Goal: Information Seeking & Learning: Learn about a topic

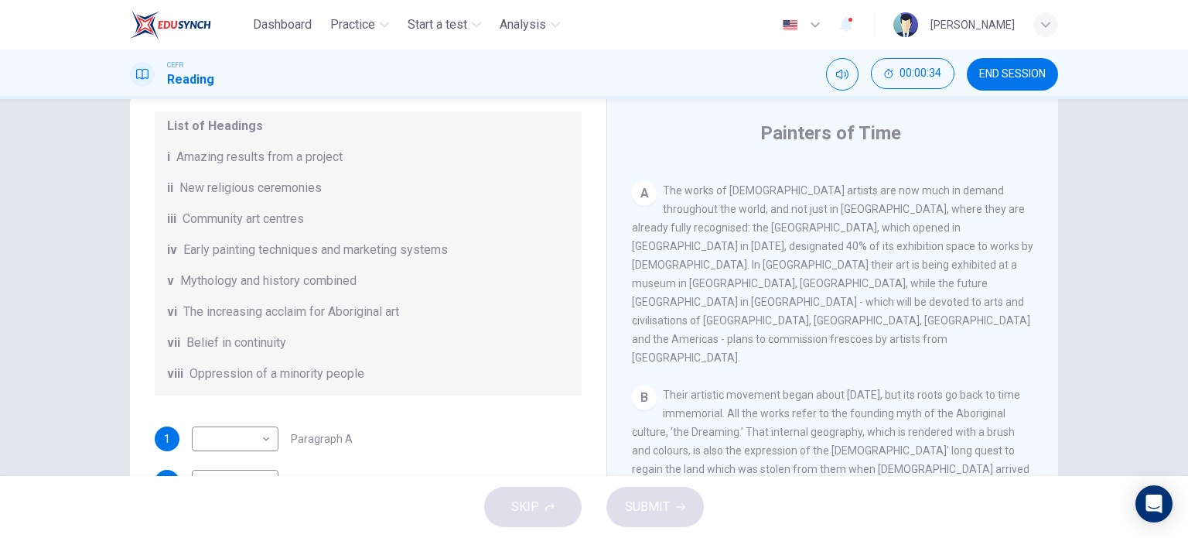
scroll to position [210, 0]
click at [265, 426] on body "Dashboard Practice Start a test Analysis English en ​ UMMI AMALIA HUDA BINTI PU…" at bounding box center [594, 269] width 1188 height 538
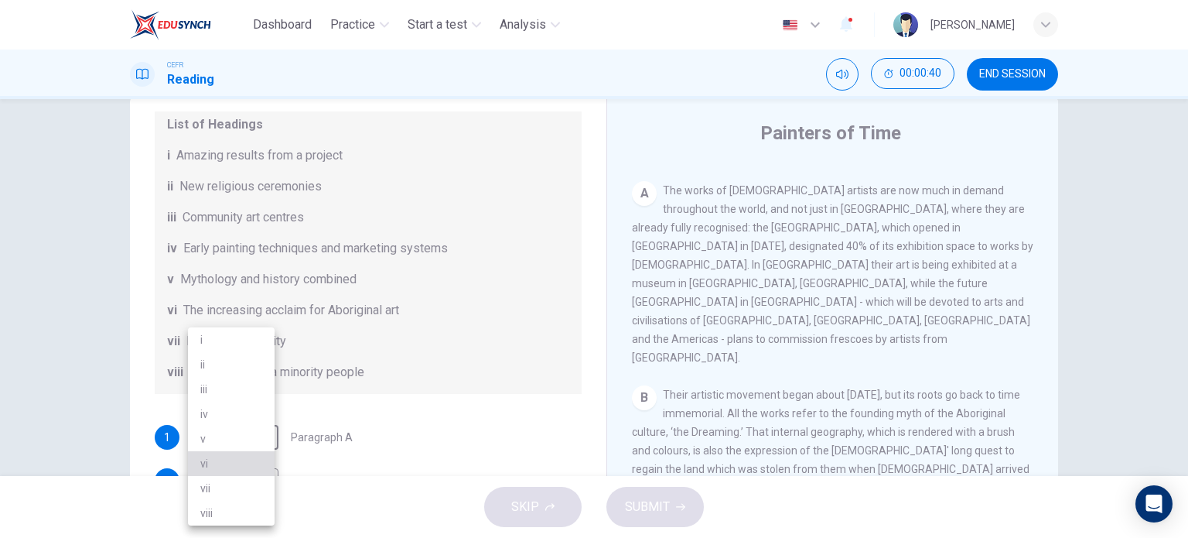
click at [241, 460] on li "vi" at bounding box center [231, 463] width 87 height 25
type input "vi"
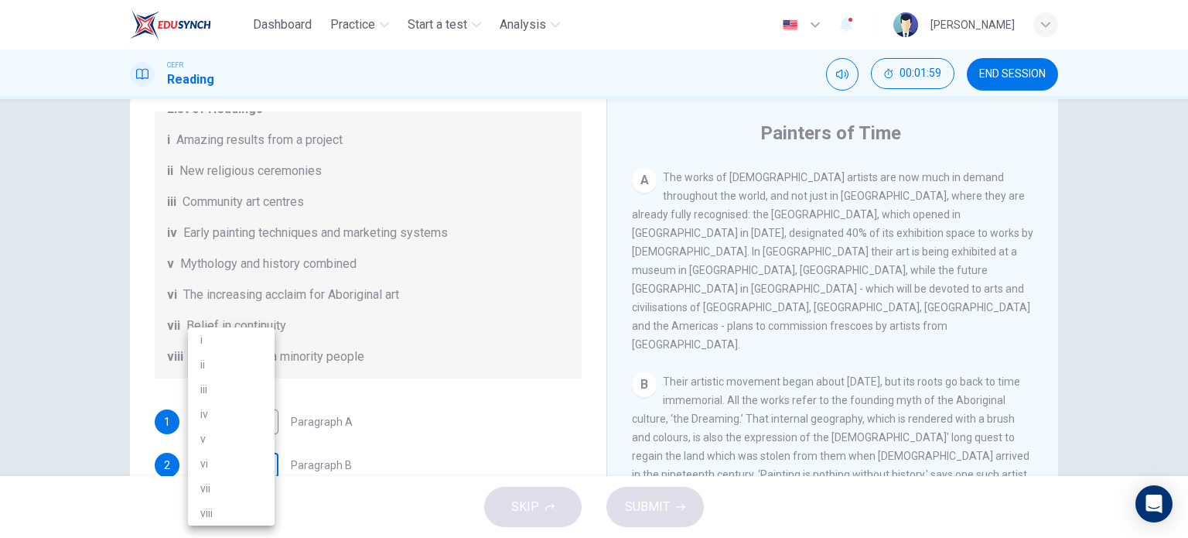
scroll to position [45, 0]
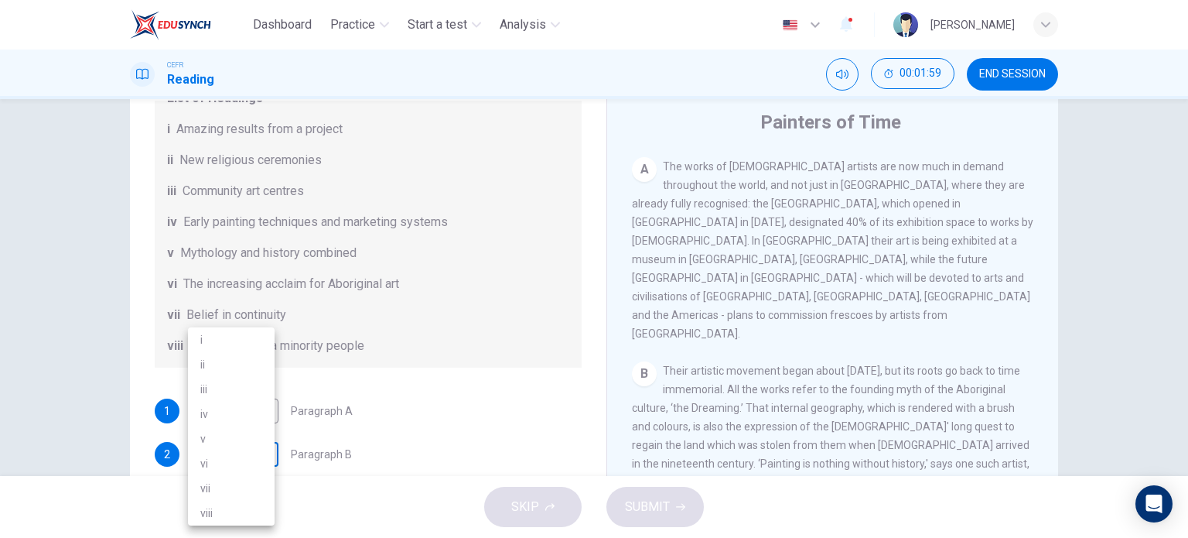
click at [263, 467] on body "Dashboard Practice Start a test Analysis English en ​ UMMI AMALIA HUDA BINTI PU…" at bounding box center [594, 269] width 1188 height 538
click at [258, 343] on li "i" at bounding box center [231, 339] width 87 height 25
type input "i"
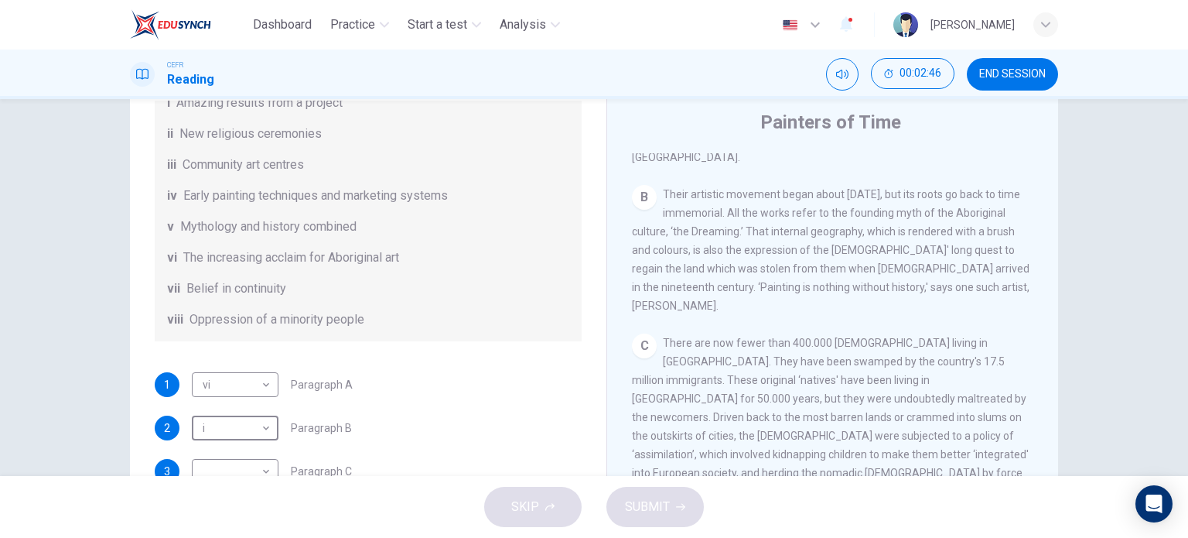
scroll to position [272, 0]
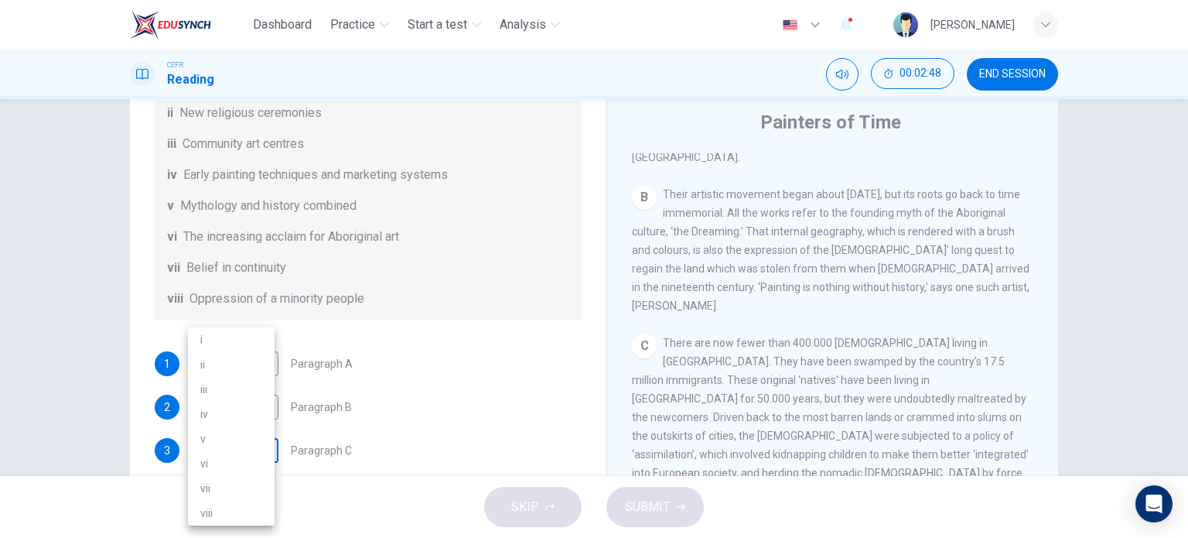
click at [239, 454] on body "Dashboard Practice Start a test Analysis English en ​ UMMI AMALIA HUDA BINTI PU…" at bounding box center [594, 269] width 1188 height 538
click at [231, 514] on li "viii" at bounding box center [231, 513] width 87 height 25
type input "viii"
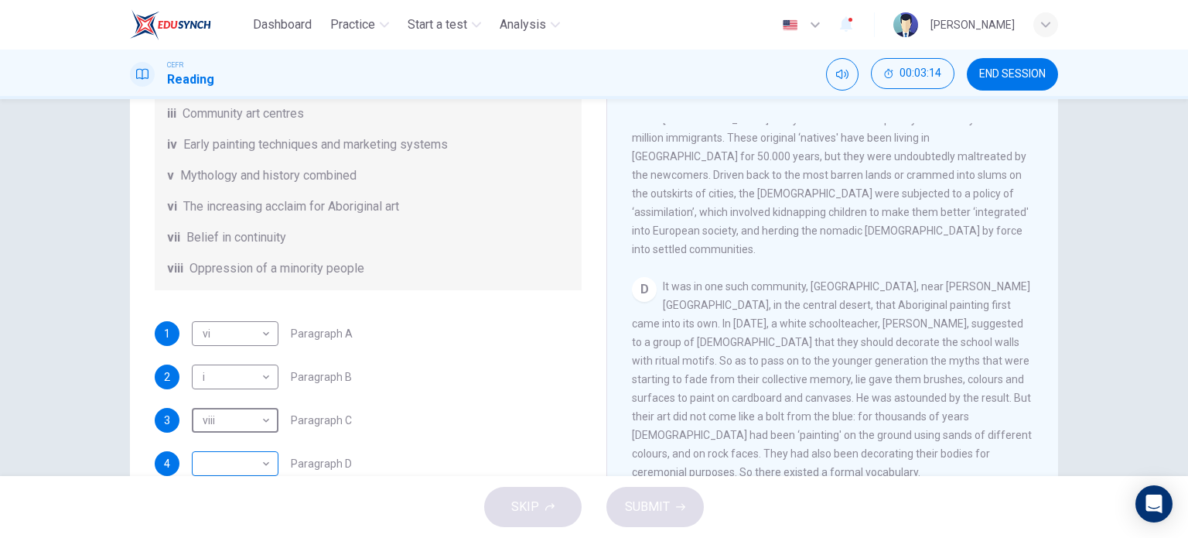
scroll to position [84, 0]
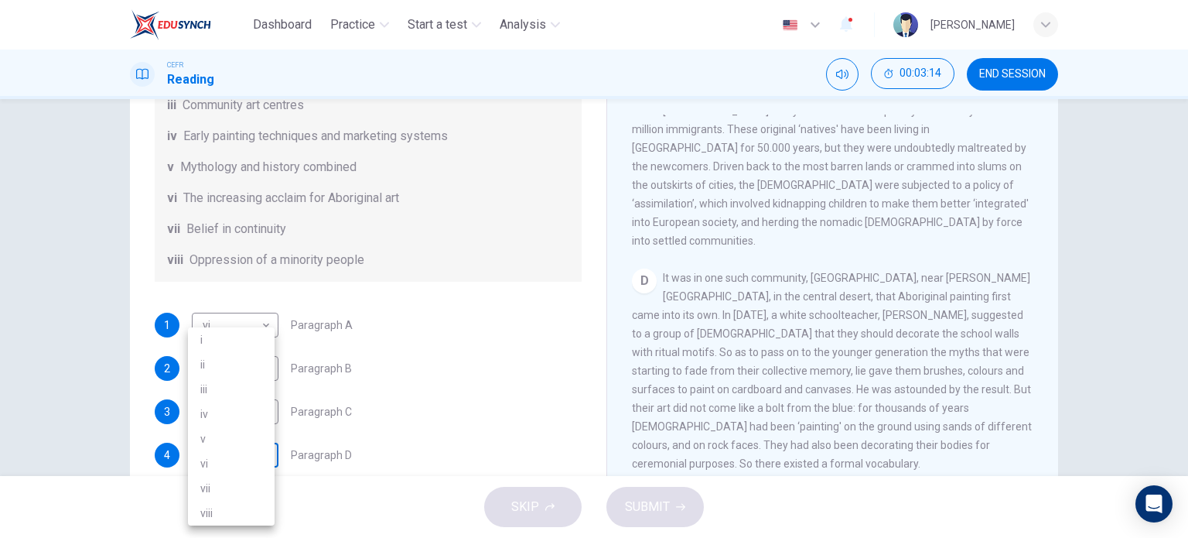
click at [251, 449] on body "Dashboard Practice Start a test Analysis English en ​ UMMI AMALIA HUDA BINTI PU…" at bounding box center [594, 269] width 1188 height 538
click at [239, 412] on li "iv" at bounding box center [231, 414] width 87 height 25
type input "iv"
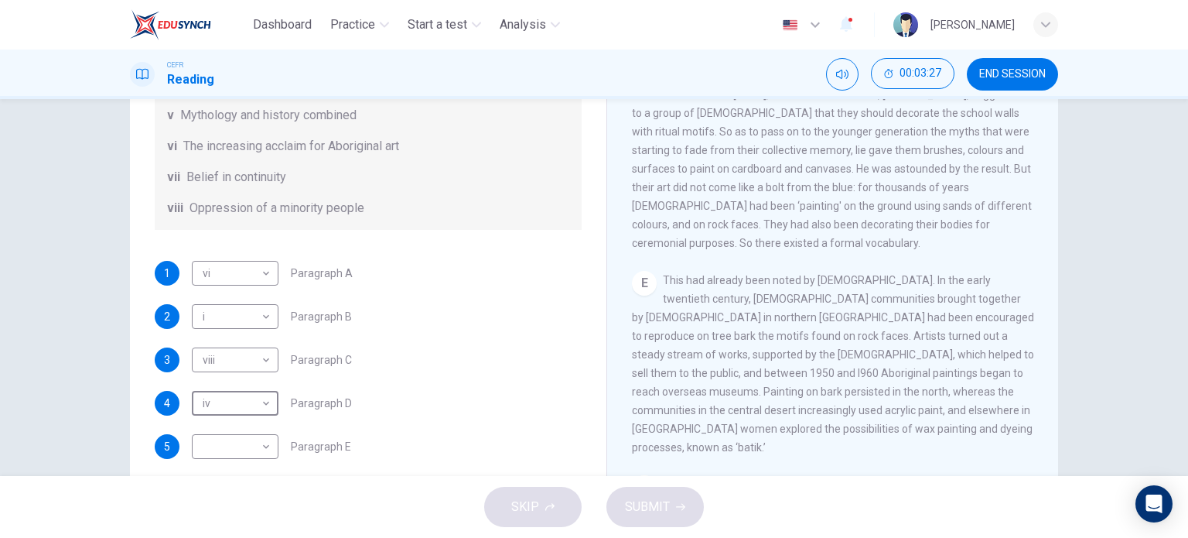
scroll to position [137, 0]
click at [245, 449] on body "Dashboard Practice Start a test Analysis English en ​ UMMI AMALIA HUDA BINTI PU…" at bounding box center [594, 269] width 1188 height 538
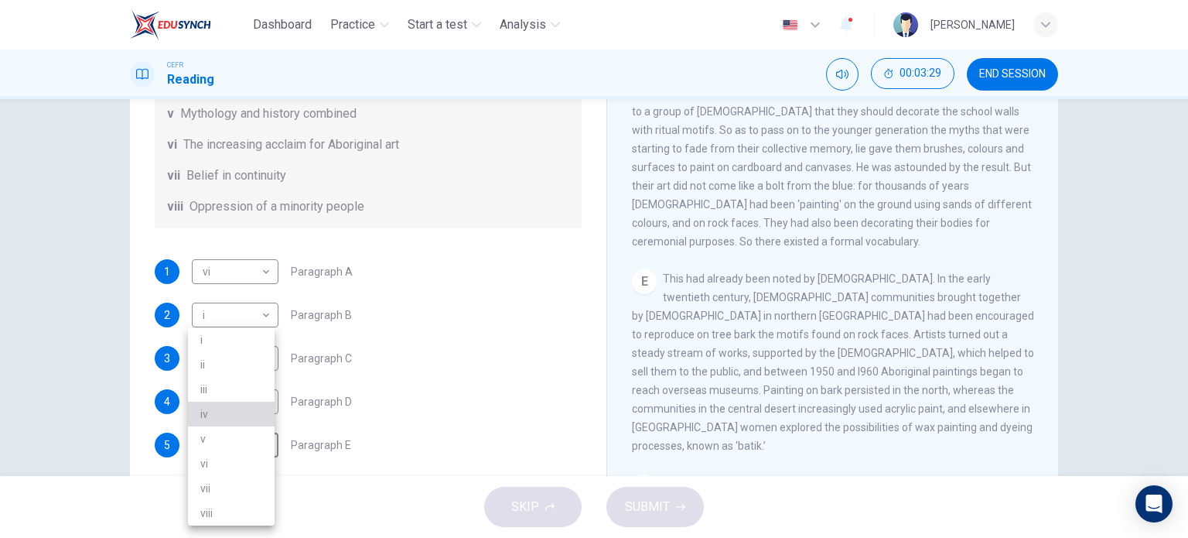
click at [238, 422] on li "iv" at bounding box center [231, 414] width 87 height 25
type input "iv"
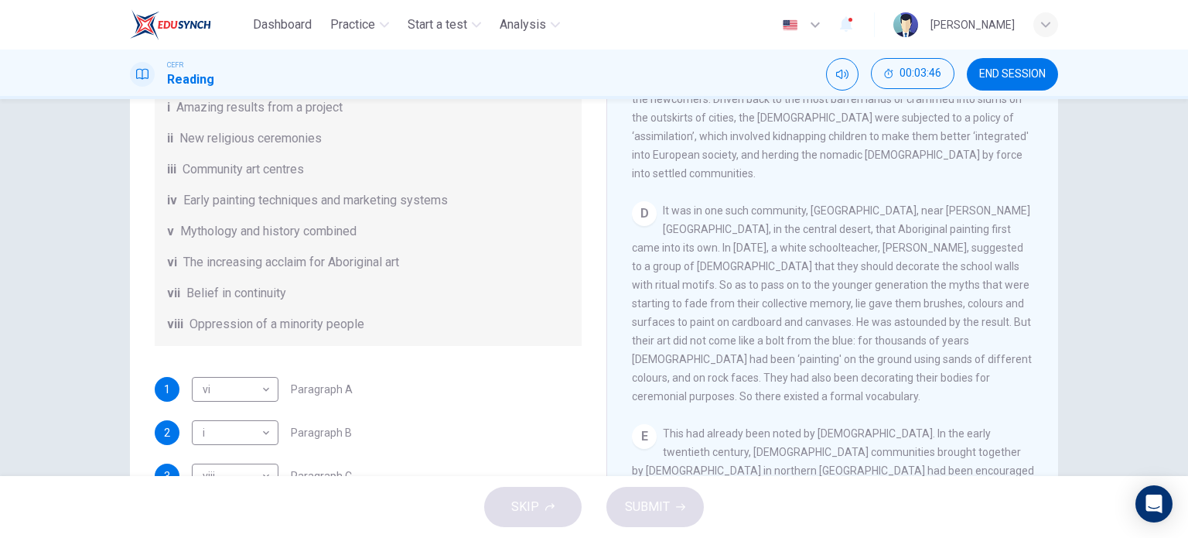
scroll to position [272, 0]
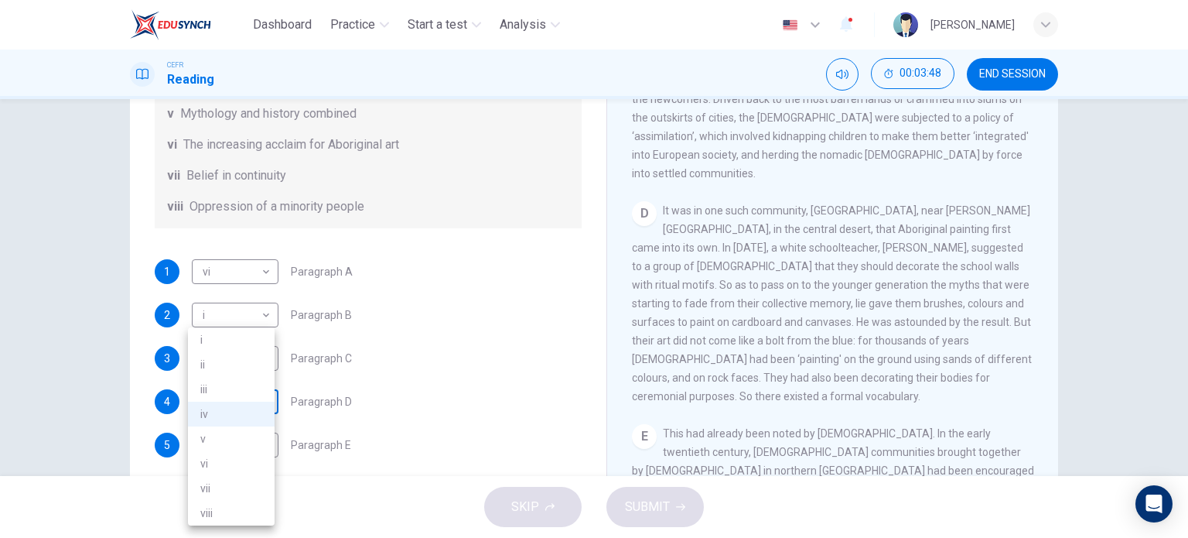
click at [261, 401] on body "Dashboard Practice Start a test Analysis English en ​ UMMI AMALIA HUDA BINTI PU…" at bounding box center [594, 269] width 1188 height 538
click at [246, 349] on li "i" at bounding box center [231, 339] width 87 height 25
type input "i"
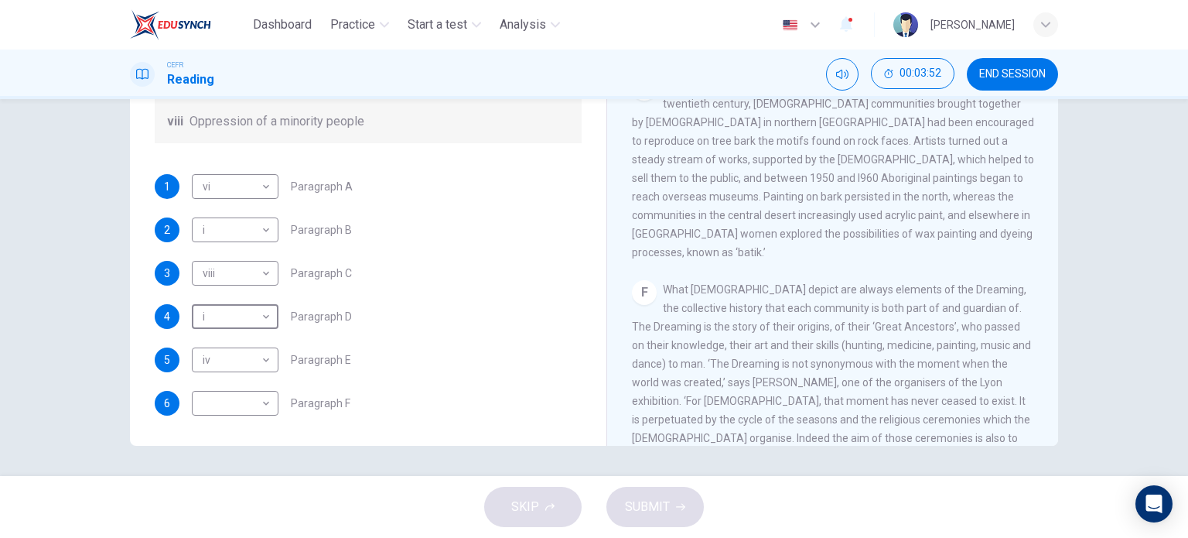
scroll to position [987, 0]
click at [0, 449] on div "Questions 1 - 6 The Reading Passage has eight paragraphs A-H . Choose the most …" at bounding box center [594, 287] width 1188 height 377
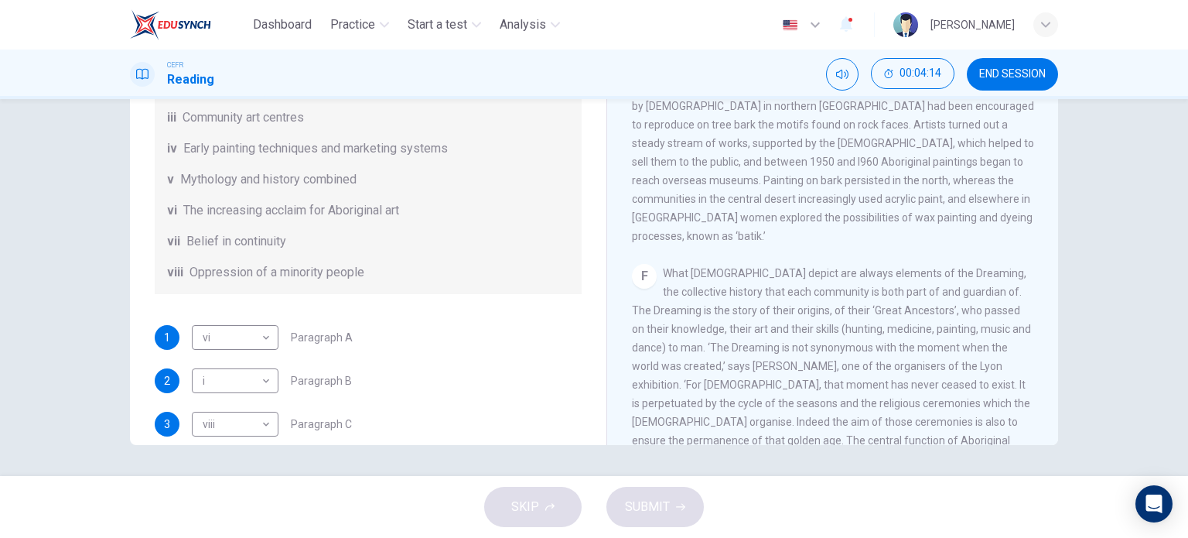
scroll to position [272, 0]
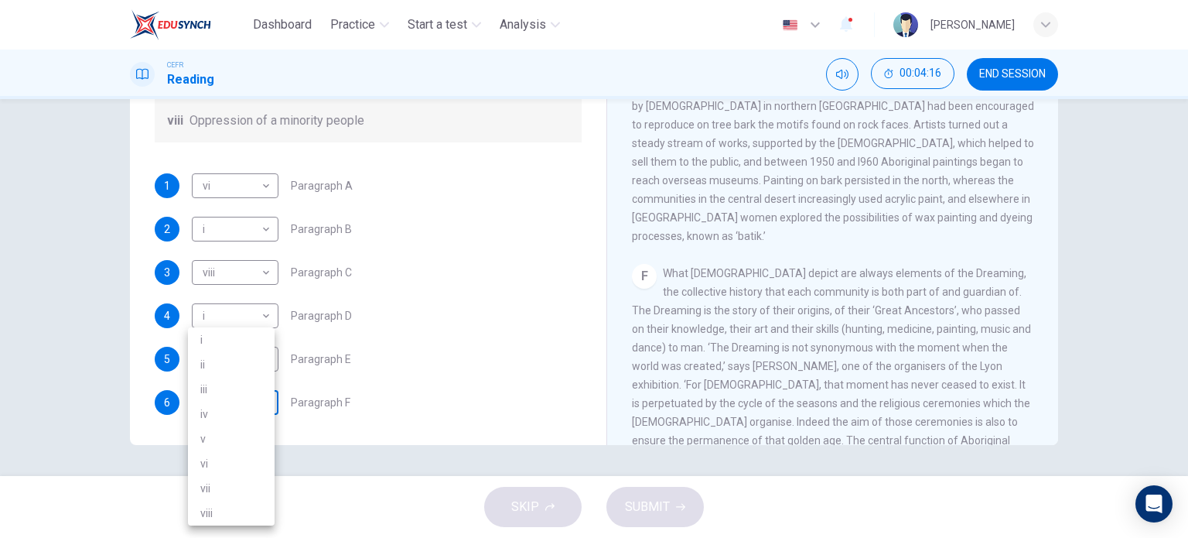
click at [263, 409] on body "Dashboard Practice Start a test Analysis English en ​ UMMI AMALIA HUDA BINTI PU…" at bounding box center [594, 269] width 1188 height 538
click at [238, 428] on li "v" at bounding box center [231, 438] width 87 height 25
type input "v"
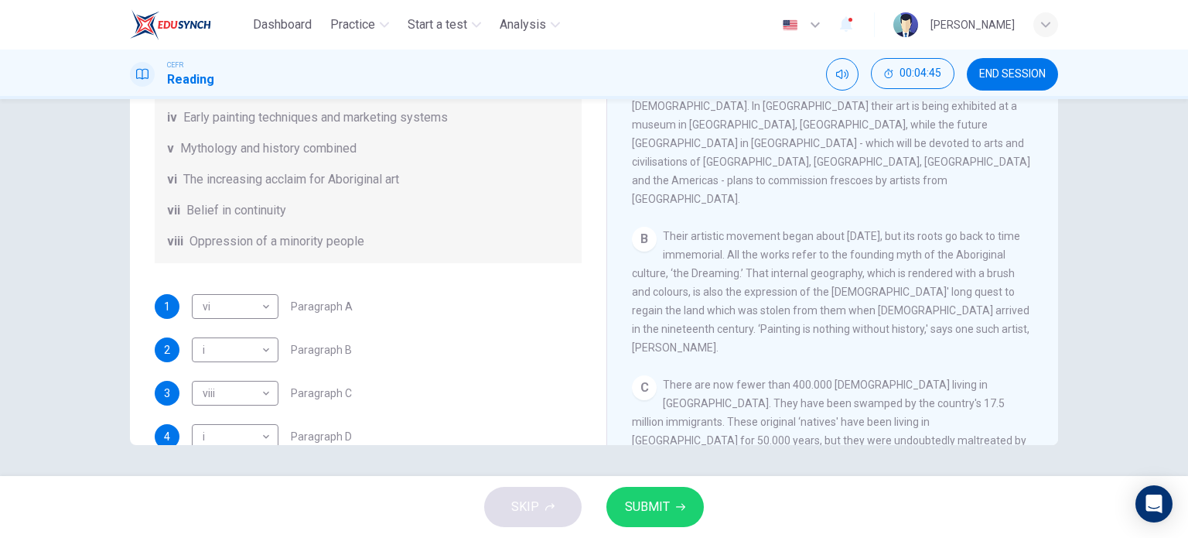
scroll to position [152, 0]
click at [269, 348] on div "i i ​" at bounding box center [235, 349] width 87 height 25
click at [263, 347] on body "Dashboard Practice Start a test Analysis English en ​ UMMI AMALIA HUDA BINTI PU…" at bounding box center [594, 269] width 1188 height 538
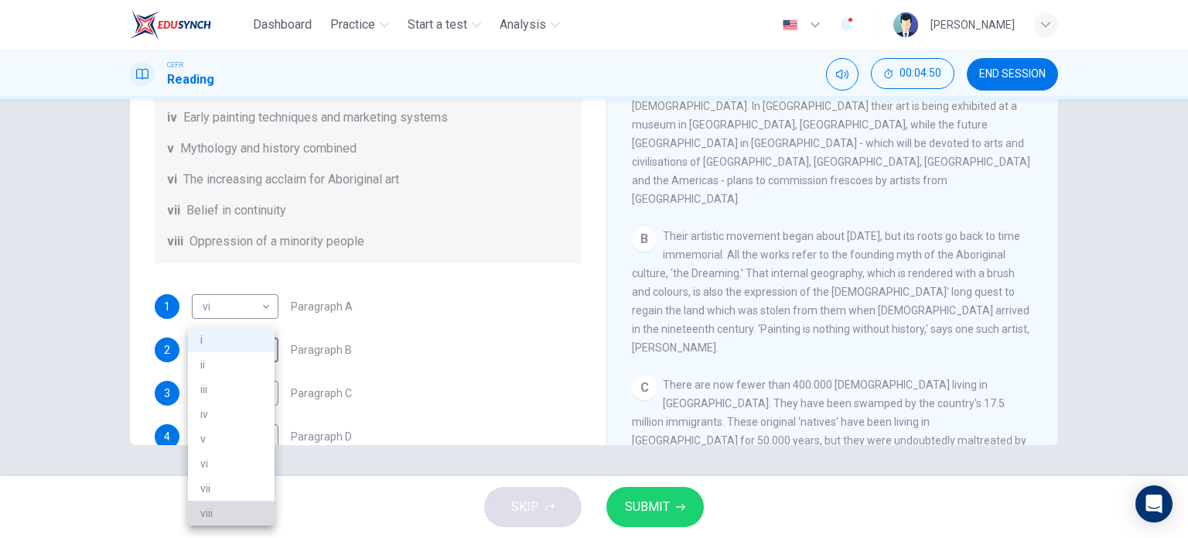
click at [235, 505] on li "viii" at bounding box center [231, 513] width 87 height 25
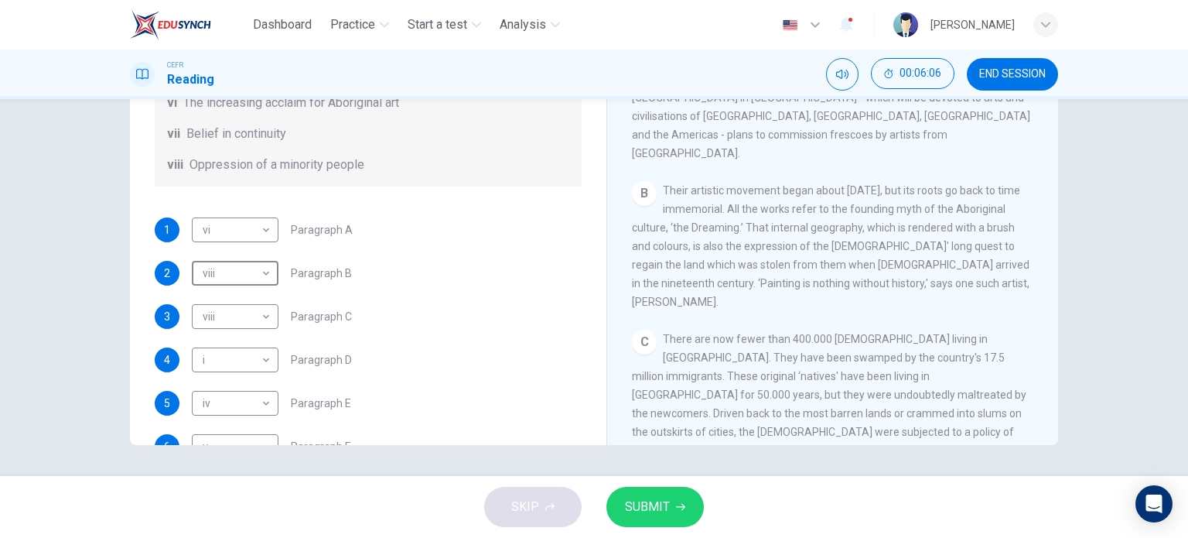
scroll to position [272, 0]
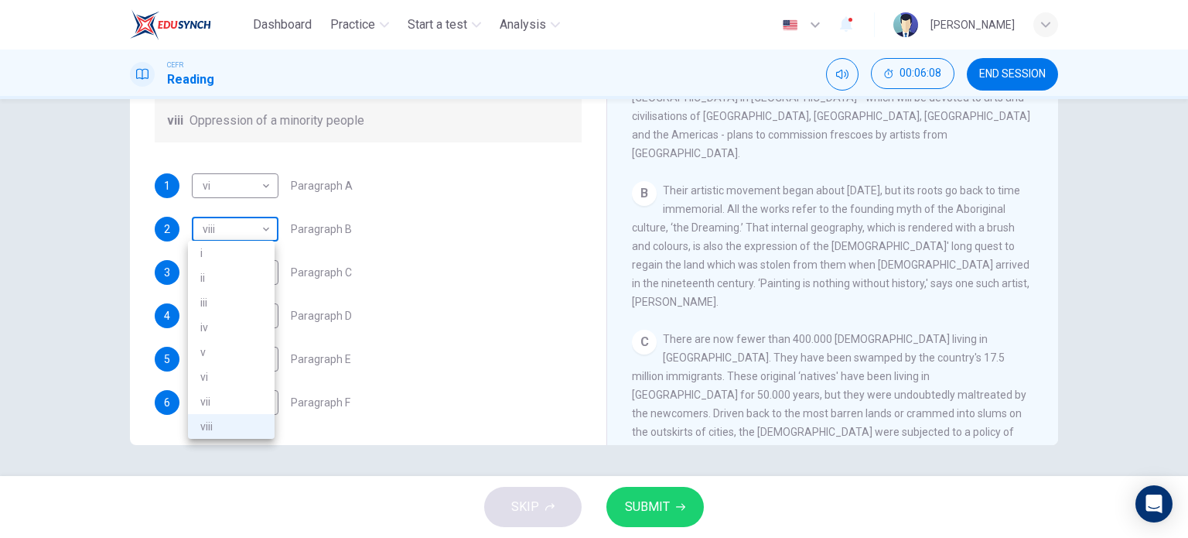
click at [248, 228] on body "Dashboard Practice Start a test Analysis English en ​ UMMI AMALIA HUDA BINTI PU…" at bounding box center [594, 269] width 1188 height 538
click at [227, 392] on li "vii" at bounding box center [231, 401] width 87 height 25
type input "vii"
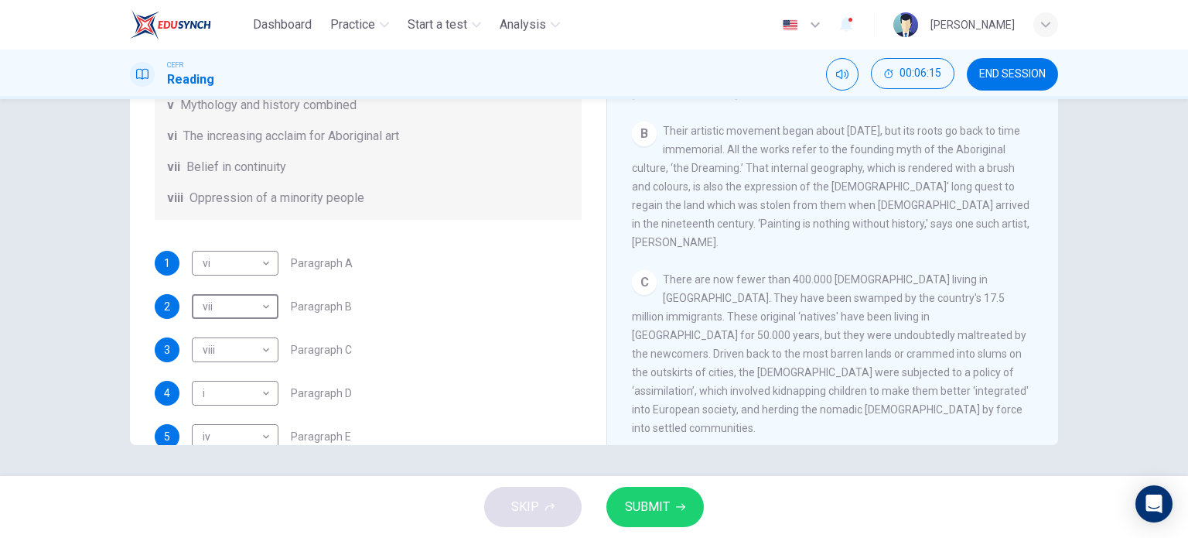
scroll to position [384, 0]
click at [684, 504] on icon "button" at bounding box center [680, 506] width 9 height 9
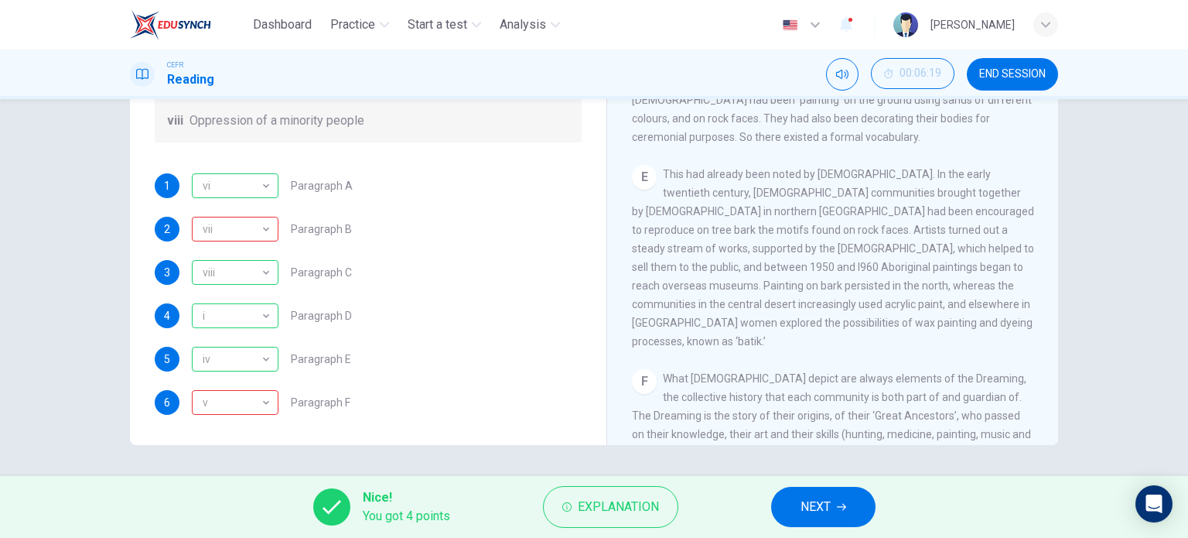
scroll to position [900, 0]
click at [853, 510] on button "NEXT" at bounding box center [823, 507] width 104 height 40
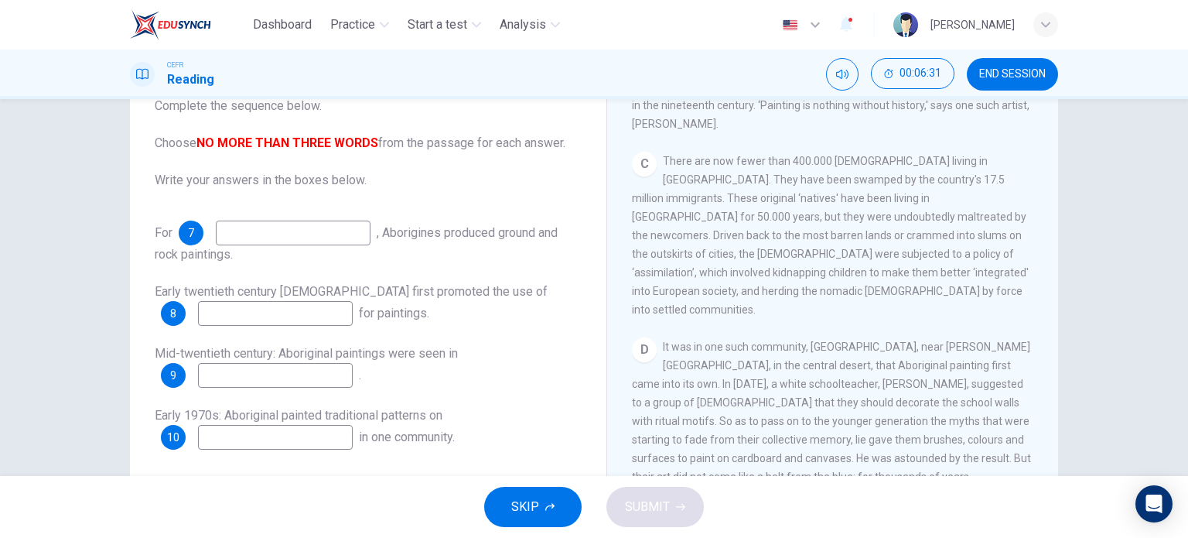
scroll to position [627, 0]
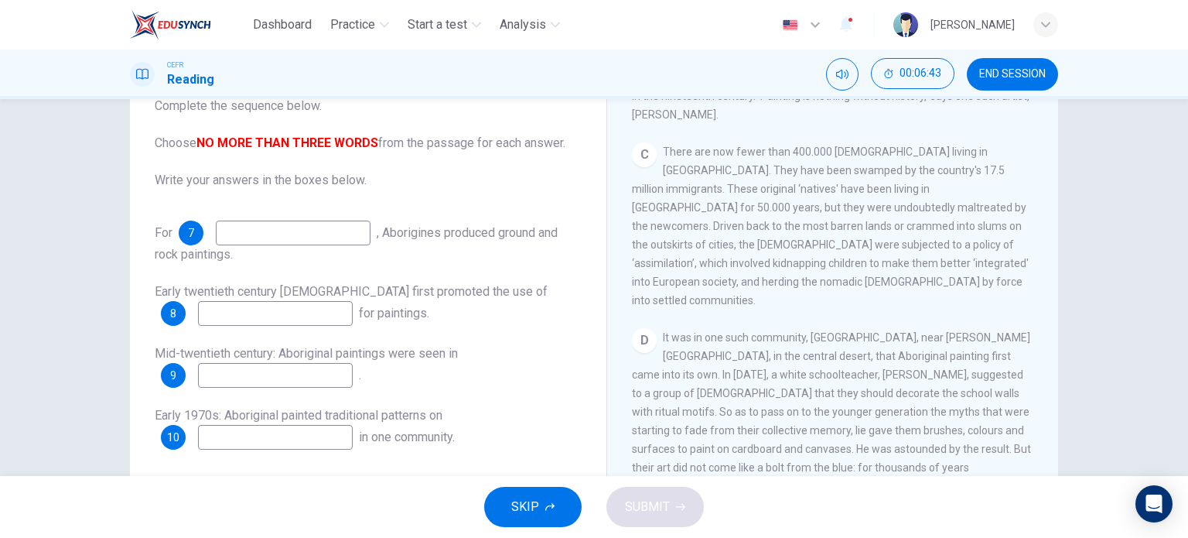
click at [323, 233] on input at bounding box center [293, 232] width 155 height 25
type input "thousands of years"
click at [320, 321] on input at bounding box center [275, 313] width 155 height 25
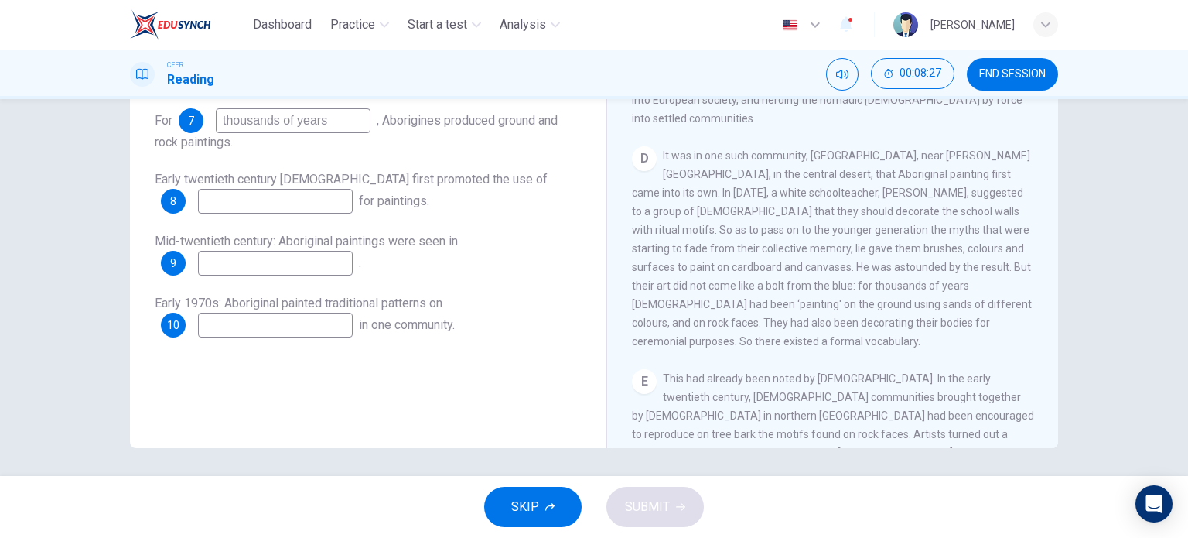
scroll to position [699, 0]
click at [296, 207] on input at bounding box center [275, 201] width 155 height 25
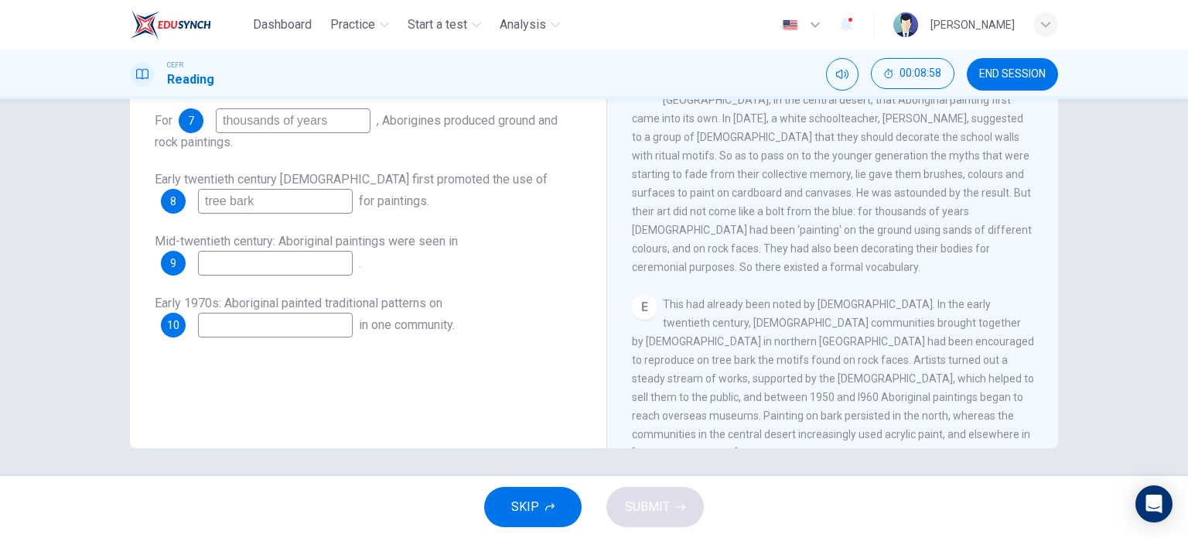
scroll to position [777, 0]
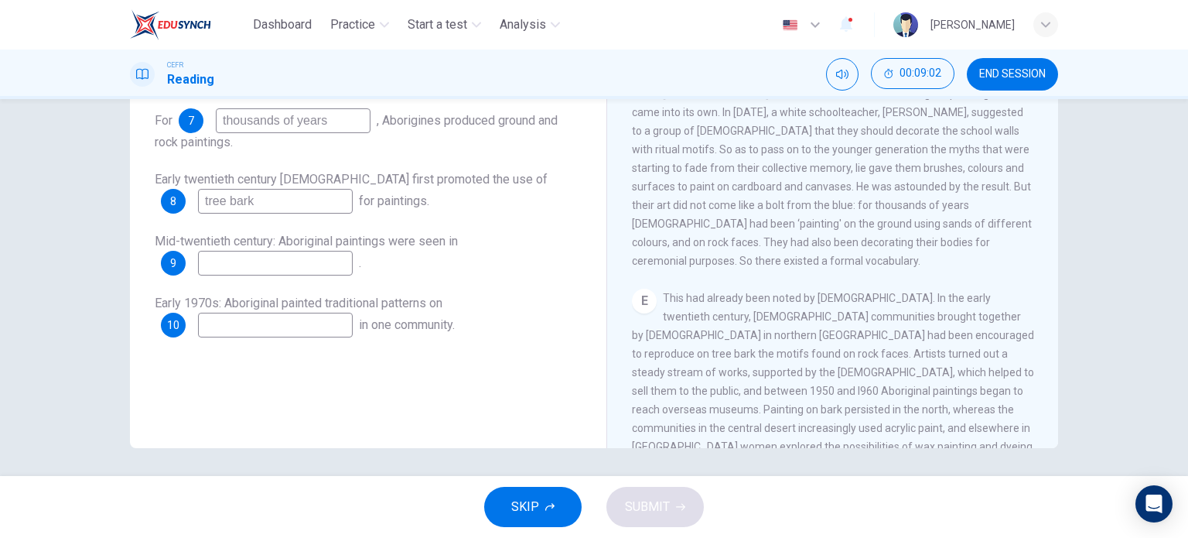
type input "tree bark"
click at [321, 274] on input at bounding box center [275, 263] width 155 height 25
click at [317, 327] on input at bounding box center [275, 325] width 155 height 25
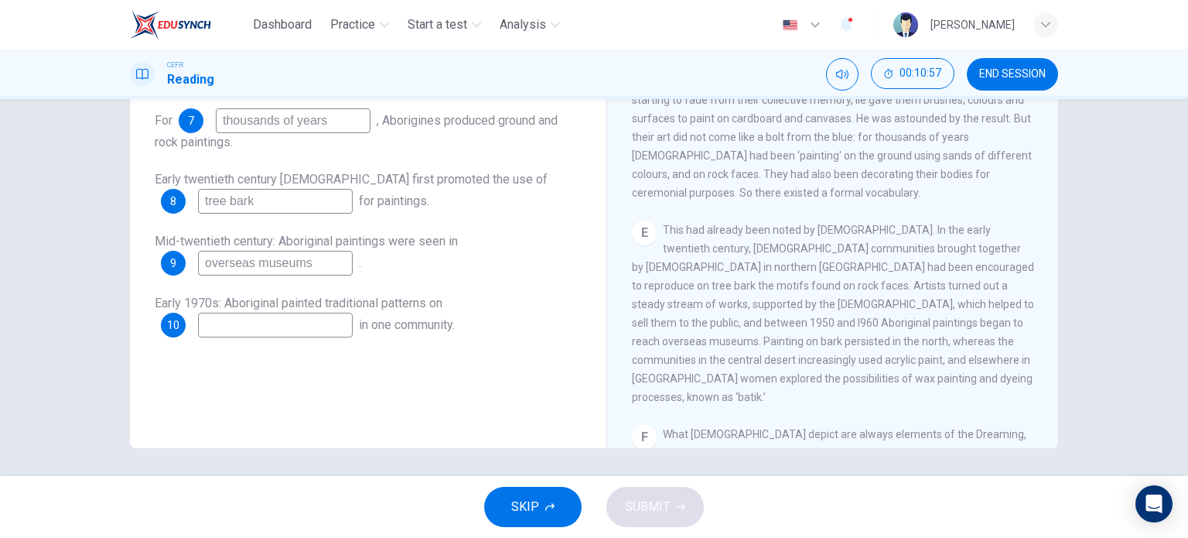
scroll to position [821, 0]
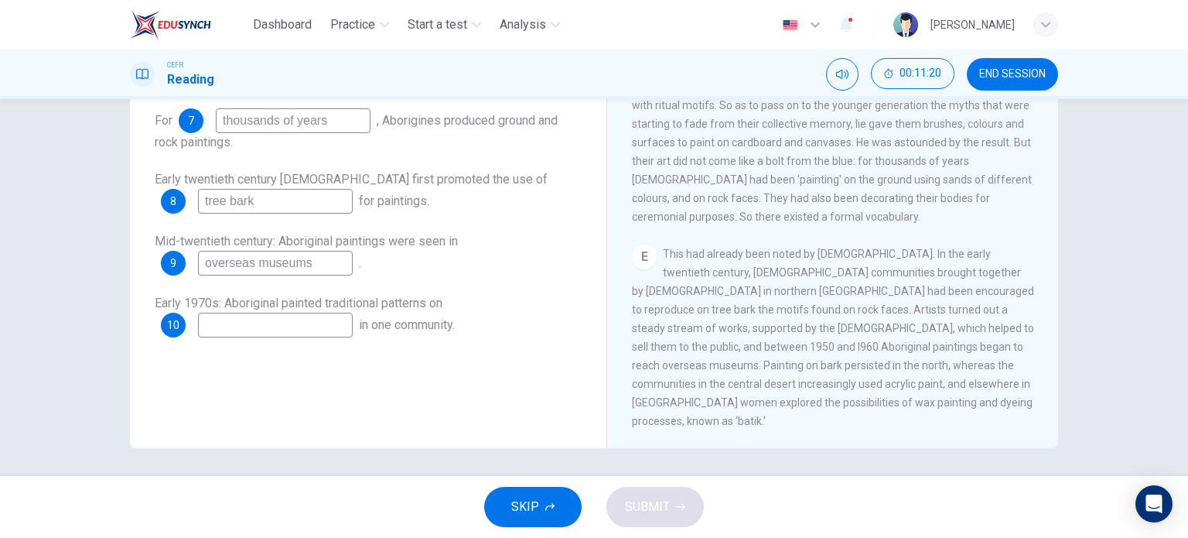
click at [337, 266] on input "overseas museums" at bounding box center [275, 263] width 155 height 25
type input "o"
type input "churches"
click at [320, 332] on input at bounding box center [275, 325] width 155 height 25
click at [204, 328] on input "museum" at bounding box center [275, 325] width 155 height 25
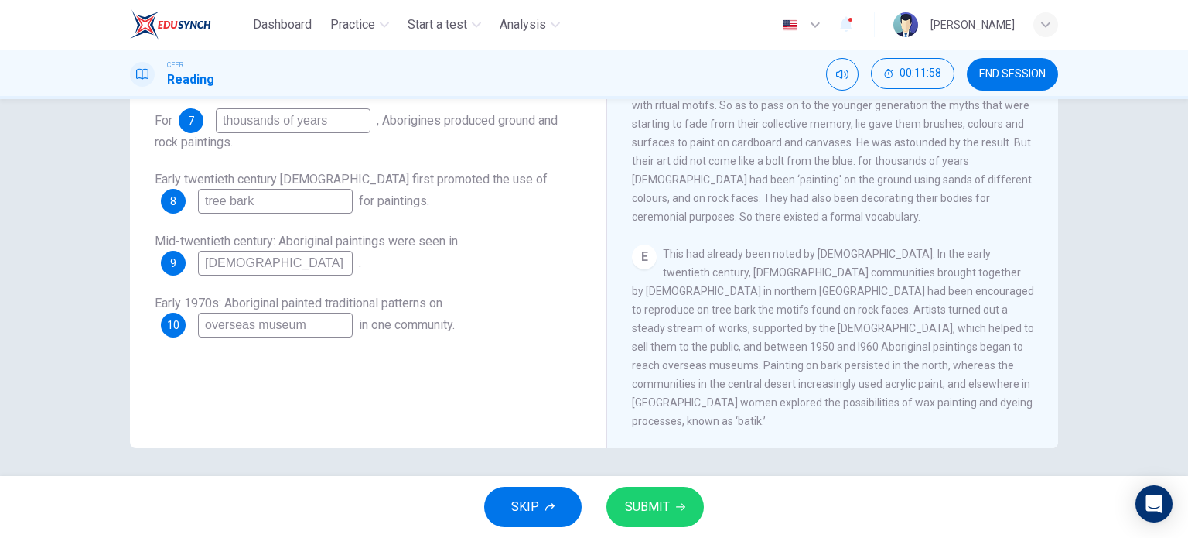
type input "overseas museum"
click at [641, 488] on button "SUBMIT" at bounding box center [655, 507] width 97 height 40
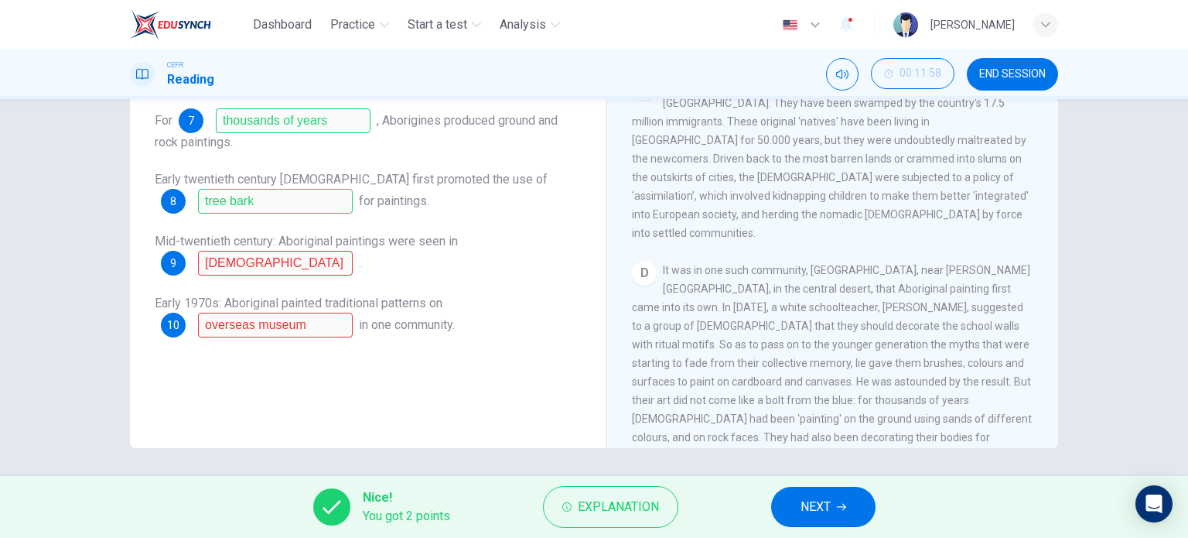
scroll to position [582, 0]
click at [808, 498] on span "NEXT" at bounding box center [816, 507] width 30 height 22
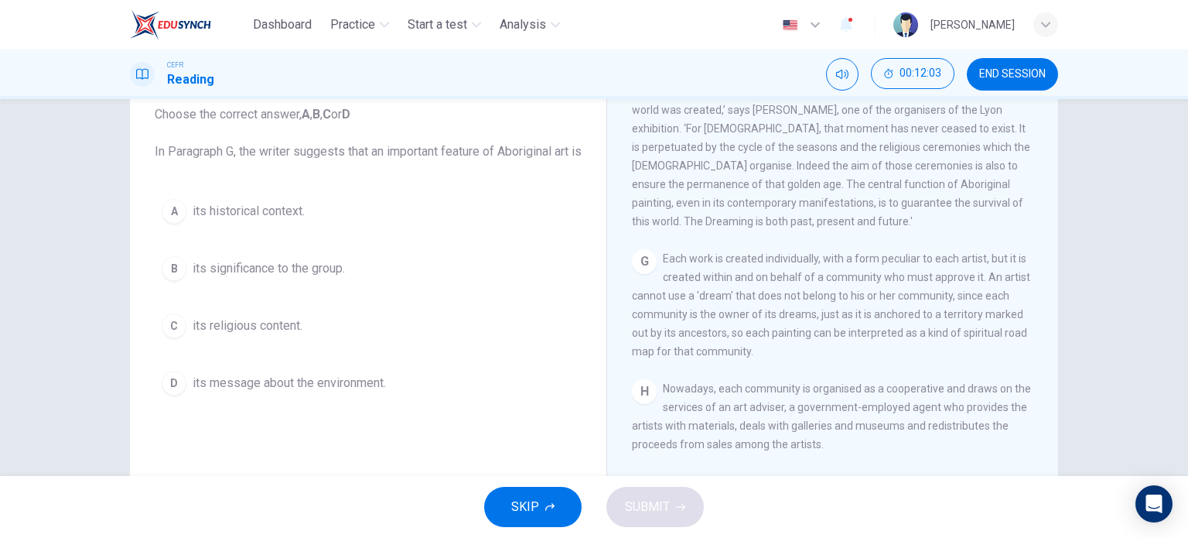
scroll to position [1399, 0]
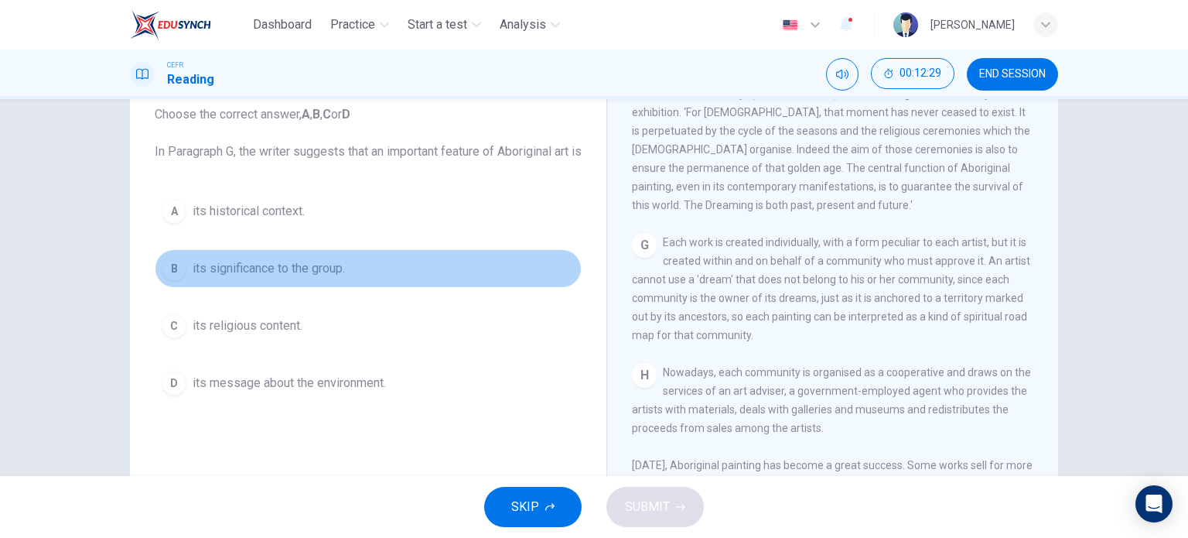
click at [179, 281] on div "B" at bounding box center [174, 268] width 25 height 25
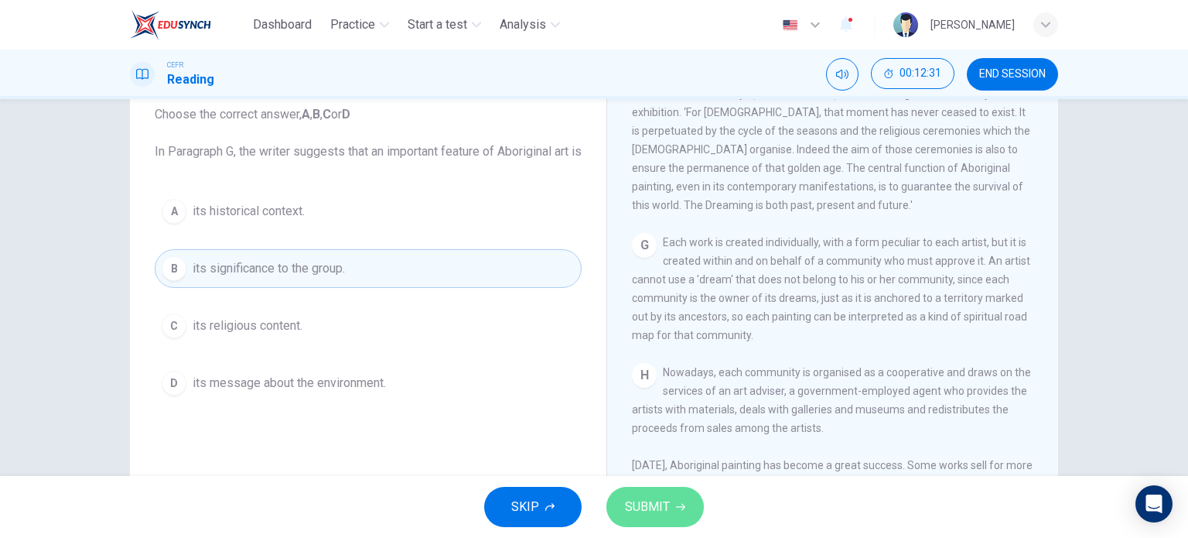
click at [640, 498] on span "SUBMIT" at bounding box center [647, 507] width 45 height 22
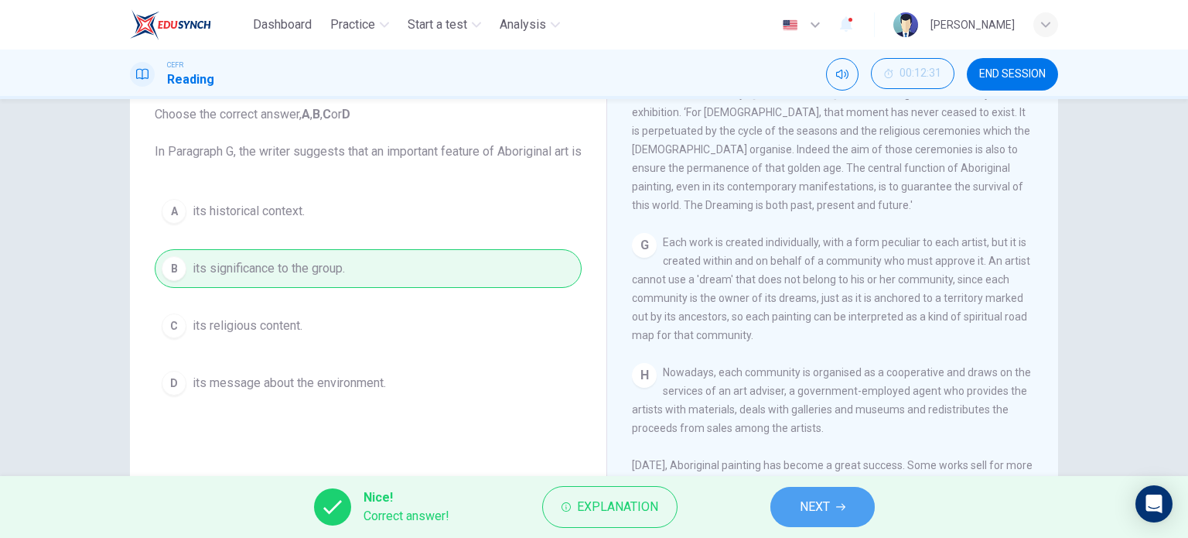
click at [810, 518] on button "NEXT" at bounding box center [823, 507] width 104 height 40
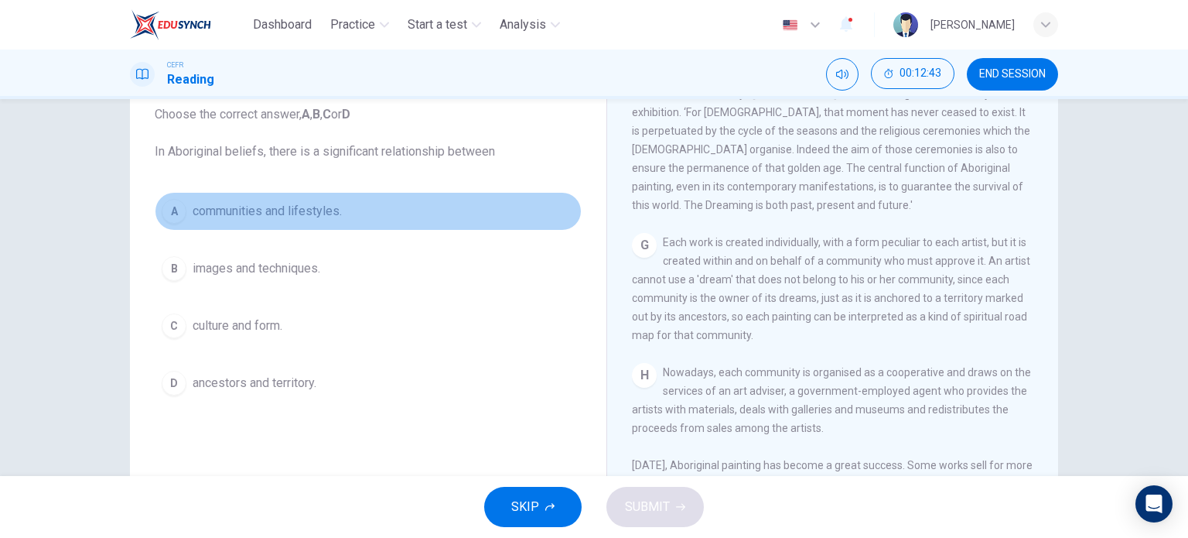
click at [176, 213] on div "A" at bounding box center [174, 211] width 25 height 25
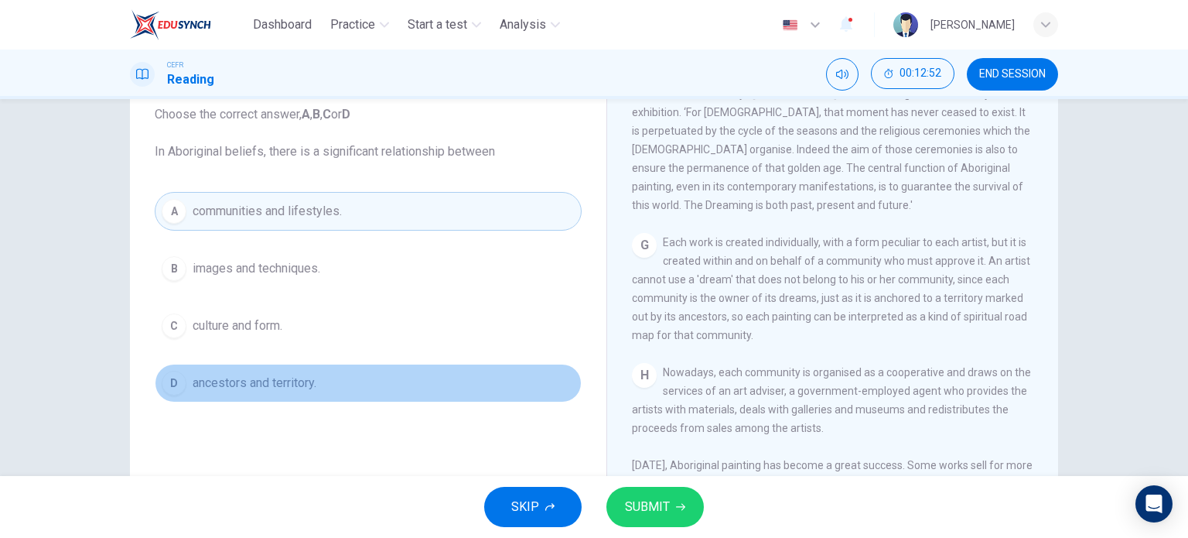
click at [193, 386] on span "ancestors and territory." at bounding box center [255, 383] width 124 height 19
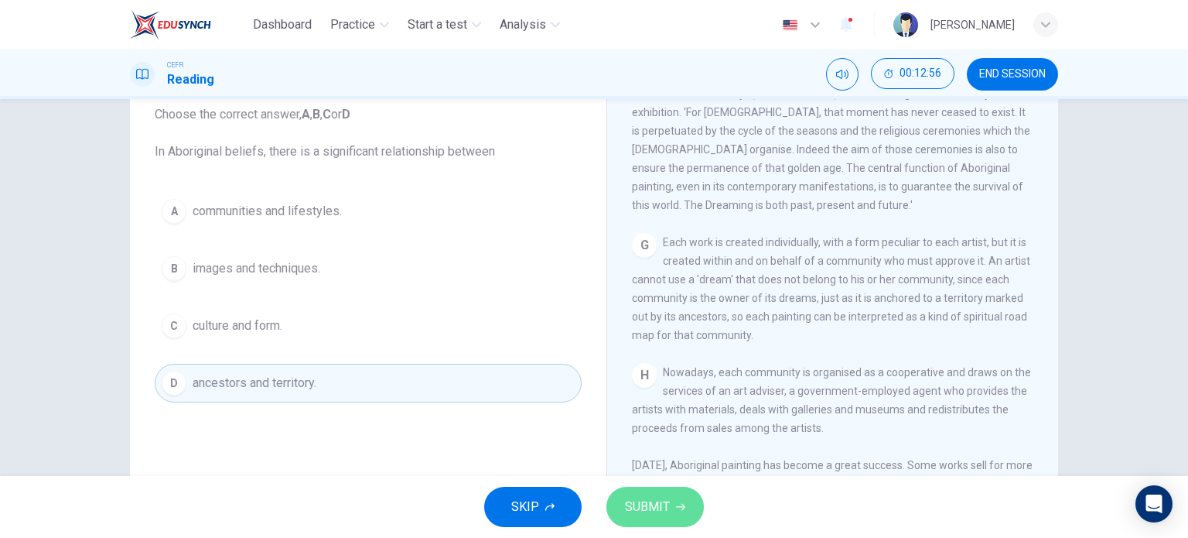
click at [672, 501] on button "SUBMIT" at bounding box center [655, 507] width 97 height 40
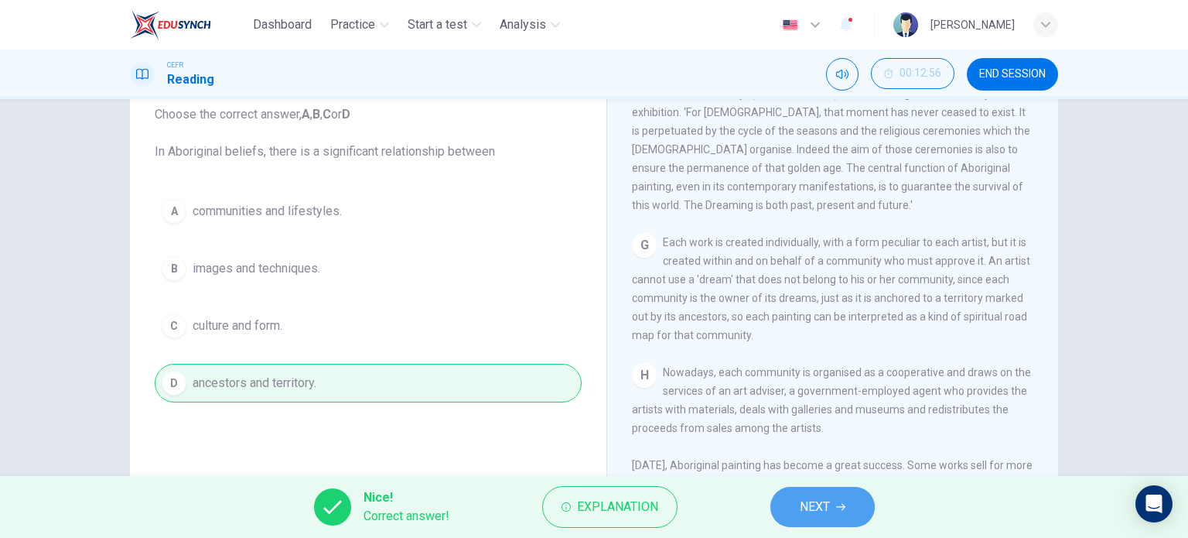
click at [826, 502] on span "NEXT" at bounding box center [815, 507] width 30 height 22
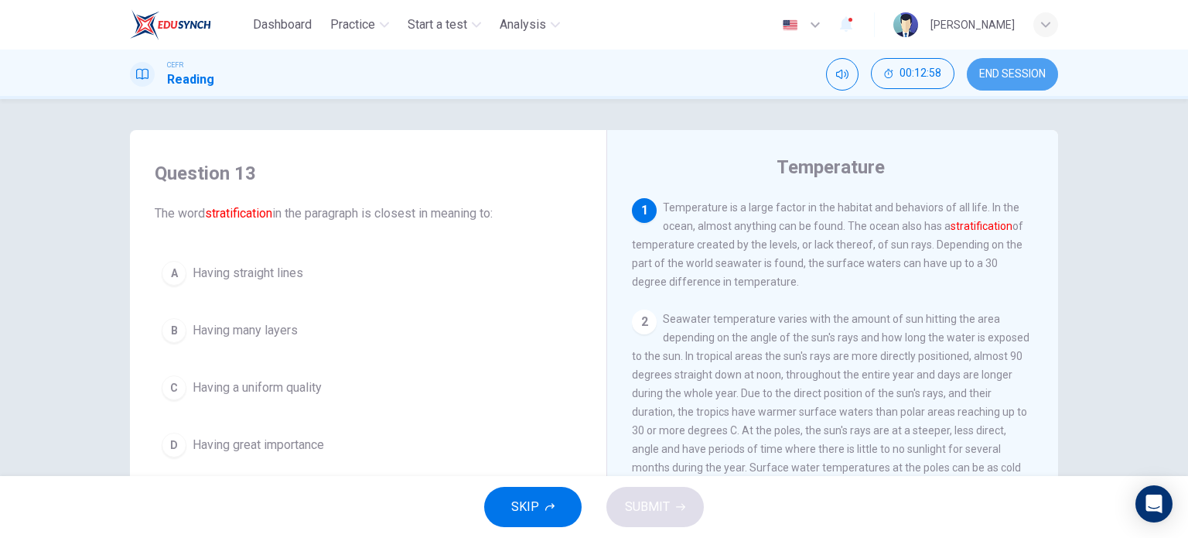
click at [1027, 68] on span "END SESSION" at bounding box center [1012, 74] width 67 height 12
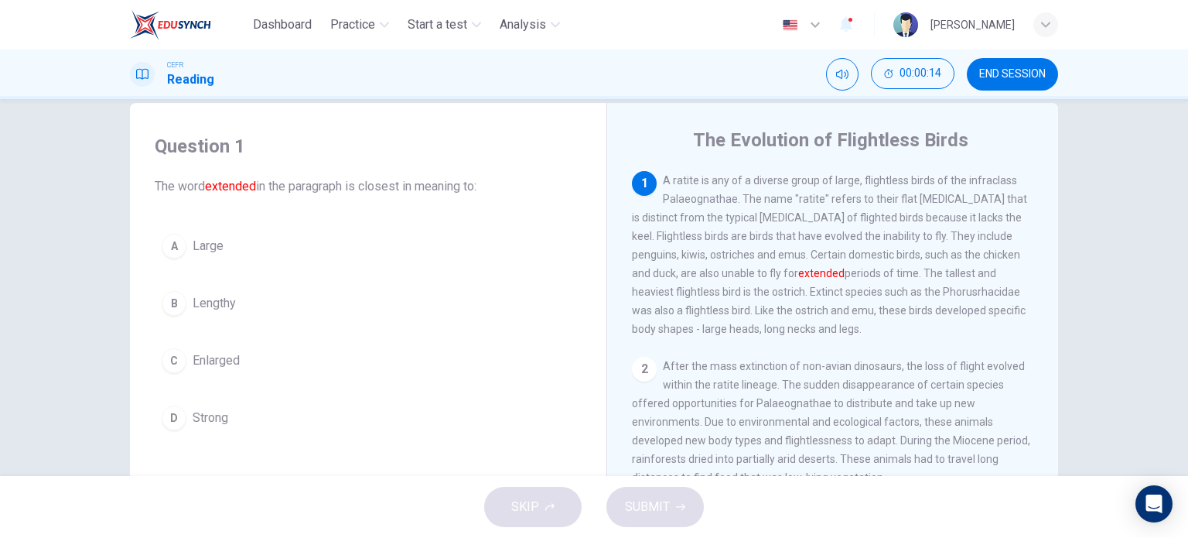
scroll to position [31, 0]
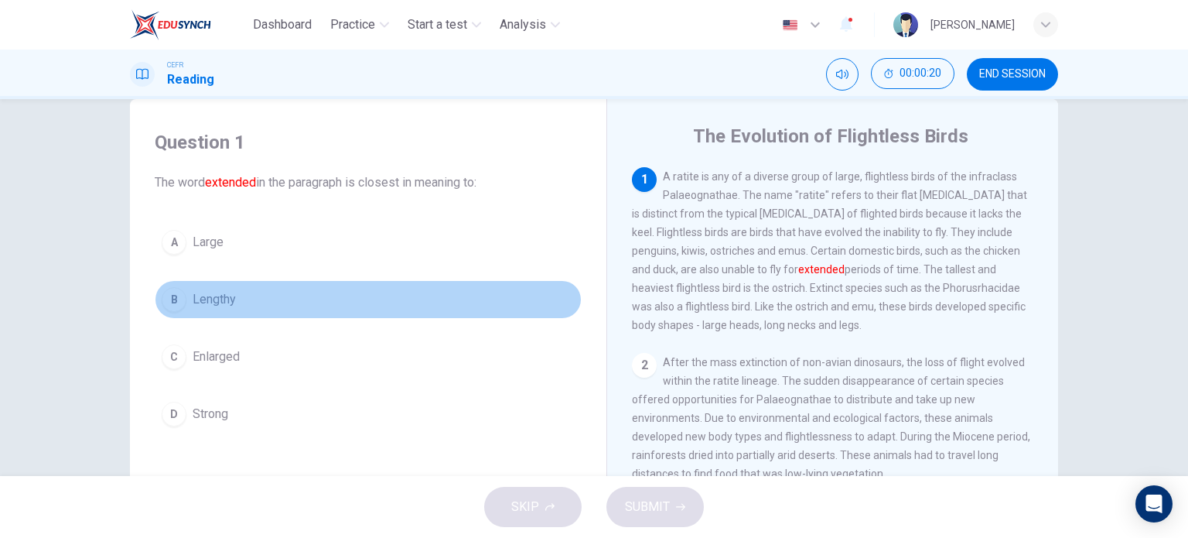
click at [173, 292] on div "B" at bounding box center [174, 299] width 25 height 25
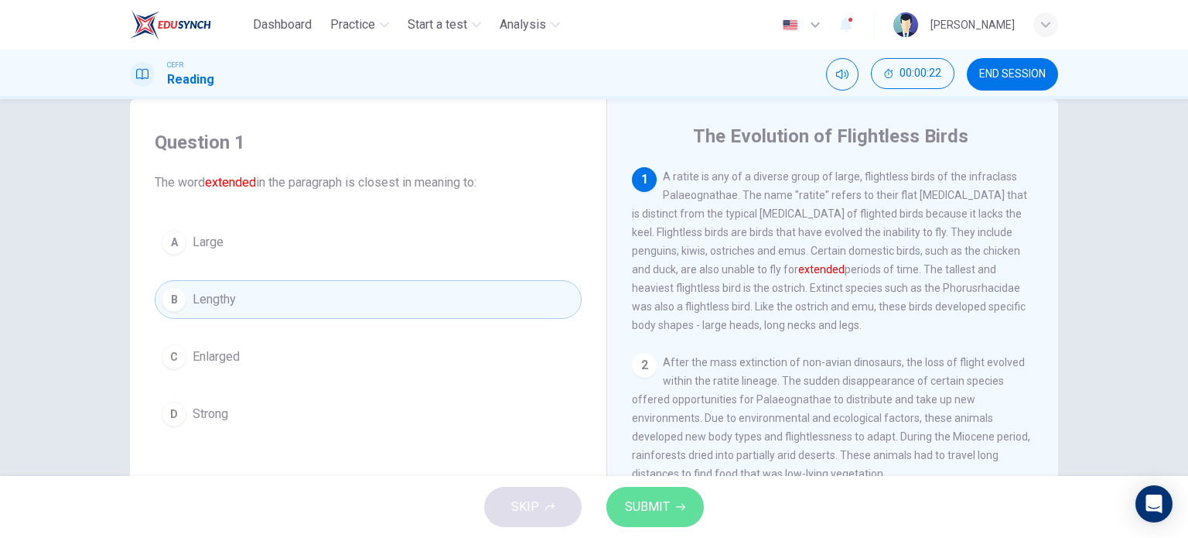
click at [661, 492] on button "SUBMIT" at bounding box center [655, 507] width 97 height 40
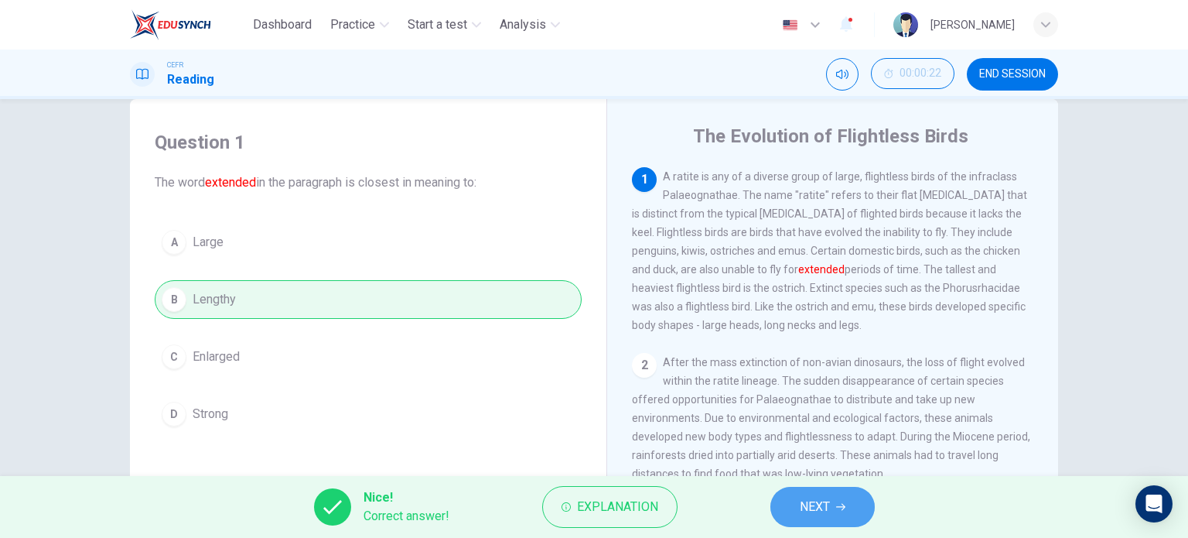
click at [836, 509] on icon "button" at bounding box center [840, 506] width 9 height 9
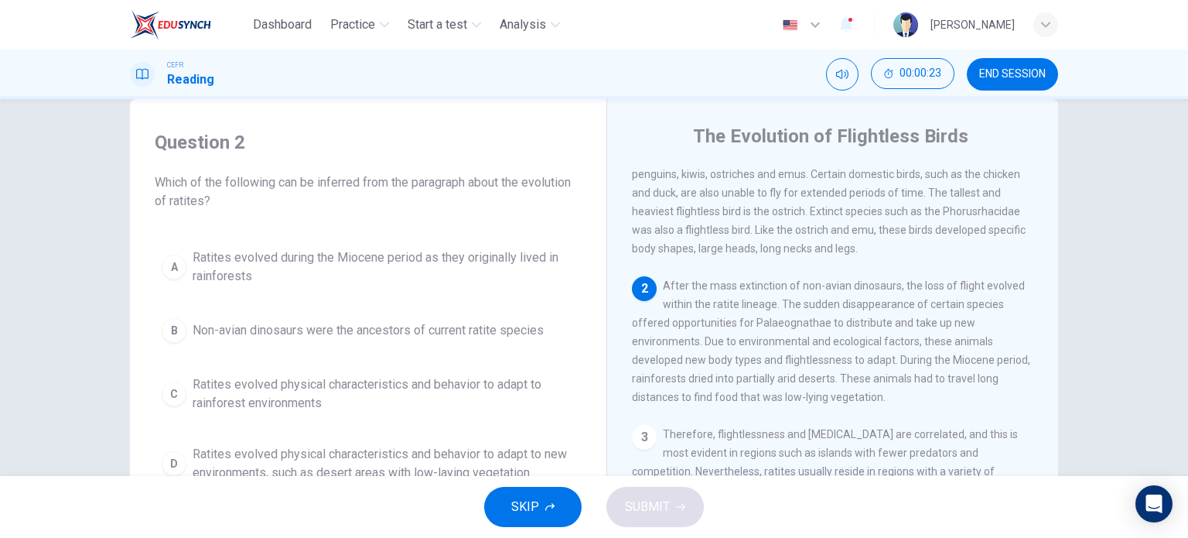
scroll to position [97, 0]
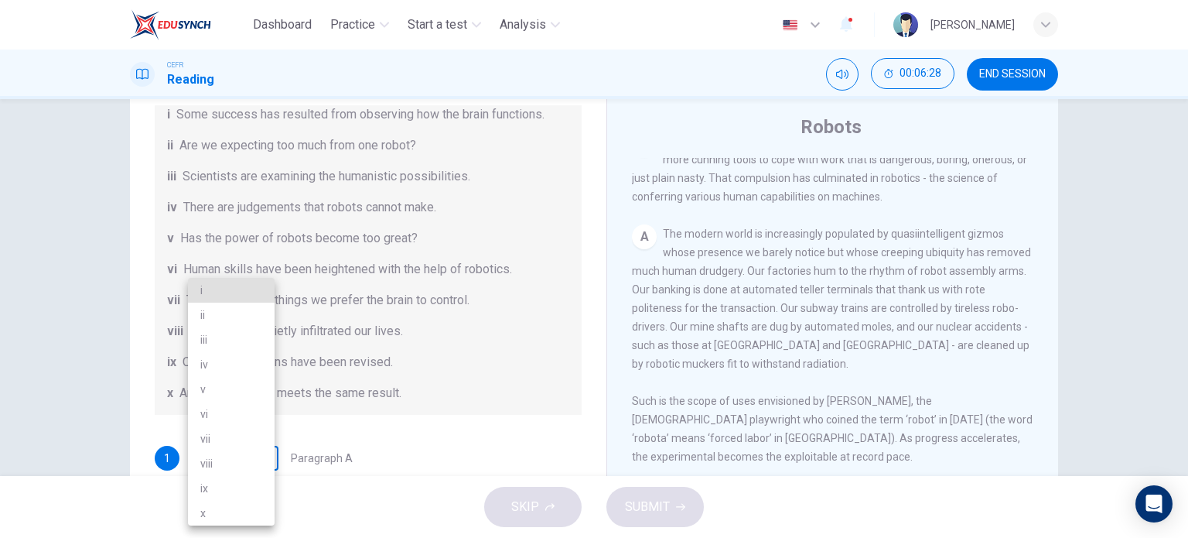
scroll to position [44, 0]
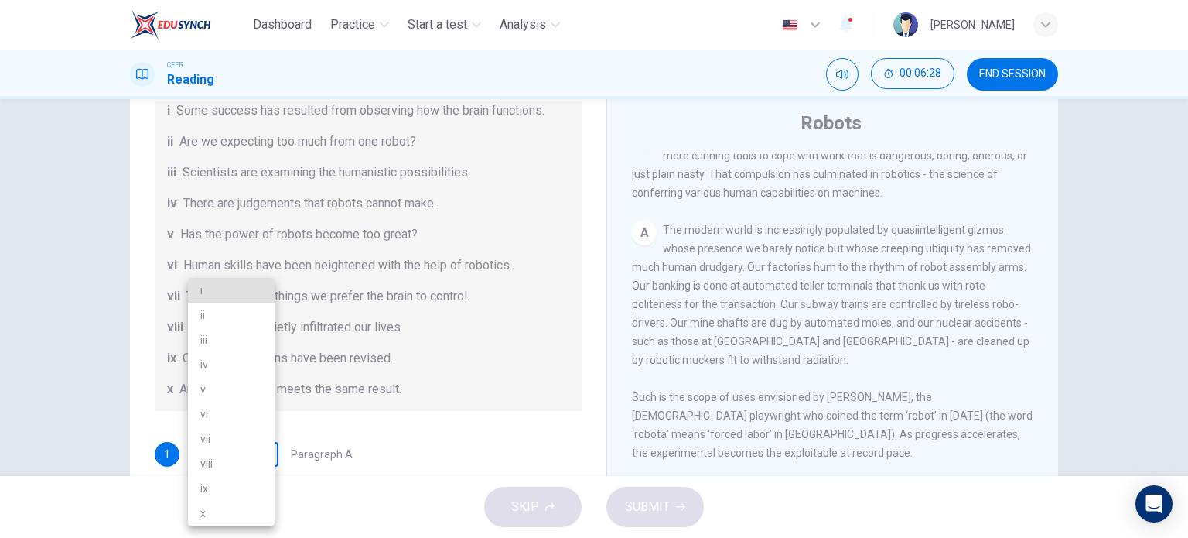
click at [258, 451] on body "Dashboard Practice Start a test Analysis English en ​ UMMI AMALIA HUDA BINTI PU…" at bounding box center [594, 269] width 1188 height 538
click at [238, 460] on li "viii" at bounding box center [231, 463] width 87 height 25
type input "viii"
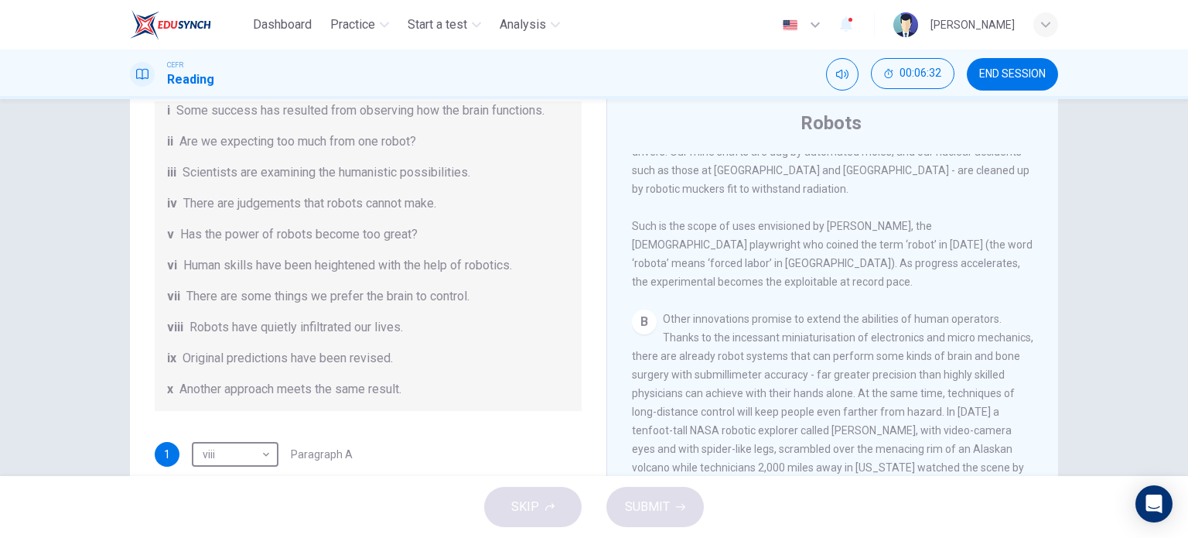
scroll to position [525, 0]
drag, startPoint x: 505, startPoint y: 310, endPoint x: 395, endPoint y: 420, distance: 155.9
click at [395, 420] on div "Question 1 The Reading Passage has seven paragraphs A-G . From the list of head…" at bounding box center [368, 296] width 452 height 805
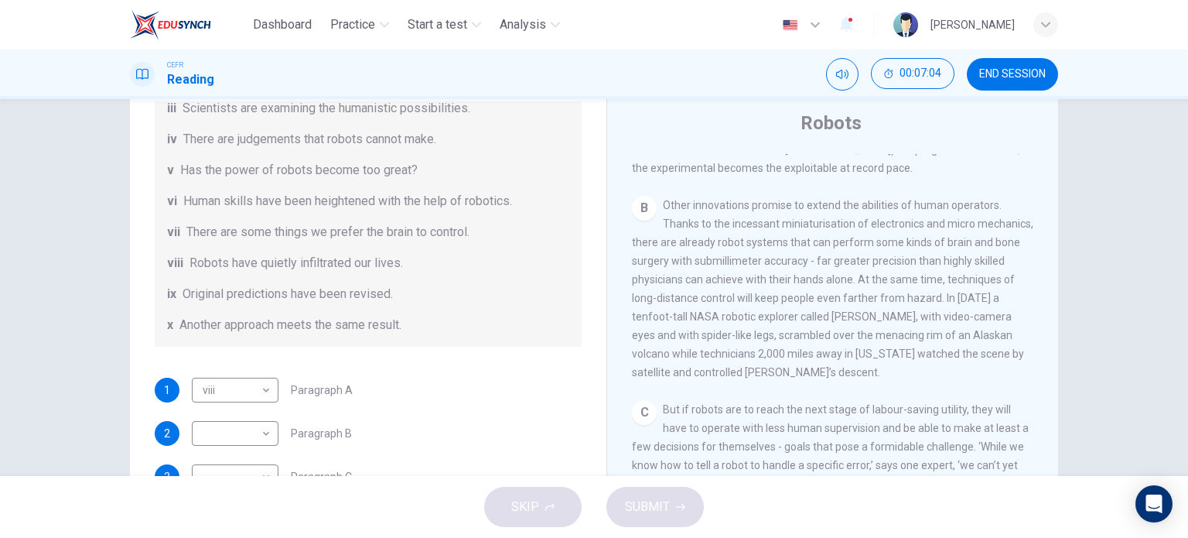
scroll to position [297, 0]
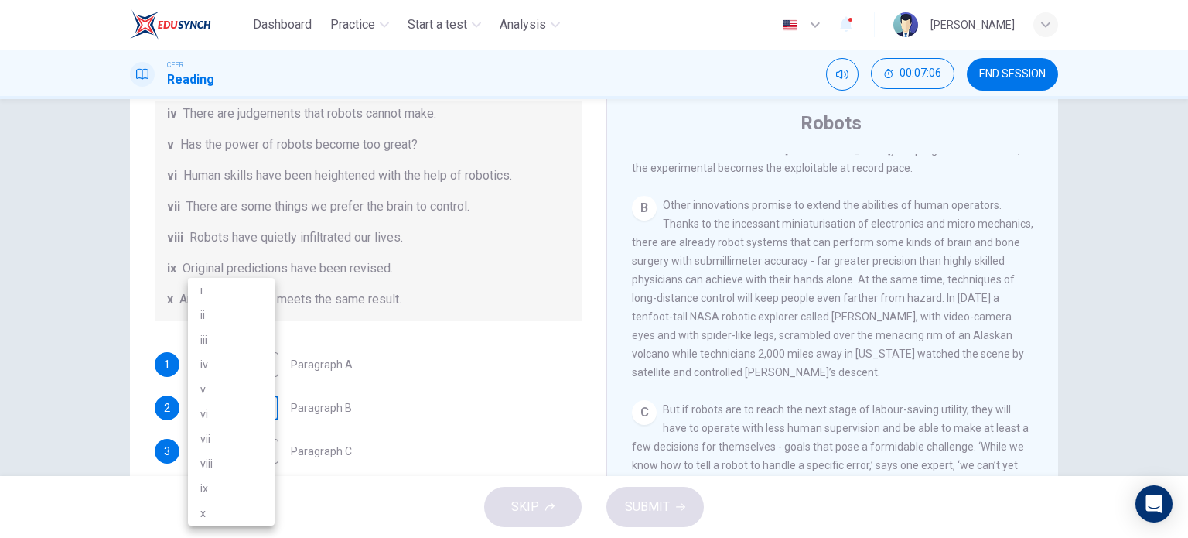
click at [248, 409] on body "Dashboard Practice Start a test Analysis English en ​ UMMI AMALIA HUDA BINTI PU…" at bounding box center [594, 269] width 1188 height 538
click at [235, 325] on li "ii" at bounding box center [231, 314] width 87 height 25
type input "ii"
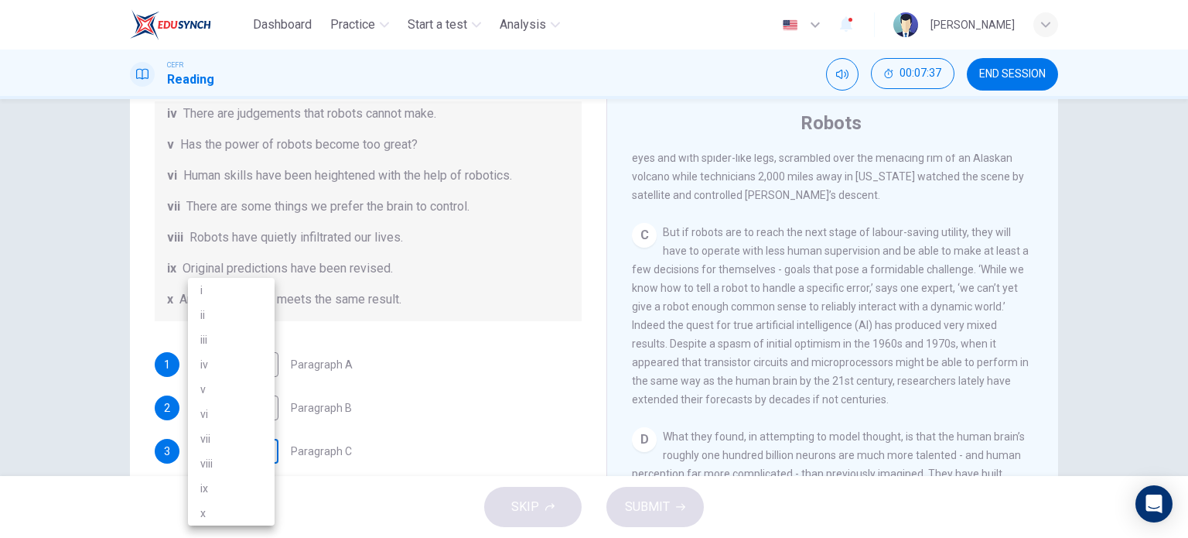
click at [227, 443] on body "Dashboard Practice Start a test Analysis English en ​ UMMI AMALIA HUDA BINTI PU…" at bounding box center [594, 269] width 1188 height 538
click at [245, 359] on li "iv" at bounding box center [231, 364] width 87 height 25
type input "iv"
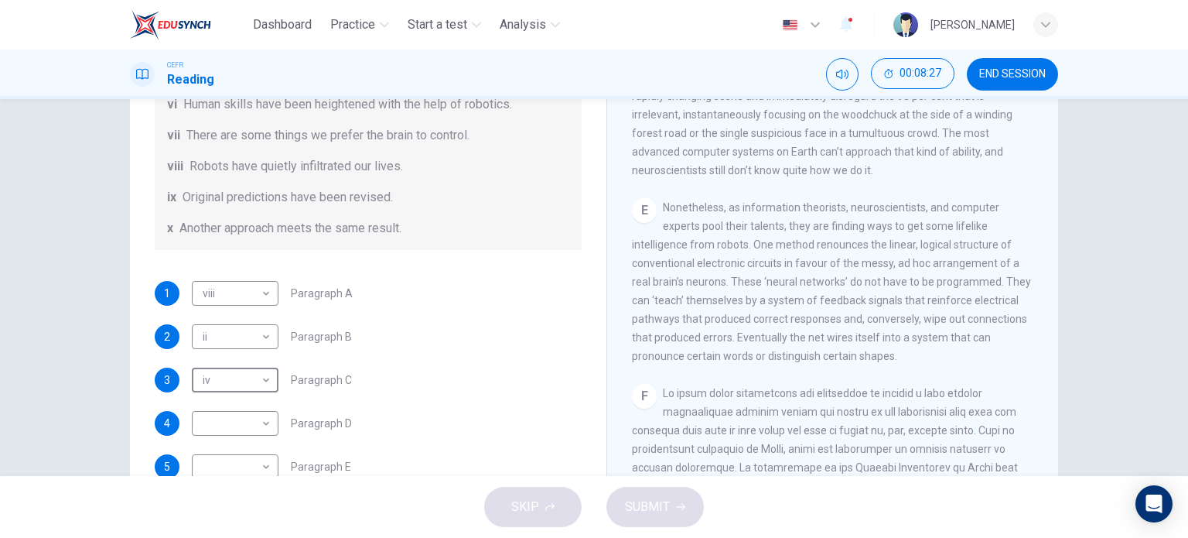
scroll to position [117, 0]
click at [252, 416] on body "Dashboard Practice Start a test Analysis English en ​ UMMI AMALIA HUDA BINTI PU…" at bounding box center [594, 269] width 1188 height 538
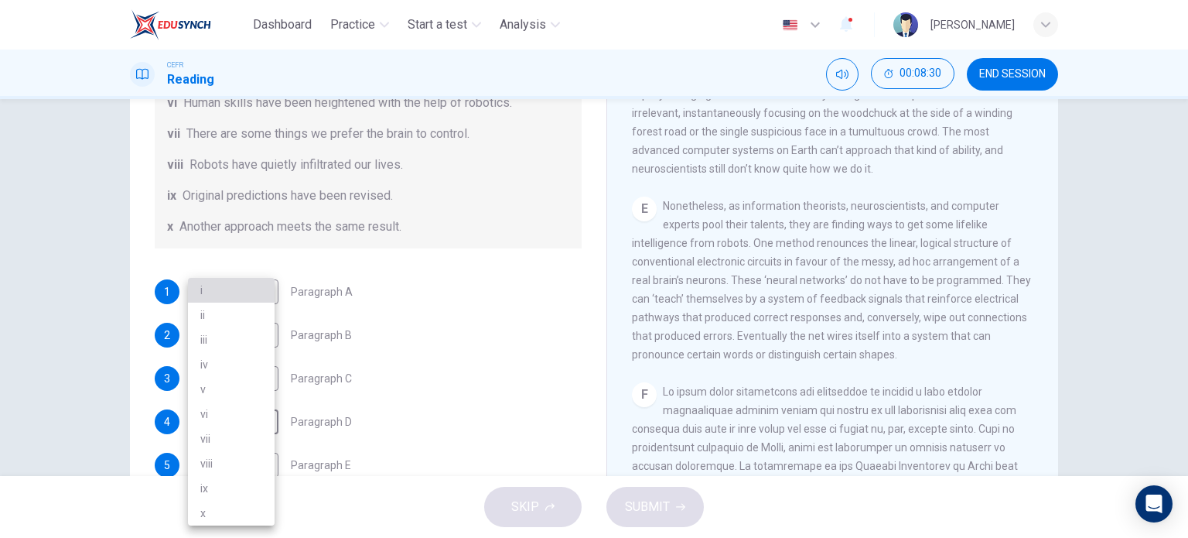
click at [263, 284] on li "i" at bounding box center [231, 290] width 87 height 25
type input "i"
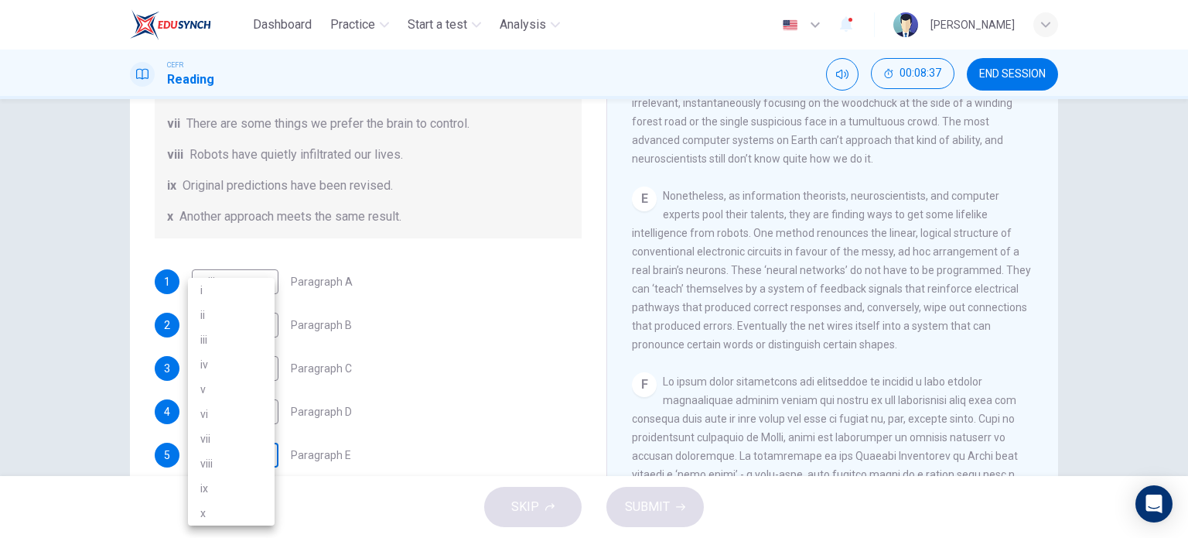
click at [258, 459] on body "Dashboard Practice Start a test Analysis English en ​ UMMI AMALIA HUDA BINTI PU…" at bounding box center [594, 269] width 1188 height 538
click at [249, 434] on li "vii" at bounding box center [231, 438] width 87 height 25
type input "vii"
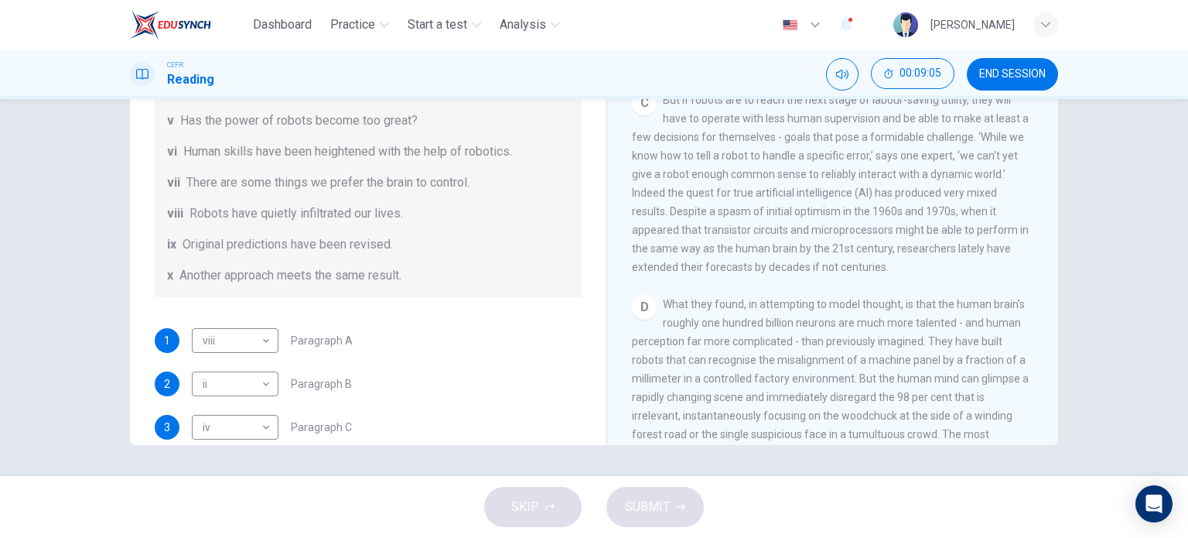
scroll to position [767, 0]
click at [1, 499] on div "SKIP SUBMIT" at bounding box center [594, 507] width 1188 height 62
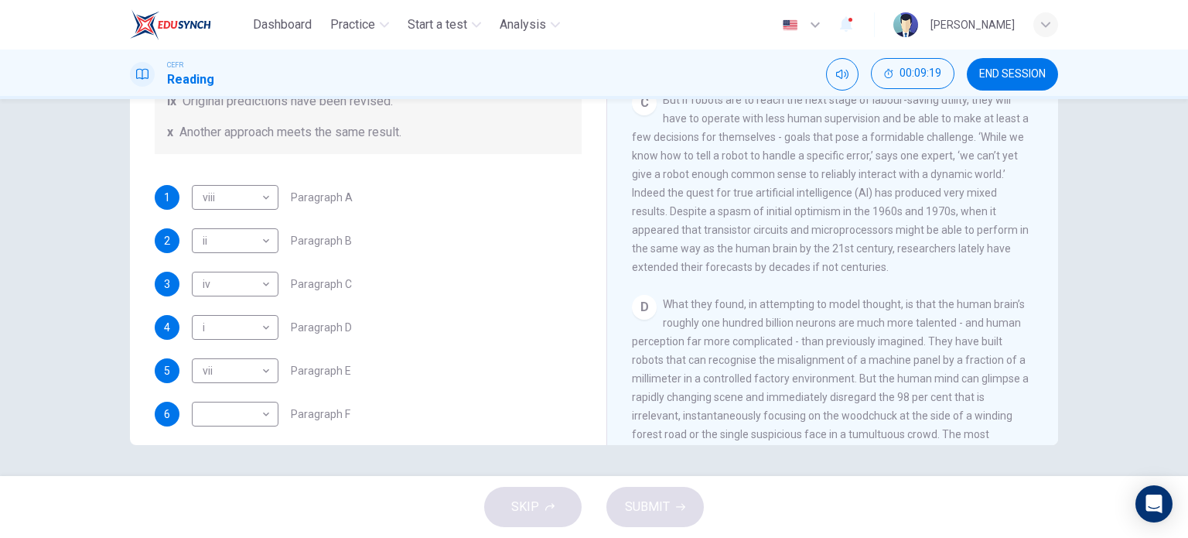
scroll to position [297, 0]
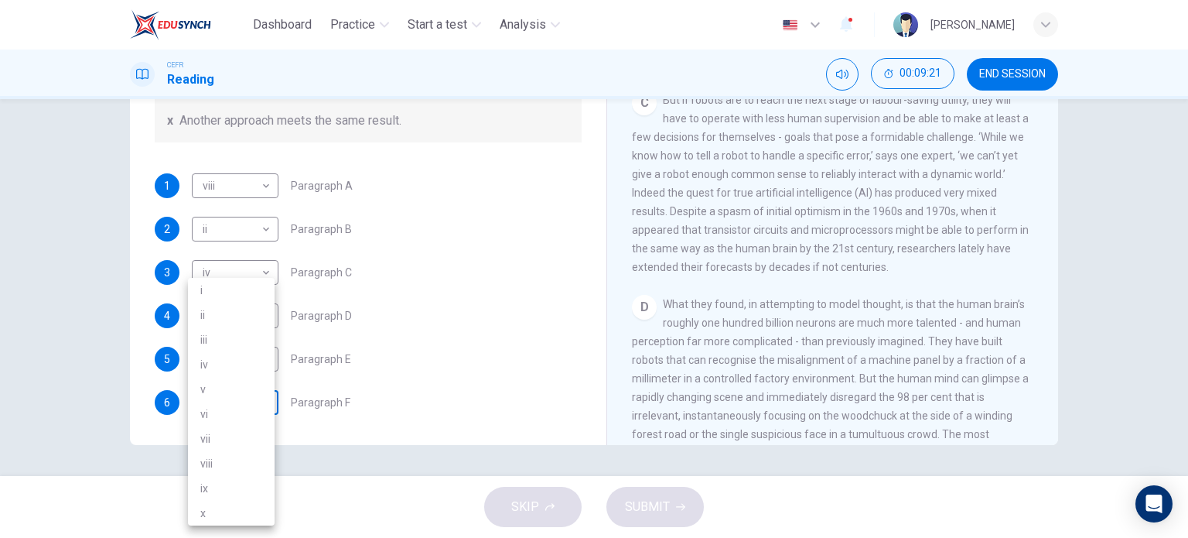
click at [257, 402] on body "Dashboard Practice Start a test Analysis English en ​ UMMI AMALIA HUDA BINTI PU…" at bounding box center [594, 269] width 1188 height 538
click at [244, 357] on li "iv" at bounding box center [231, 364] width 87 height 25
type input "iv"
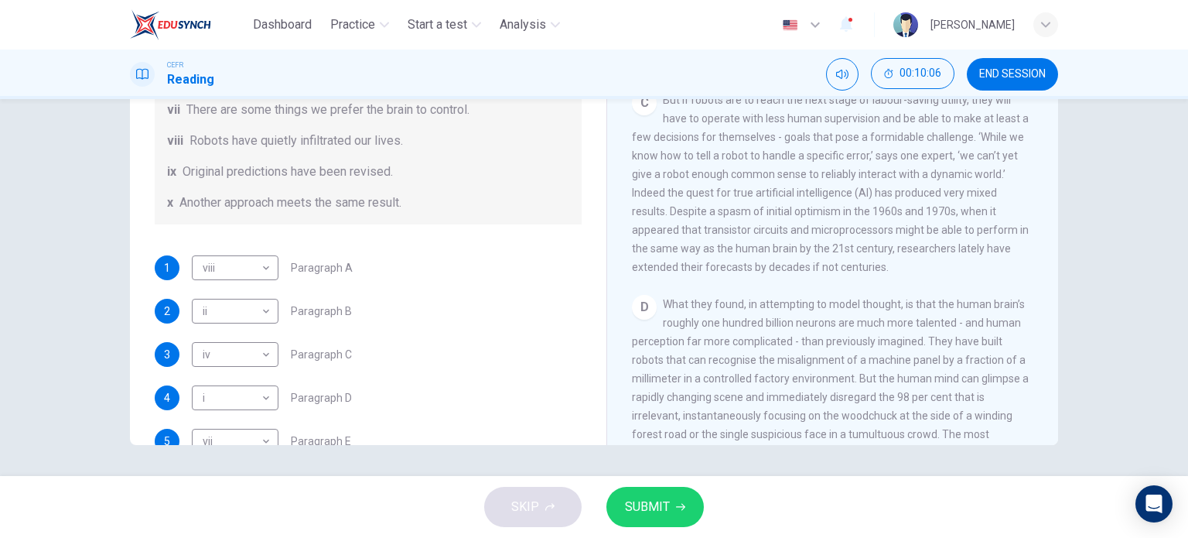
scroll to position [215, 0]
click at [250, 356] on body "Dashboard Practice Start a test Analysis English en ​ UMMI AMALIA HUDA BINTI PU…" at bounding box center [594, 269] width 1188 height 538
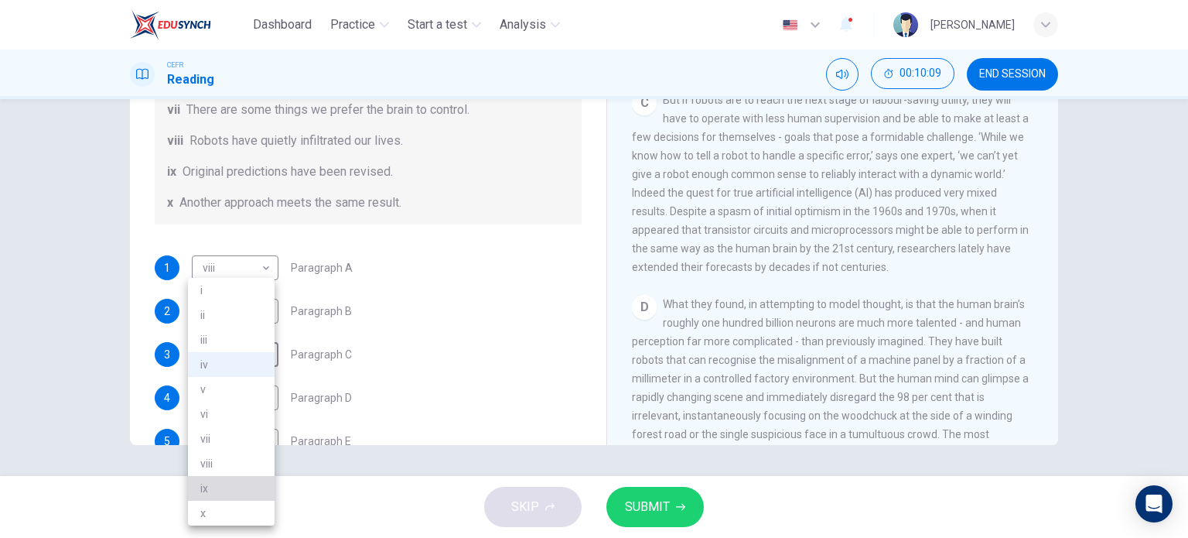
click at [222, 494] on li "ix" at bounding box center [231, 488] width 87 height 25
type input "ix"
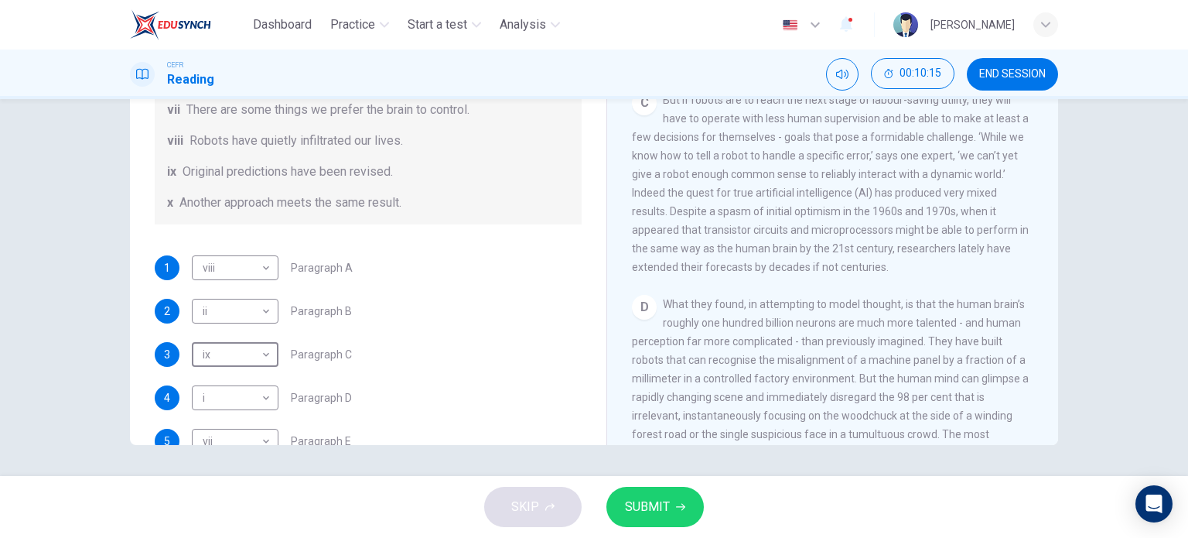
click at [672, 504] on button "SUBMIT" at bounding box center [655, 507] width 97 height 40
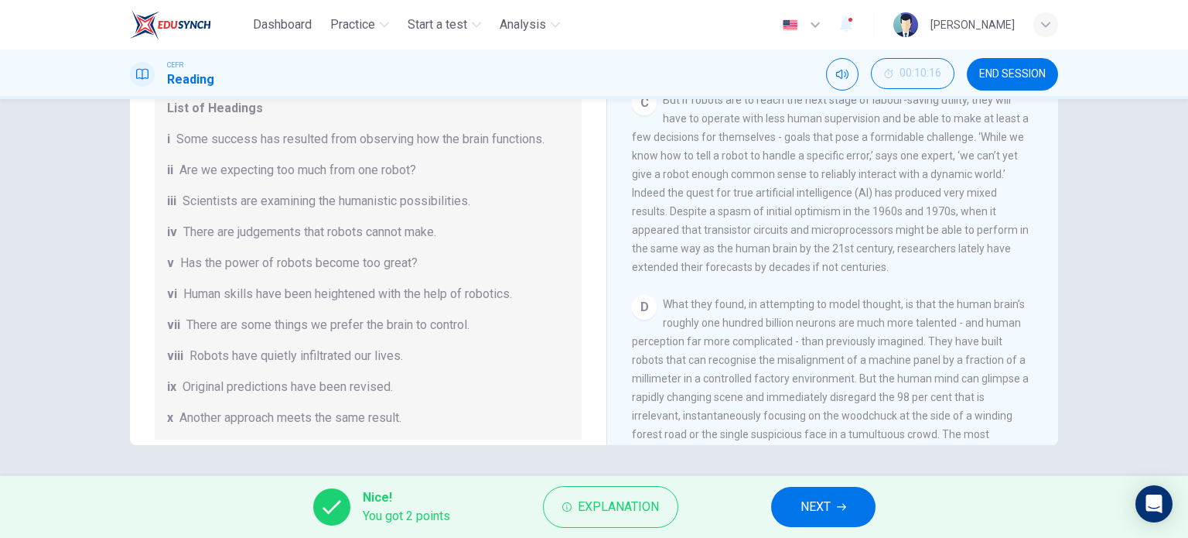
scroll to position [0, 0]
click at [804, 501] on span "NEXT" at bounding box center [816, 507] width 30 height 22
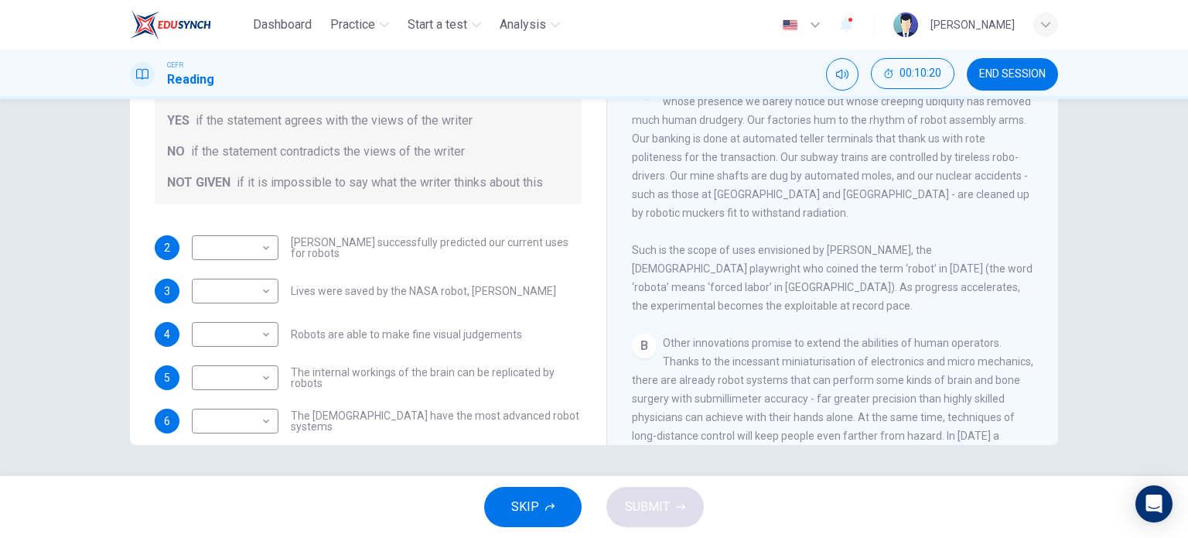
scroll to position [321, 0]
click at [234, 244] on body "Dashboard Practice Start a test Analysis English en ​ UMMI AMALIA HUDA BINTI PU…" at bounding box center [594, 269] width 1188 height 538
click at [251, 314] on li "NOT GIVEN" at bounding box center [231, 321] width 87 height 25
type input "NOT GIVEN"
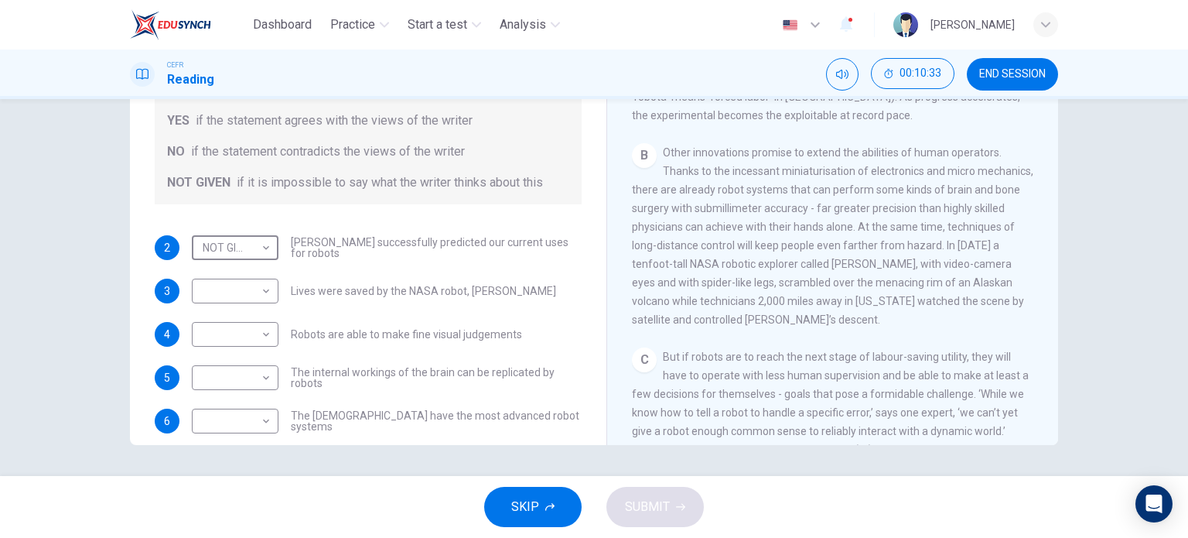
scroll to position [511, 0]
click at [271, 296] on div "​ ​" at bounding box center [235, 291] width 87 height 25
click at [266, 296] on body "Dashboard Practice Start a test Analysis English en ​ UMMI AMALIA HUDA BINTI PU…" at bounding box center [594, 269] width 1188 height 538
click at [238, 323] on li "YES" at bounding box center [231, 314] width 87 height 25
type input "YES"
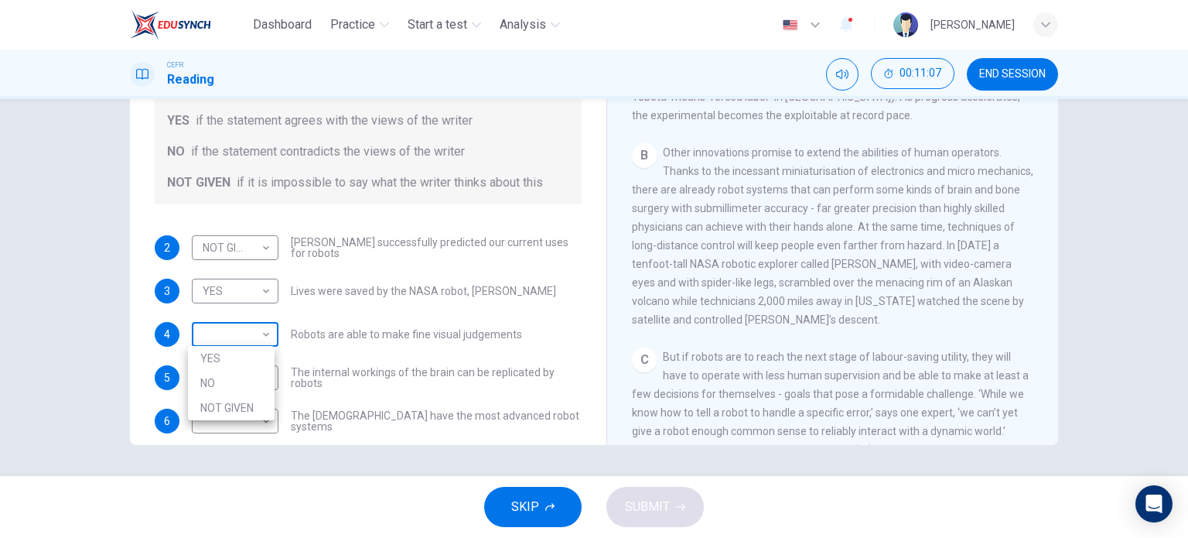
click at [244, 333] on body "Dashboard Practice Start a test Analysis English en ​ UMMI AMALIA HUDA BINTI PU…" at bounding box center [594, 269] width 1188 height 538
click at [231, 388] on li "NO" at bounding box center [231, 383] width 87 height 25
type input "NO"
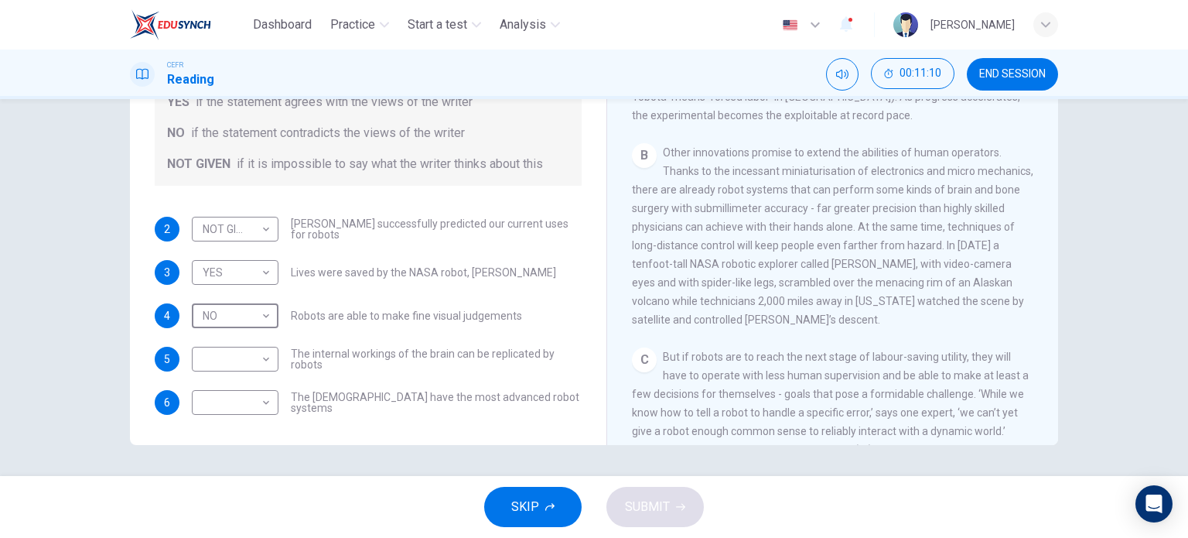
scroll to position [19, 0]
click at [244, 352] on body "Dashboard Practice Start a test Analysis English en ​ UMMI AMALIA HUDA BINTI PU…" at bounding box center [594, 269] width 1188 height 538
click at [241, 408] on li "NO" at bounding box center [231, 407] width 87 height 25
type input "NO"
click at [257, 402] on body "Dashboard Practice Start a test Analysis English en ​ UMMI AMALIA HUDA BINTI PU…" at bounding box center [594, 269] width 1188 height 538
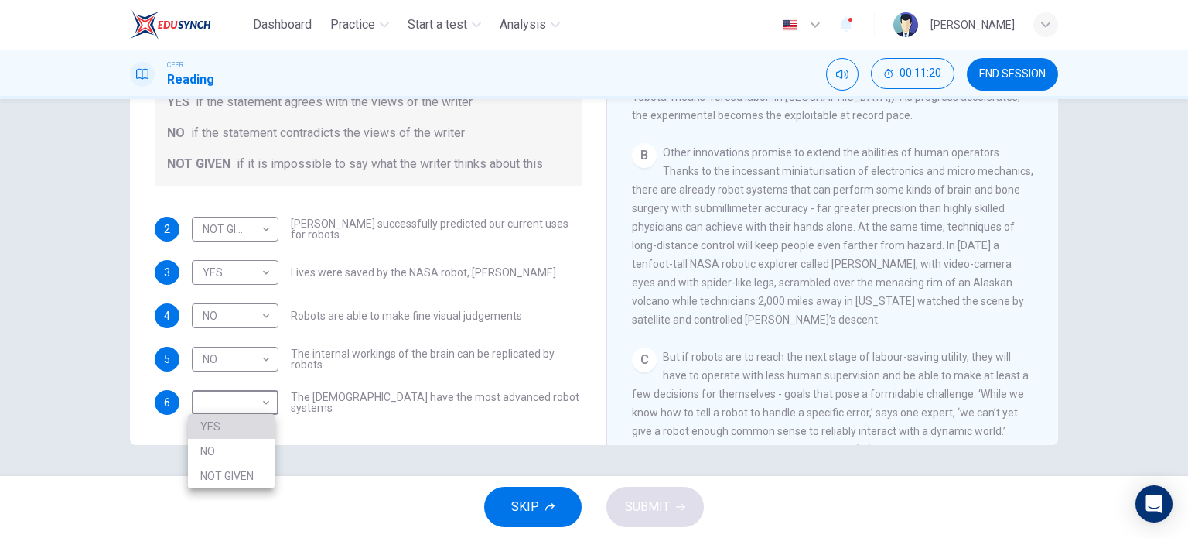
click at [241, 422] on li "YES" at bounding box center [231, 426] width 87 height 25
type input "YES"
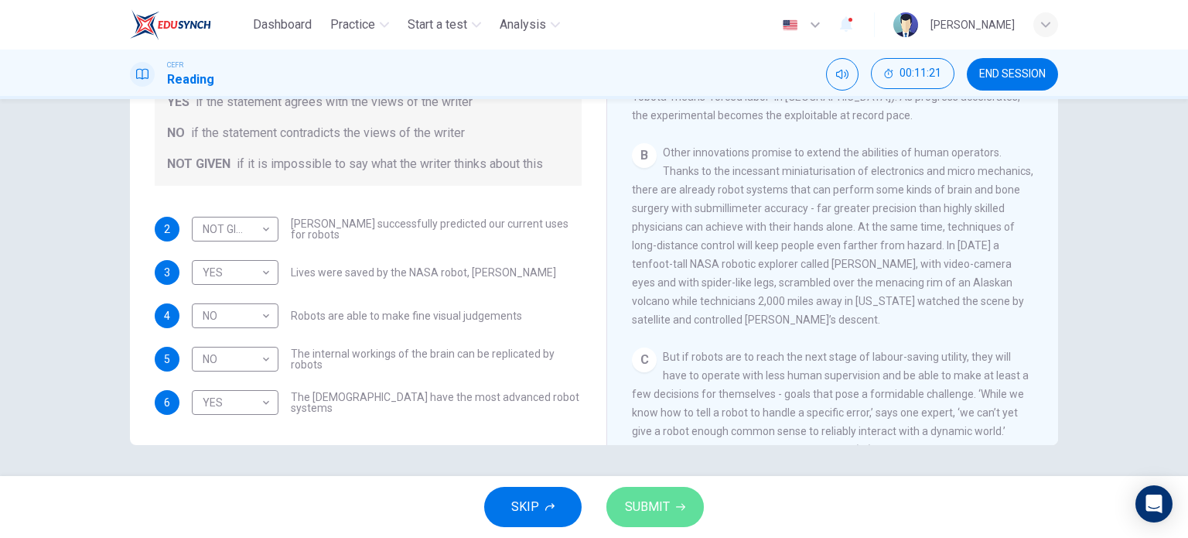
click at [648, 501] on span "SUBMIT" at bounding box center [647, 507] width 45 height 22
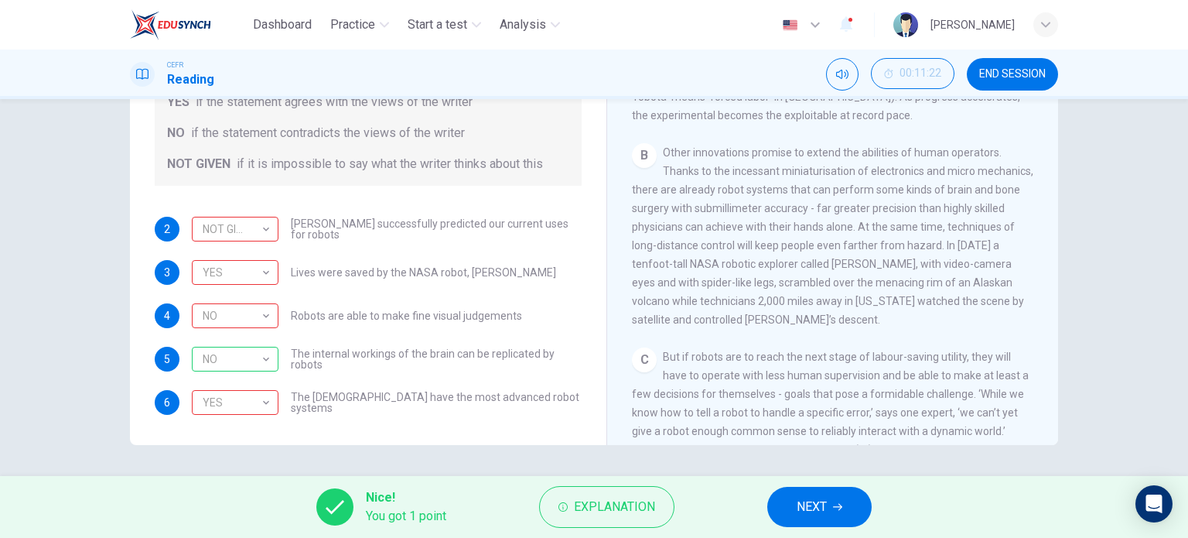
click at [1188, 479] on div at bounding box center [1188, 269] width 1 height 538
click at [822, 511] on span "NEXT" at bounding box center [812, 507] width 30 height 22
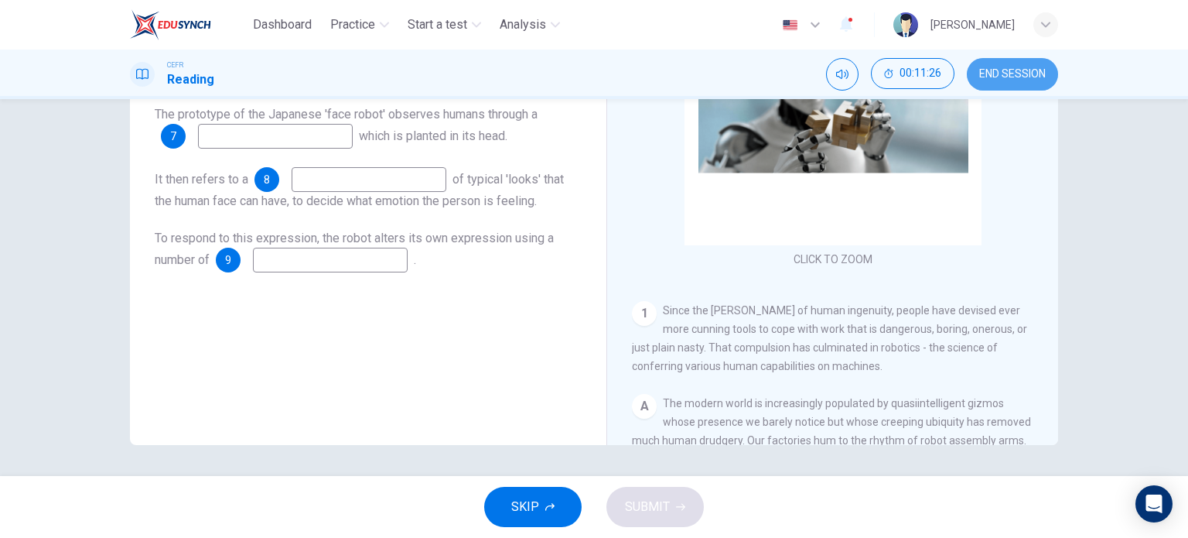
click at [1034, 70] on span "END SESSION" at bounding box center [1012, 74] width 67 height 12
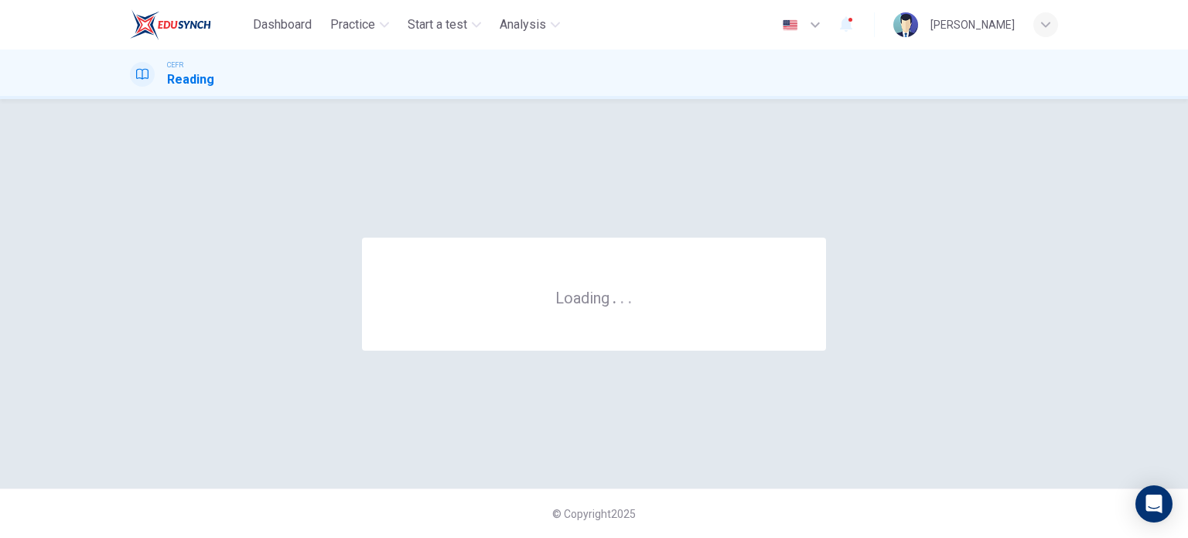
scroll to position [0, 0]
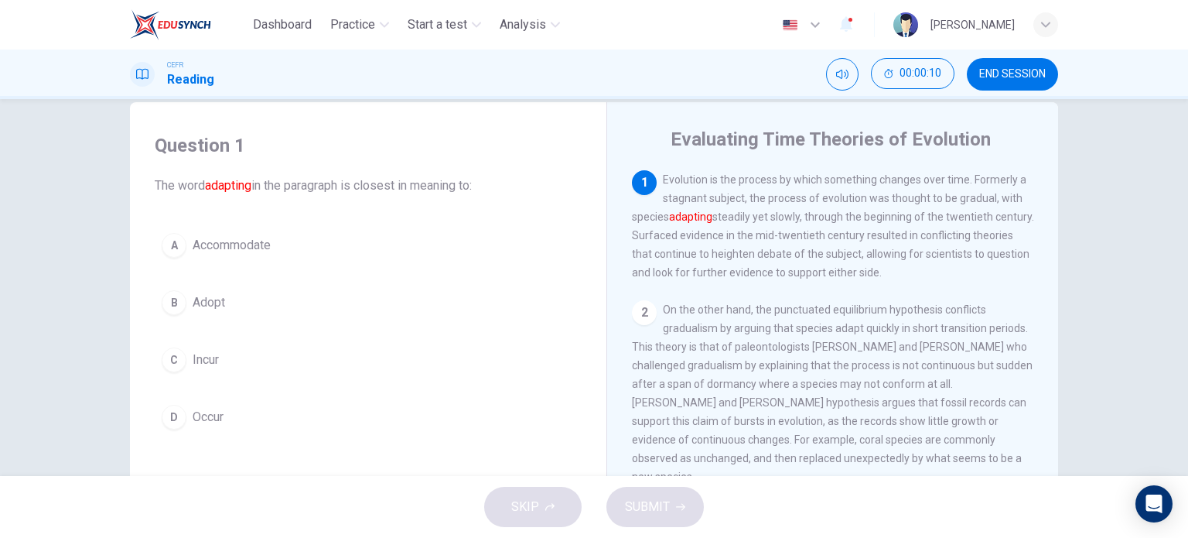
scroll to position [33, 0]
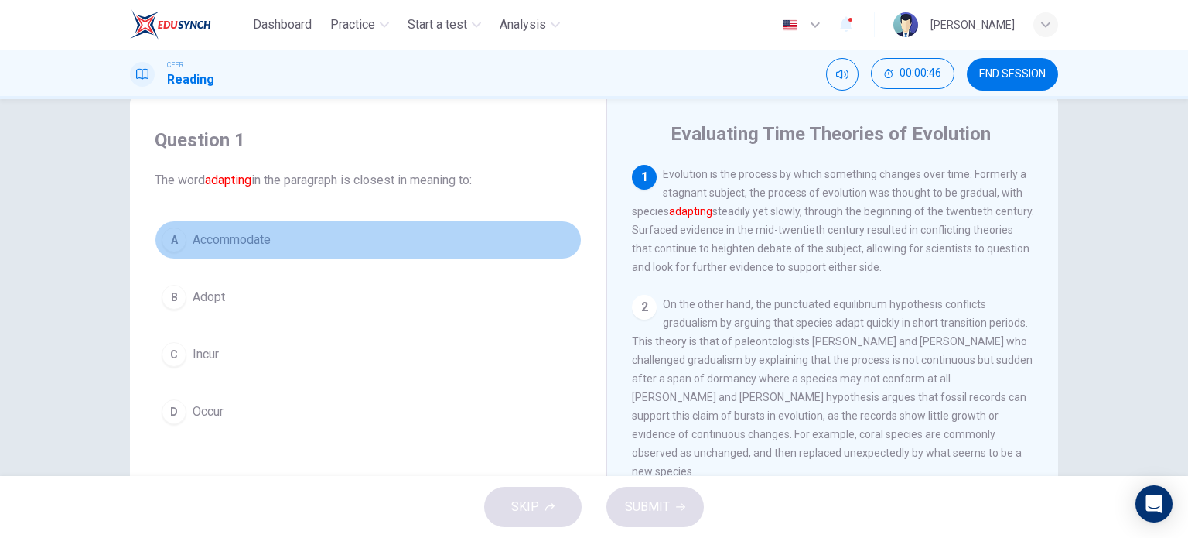
click at [179, 238] on div "A" at bounding box center [174, 239] width 25 height 25
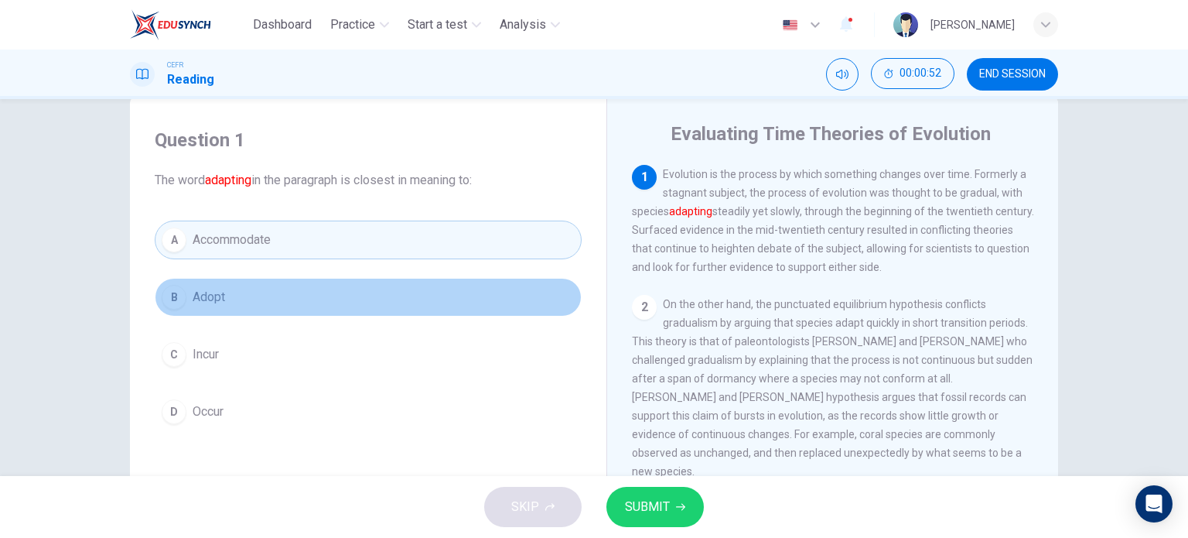
click at [355, 294] on button "B Adopt" at bounding box center [368, 297] width 427 height 39
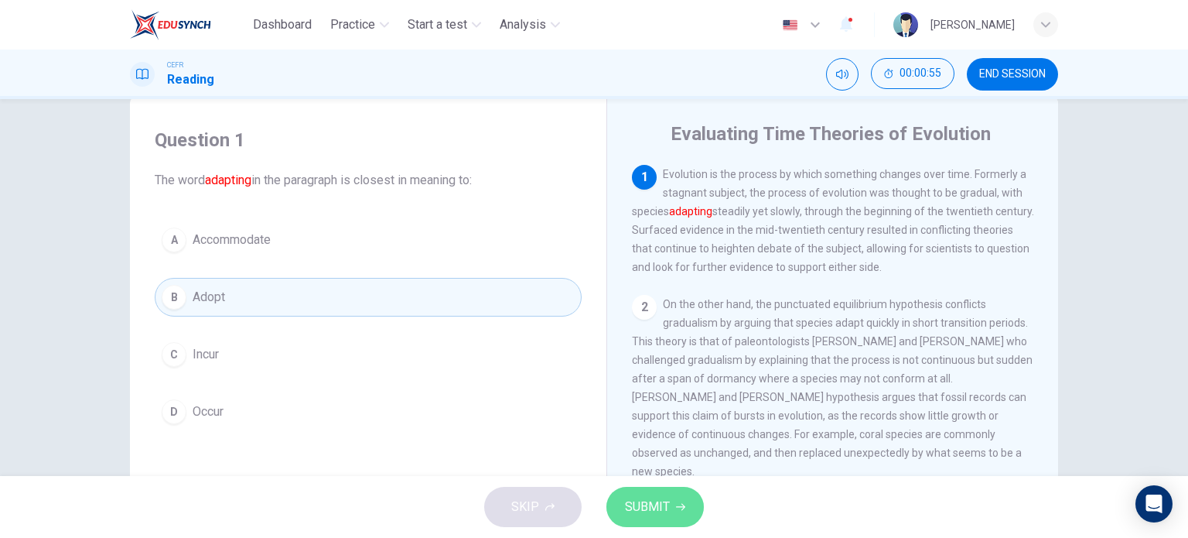
click at [672, 504] on button "SUBMIT" at bounding box center [655, 507] width 97 height 40
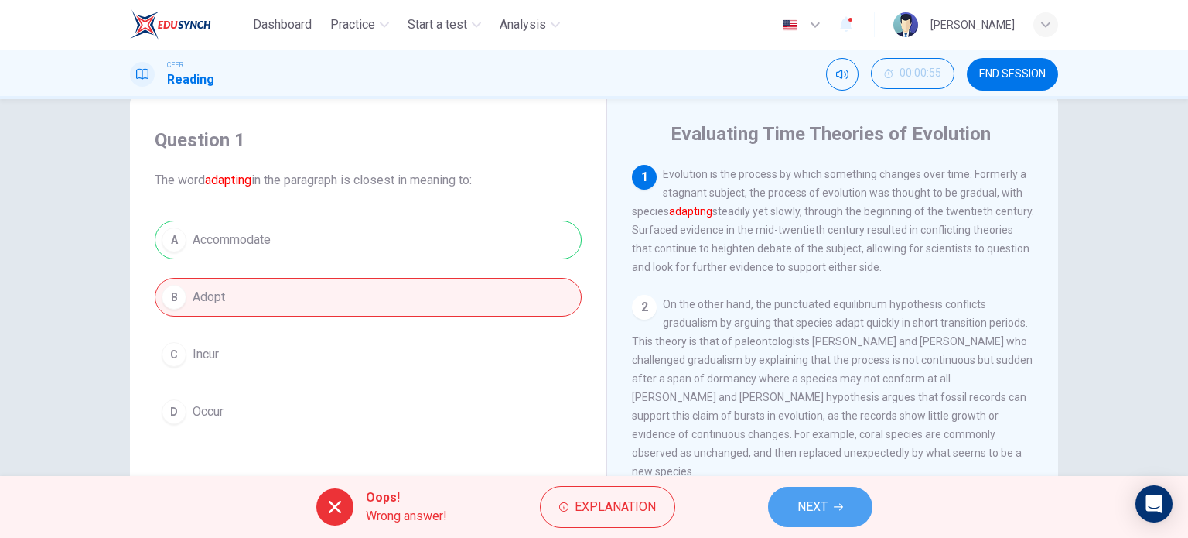
click at [843, 504] on icon "button" at bounding box center [838, 506] width 9 height 9
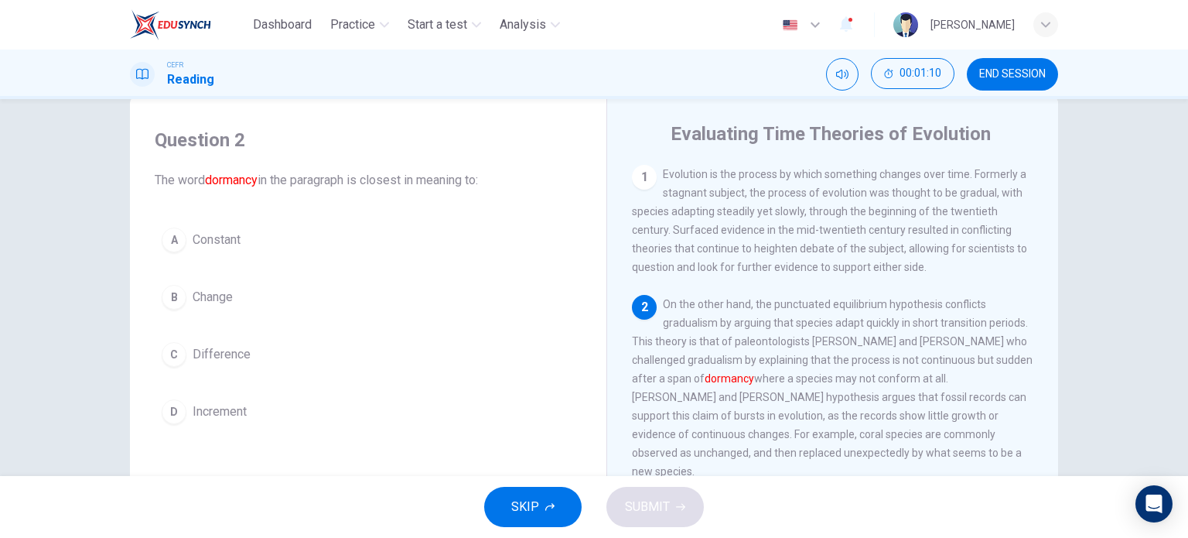
click at [183, 330] on div "A Constant B Change C Difference D Increment" at bounding box center [368, 325] width 427 height 210
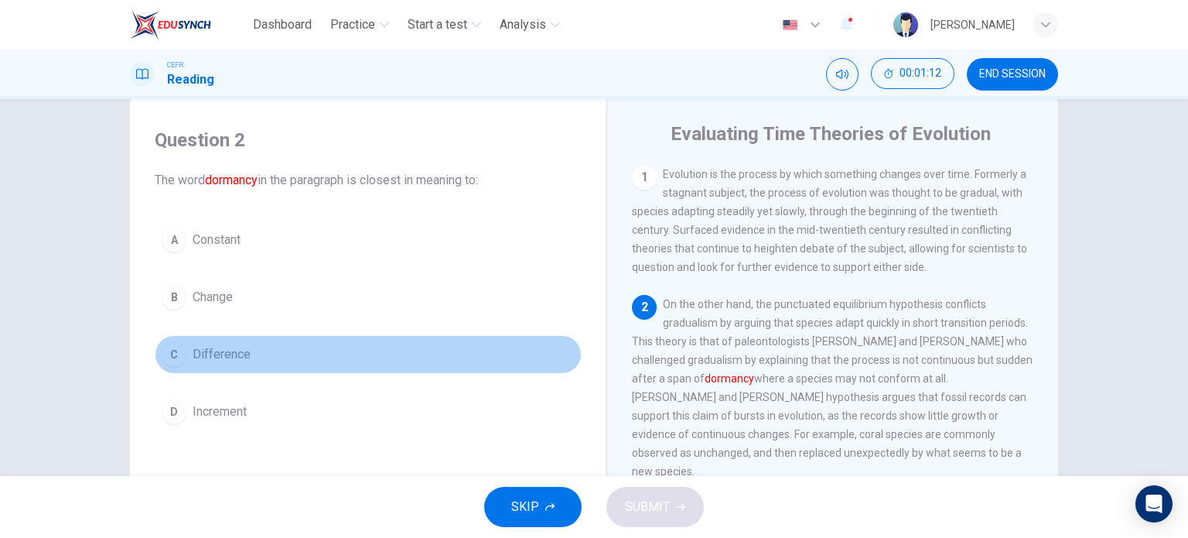
click at [174, 358] on div "C" at bounding box center [174, 354] width 25 height 25
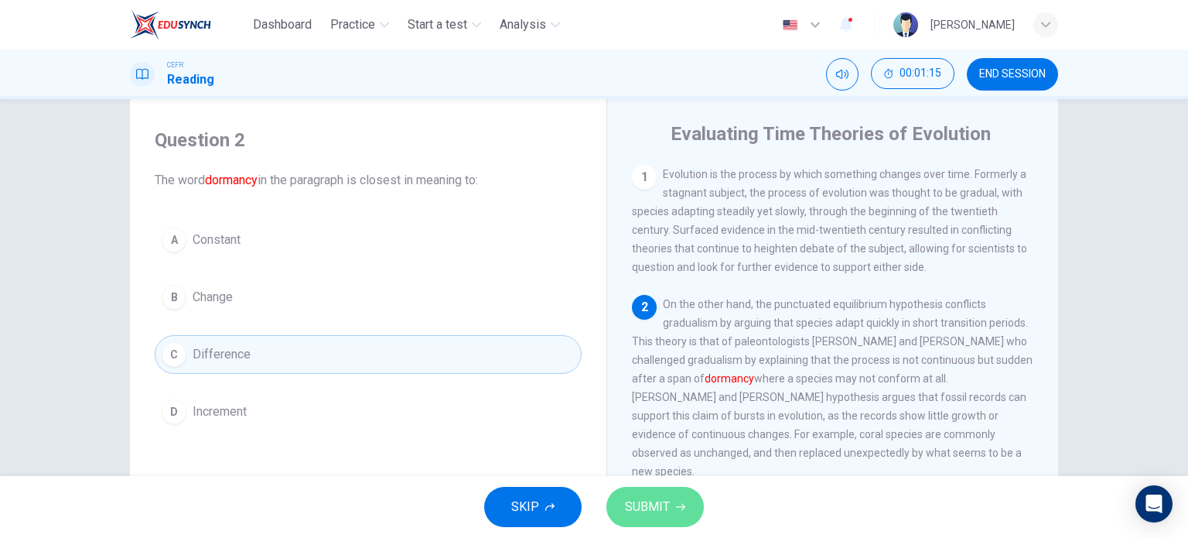
click at [675, 501] on button "SUBMIT" at bounding box center [655, 507] width 97 height 40
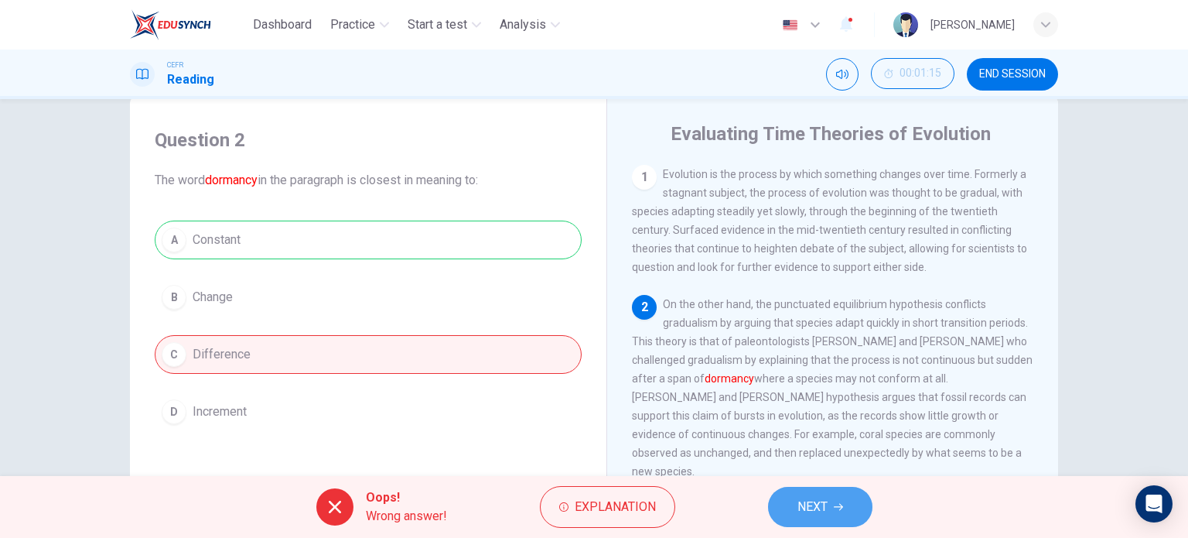
click at [811, 504] on span "NEXT" at bounding box center [813, 507] width 30 height 22
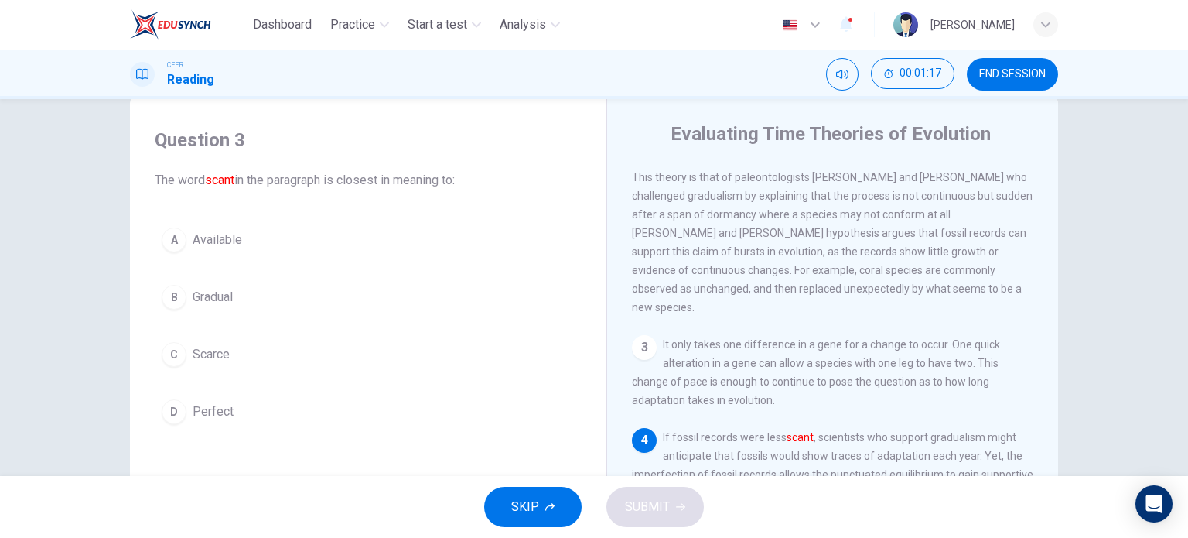
scroll to position [166, 0]
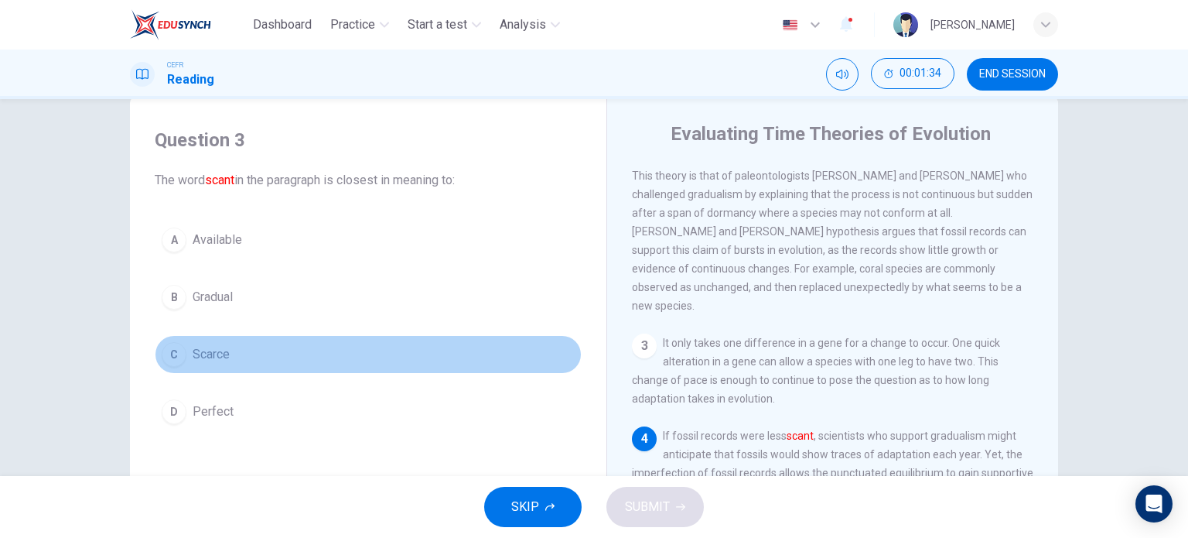
click at [169, 345] on div "C" at bounding box center [174, 354] width 25 height 25
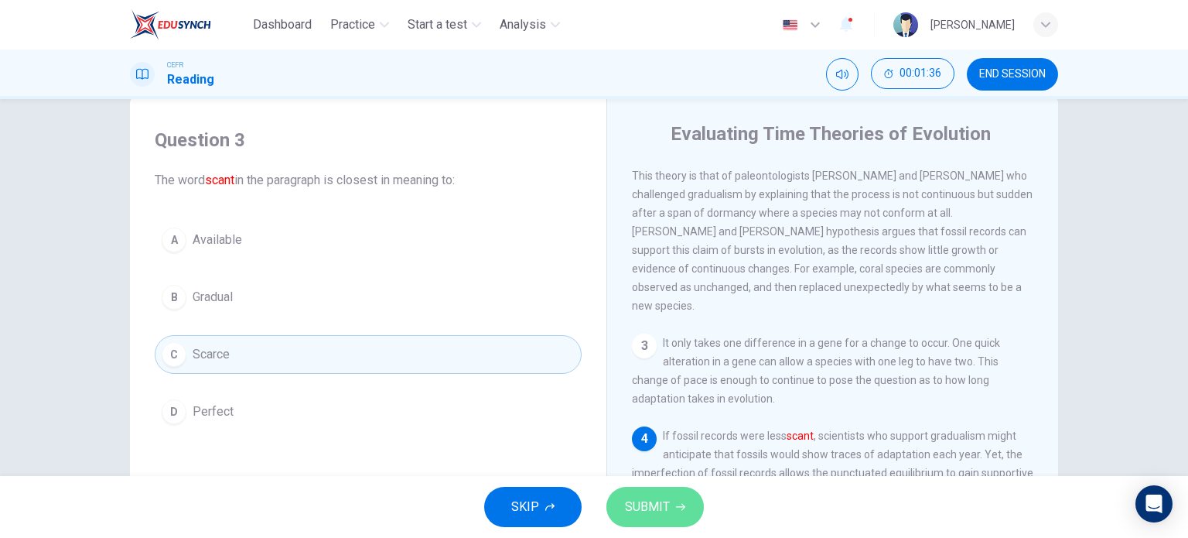
click at [666, 504] on span "SUBMIT" at bounding box center [647, 507] width 45 height 22
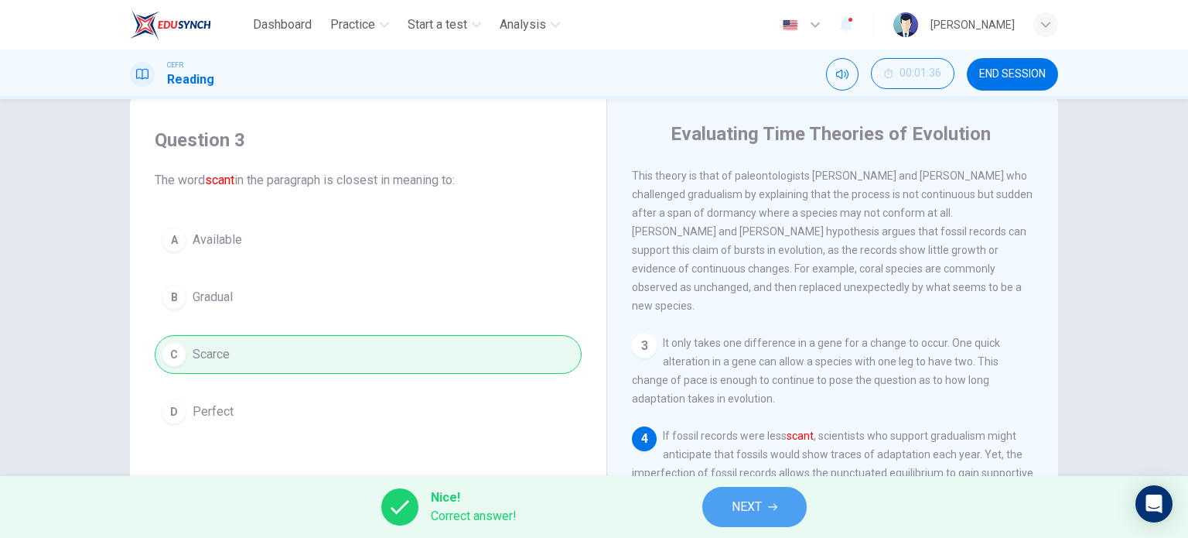
click at [786, 505] on button "NEXT" at bounding box center [754, 507] width 104 height 40
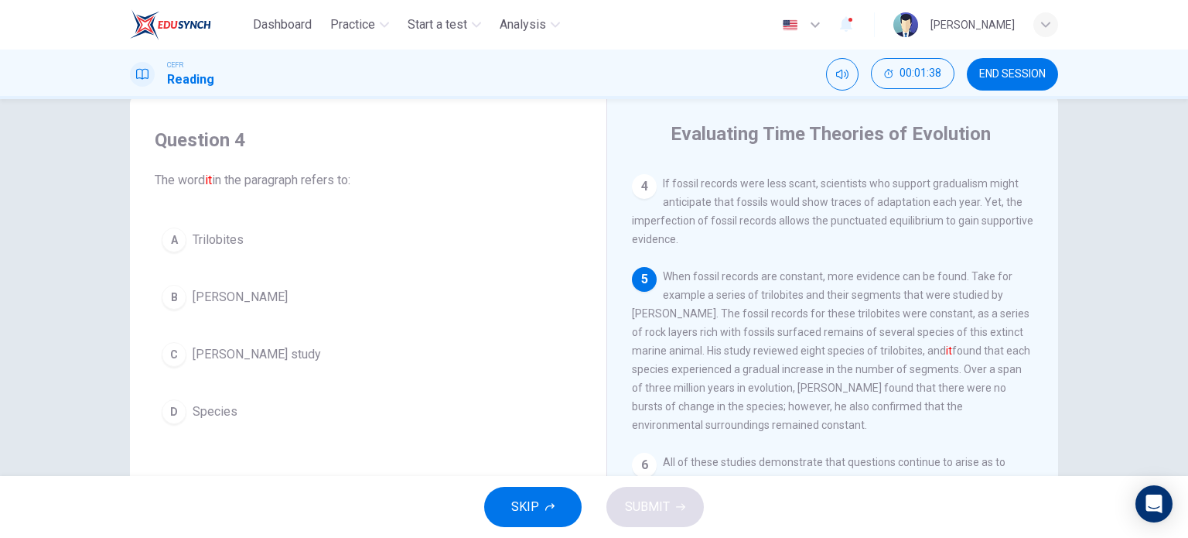
scroll to position [461, 0]
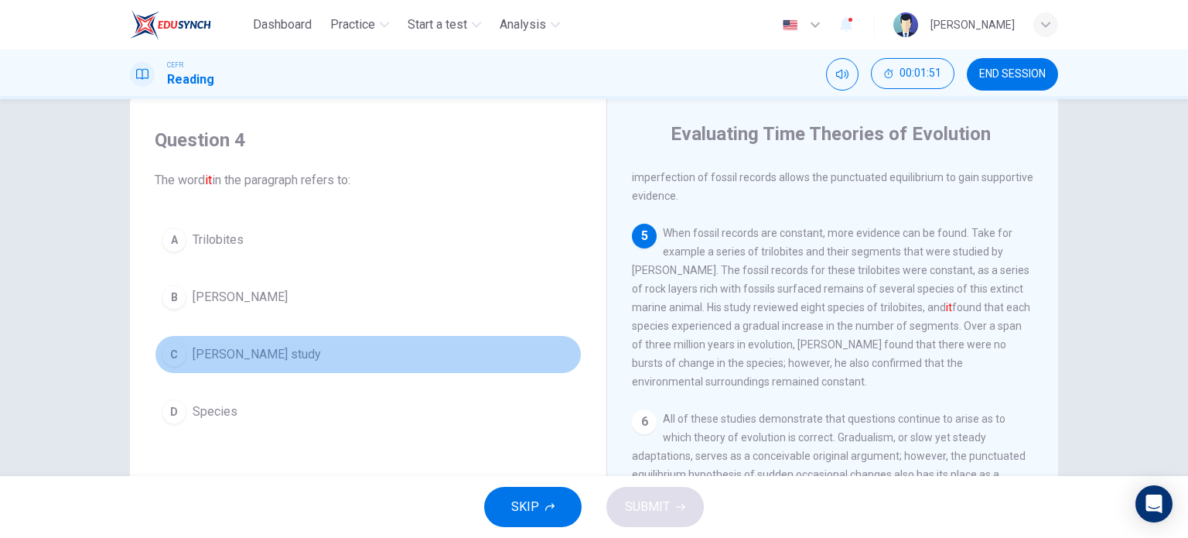
click at [183, 361] on button "C Sheldon's study" at bounding box center [368, 354] width 427 height 39
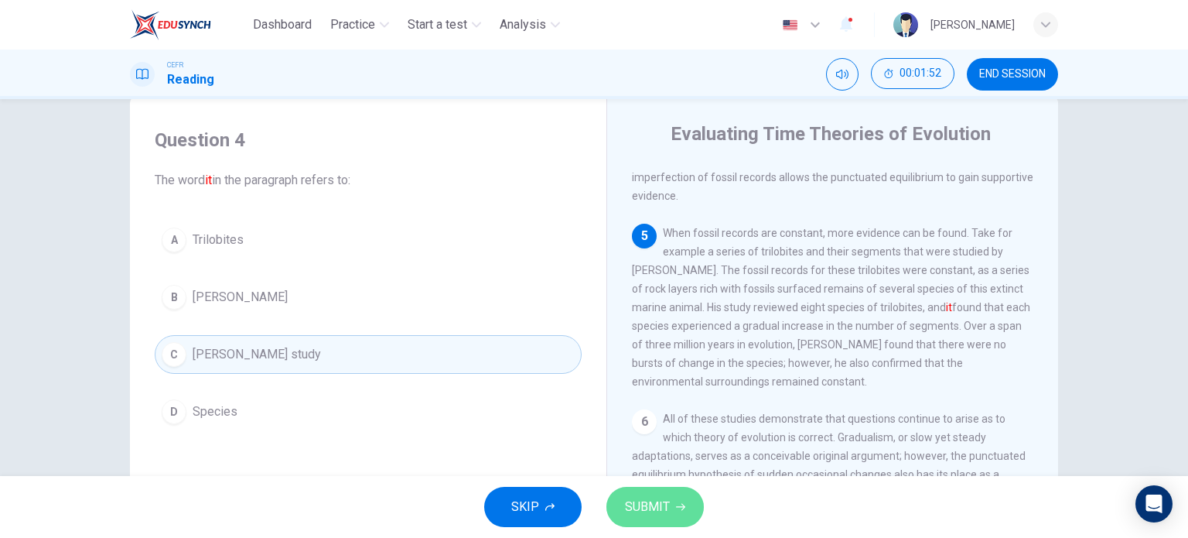
click at [625, 496] on span "SUBMIT" at bounding box center [647, 507] width 45 height 22
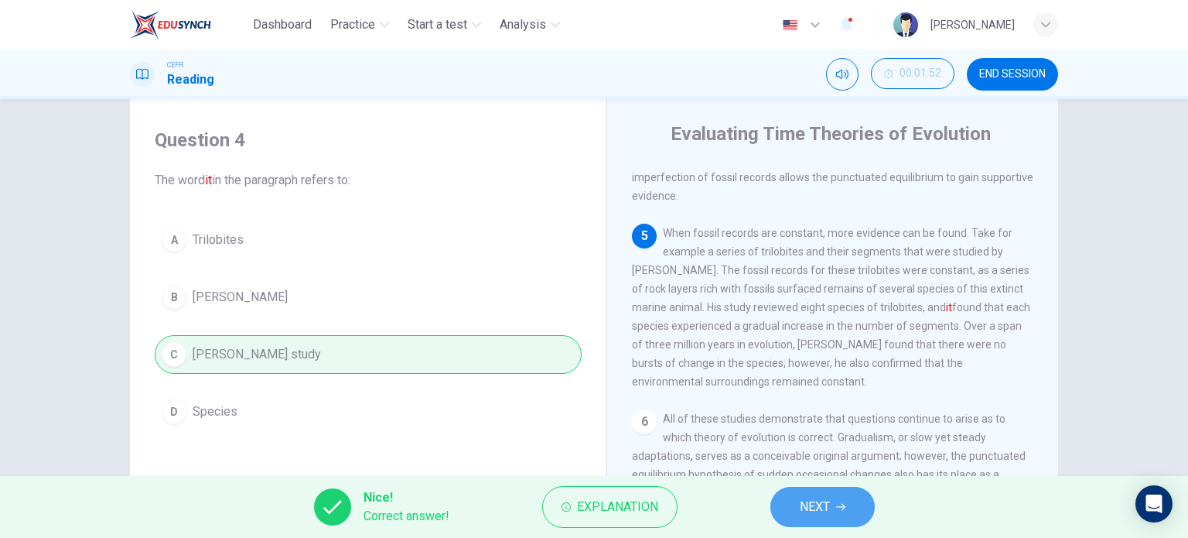
click at [815, 501] on span "NEXT" at bounding box center [815, 507] width 30 height 22
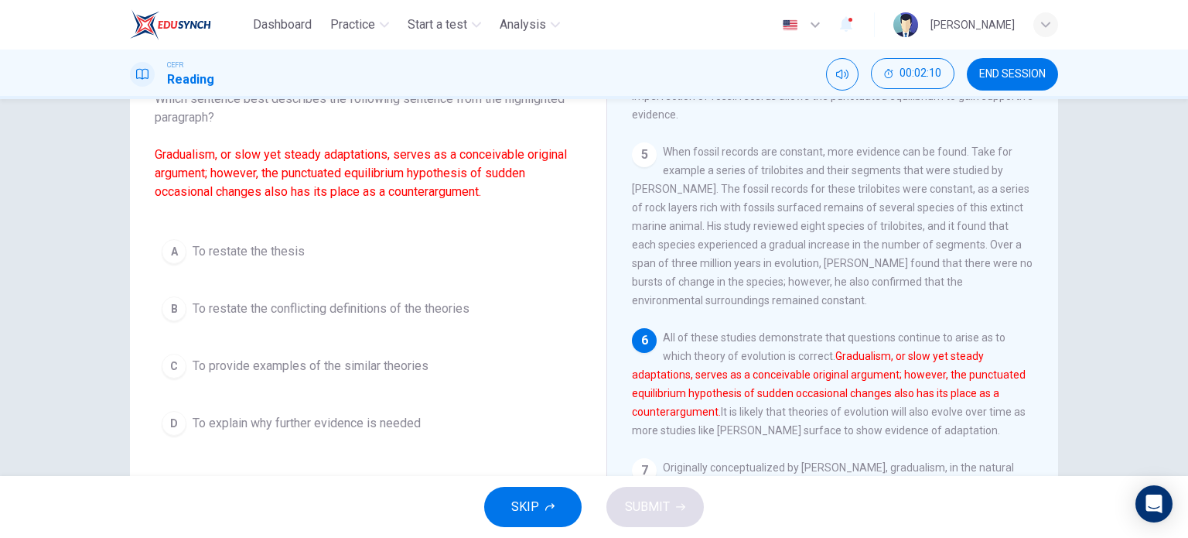
scroll to position [114, 0]
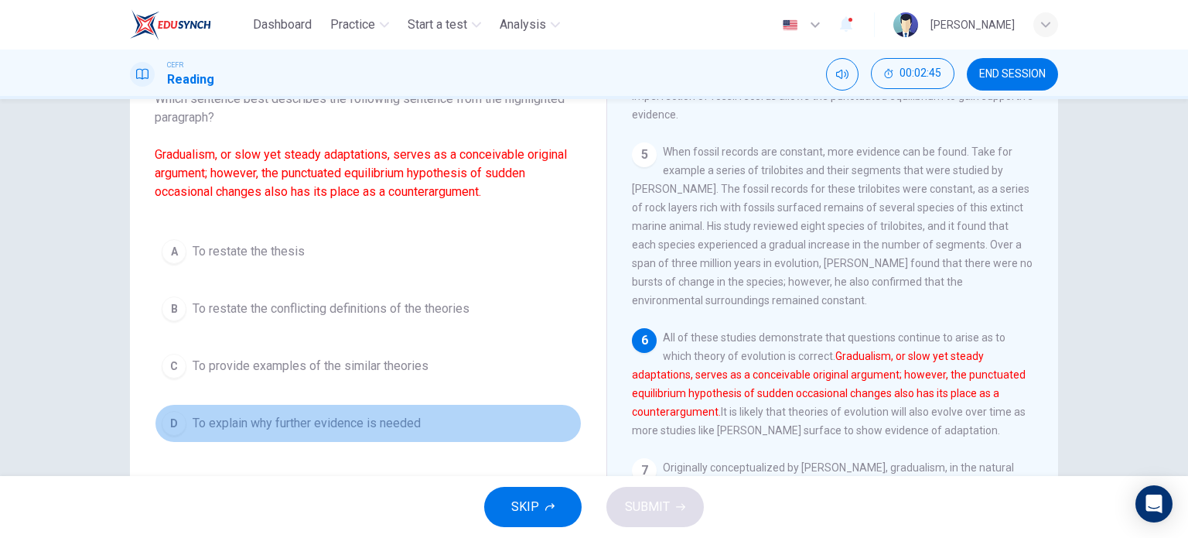
click at [184, 420] on button "D To explain why further evidence is needed" at bounding box center [368, 423] width 427 height 39
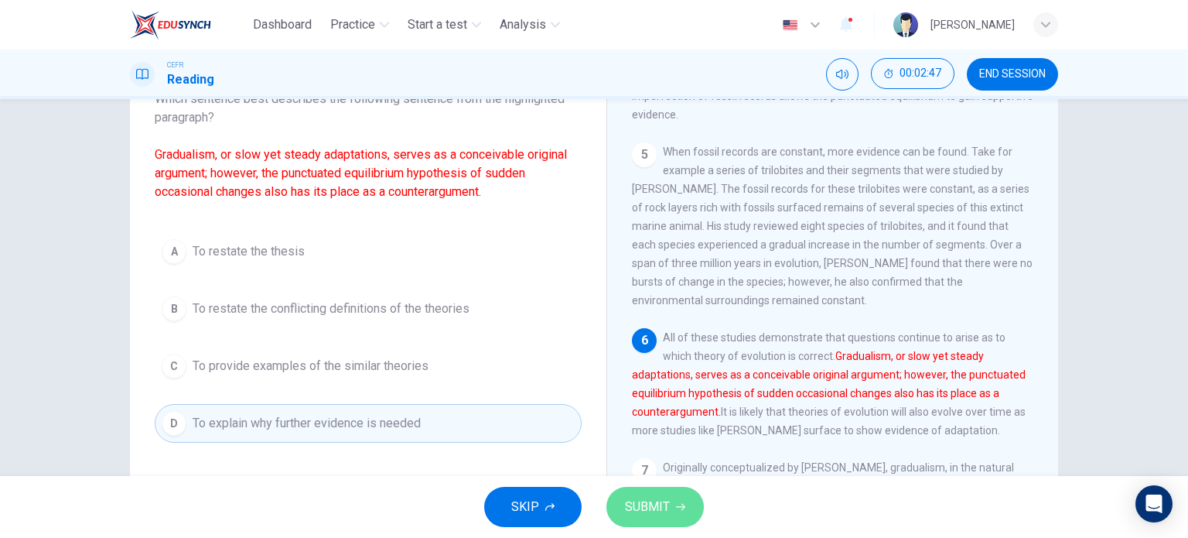
click at [638, 510] on span "SUBMIT" at bounding box center [647, 507] width 45 height 22
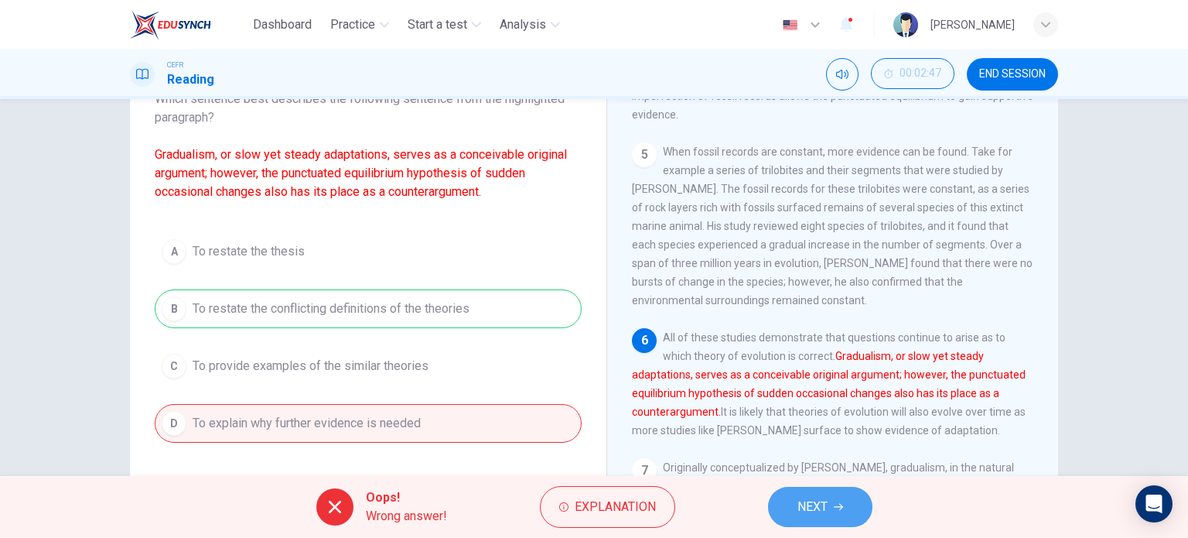
click at [792, 507] on button "NEXT" at bounding box center [820, 507] width 104 height 40
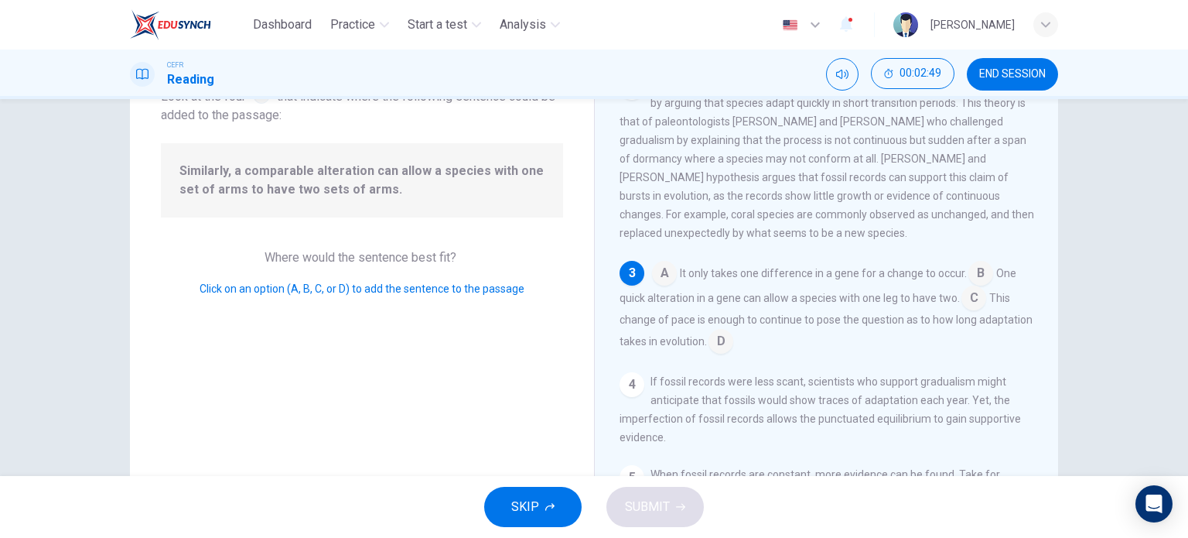
scroll to position [142, 0]
click at [733, 341] on input at bounding box center [721, 338] width 25 height 25
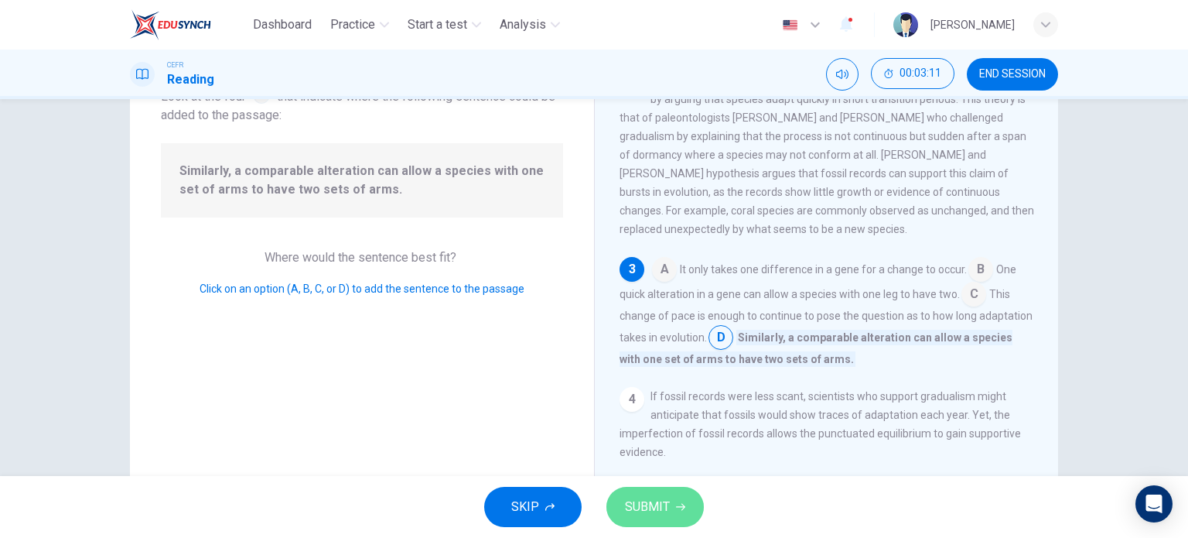
click at [667, 505] on span "SUBMIT" at bounding box center [647, 507] width 45 height 22
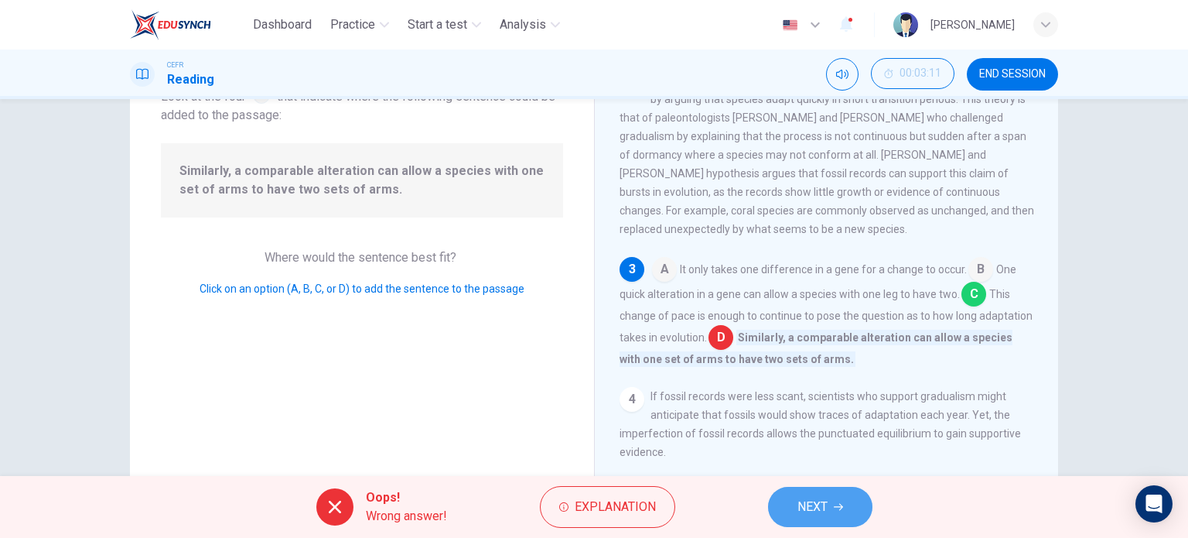
click at [825, 504] on span "NEXT" at bounding box center [813, 507] width 30 height 22
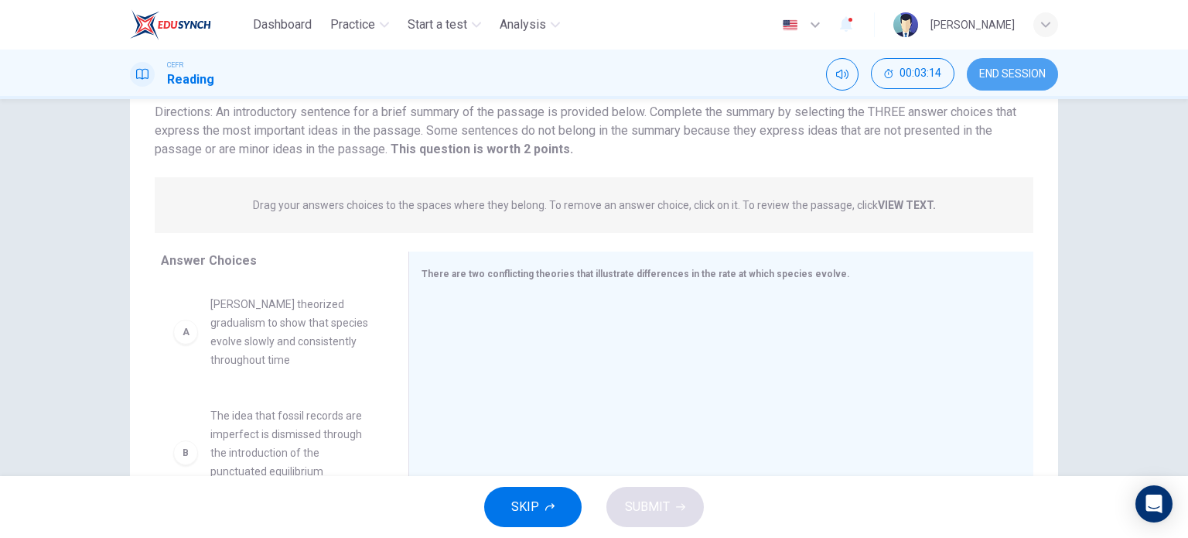
click at [1012, 73] on span "END SESSION" at bounding box center [1012, 74] width 67 height 12
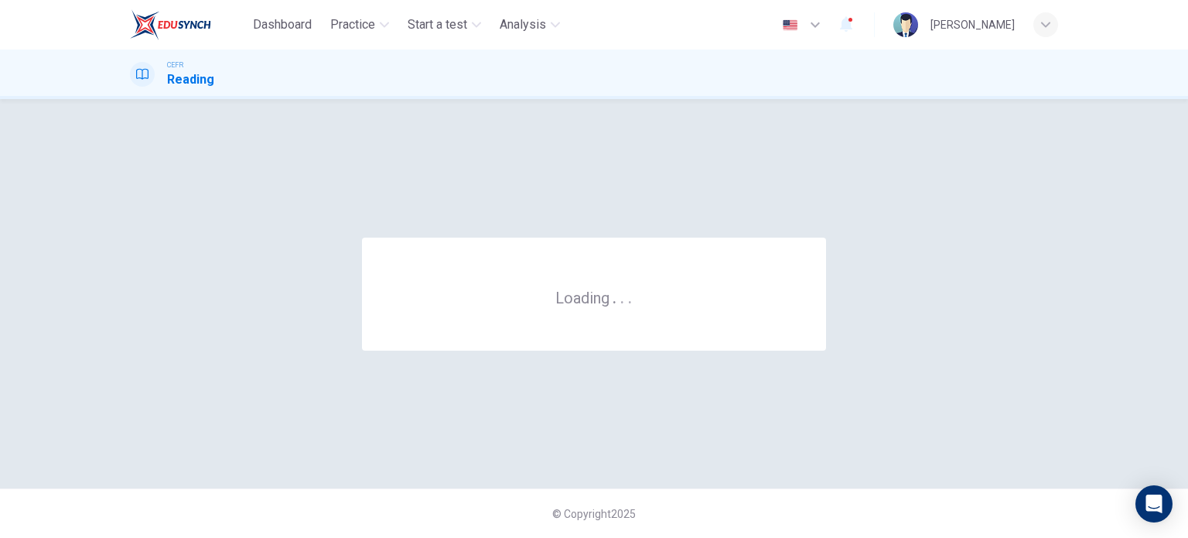
scroll to position [0, 0]
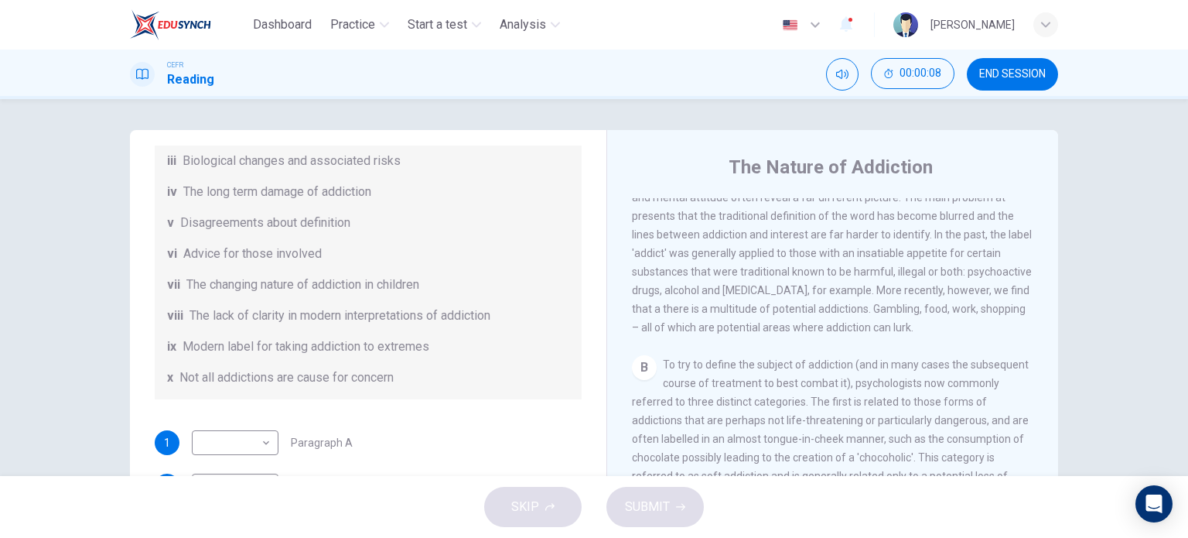
scroll to position [378, 0]
click at [1027, 82] on button "END SESSION" at bounding box center [1012, 74] width 91 height 32
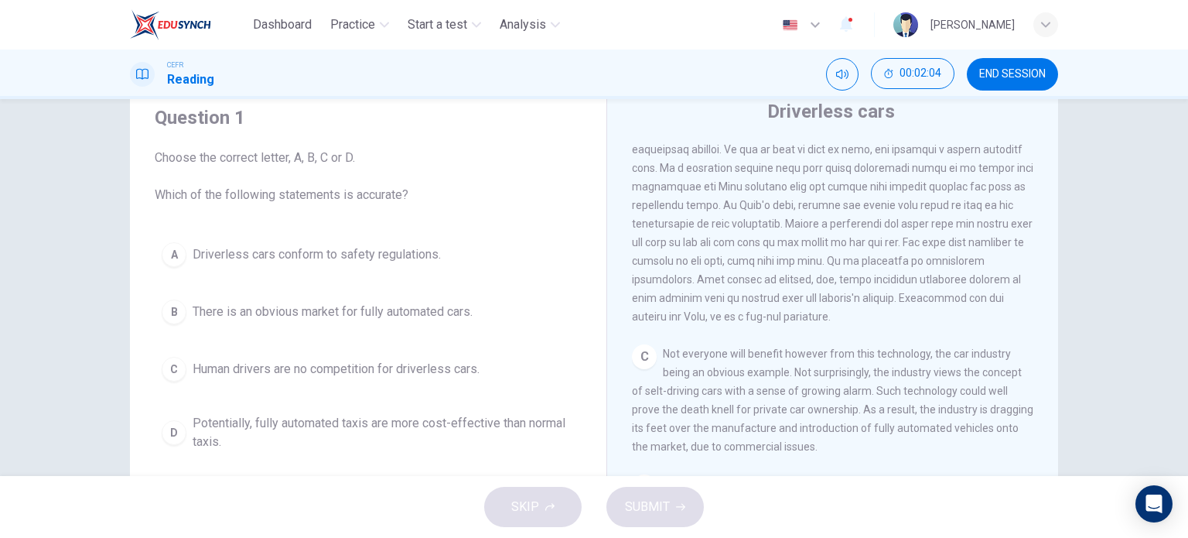
scroll to position [56, 0]
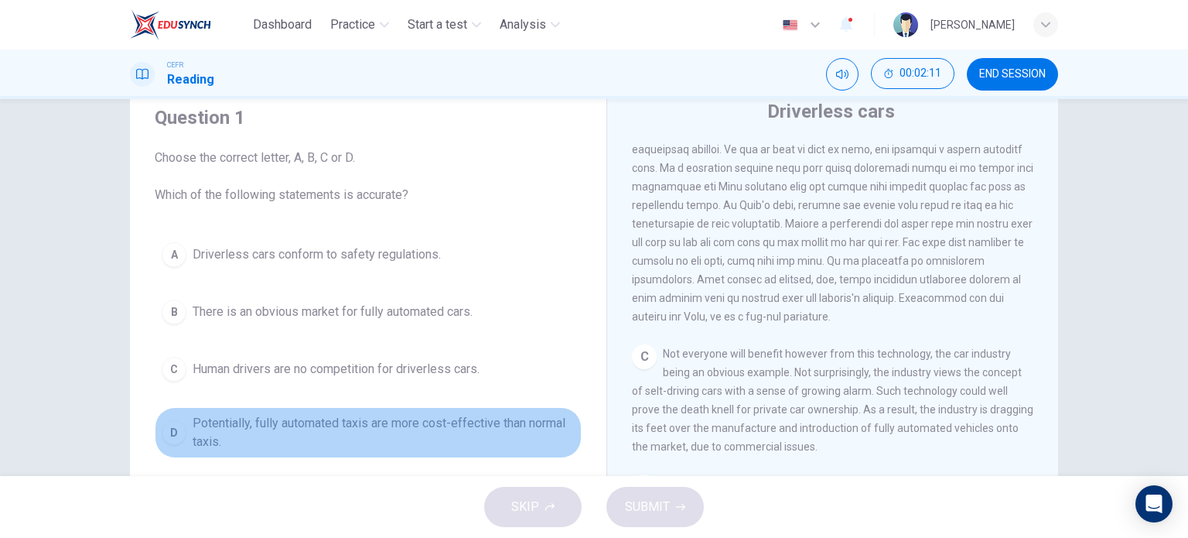
click at [179, 432] on div "D" at bounding box center [174, 432] width 25 height 25
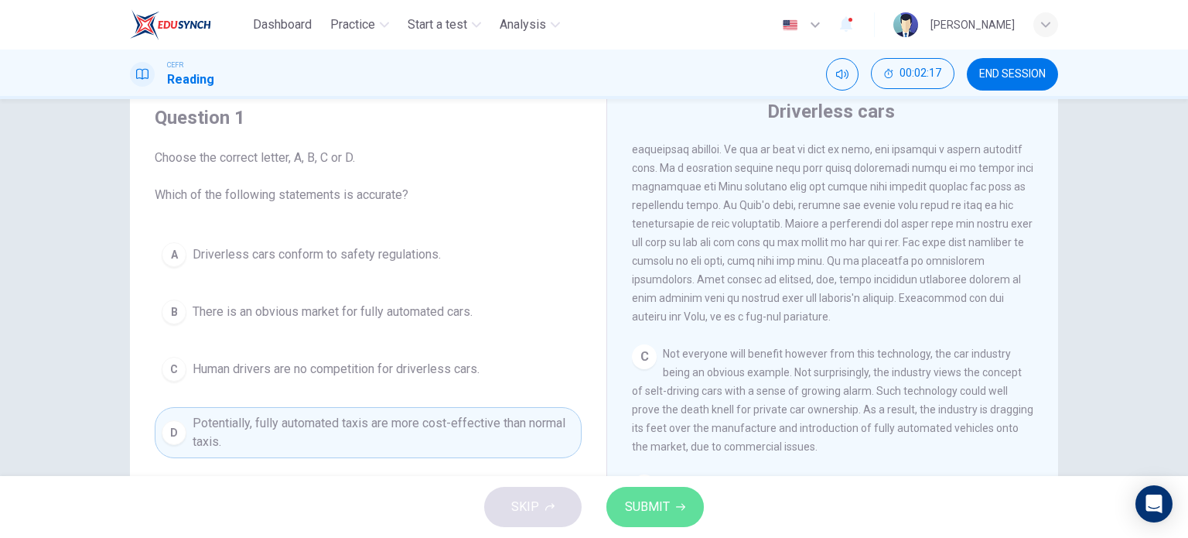
click at [641, 506] on span "SUBMIT" at bounding box center [647, 507] width 45 height 22
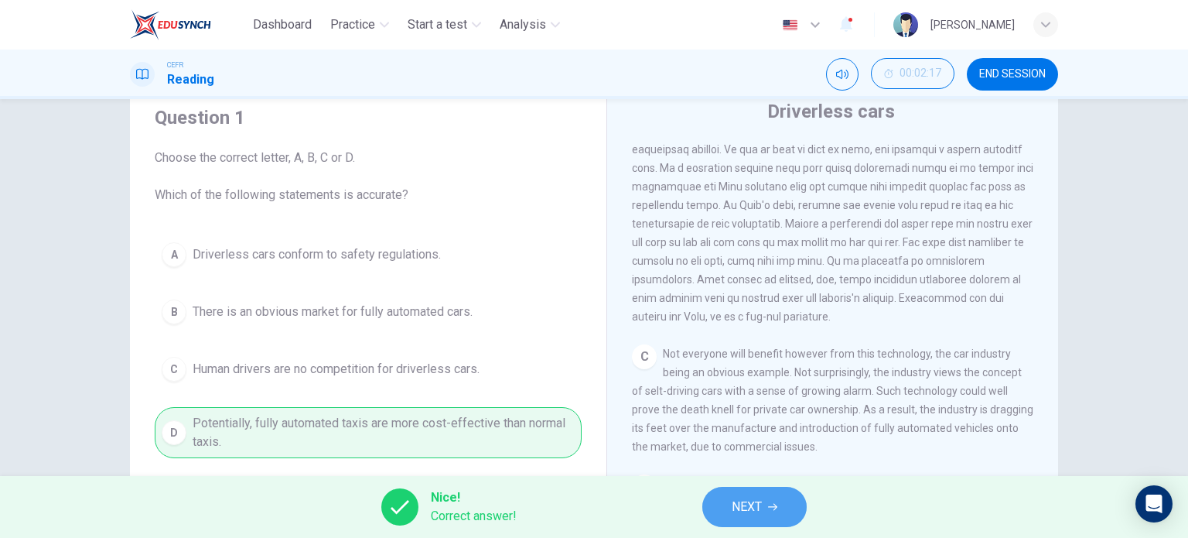
click at [750, 508] on span "NEXT" at bounding box center [747, 507] width 30 height 22
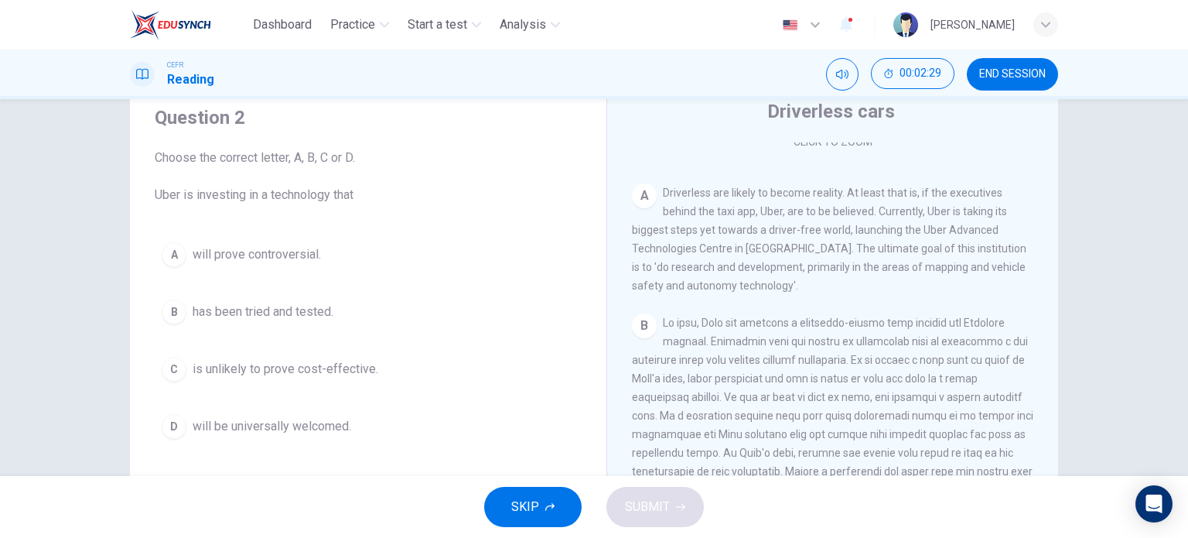
scroll to position [285, 0]
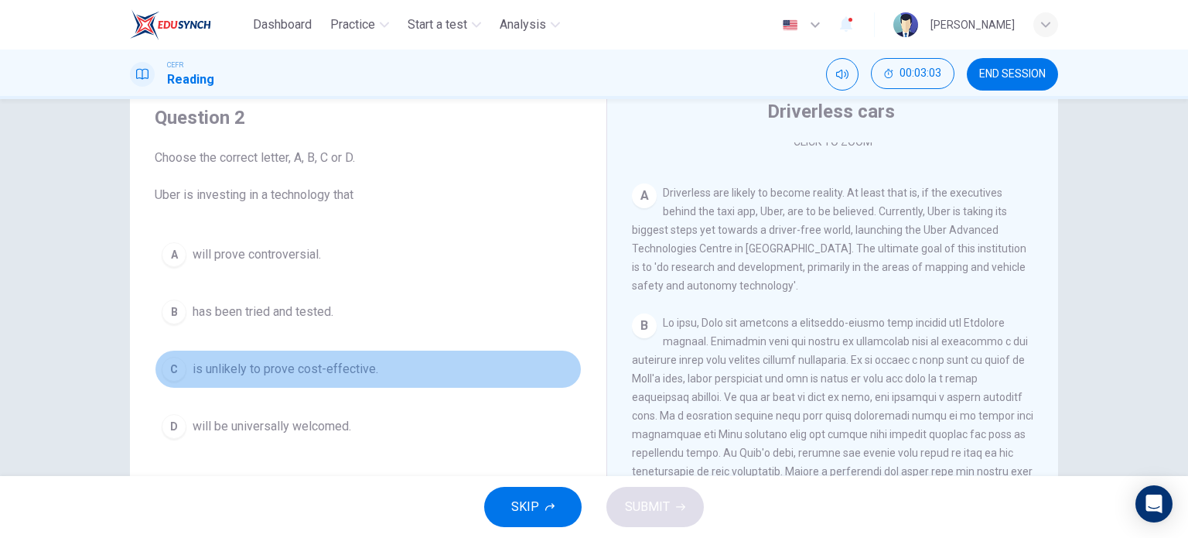
click at [179, 365] on div "C" at bounding box center [174, 369] width 25 height 25
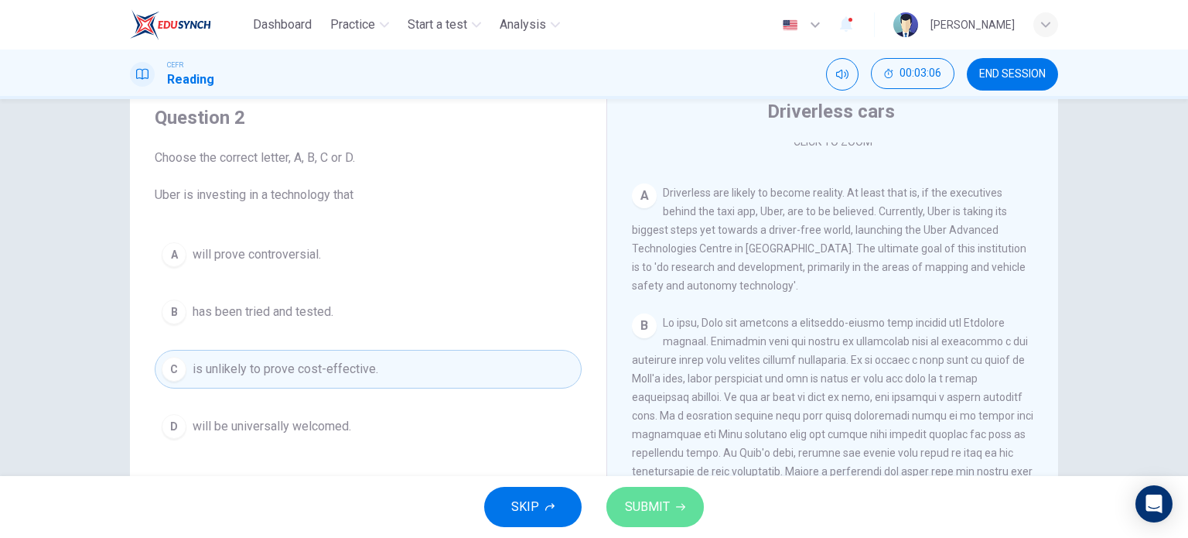
click at [660, 507] on span "SUBMIT" at bounding box center [647, 507] width 45 height 22
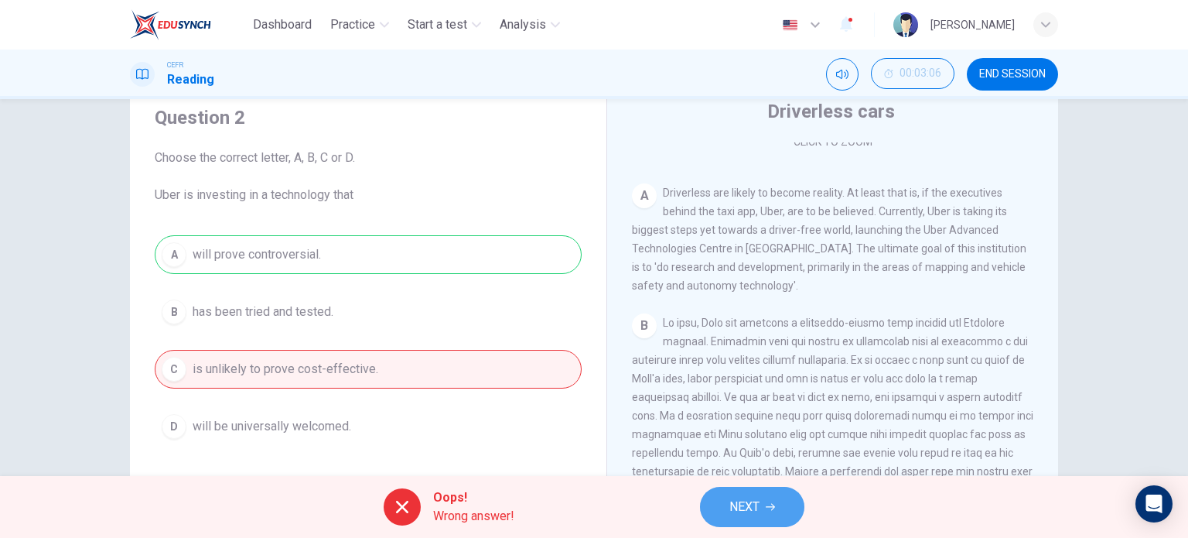
click at [758, 497] on span "NEXT" at bounding box center [745, 507] width 30 height 22
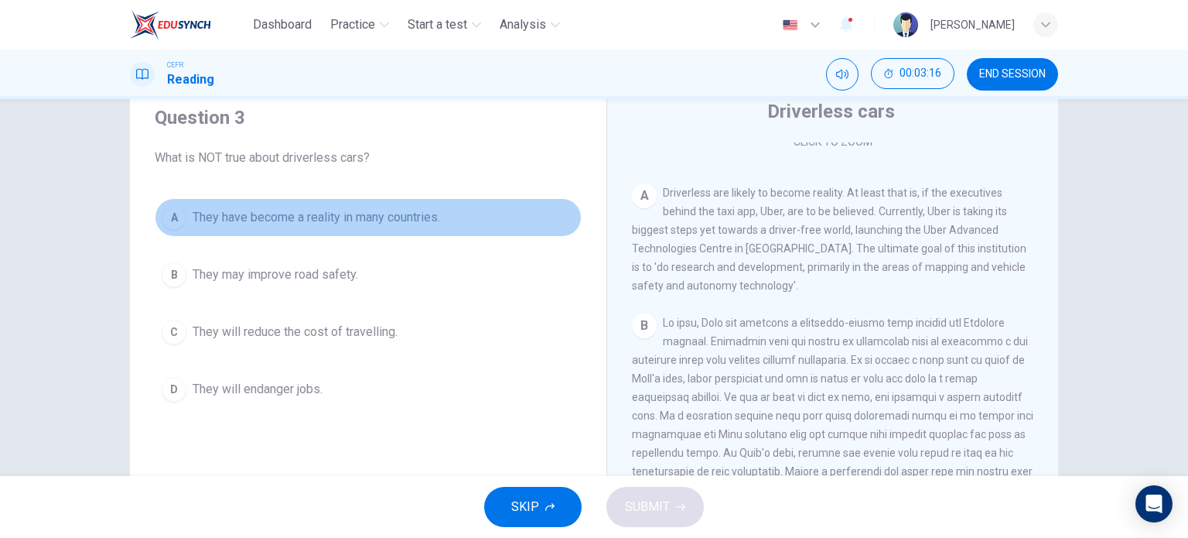
click at [174, 228] on button "A They have become a reality in many countries." at bounding box center [368, 217] width 427 height 39
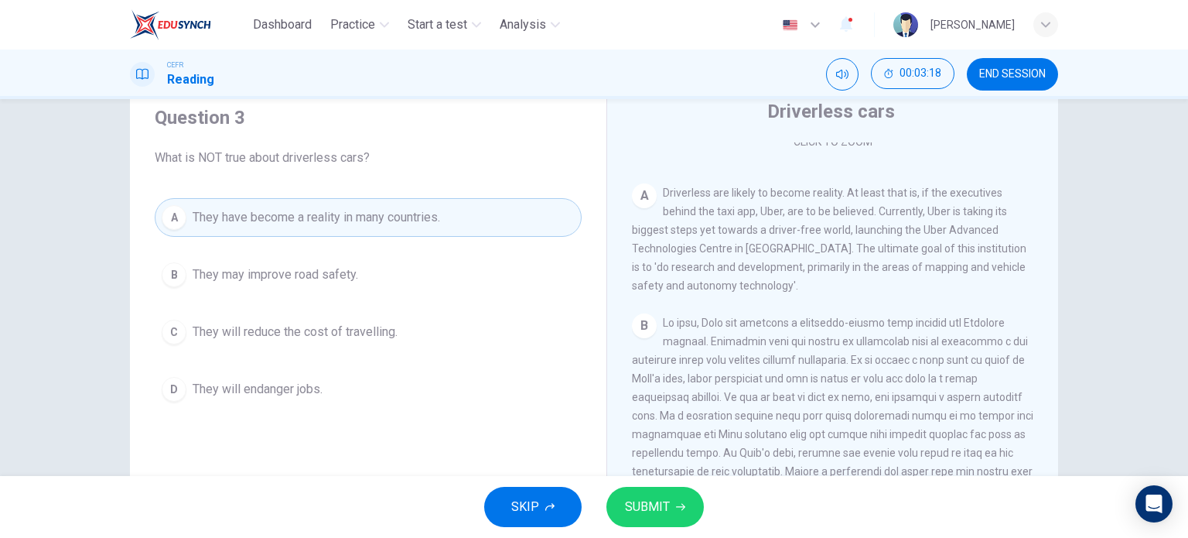
click at [303, 272] on span "They may improve road safety." at bounding box center [276, 274] width 166 height 19
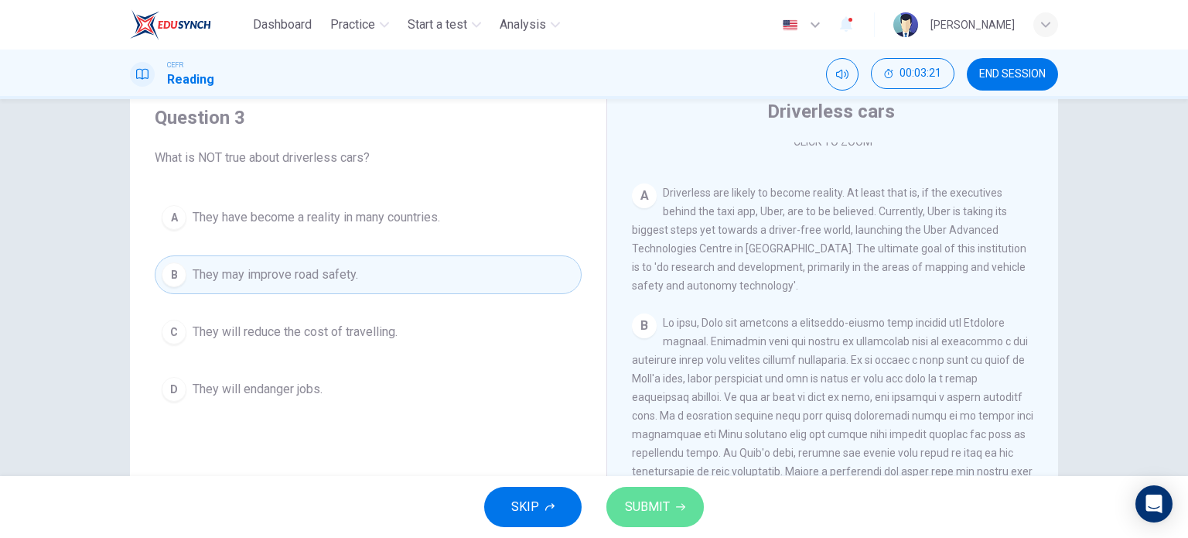
click at [661, 497] on span "SUBMIT" at bounding box center [647, 507] width 45 height 22
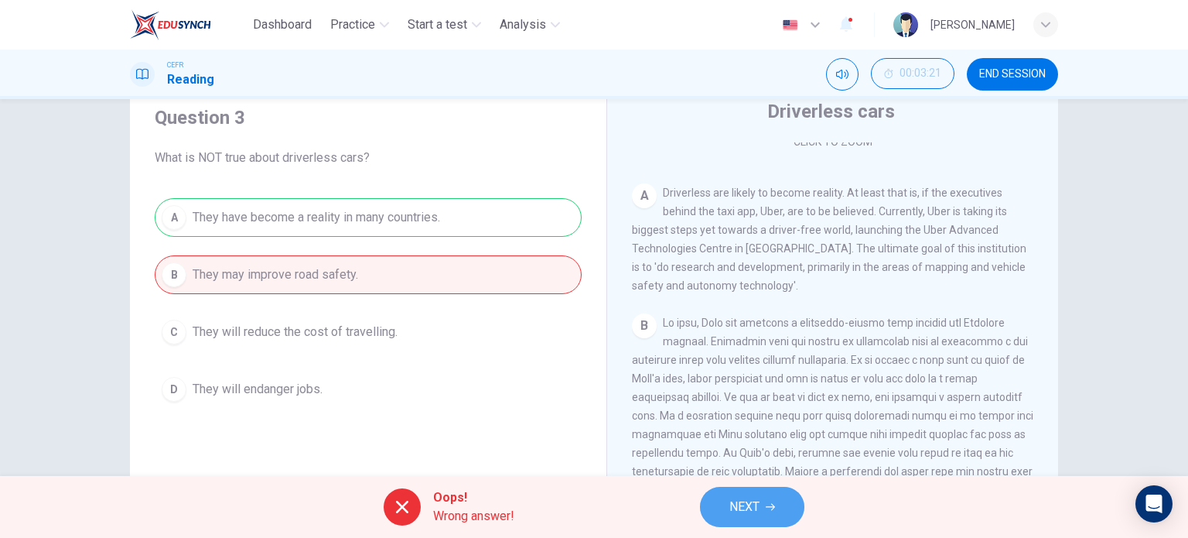
click at [722, 511] on button "NEXT" at bounding box center [752, 507] width 104 height 40
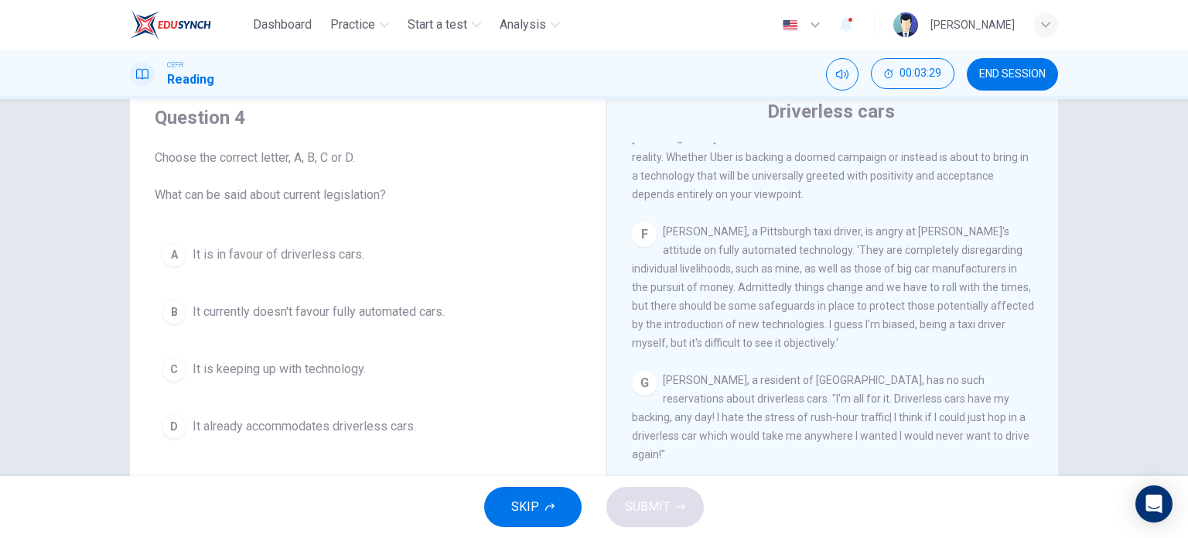
scroll to position [223, 0]
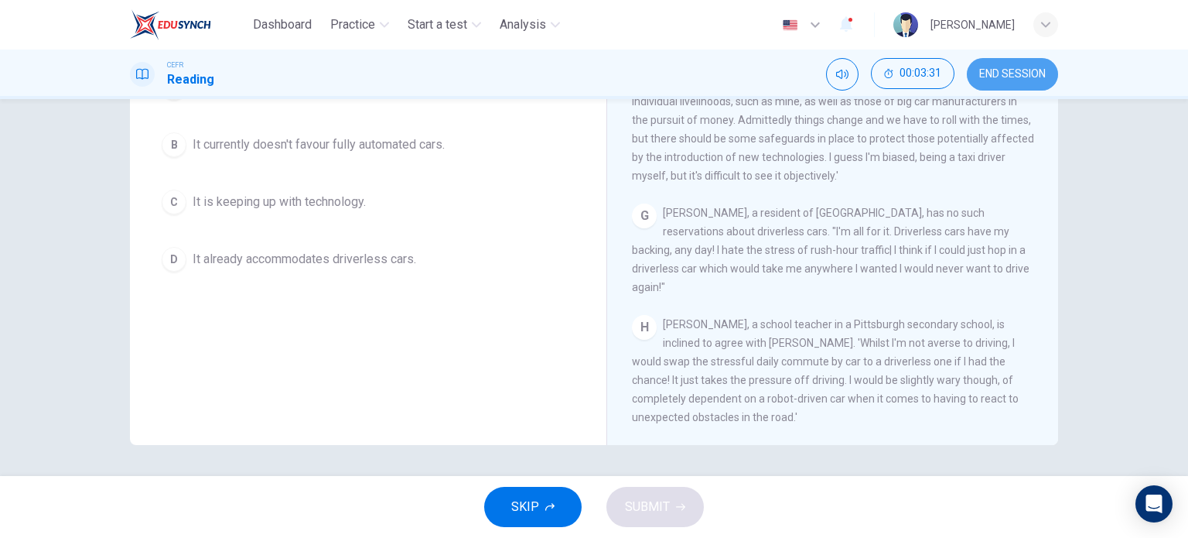
click at [1003, 77] on span "END SESSION" at bounding box center [1012, 74] width 67 height 12
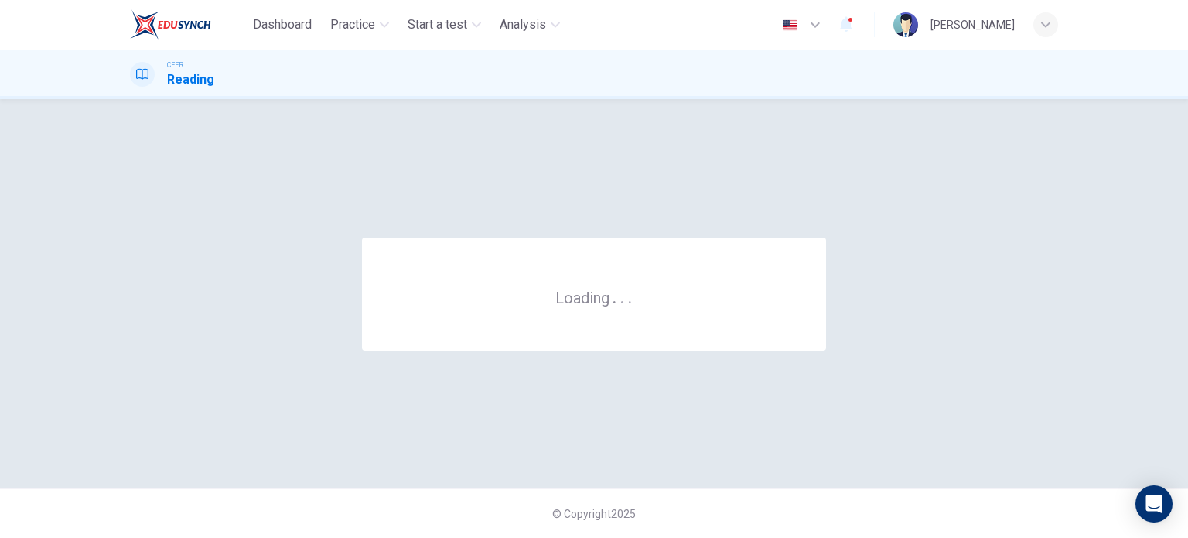
scroll to position [0, 0]
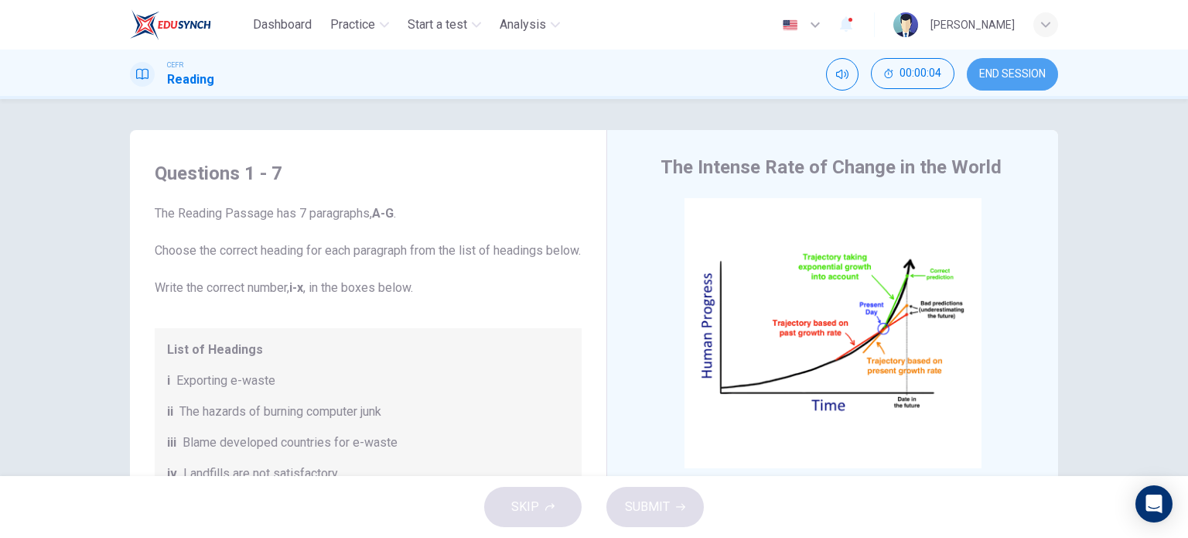
click at [1012, 80] on span "END SESSION" at bounding box center [1012, 74] width 67 height 12
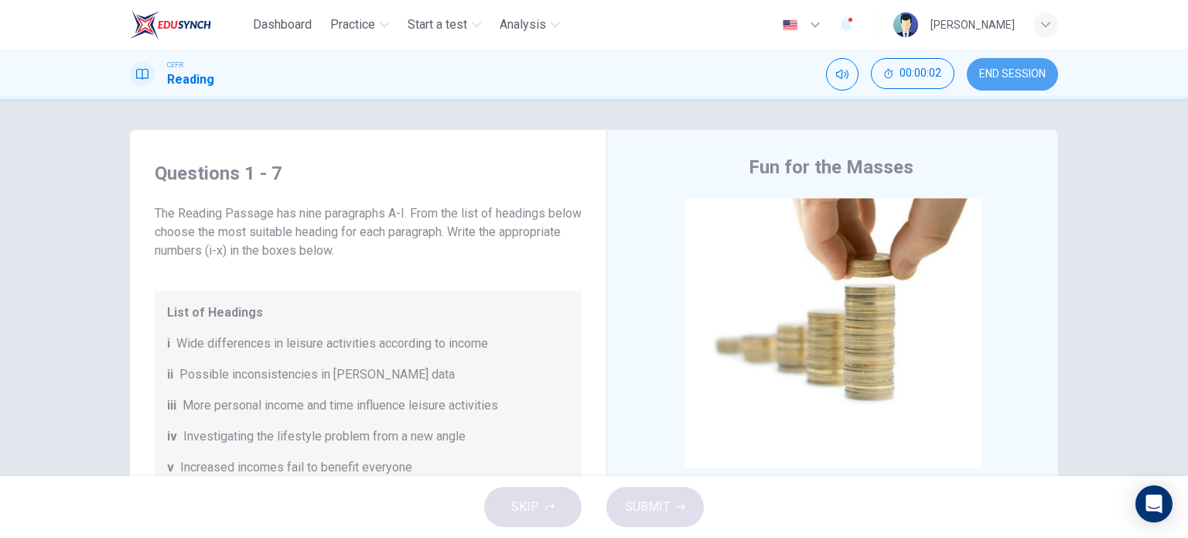
click at [1023, 80] on span "END SESSION" at bounding box center [1012, 74] width 67 height 12
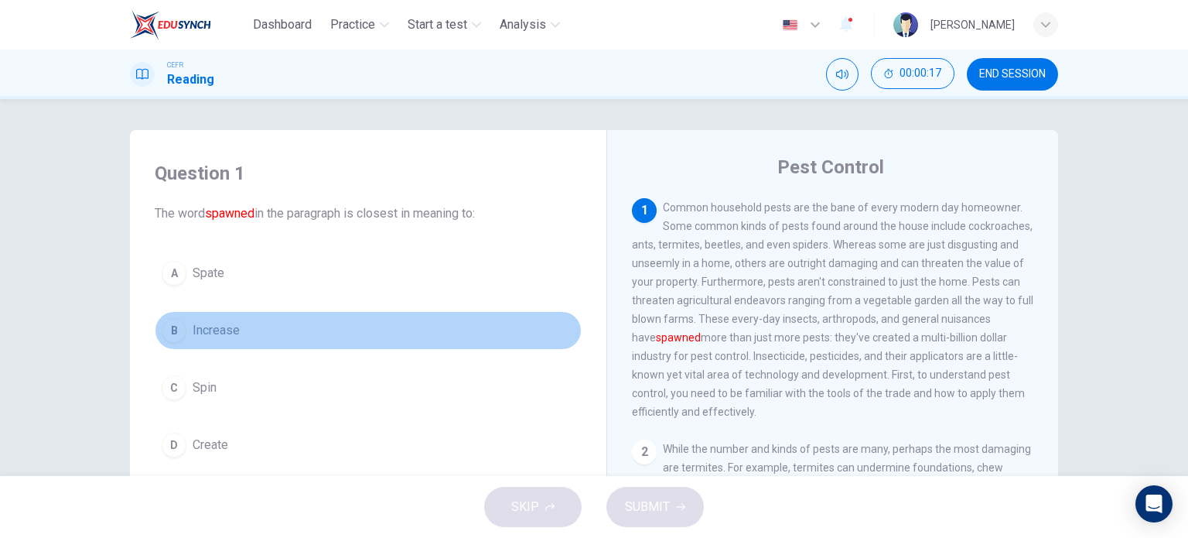
click at [204, 338] on span "Increase" at bounding box center [216, 330] width 47 height 19
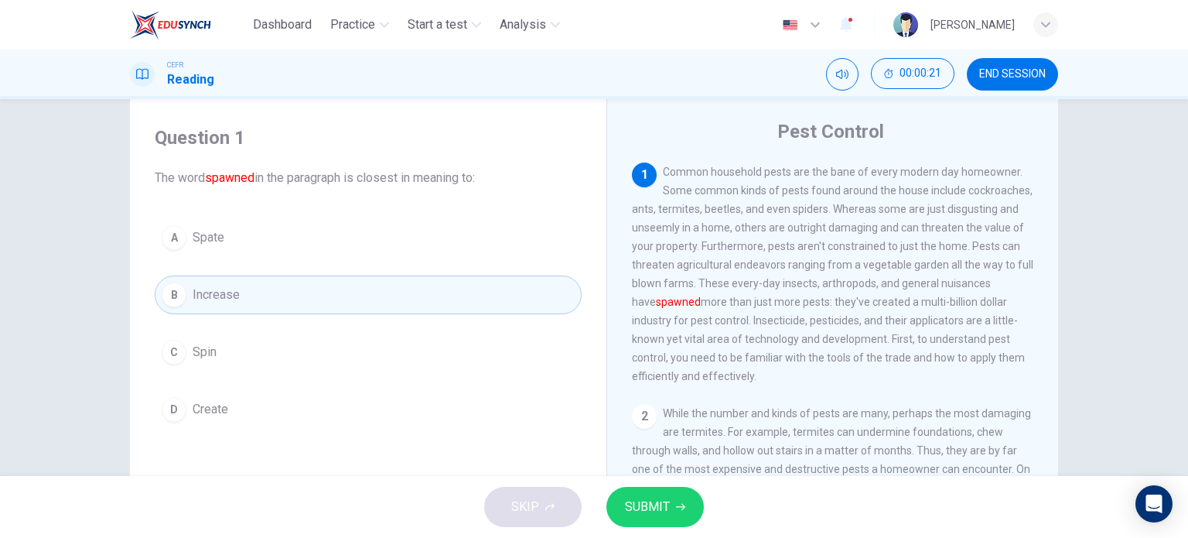
scroll to position [36, 0]
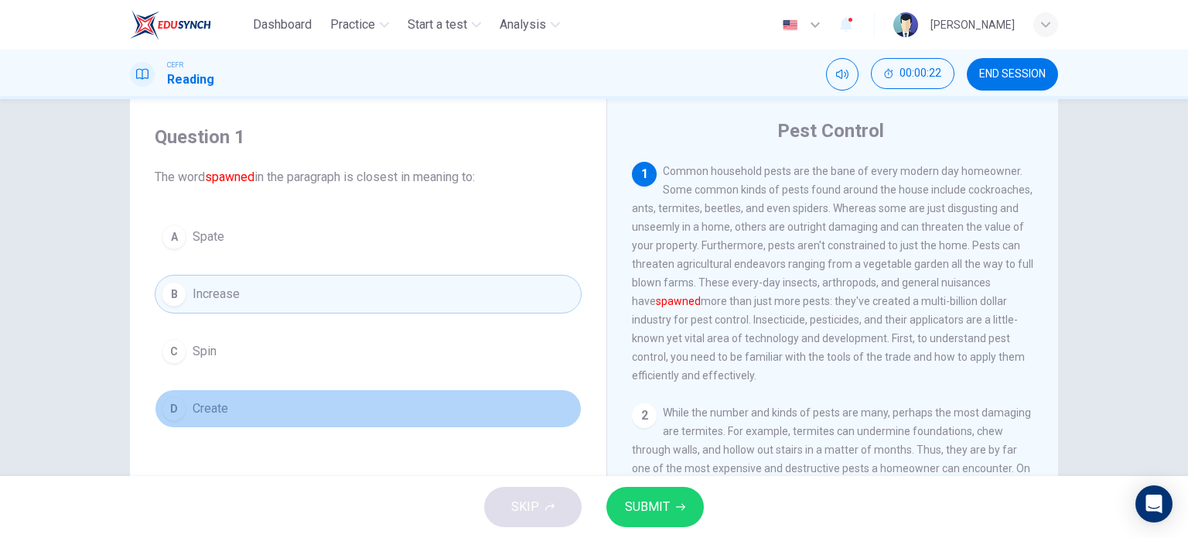
click at [215, 415] on span "Create" at bounding box center [211, 408] width 36 height 19
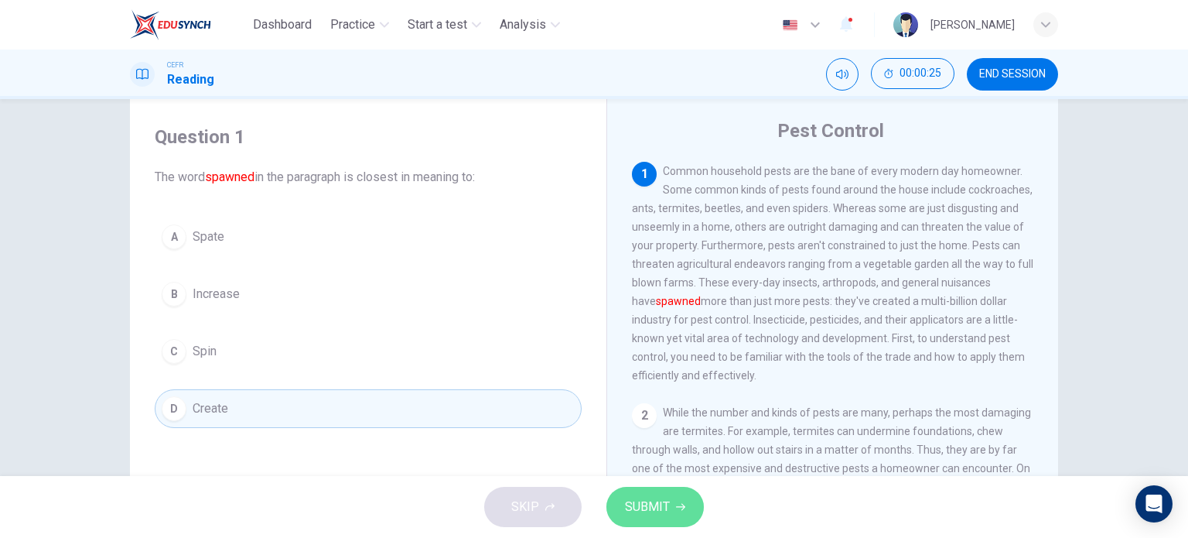
click at [672, 502] on button "SUBMIT" at bounding box center [655, 507] width 97 height 40
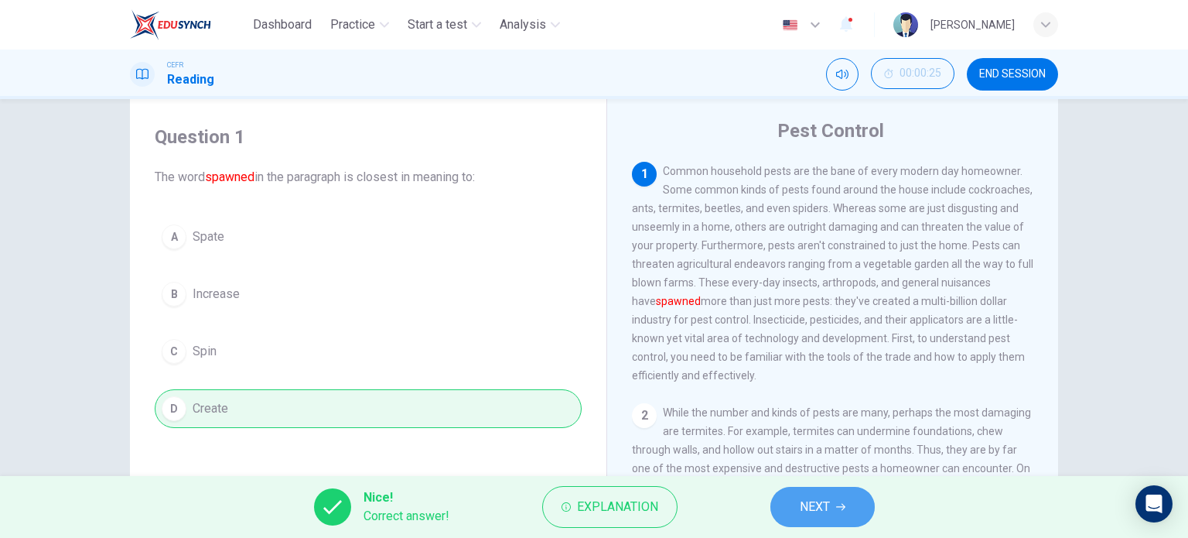
click at [802, 494] on button "NEXT" at bounding box center [823, 507] width 104 height 40
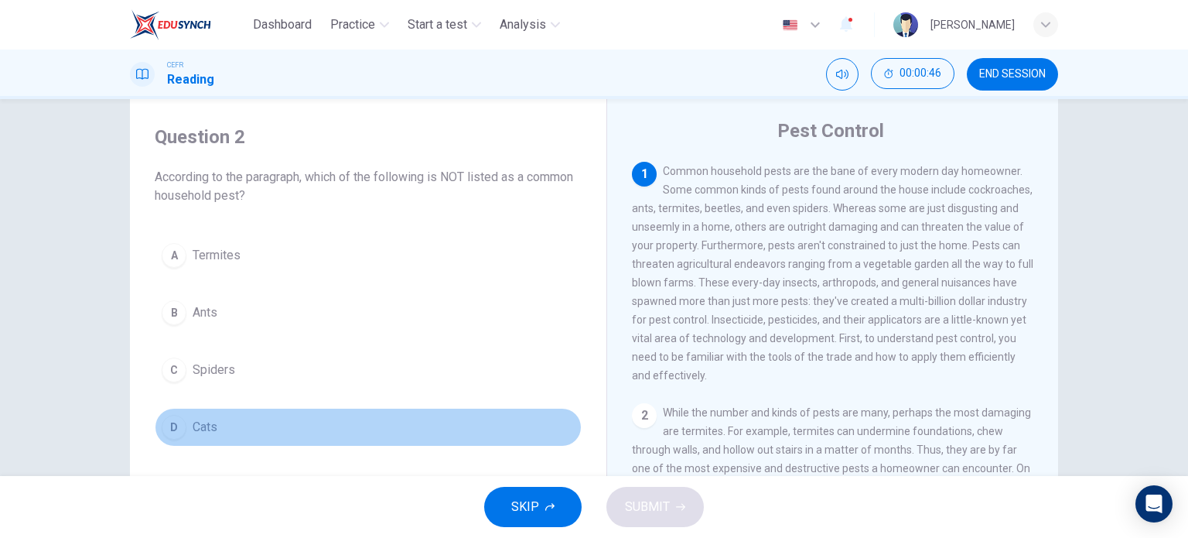
click at [181, 425] on div "D" at bounding box center [174, 427] width 25 height 25
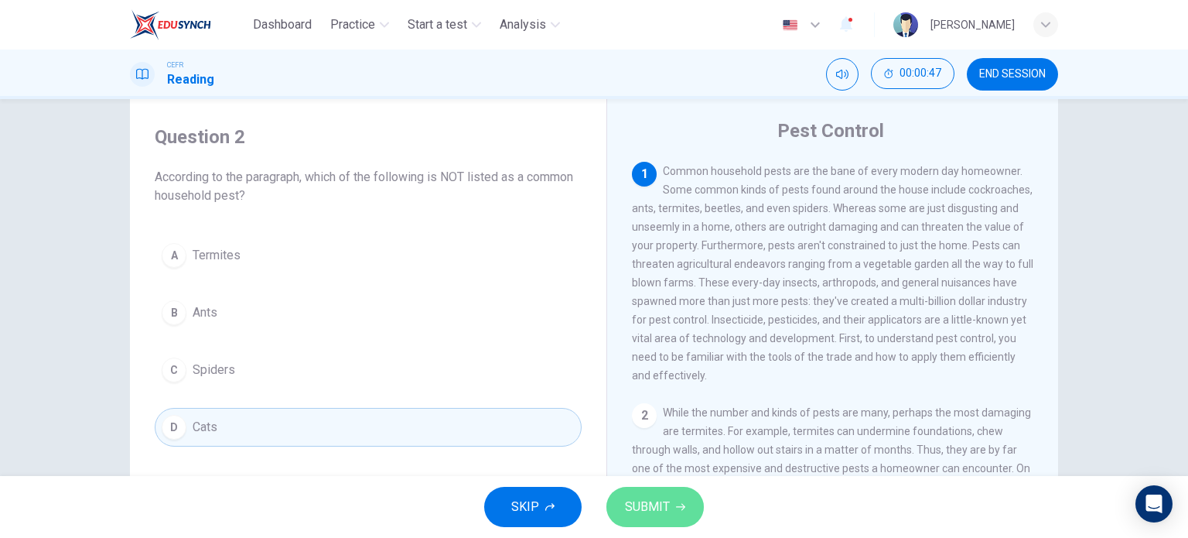
click at [640, 516] on span "SUBMIT" at bounding box center [647, 507] width 45 height 22
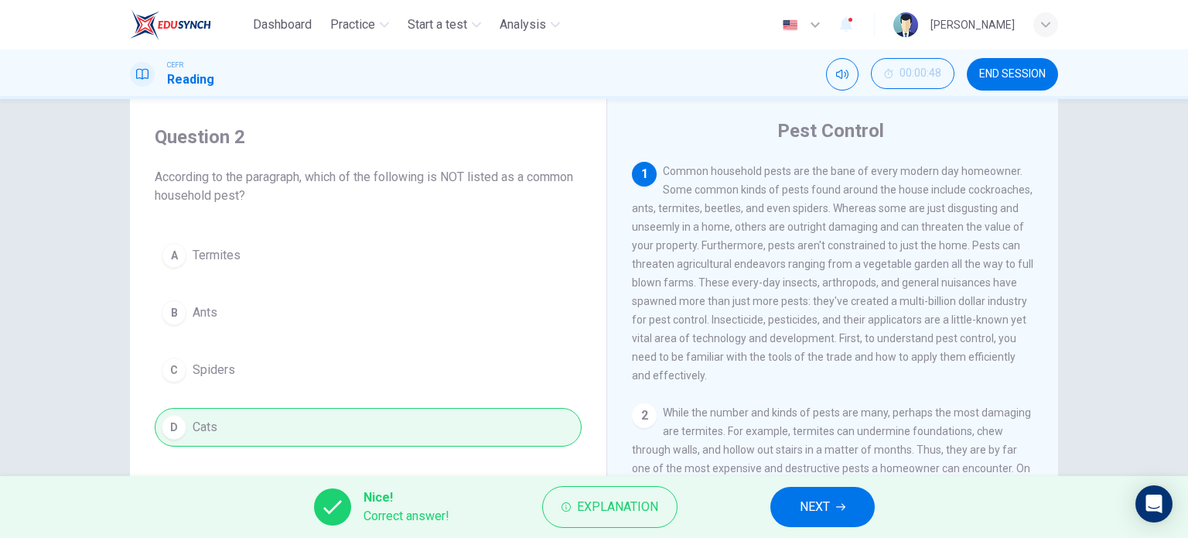
click at [804, 508] on span "NEXT" at bounding box center [815, 507] width 30 height 22
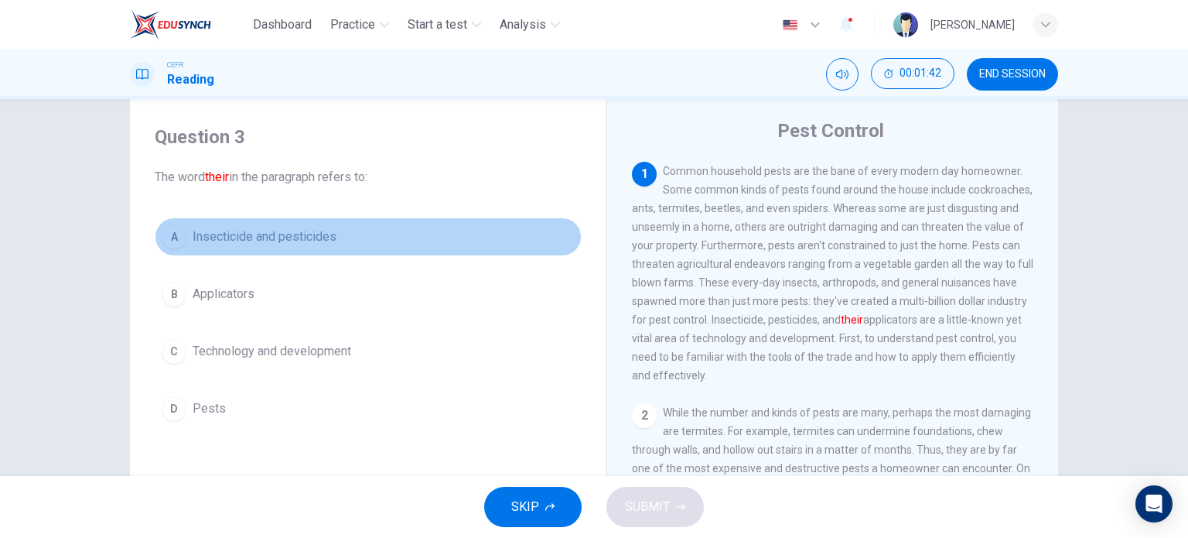
click at [195, 241] on span "Insecticide and pesticides" at bounding box center [265, 236] width 144 height 19
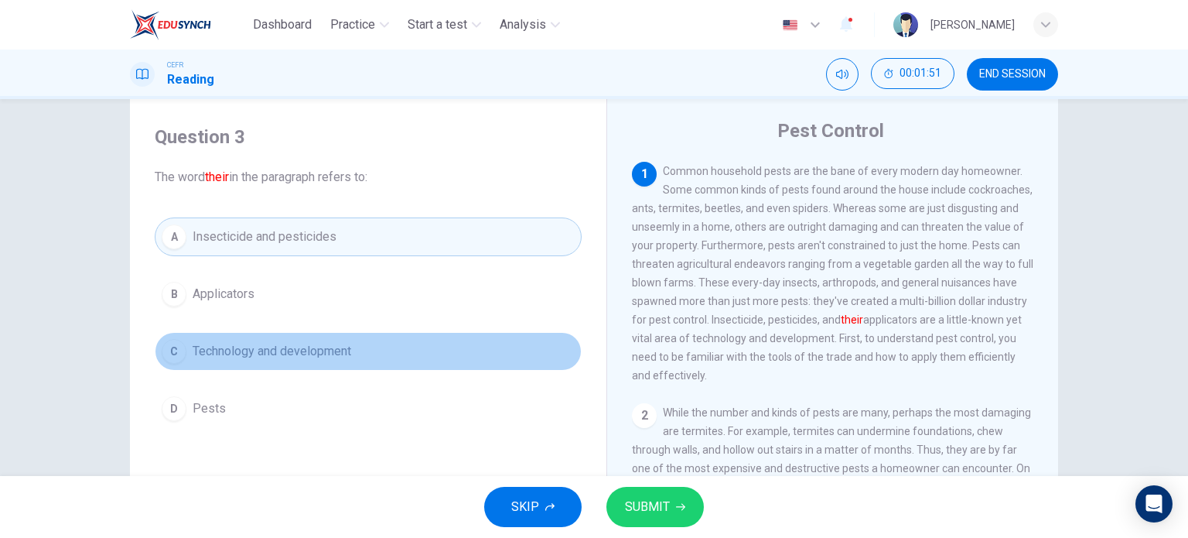
click at [231, 344] on span "Technology and development" at bounding box center [272, 351] width 159 height 19
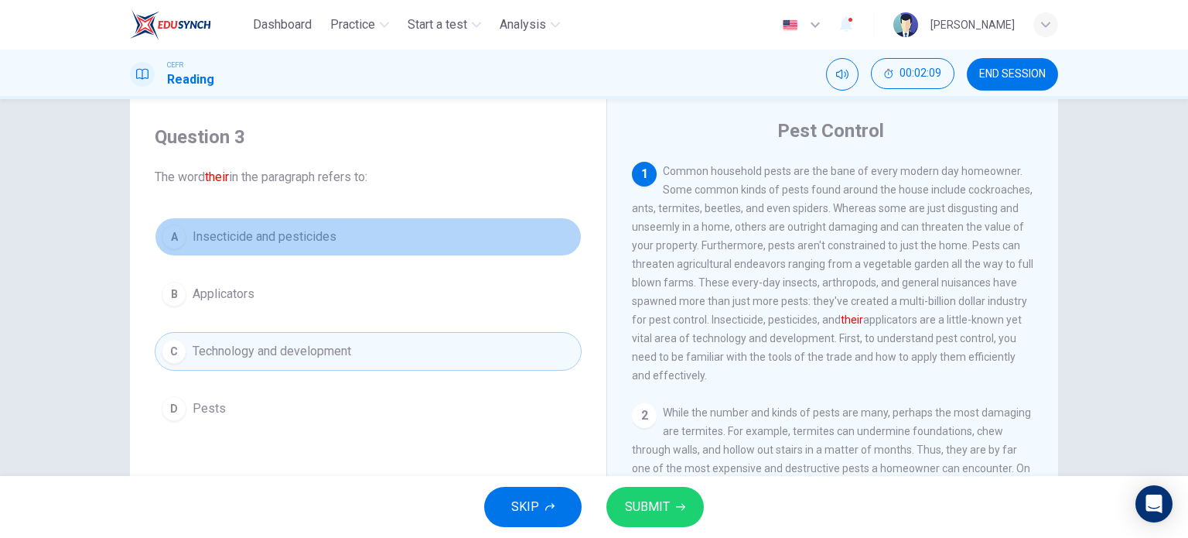
click at [361, 250] on button "A Insecticide and pesticides" at bounding box center [368, 236] width 427 height 39
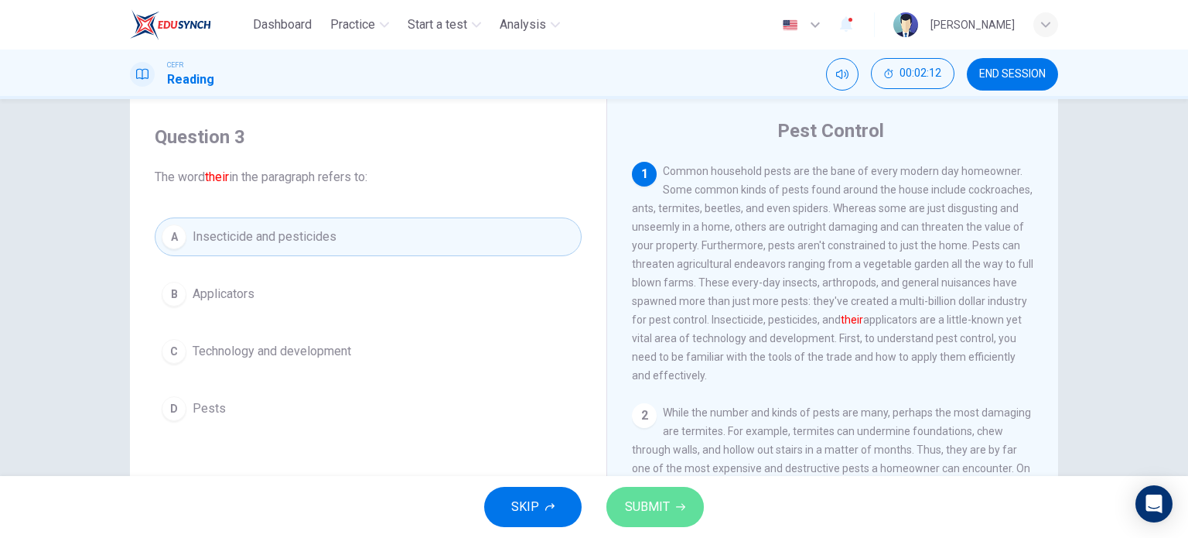
click at [676, 505] on icon "button" at bounding box center [680, 506] width 9 height 9
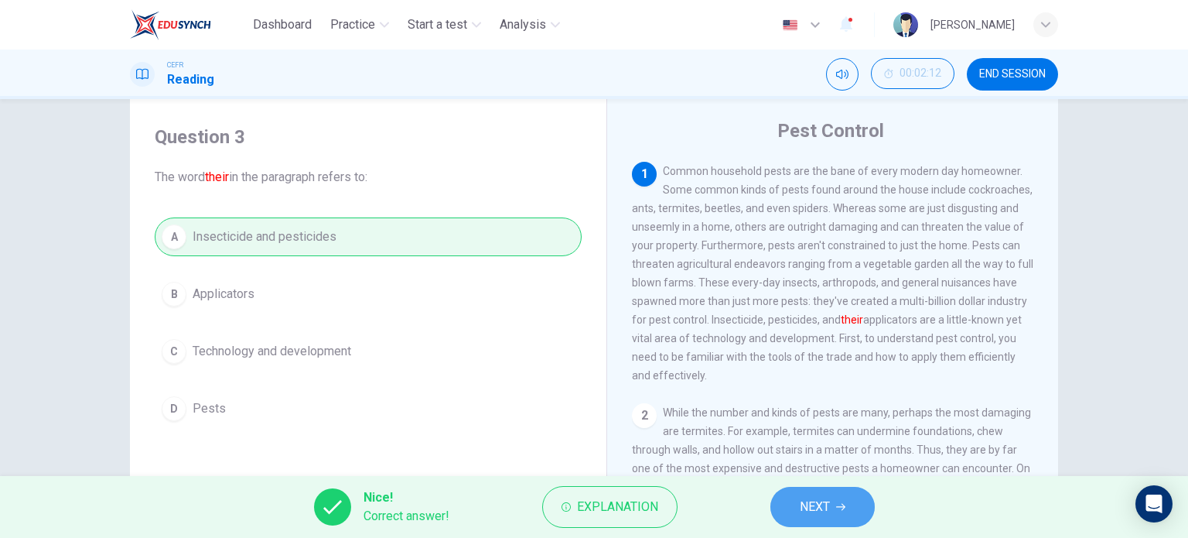
click at [798, 504] on button "NEXT" at bounding box center [823, 507] width 104 height 40
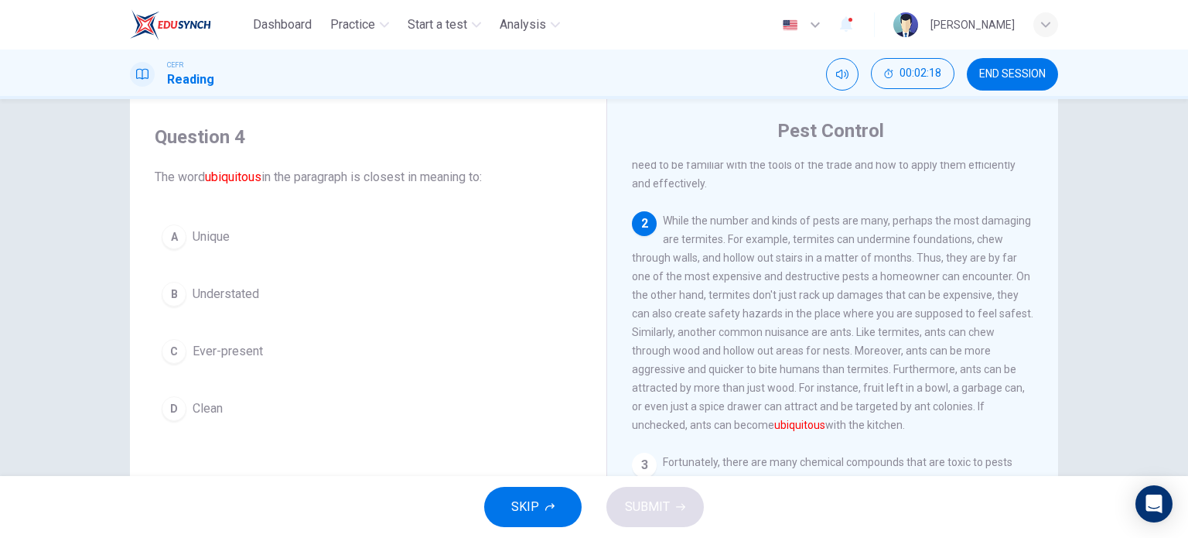
scroll to position [192, 0]
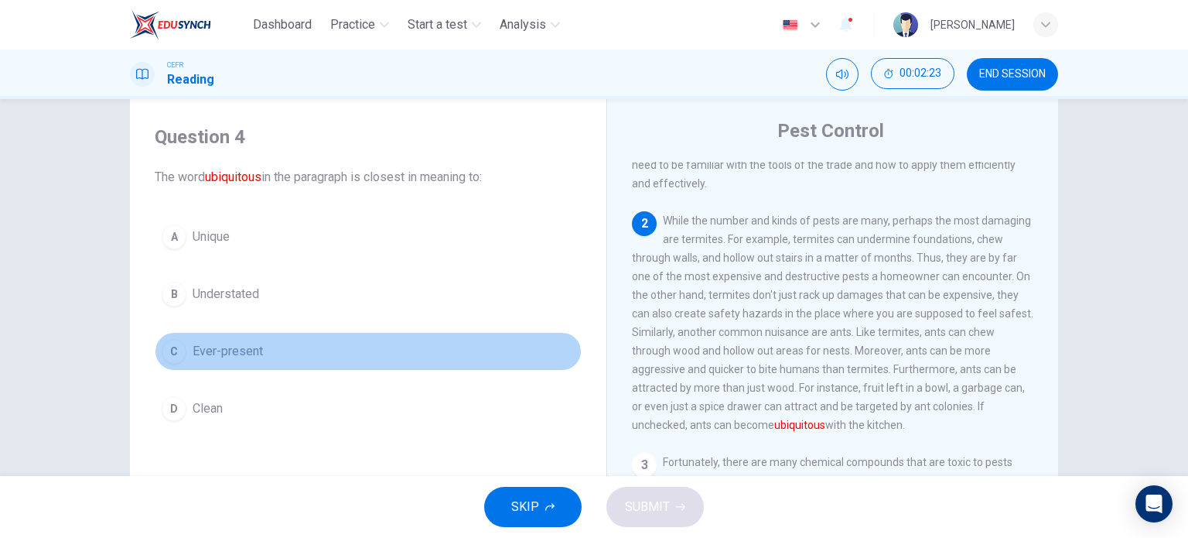
click at [229, 350] on span "Ever-present" at bounding box center [228, 351] width 70 height 19
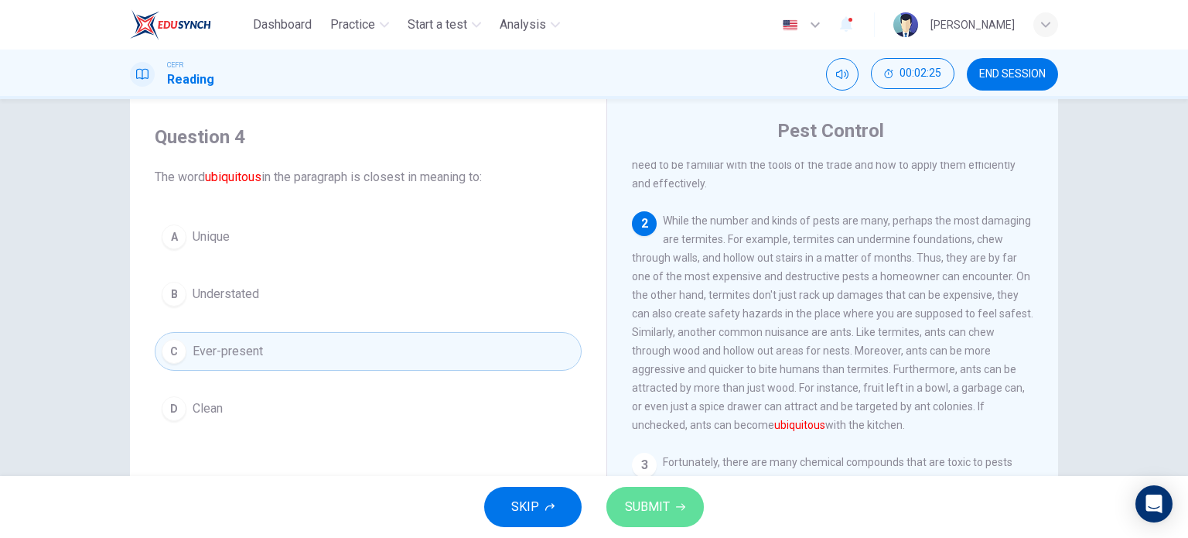
click at [678, 497] on button "SUBMIT" at bounding box center [655, 507] width 97 height 40
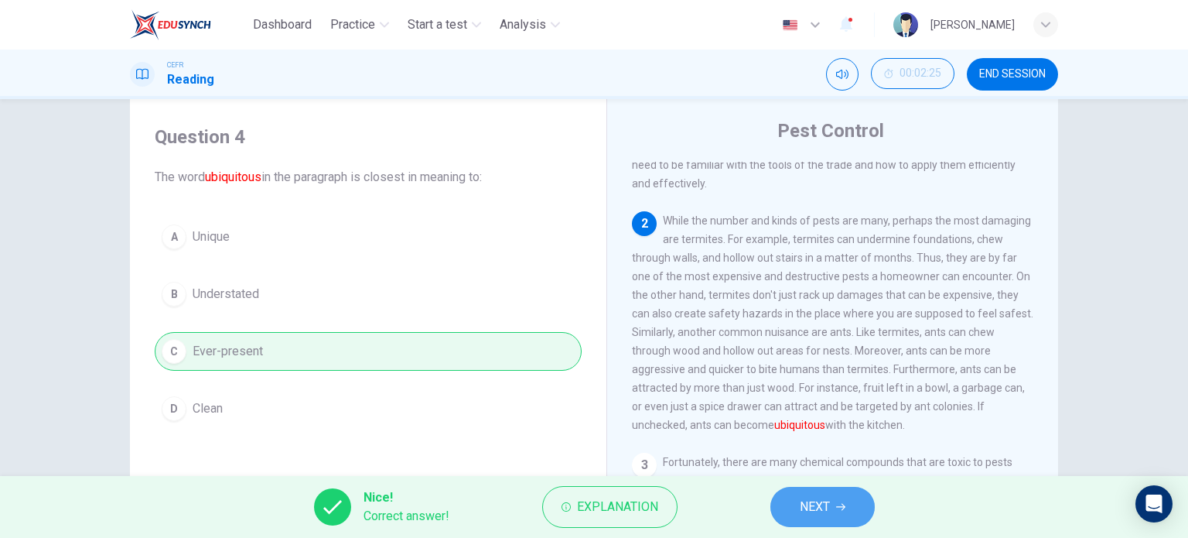
click at [848, 502] on button "NEXT" at bounding box center [823, 507] width 104 height 40
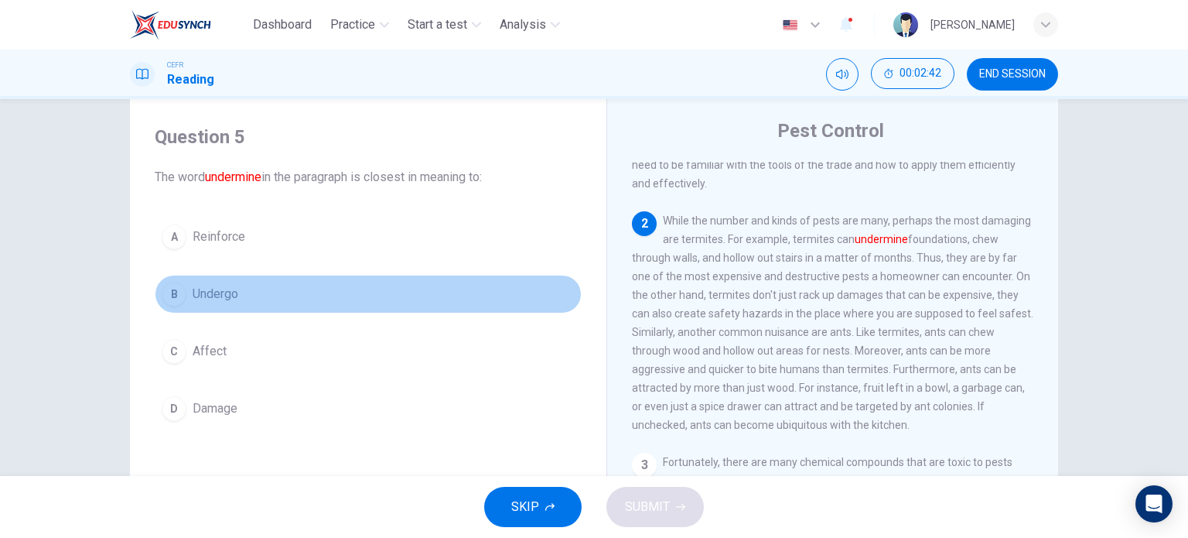
click at [209, 296] on span "Undergo" at bounding box center [216, 294] width 46 height 19
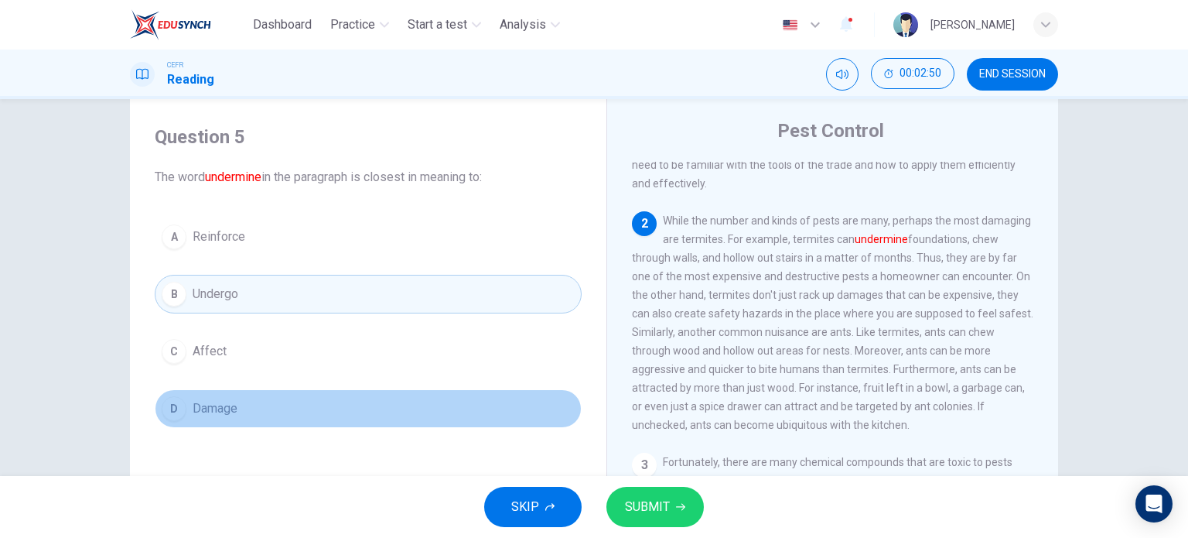
click at [291, 414] on button "D Damage" at bounding box center [368, 408] width 427 height 39
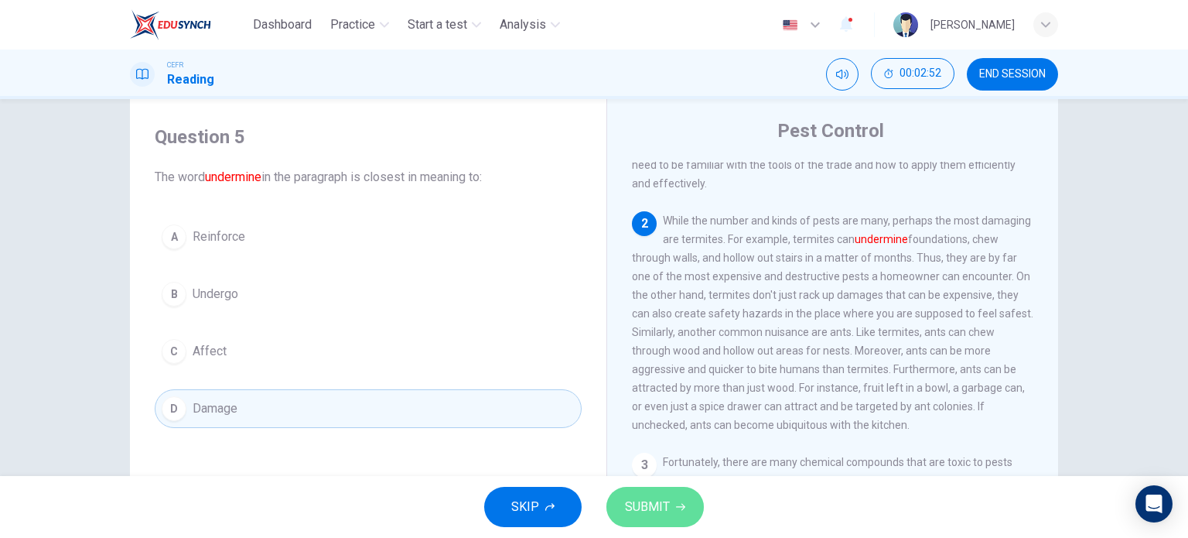
click at [678, 501] on button "SUBMIT" at bounding box center [655, 507] width 97 height 40
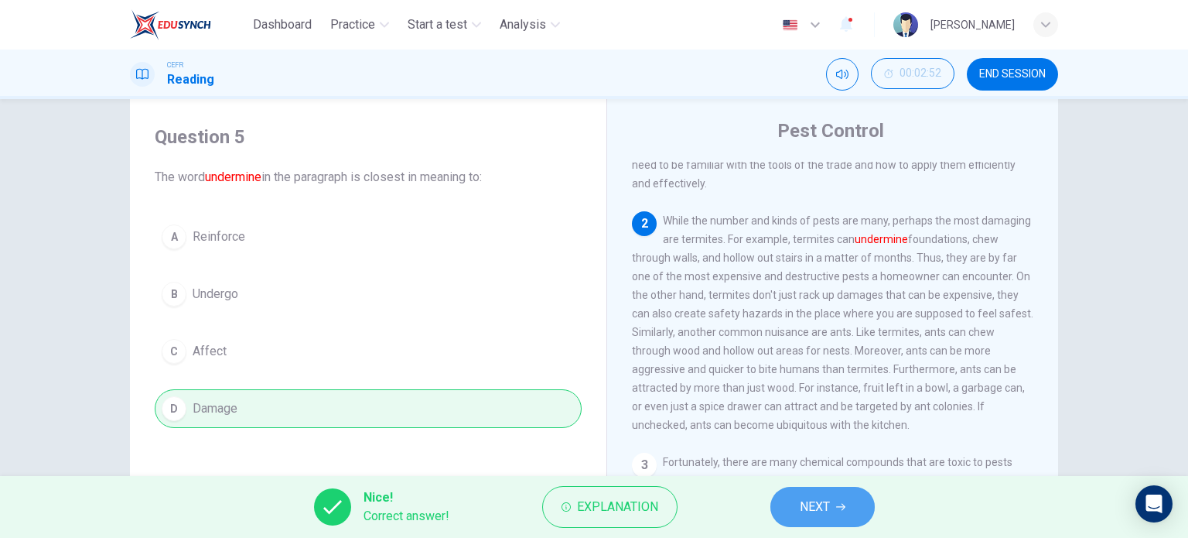
click at [849, 513] on button "NEXT" at bounding box center [823, 507] width 104 height 40
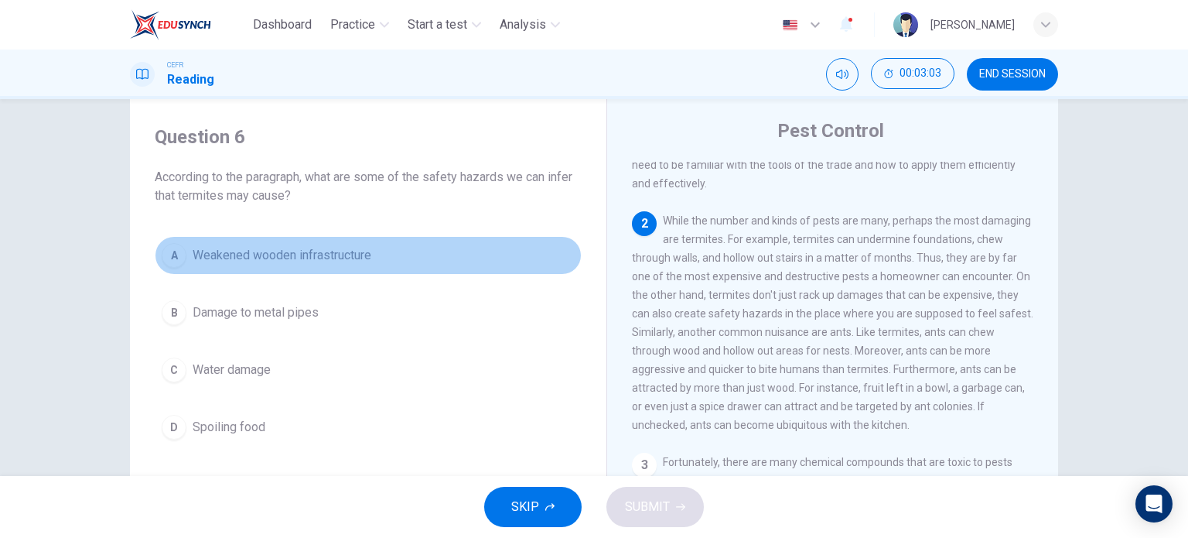
click at [193, 263] on span "Weakened wooden infrastructure" at bounding box center [282, 255] width 179 height 19
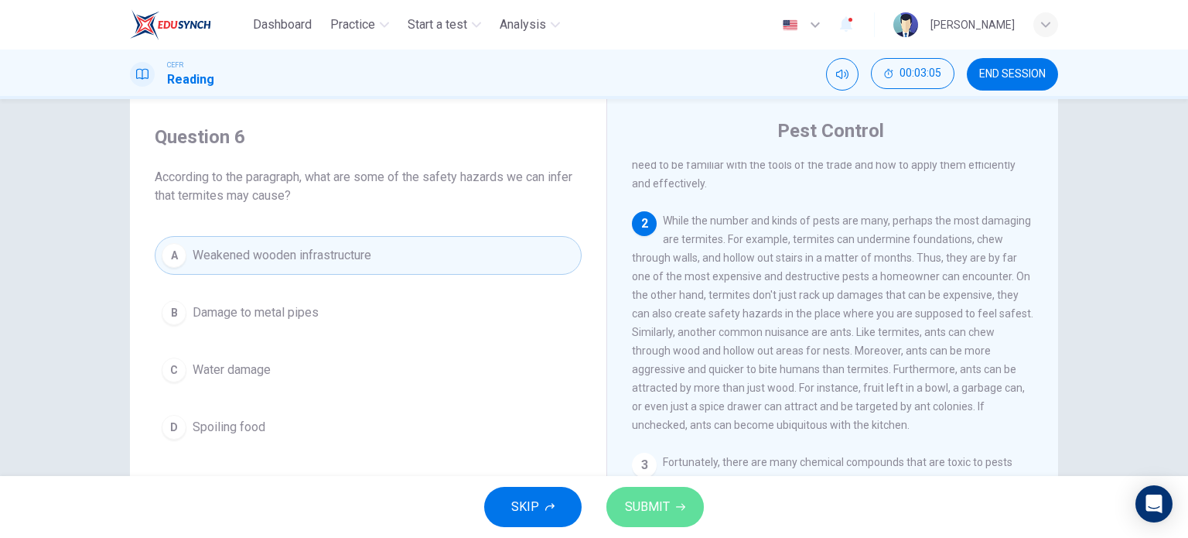
click at [678, 505] on icon "button" at bounding box center [680, 506] width 9 height 9
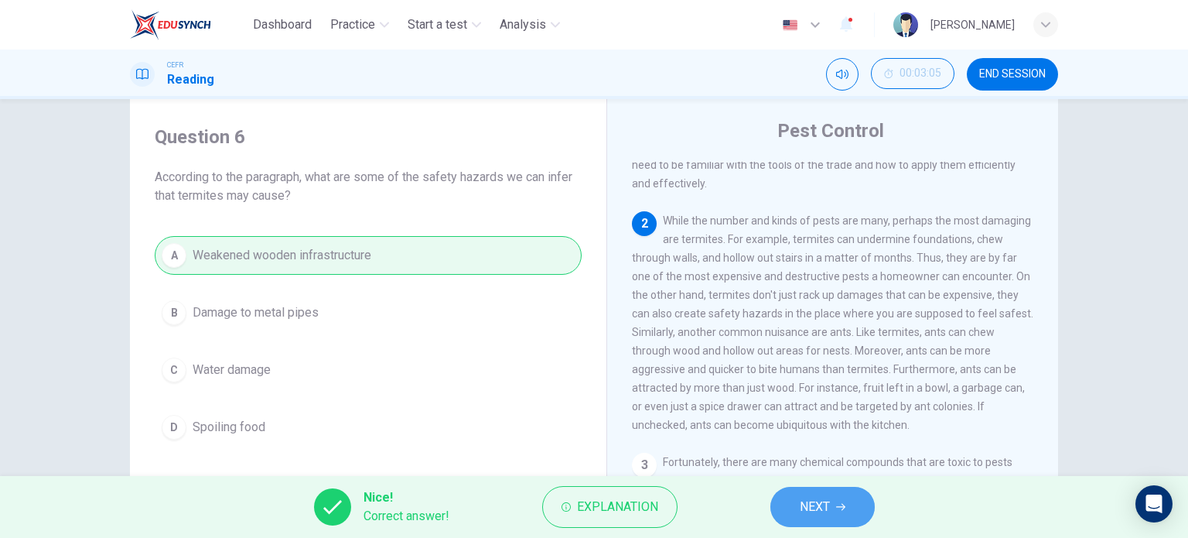
click at [846, 500] on button "NEXT" at bounding box center [823, 507] width 104 height 40
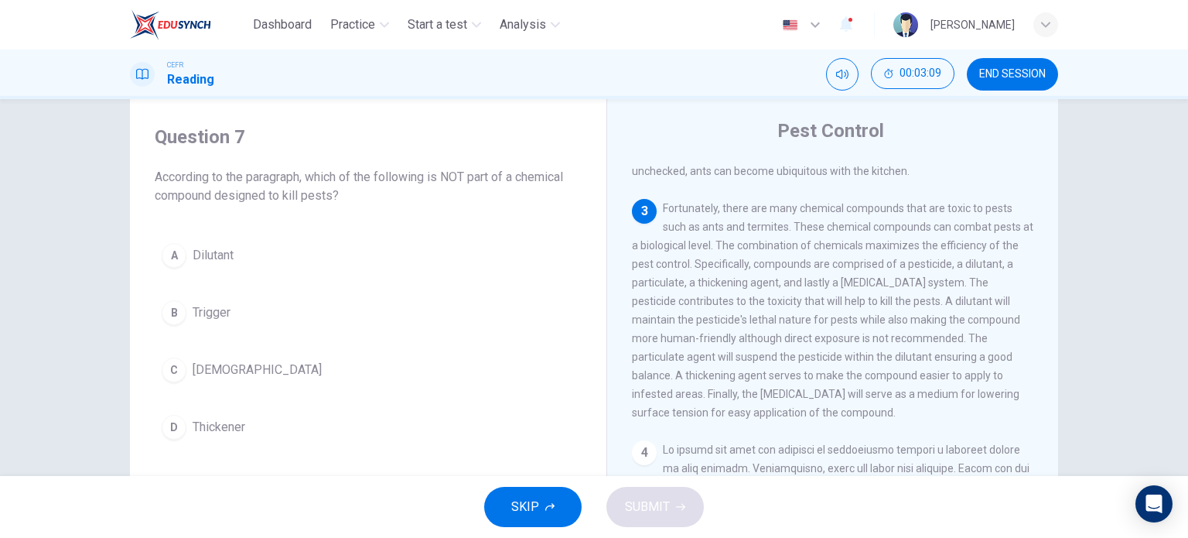
scroll to position [446, 0]
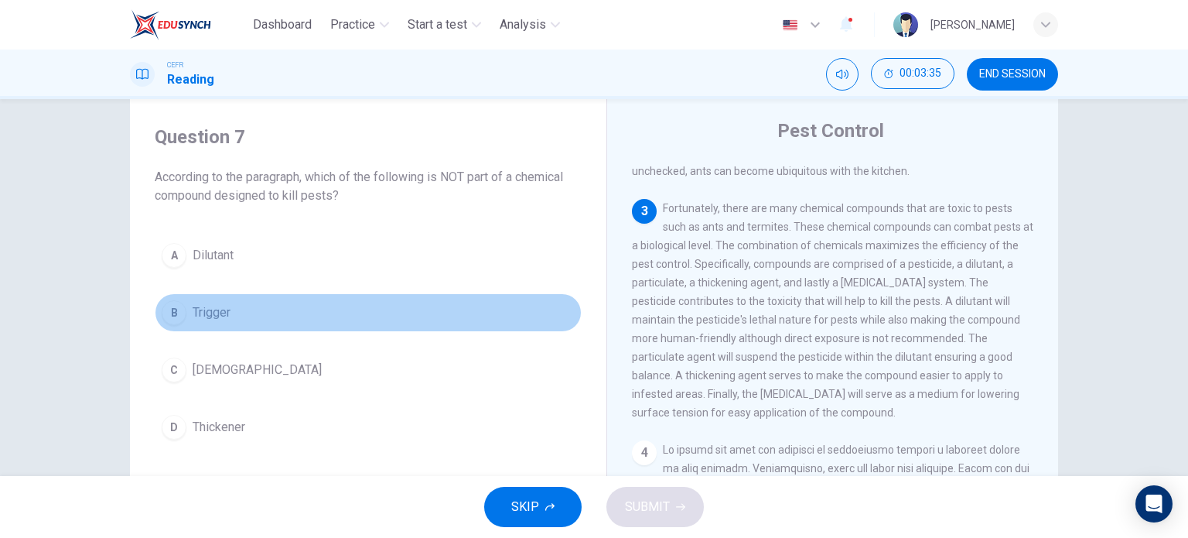
click at [195, 313] on span "Trigger" at bounding box center [212, 312] width 38 height 19
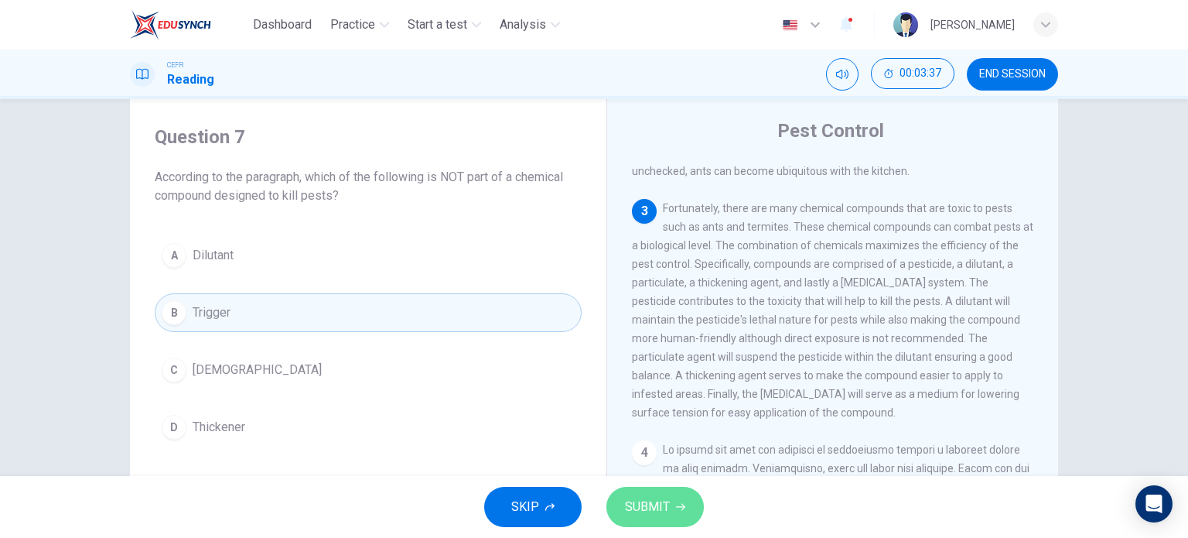
click at [661, 519] on button "SUBMIT" at bounding box center [655, 507] width 97 height 40
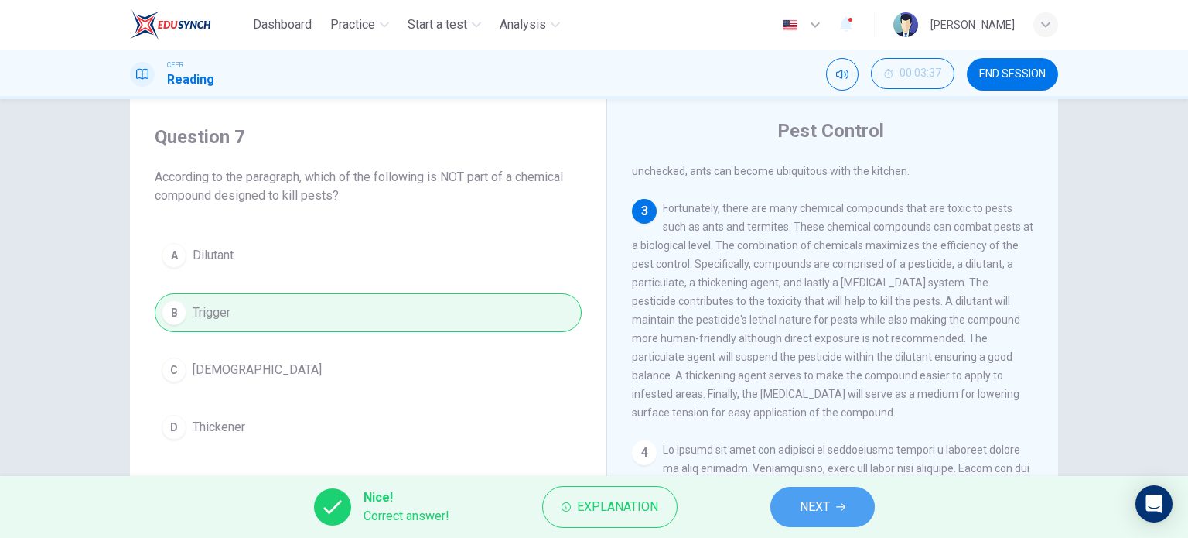
click at [824, 511] on span "NEXT" at bounding box center [815, 507] width 30 height 22
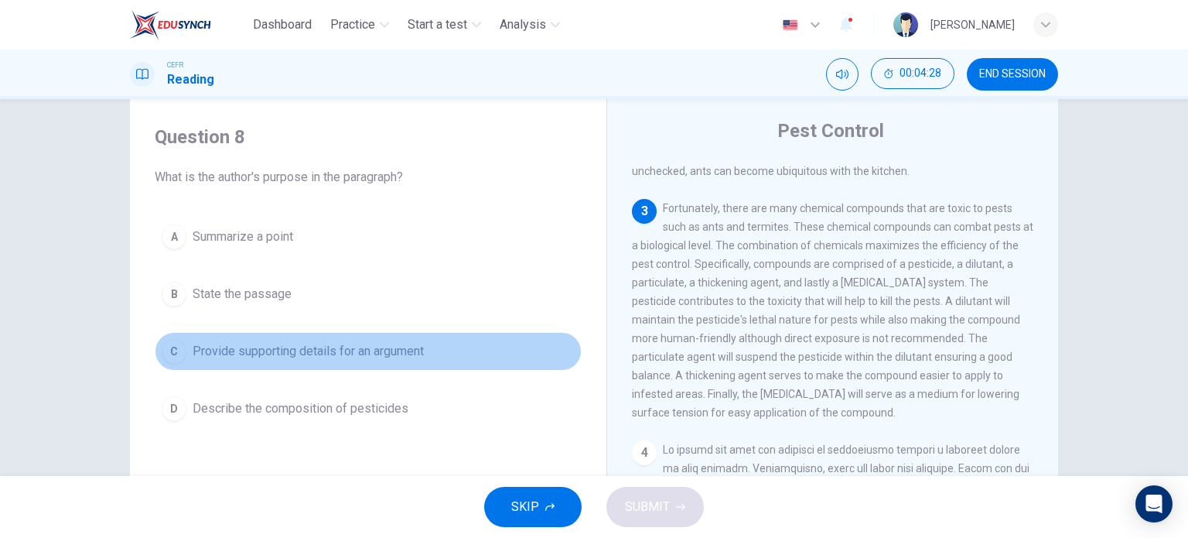
click at [182, 354] on div "C" at bounding box center [174, 351] width 25 height 25
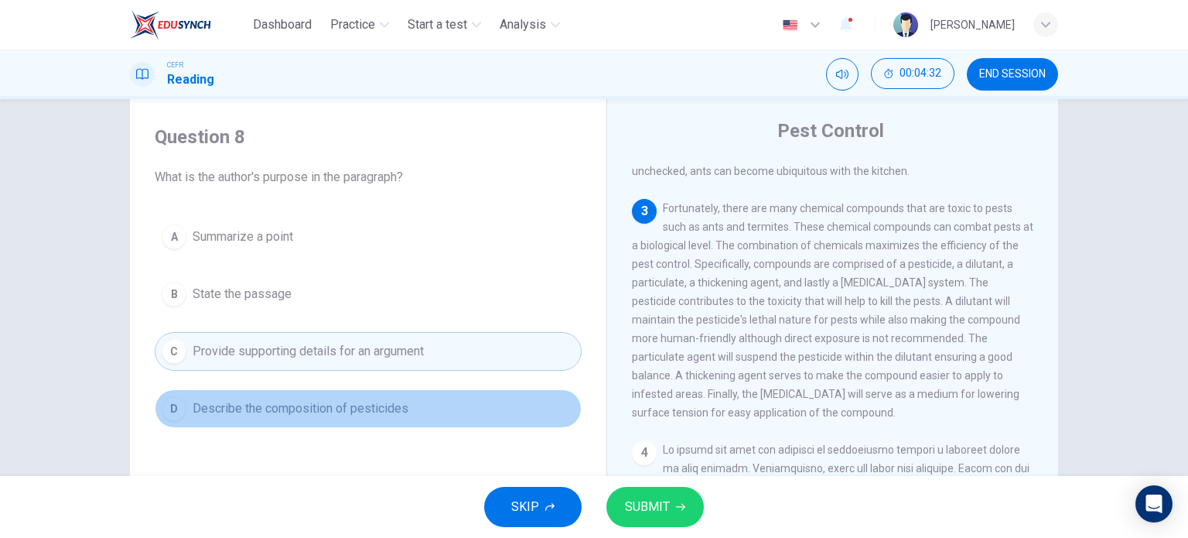
click at [203, 405] on span "Describe the composition of pesticides" at bounding box center [301, 408] width 216 height 19
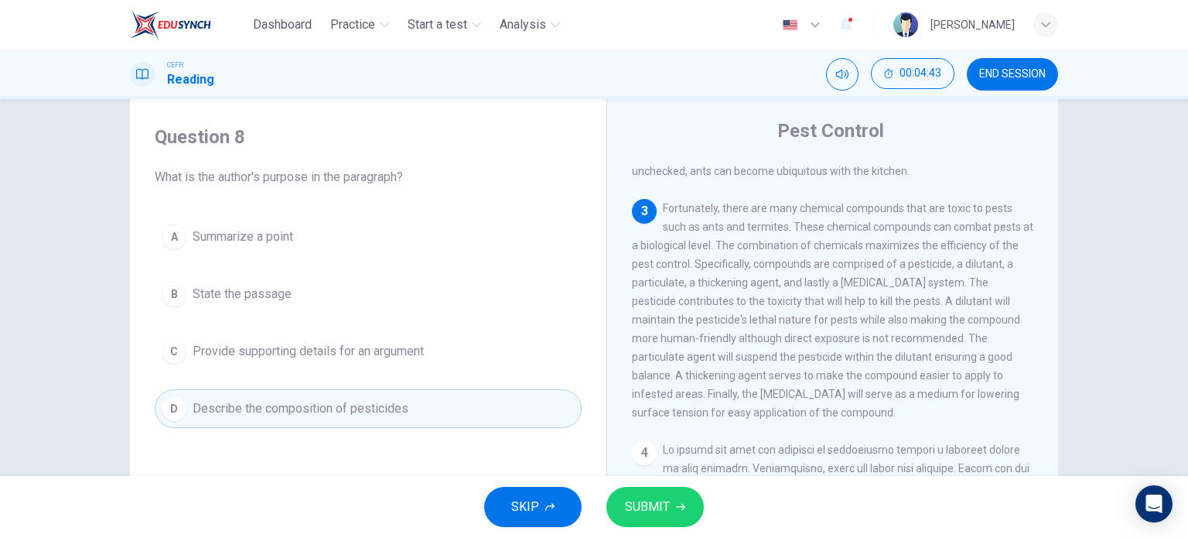
click at [377, 352] on span "Provide supporting details for an argument" at bounding box center [308, 351] width 231 height 19
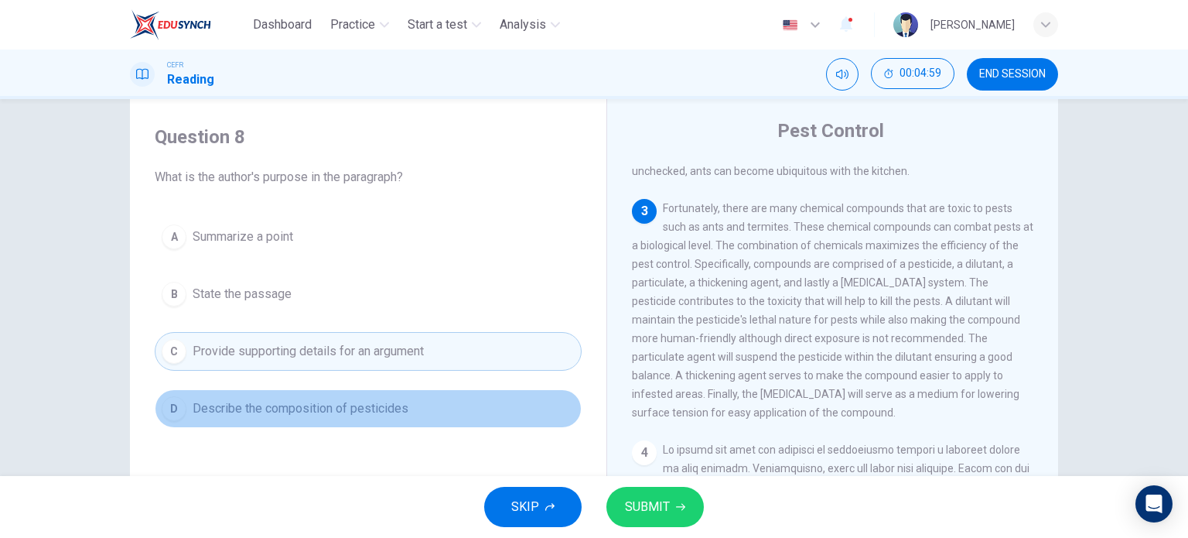
click at [322, 414] on span "Describe the composition of pesticides" at bounding box center [301, 408] width 216 height 19
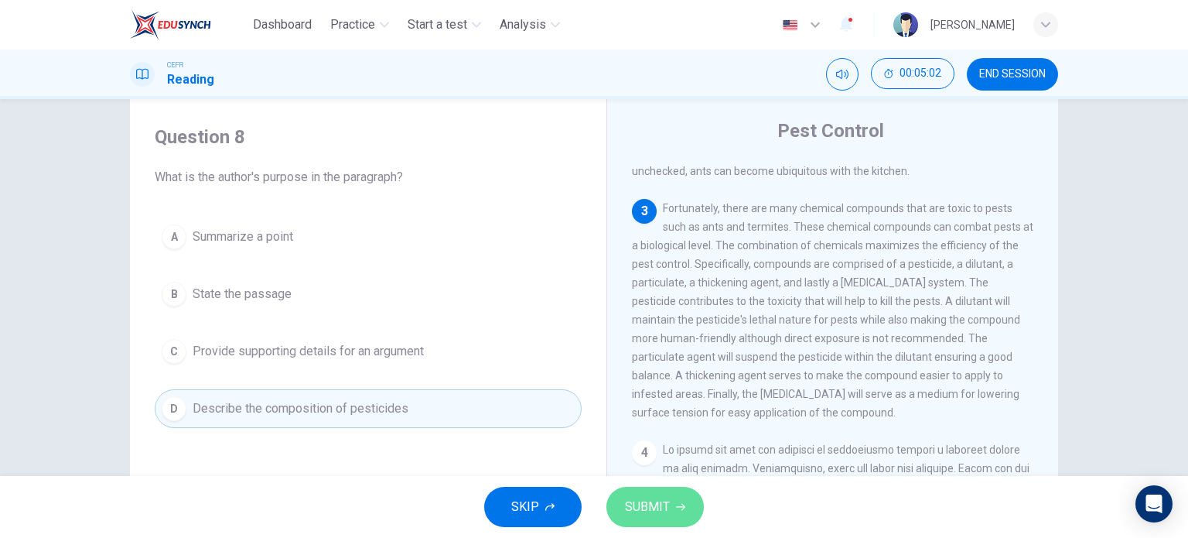
click at [676, 505] on icon "button" at bounding box center [680, 506] width 9 height 9
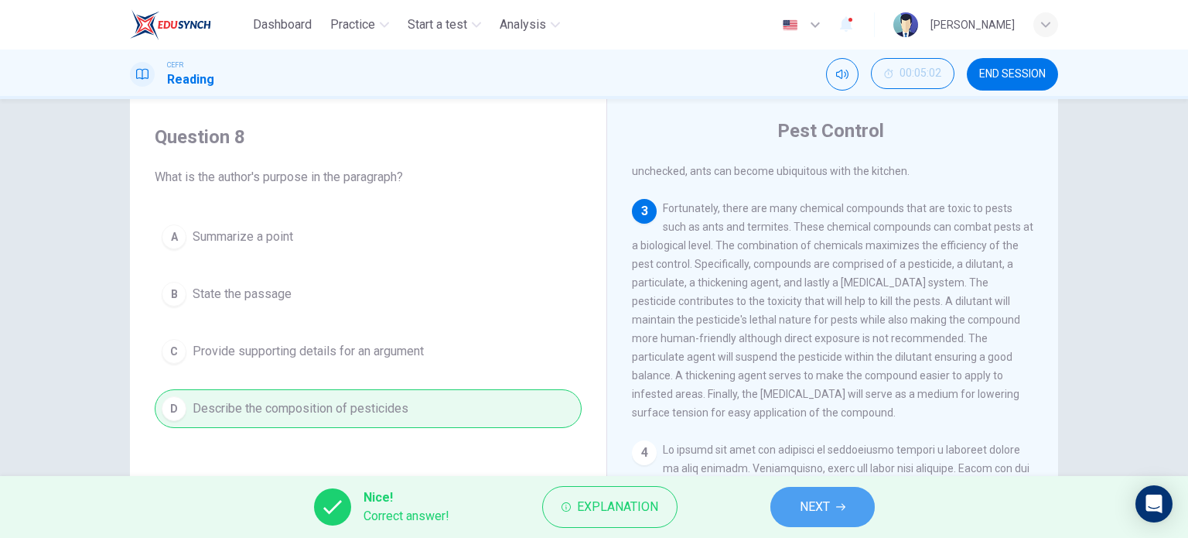
click at [807, 497] on span "NEXT" at bounding box center [815, 507] width 30 height 22
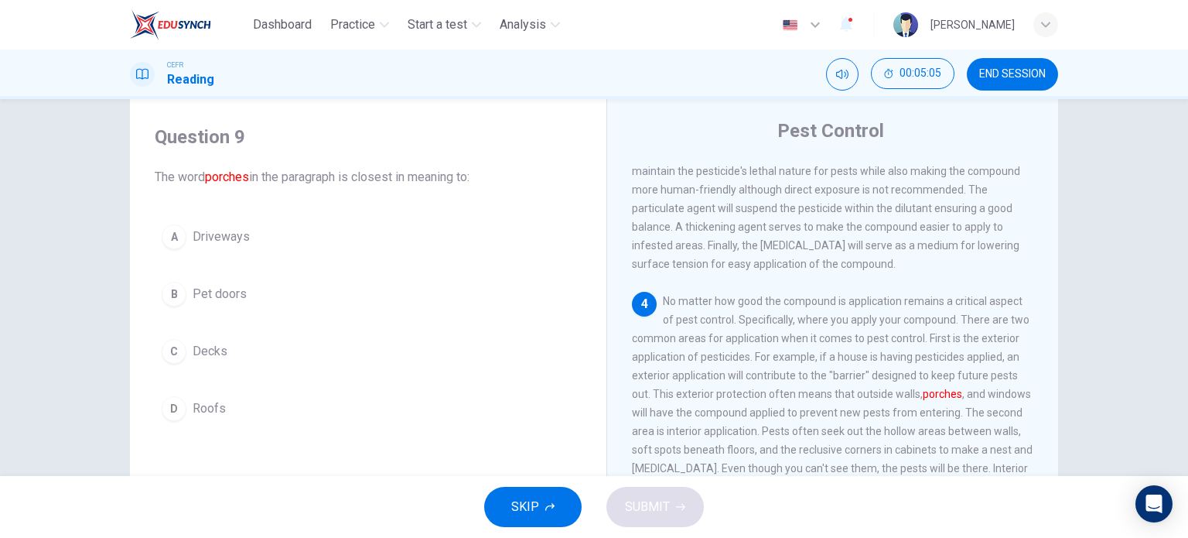
scroll to position [596, 0]
click at [187, 234] on button "A Driveways" at bounding box center [368, 236] width 427 height 39
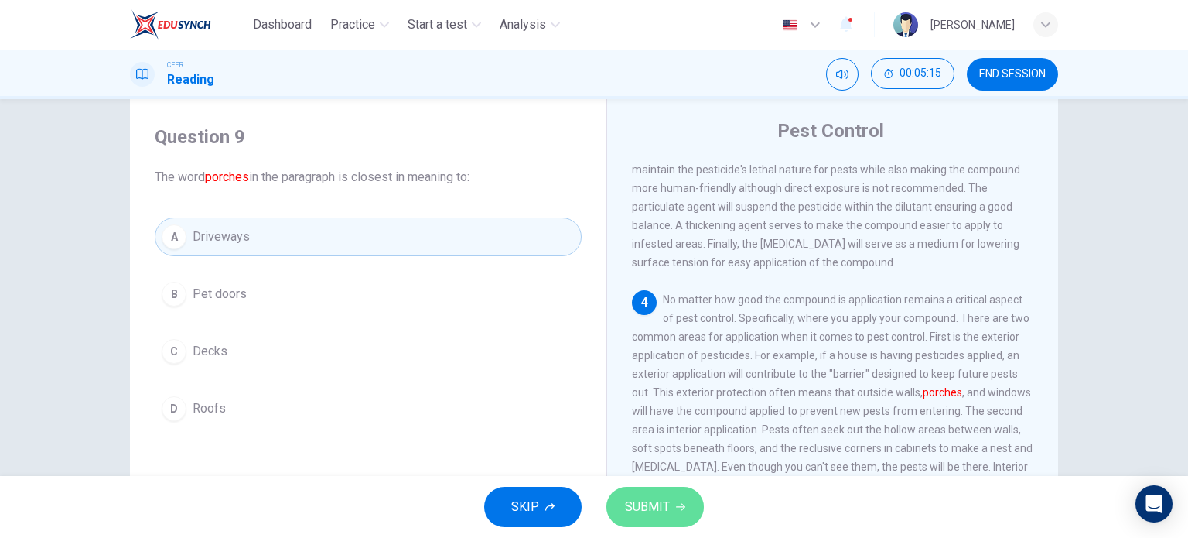
click at [665, 515] on span "SUBMIT" at bounding box center [647, 507] width 45 height 22
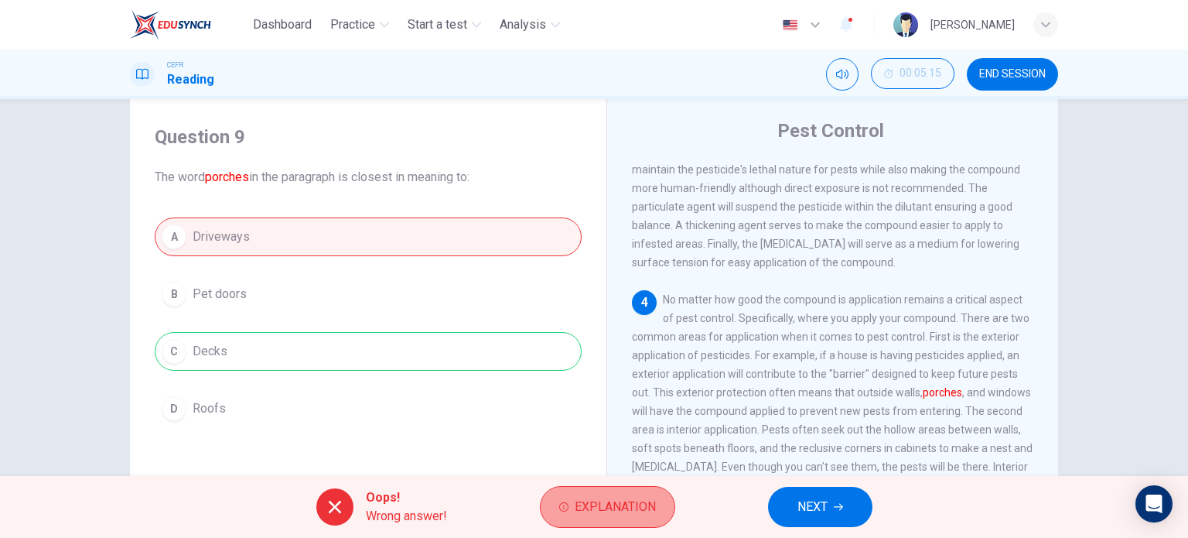
click at [610, 504] on span "Explanation" at bounding box center [615, 507] width 81 height 22
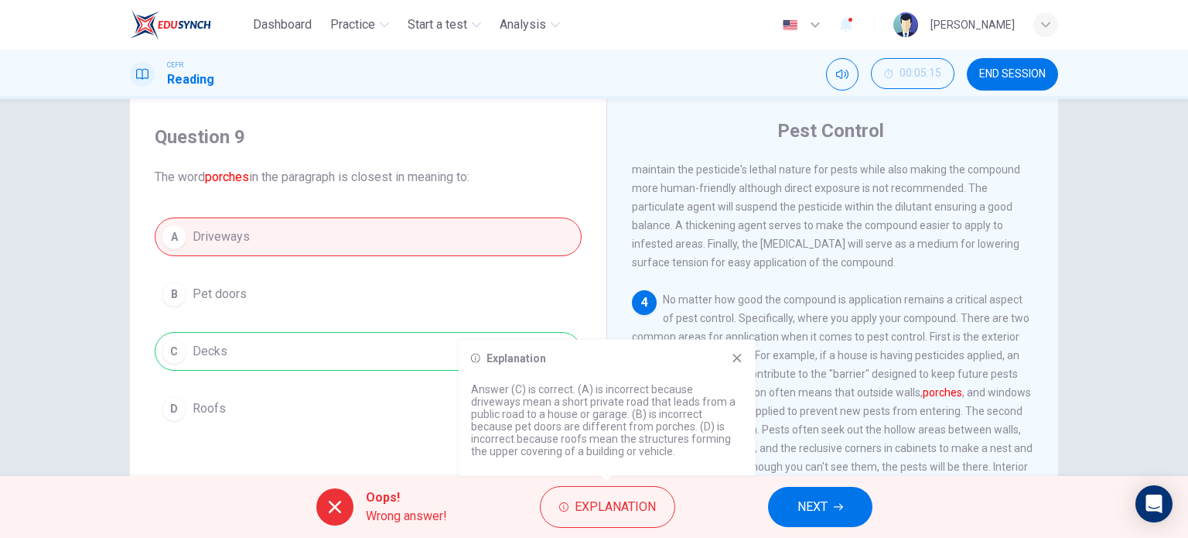
click at [738, 357] on icon at bounding box center [737, 358] width 9 height 9
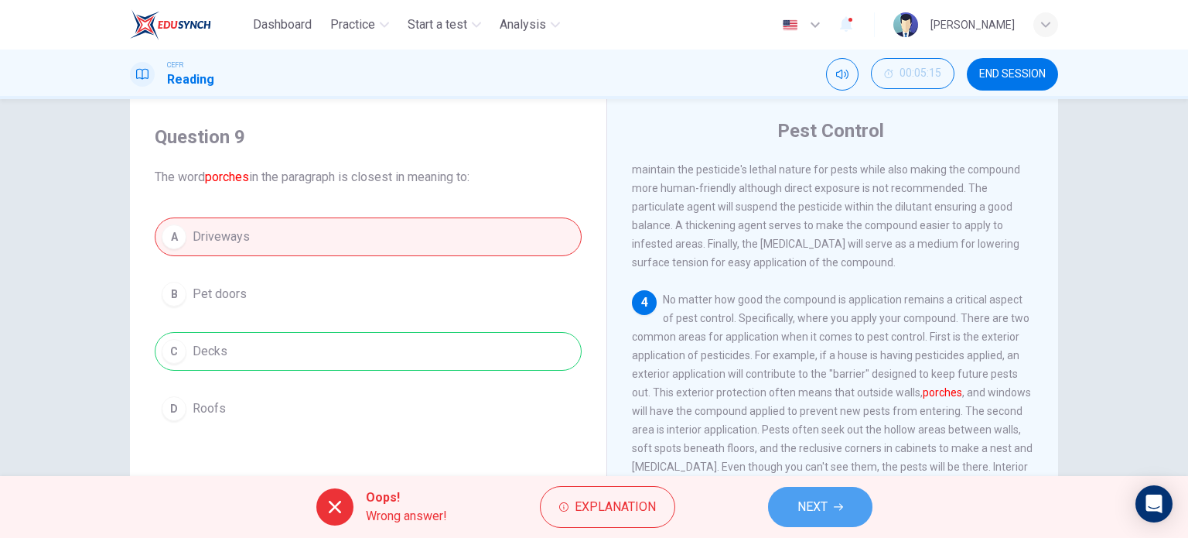
click at [798, 501] on span "NEXT" at bounding box center [813, 507] width 30 height 22
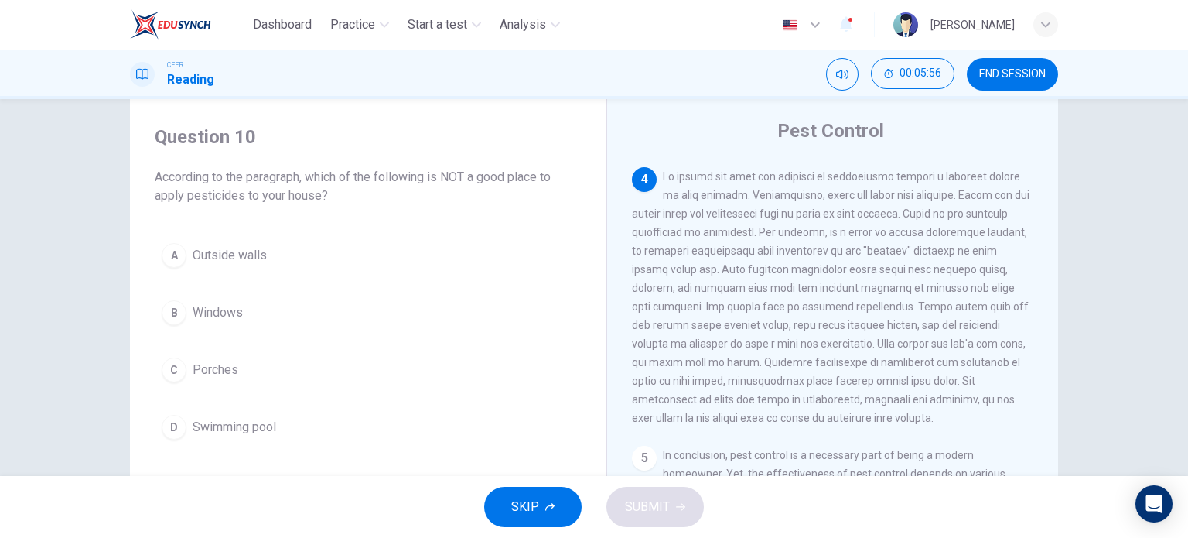
scroll to position [735, 0]
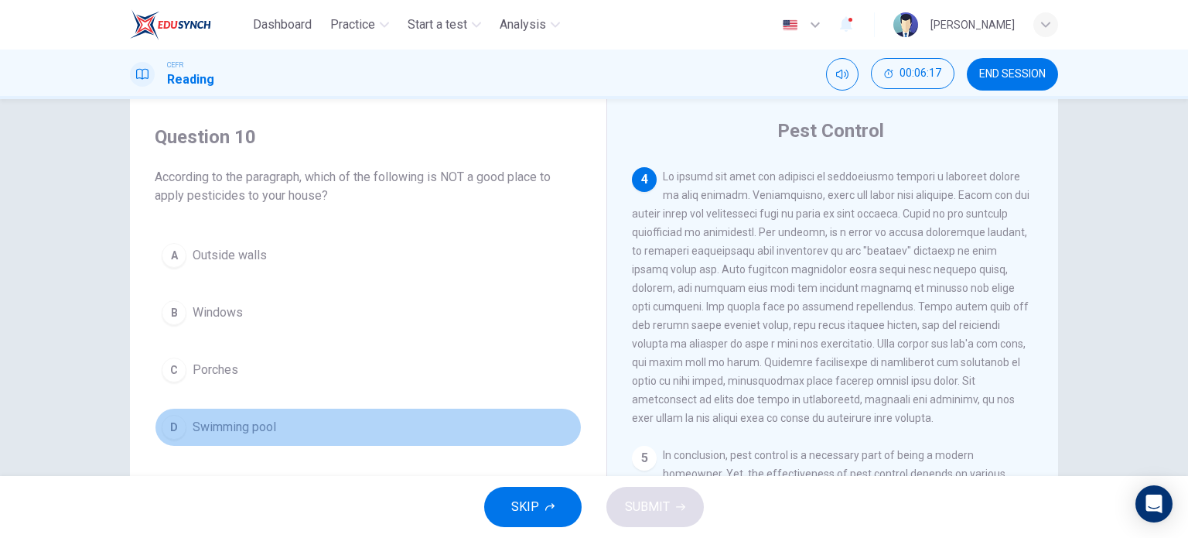
click at [205, 415] on button "D Swimming pool" at bounding box center [368, 427] width 427 height 39
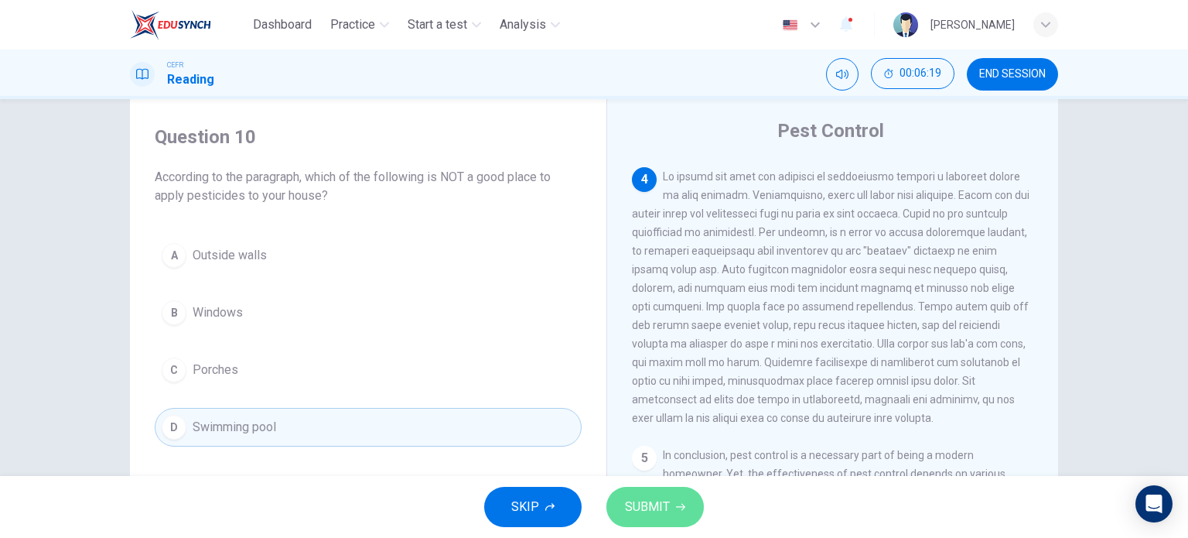
click at [653, 497] on span "SUBMIT" at bounding box center [647, 507] width 45 height 22
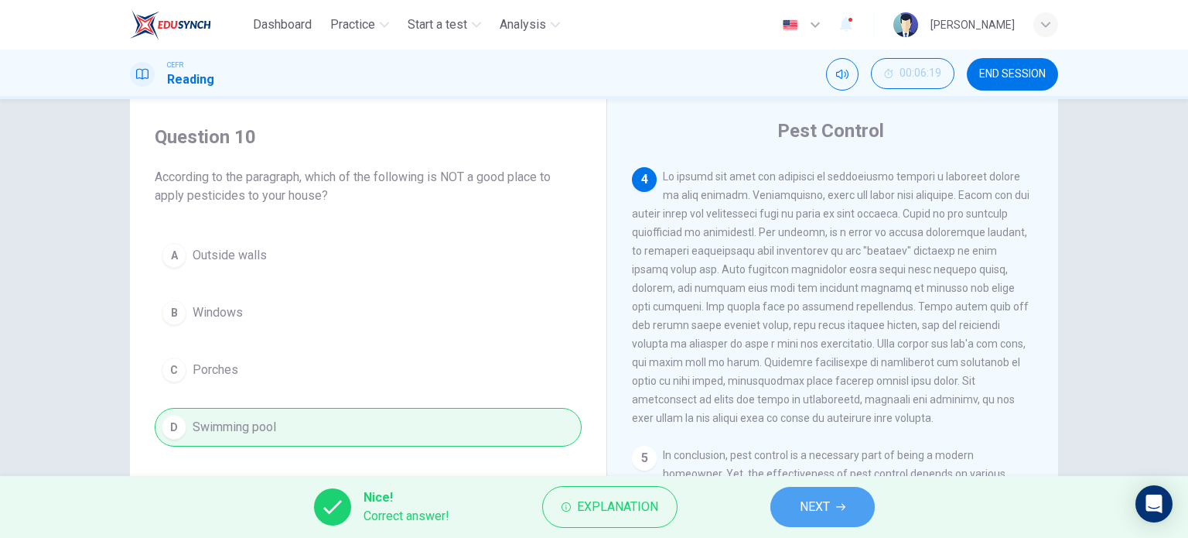
click at [817, 497] on span "NEXT" at bounding box center [815, 507] width 30 height 22
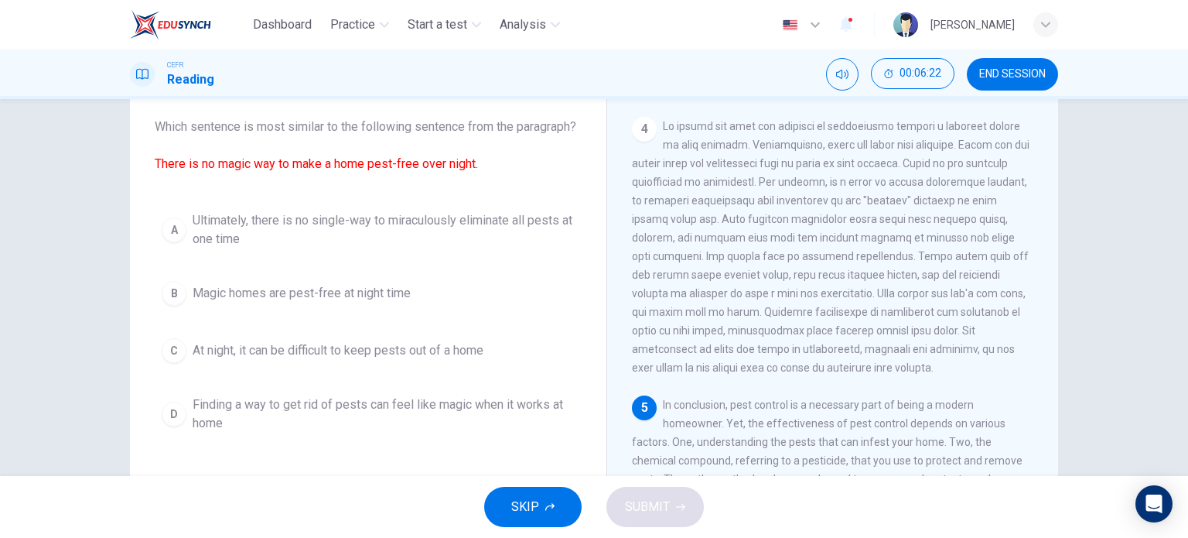
scroll to position [88, 0]
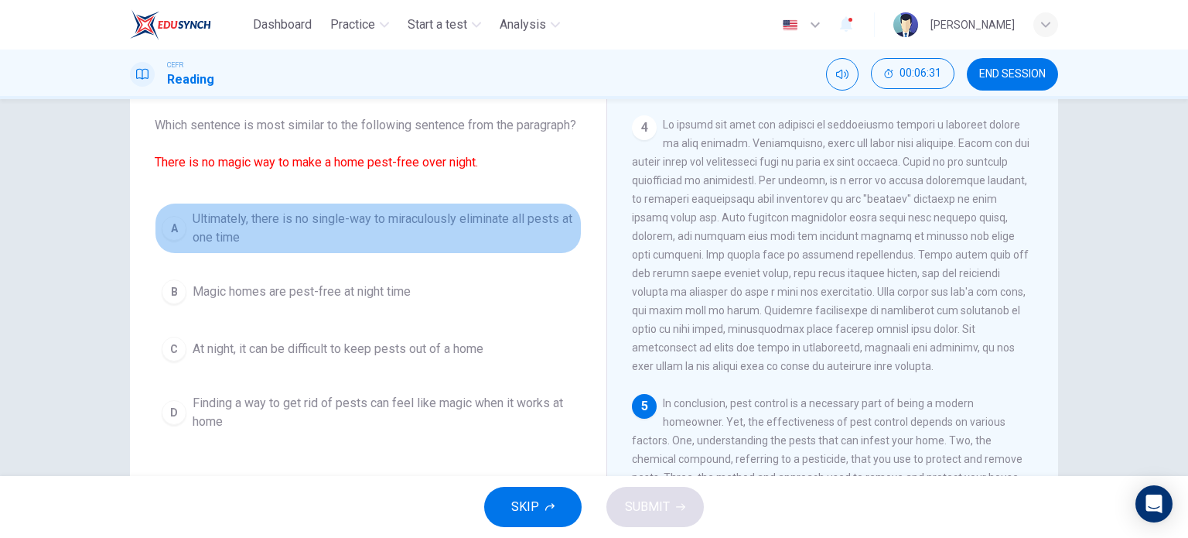
click at [193, 247] on span "Ultimately, there is no single-way to miraculously eliminate all pests at one t…" at bounding box center [384, 228] width 382 height 37
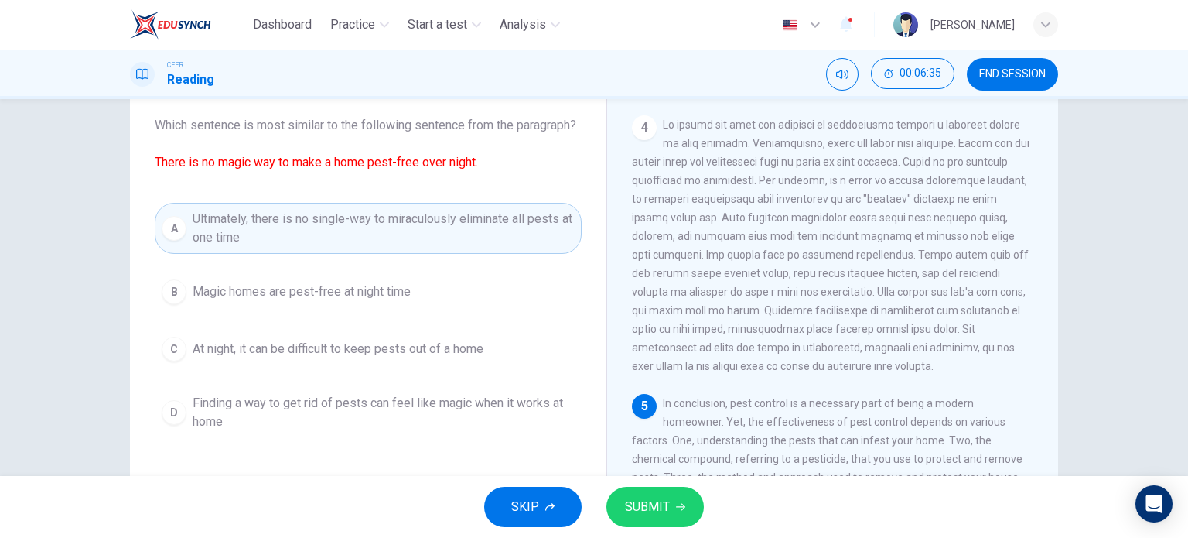
click at [650, 506] on span "SUBMIT" at bounding box center [647, 507] width 45 height 22
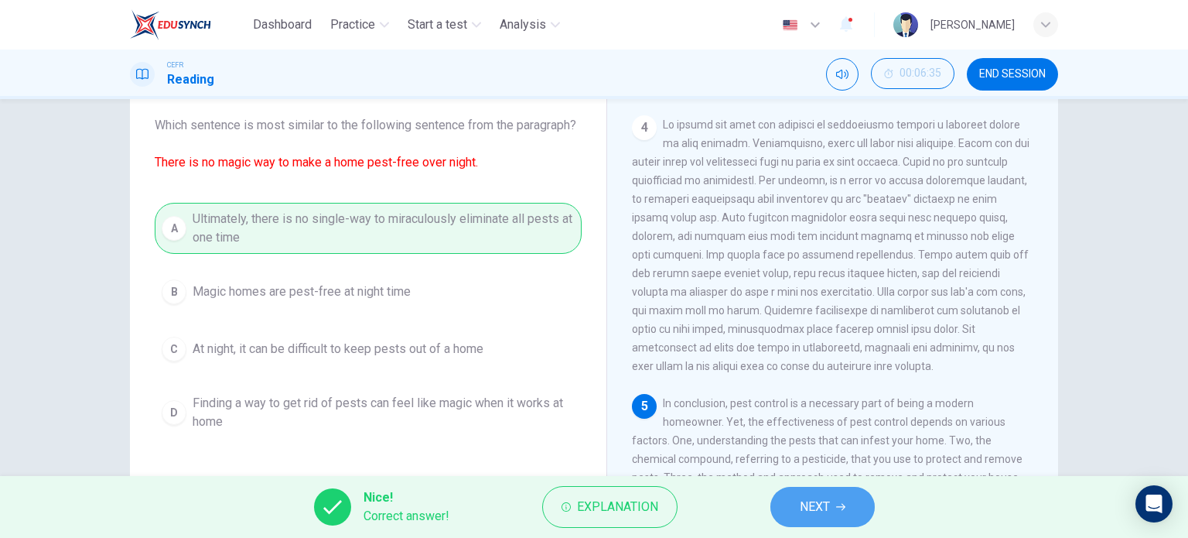
click at [790, 508] on button "NEXT" at bounding box center [823, 507] width 104 height 40
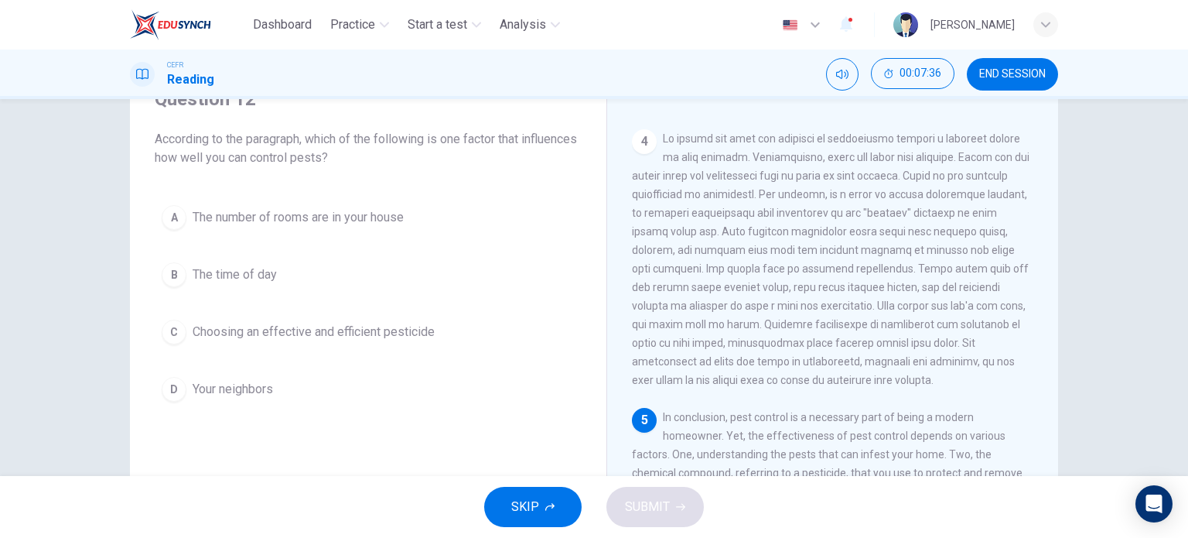
scroll to position [74, 0]
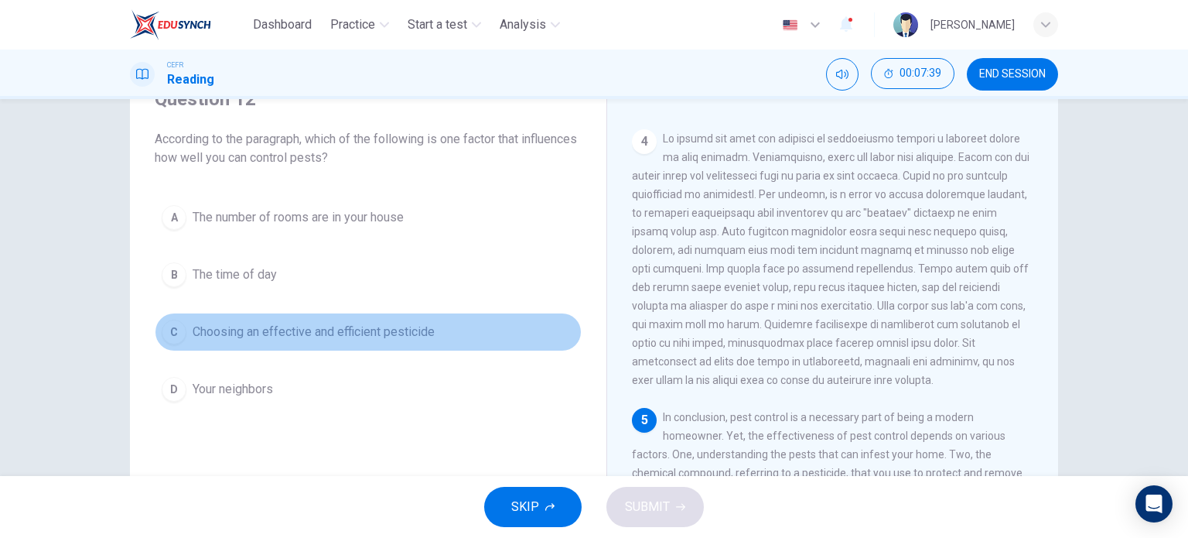
click at [183, 337] on button "C Choosing an effective and efficient pesticide" at bounding box center [368, 332] width 427 height 39
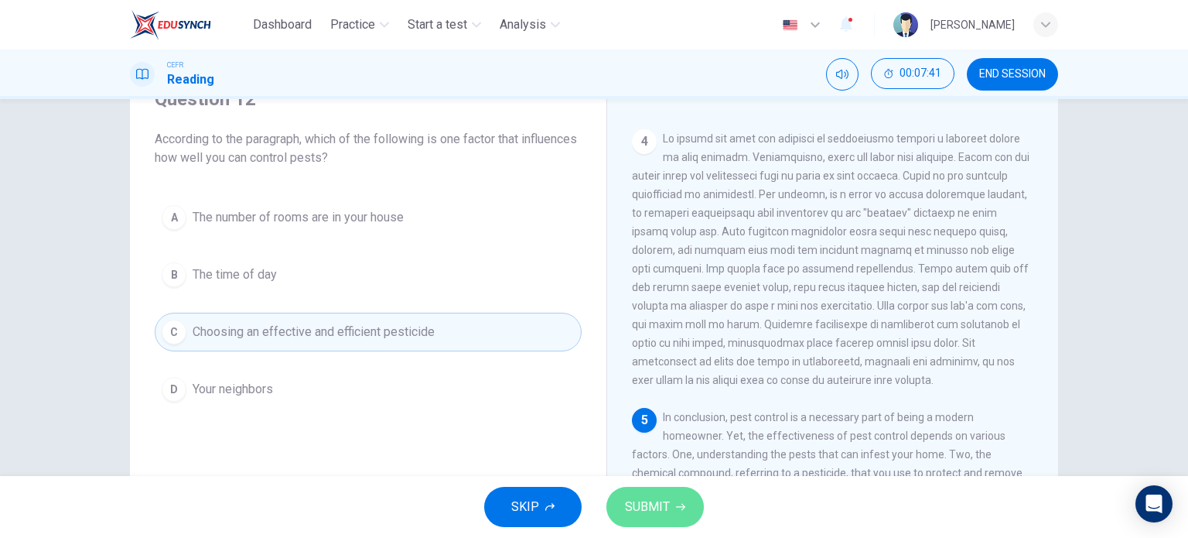
click at [685, 504] on button "SUBMIT" at bounding box center [655, 507] width 97 height 40
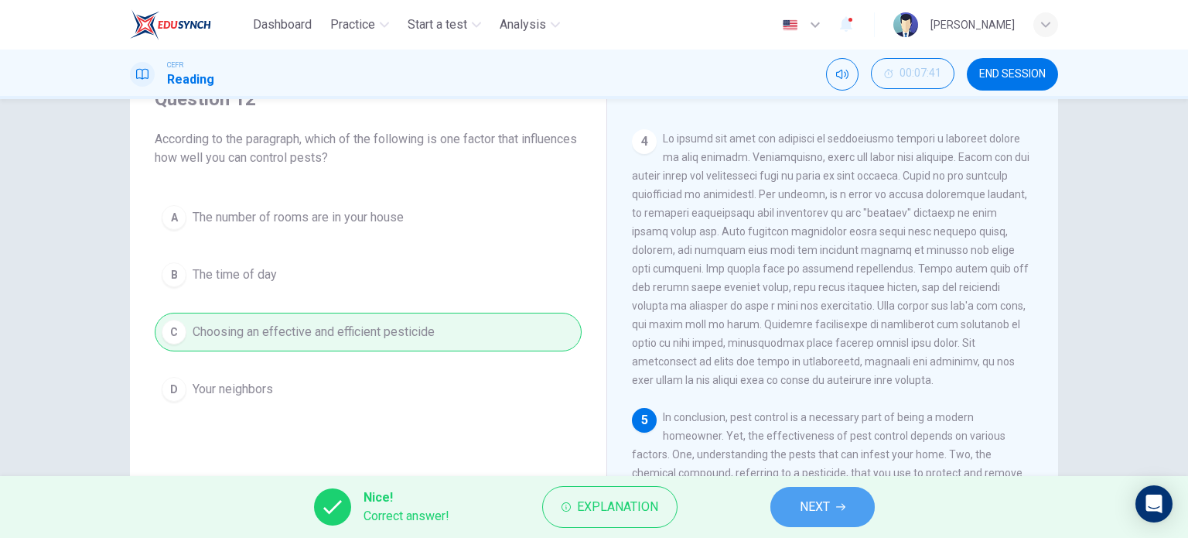
click at [822, 496] on span "NEXT" at bounding box center [815, 507] width 30 height 22
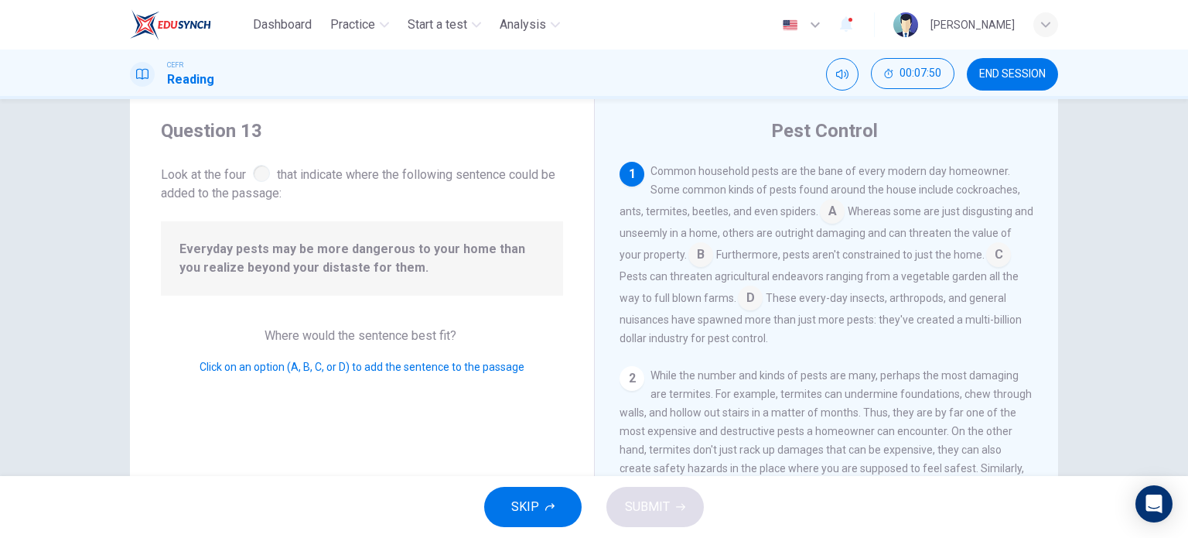
scroll to position [36, 0]
click at [829, 216] on input at bounding box center [832, 213] width 25 height 25
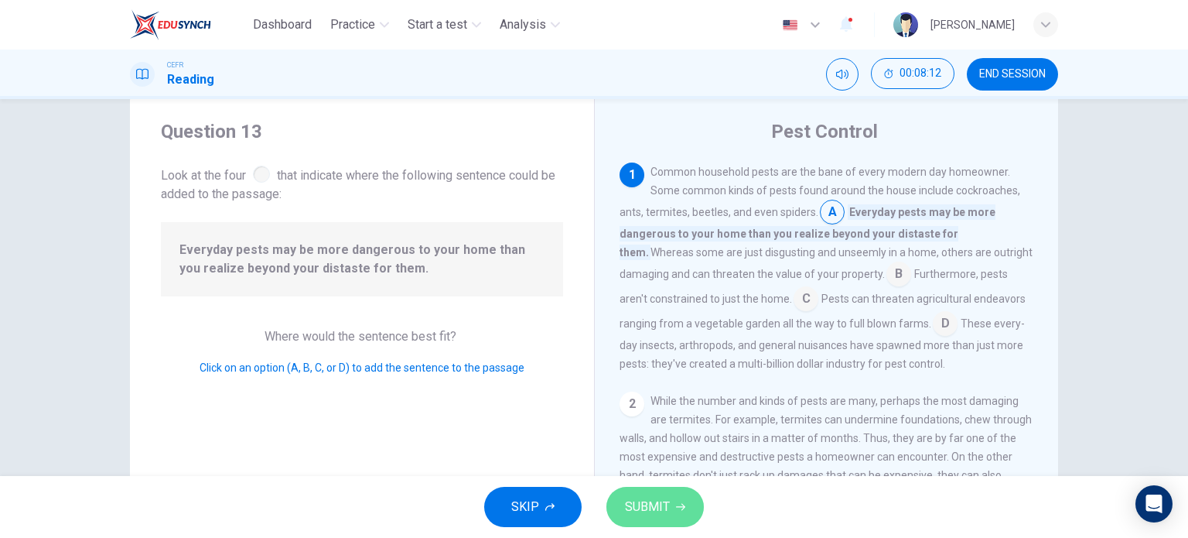
click at [656, 514] on span "SUBMIT" at bounding box center [647, 507] width 45 height 22
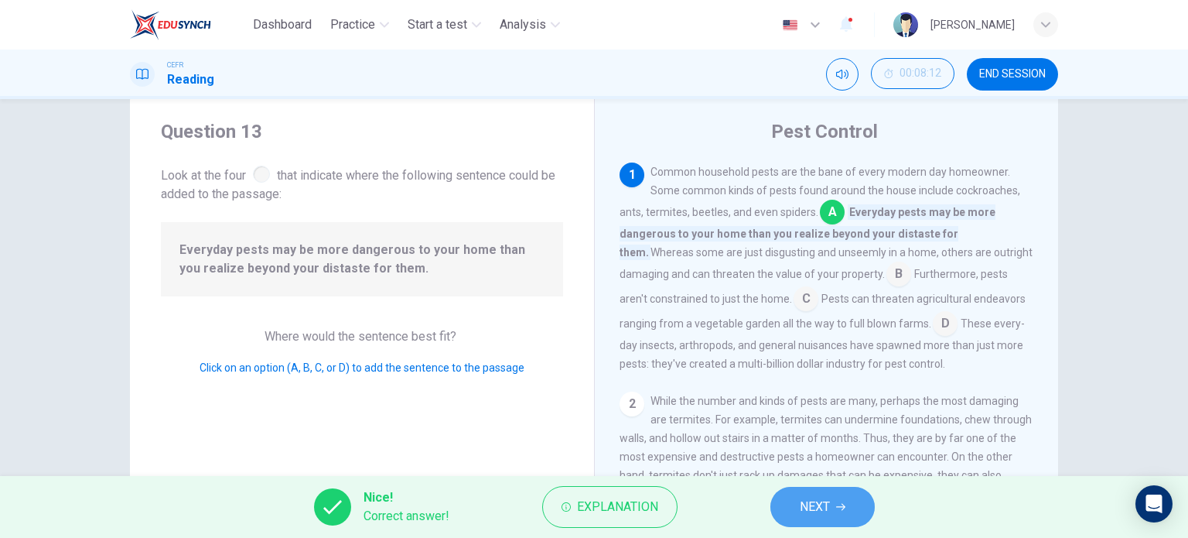
click at [821, 503] on span "NEXT" at bounding box center [815, 507] width 30 height 22
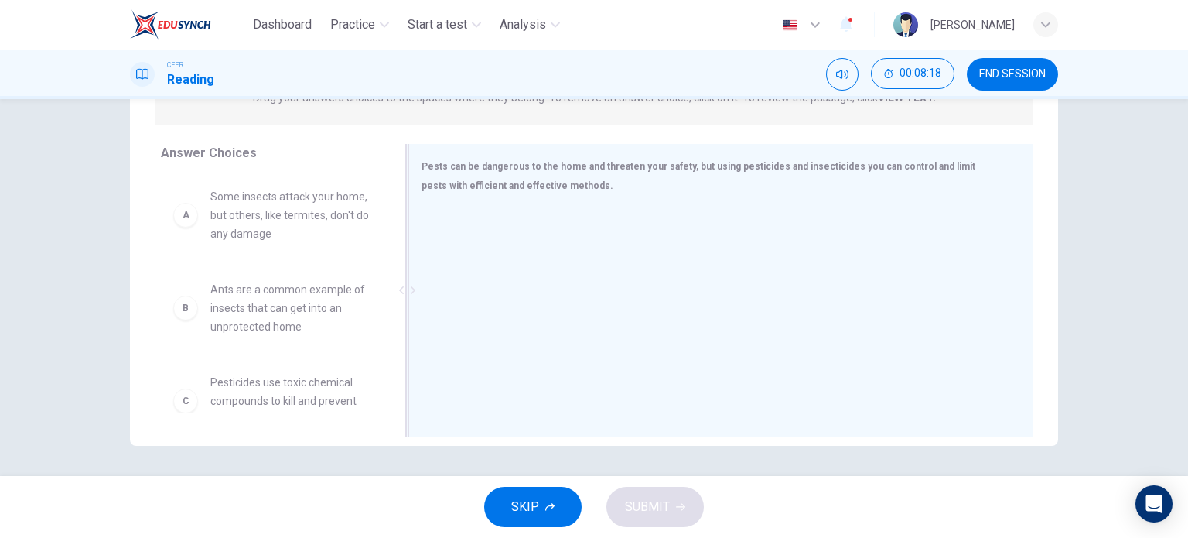
scroll to position [223, 0]
drag, startPoint x: 291, startPoint y: 323, endPoint x: 528, endPoint y: 252, distance: 247.9
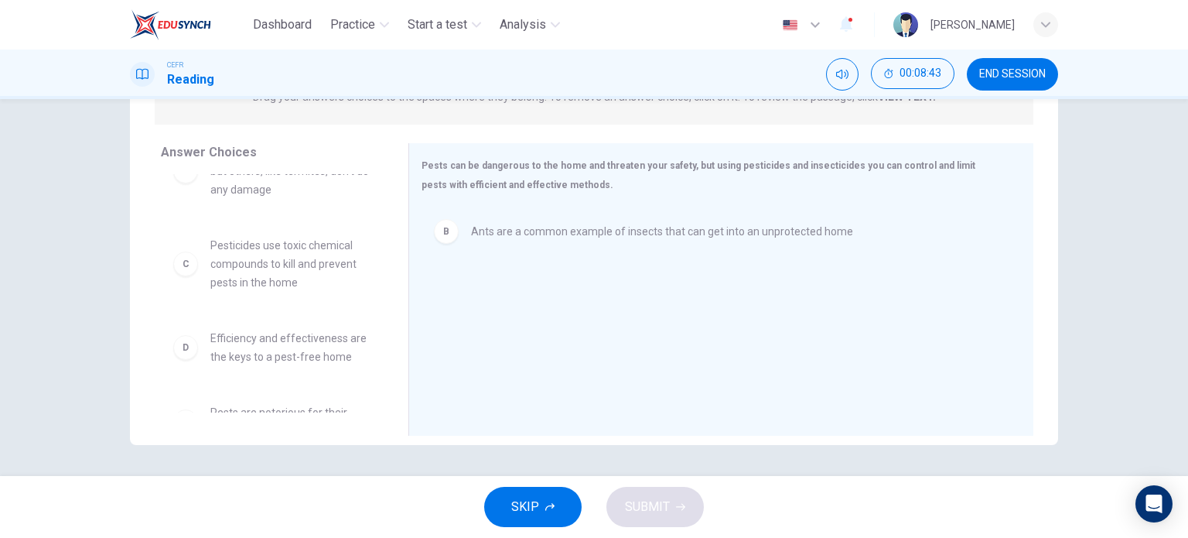
scroll to position [0, 0]
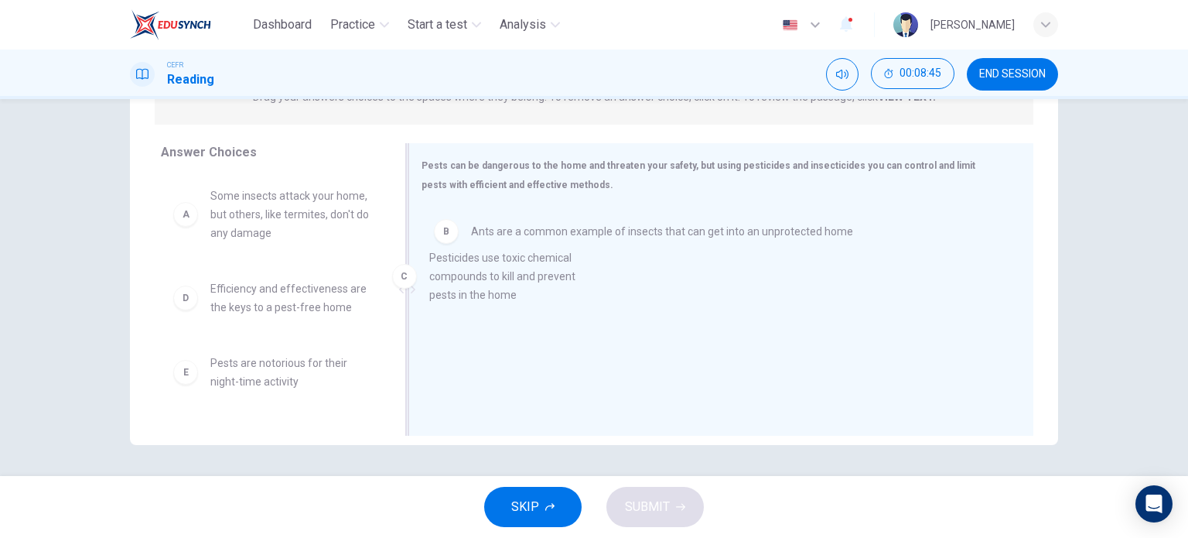
drag, startPoint x: 265, startPoint y: 306, endPoint x: 498, endPoint y: 275, distance: 234.9
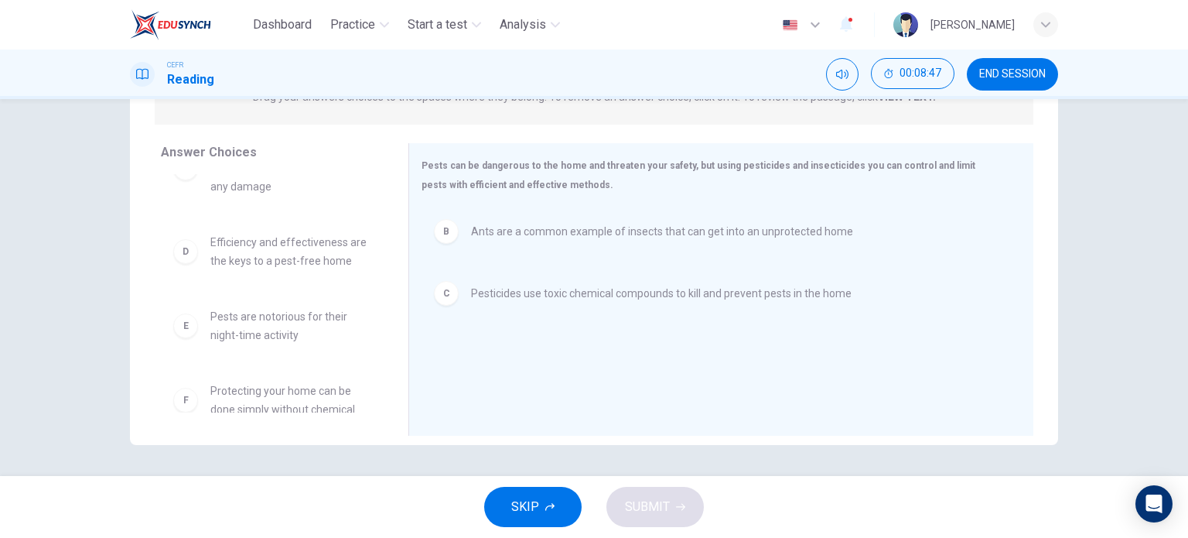
scroll to position [48, 0]
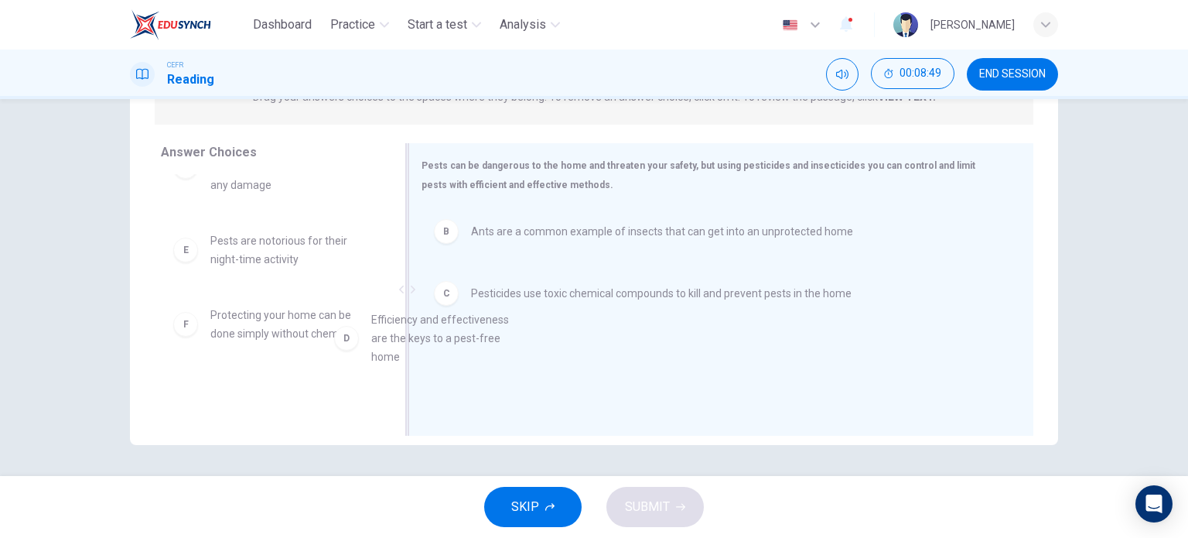
drag, startPoint x: 310, startPoint y: 261, endPoint x: 484, endPoint y: 343, distance: 192.4
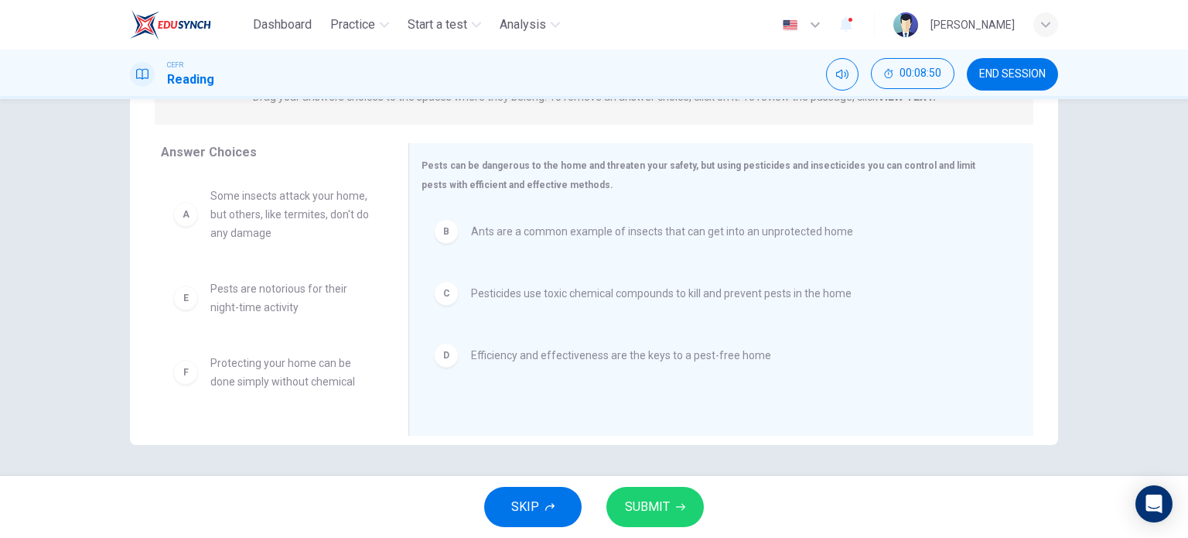
scroll to position [0, 0]
click at [678, 504] on icon "button" at bounding box center [680, 506] width 9 height 9
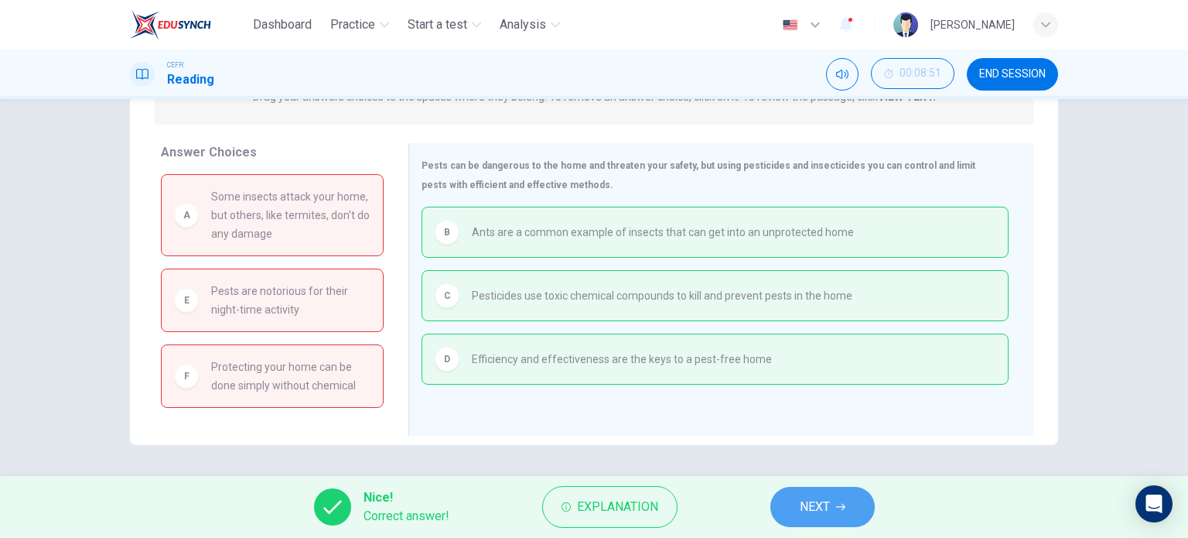
click at [803, 507] on span "NEXT" at bounding box center [815, 507] width 30 height 22
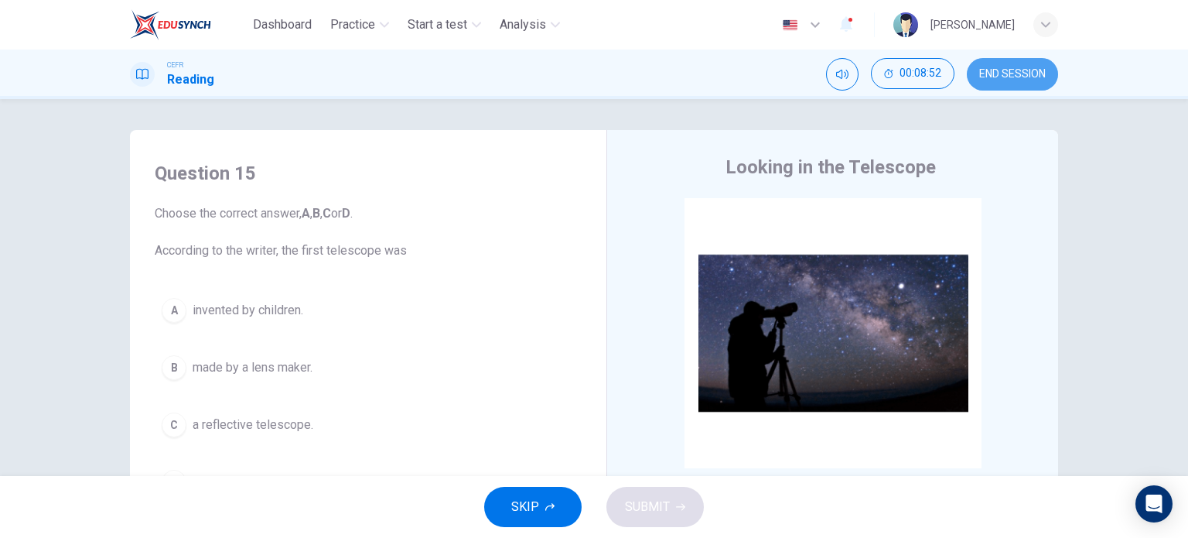
click at [1030, 70] on span "END SESSION" at bounding box center [1012, 74] width 67 height 12
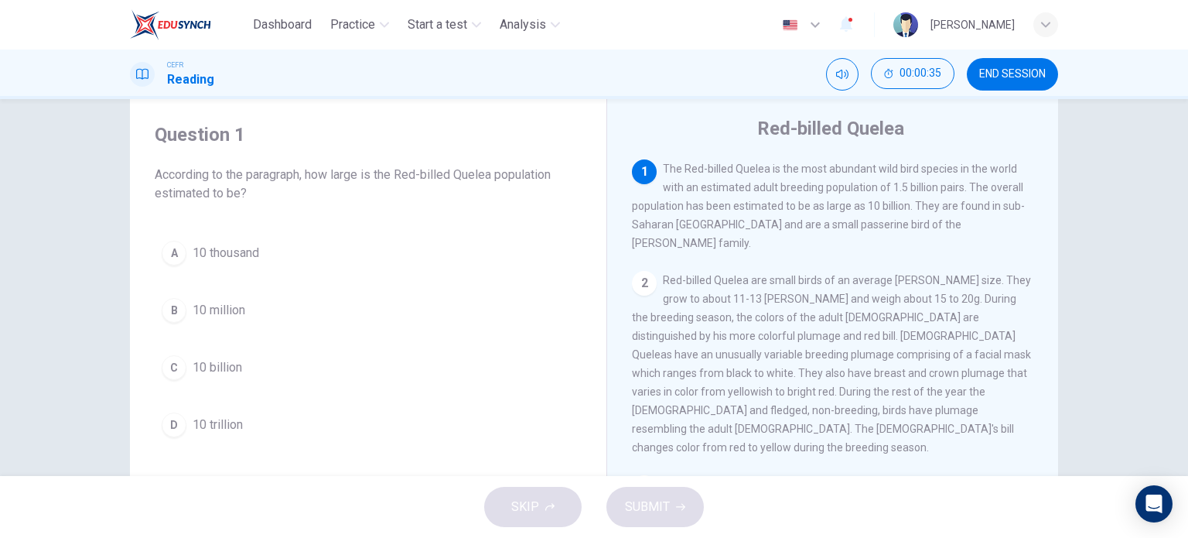
scroll to position [39, 0]
click at [193, 361] on span "10 billion" at bounding box center [218, 366] width 50 height 19
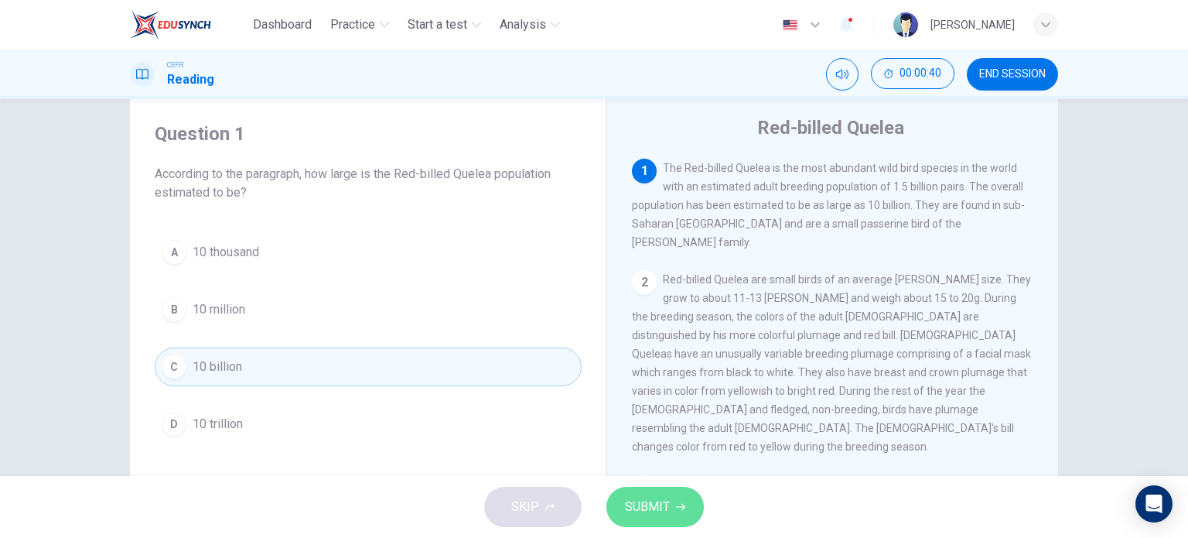
click at [672, 496] on button "SUBMIT" at bounding box center [655, 507] width 97 height 40
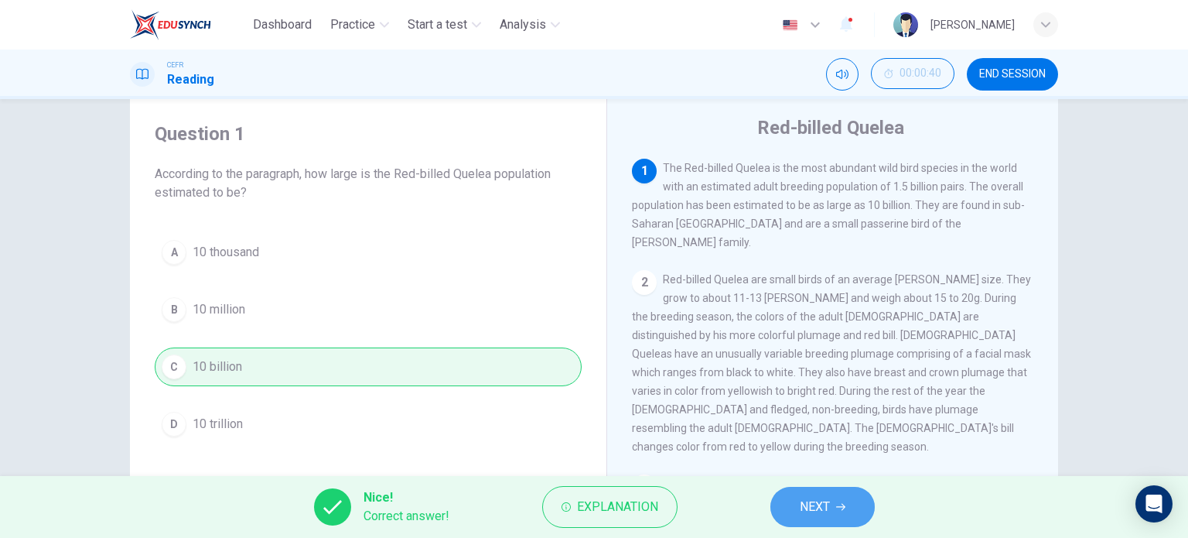
click at [822, 511] on span "NEXT" at bounding box center [815, 507] width 30 height 22
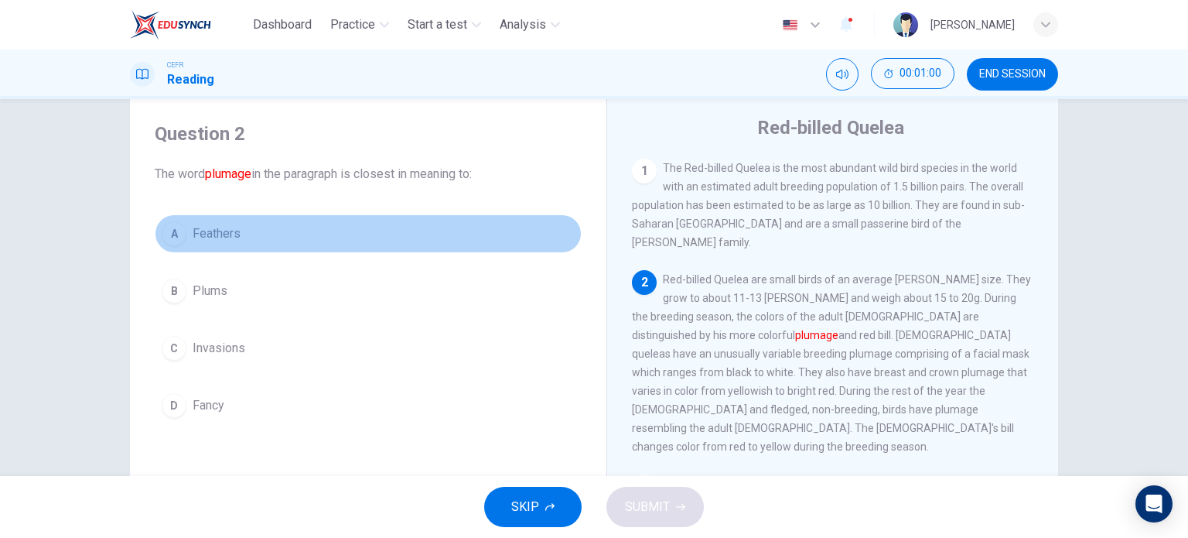
click at [193, 228] on span "Feathers" at bounding box center [217, 233] width 48 height 19
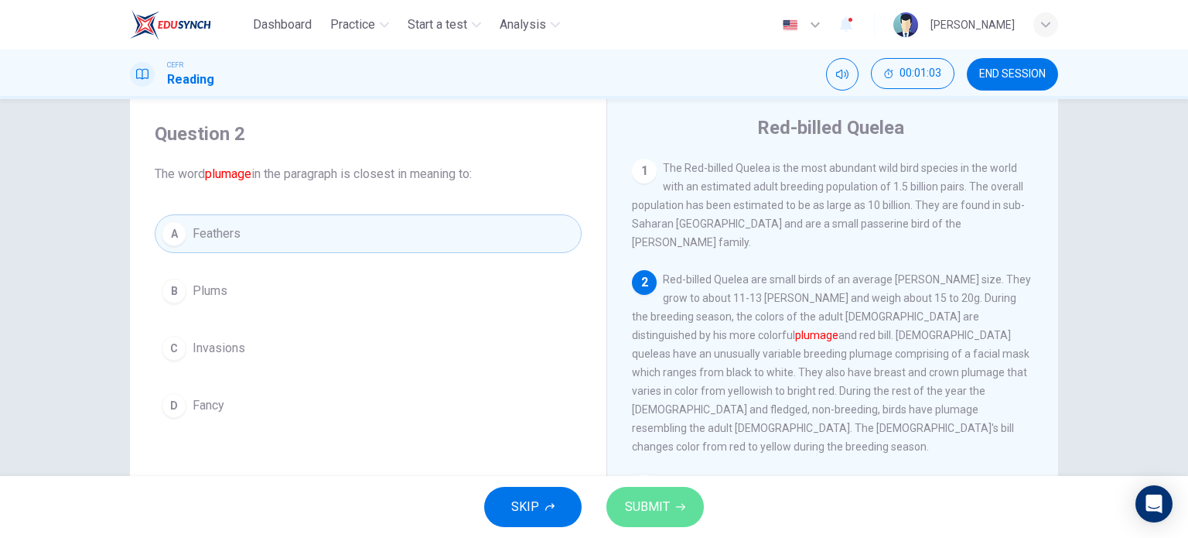
click at [691, 505] on button "SUBMIT" at bounding box center [655, 507] width 97 height 40
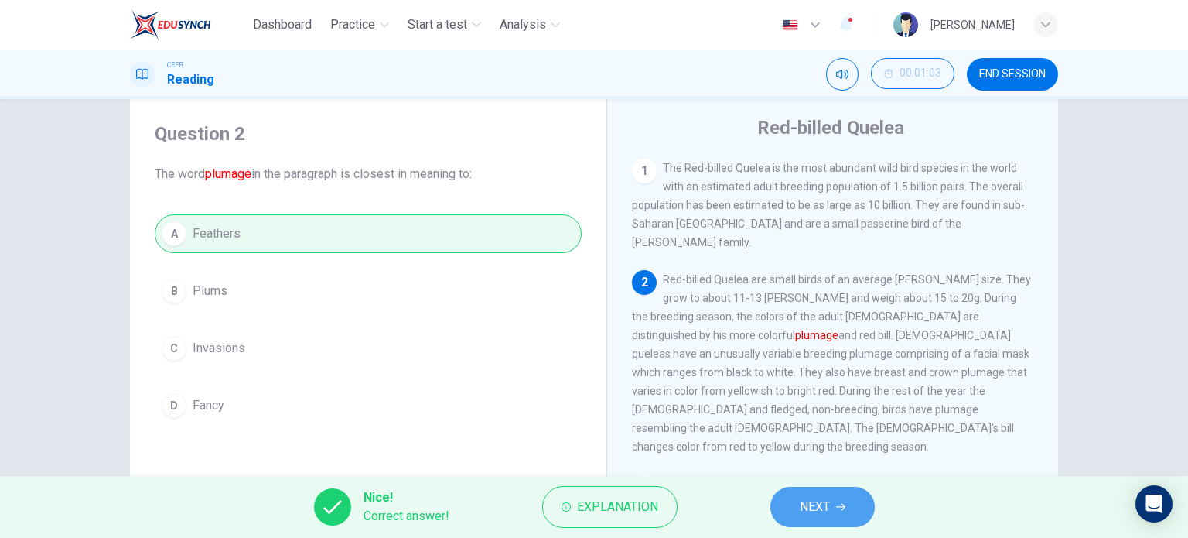
click at [825, 503] on span "NEXT" at bounding box center [815, 507] width 30 height 22
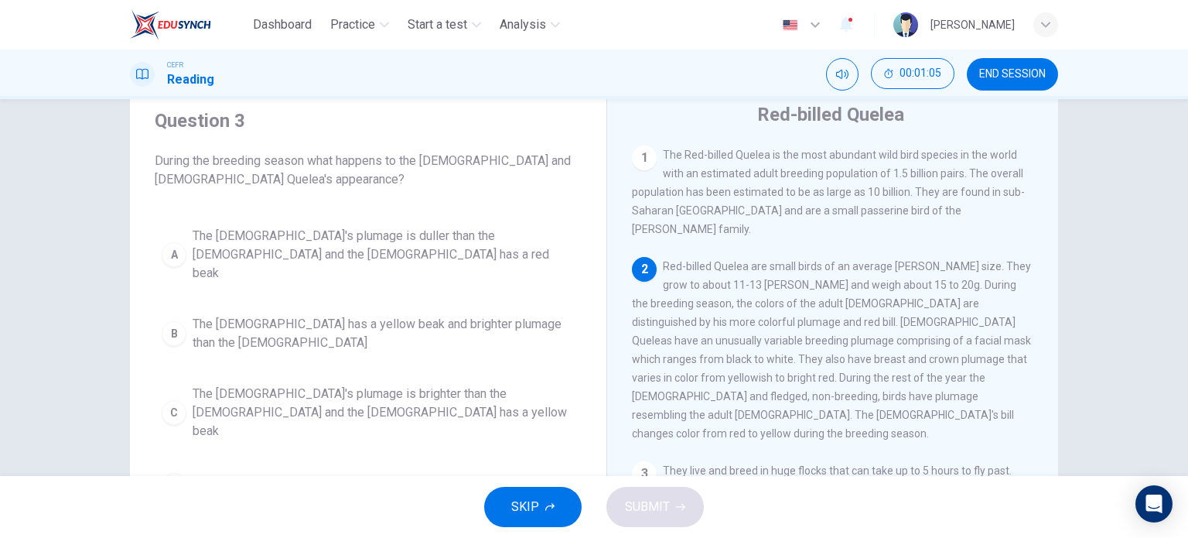
scroll to position [62, 0]
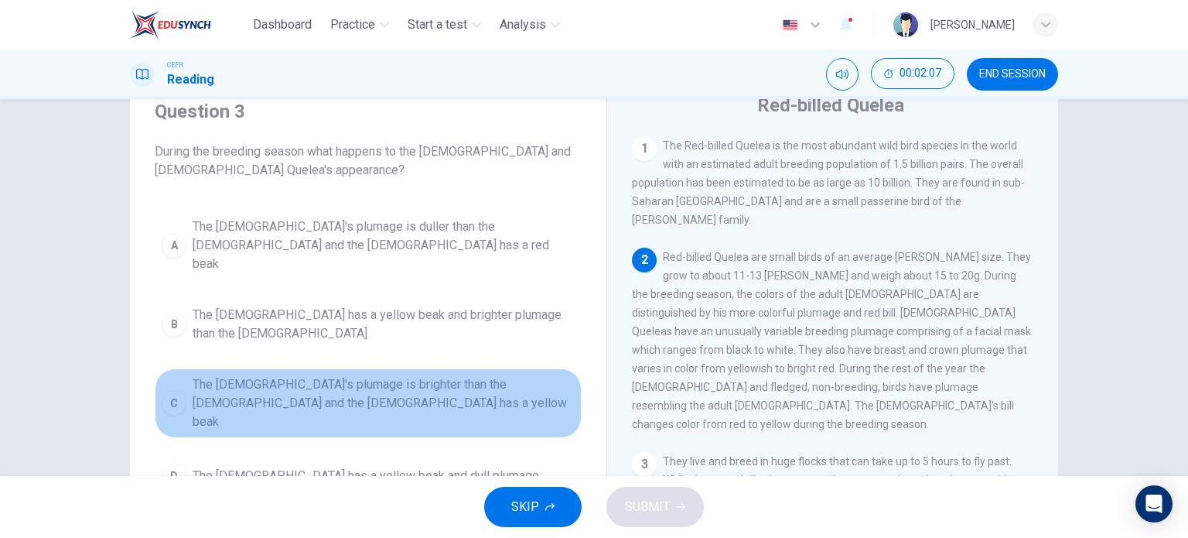
click at [221, 377] on span "The male's plumage is brighter than the female and the female has a yellow beak" at bounding box center [384, 403] width 382 height 56
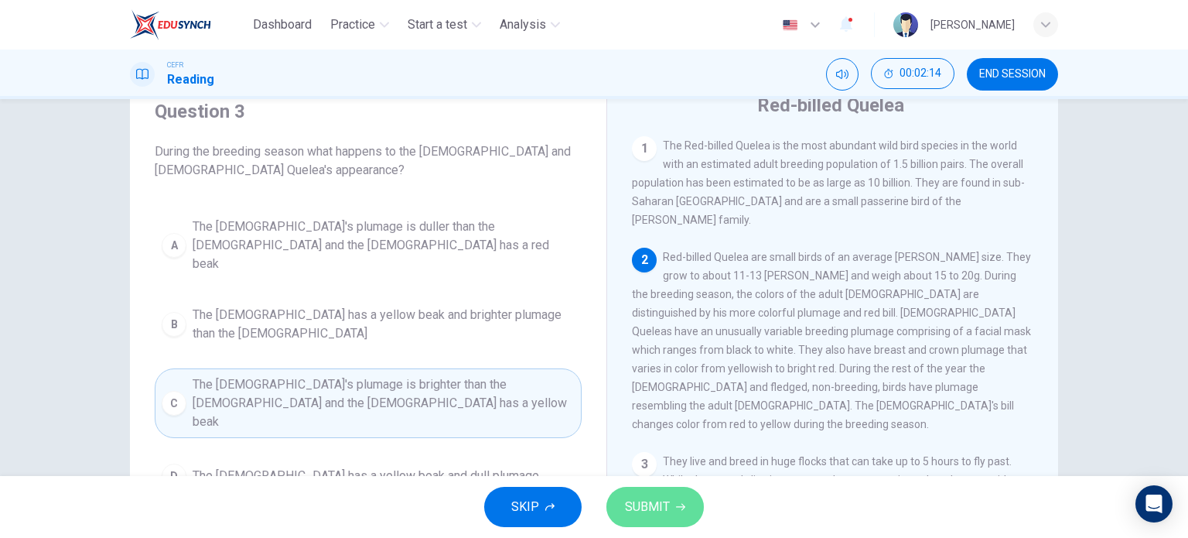
click at [649, 501] on span "SUBMIT" at bounding box center [647, 507] width 45 height 22
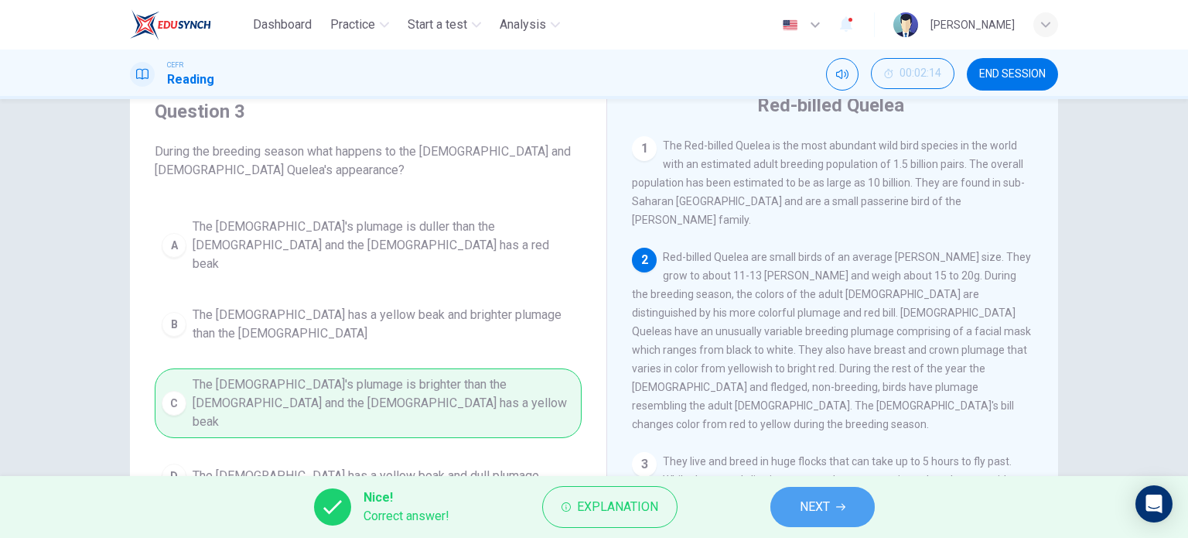
click at [826, 501] on span "NEXT" at bounding box center [815, 507] width 30 height 22
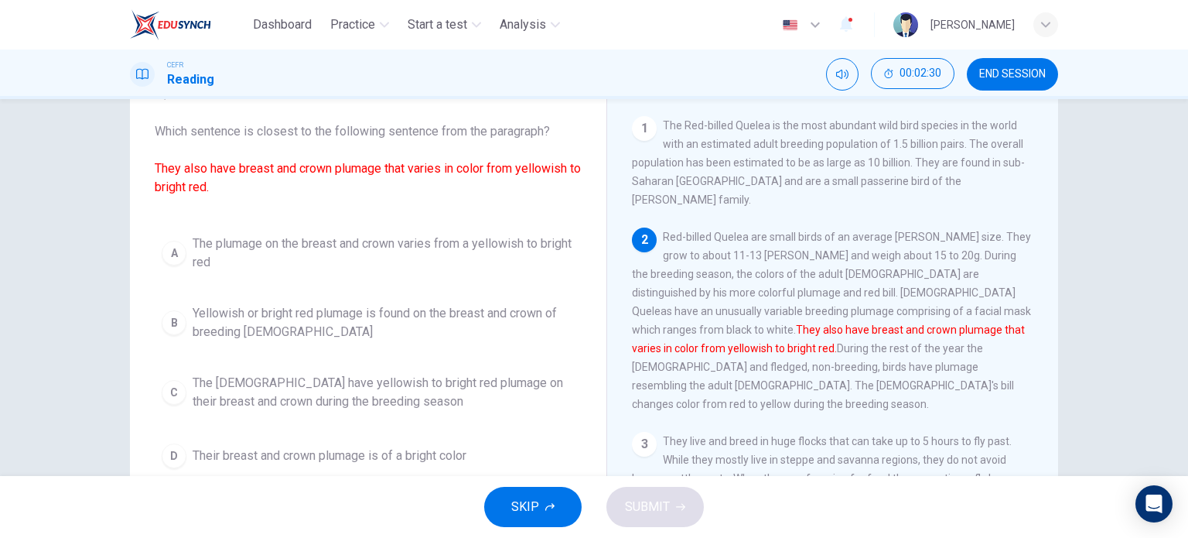
scroll to position [83, 0]
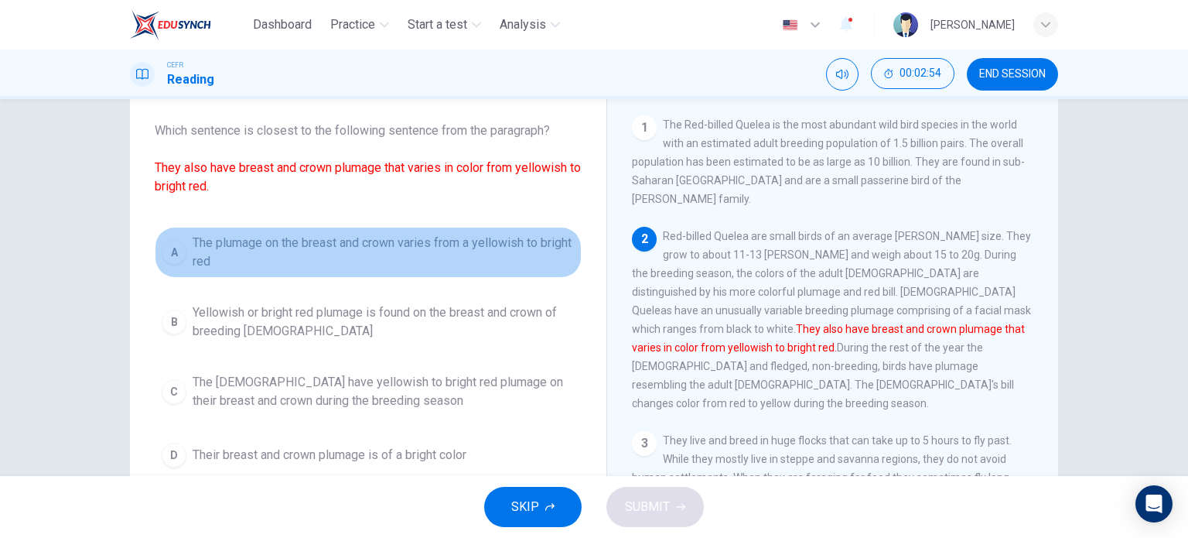
click at [212, 256] on span "The plumage on the breast and crown varies from a yellowish to bright red" at bounding box center [384, 252] width 382 height 37
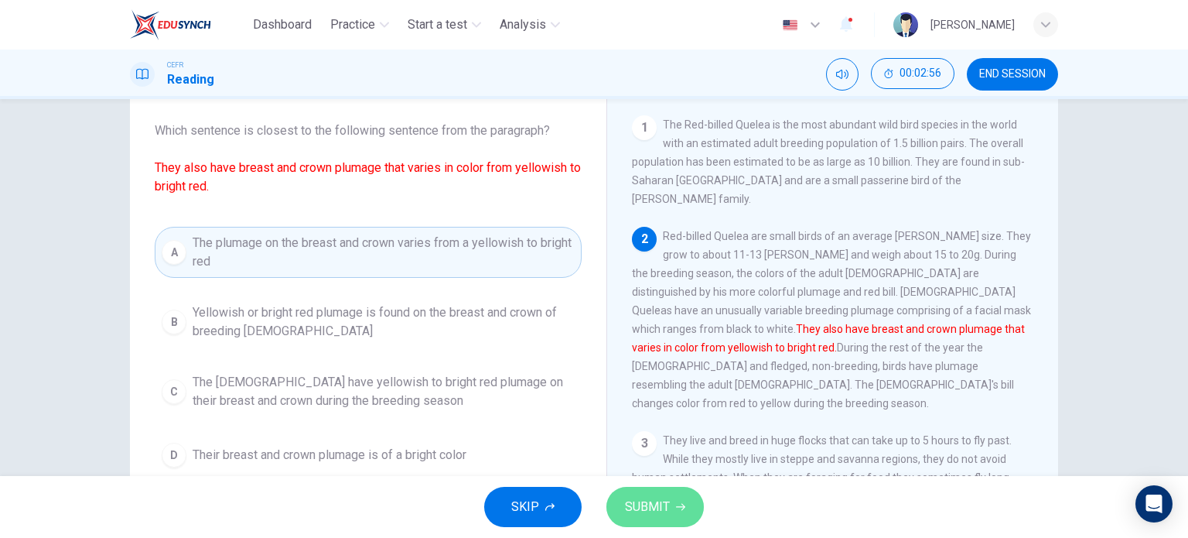
click at [661, 497] on span "SUBMIT" at bounding box center [647, 507] width 45 height 22
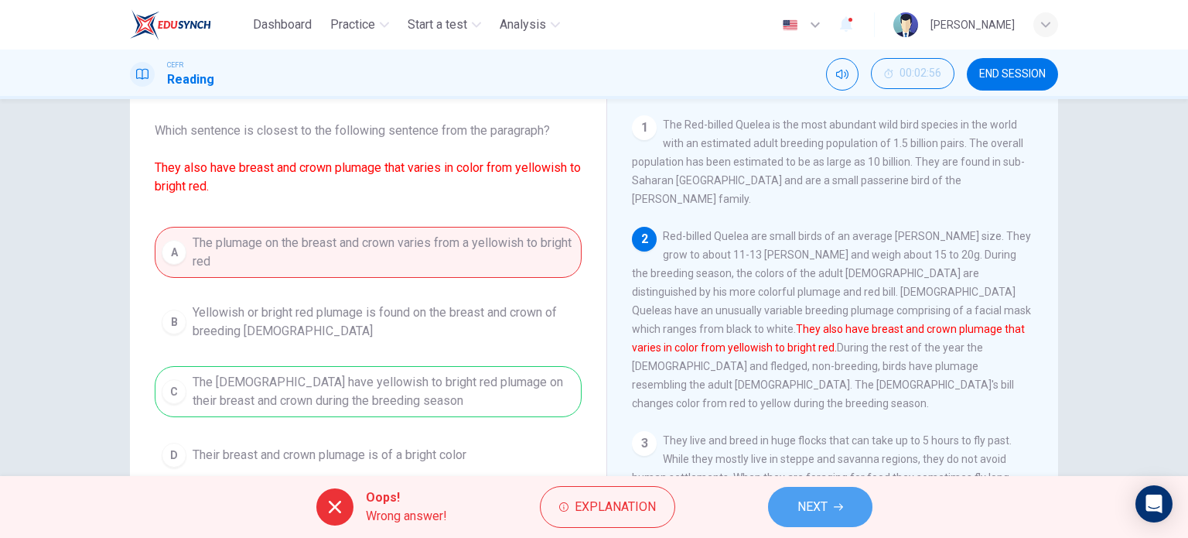
click at [817, 509] on span "NEXT" at bounding box center [813, 507] width 30 height 22
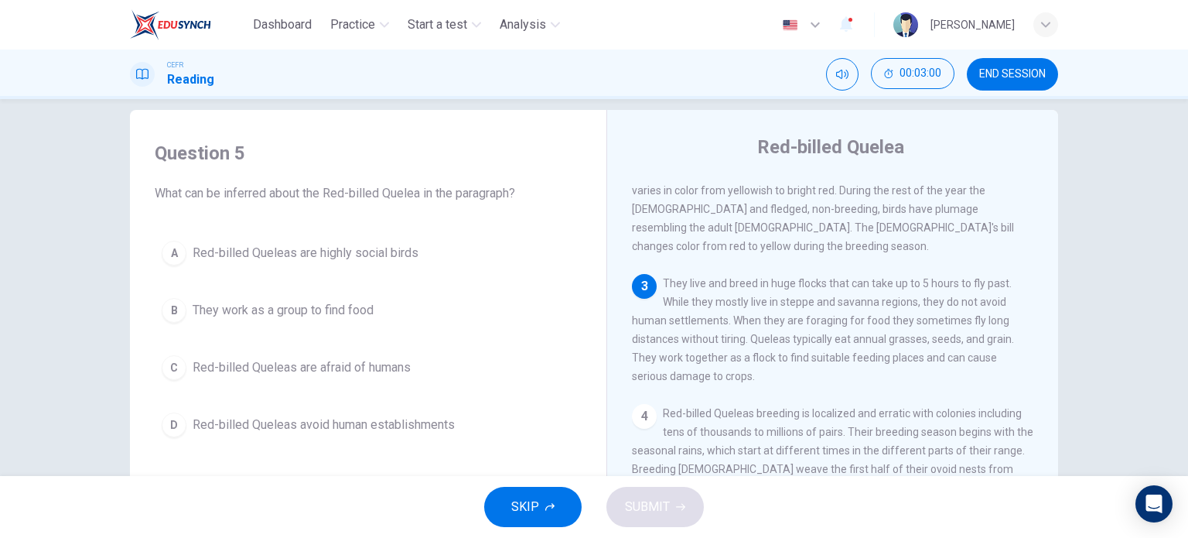
scroll to position [235, 0]
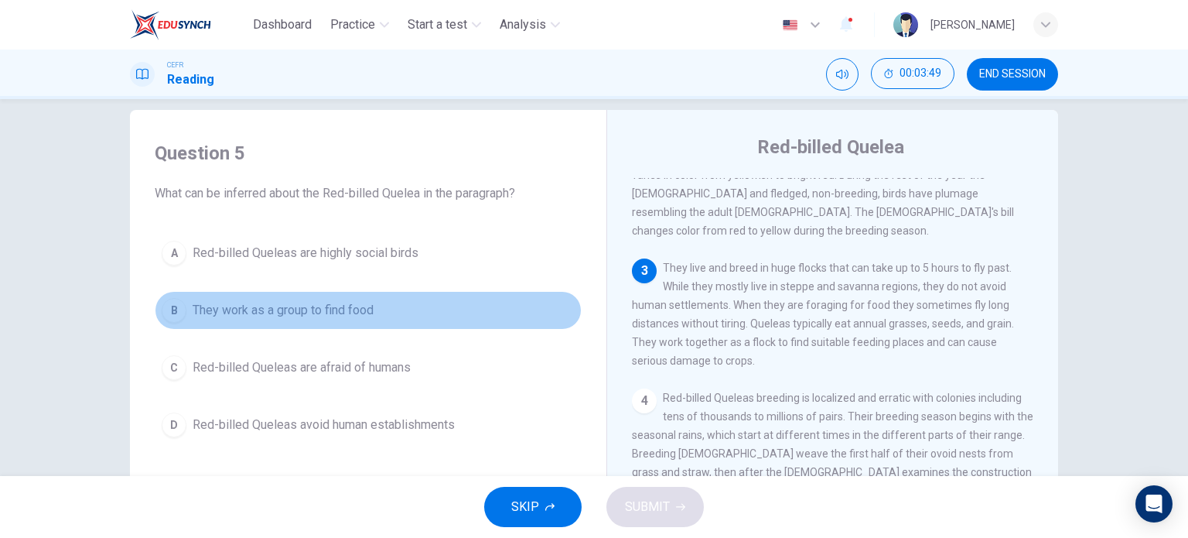
click at [268, 317] on span "They work as a group to find food" at bounding box center [283, 310] width 181 height 19
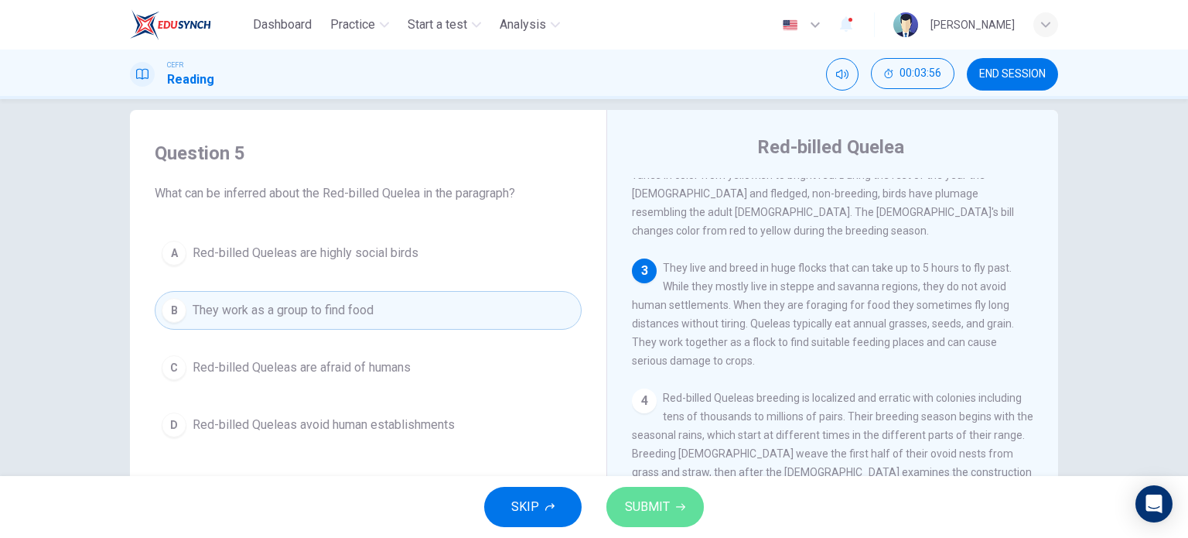
click at [665, 510] on span "SUBMIT" at bounding box center [647, 507] width 45 height 22
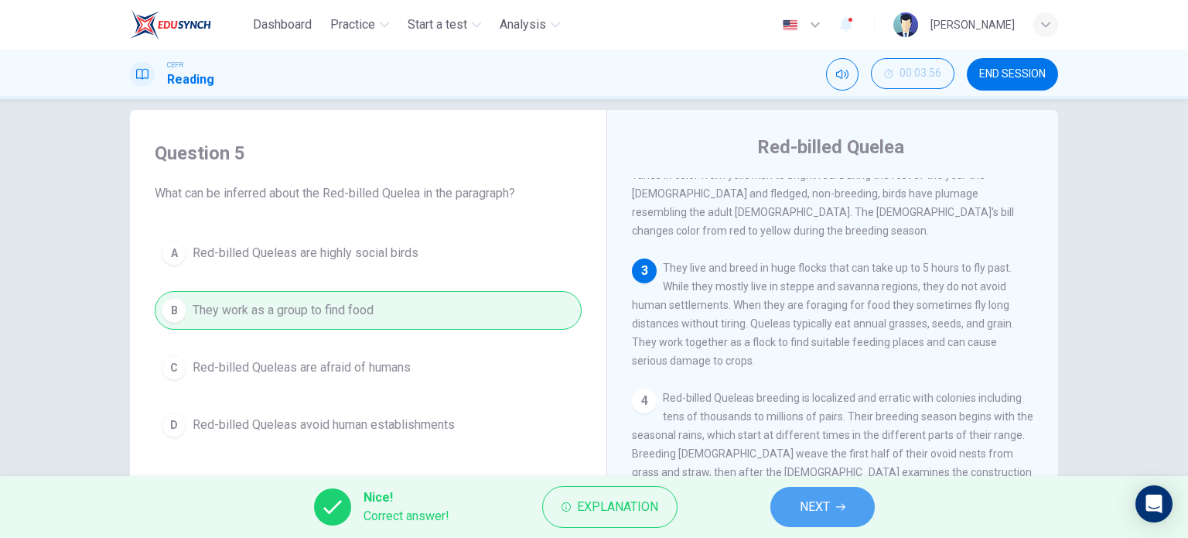
click at [854, 501] on button "NEXT" at bounding box center [823, 507] width 104 height 40
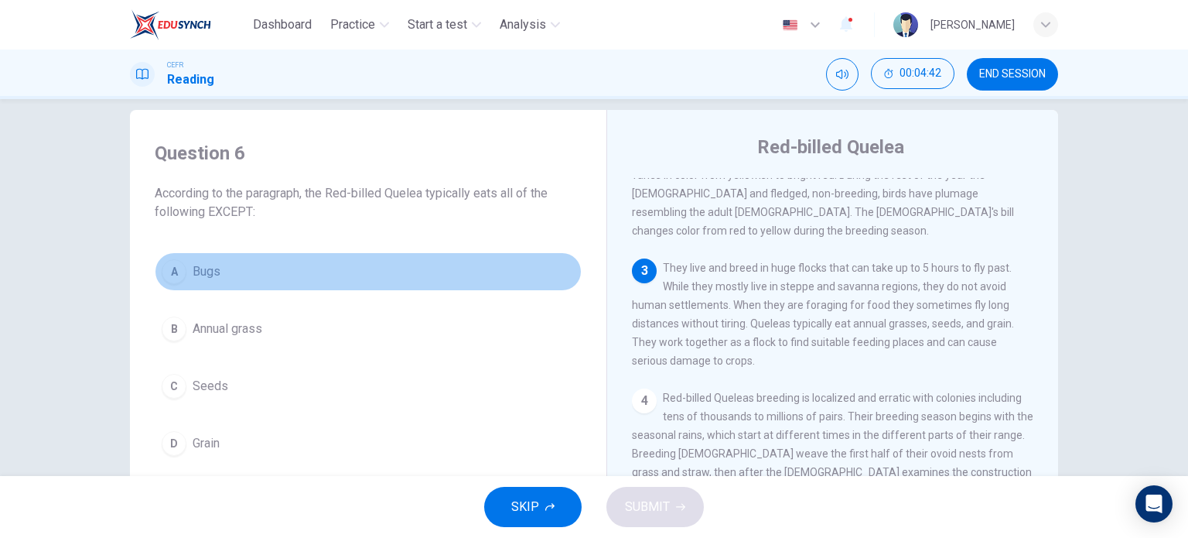
click at [201, 281] on button "A Bugs" at bounding box center [368, 271] width 427 height 39
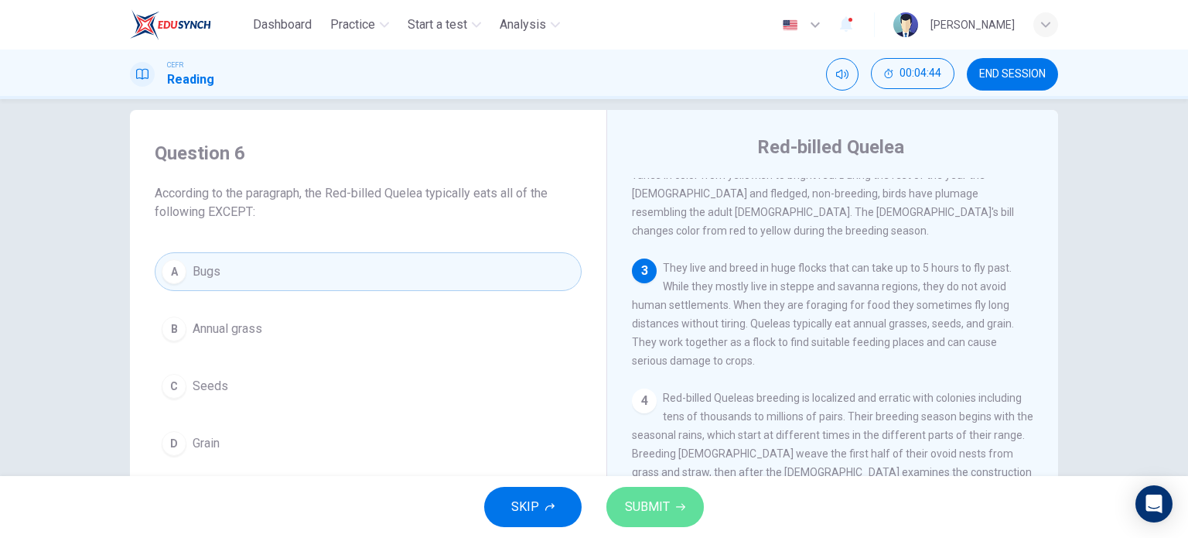
click at [662, 504] on span "SUBMIT" at bounding box center [647, 507] width 45 height 22
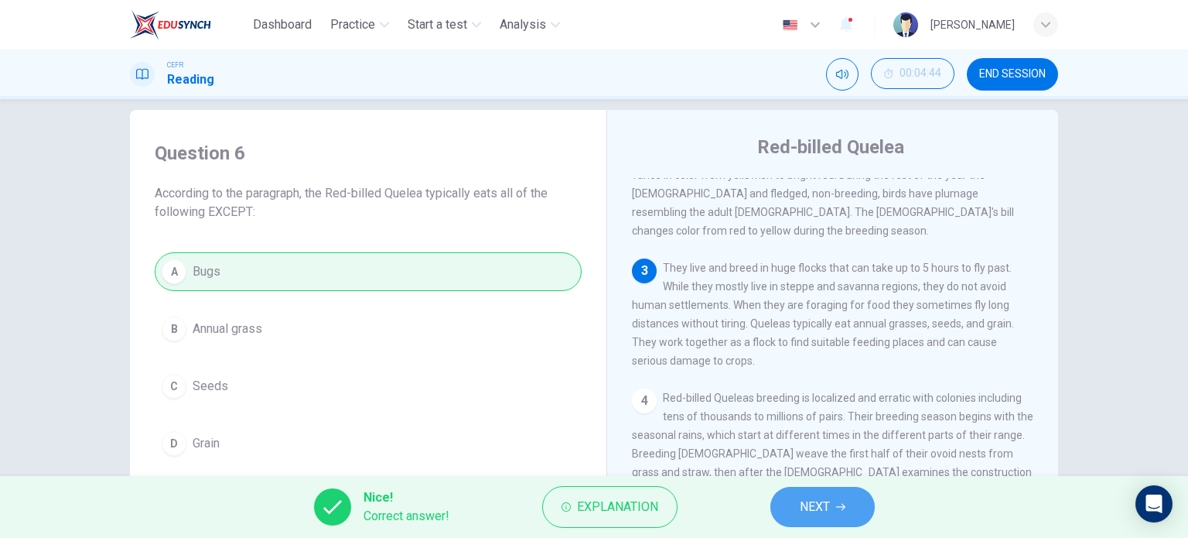
click at [805, 494] on button "NEXT" at bounding box center [823, 507] width 104 height 40
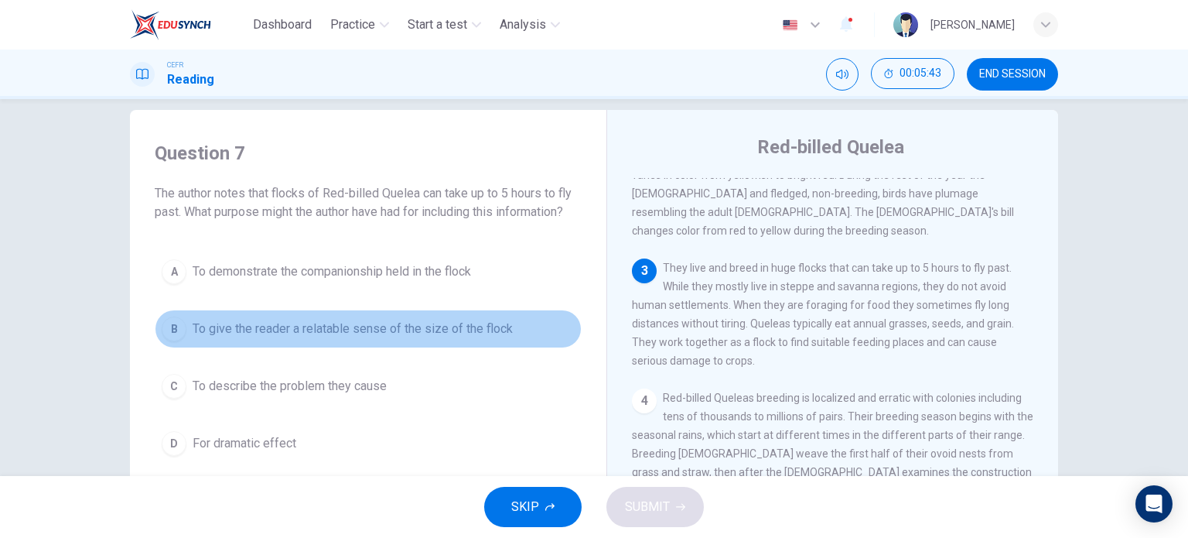
click at [182, 326] on div "B" at bounding box center [174, 328] width 25 height 25
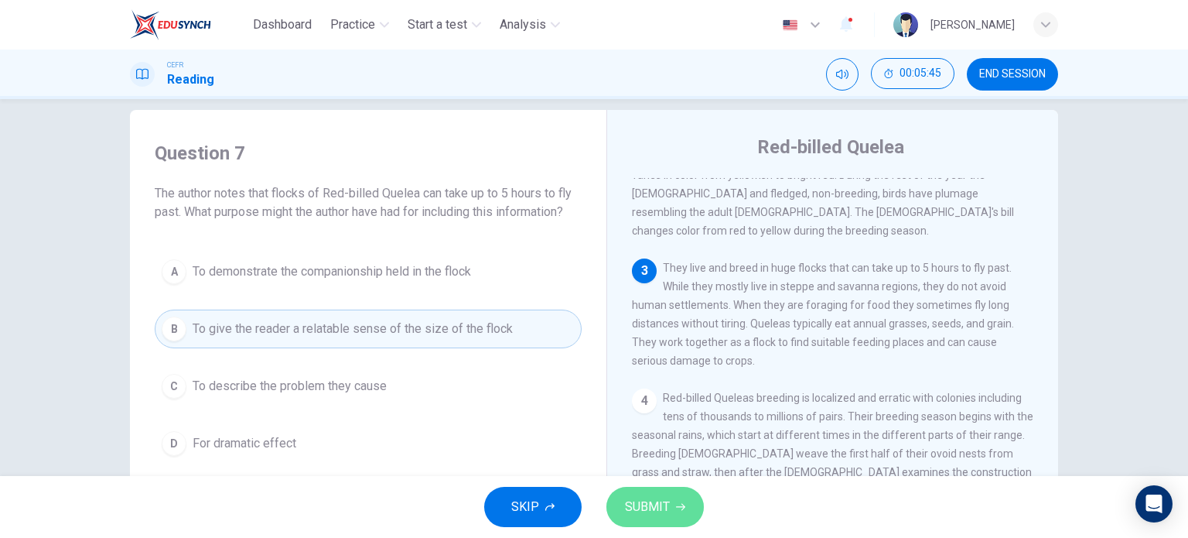
click at [647, 508] on span "SUBMIT" at bounding box center [647, 507] width 45 height 22
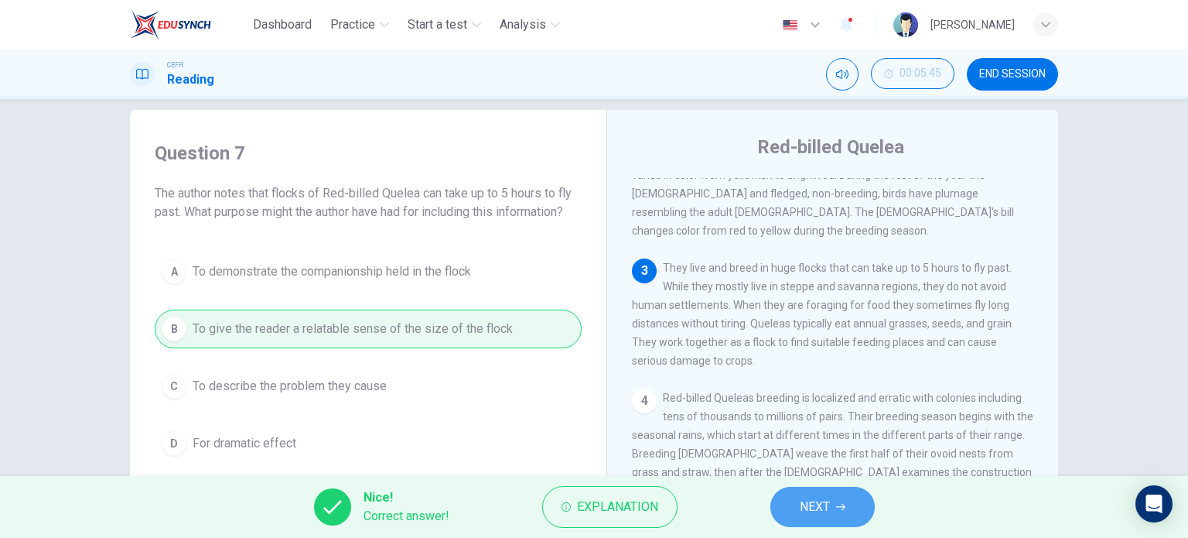
click at [802, 508] on span "NEXT" at bounding box center [815, 507] width 30 height 22
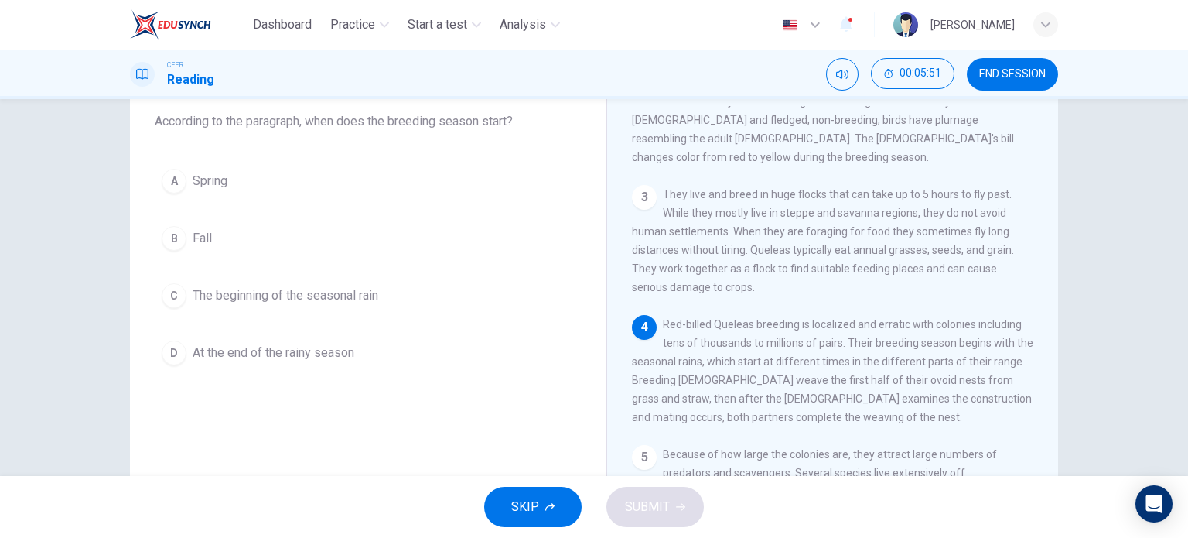
scroll to position [93, 0]
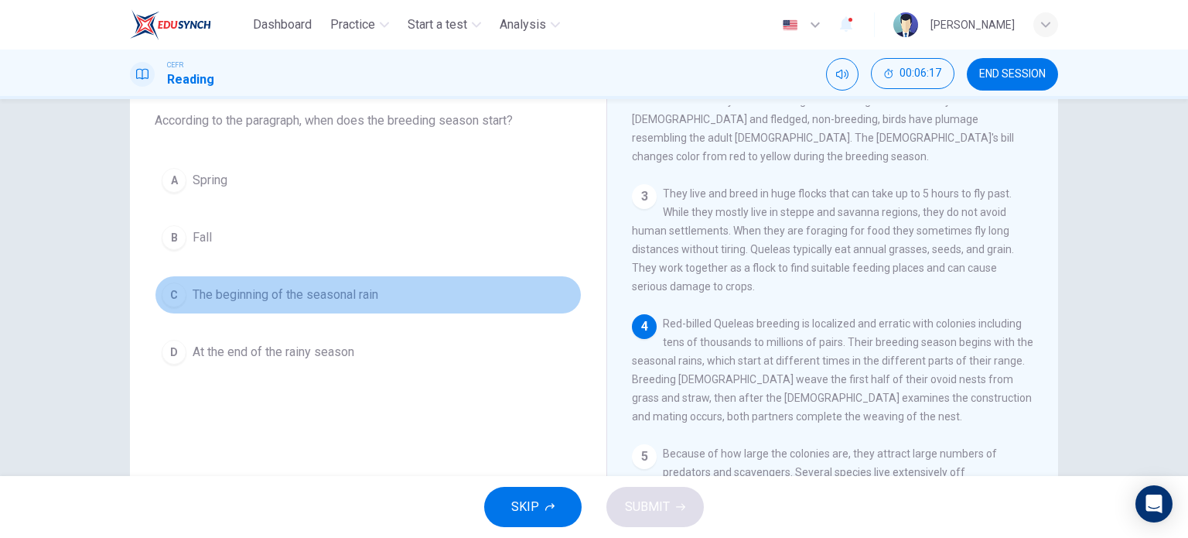
click at [322, 296] on span "The beginning of the seasonal rain" at bounding box center [286, 294] width 186 height 19
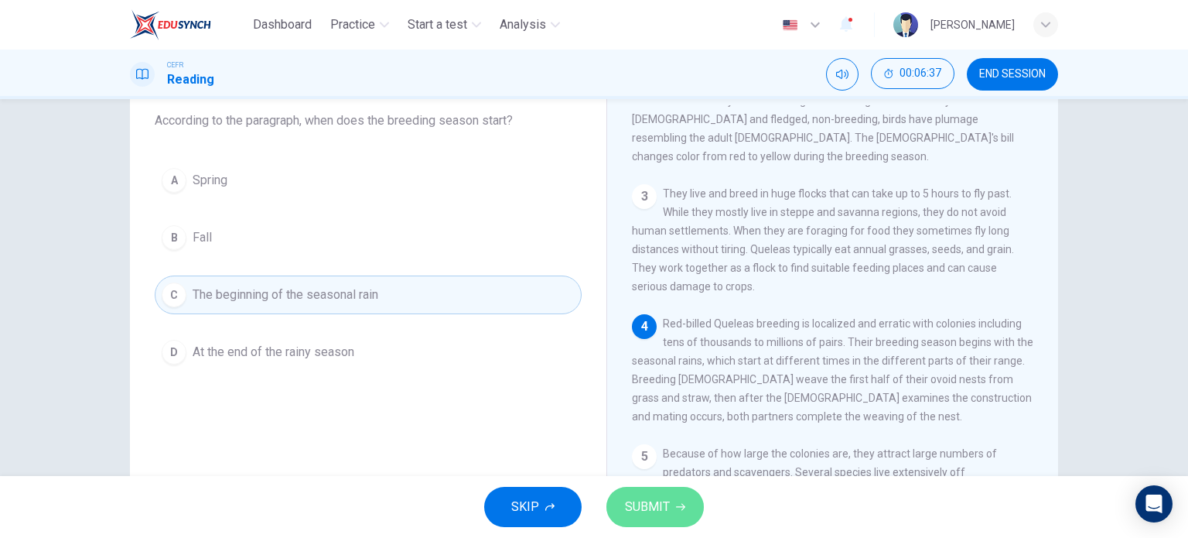
click at [673, 505] on button "SUBMIT" at bounding box center [655, 507] width 97 height 40
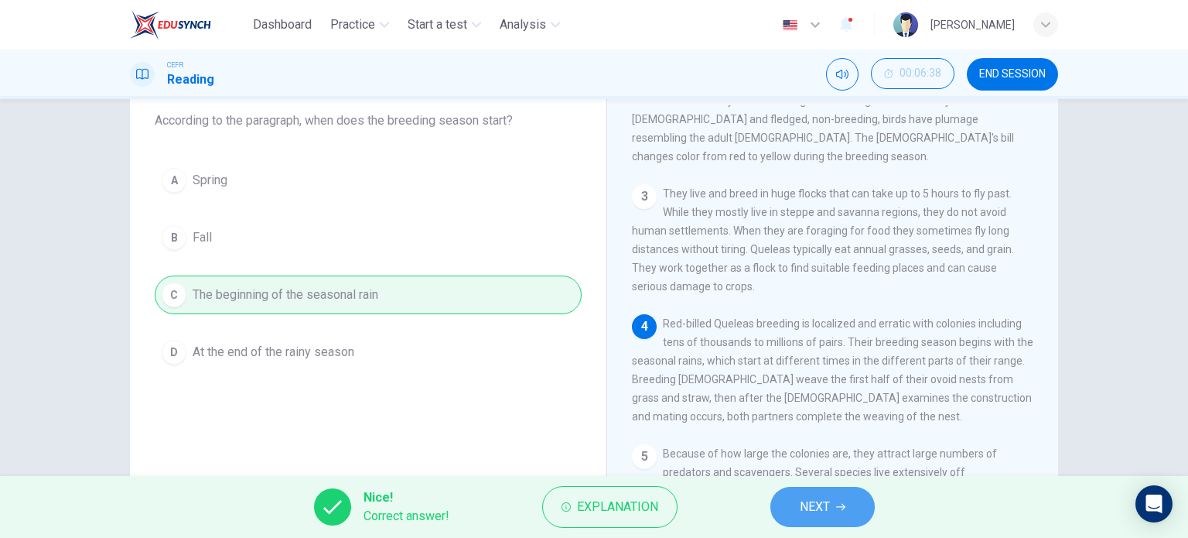
click at [836, 514] on button "NEXT" at bounding box center [823, 507] width 104 height 40
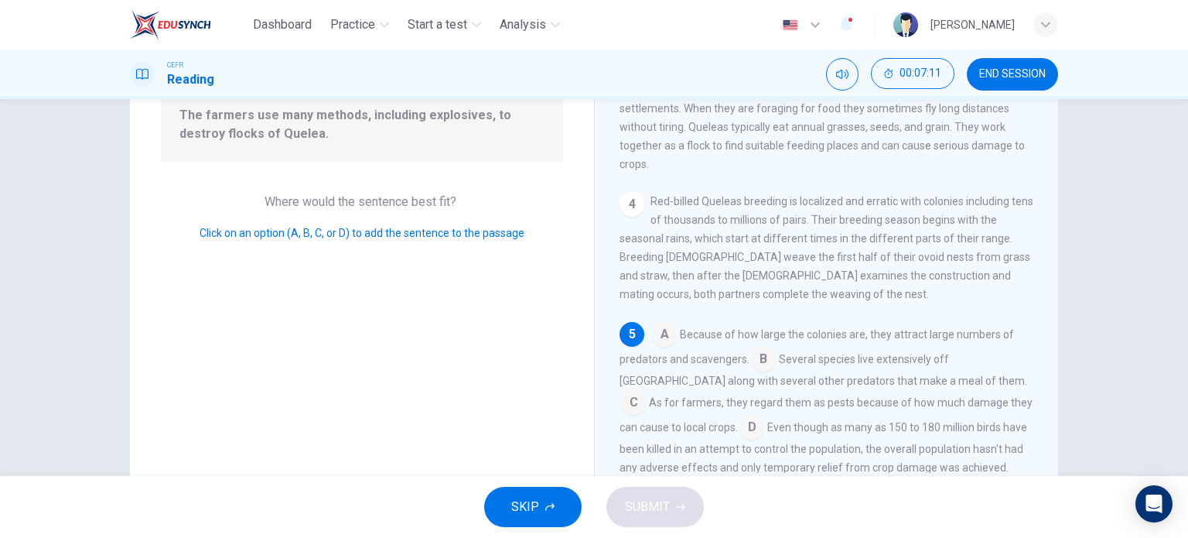
scroll to position [173, 0]
click at [740, 414] on input at bounding box center [752, 426] width 25 height 25
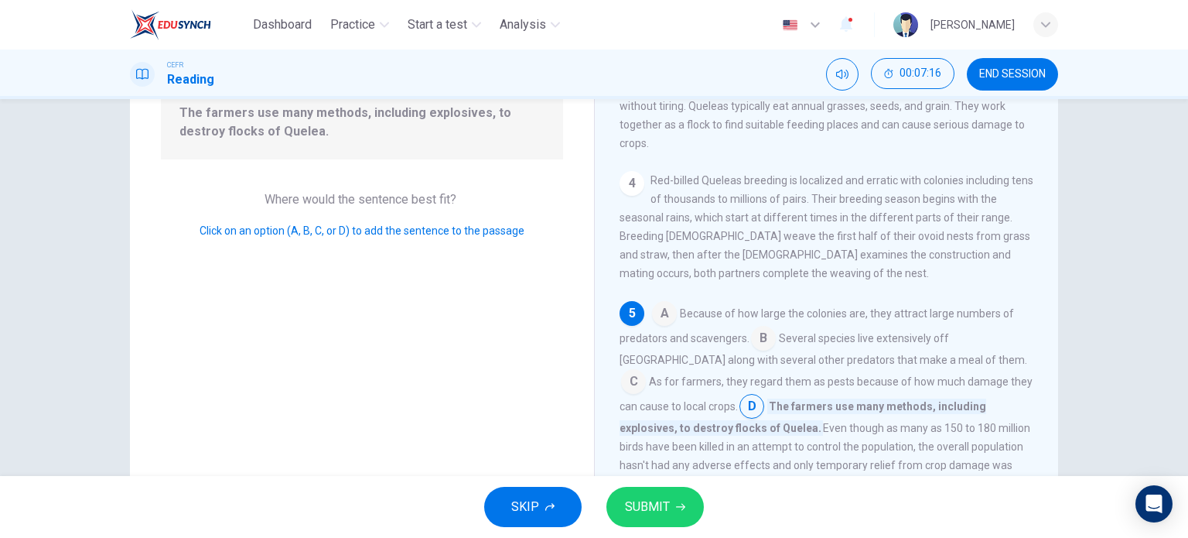
scroll to position [300, 0]
click at [652, 505] on span "SUBMIT" at bounding box center [647, 507] width 45 height 22
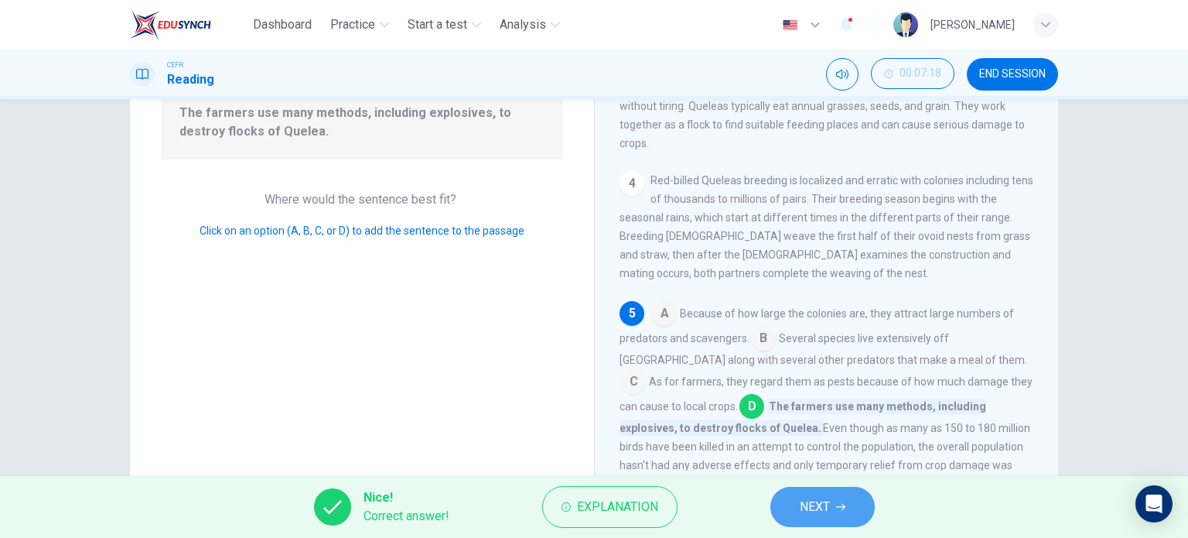
click at [815, 501] on span "NEXT" at bounding box center [815, 507] width 30 height 22
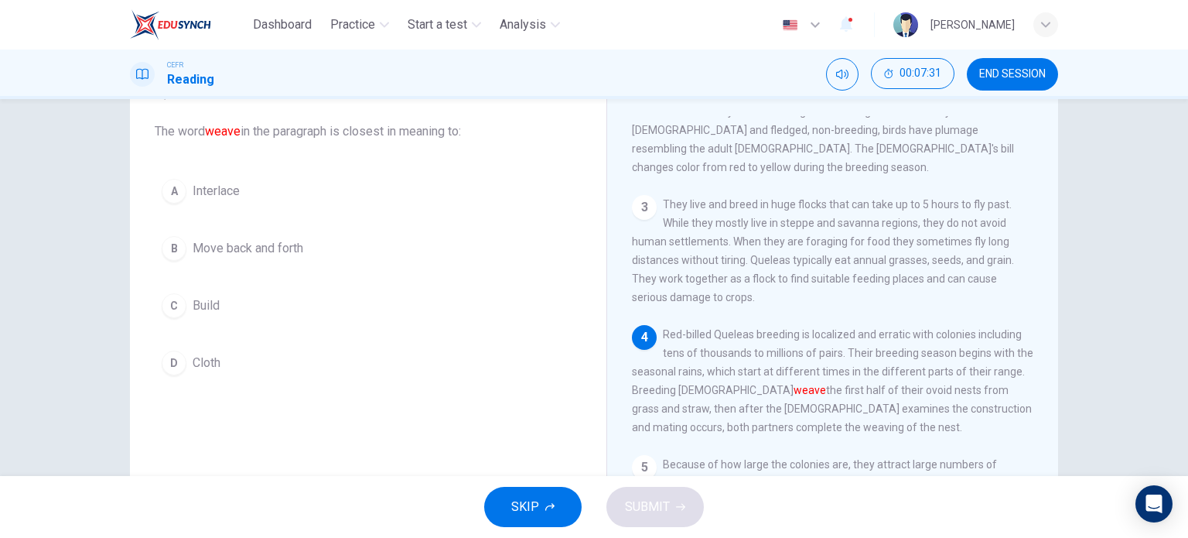
scroll to position [84, 0]
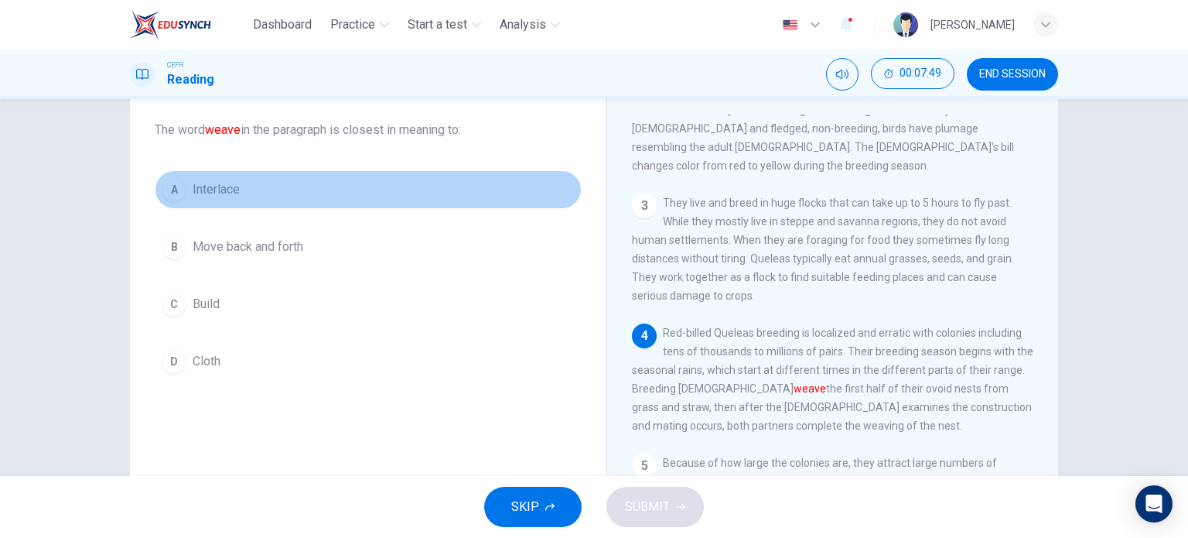
click at [176, 193] on div "A" at bounding box center [174, 189] width 25 height 25
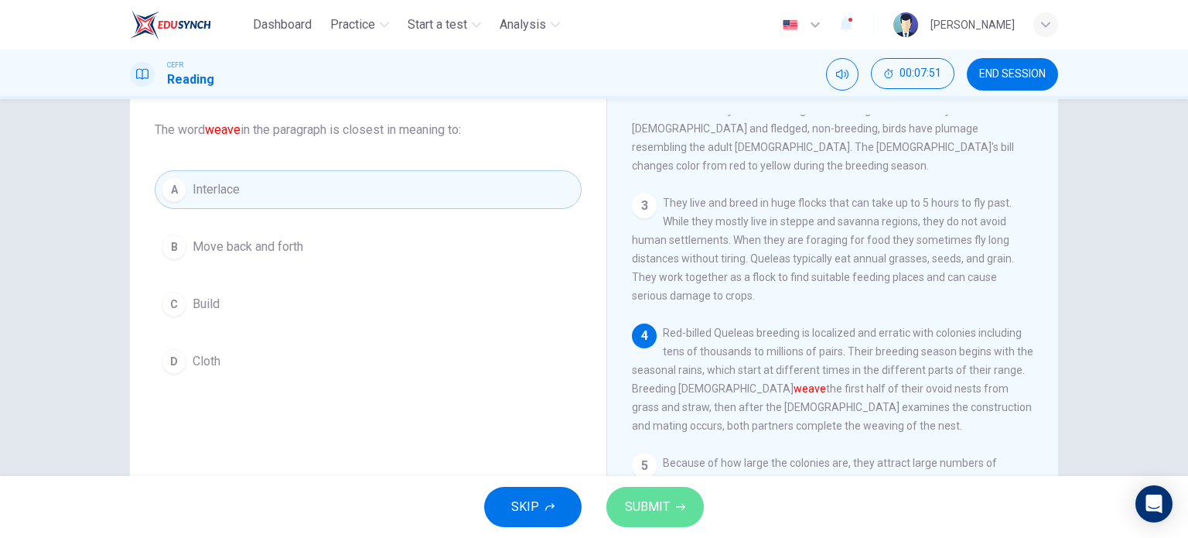
click at [673, 508] on button "SUBMIT" at bounding box center [655, 507] width 97 height 40
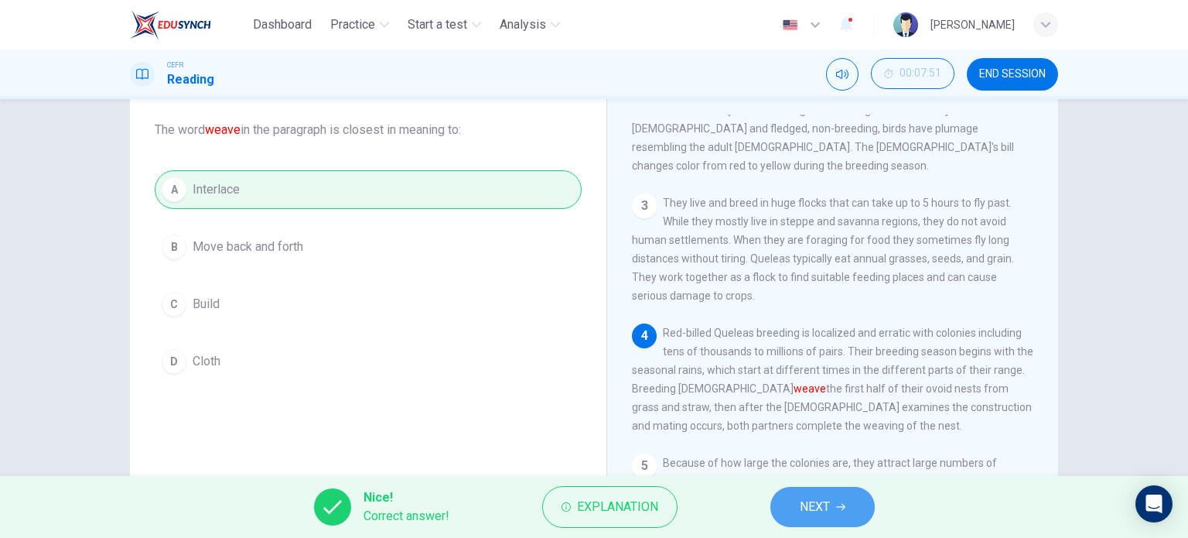
click at [856, 506] on button "NEXT" at bounding box center [823, 507] width 104 height 40
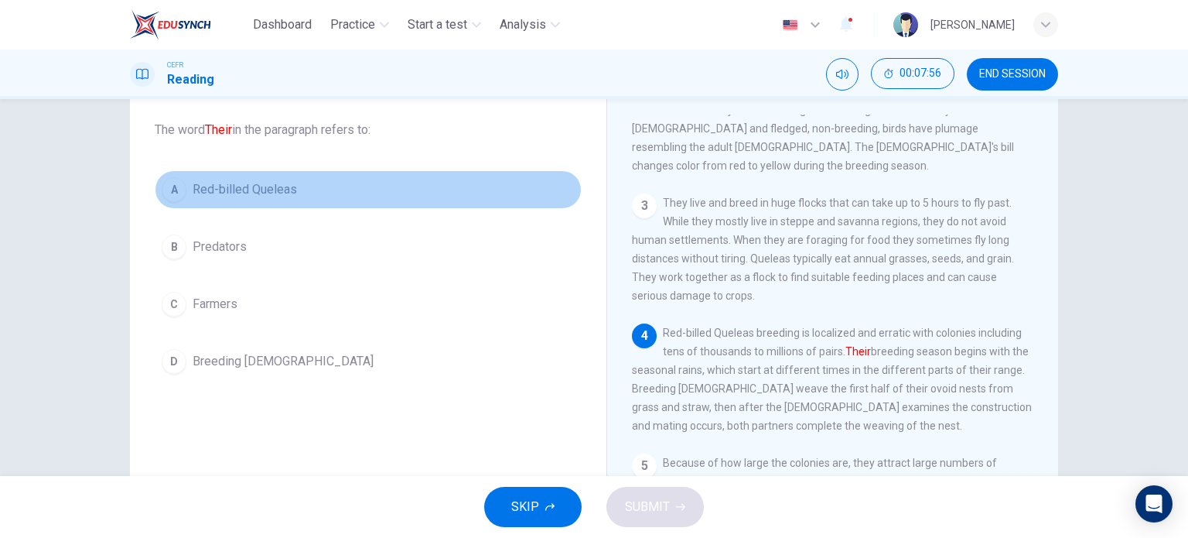
click at [223, 197] on span "Red-billed Queleas" at bounding box center [245, 189] width 104 height 19
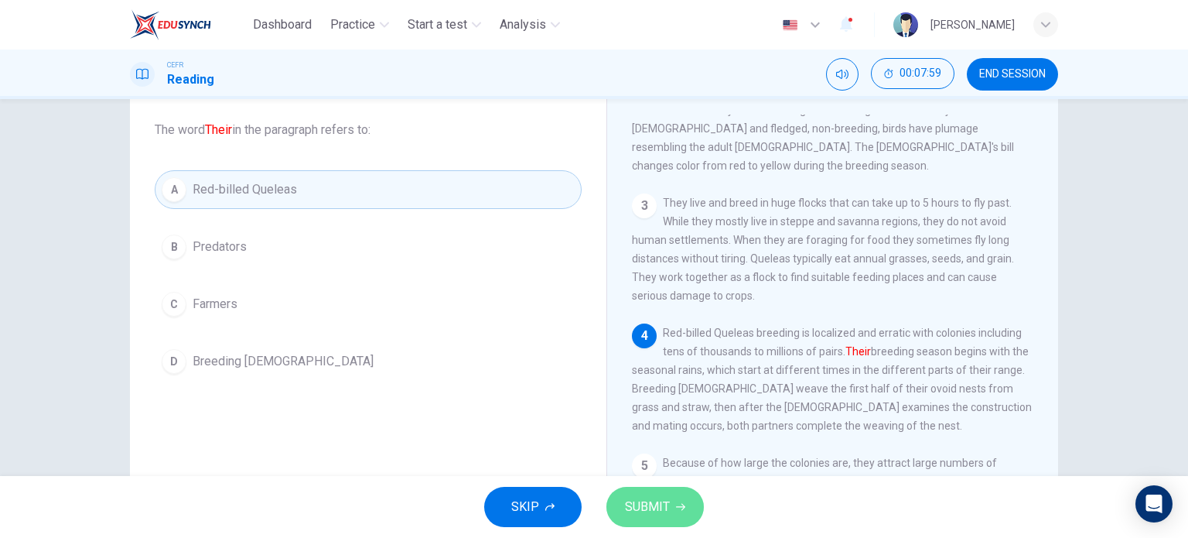
click at [653, 487] on button "SUBMIT" at bounding box center [655, 507] width 97 height 40
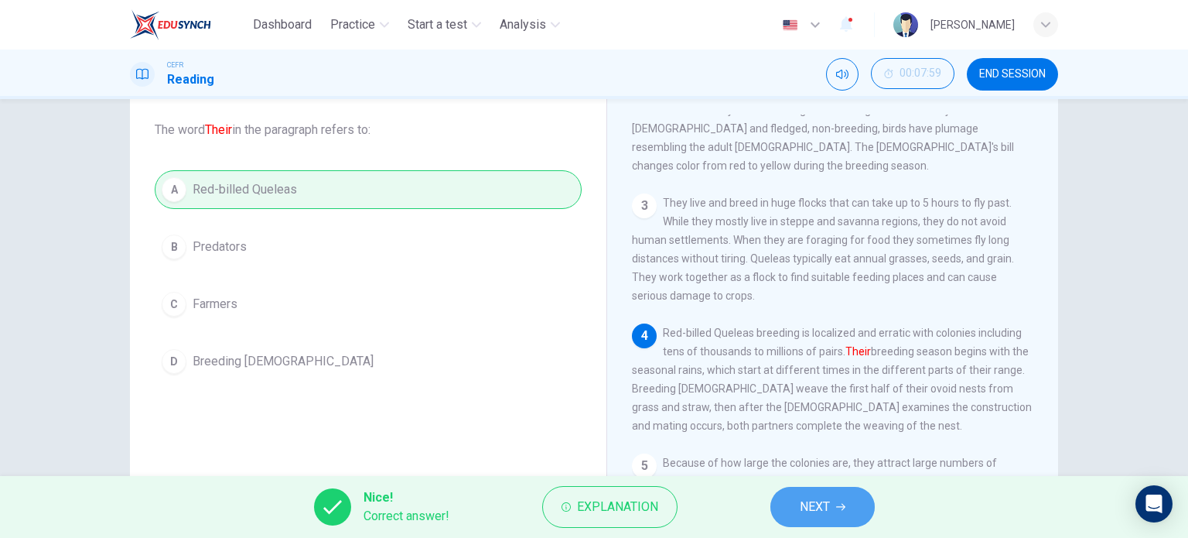
click at [803, 499] on span "NEXT" at bounding box center [815, 507] width 30 height 22
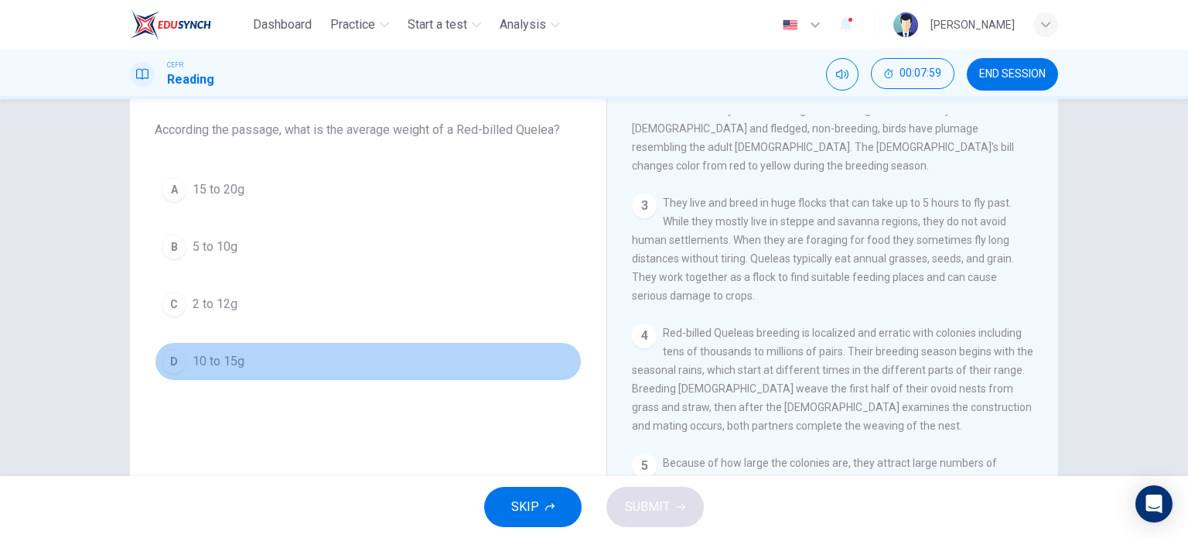
click at [508, 361] on button "D 10 to 15g" at bounding box center [368, 361] width 427 height 39
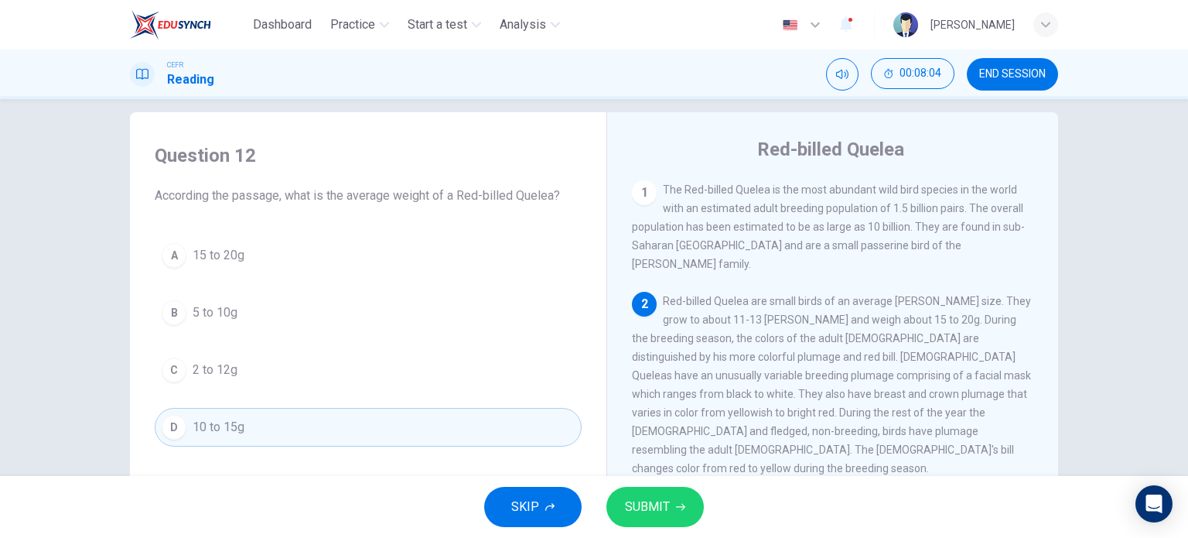
scroll to position [0, 0]
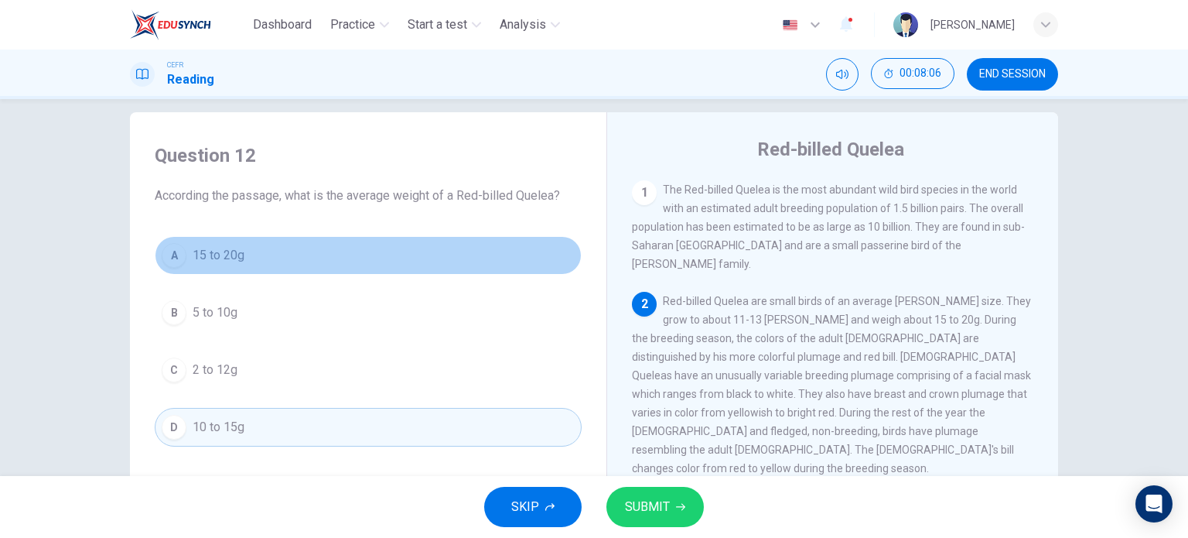
click at [370, 265] on button "A 15 to 20g" at bounding box center [368, 255] width 427 height 39
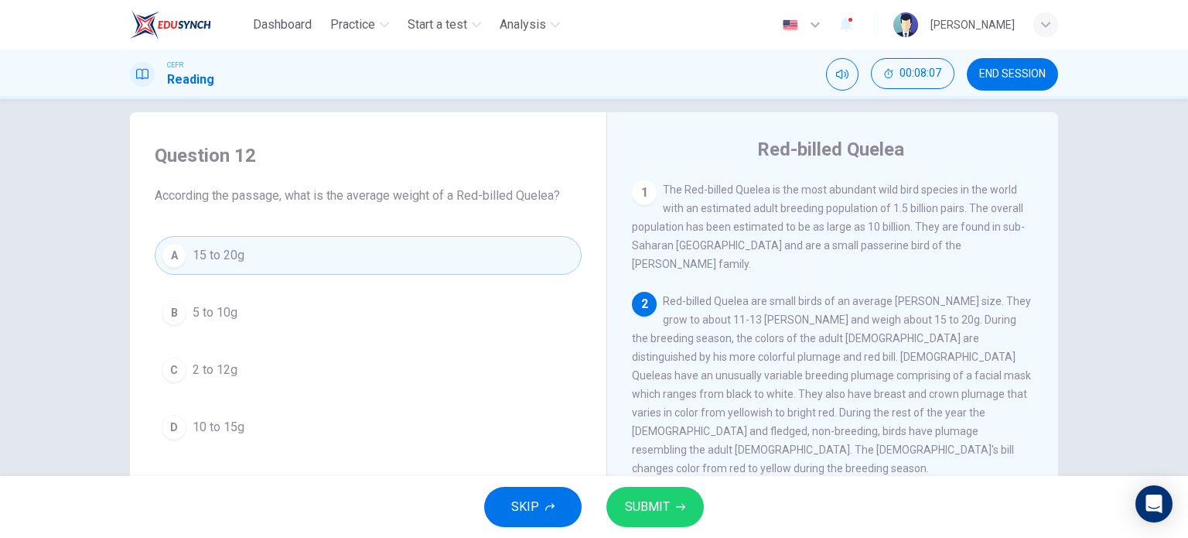
click at [672, 501] on button "SUBMIT" at bounding box center [655, 507] width 97 height 40
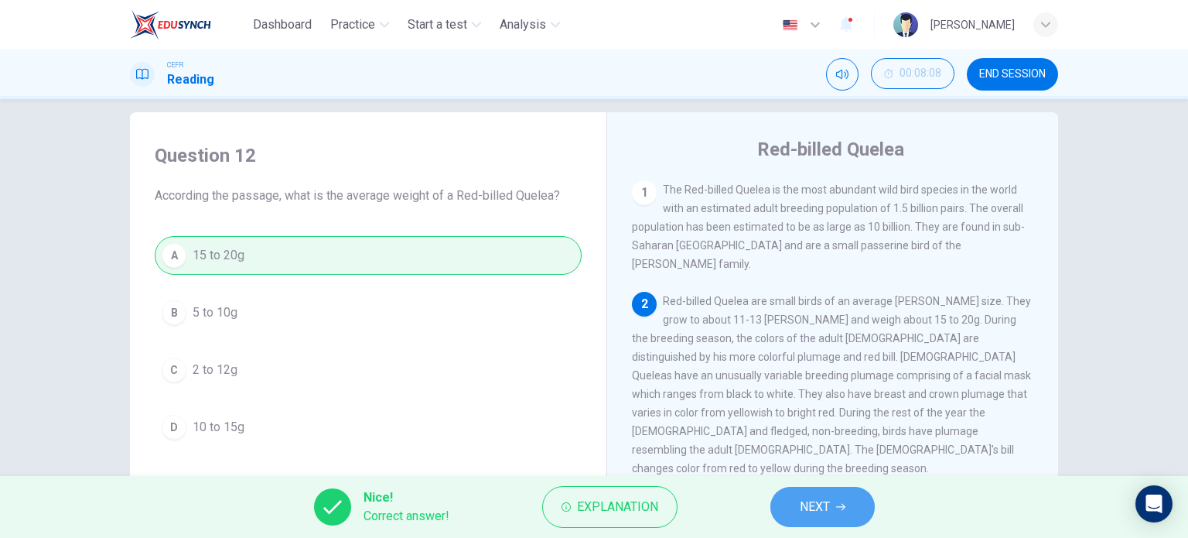
click at [850, 497] on button "NEXT" at bounding box center [823, 507] width 104 height 40
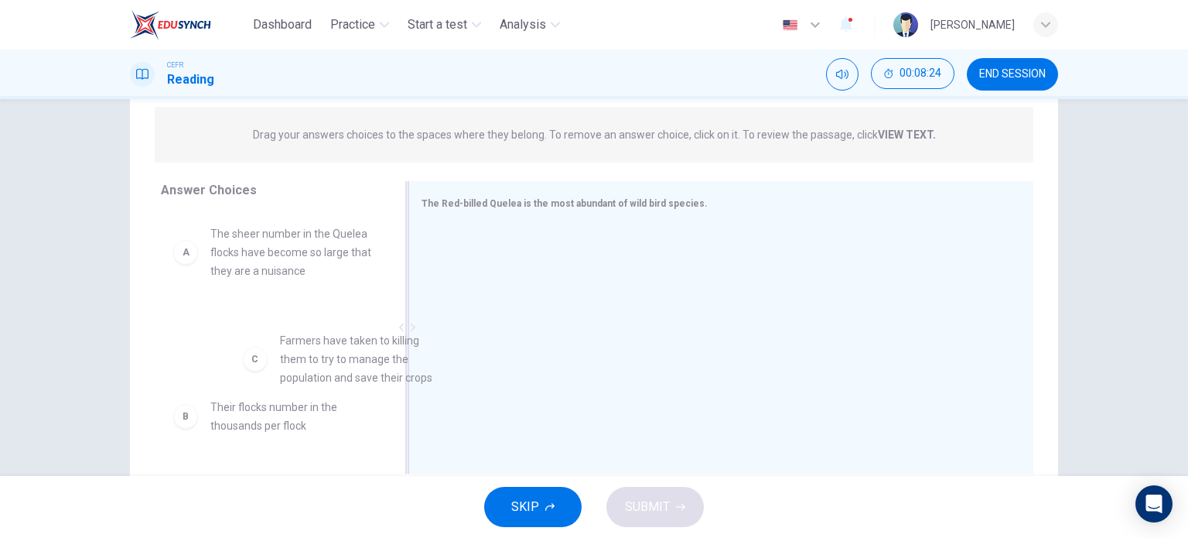
scroll to position [2, 0]
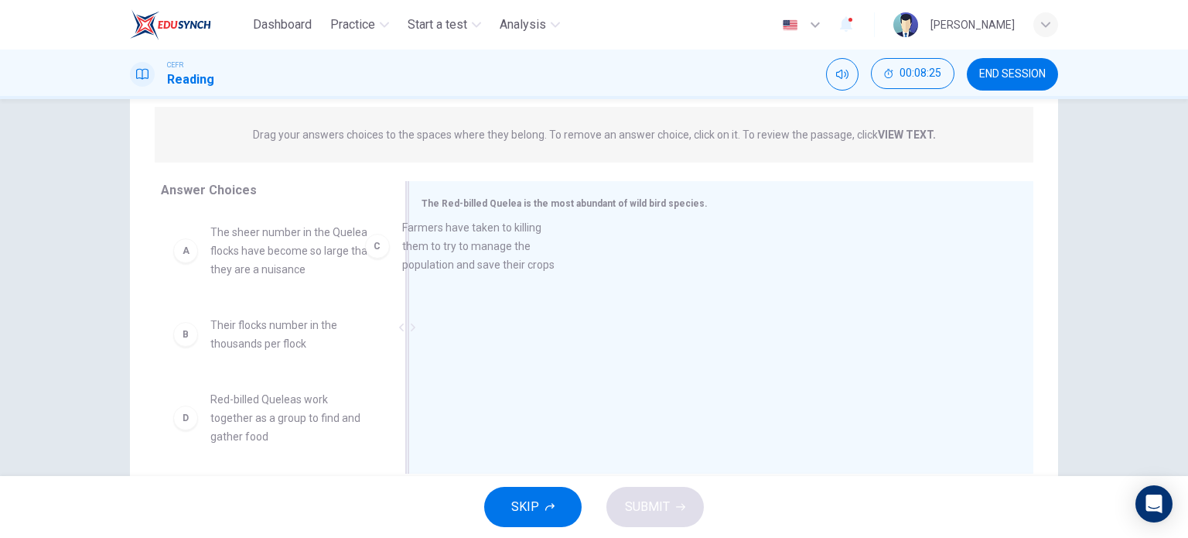
drag, startPoint x: 294, startPoint y: 414, endPoint x: 495, endPoint y: 237, distance: 268.0
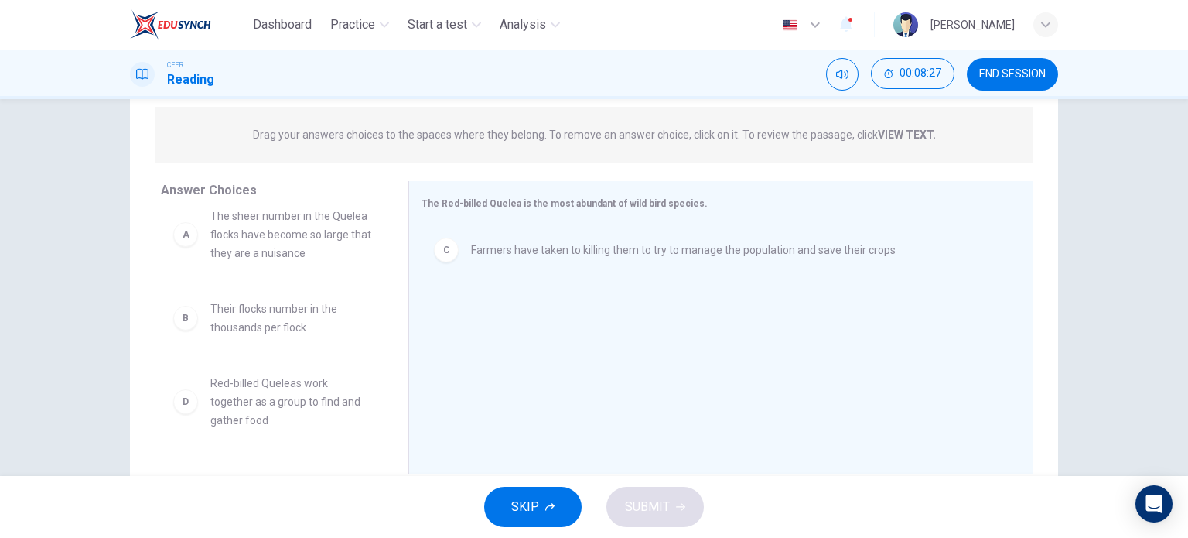
scroll to position [19, 0]
drag, startPoint x: 285, startPoint y: 390, endPoint x: 530, endPoint y: 285, distance: 266.9
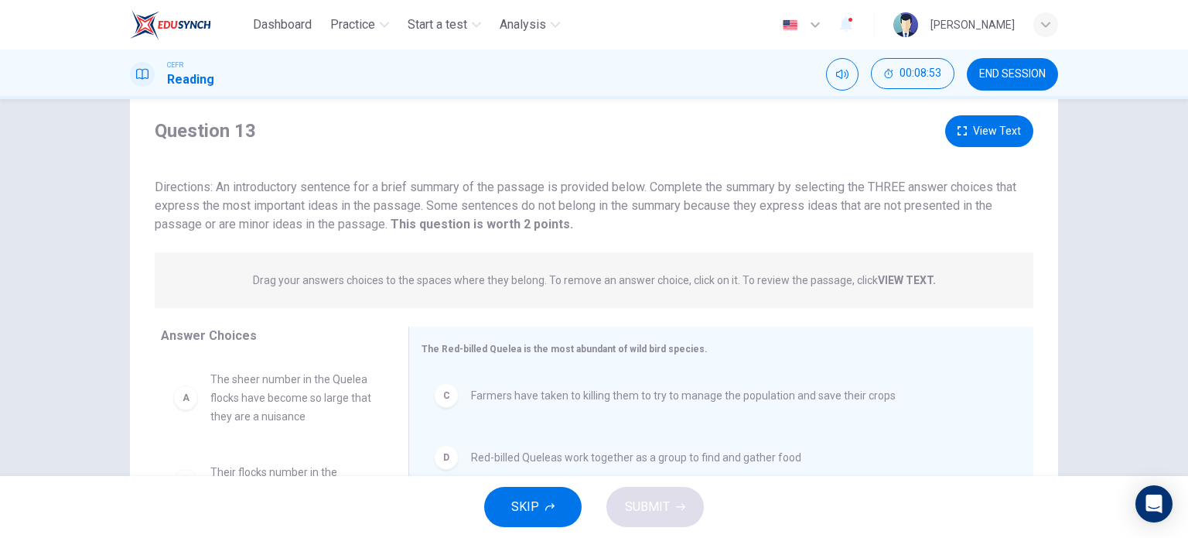
scroll to position [39, 0]
click at [951, 135] on button "View Text" at bounding box center [989, 131] width 88 height 32
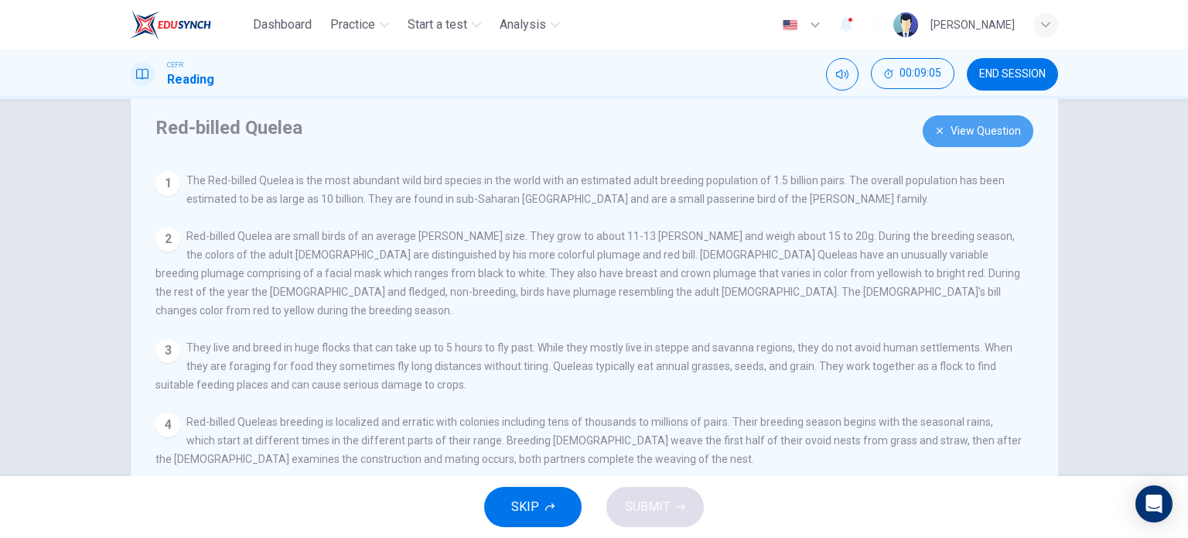
click at [993, 126] on button "View Question" at bounding box center [978, 131] width 111 height 32
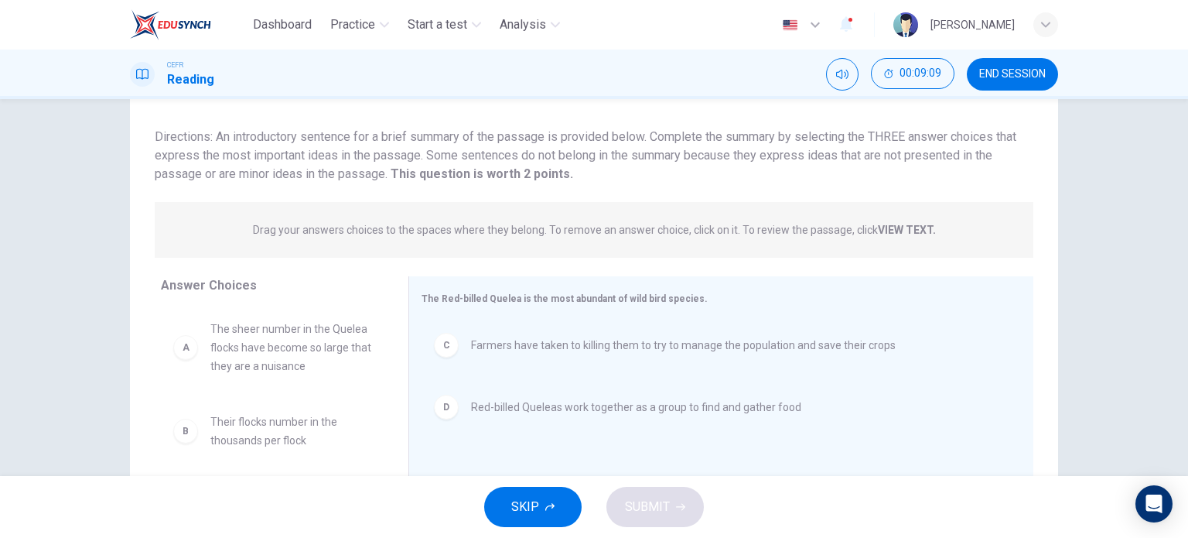
scroll to position [108, 0]
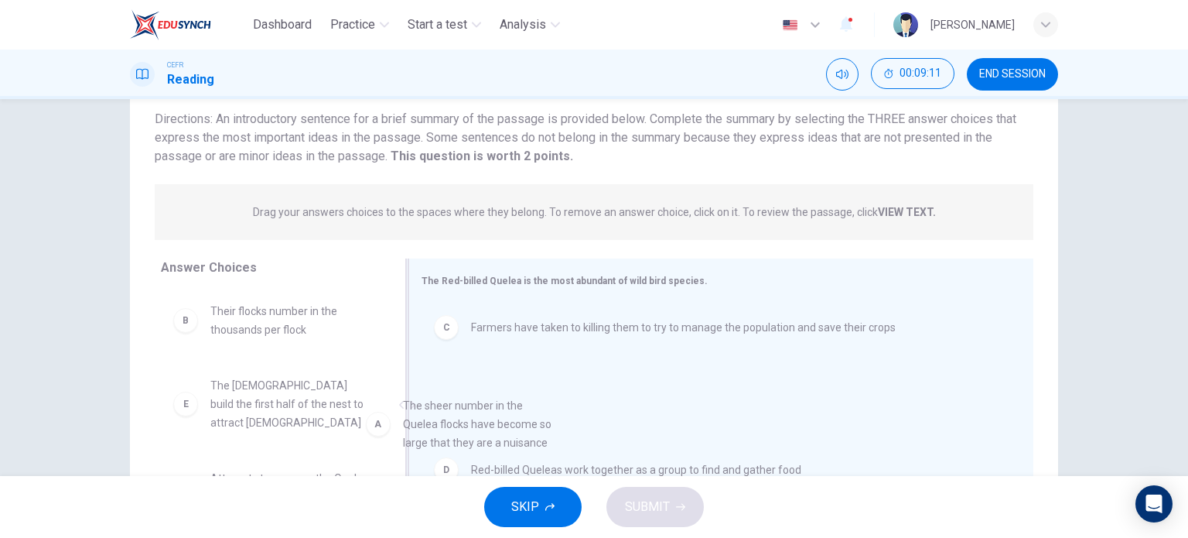
drag, startPoint x: 312, startPoint y: 333, endPoint x: 527, endPoint y: 439, distance: 239.4
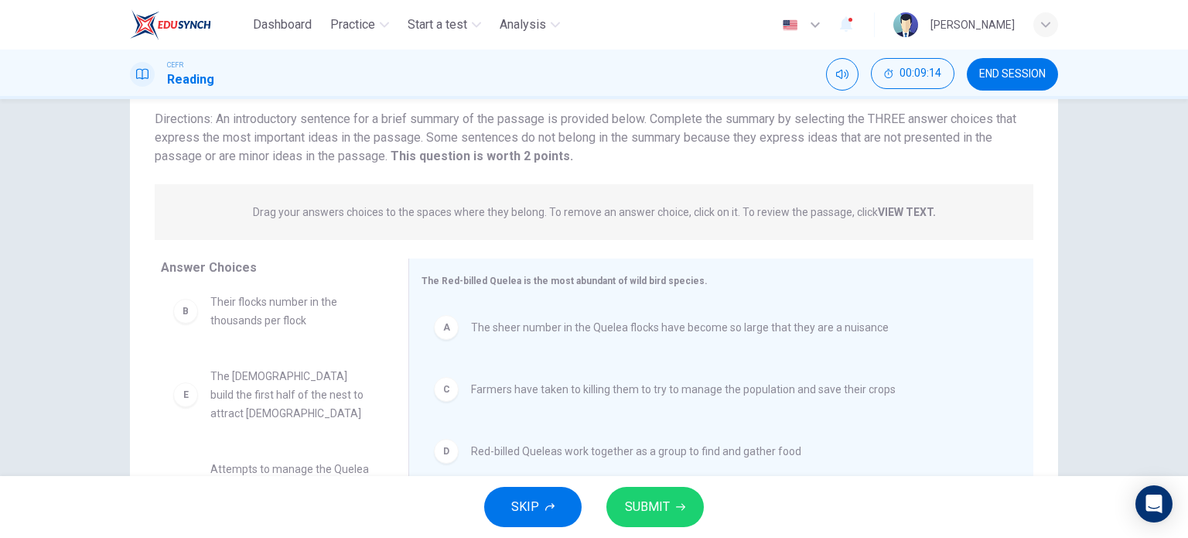
scroll to position [223, 0]
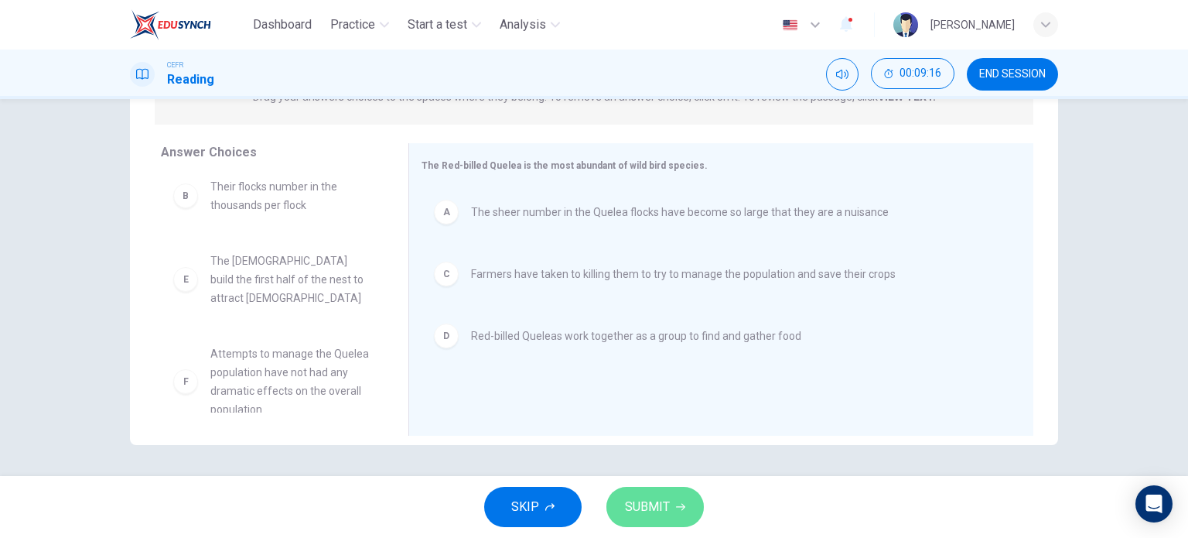
click at [650, 503] on span "SUBMIT" at bounding box center [647, 507] width 45 height 22
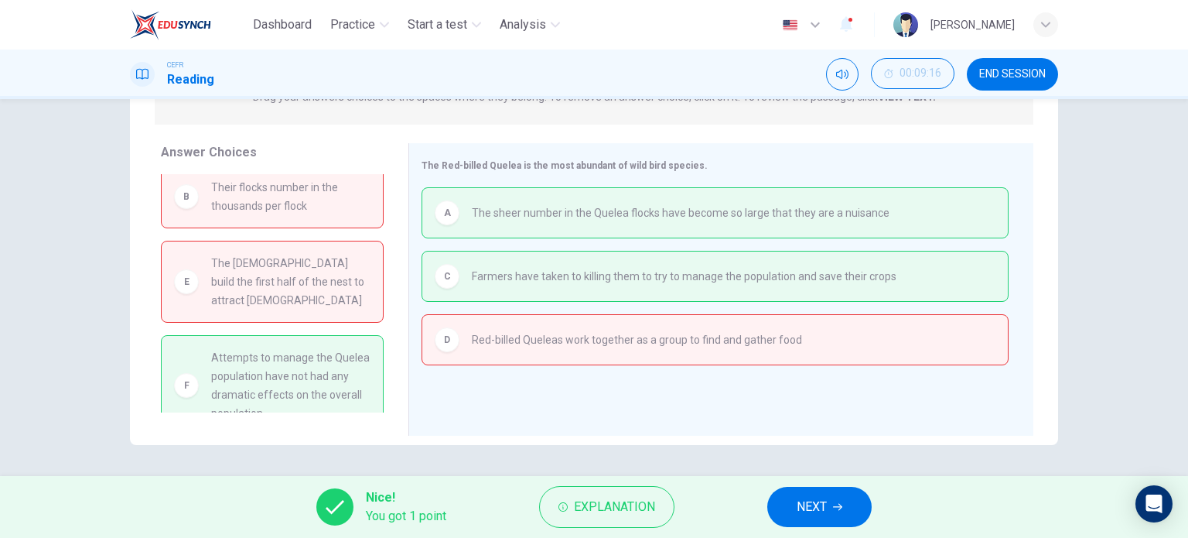
scroll to position [12, 0]
click at [788, 514] on button "NEXT" at bounding box center [819, 507] width 104 height 40
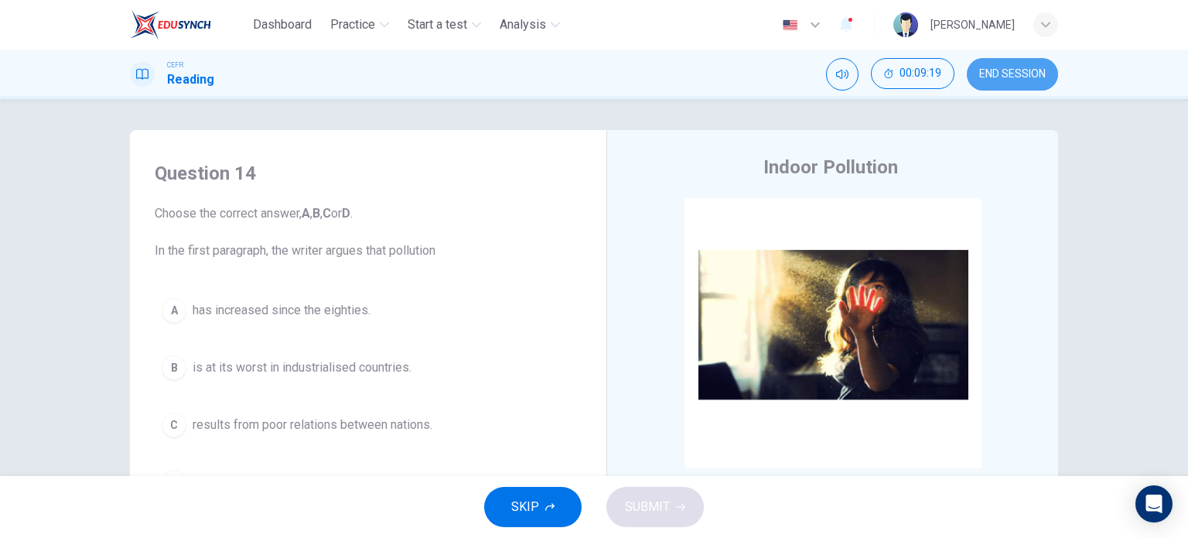
click at [1029, 75] on span "END SESSION" at bounding box center [1012, 74] width 67 height 12
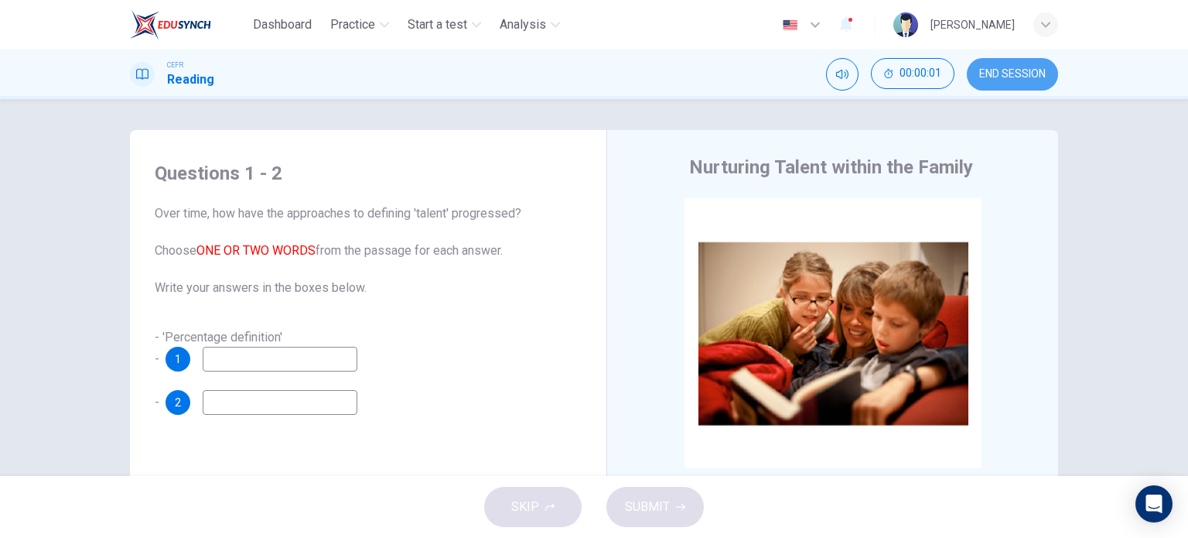
click at [1008, 86] on button "END SESSION" at bounding box center [1012, 74] width 91 height 32
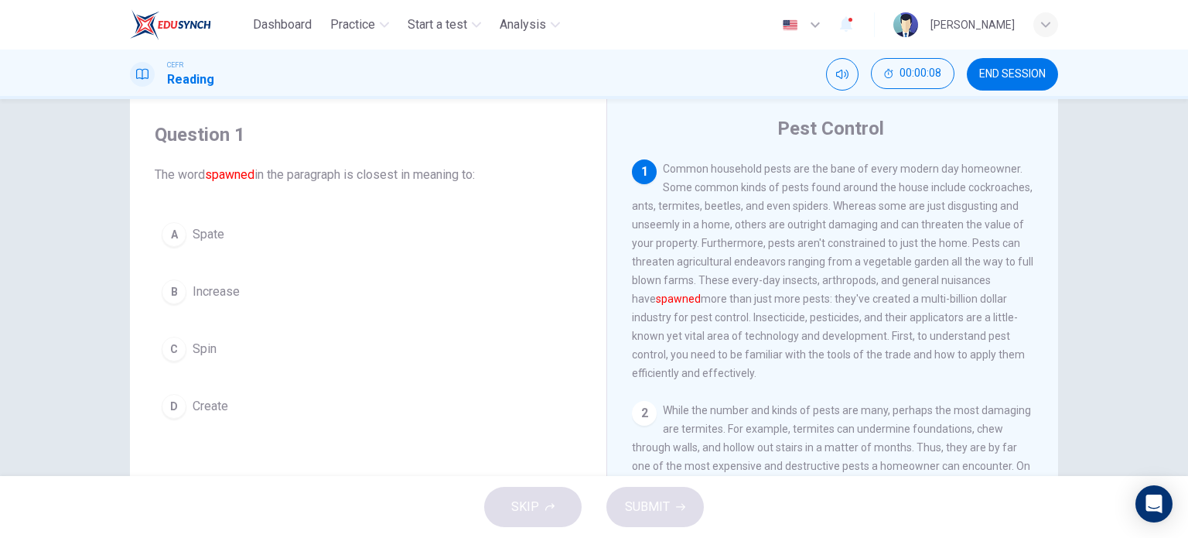
scroll to position [39, 0]
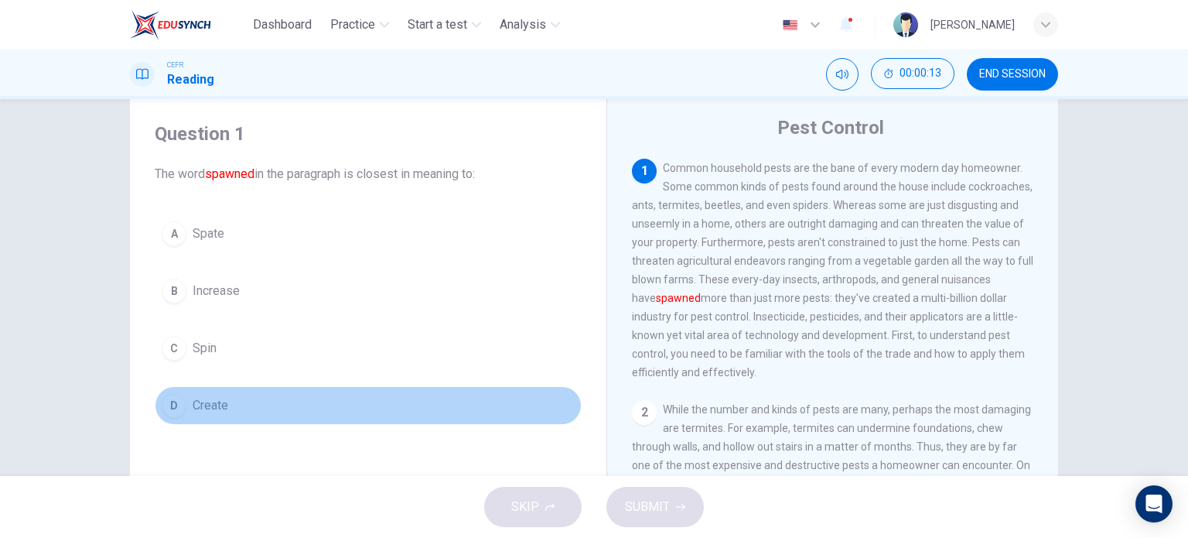
click at [216, 396] on span "Create" at bounding box center [211, 405] width 36 height 19
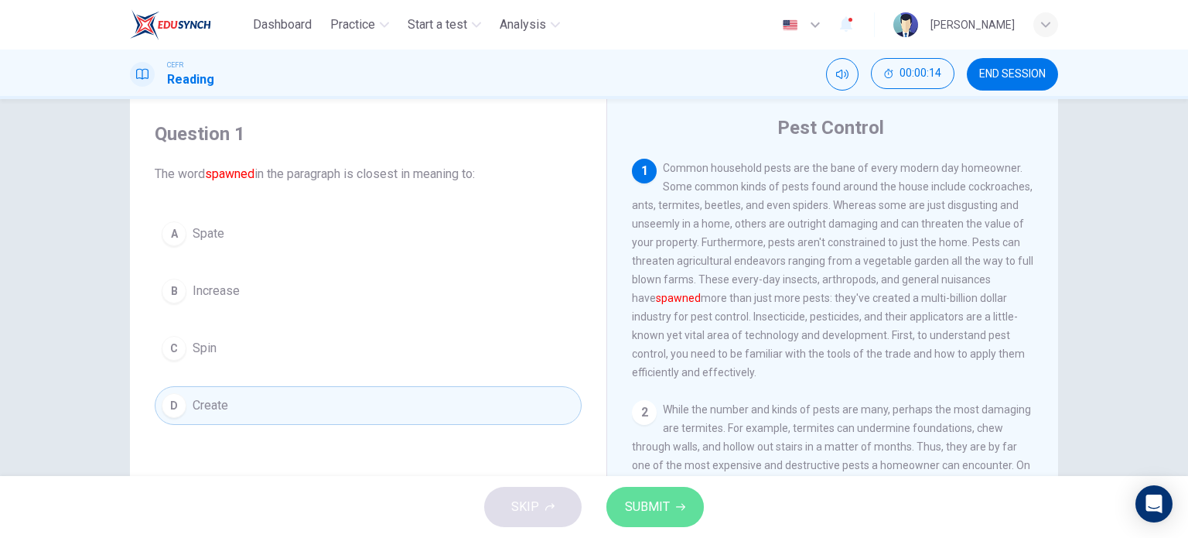
click at [668, 497] on span "SUBMIT" at bounding box center [647, 507] width 45 height 22
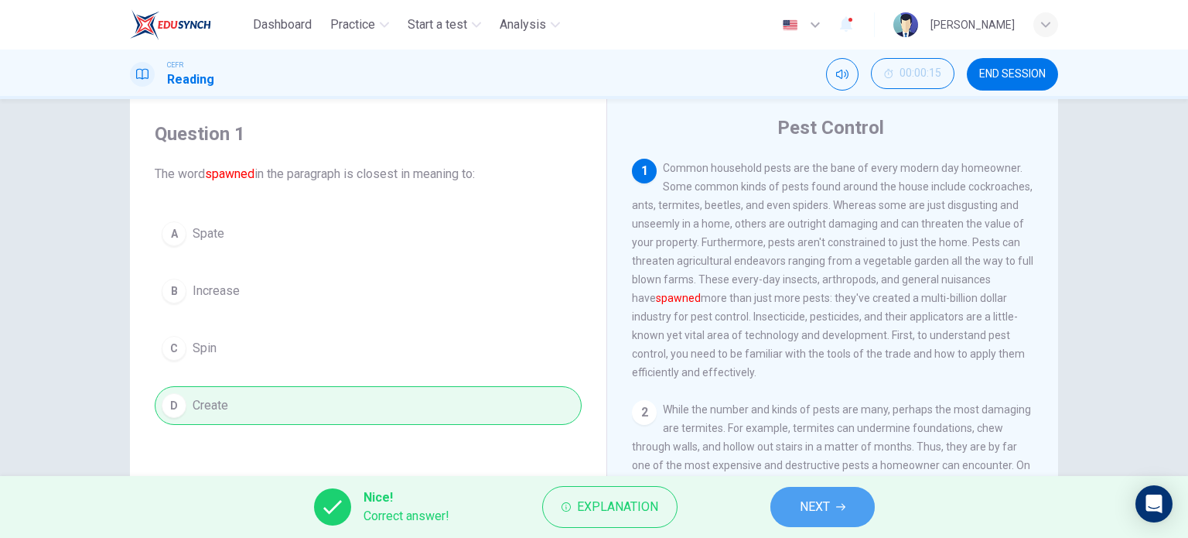
click at [798, 504] on button "NEXT" at bounding box center [823, 507] width 104 height 40
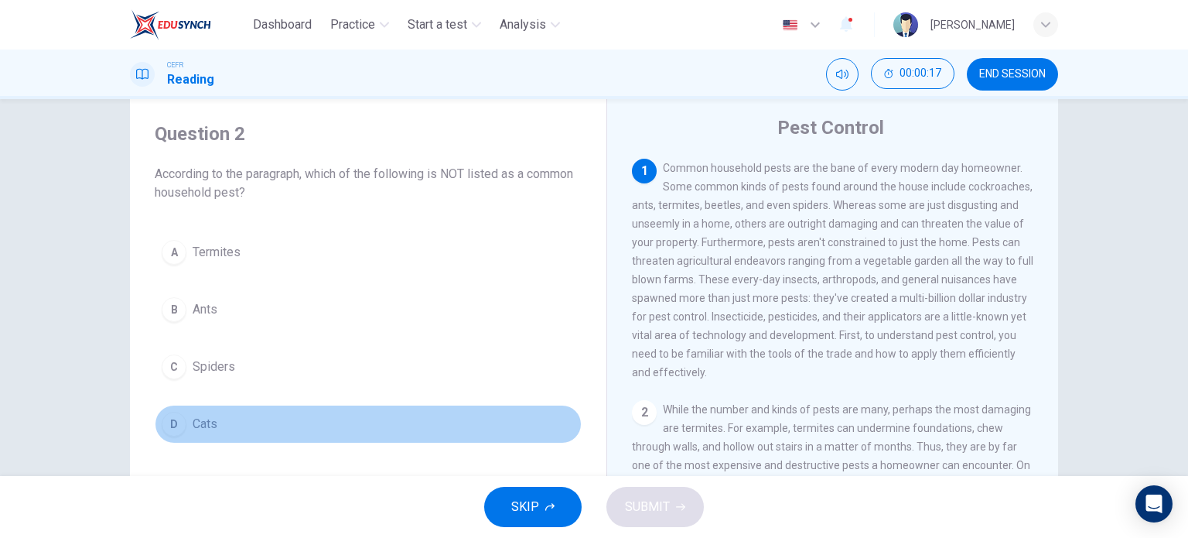
click at [162, 426] on div "D" at bounding box center [174, 424] width 25 height 25
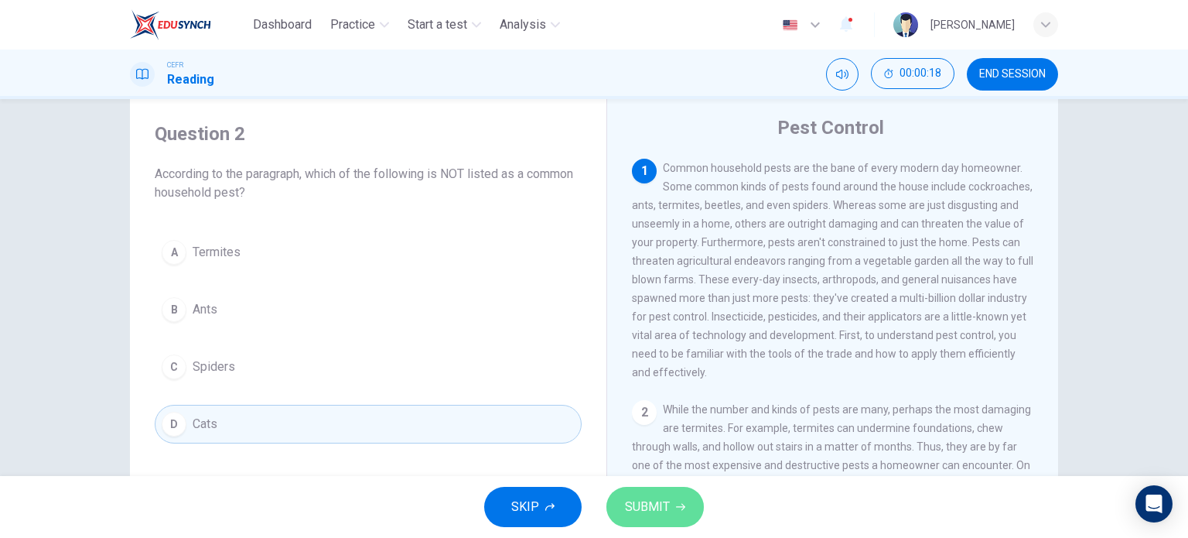
click at [648, 508] on span "SUBMIT" at bounding box center [647, 507] width 45 height 22
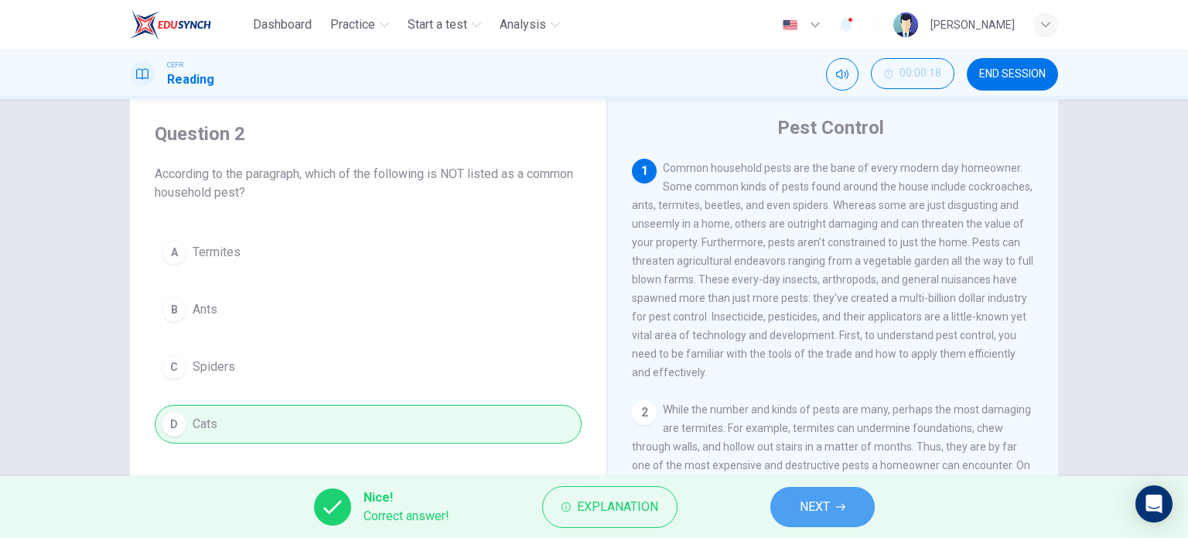
click at [836, 501] on button "NEXT" at bounding box center [823, 507] width 104 height 40
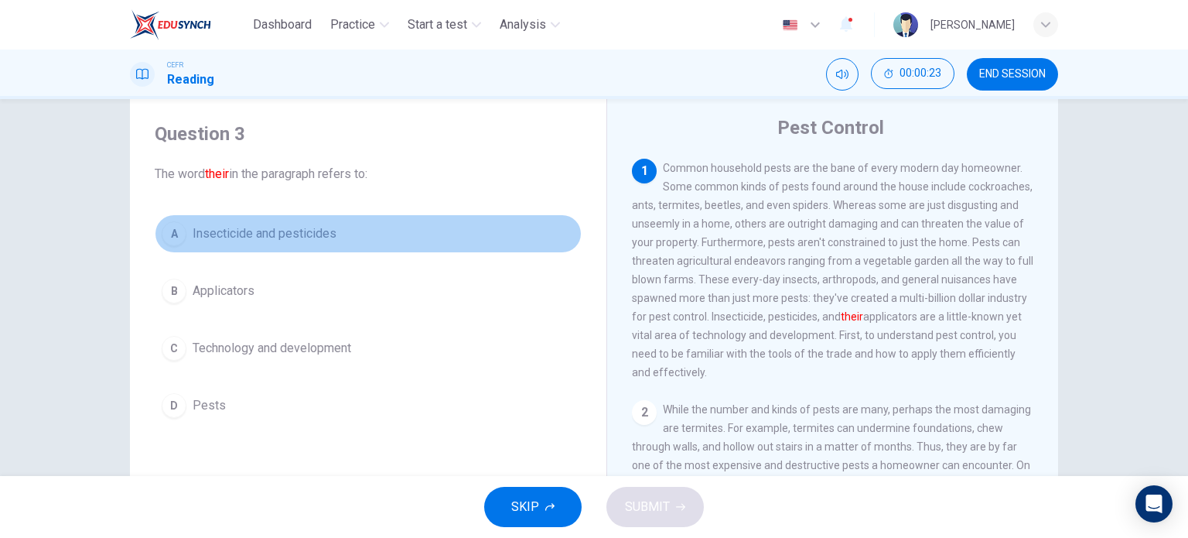
click at [272, 236] on span "Insecticide and pesticides" at bounding box center [265, 233] width 144 height 19
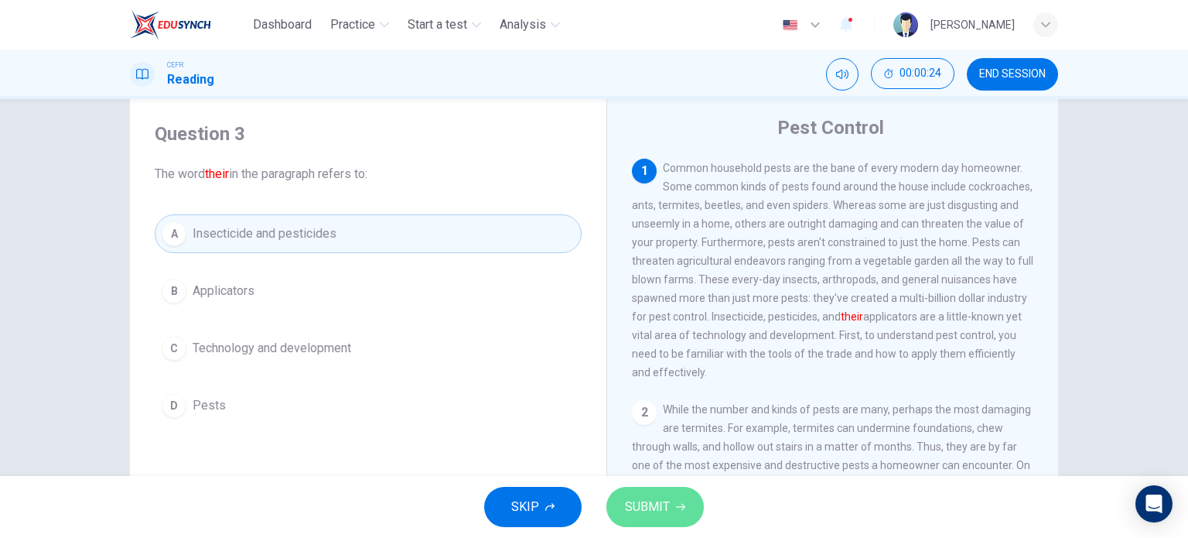
click at [653, 502] on span "SUBMIT" at bounding box center [647, 507] width 45 height 22
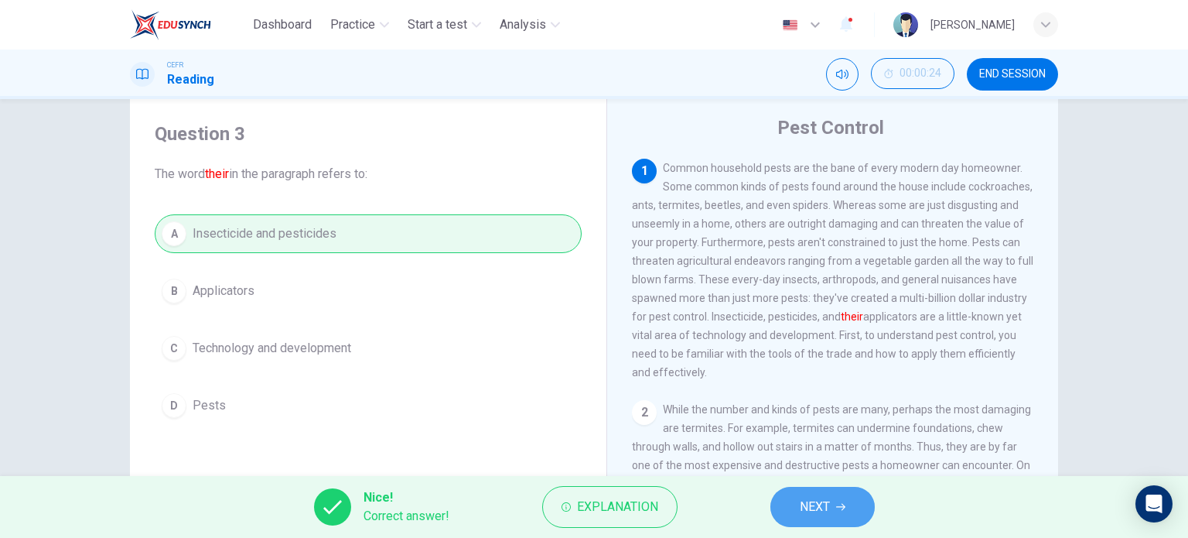
click at [852, 511] on button "NEXT" at bounding box center [823, 507] width 104 height 40
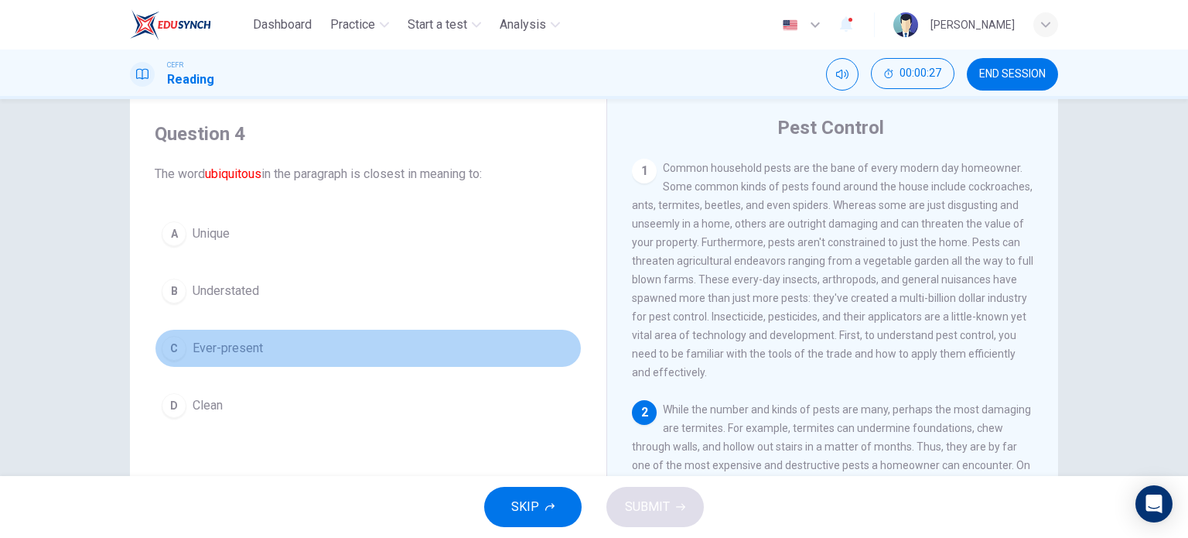
click at [210, 340] on span "Ever-present" at bounding box center [228, 348] width 70 height 19
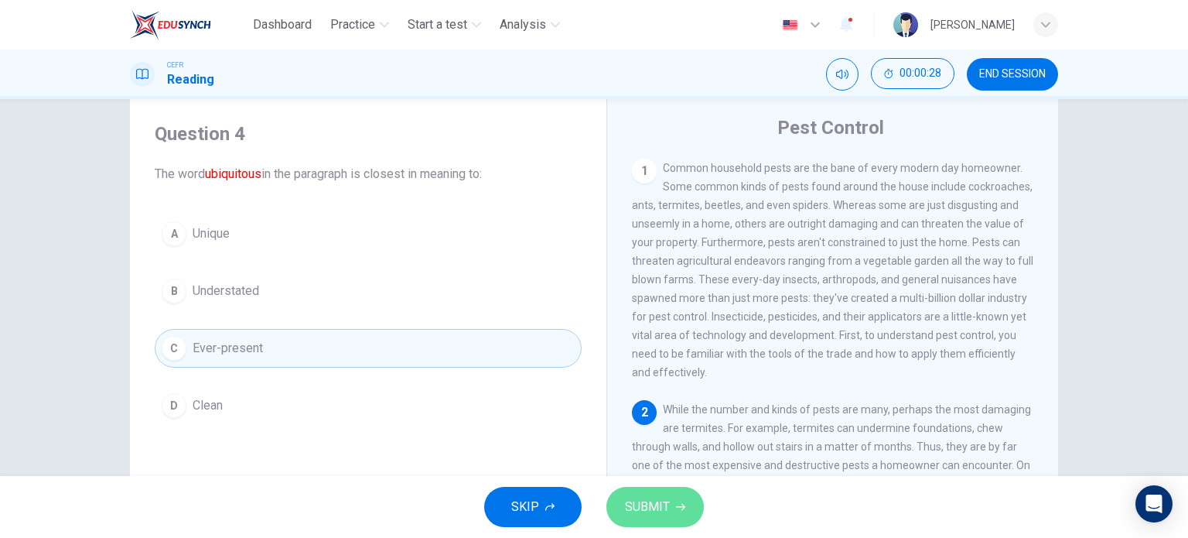
click at [639, 505] on span "SUBMIT" at bounding box center [647, 507] width 45 height 22
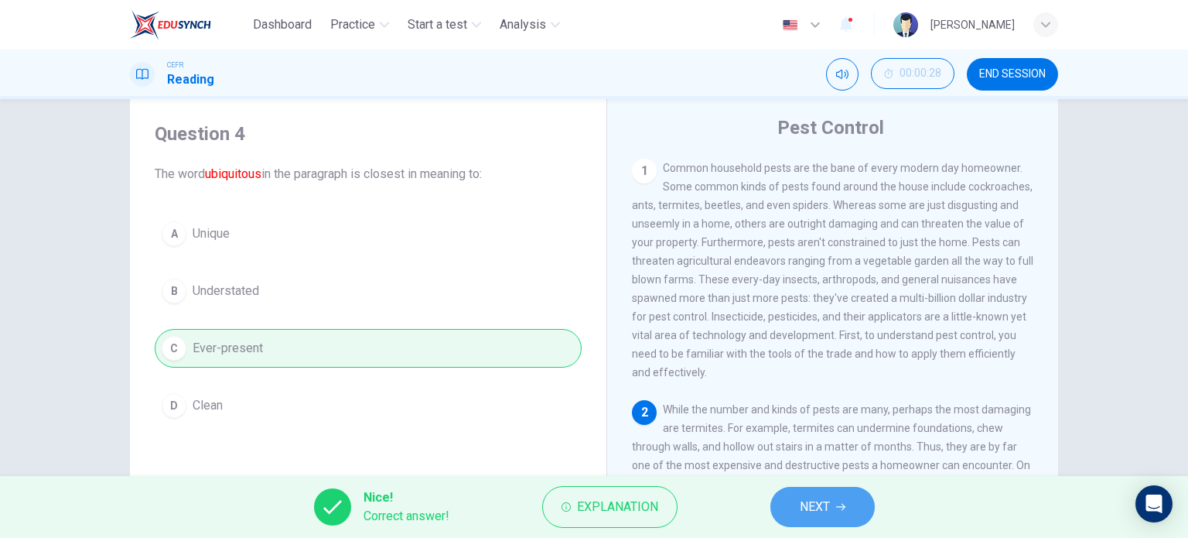
click at [819, 513] on span "NEXT" at bounding box center [815, 507] width 30 height 22
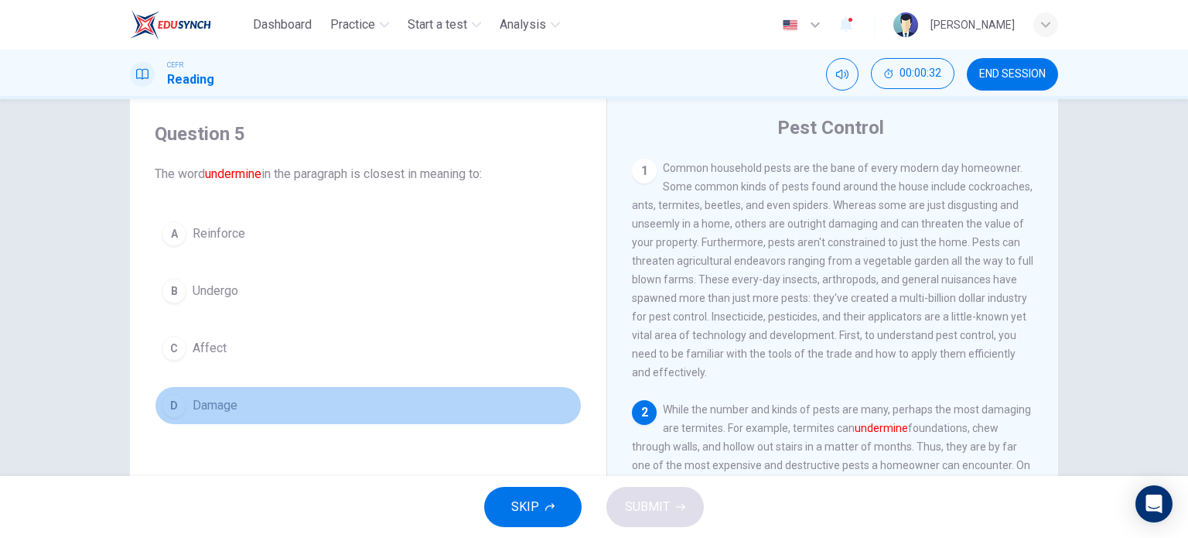
click at [204, 410] on span "Damage" at bounding box center [215, 405] width 45 height 19
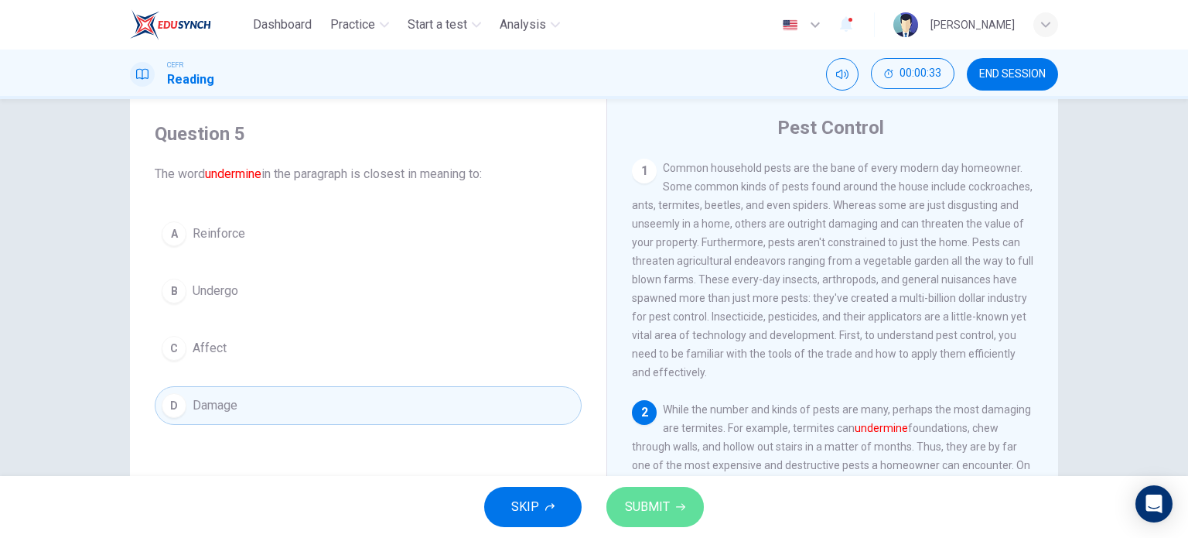
click at [682, 501] on button "SUBMIT" at bounding box center [655, 507] width 97 height 40
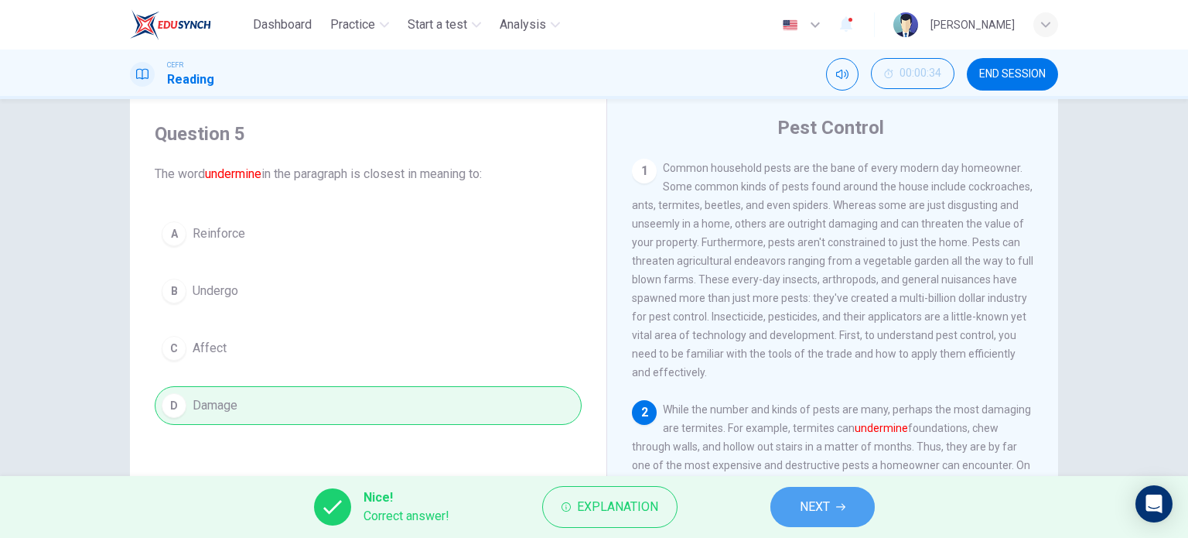
click at [839, 497] on button "NEXT" at bounding box center [823, 507] width 104 height 40
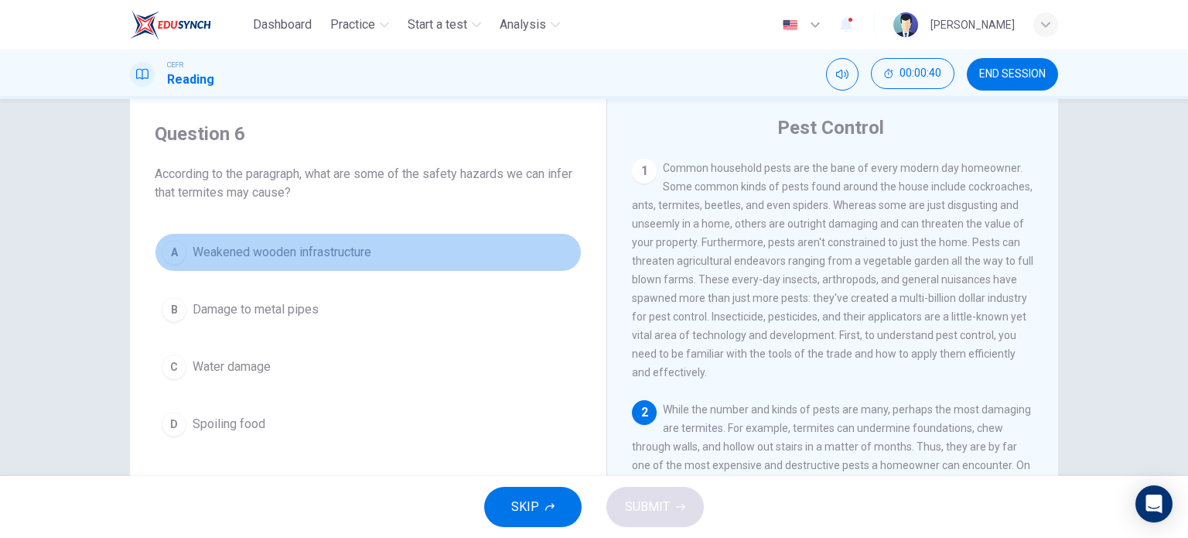
click at [237, 247] on span "Weakened wooden infrastructure" at bounding box center [282, 252] width 179 height 19
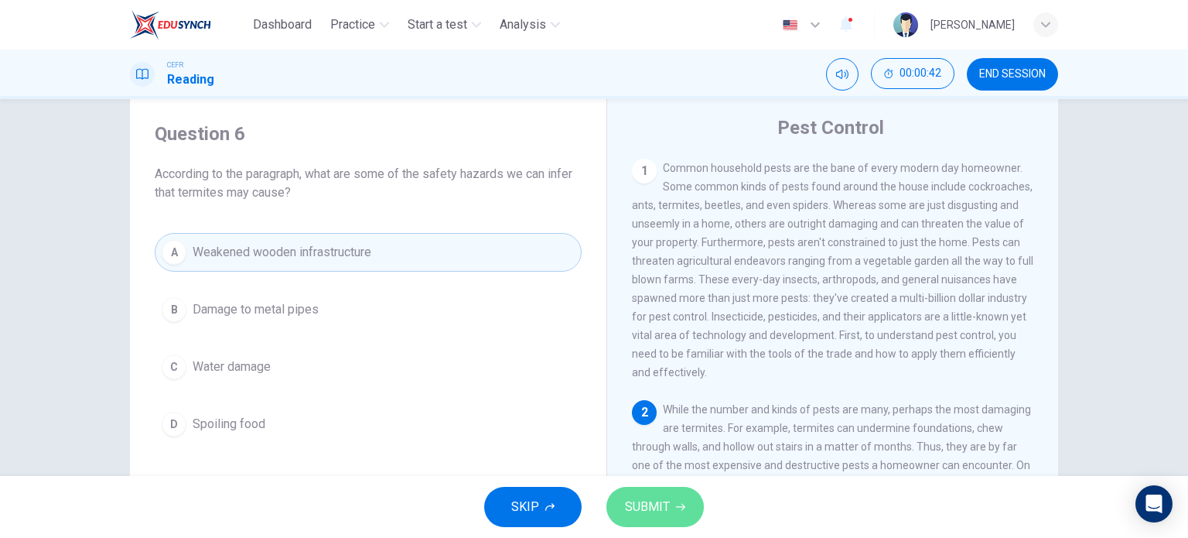
click at [663, 499] on span "SUBMIT" at bounding box center [647, 507] width 45 height 22
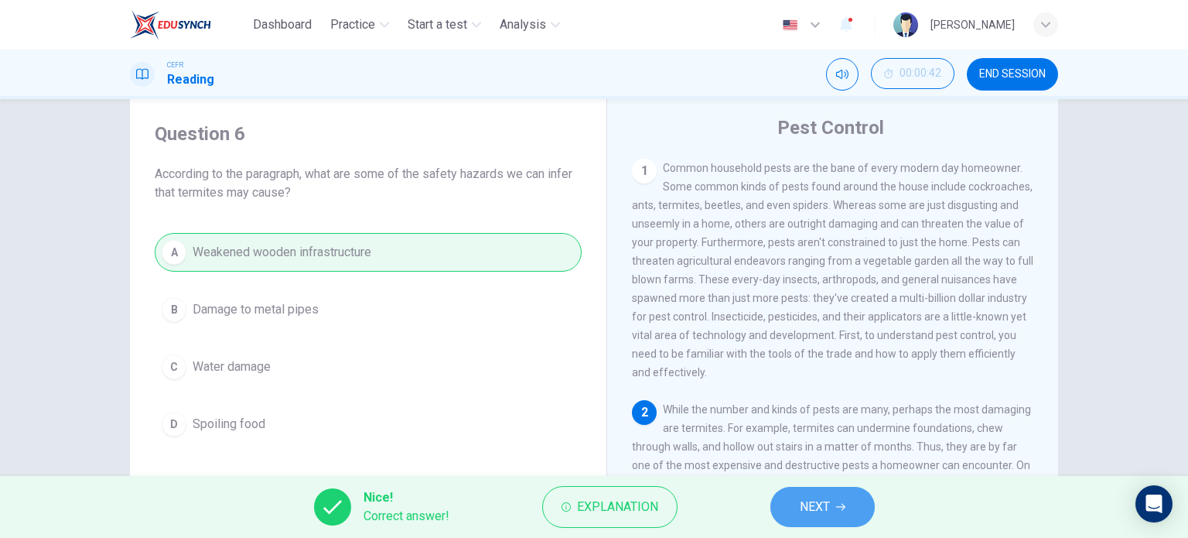
click at [825, 514] on span "NEXT" at bounding box center [815, 507] width 30 height 22
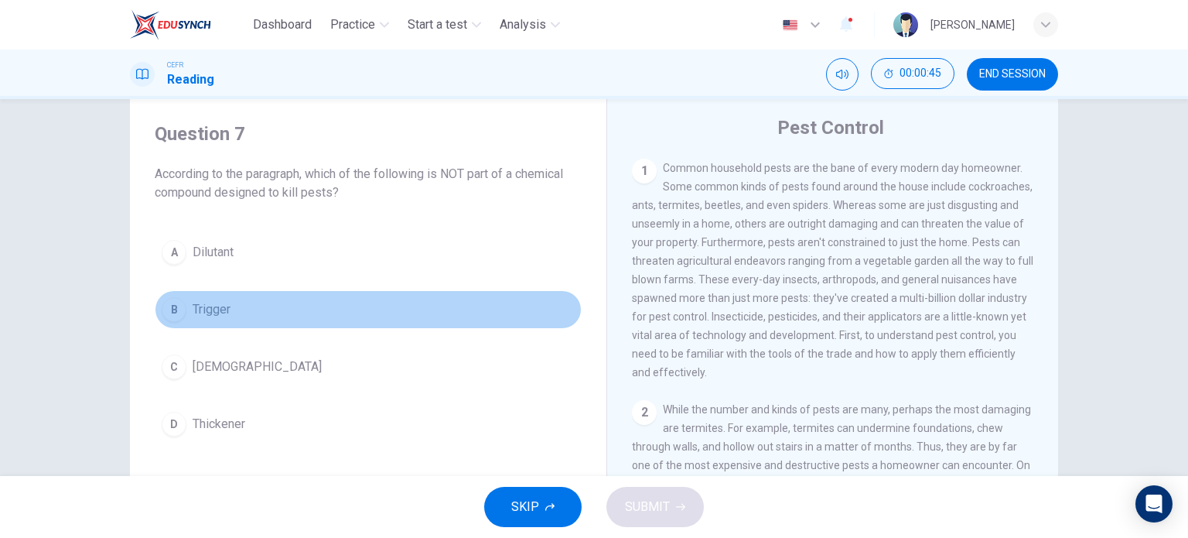
click at [225, 306] on span "Trigger" at bounding box center [212, 309] width 38 height 19
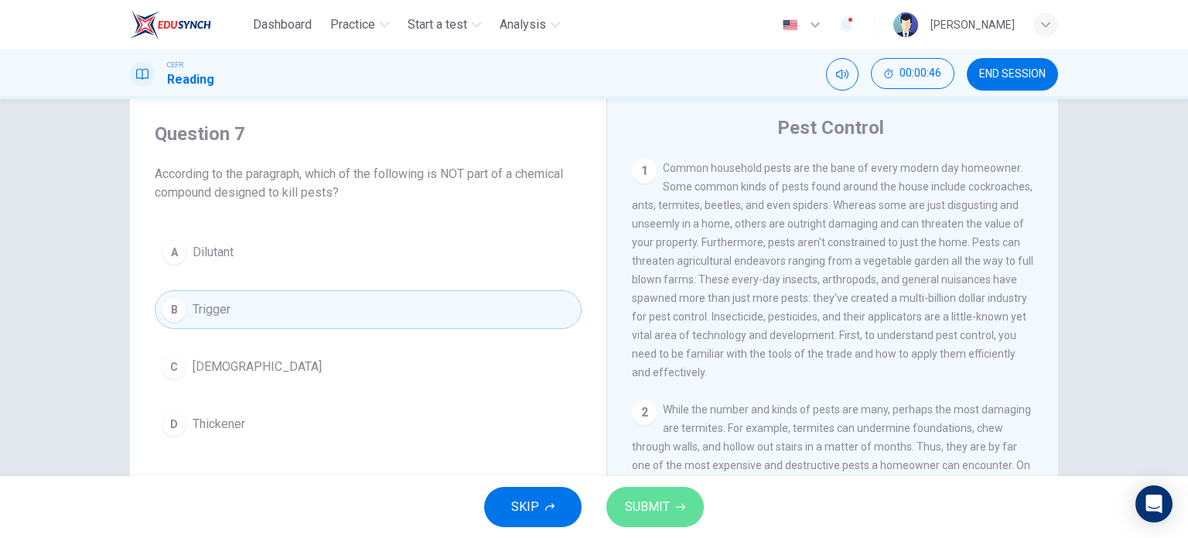
click at [656, 511] on span "SUBMIT" at bounding box center [647, 507] width 45 height 22
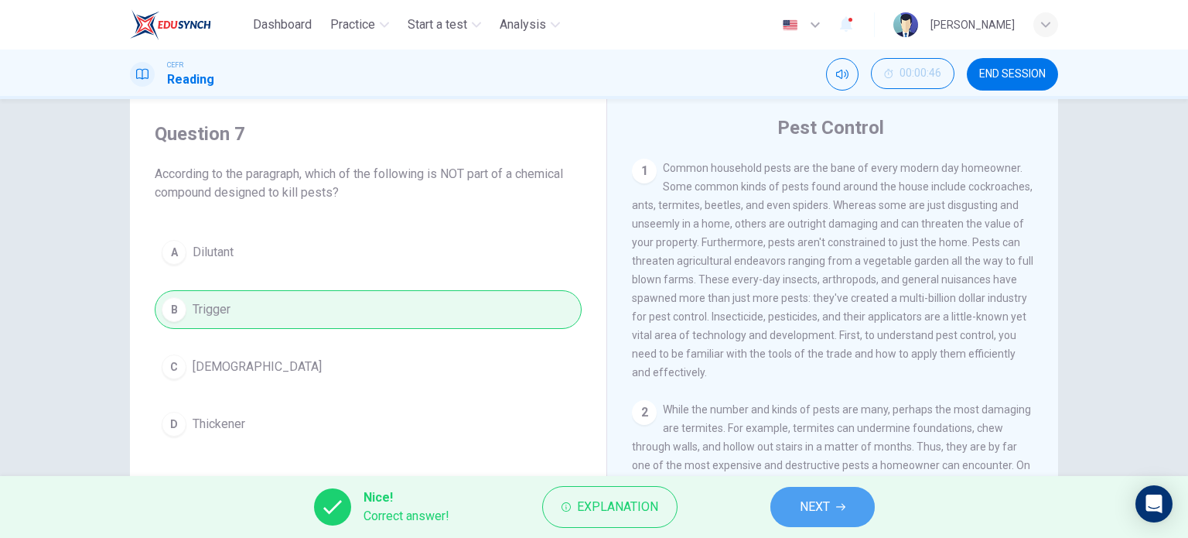
click at [815, 509] on span "NEXT" at bounding box center [815, 507] width 30 height 22
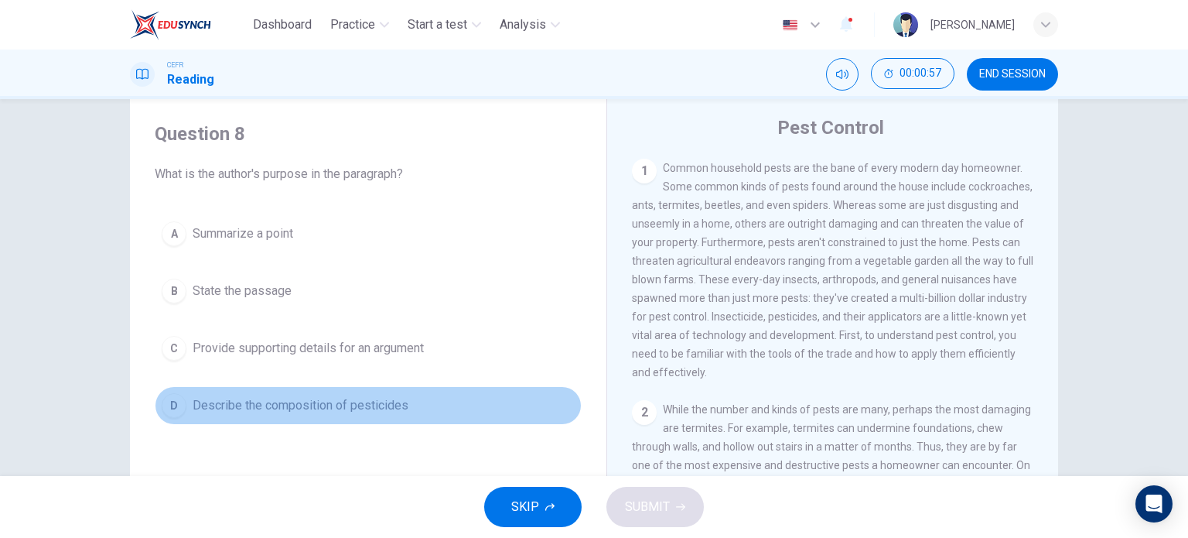
click at [324, 401] on span "Describe the composition of pesticides" at bounding box center [301, 405] width 216 height 19
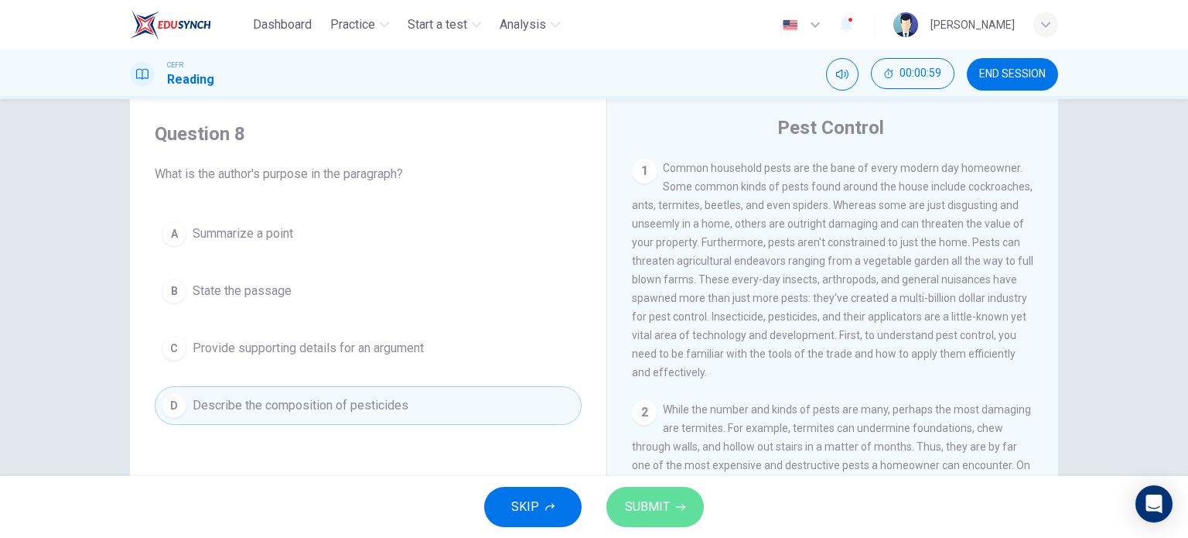
click at [654, 504] on span "SUBMIT" at bounding box center [647, 507] width 45 height 22
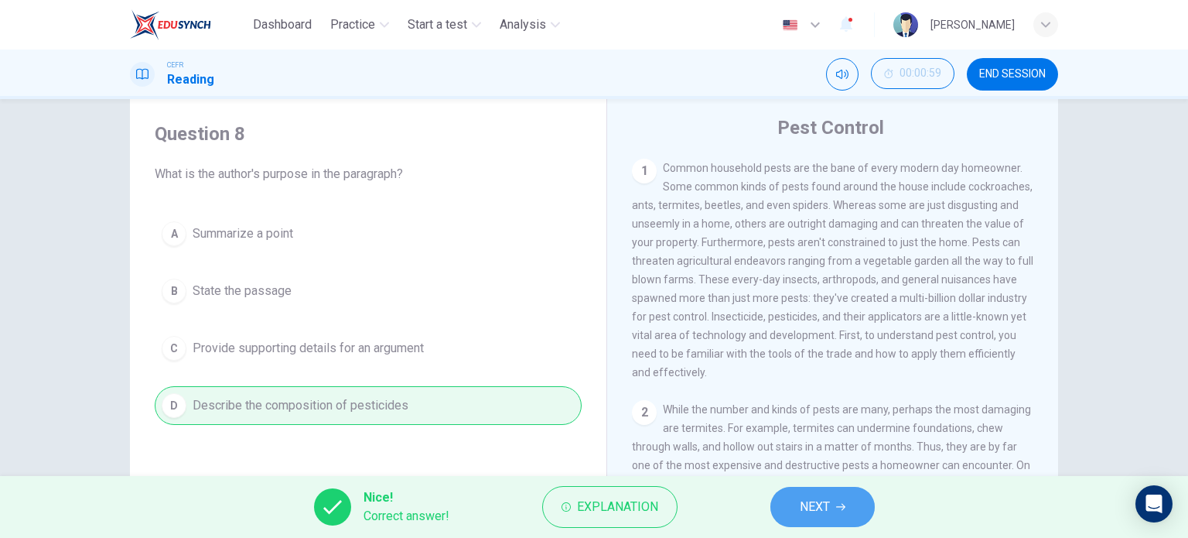
click at [842, 497] on button "NEXT" at bounding box center [823, 507] width 104 height 40
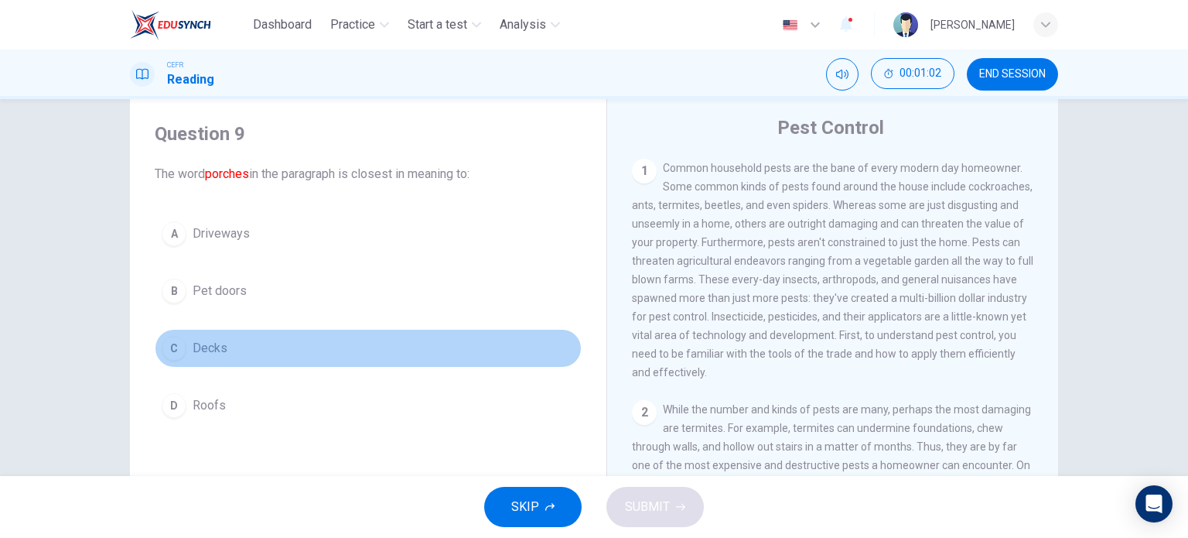
click at [193, 351] on span "Decks" at bounding box center [210, 348] width 35 height 19
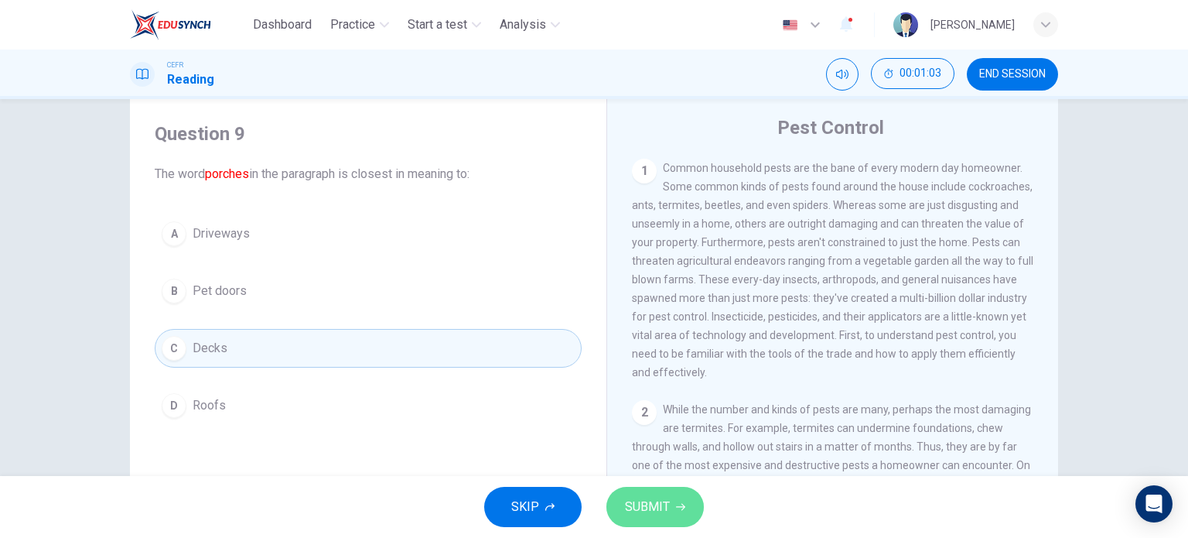
click at [654, 501] on span "SUBMIT" at bounding box center [647, 507] width 45 height 22
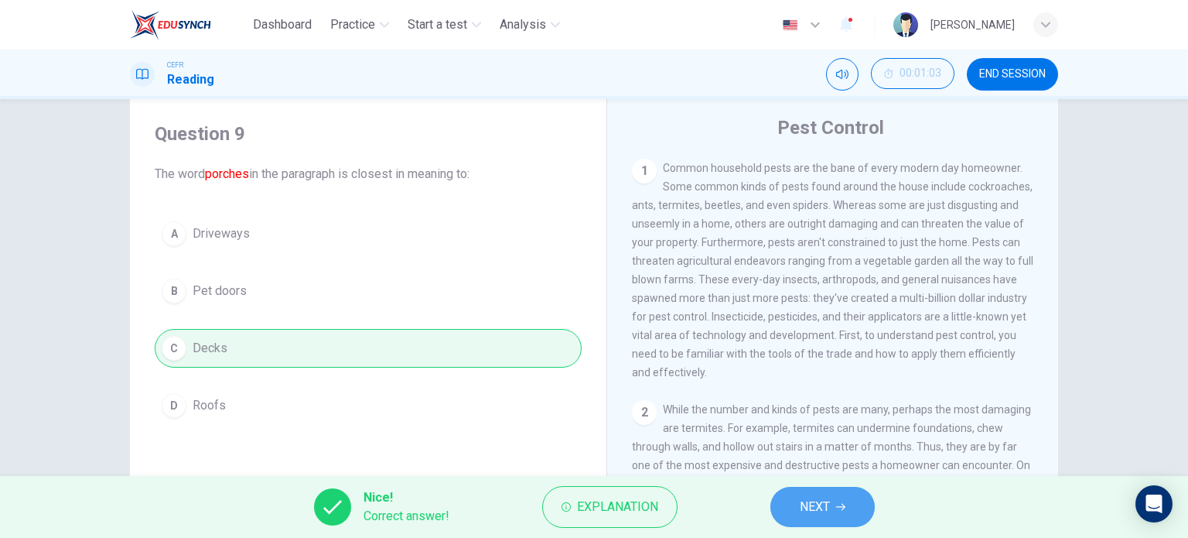
click at [859, 508] on button "NEXT" at bounding box center [823, 507] width 104 height 40
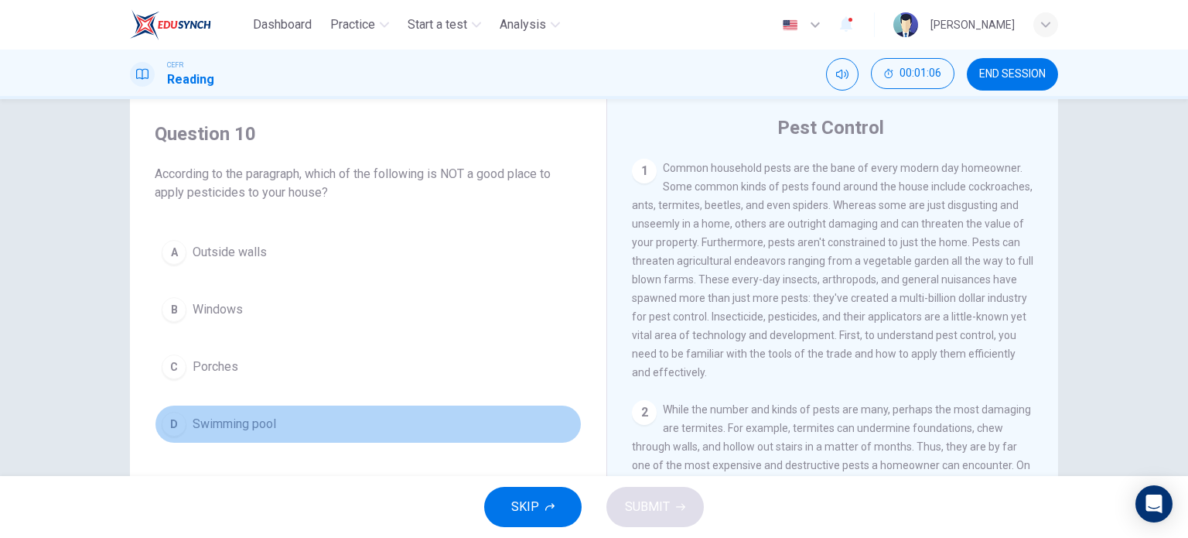
click at [262, 412] on button "D Swimming pool" at bounding box center [368, 424] width 427 height 39
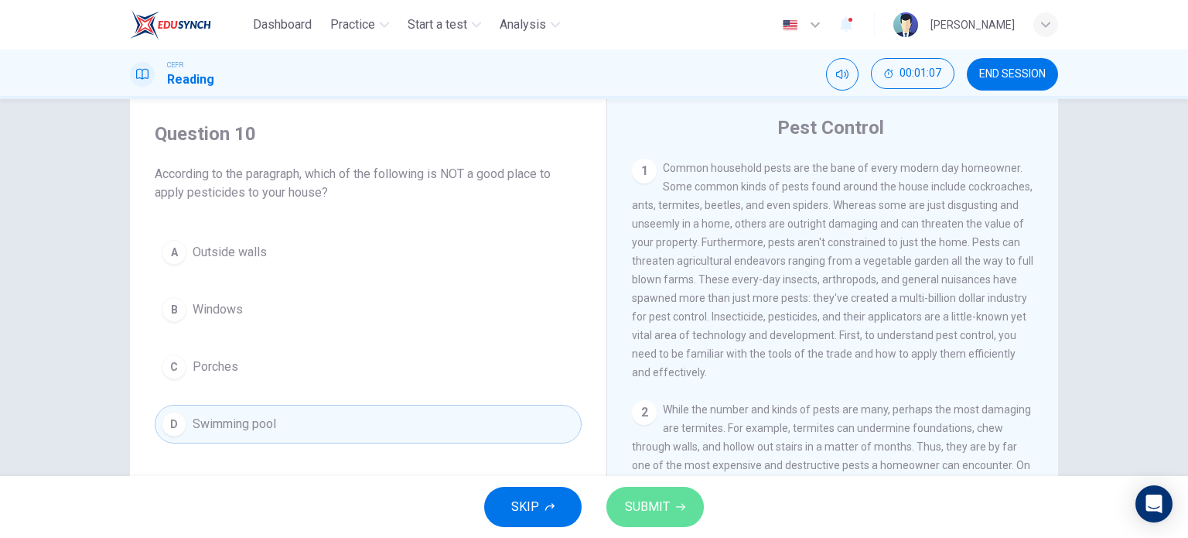
click at [673, 507] on button "SUBMIT" at bounding box center [655, 507] width 97 height 40
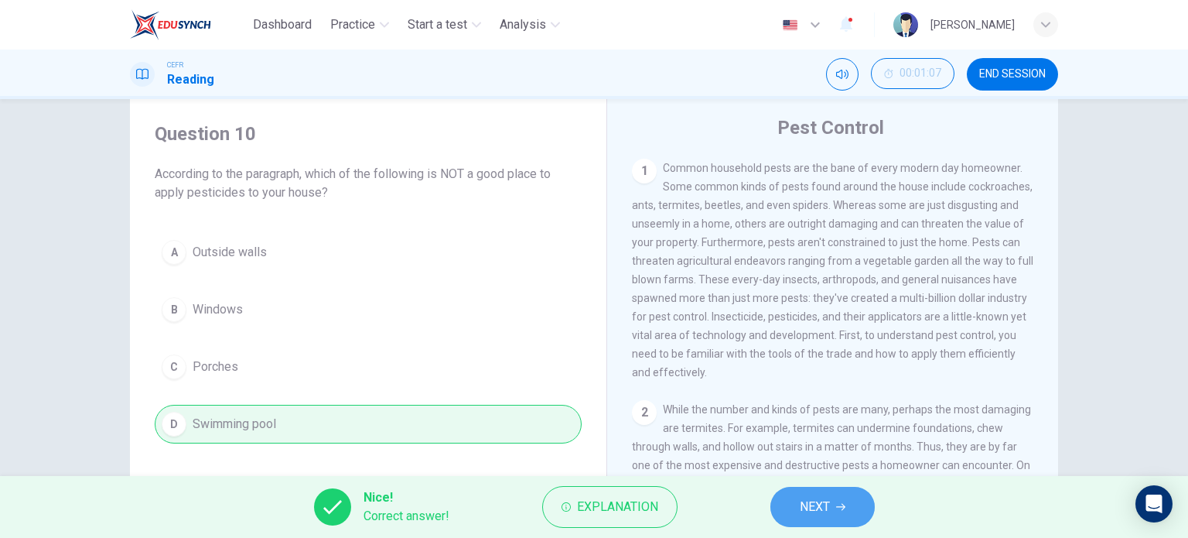
click at [842, 503] on icon "button" at bounding box center [840, 506] width 9 height 9
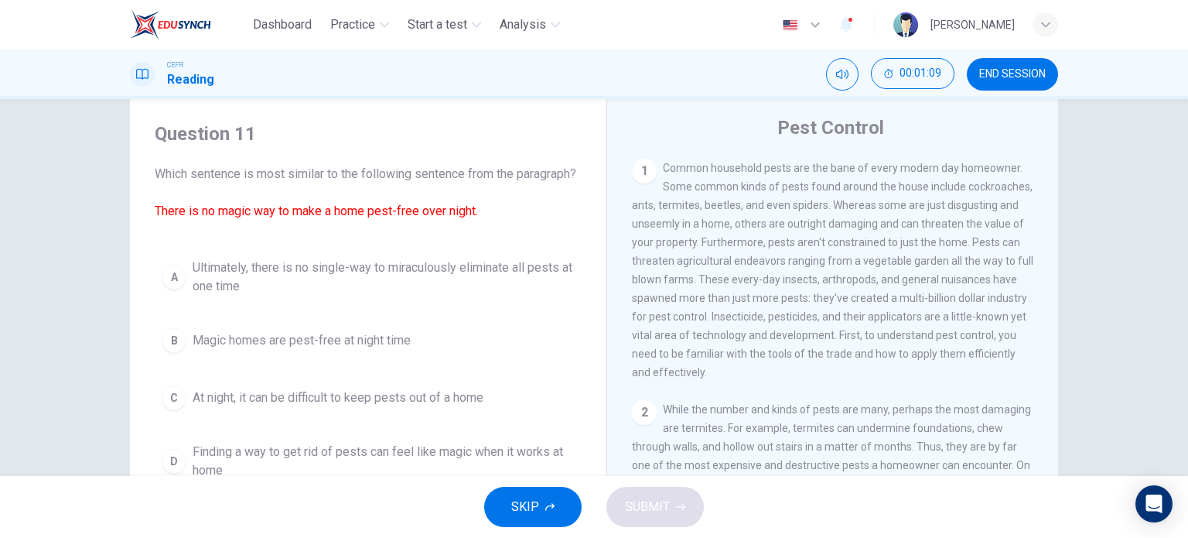
click at [236, 296] on span "Ultimately, there is no single-way to miraculously eliminate all pests at one t…" at bounding box center [384, 276] width 382 height 37
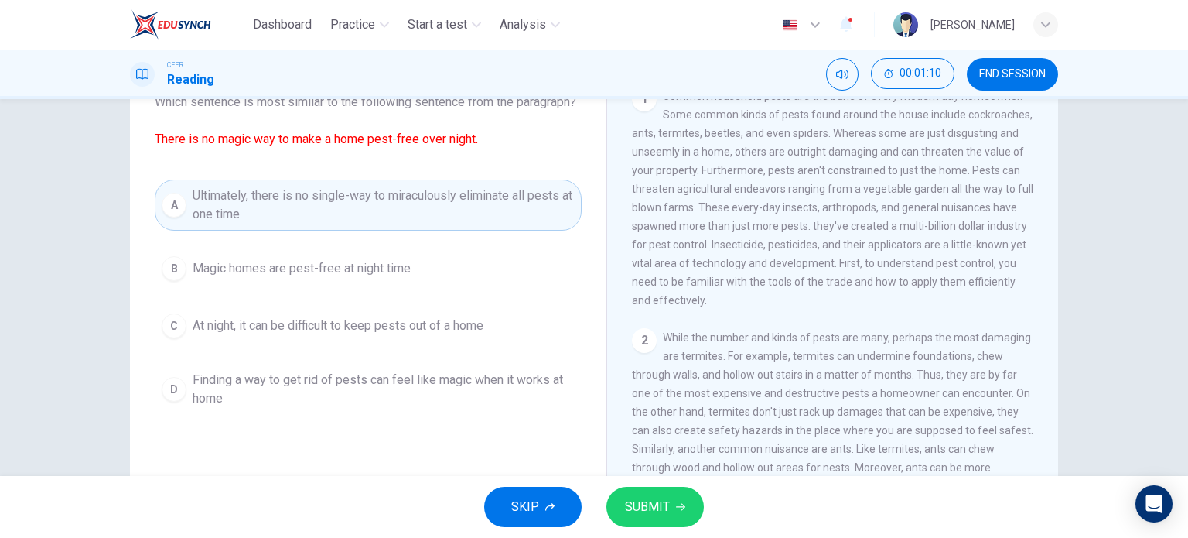
scroll to position [117, 0]
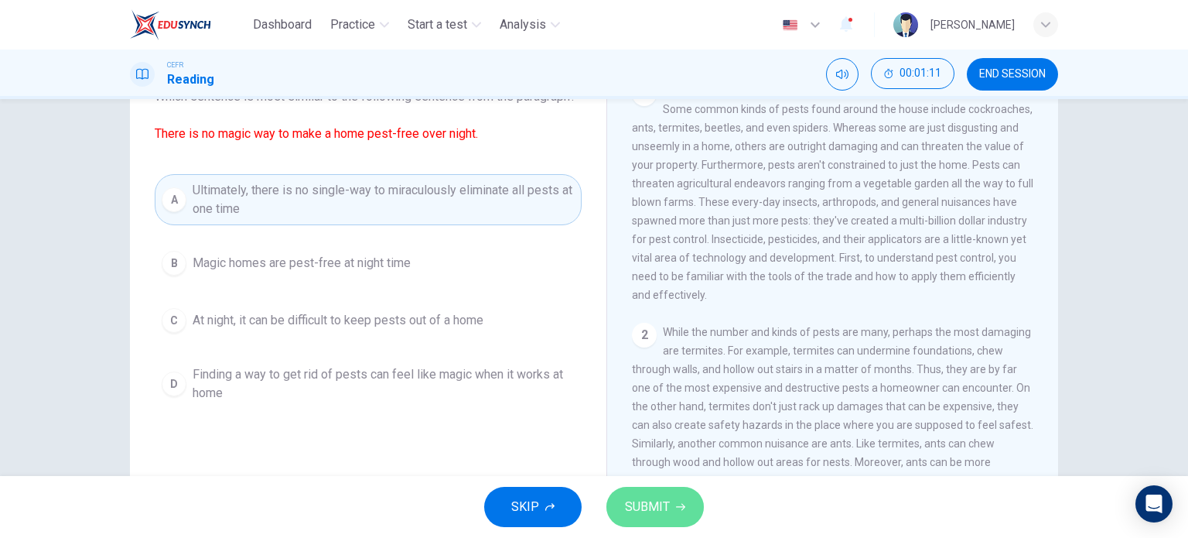
click at [641, 497] on span "SUBMIT" at bounding box center [647, 507] width 45 height 22
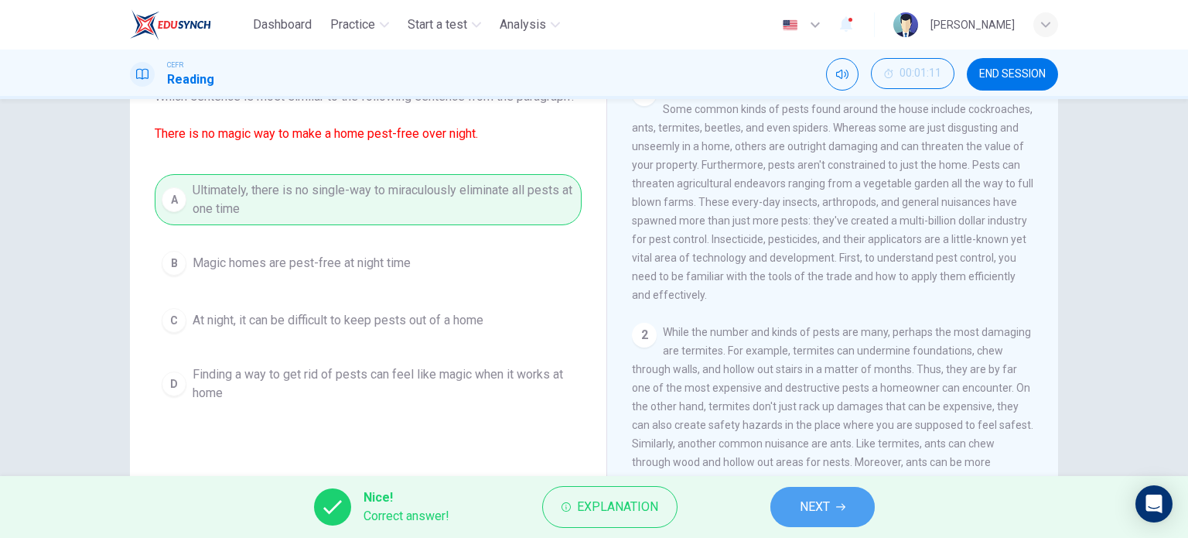
click at [846, 493] on button "NEXT" at bounding box center [823, 507] width 104 height 40
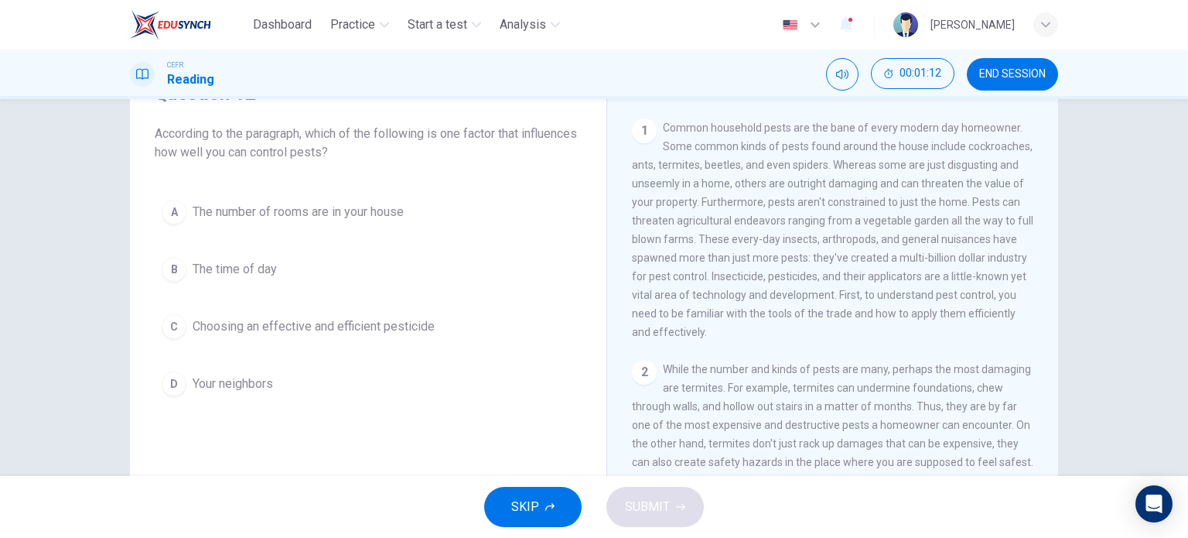
scroll to position [76, 0]
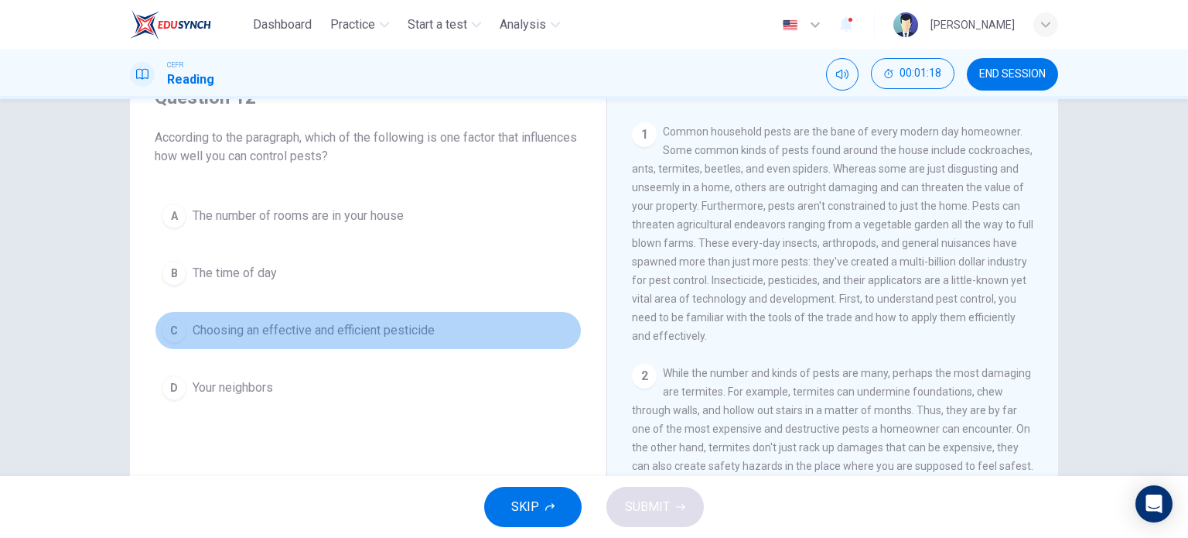
click at [267, 328] on span "Choosing an effective and efficient pesticide" at bounding box center [314, 330] width 242 height 19
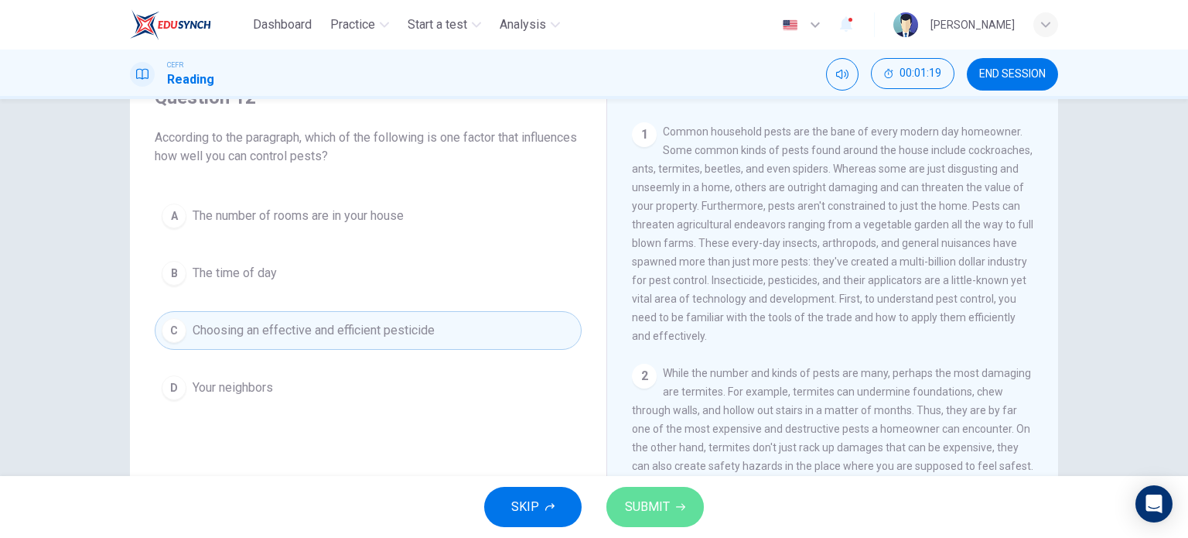
click at [644, 499] on span "SUBMIT" at bounding box center [647, 507] width 45 height 22
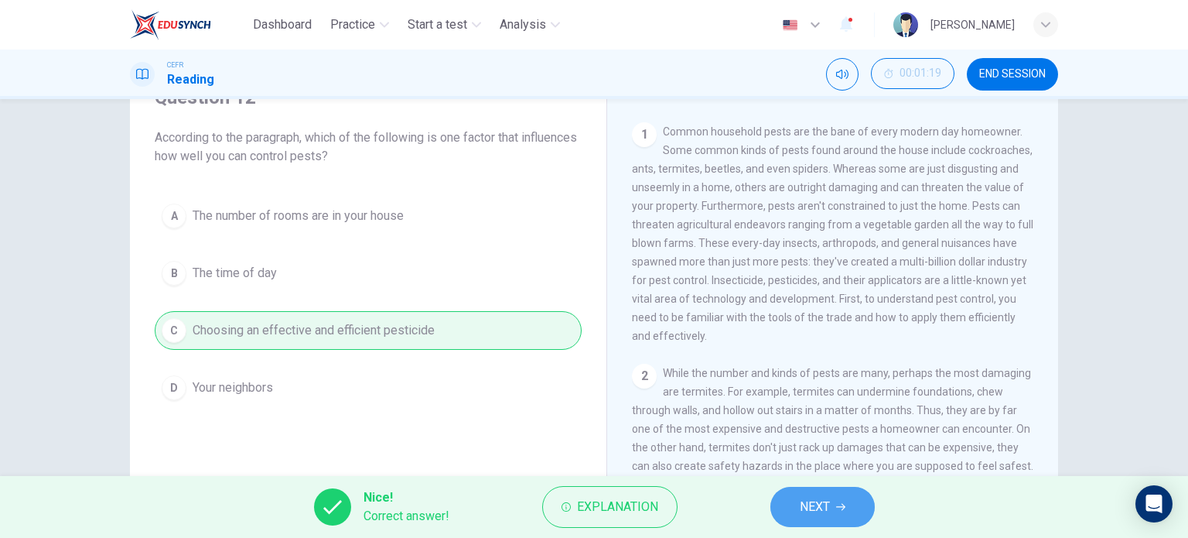
click at [798, 508] on button "NEXT" at bounding box center [823, 507] width 104 height 40
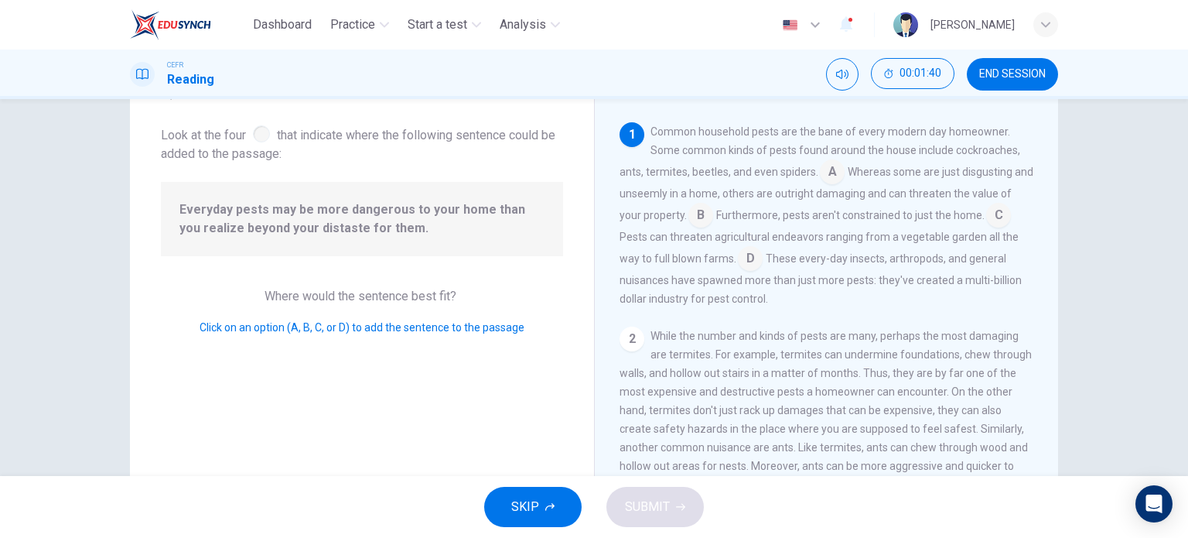
click at [994, 215] on input at bounding box center [998, 216] width 25 height 25
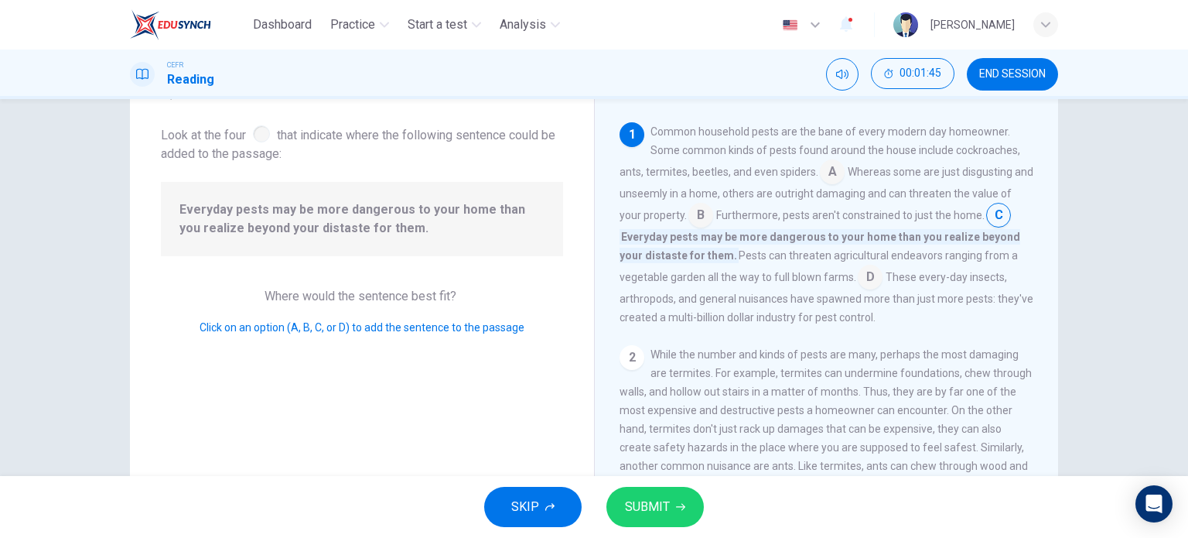
click at [998, 220] on input at bounding box center [998, 216] width 25 height 25
click at [865, 279] on input at bounding box center [870, 278] width 25 height 25
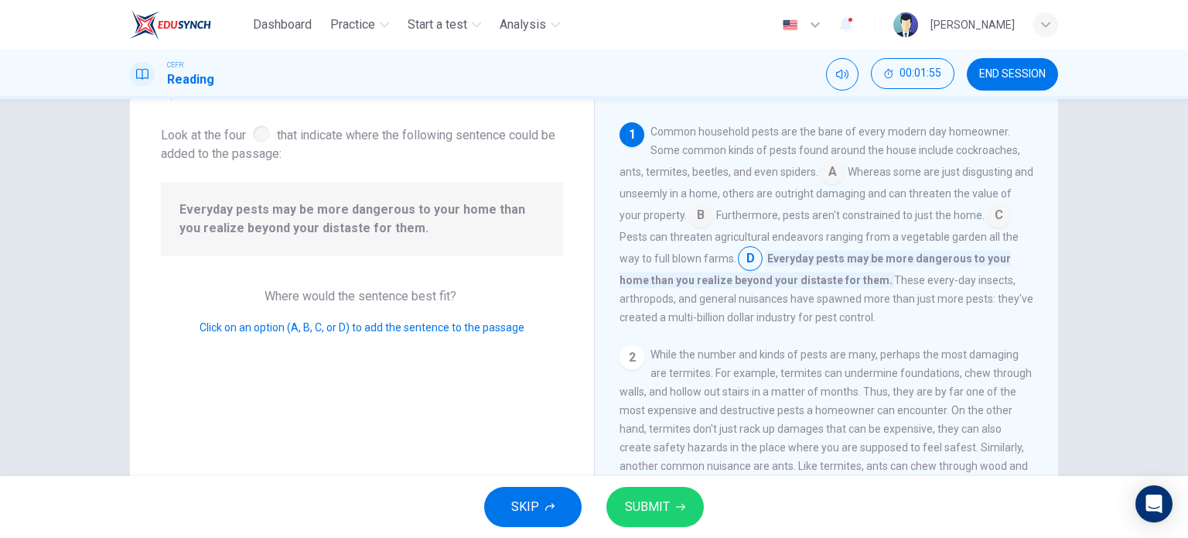
click at [1000, 216] on input at bounding box center [998, 216] width 25 height 25
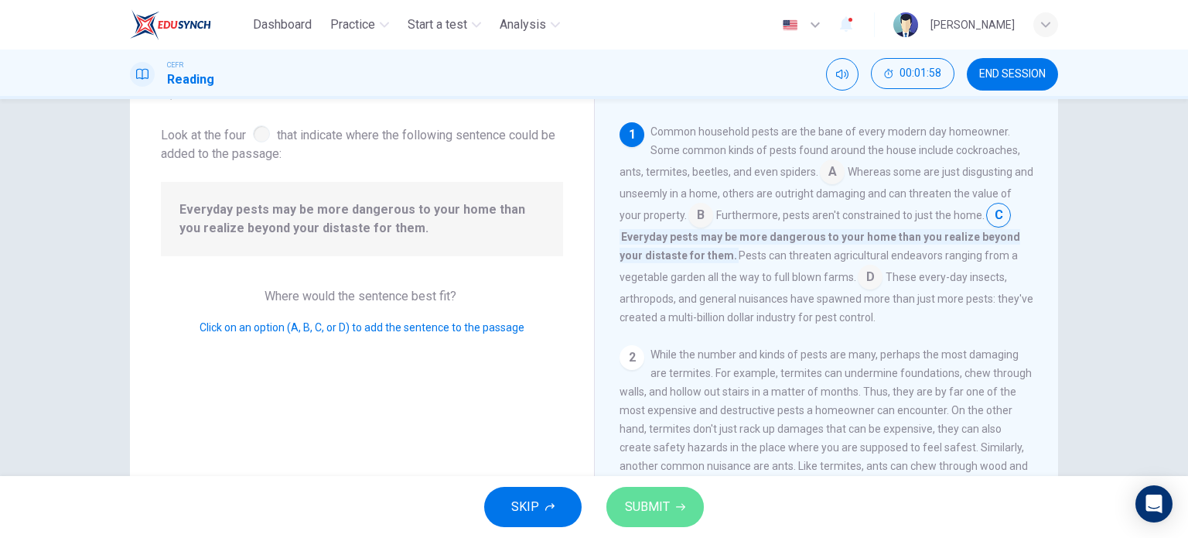
click at [671, 508] on button "SUBMIT" at bounding box center [655, 507] width 97 height 40
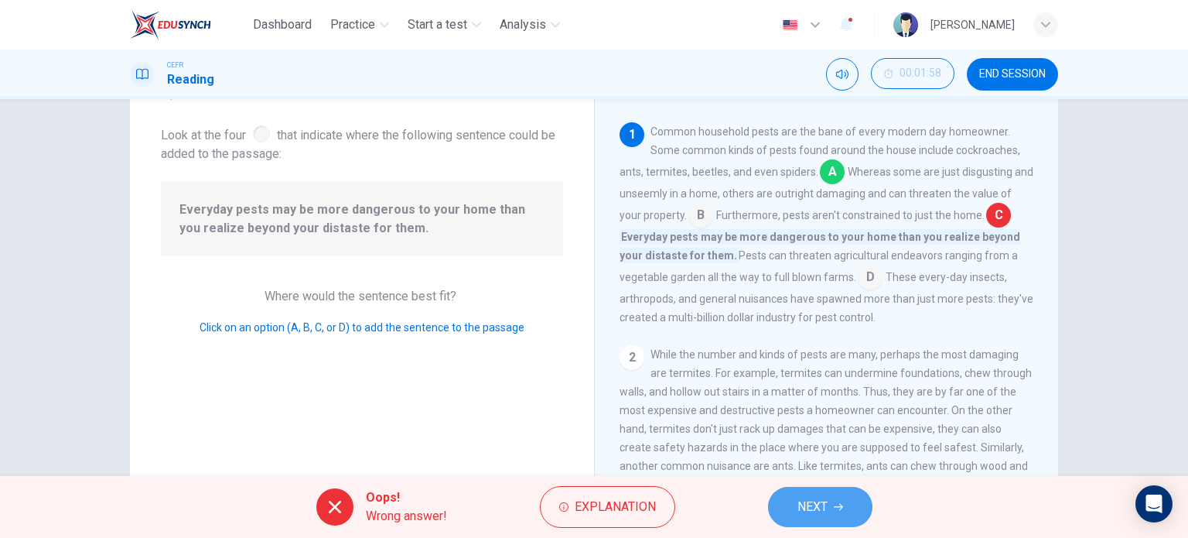
click at [792, 509] on button "NEXT" at bounding box center [820, 507] width 104 height 40
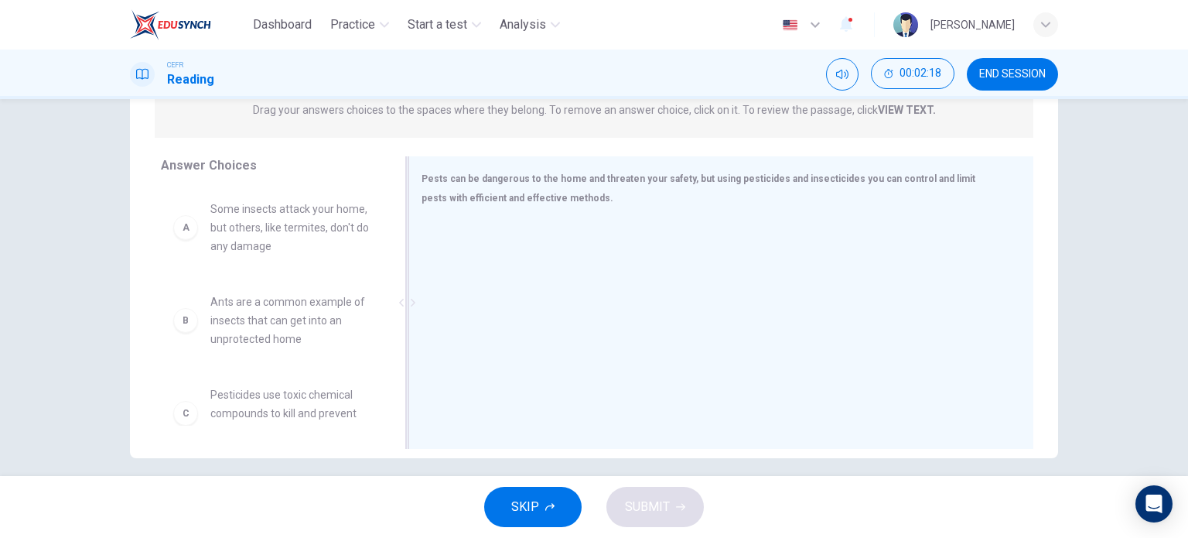
scroll to position [223, 0]
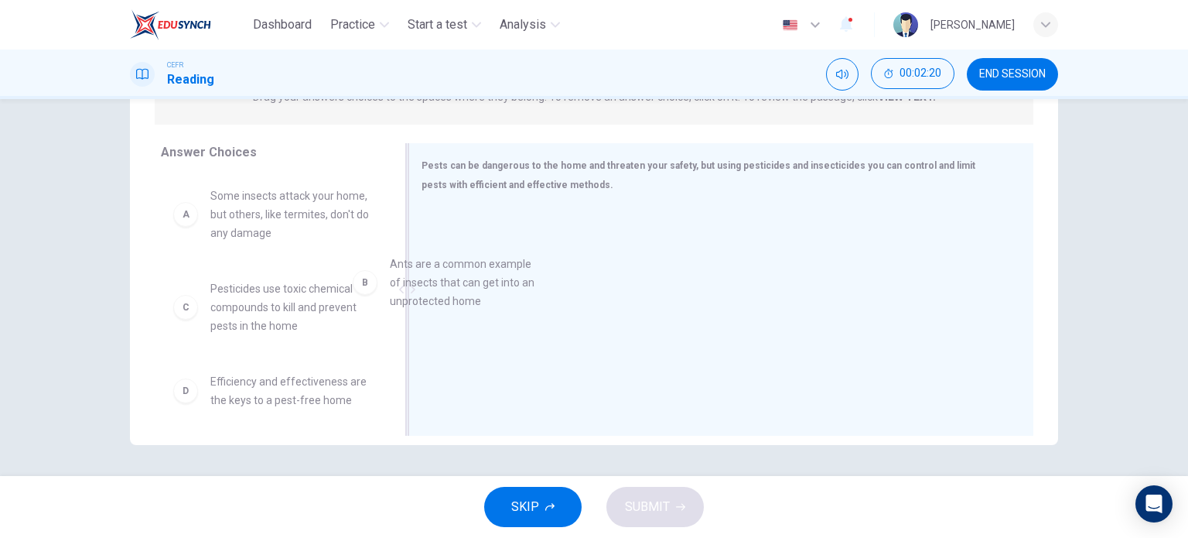
drag, startPoint x: 268, startPoint y: 321, endPoint x: 462, endPoint y: 296, distance: 195.1
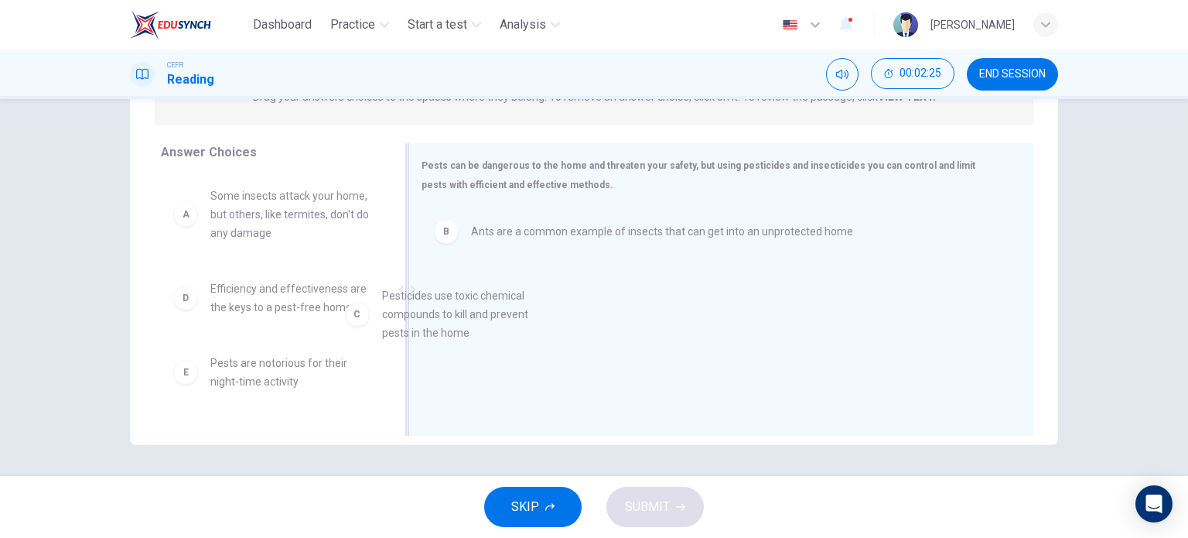
drag, startPoint x: 296, startPoint y: 320, endPoint x: 498, endPoint y: 327, distance: 202.8
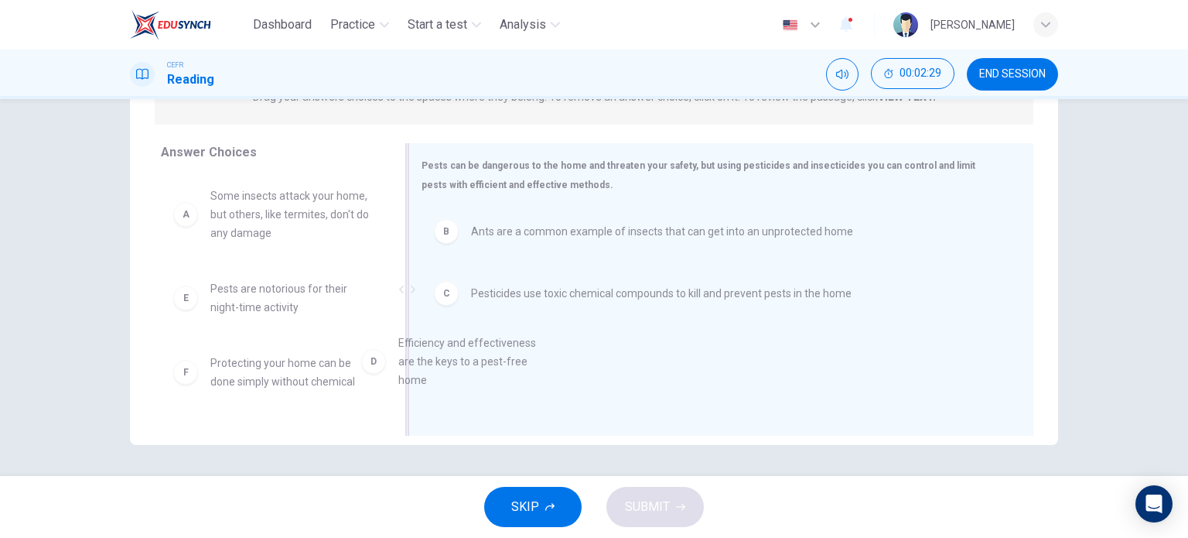
drag, startPoint x: 304, startPoint y: 307, endPoint x: 503, endPoint y: 363, distance: 206.5
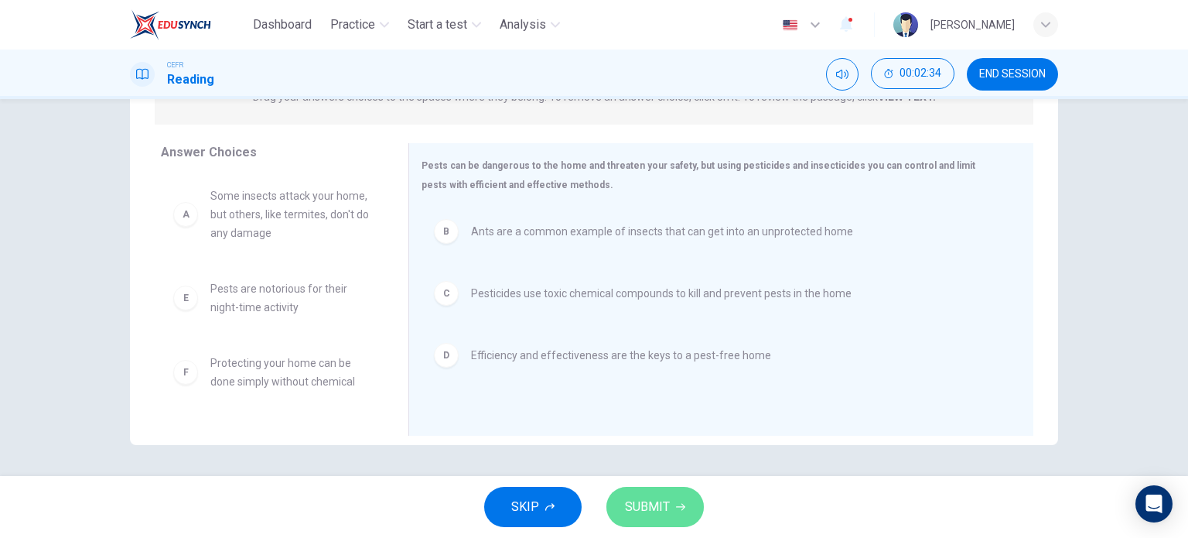
click at [650, 503] on span "SUBMIT" at bounding box center [647, 507] width 45 height 22
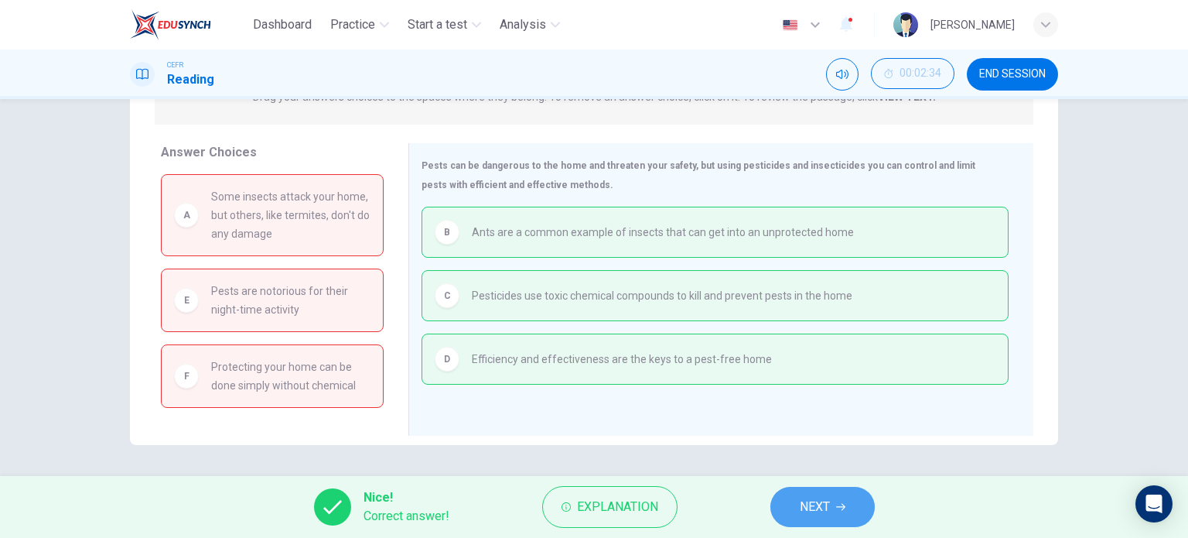
click at [819, 510] on span "NEXT" at bounding box center [815, 507] width 30 height 22
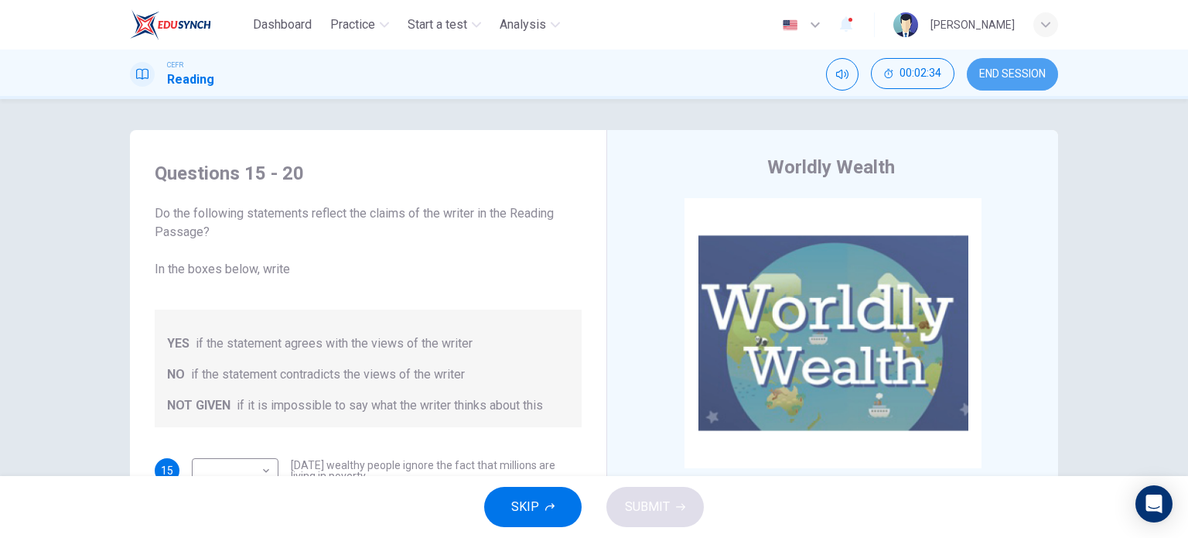
click at [1011, 83] on button "END SESSION" at bounding box center [1012, 74] width 91 height 32
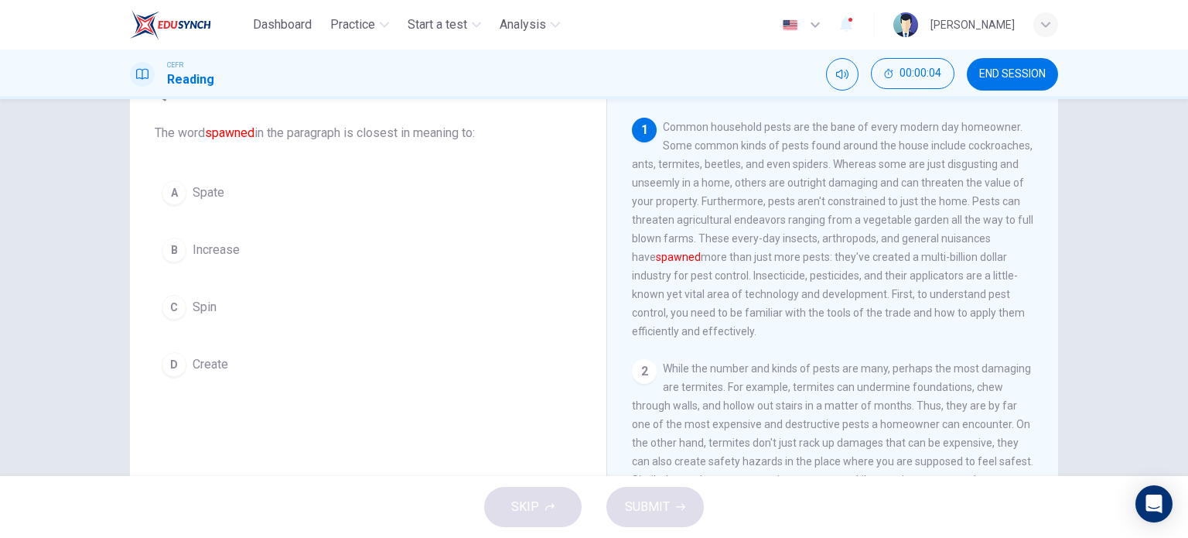
scroll to position [71, 0]
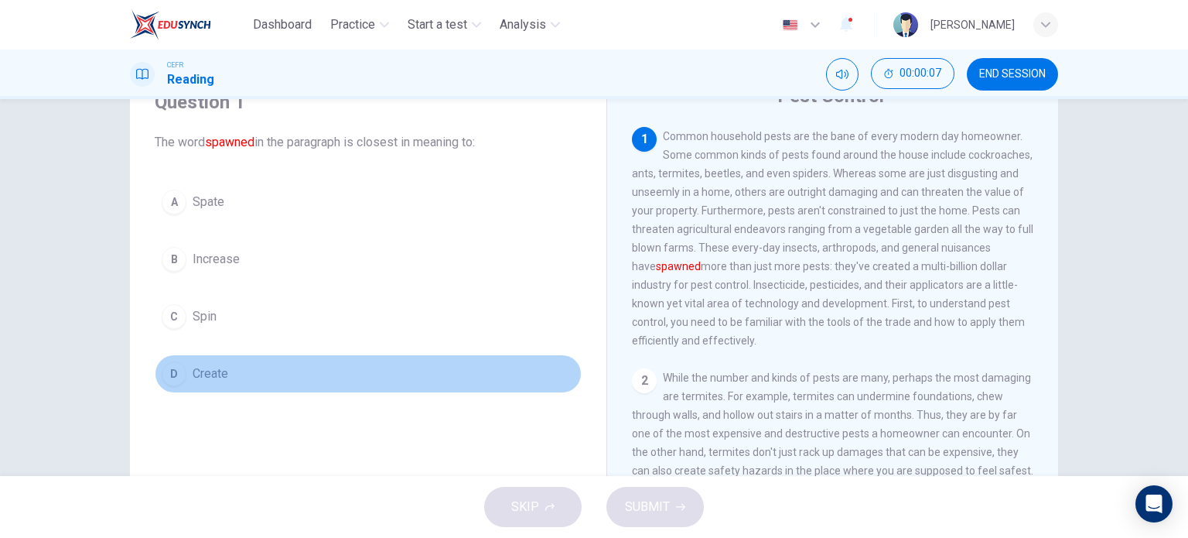
click at [192, 381] on button "D Create" at bounding box center [368, 373] width 427 height 39
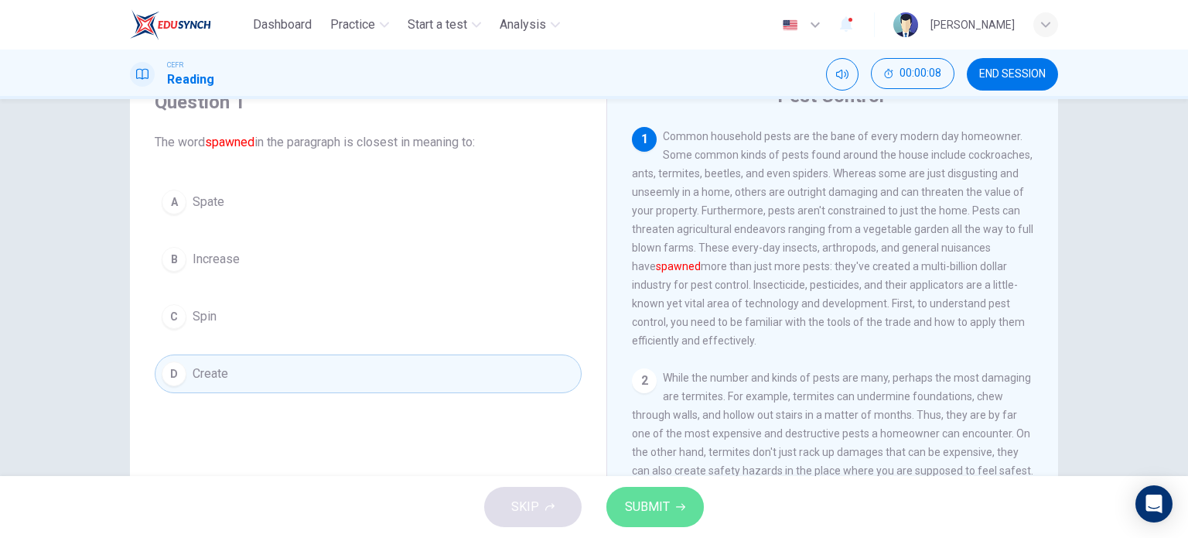
click at [627, 502] on span "SUBMIT" at bounding box center [647, 507] width 45 height 22
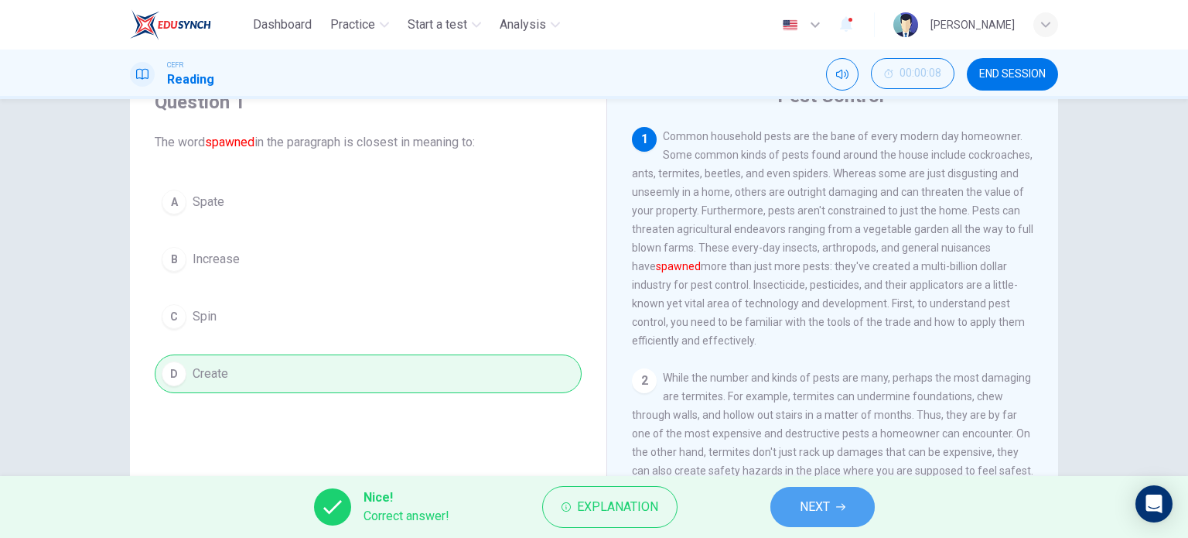
click at [785, 501] on button "NEXT" at bounding box center [823, 507] width 104 height 40
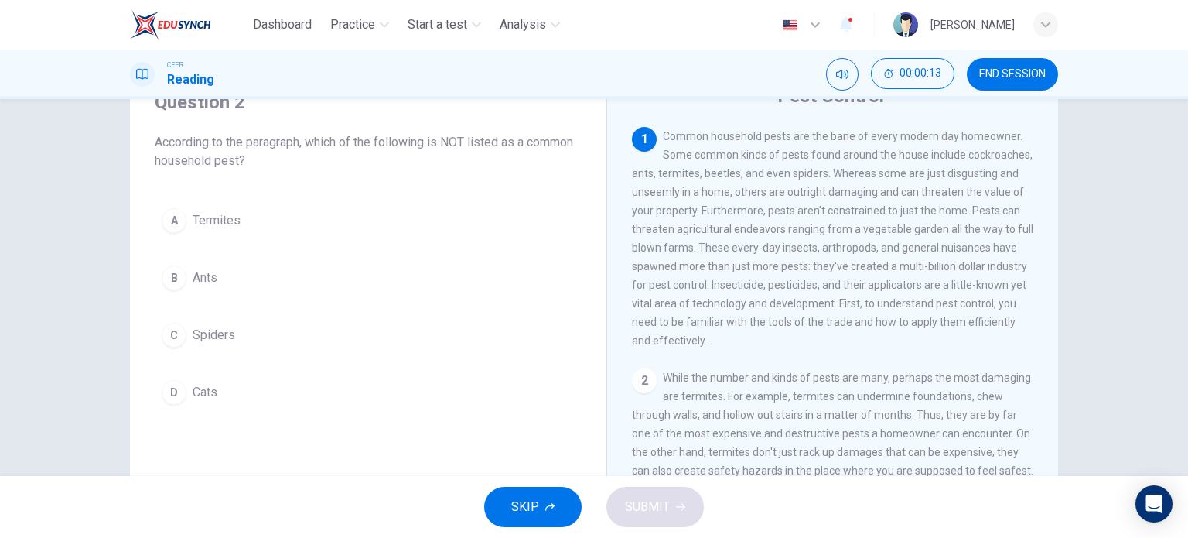
click at [193, 386] on span "Cats" at bounding box center [205, 392] width 25 height 19
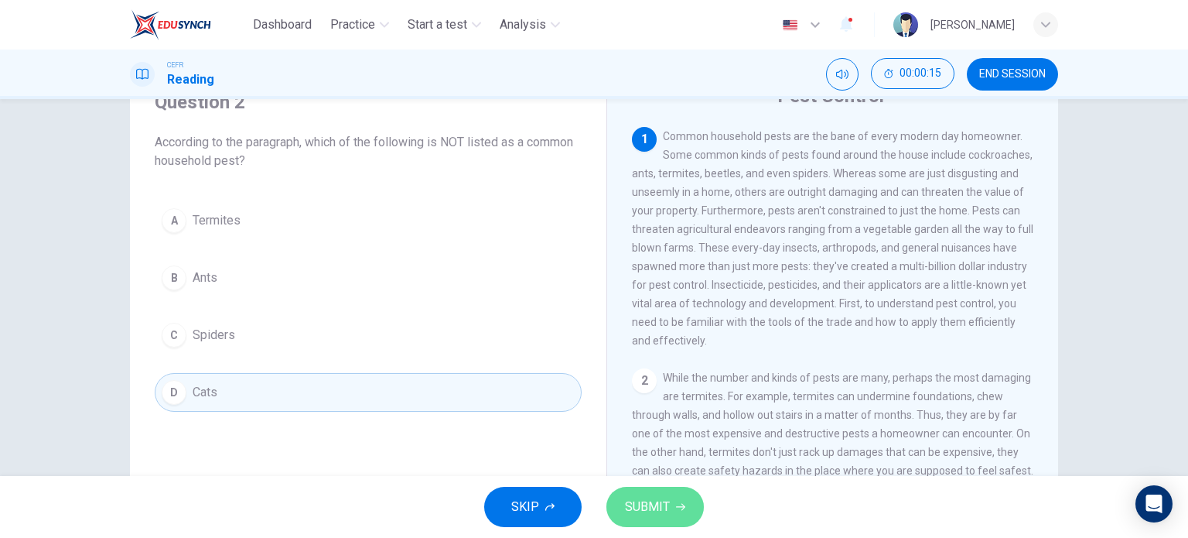
click at [676, 508] on icon "button" at bounding box center [680, 506] width 9 height 9
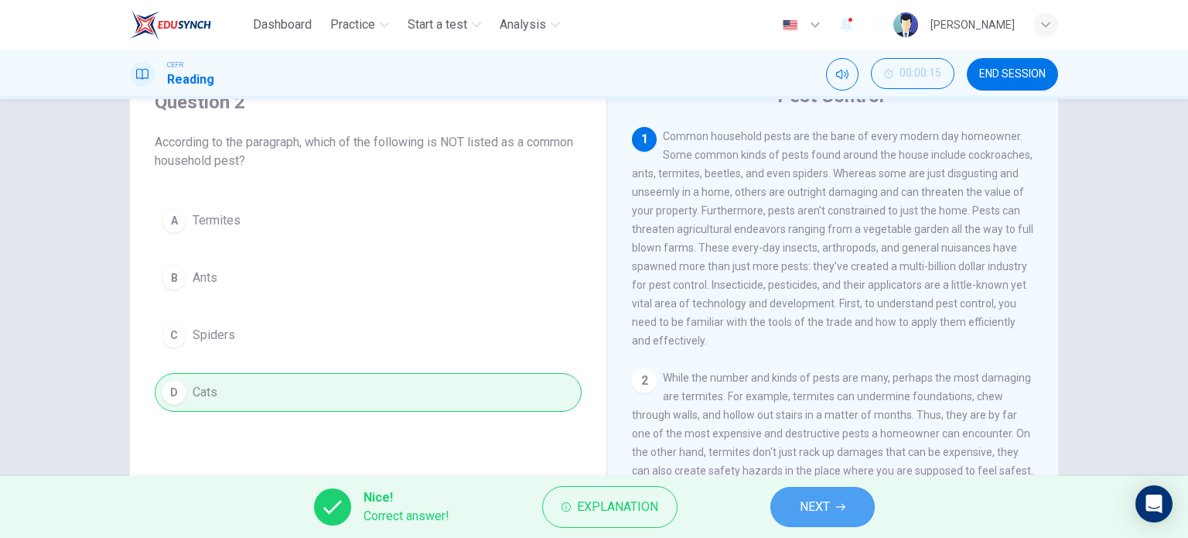
click at [797, 499] on button "NEXT" at bounding box center [823, 507] width 104 height 40
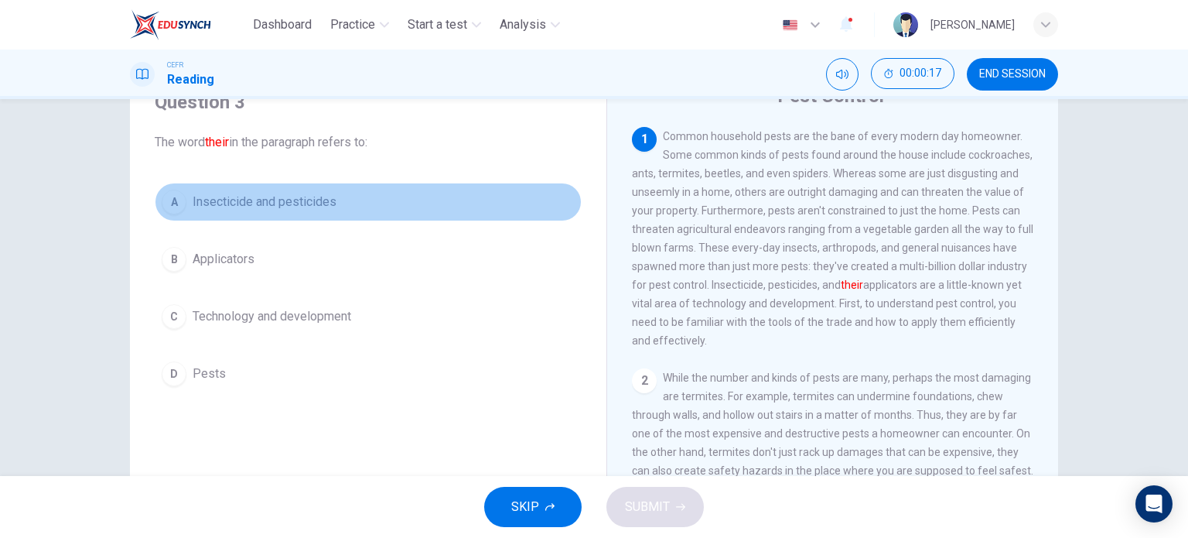
click at [266, 203] on span "Insecticide and pesticides" at bounding box center [265, 202] width 144 height 19
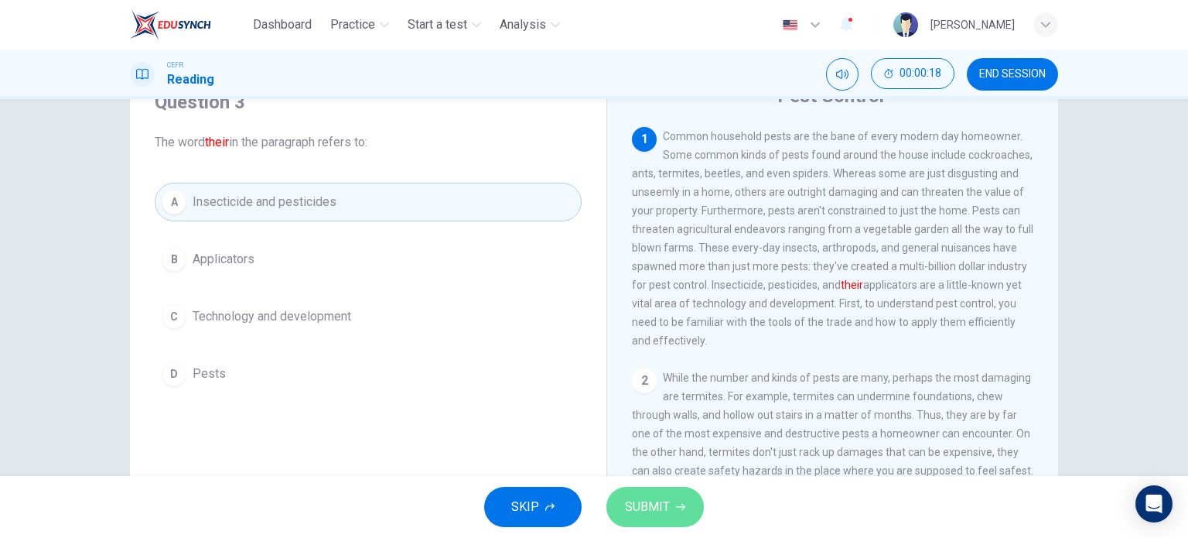
click at [678, 511] on icon "button" at bounding box center [680, 506] width 9 height 9
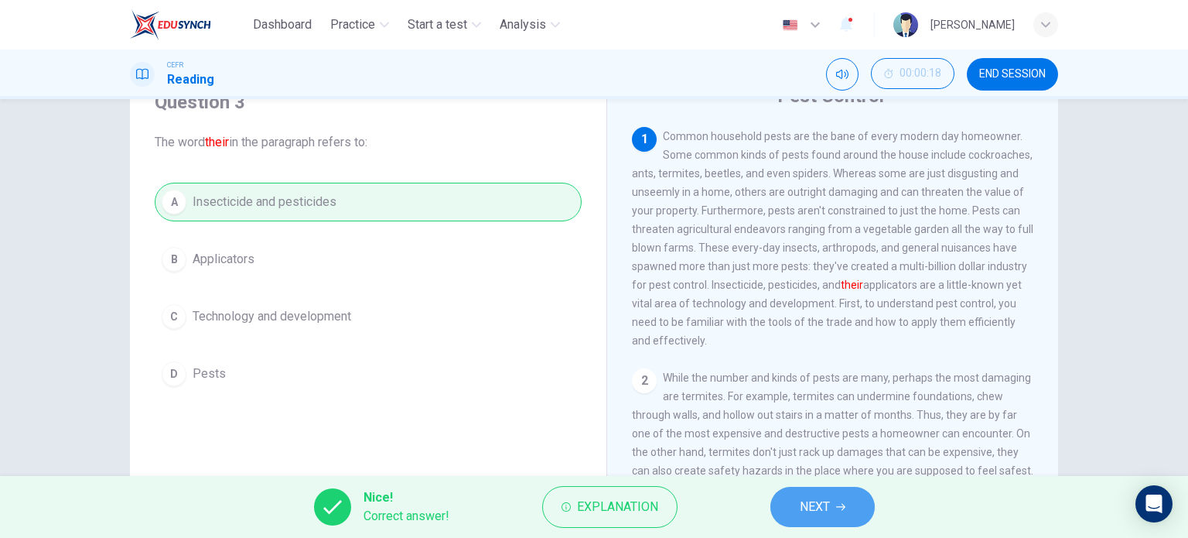
click at [828, 515] on span "NEXT" at bounding box center [815, 507] width 30 height 22
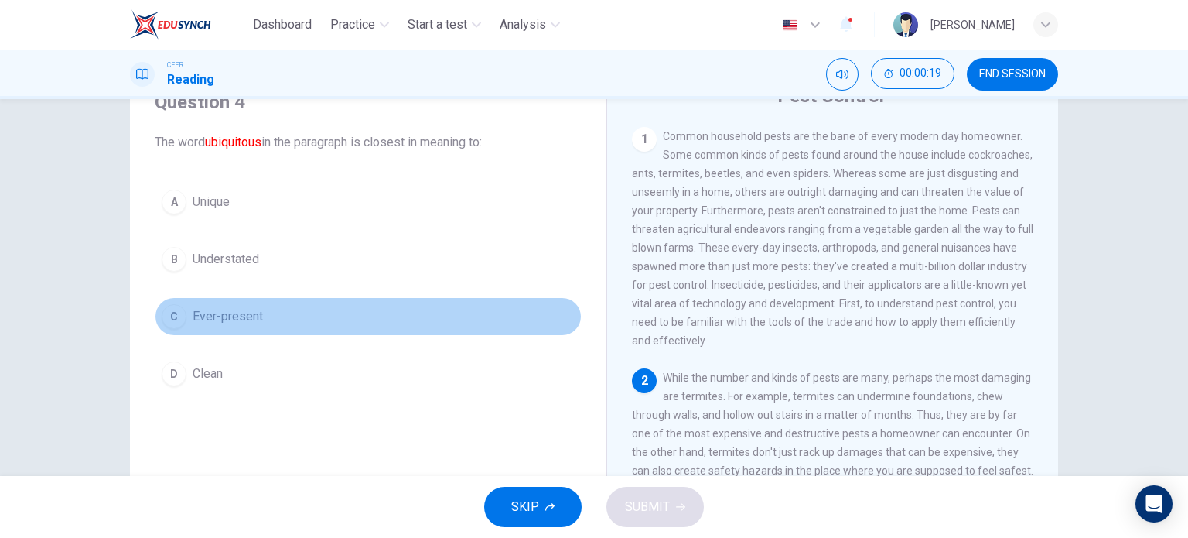
click at [179, 326] on button "C Ever-present" at bounding box center [368, 316] width 427 height 39
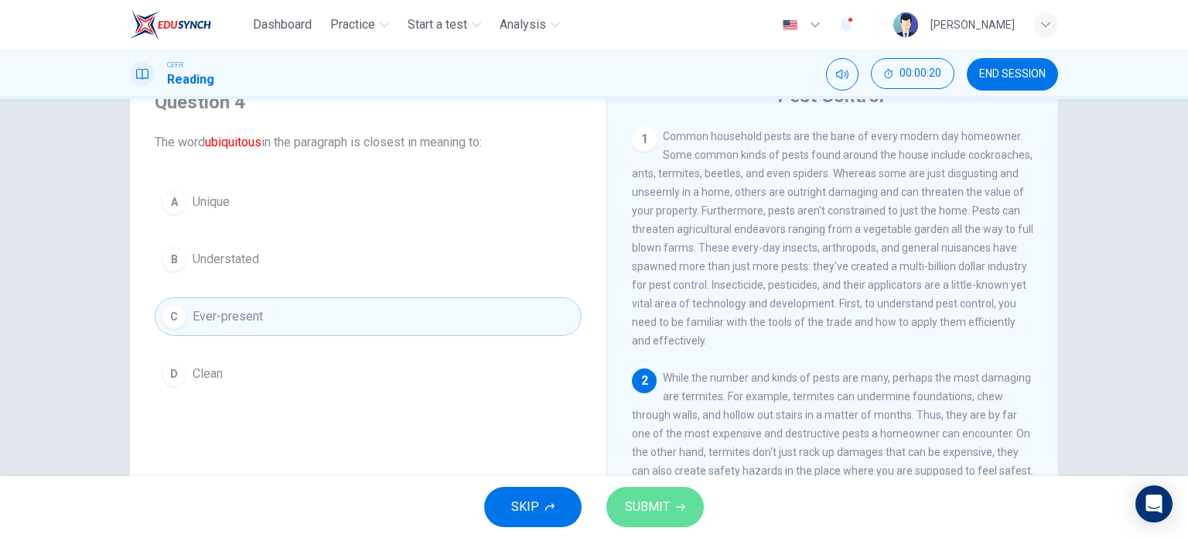
click at [648, 504] on span "SUBMIT" at bounding box center [647, 507] width 45 height 22
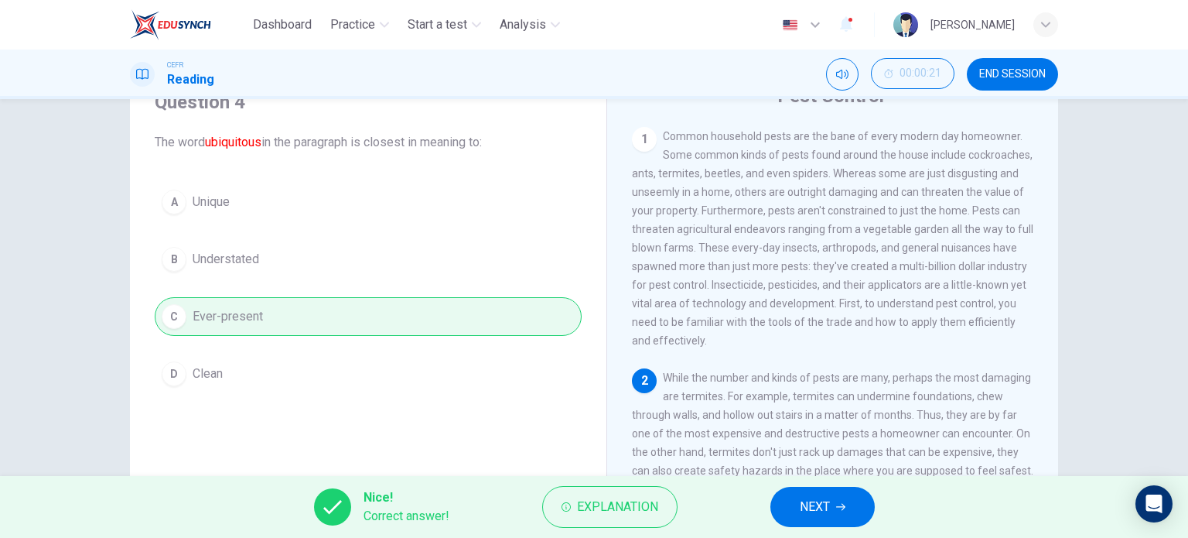
click at [814, 509] on span "NEXT" at bounding box center [815, 507] width 30 height 22
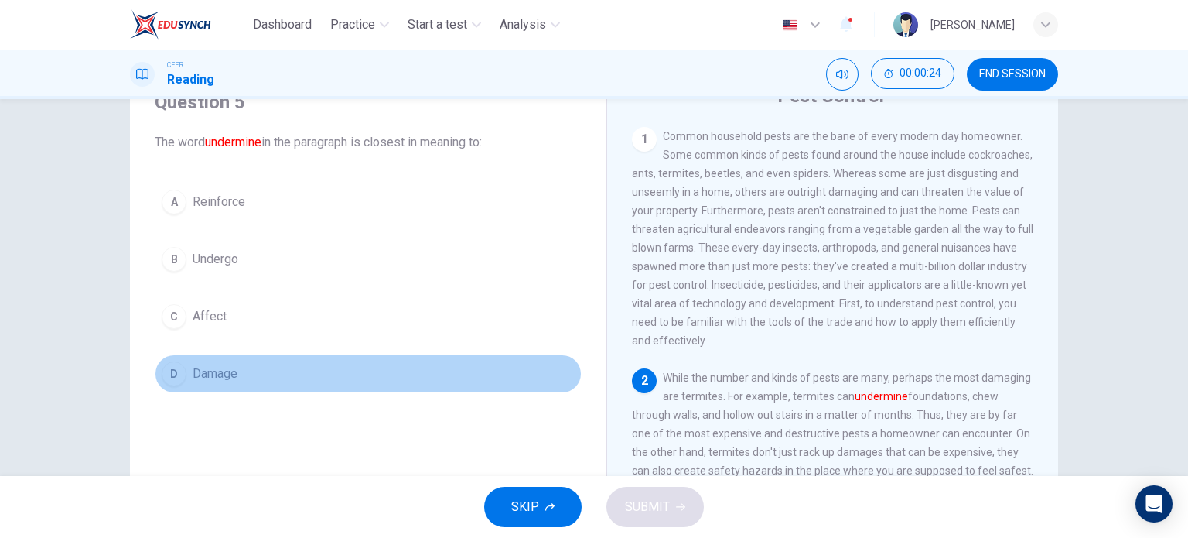
click at [207, 367] on span "Damage" at bounding box center [215, 373] width 45 height 19
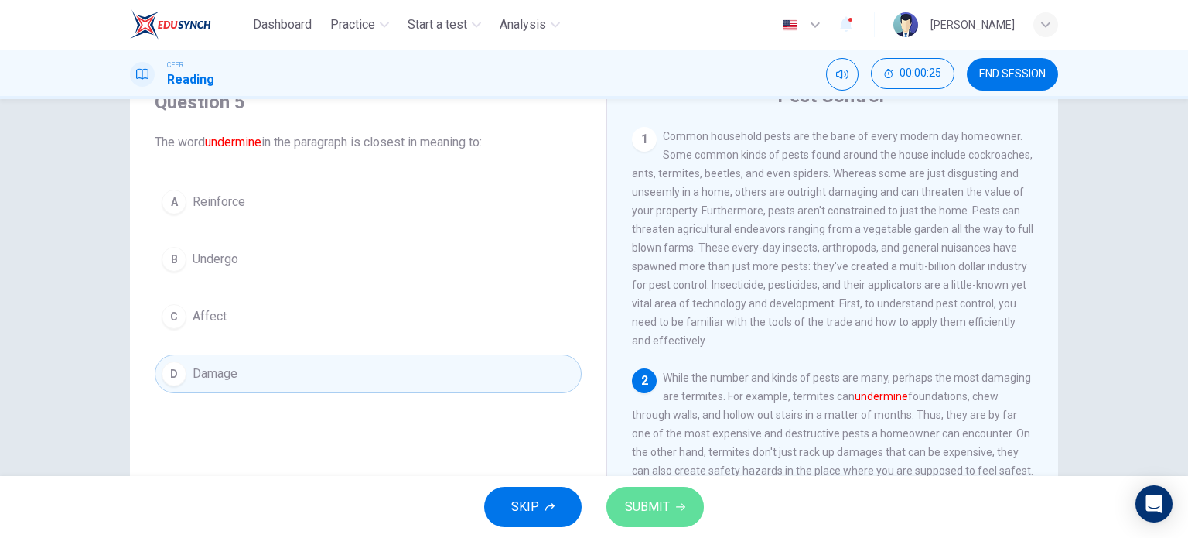
click at [648, 494] on button "SUBMIT" at bounding box center [655, 507] width 97 height 40
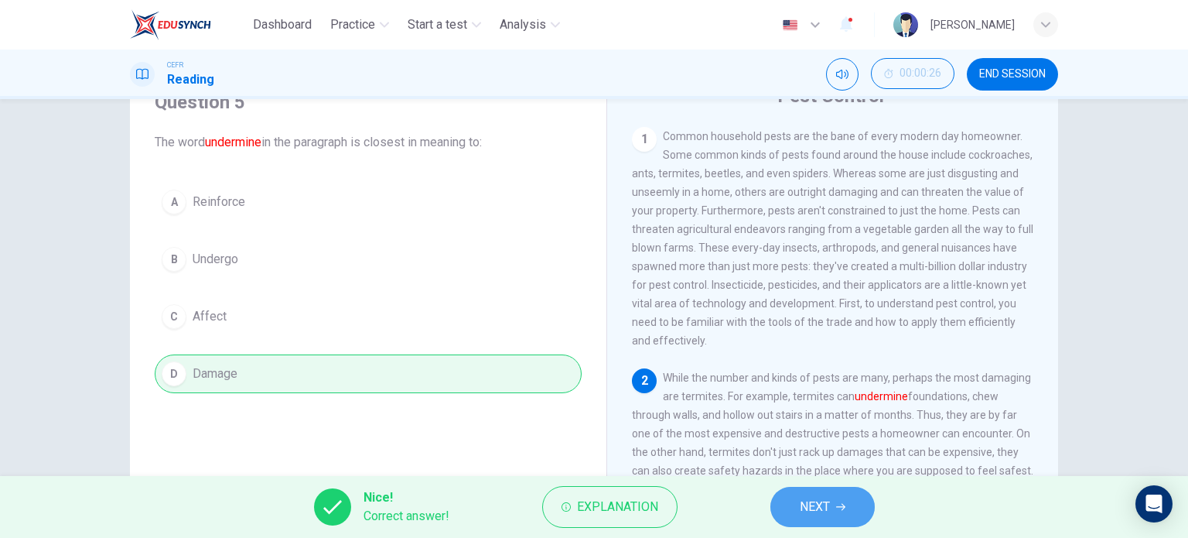
click at [831, 510] on button "NEXT" at bounding box center [823, 507] width 104 height 40
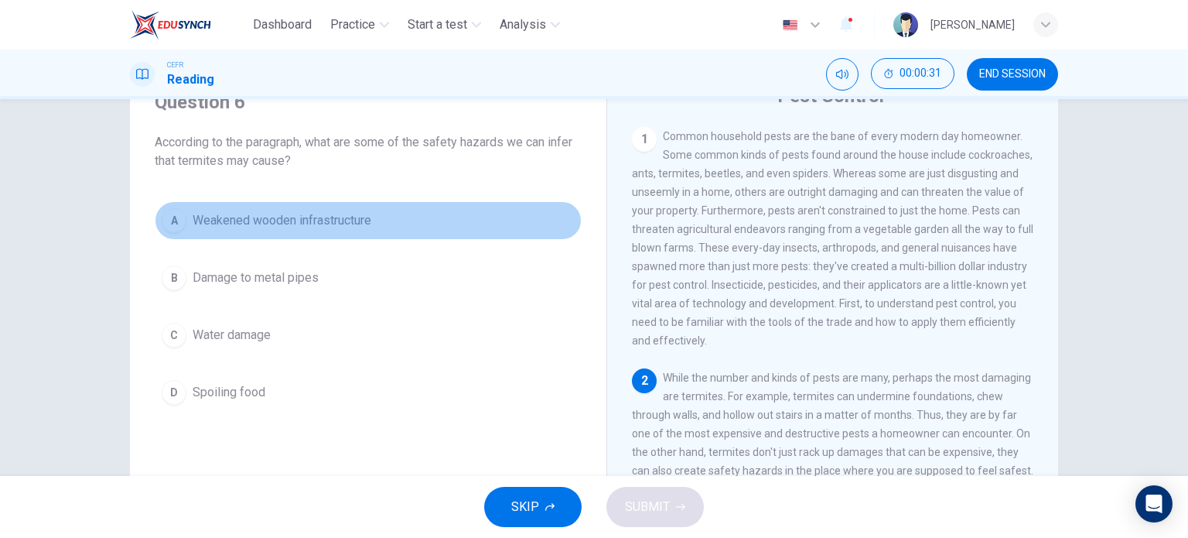
click at [241, 225] on span "Weakened wooden infrastructure" at bounding box center [282, 220] width 179 height 19
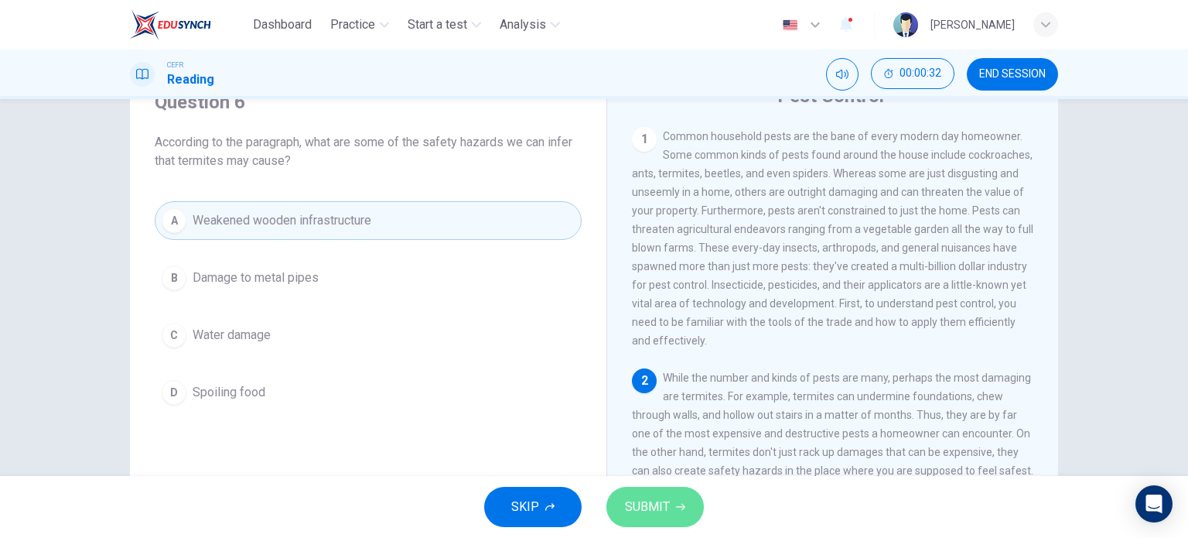
click at [660, 502] on span "SUBMIT" at bounding box center [647, 507] width 45 height 22
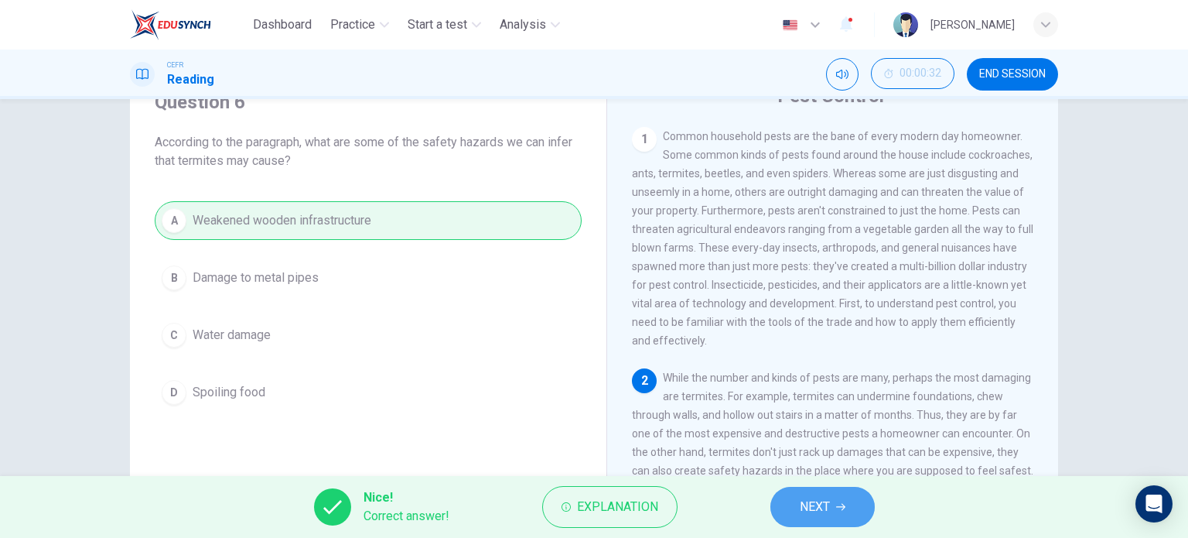
click at [832, 503] on button "NEXT" at bounding box center [823, 507] width 104 height 40
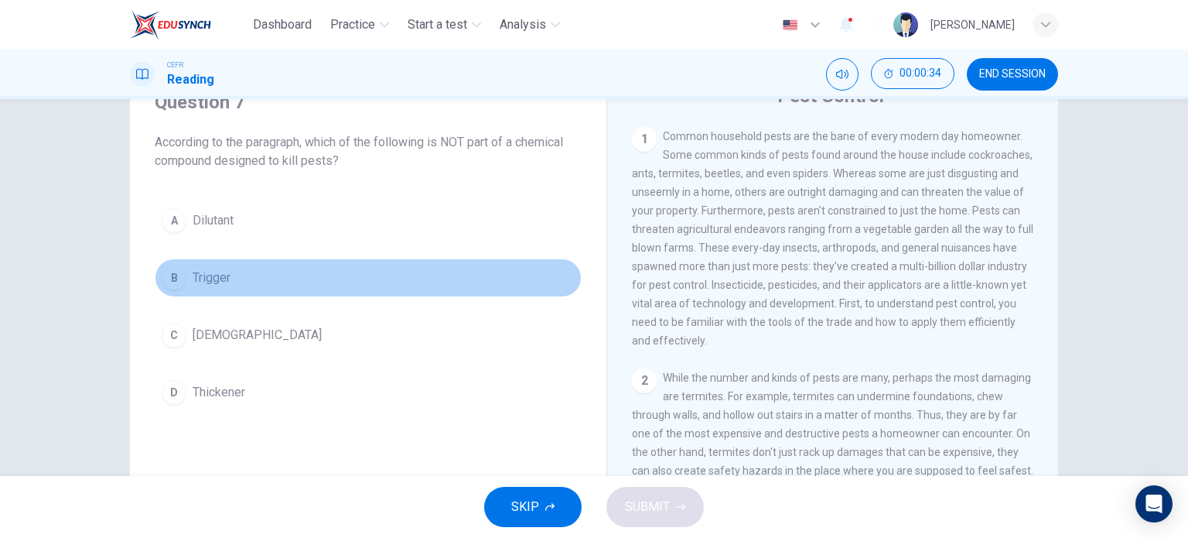
click at [179, 289] on button "B Trigger" at bounding box center [368, 277] width 427 height 39
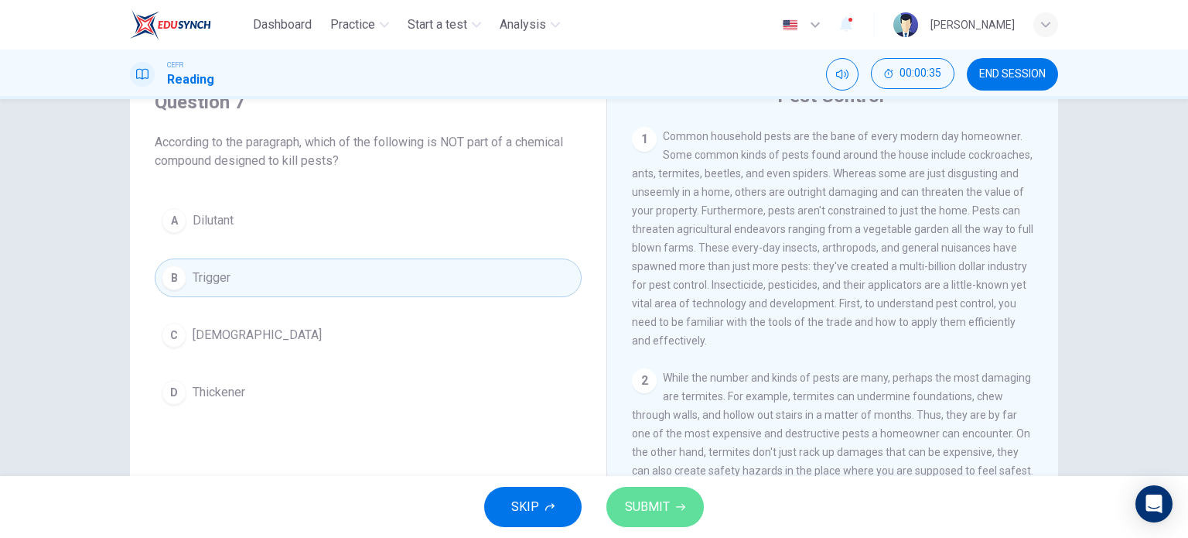
click at [655, 510] on span "SUBMIT" at bounding box center [647, 507] width 45 height 22
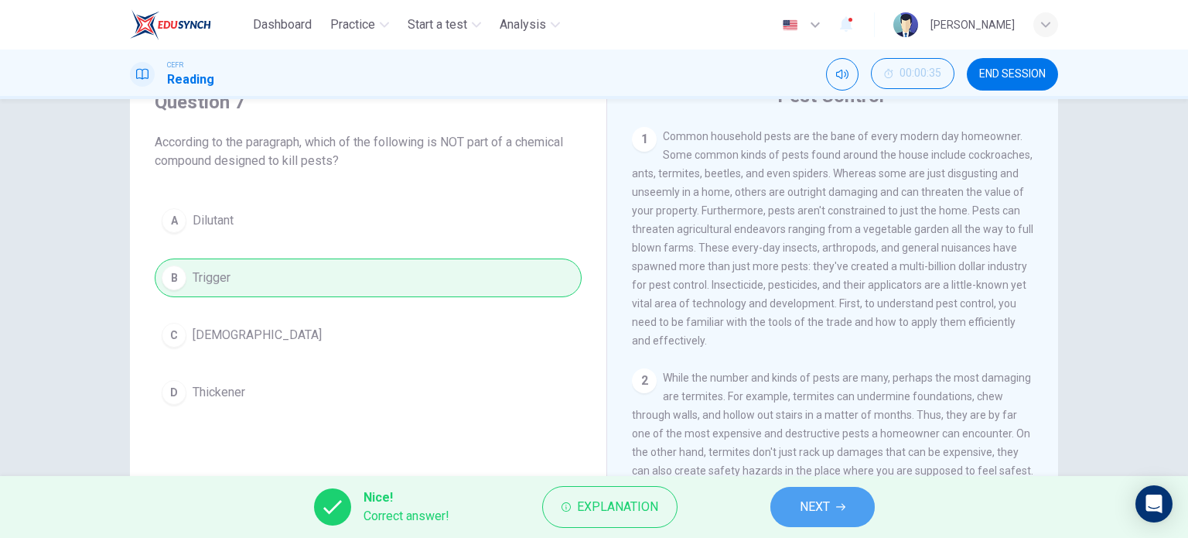
click at [861, 516] on button "NEXT" at bounding box center [823, 507] width 104 height 40
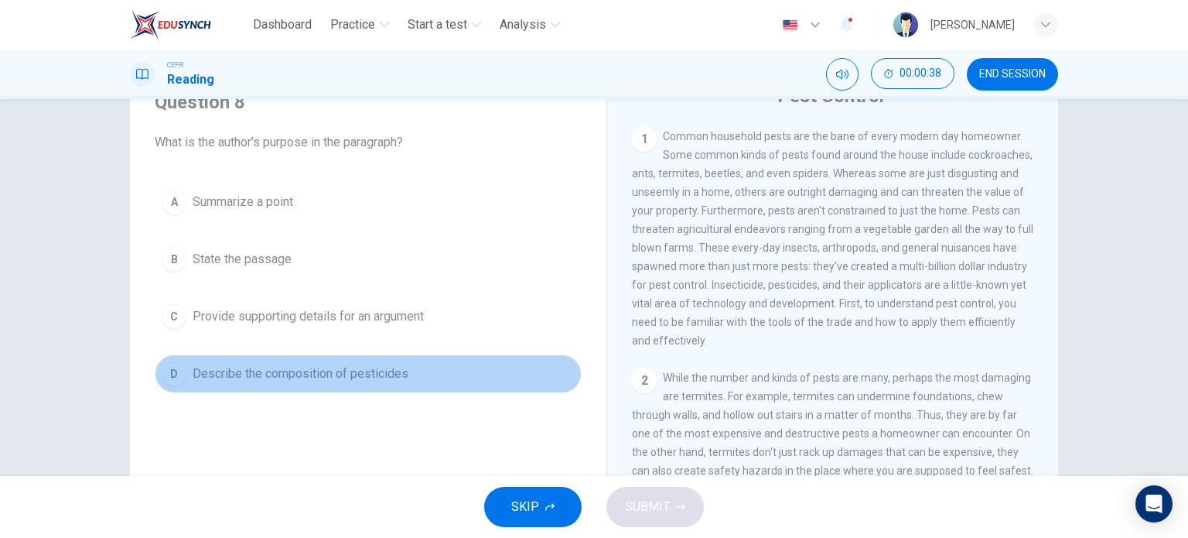
click at [315, 367] on span "Describe the composition of pesticides" at bounding box center [301, 373] width 216 height 19
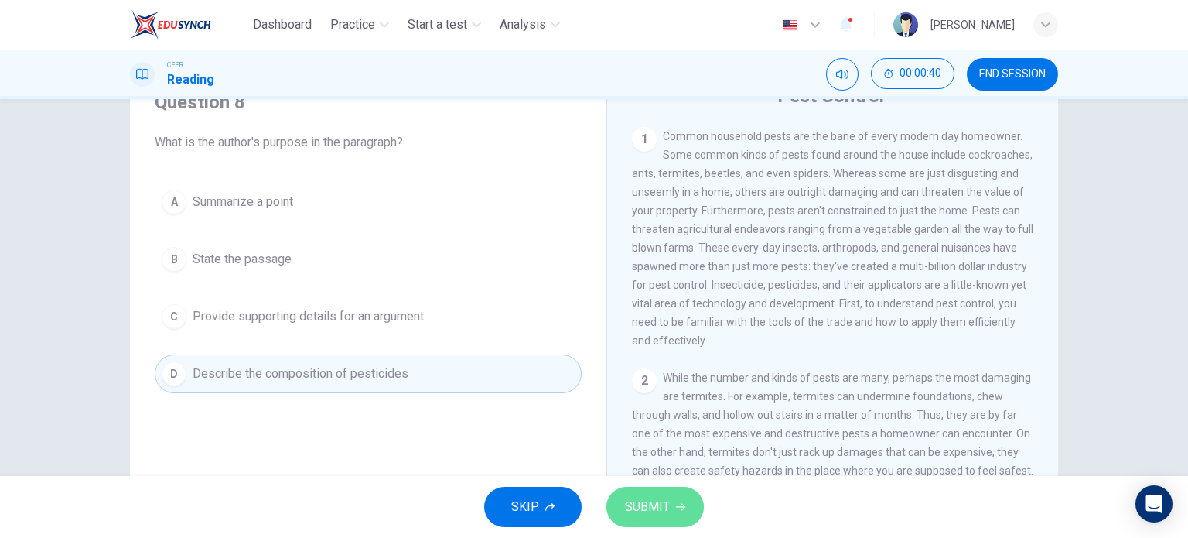
click at [679, 507] on icon "button" at bounding box center [680, 507] width 9 height 7
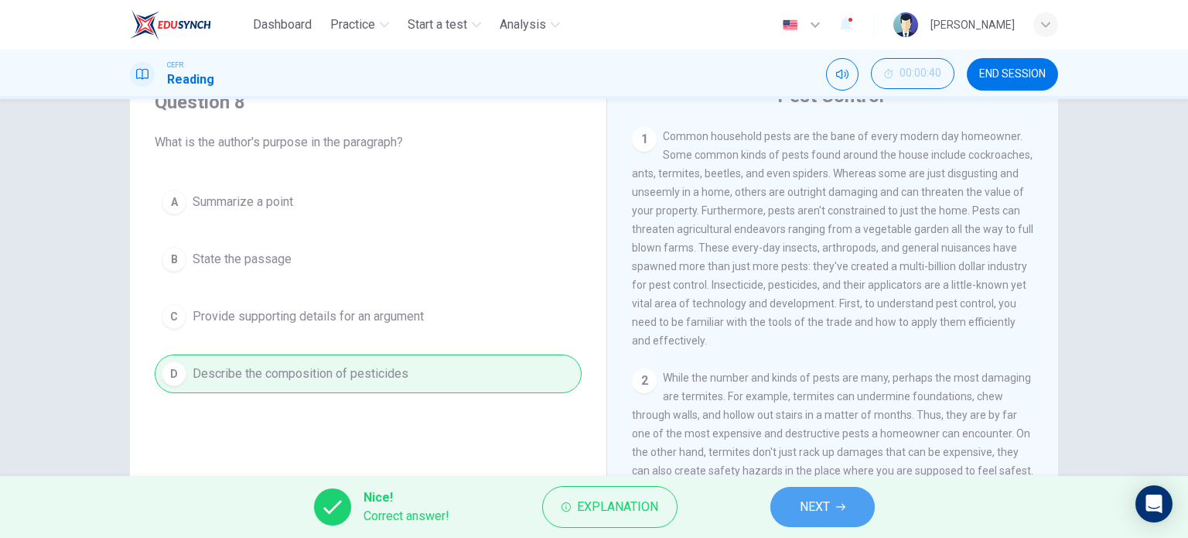
click at [786, 505] on button "NEXT" at bounding box center [823, 507] width 104 height 40
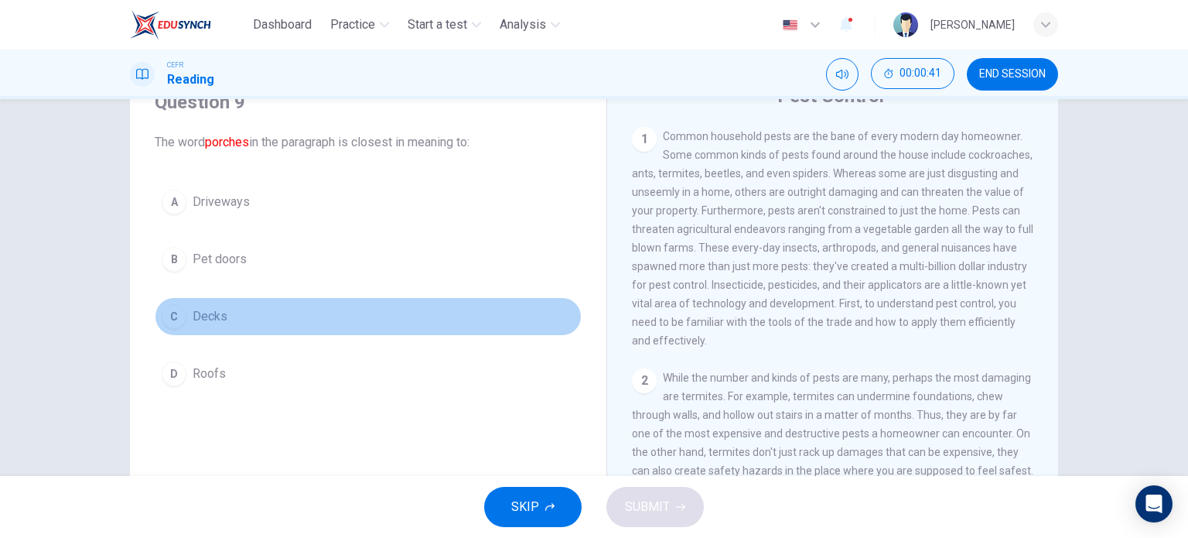
click at [212, 318] on span "Decks" at bounding box center [210, 316] width 35 height 19
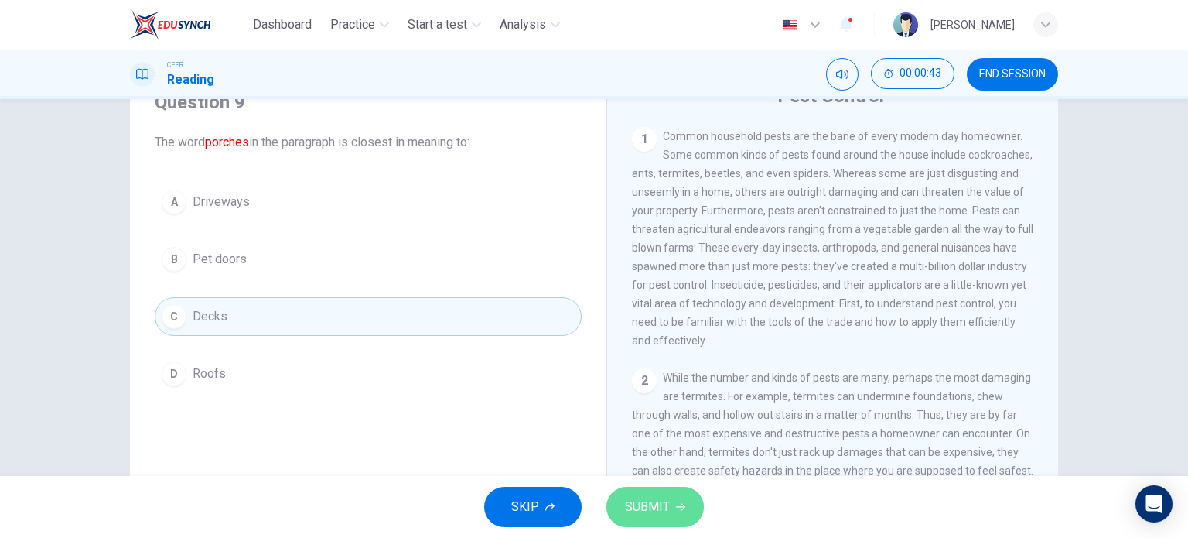
click at [667, 510] on span "SUBMIT" at bounding box center [647, 507] width 45 height 22
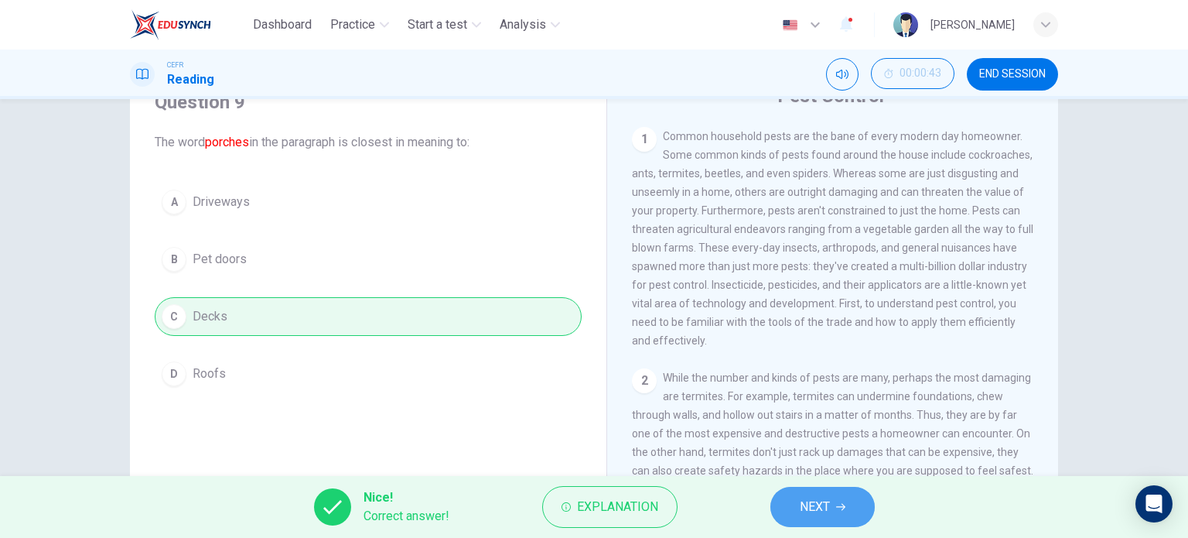
click at [786, 508] on button "NEXT" at bounding box center [823, 507] width 104 height 40
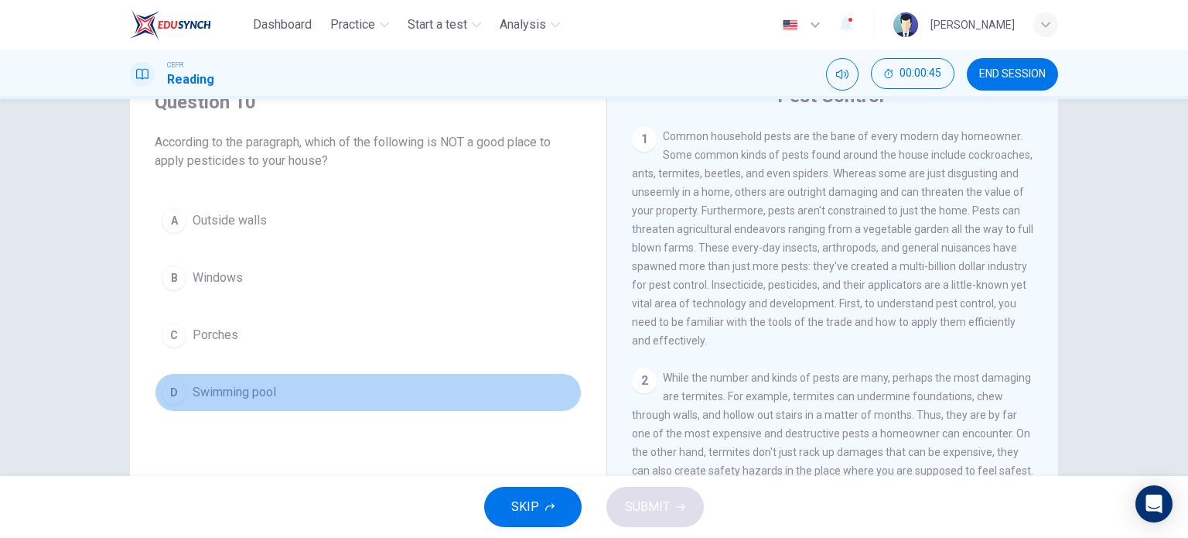
click at [234, 384] on span "Swimming pool" at bounding box center [235, 392] width 84 height 19
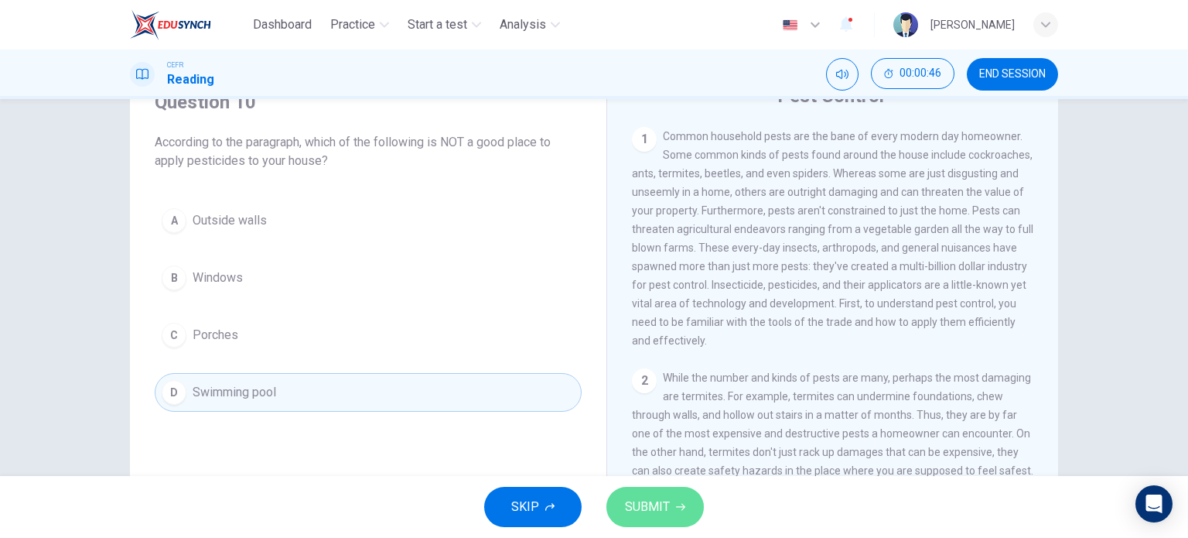
click at [656, 511] on span "SUBMIT" at bounding box center [647, 507] width 45 height 22
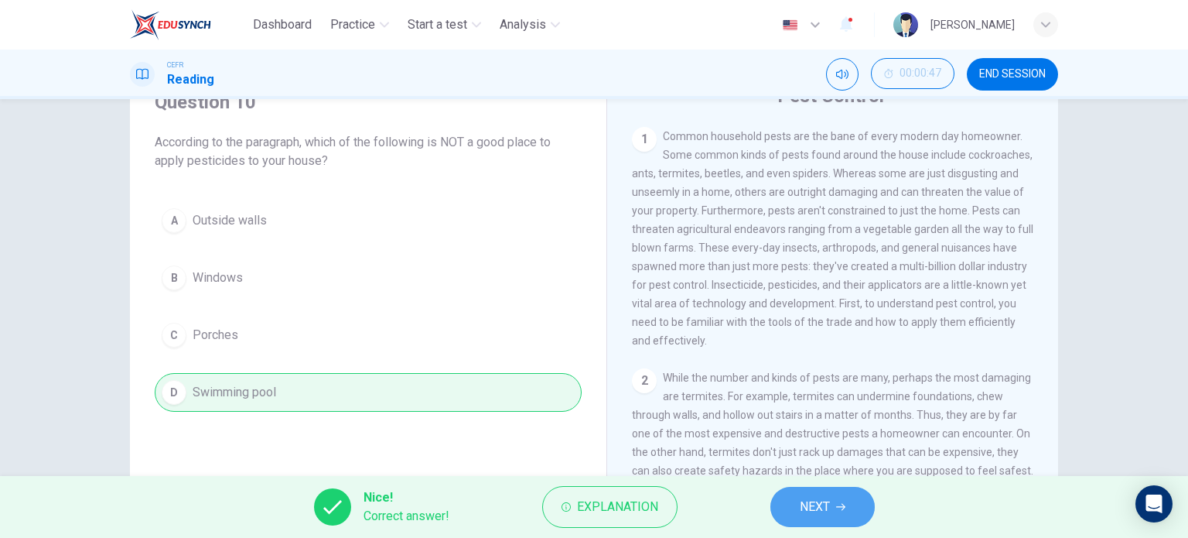
click at [809, 508] on span "NEXT" at bounding box center [815, 507] width 30 height 22
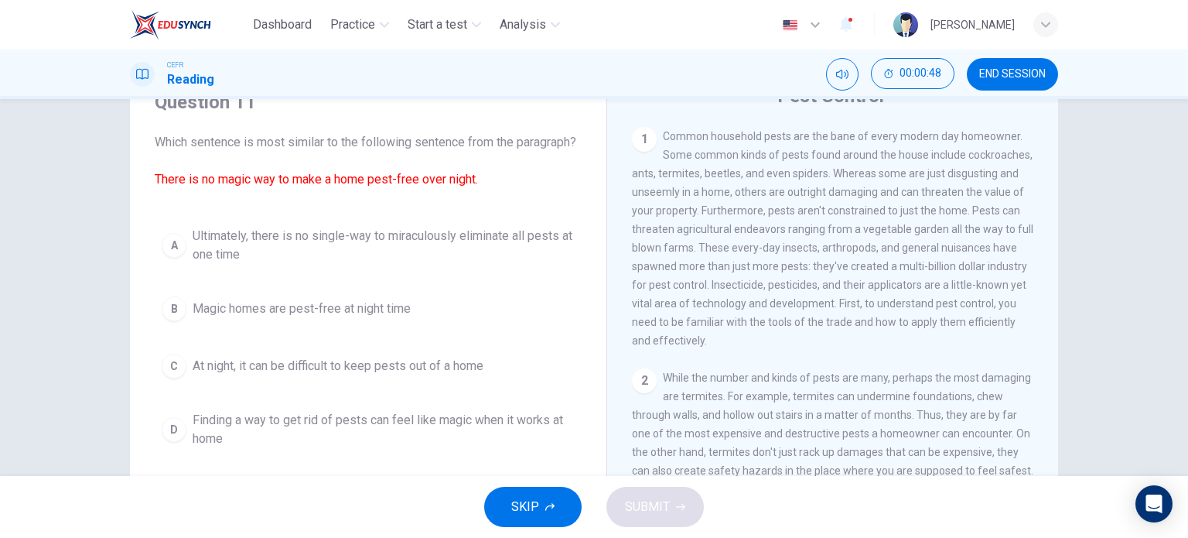
scroll to position [82, 0]
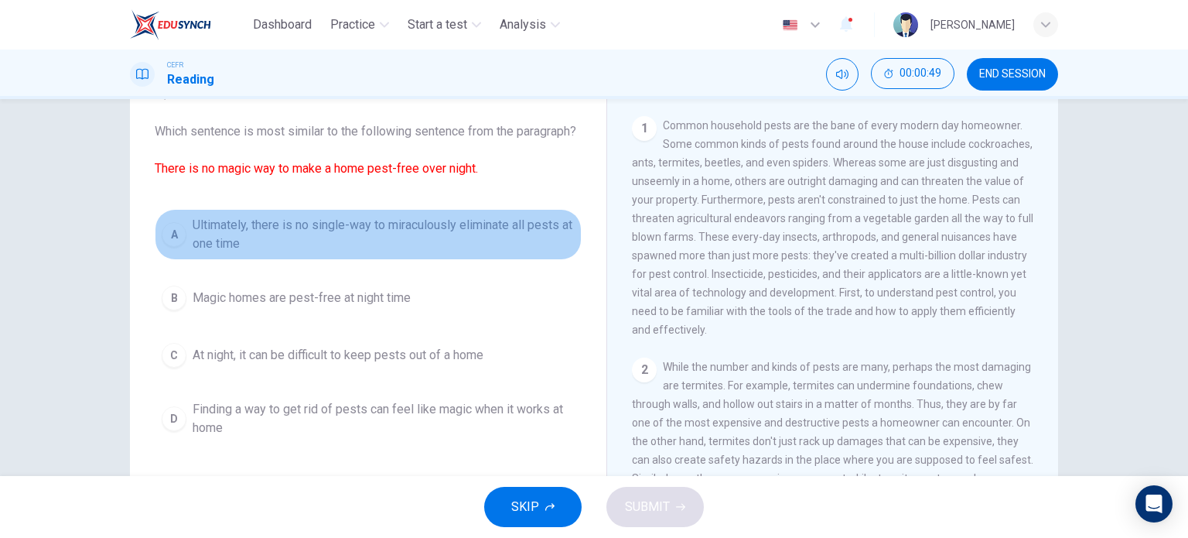
click at [379, 248] on span "Ultimately, there is no single-way to miraculously eliminate all pests at one t…" at bounding box center [384, 234] width 382 height 37
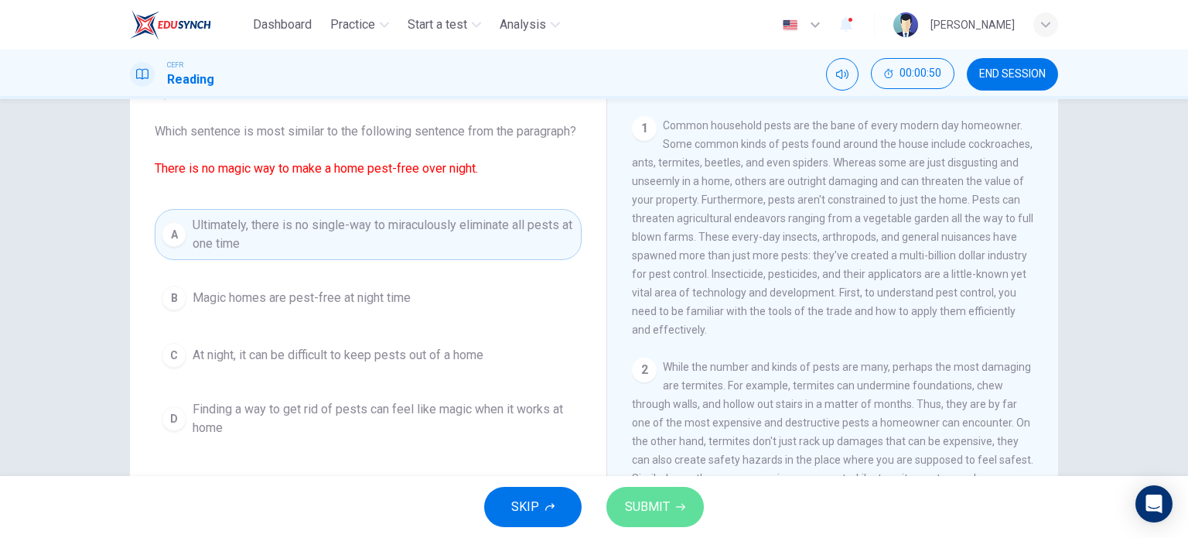
click at [662, 505] on span "SUBMIT" at bounding box center [647, 507] width 45 height 22
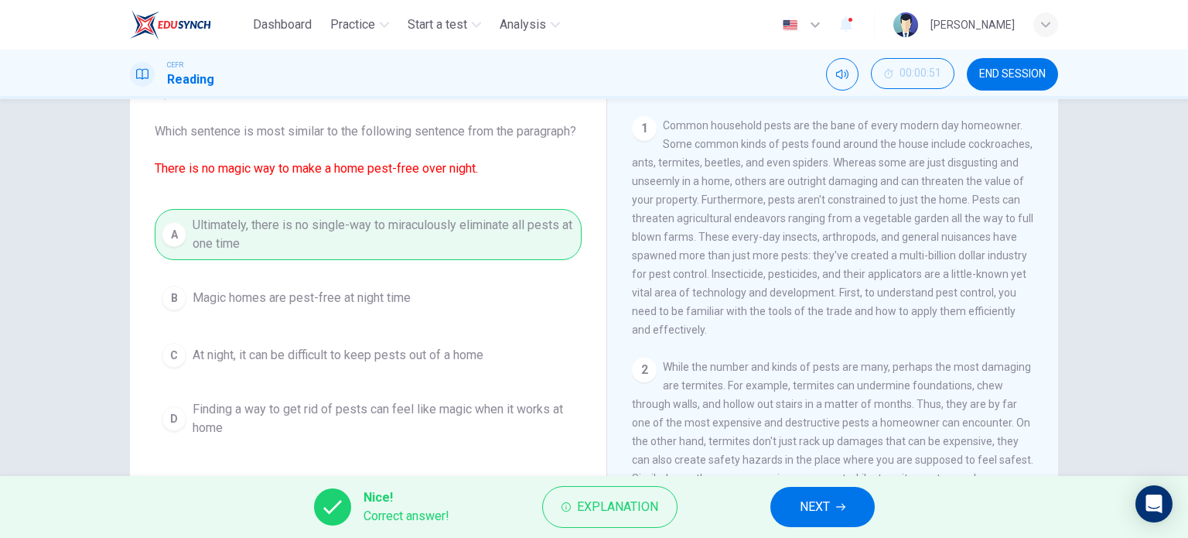
click at [820, 505] on span "NEXT" at bounding box center [815, 507] width 30 height 22
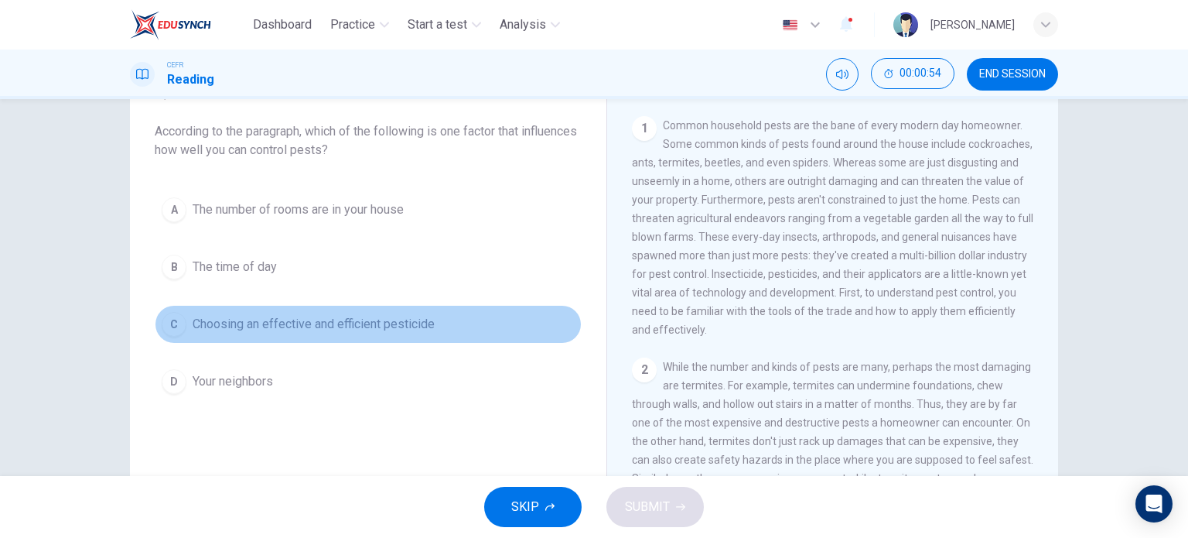
click at [264, 321] on span "Choosing an effective and efficient pesticide" at bounding box center [314, 324] width 242 height 19
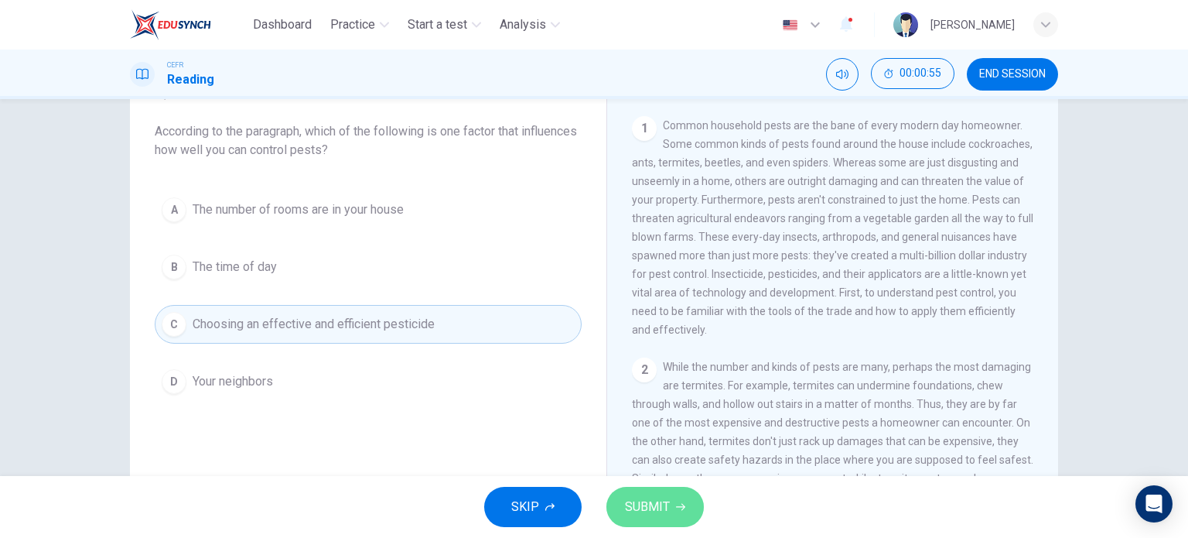
click at [681, 501] on button "SUBMIT" at bounding box center [655, 507] width 97 height 40
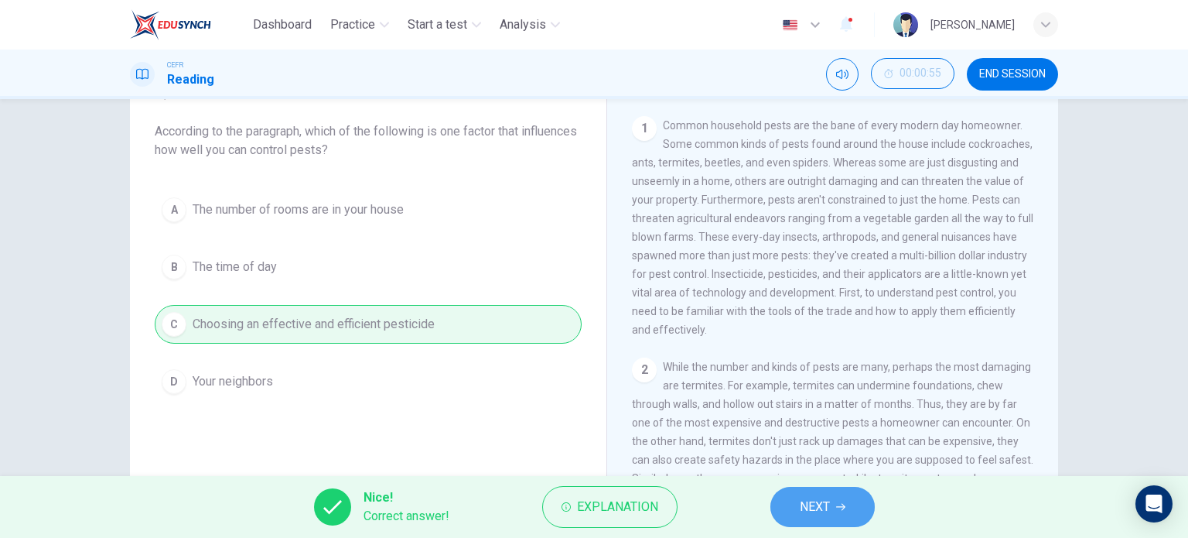
click at [815, 500] on span "NEXT" at bounding box center [815, 507] width 30 height 22
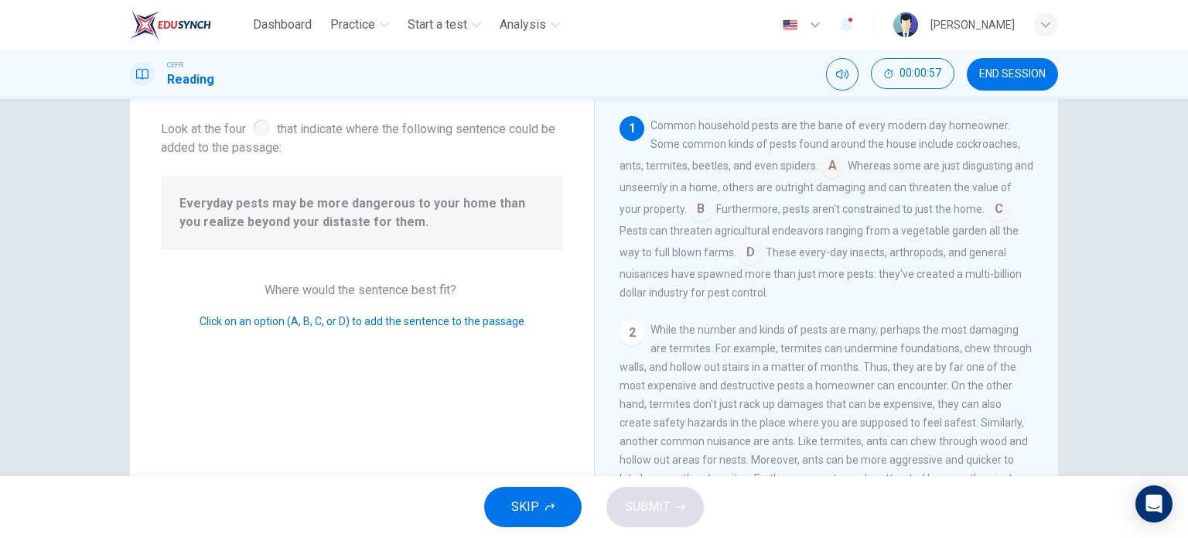
click at [829, 164] on input at bounding box center [832, 167] width 25 height 25
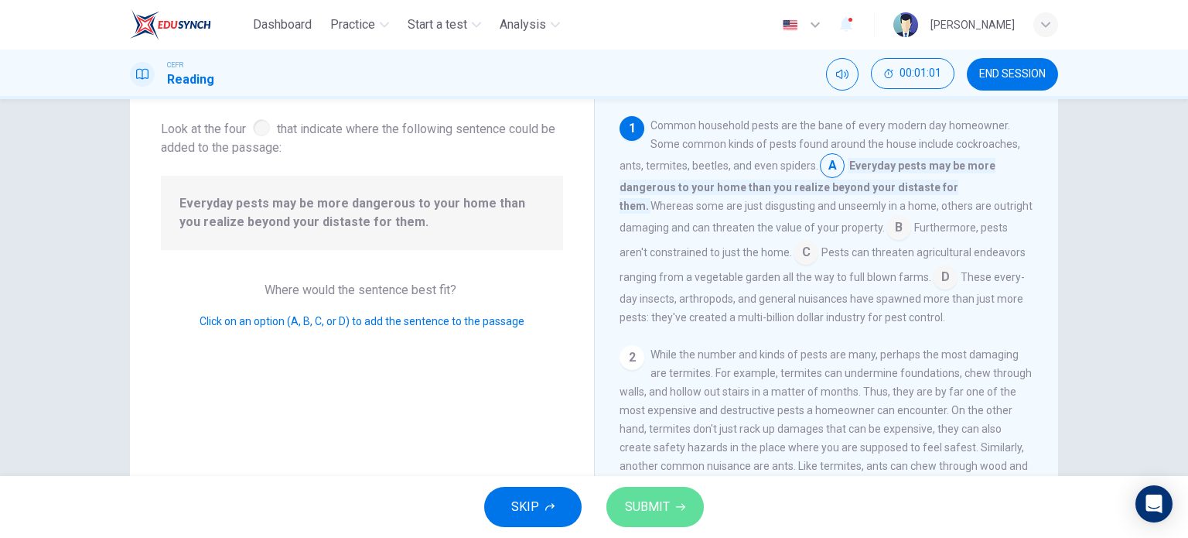
click at [676, 504] on icon "button" at bounding box center [680, 506] width 9 height 9
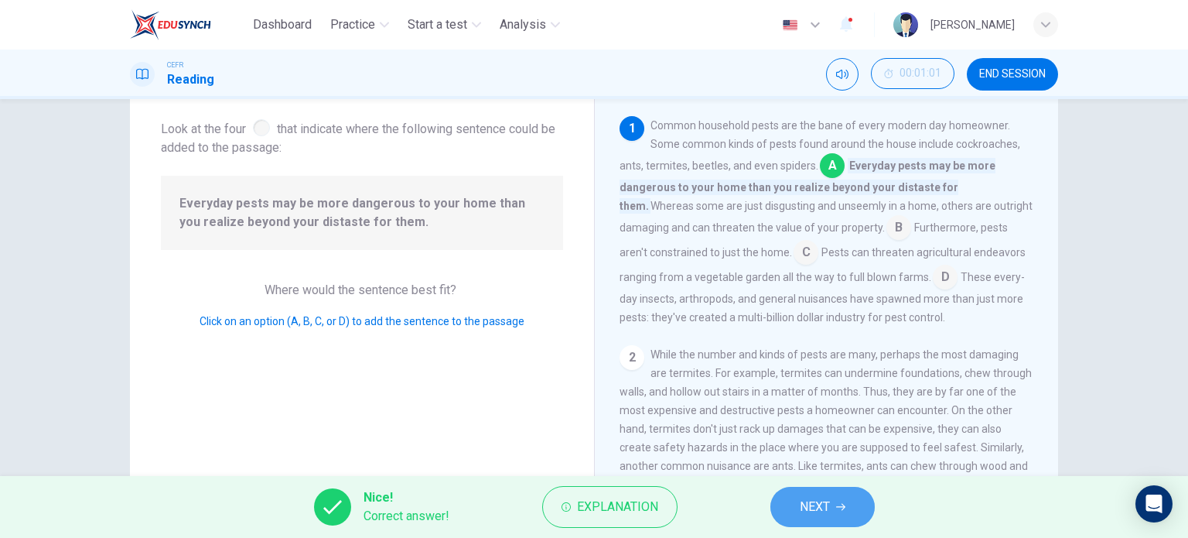
click at [839, 509] on icon "button" at bounding box center [840, 506] width 9 height 9
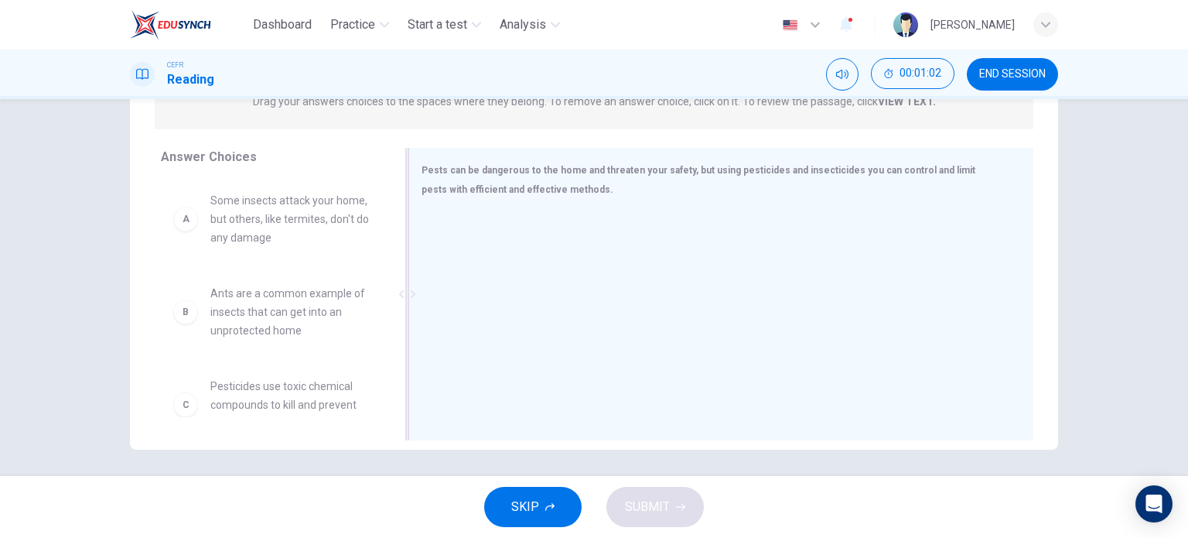
scroll to position [223, 0]
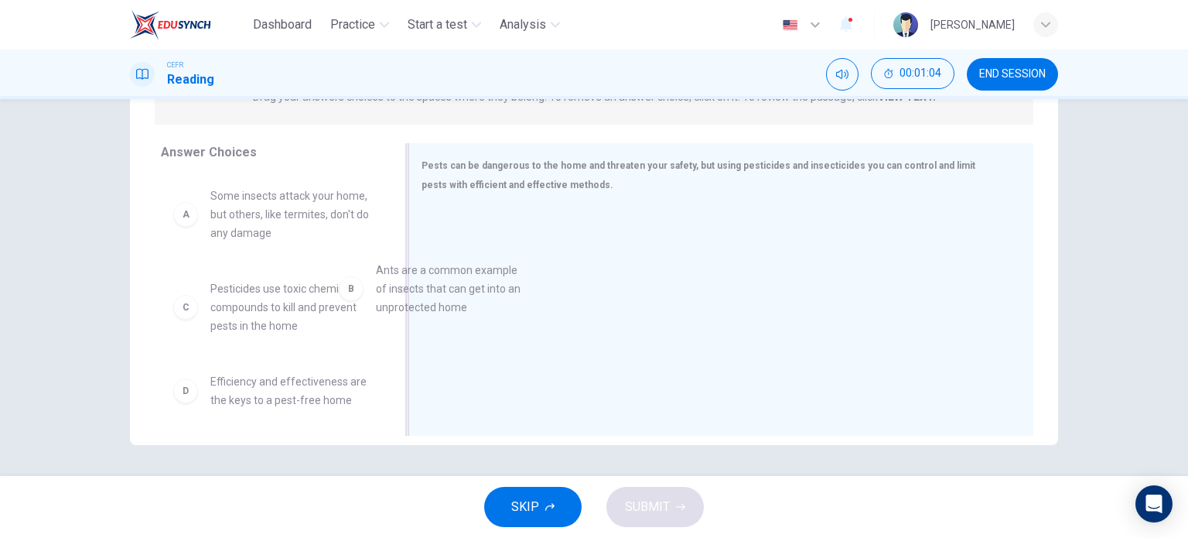
drag, startPoint x: 277, startPoint y: 312, endPoint x: 465, endPoint y: 287, distance: 189.6
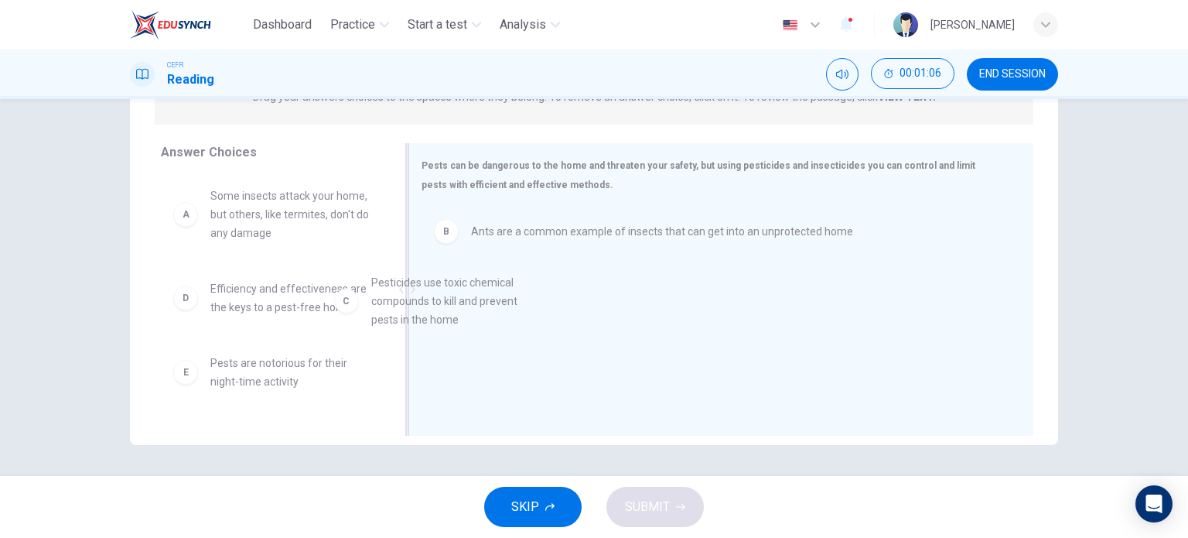
drag, startPoint x: 310, startPoint y: 321, endPoint x: 525, endPoint y: 315, distance: 215.2
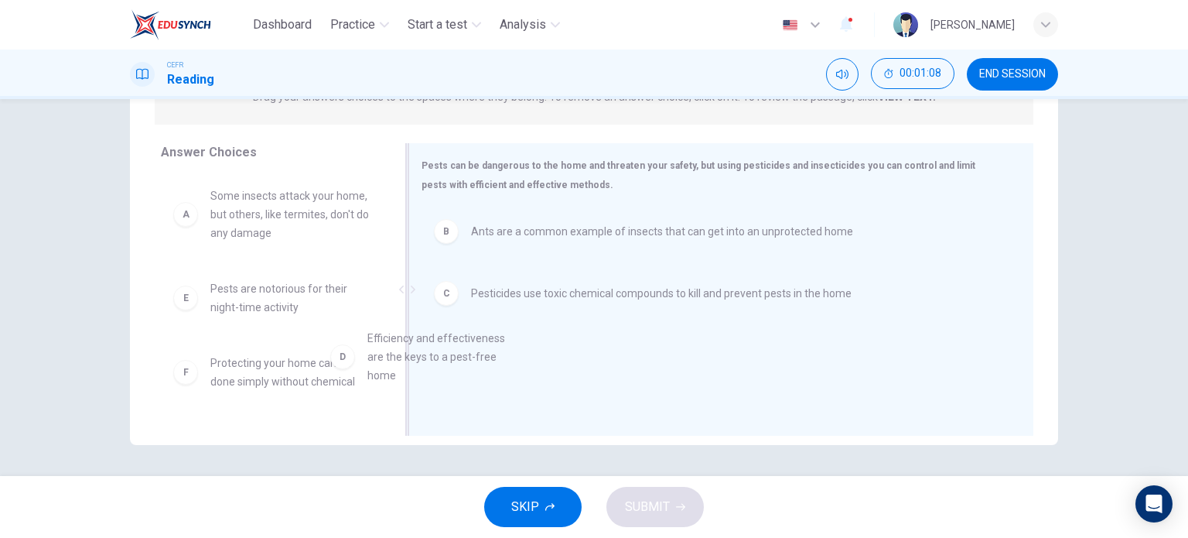
drag, startPoint x: 309, startPoint y: 296, endPoint x: 515, endPoint y: 358, distance: 215.1
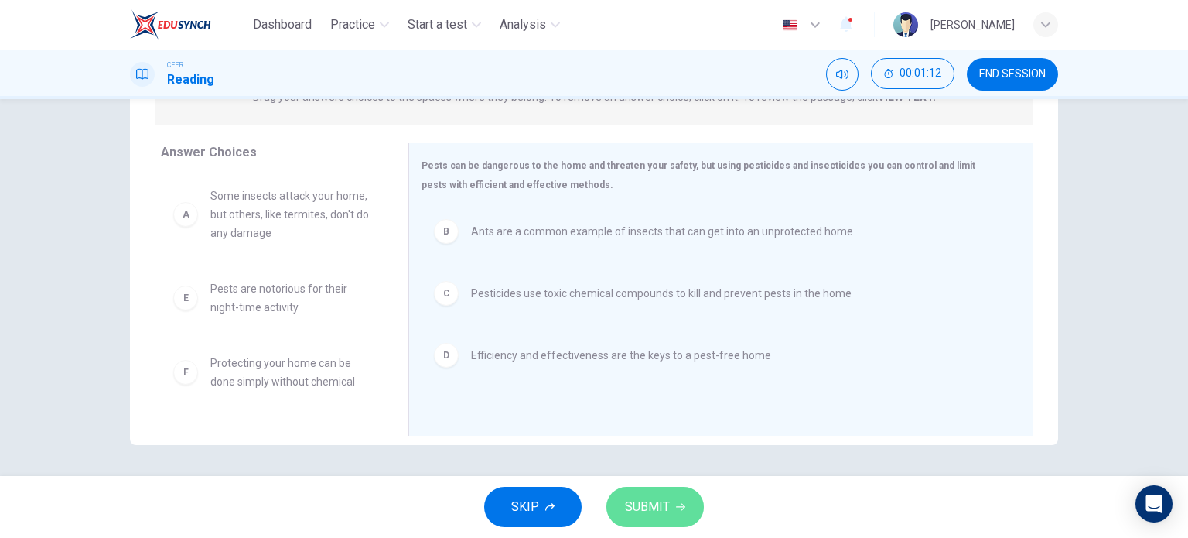
click at [634, 499] on span "SUBMIT" at bounding box center [647, 507] width 45 height 22
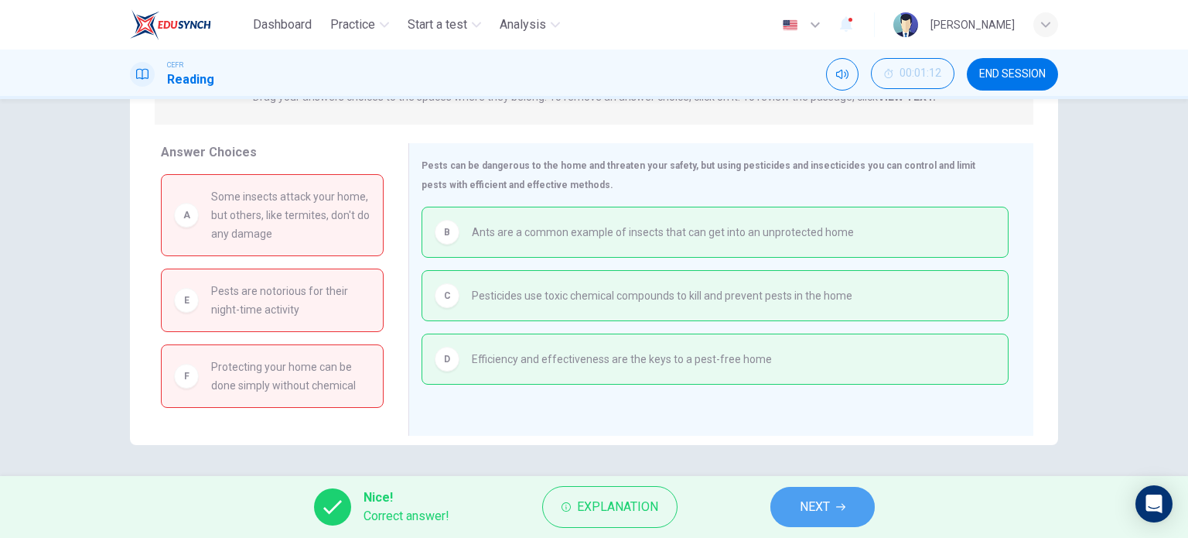
click at [812, 509] on span "NEXT" at bounding box center [815, 507] width 30 height 22
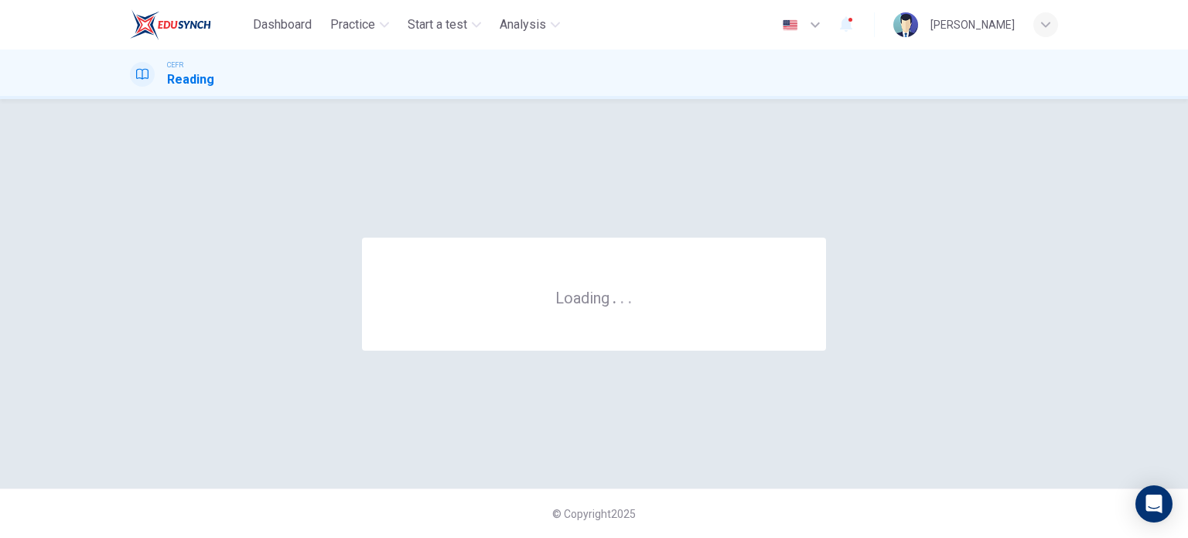
scroll to position [0, 0]
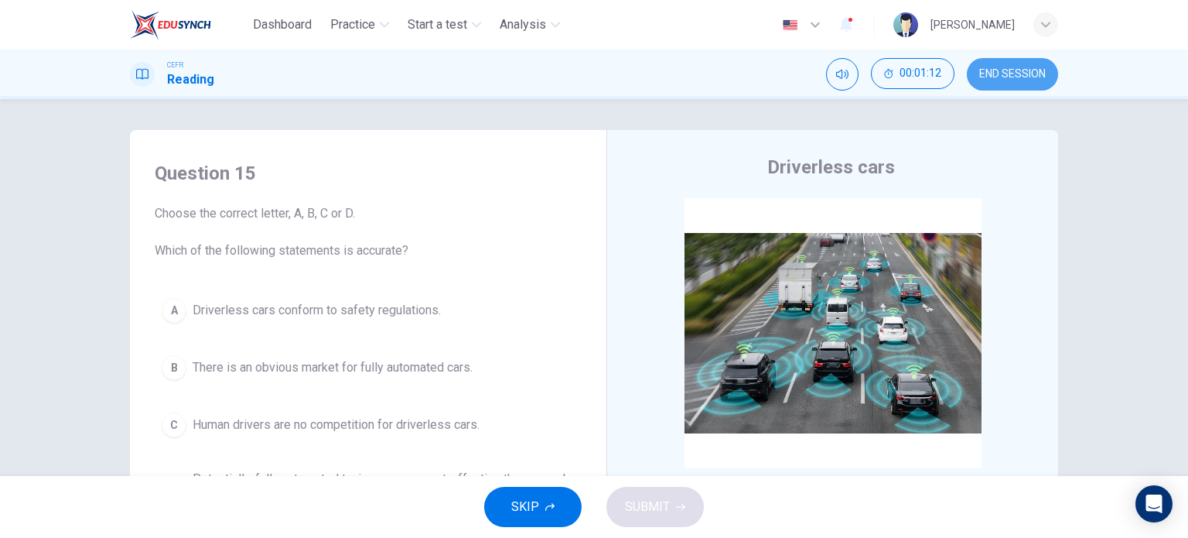
click at [1030, 66] on button "END SESSION" at bounding box center [1012, 74] width 91 height 32
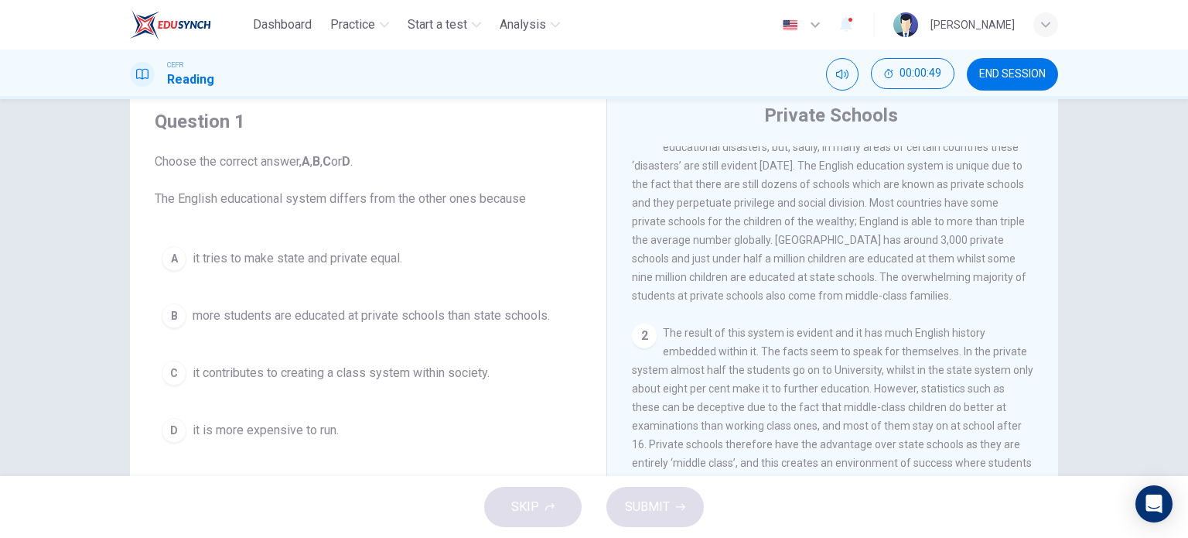
scroll to position [56, 0]
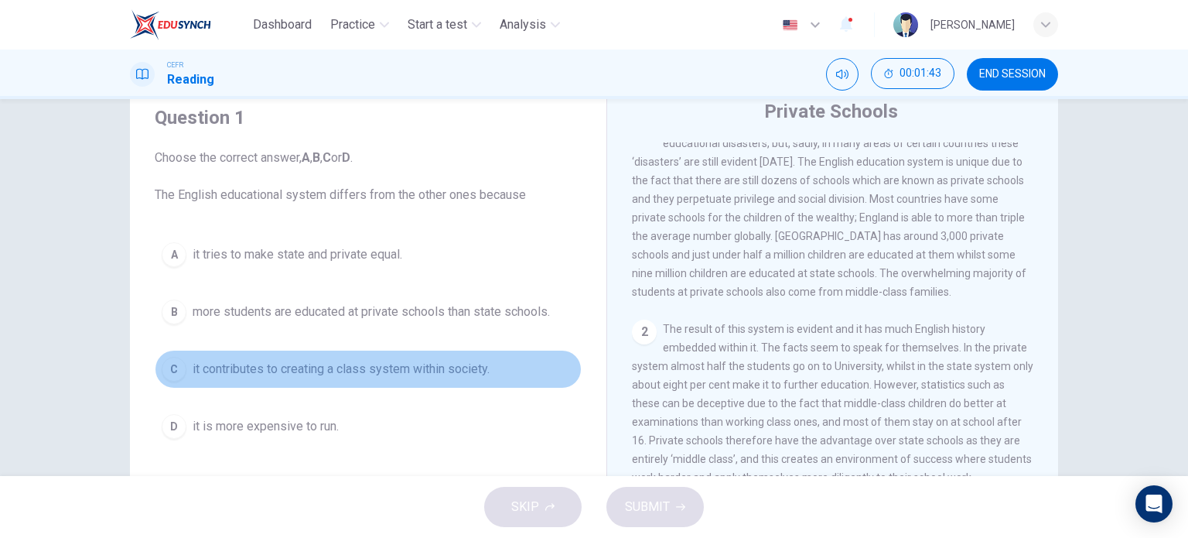
click at [286, 364] on span "it contributes to creating a class system within society." at bounding box center [341, 369] width 297 height 19
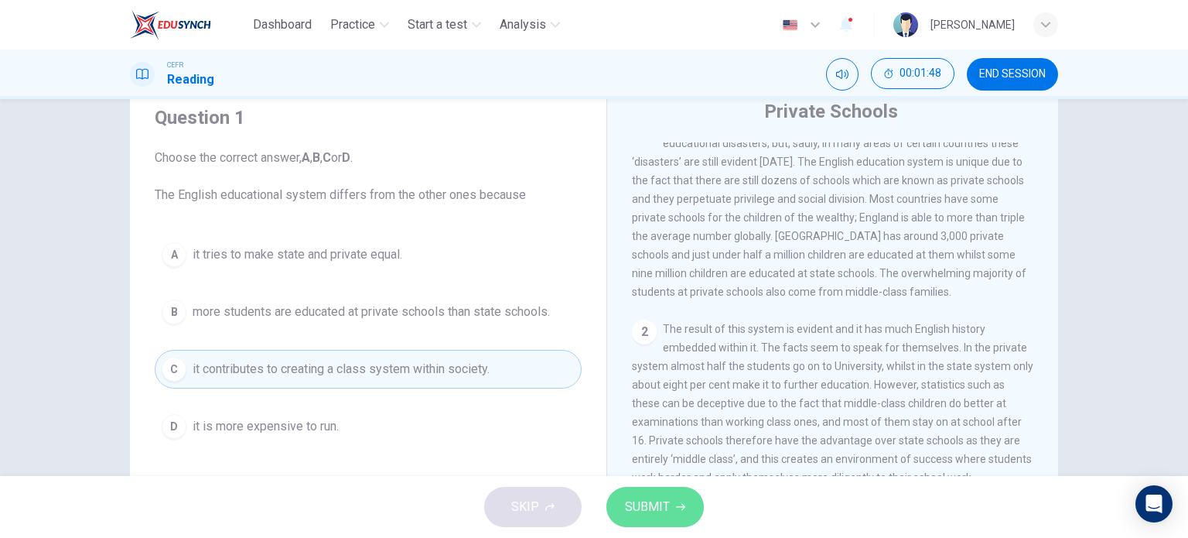
click at [662, 507] on span "SUBMIT" at bounding box center [647, 507] width 45 height 22
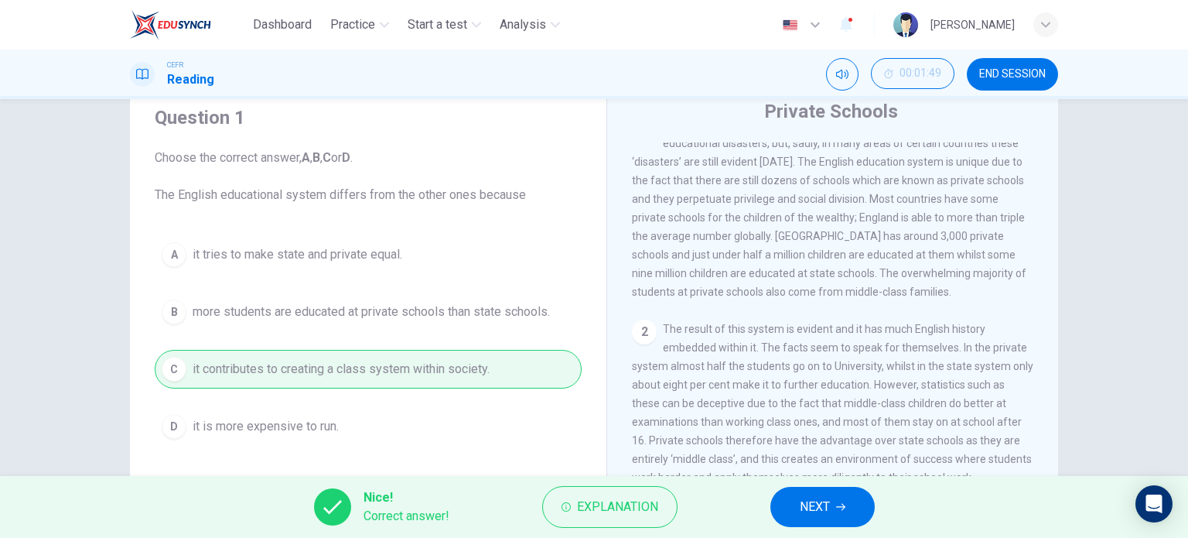
click at [810, 510] on span "NEXT" at bounding box center [815, 507] width 30 height 22
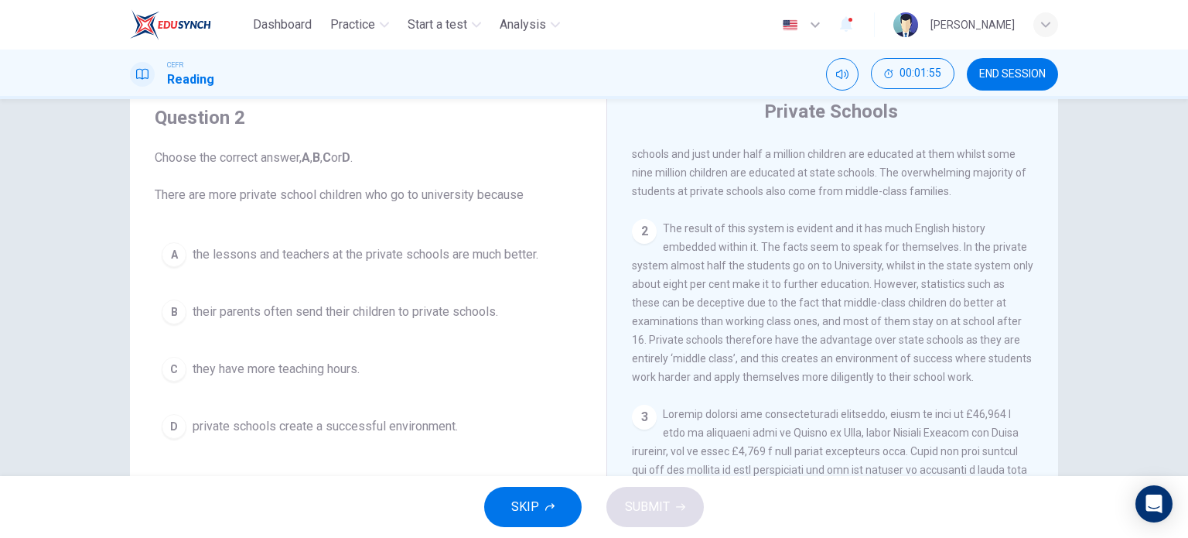
scroll to position [454, 0]
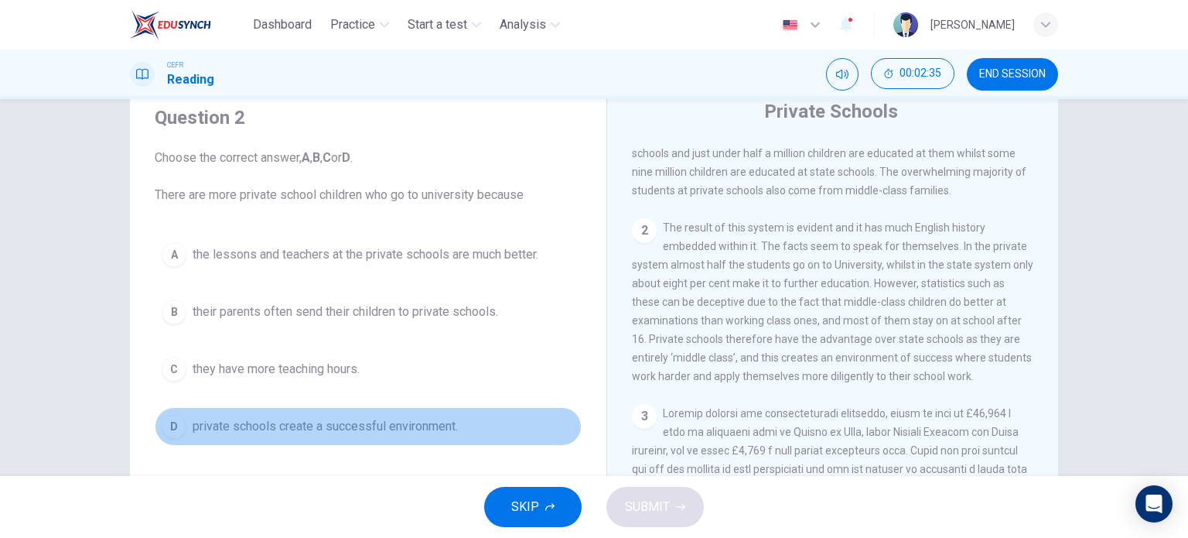
click at [178, 425] on div "D" at bounding box center [174, 426] width 25 height 25
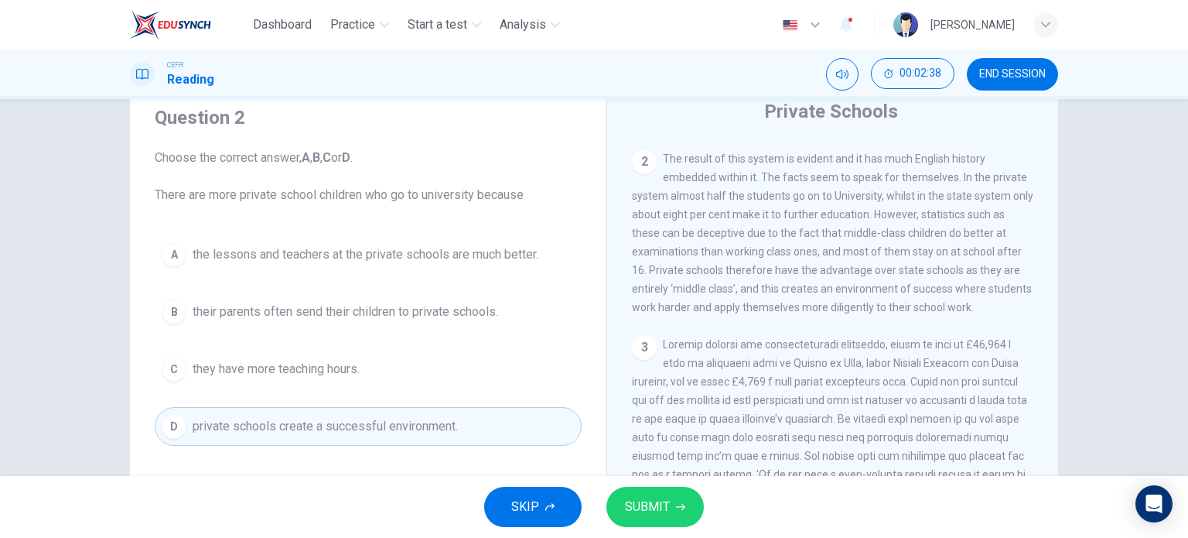
scroll to position [526, 0]
click at [672, 515] on button "SUBMIT" at bounding box center [655, 507] width 97 height 40
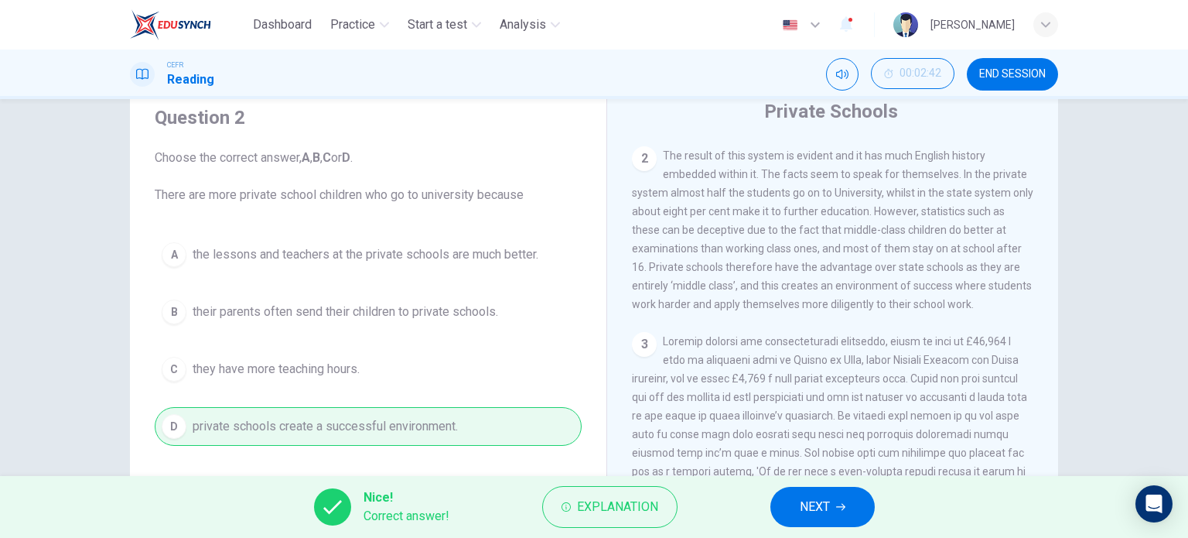
click at [805, 503] on span "NEXT" at bounding box center [815, 507] width 30 height 22
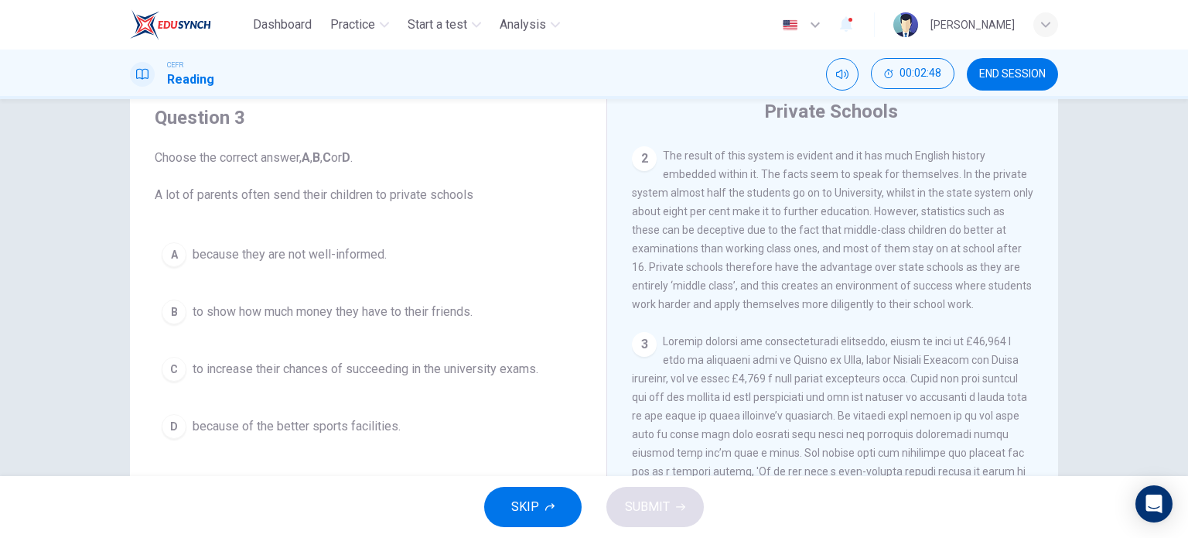
click at [198, 370] on span "to increase their chances of succeeding in the university exams." at bounding box center [366, 369] width 346 height 19
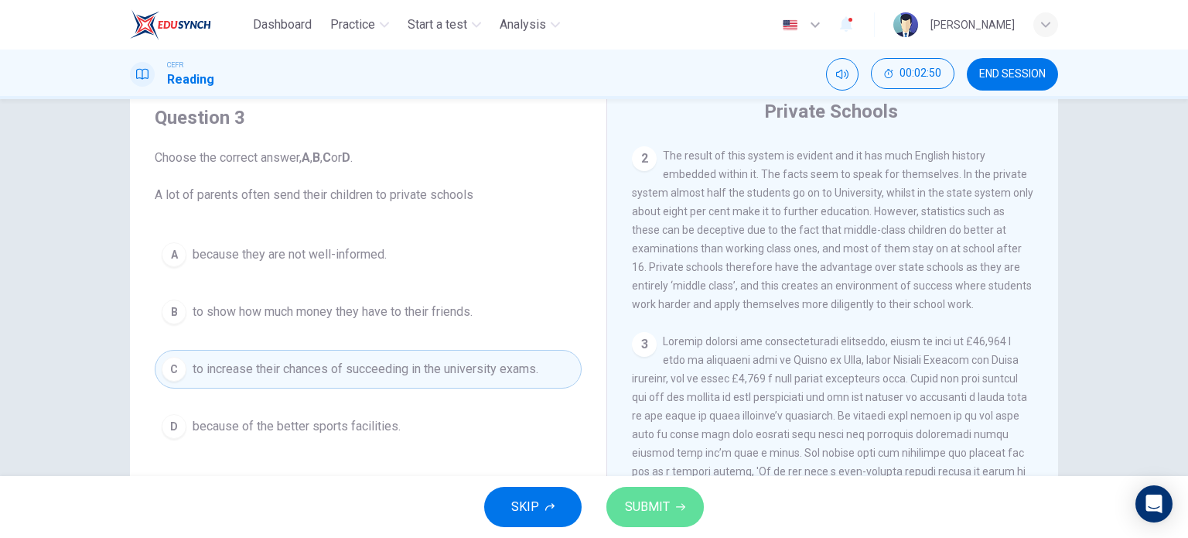
click at [659, 497] on span "SUBMIT" at bounding box center [647, 507] width 45 height 22
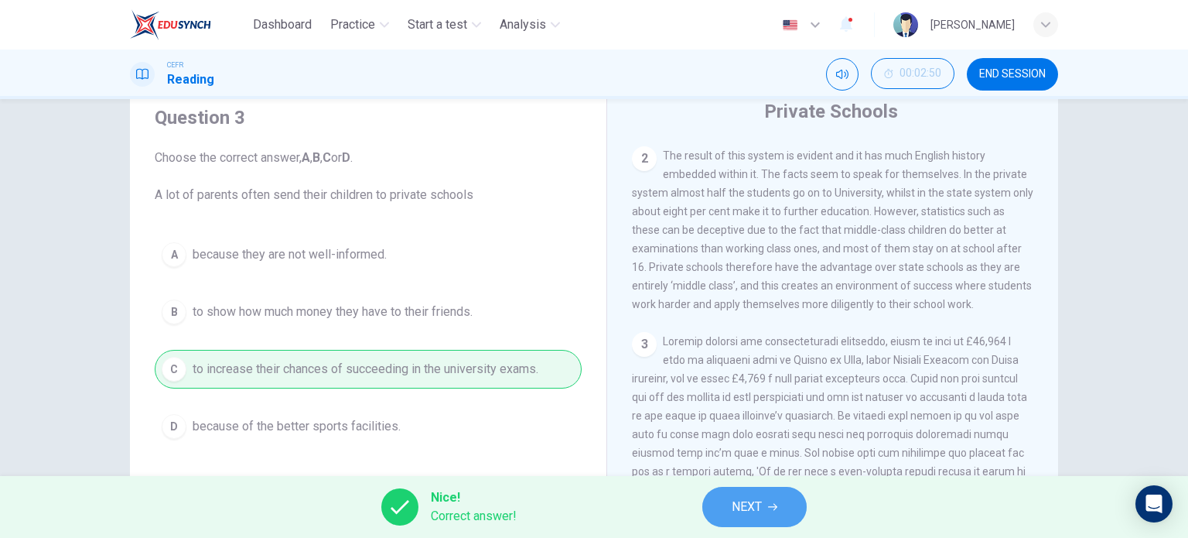
click at [771, 497] on button "NEXT" at bounding box center [754, 507] width 104 height 40
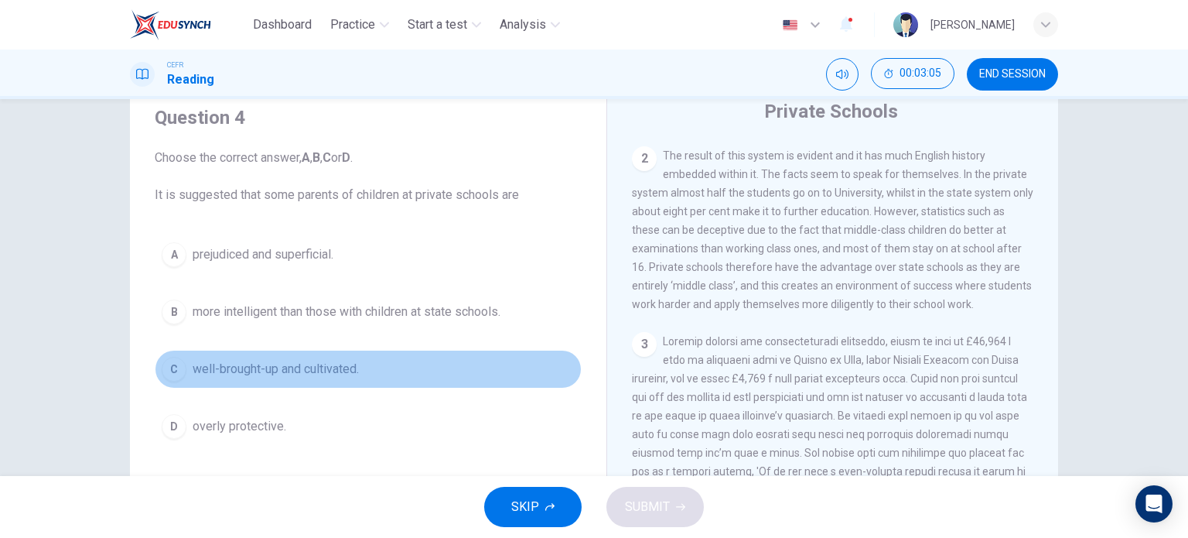
click at [175, 374] on div "C" at bounding box center [174, 369] width 25 height 25
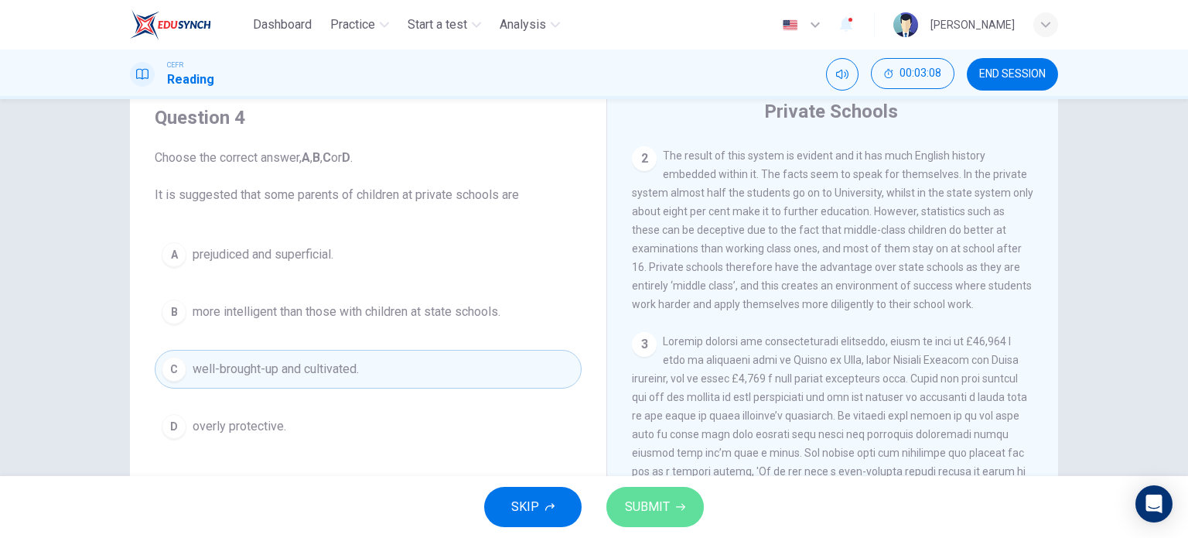
click at [655, 504] on span "SUBMIT" at bounding box center [647, 507] width 45 height 22
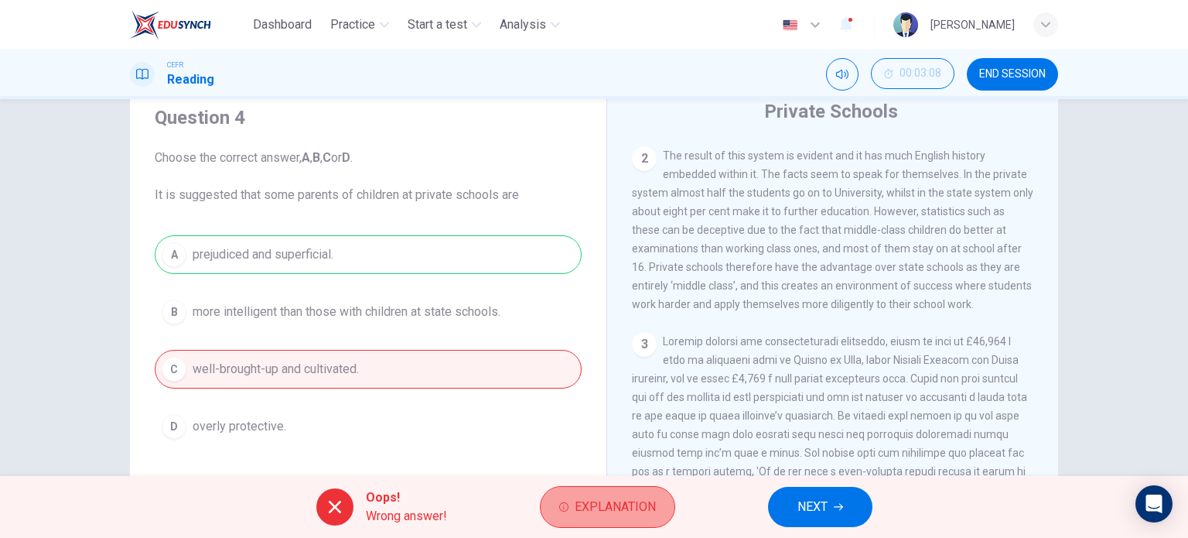
click at [653, 504] on span "Explanation" at bounding box center [615, 507] width 81 height 22
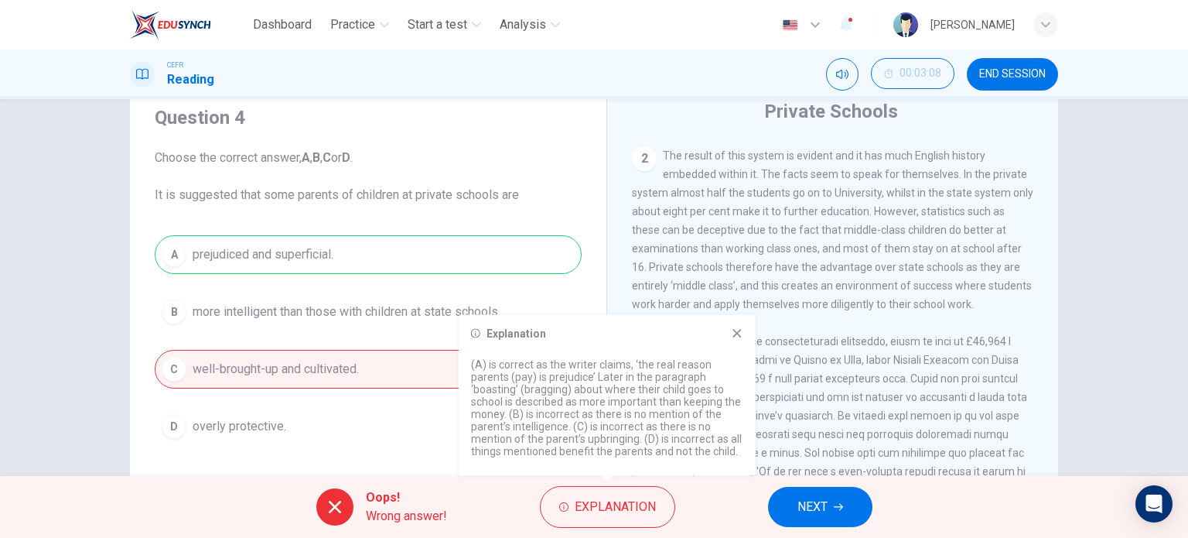
click at [726, 339] on div "Explanation" at bounding box center [607, 333] width 272 height 12
click at [737, 320] on div "Explanation (A) is correct as the writer claims, ‘the real reason parents (pay)…" at bounding box center [607, 395] width 297 height 161
click at [739, 330] on icon at bounding box center [737, 333] width 12 height 12
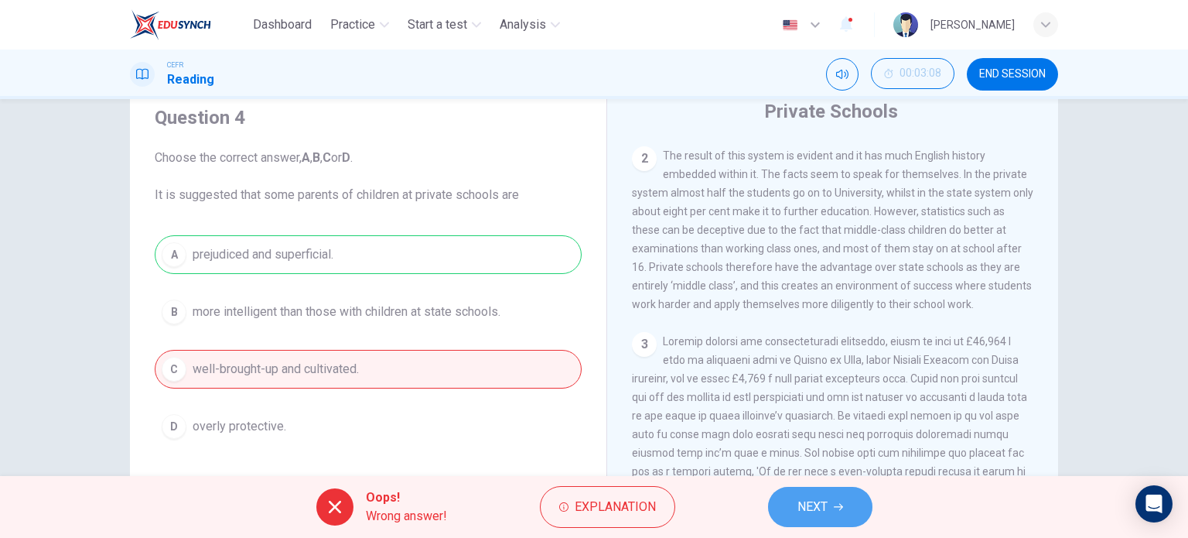
click at [815, 504] on span "NEXT" at bounding box center [813, 507] width 30 height 22
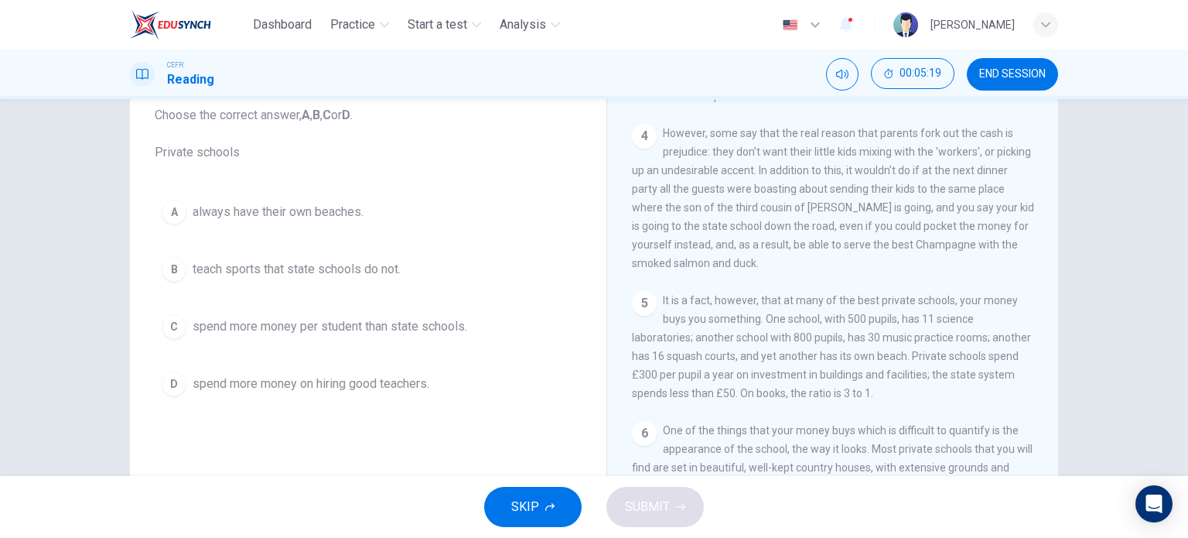
scroll to position [93, 0]
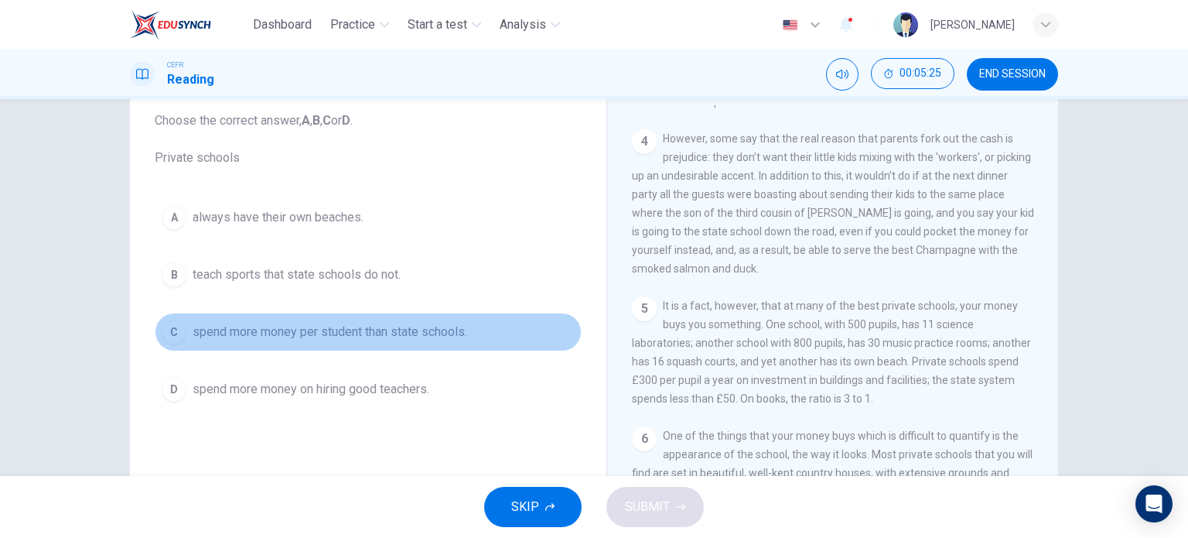
click at [193, 328] on span "spend more money per student than state schools." at bounding box center [330, 332] width 275 height 19
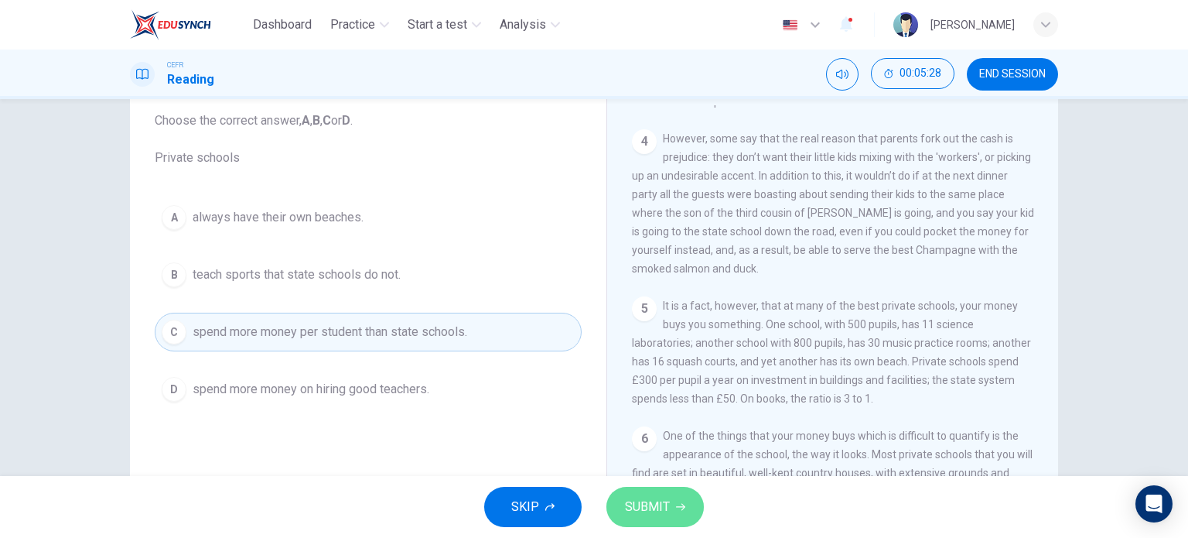
click at [656, 506] on span "SUBMIT" at bounding box center [647, 507] width 45 height 22
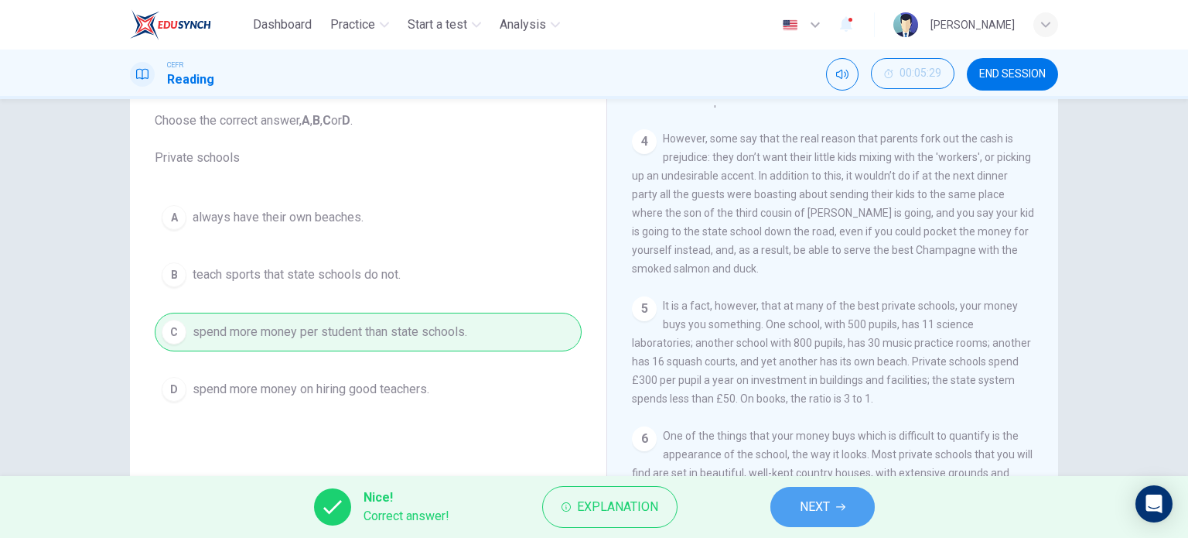
click at [829, 508] on span "NEXT" at bounding box center [815, 507] width 30 height 22
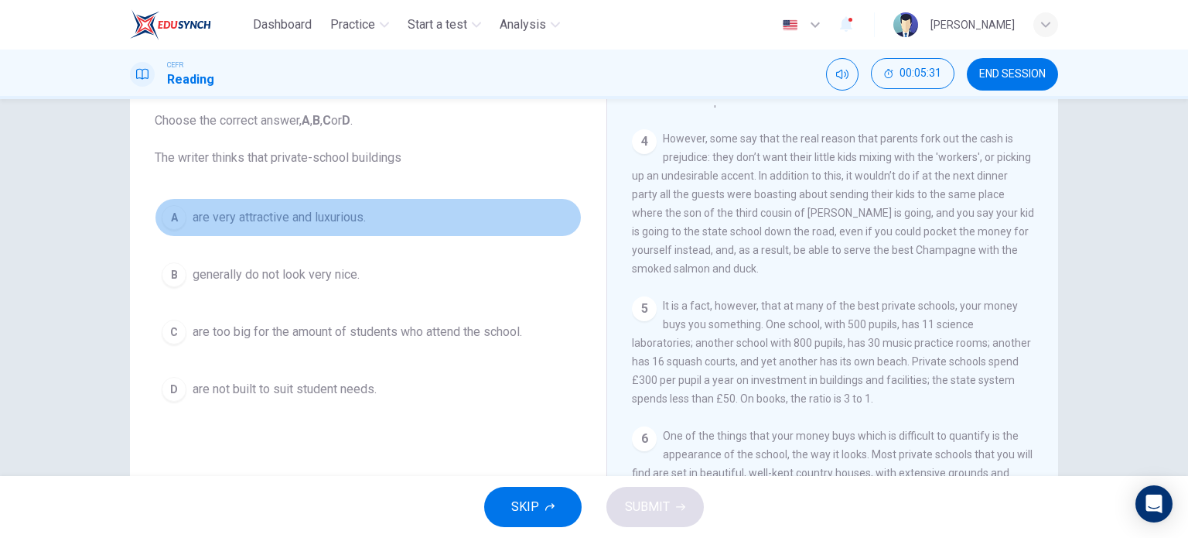
click at [194, 214] on span "are very attractive and luxurious." at bounding box center [279, 217] width 173 height 19
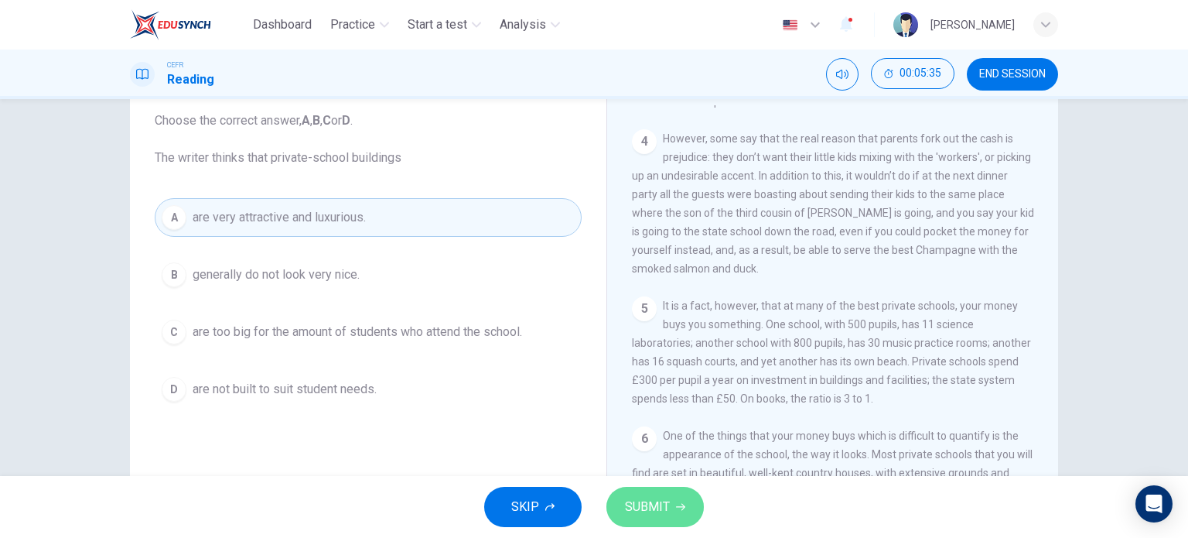
click at [645, 500] on span "SUBMIT" at bounding box center [647, 507] width 45 height 22
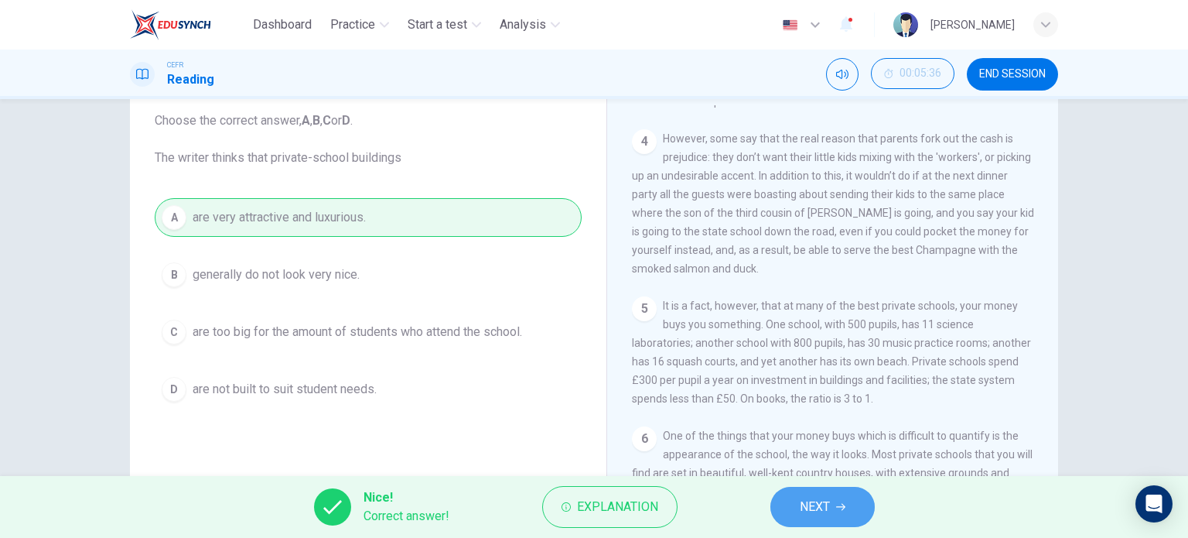
click at [808, 499] on span "NEXT" at bounding box center [815, 507] width 30 height 22
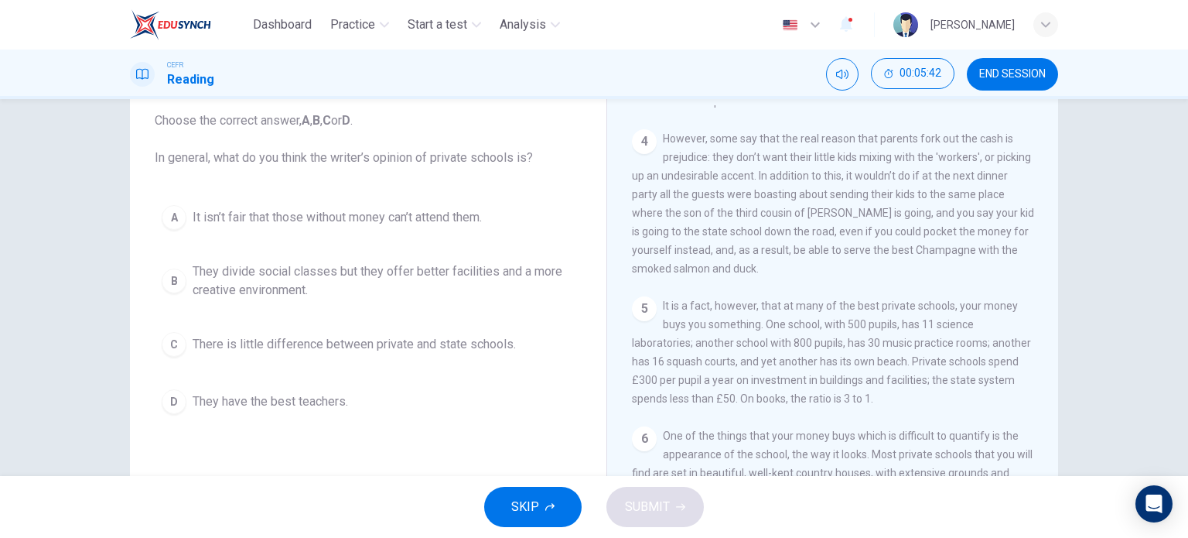
click at [307, 285] on span "They divide social classes but they offer better facilities and a more creative…" at bounding box center [384, 280] width 382 height 37
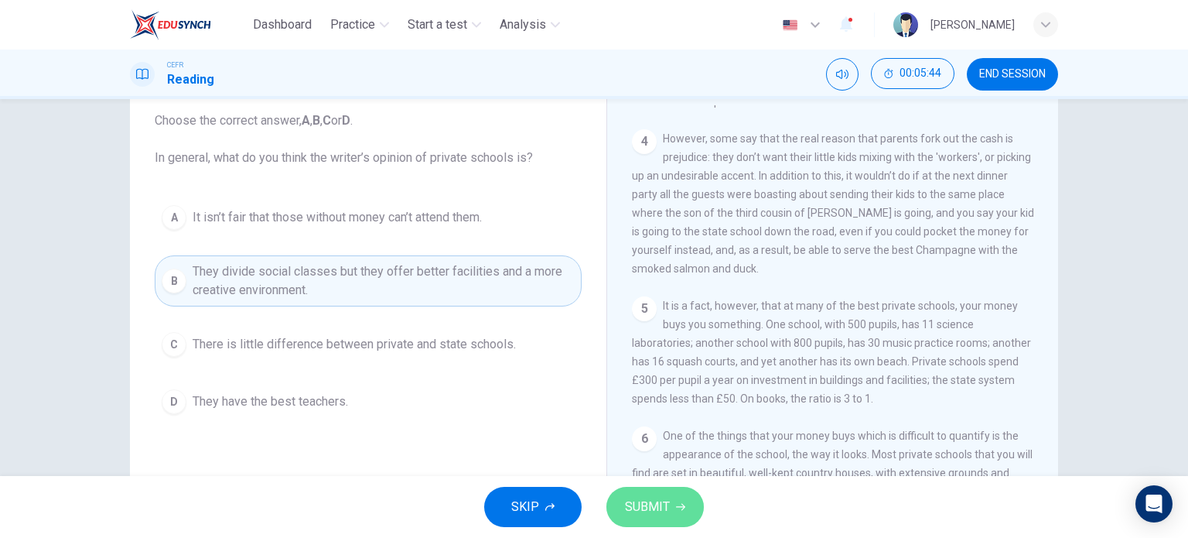
click at [641, 511] on span "SUBMIT" at bounding box center [647, 507] width 45 height 22
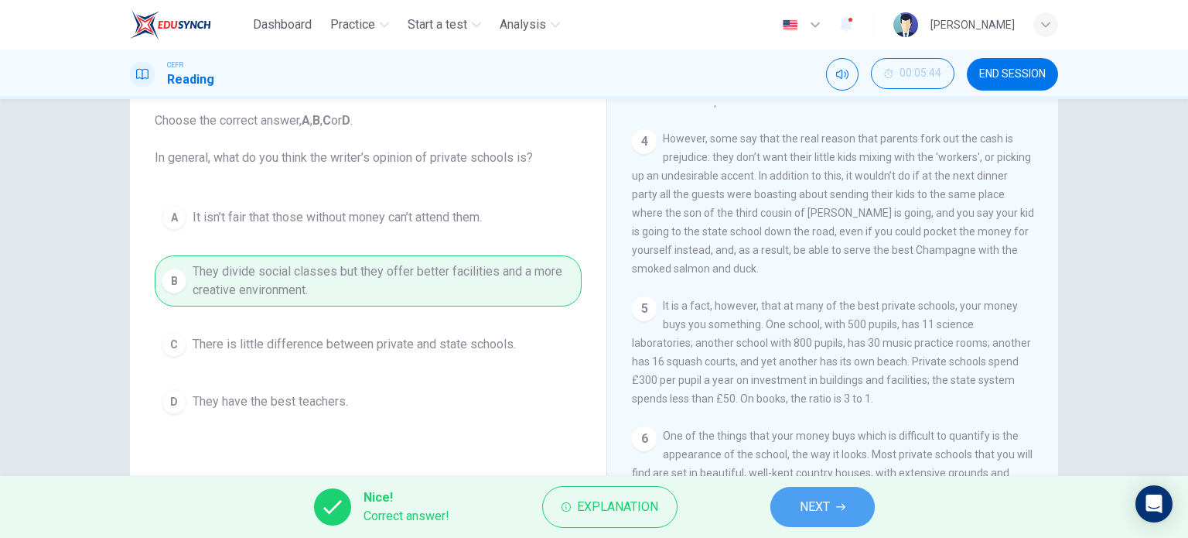
click at [823, 513] on span "NEXT" at bounding box center [815, 507] width 30 height 22
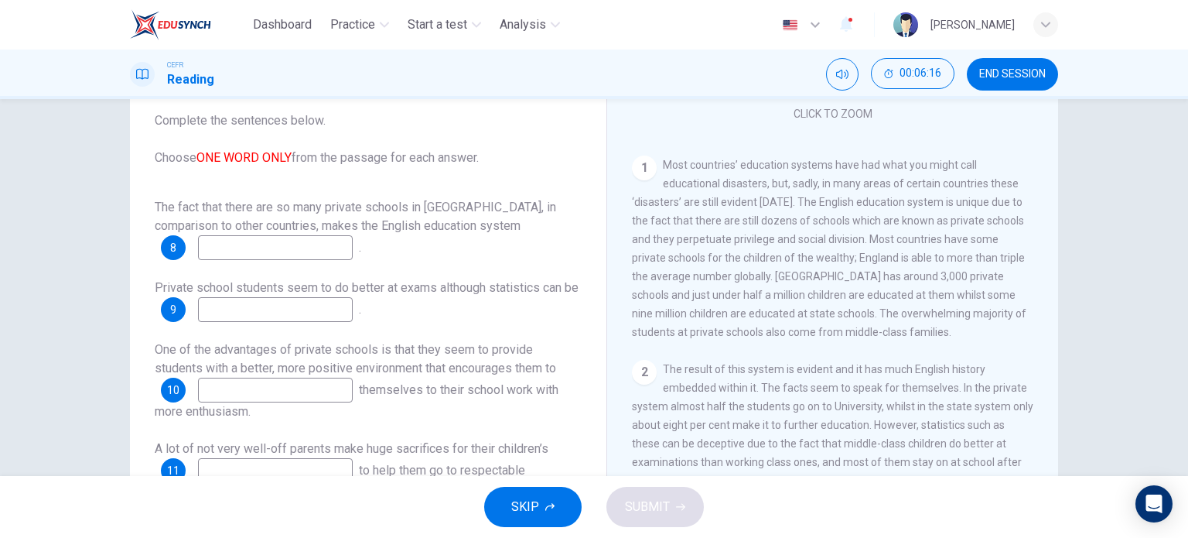
scroll to position [275, 0]
click at [298, 250] on input at bounding box center [275, 247] width 155 height 25
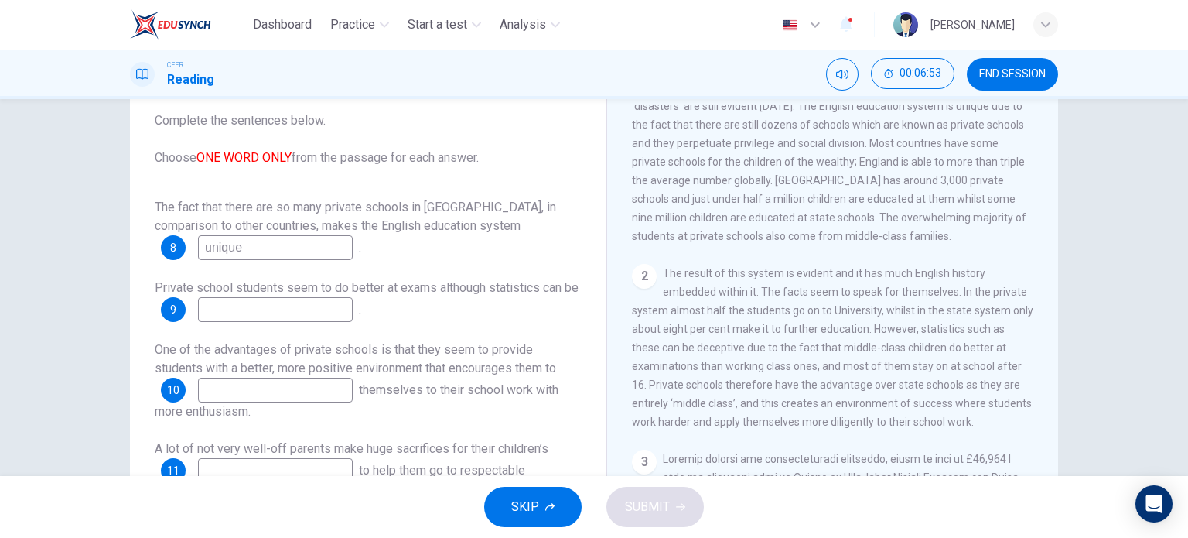
scroll to position [398, 0]
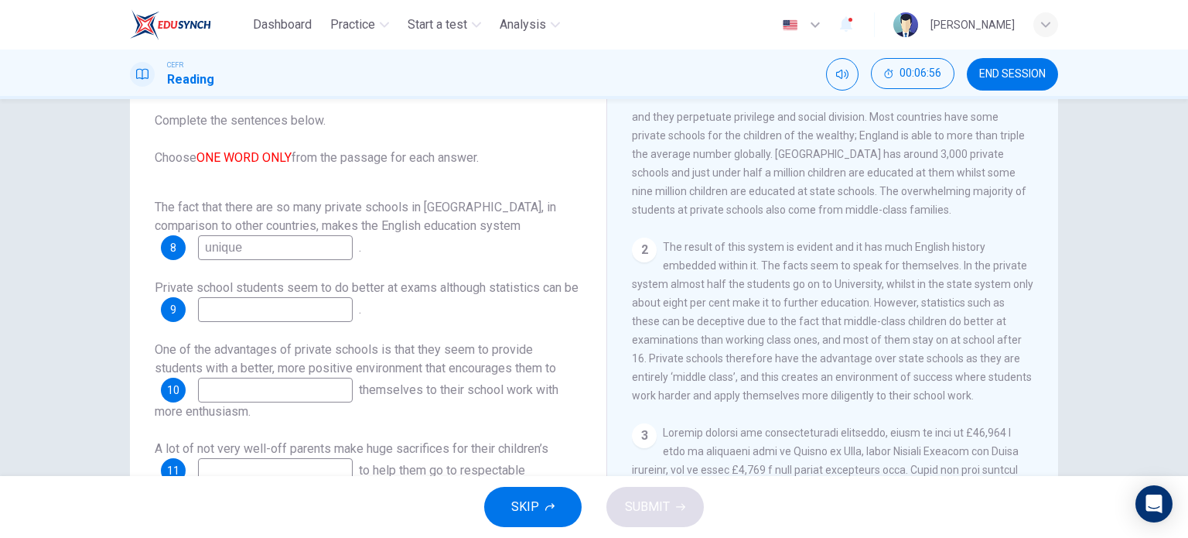
type input "unique"
click at [353, 306] on input at bounding box center [275, 309] width 155 height 25
type input "deceptive"
click at [328, 398] on input at bounding box center [275, 390] width 155 height 25
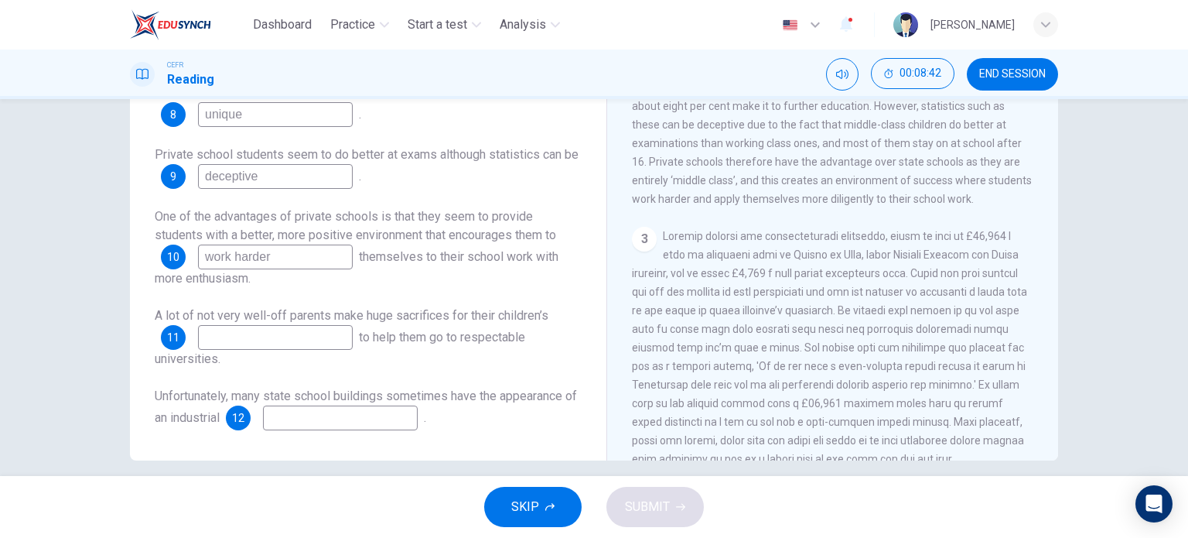
scroll to position [481, 0]
type input "work harder"
click at [315, 333] on input at bounding box center [275, 337] width 155 height 25
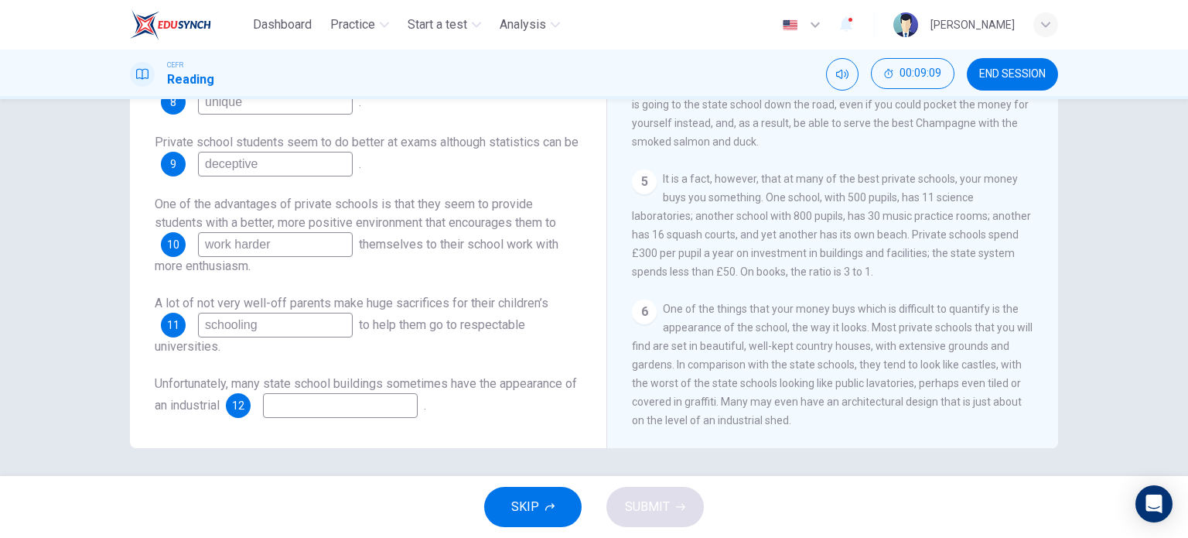
scroll to position [984, 0]
type input "schooling"
click at [393, 405] on input at bounding box center [340, 405] width 155 height 25
type input "shed"
click at [664, 510] on span "SUBMIT" at bounding box center [647, 507] width 45 height 22
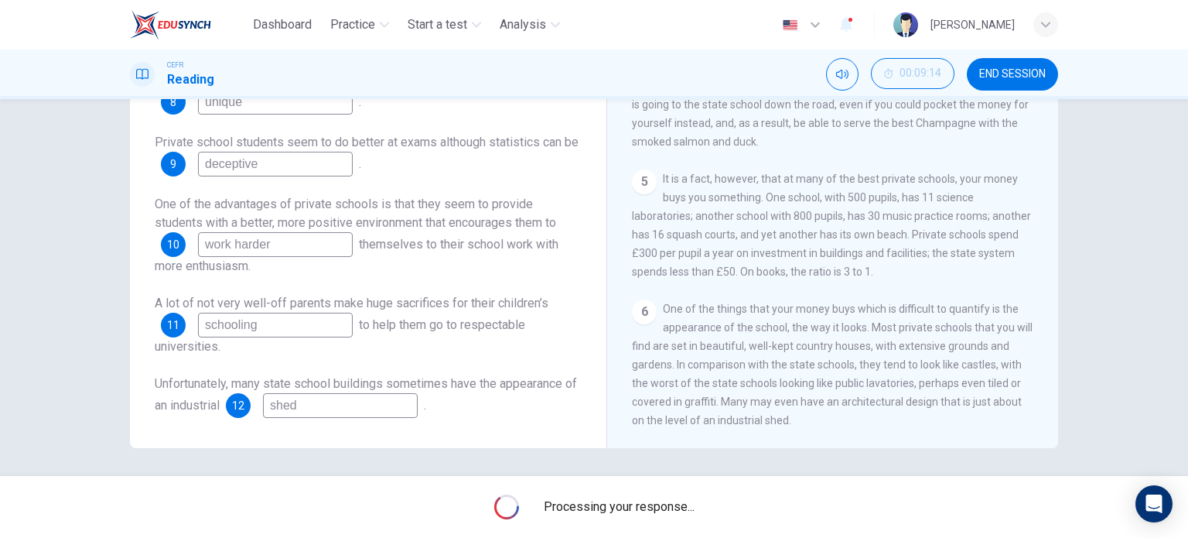
scroll to position [0, 0]
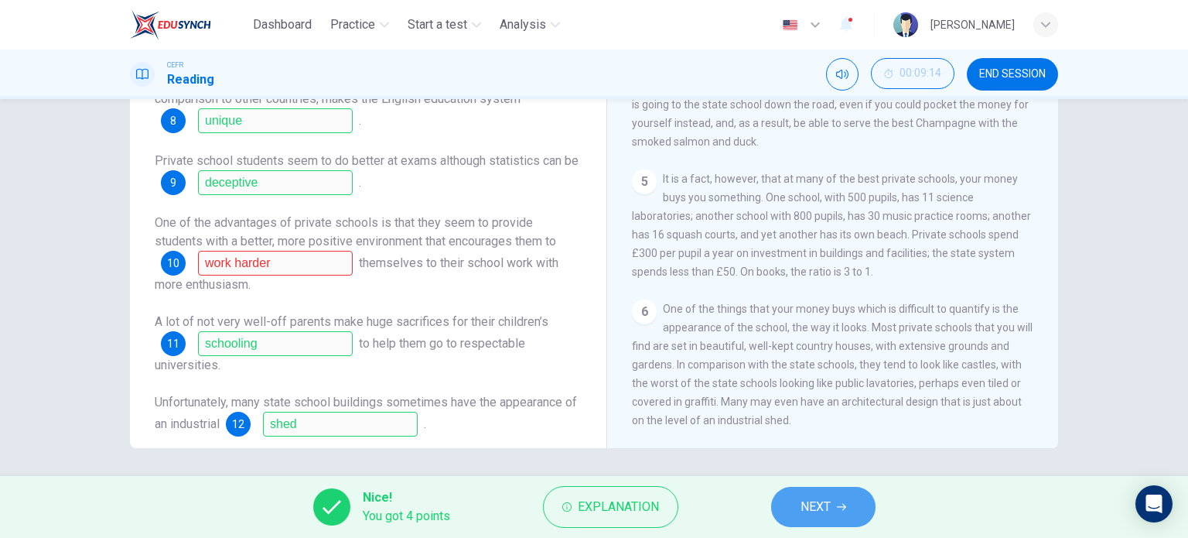
click at [831, 501] on span "NEXT" at bounding box center [816, 507] width 30 height 22
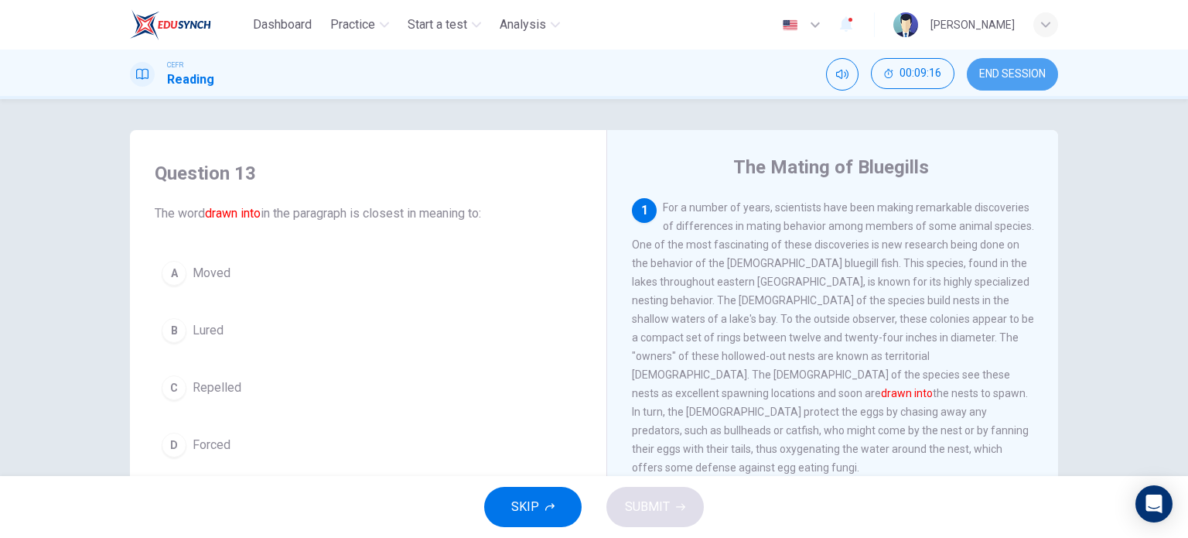
click at [1003, 74] on span "END SESSION" at bounding box center [1012, 74] width 67 height 12
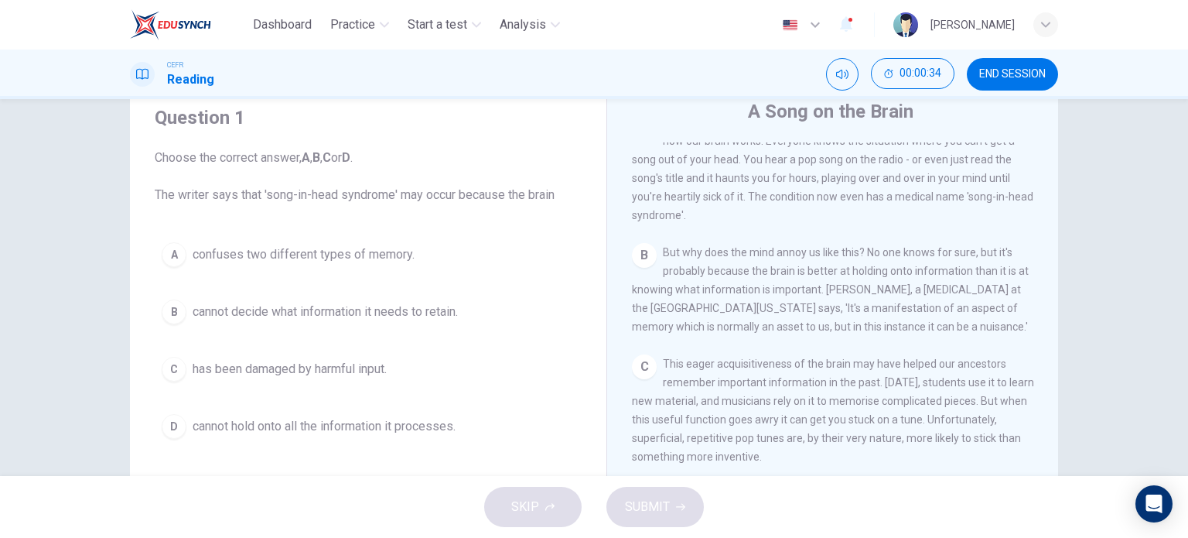
scroll to position [354, 0]
click at [258, 318] on span "cannot decide what information it needs to retain." at bounding box center [325, 311] width 265 height 19
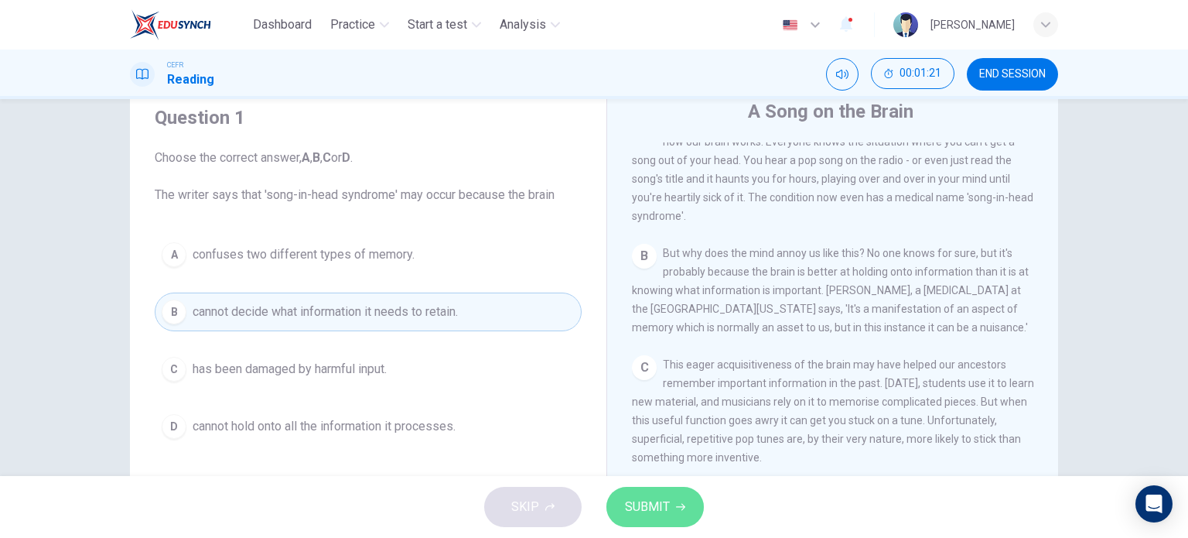
click at [668, 512] on span "SUBMIT" at bounding box center [647, 507] width 45 height 22
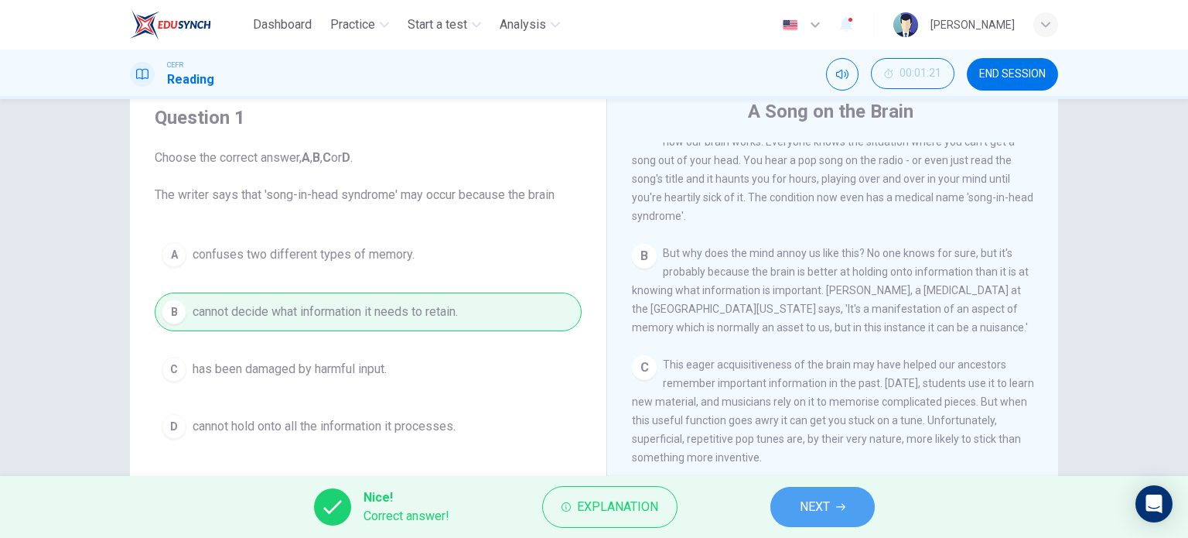
click at [826, 521] on button "NEXT" at bounding box center [823, 507] width 104 height 40
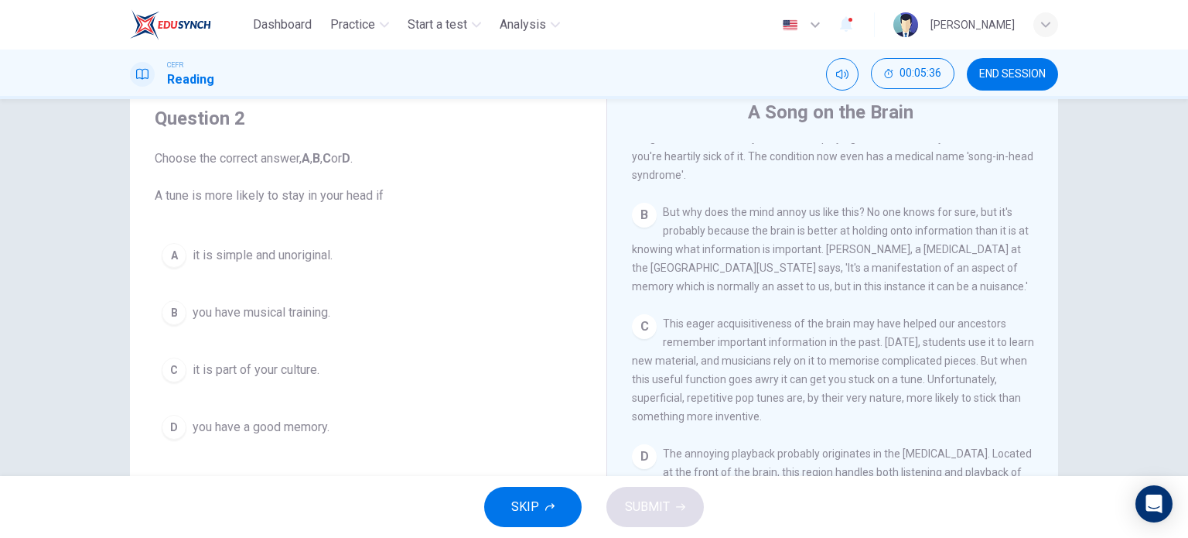
scroll to position [55, 0]
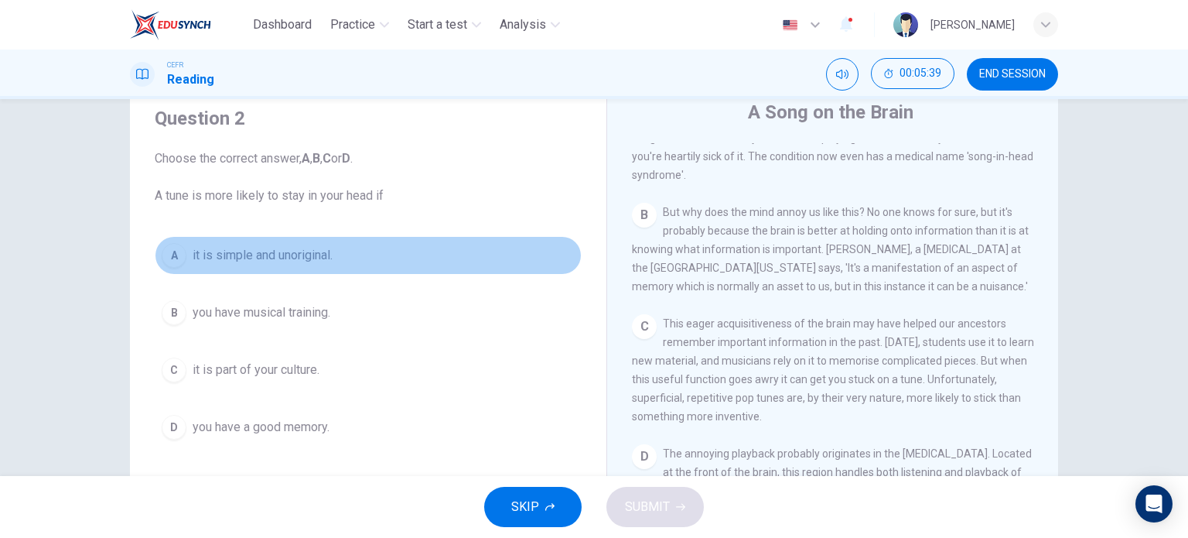
click at [299, 255] on span "it is simple and unoriginal." at bounding box center [263, 255] width 140 height 19
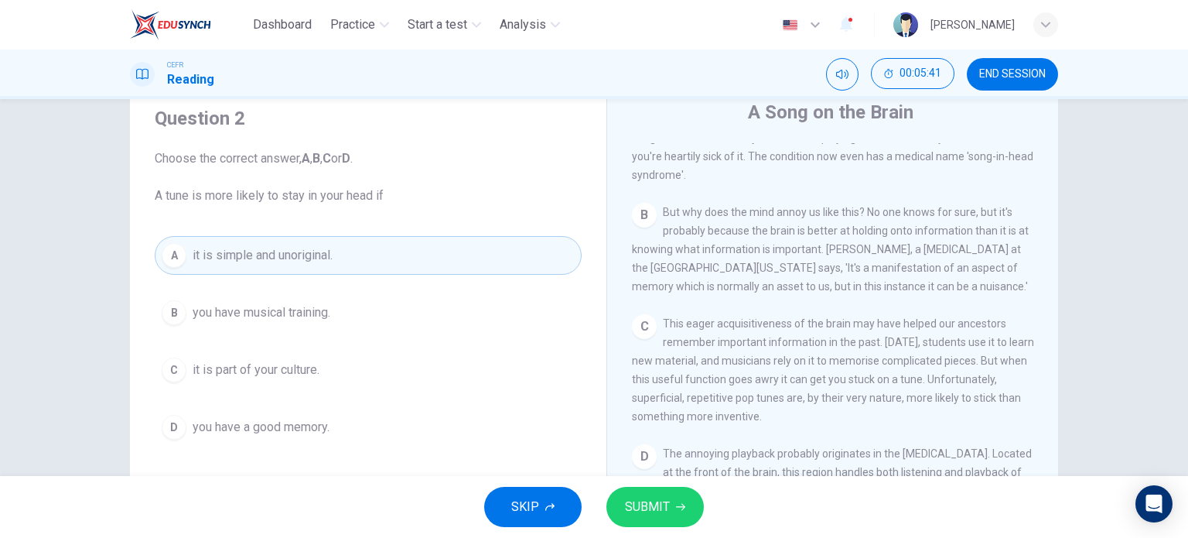
click at [637, 513] on span "SUBMIT" at bounding box center [647, 507] width 45 height 22
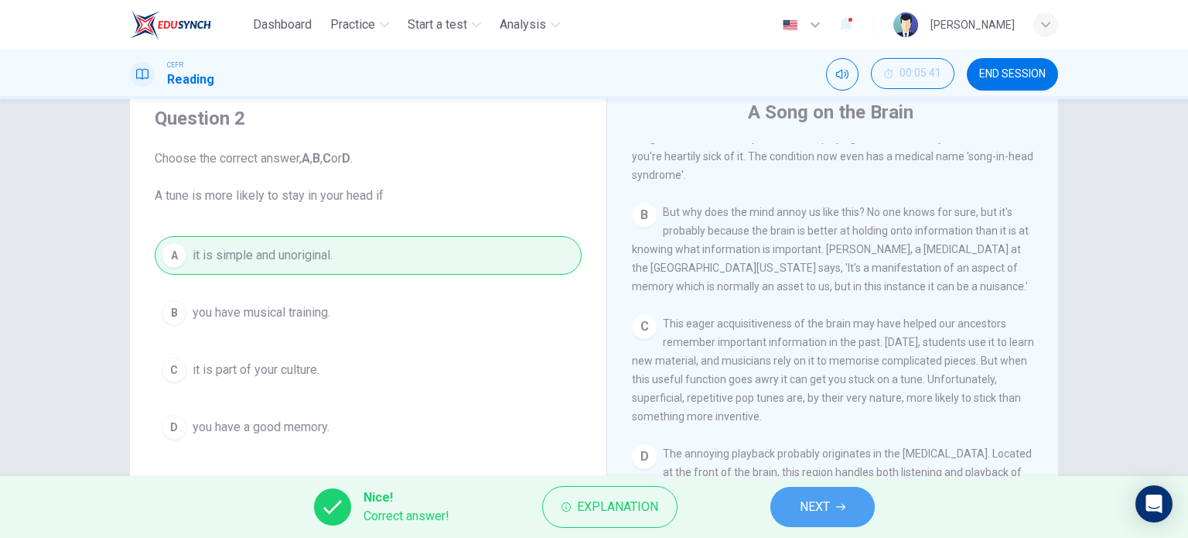
click at [820, 517] on span "NEXT" at bounding box center [815, 507] width 30 height 22
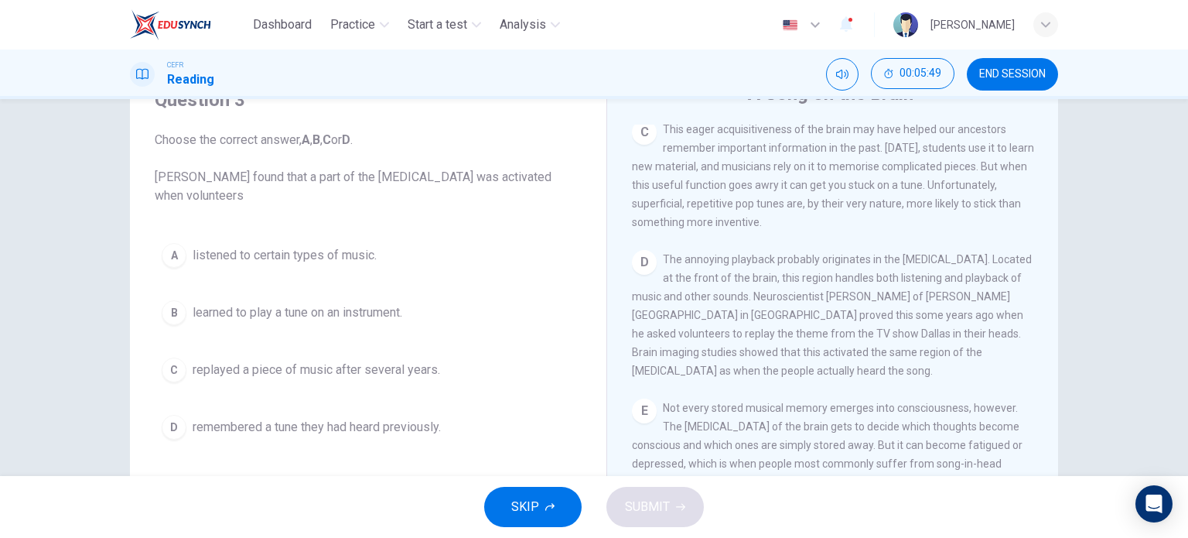
scroll to position [581, 0]
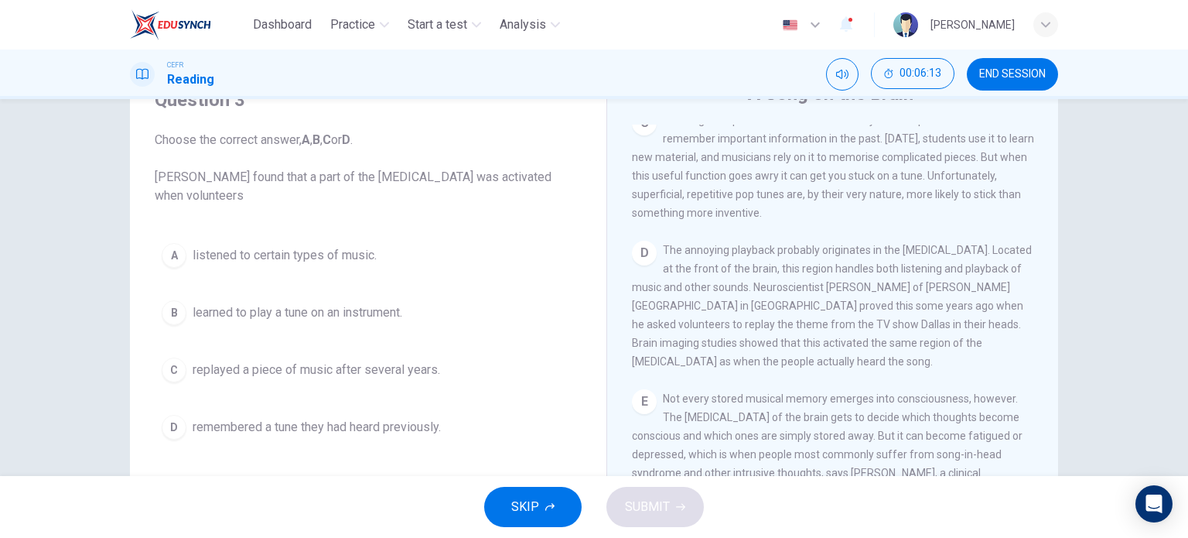
click at [272, 367] on span "replayed a piece of music after several years." at bounding box center [317, 370] width 248 height 19
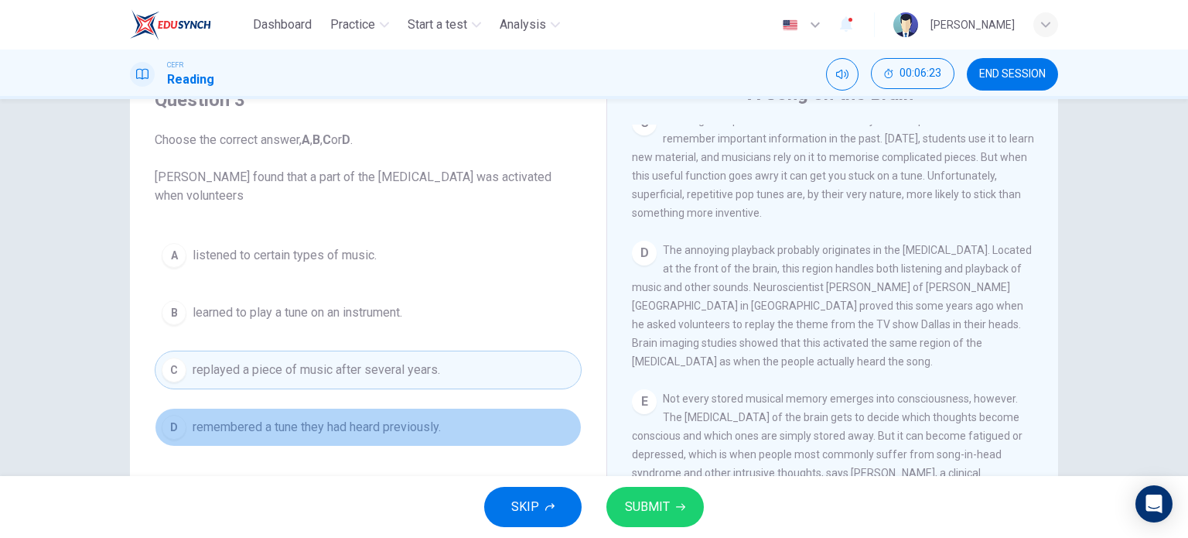
click at [423, 421] on span "remembered a tune they had heard previously." at bounding box center [317, 427] width 248 height 19
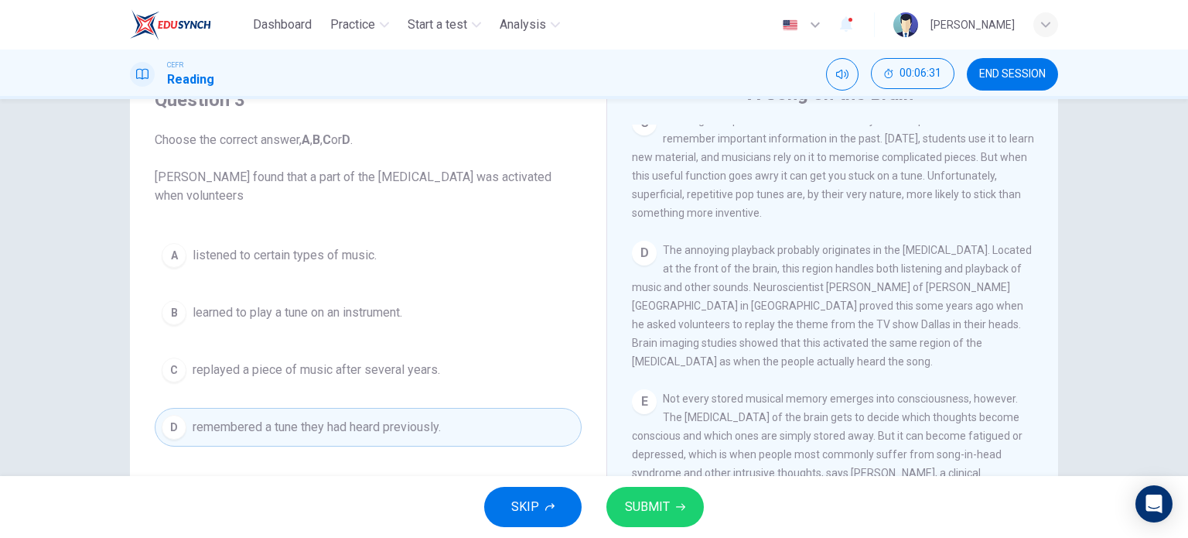
click at [430, 392] on div "A listened to certain types of music. B learned to play a tune on an instrument…" at bounding box center [368, 341] width 427 height 210
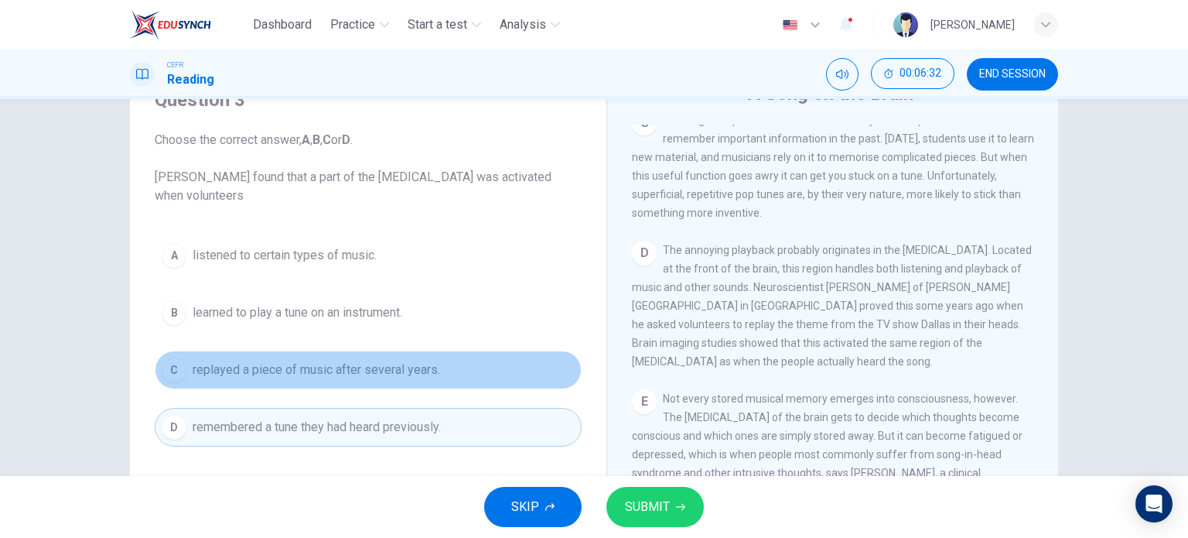
click at [416, 387] on button "C replayed a piece of music after several years." at bounding box center [368, 369] width 427 height 39
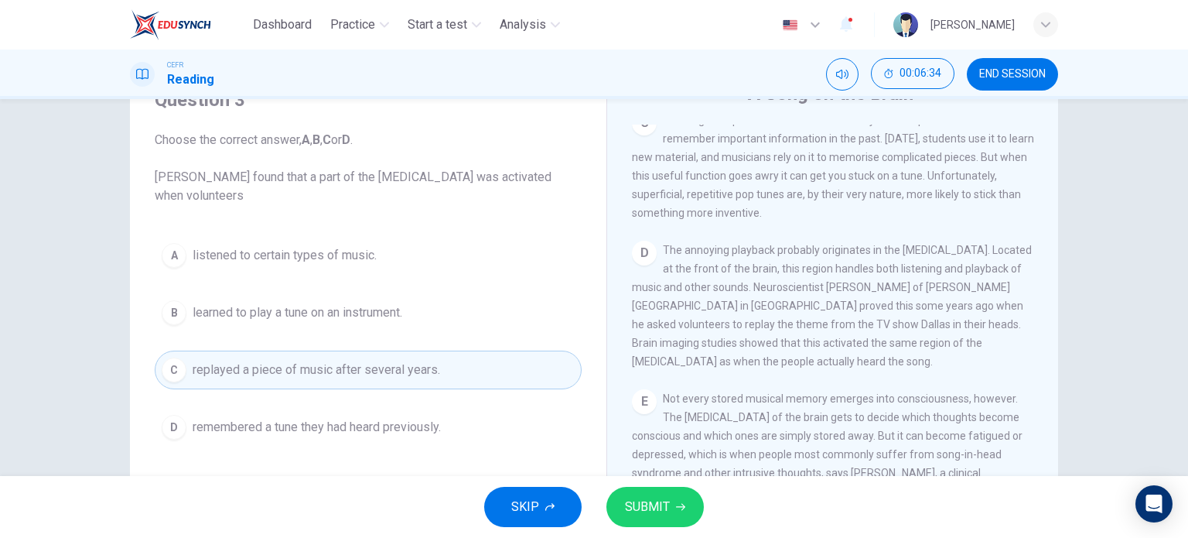
click at [653, 505] on span "SUBMIT" at bounding box center [647, 507] width 45 height 22
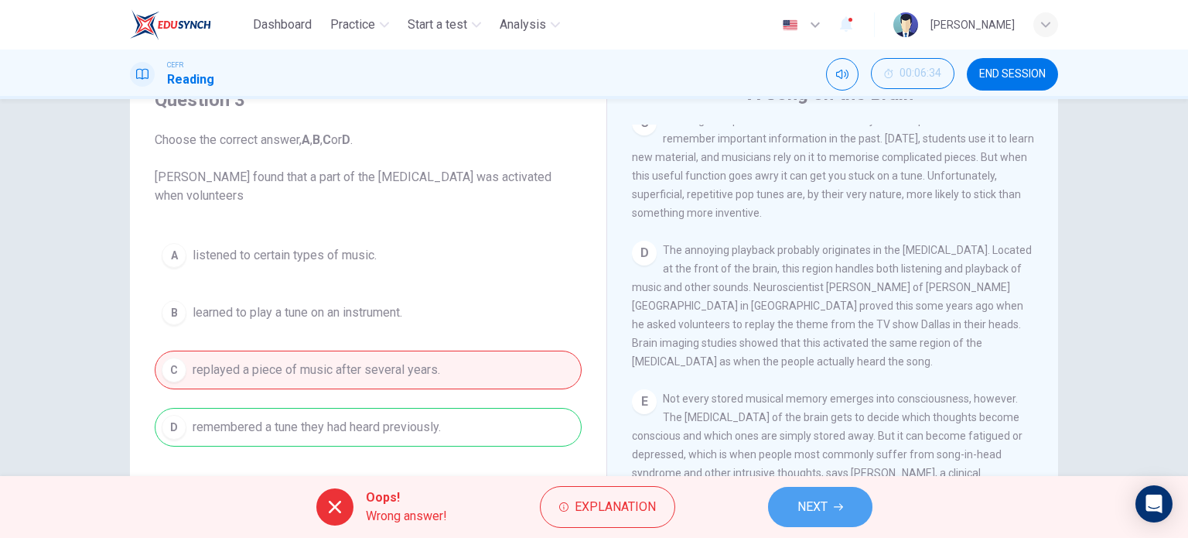
click at [788, 504] on button "NEXT" at bounding box center [820, 507] width 104 height 40
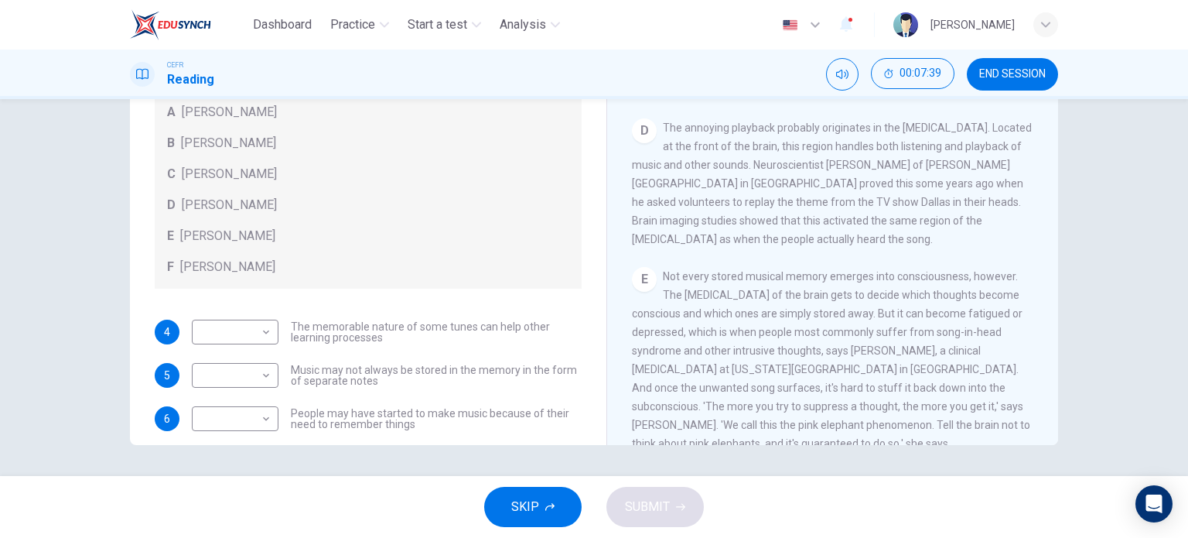
scroll to position [87, 0]
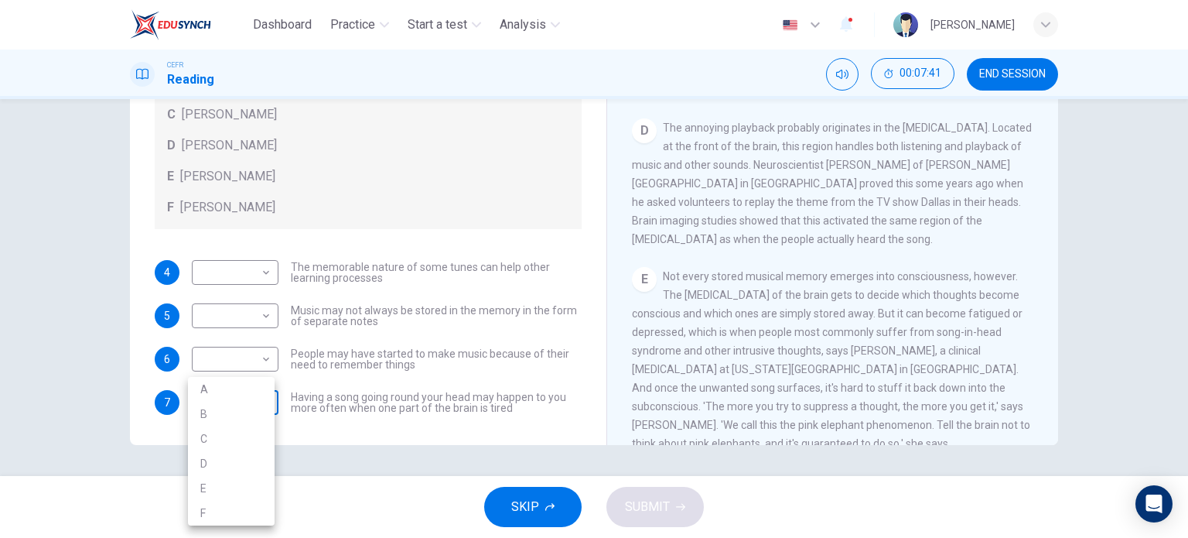
click at [265, 395] on body "Dashboard Practice Start a test Analysis English en ​ UMMI AMALIA HUDA BINTI PU…" at bounding box center [594, 269] width 1188 height 538
click at [241, 415] on li "B" at bounding box center [231, 414] width 87 height 25
type input "B"
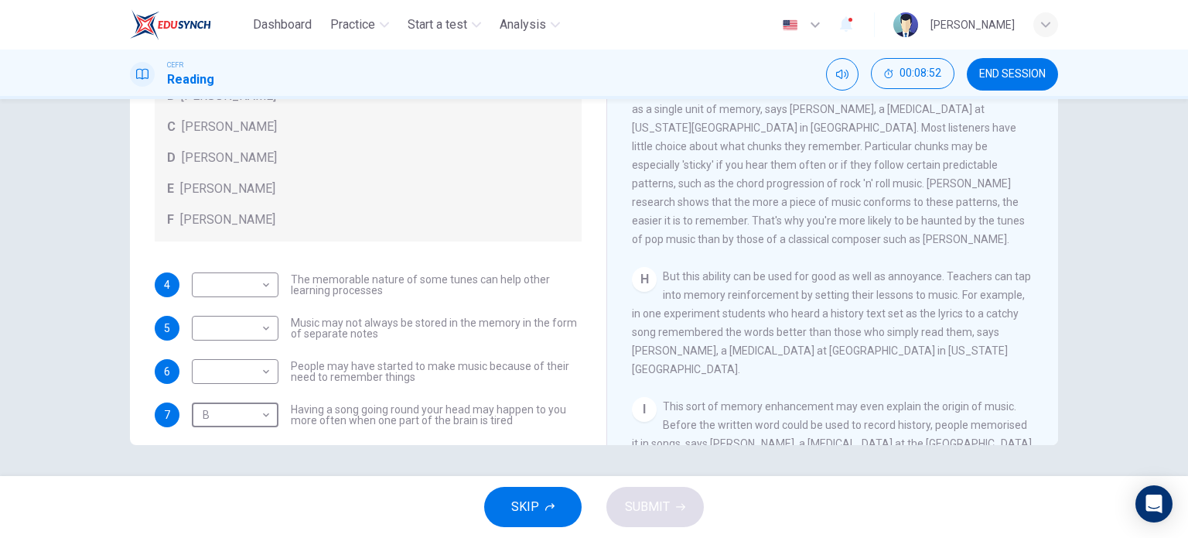
scroll to position [1132, 0]
click at [257, 289] on body "Dashboard Practice Start a test Analysis English en ​ UMMI AMALIA HUDA BINTI PU…" at bounding box center [594, 269] width 1188 height 538
click at [234, 415] on li "E" at bounding box center [231, 407] width 87 height 25
type input "E"
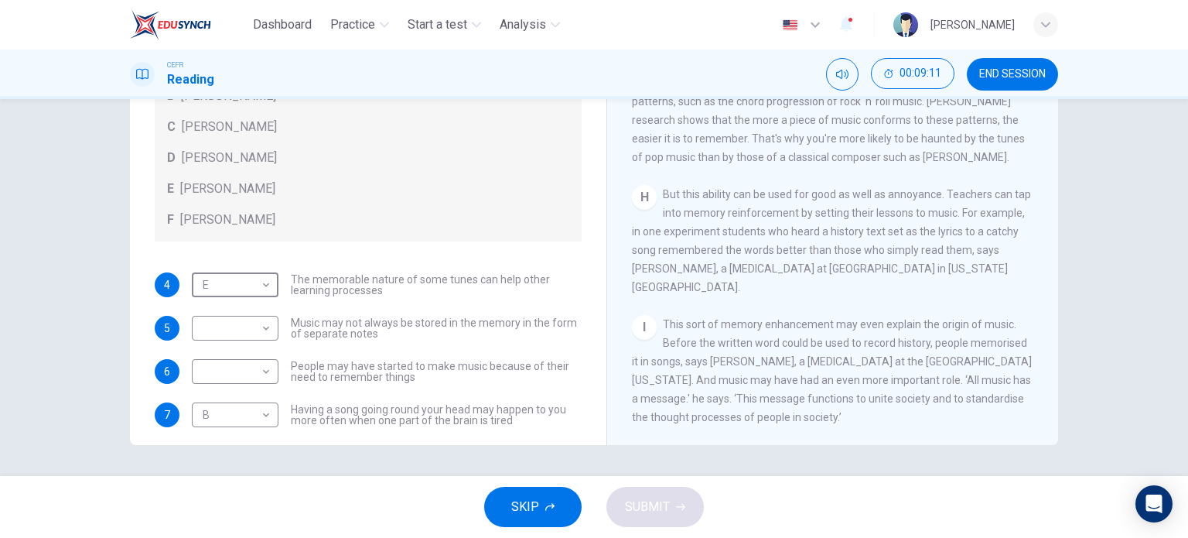
scroll to position [1232, 0]
click at [268, 371] on body "Dashboard Practice Start a test Analysis English en ​ UMMI AMALIA HUDA BINTI PU…" at bounding box center [594, 269] width 1188 height 538
click at [246, 506] on li "F" at bounding box center [231, 513] width 87 height 25
type input "F"
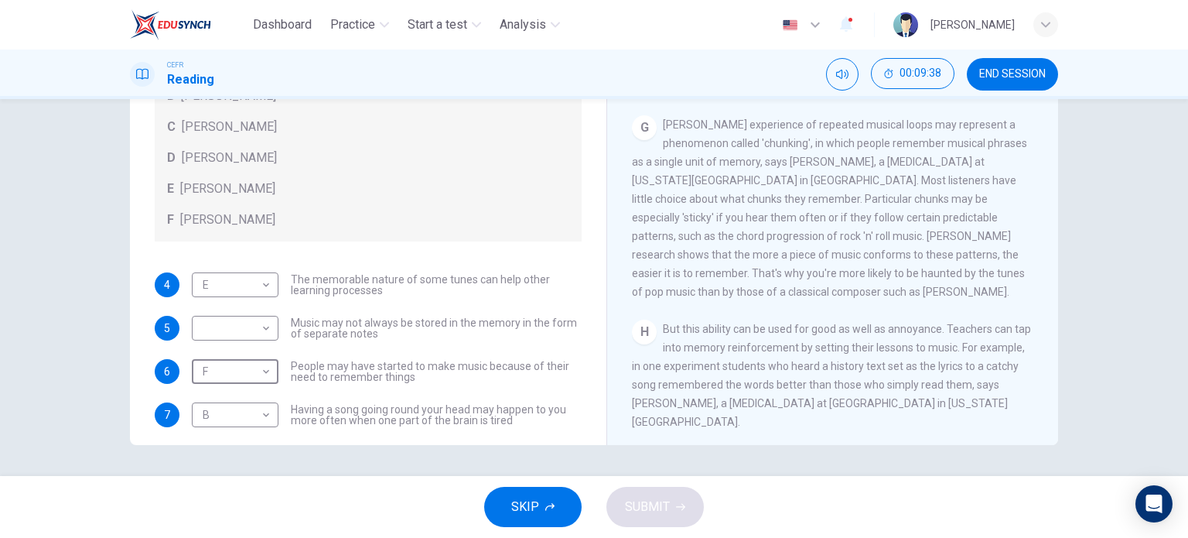
scroll to position [1030, 0]
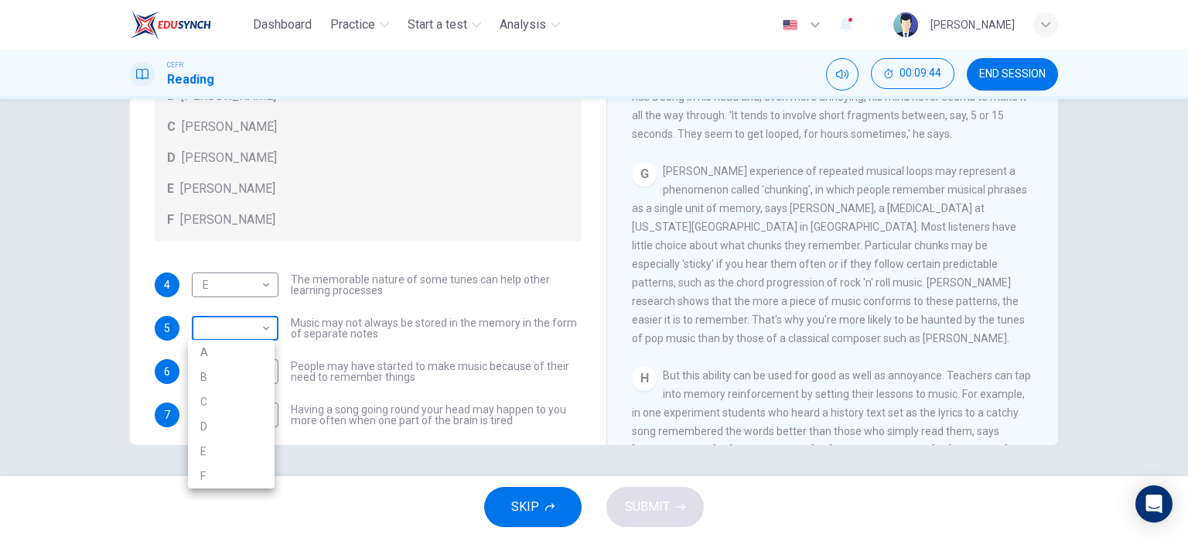
click at [264, 330] on body "Dashboard Practice Start a test Analysis English en ​ UMMI AMALIA HUDA BINTI PU…" at bounding box center [594, 269] width 1188 height 538
click at [245, 425] on li "D" at bounding box center [231, 426] width 87 height 25
type input "D"
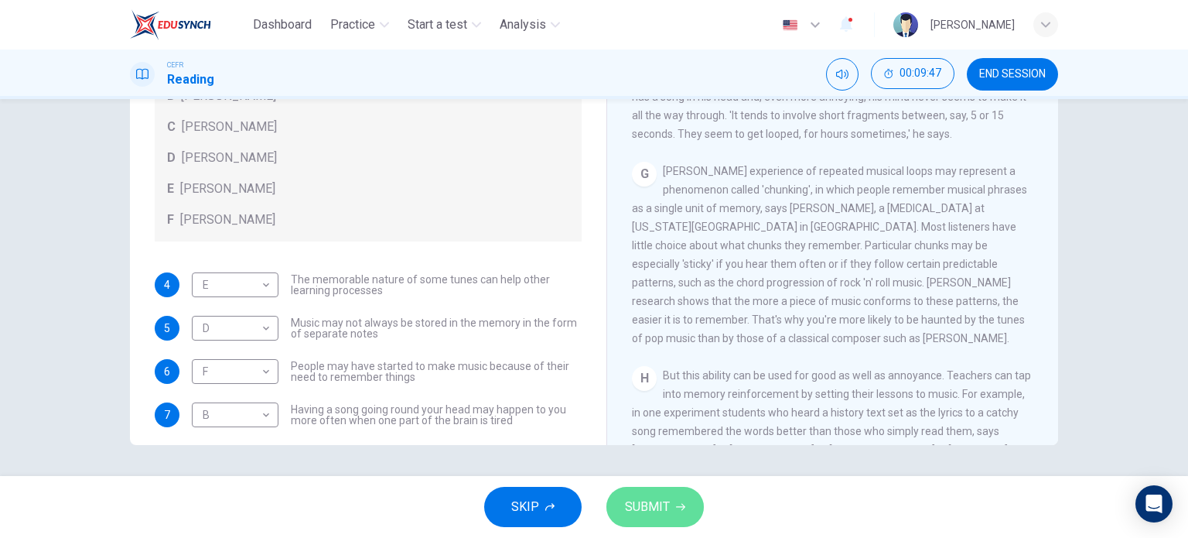
click at [664, 501] on span "SUBMIT" at bounding box center [647, 507] width 45 height 22
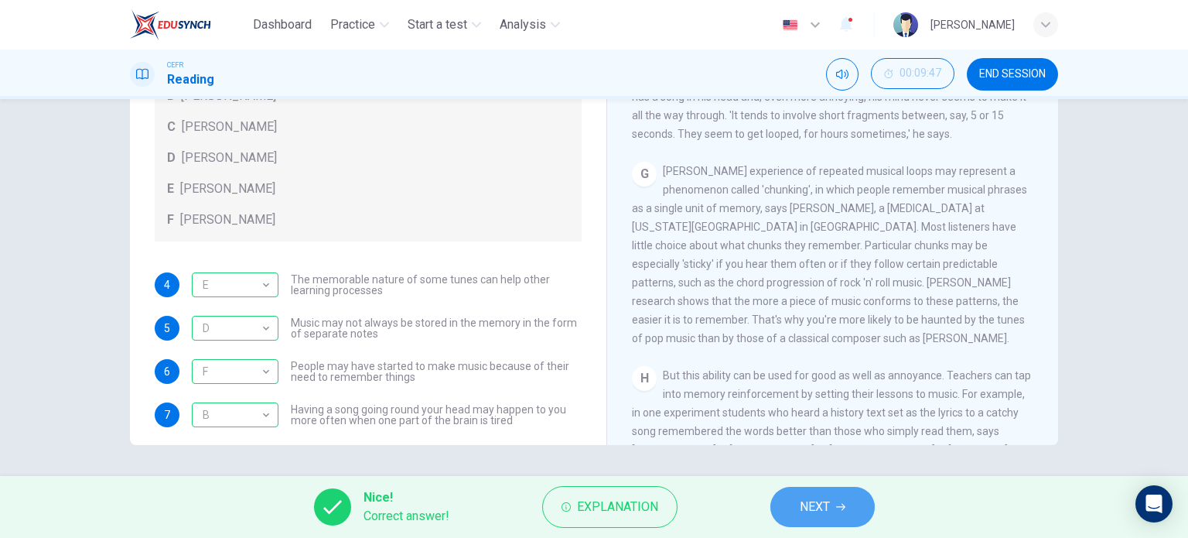
click at [835, 521] on button "NEXT" at bounding box center [823, 507] width 104 height 40
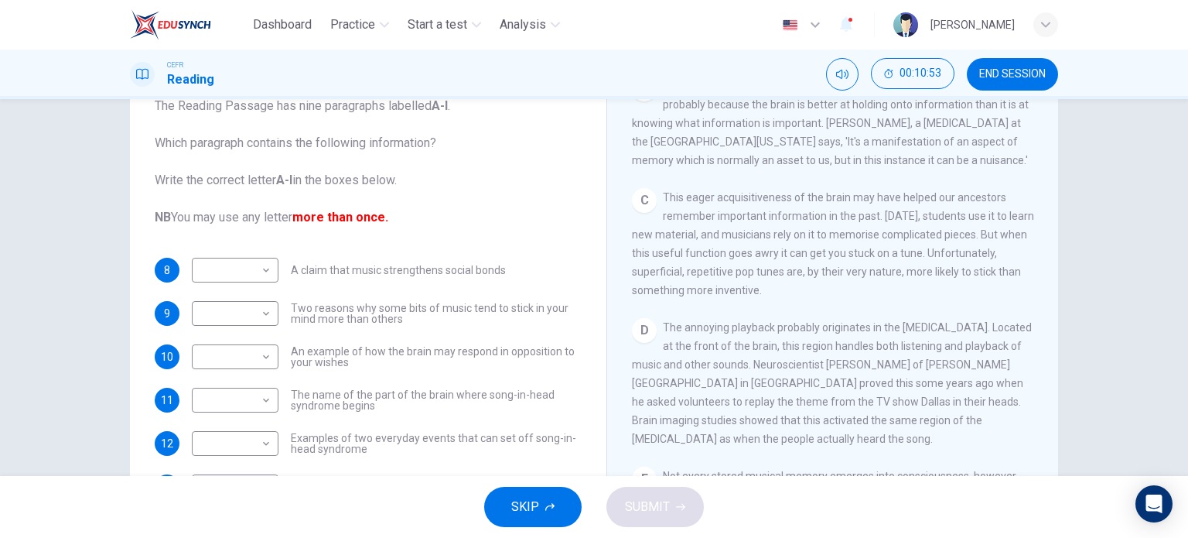
scroll to position [470, 0]
click at [259, 402] on body "Dashboard Practice Start a test Analysis English en ​ UMMI AMALIA HUDA BINTI PU…" at bounding box center [594, 269] width 1188 height 538
click at [243, 392] on li "D" at bounding box center [231, 389] width 87 height 25
type input "D"
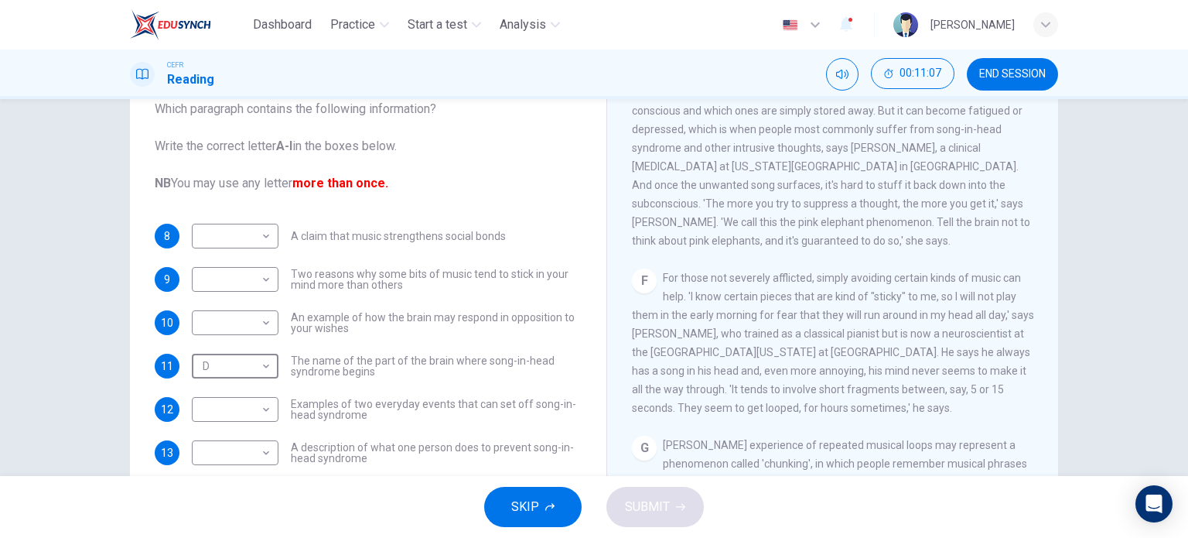
scroll to position [840, 0]
click at [260, 415] on body "Dashboard Practice Start a test Analysis English en ​ UMMI AMALIA HUDA BINTI PU…" at bounding box center [594, 269] width 1188 height 538
click at [231, 442] on li "F" at bounding box center [231, 438] width 87 height 25
type input "F"
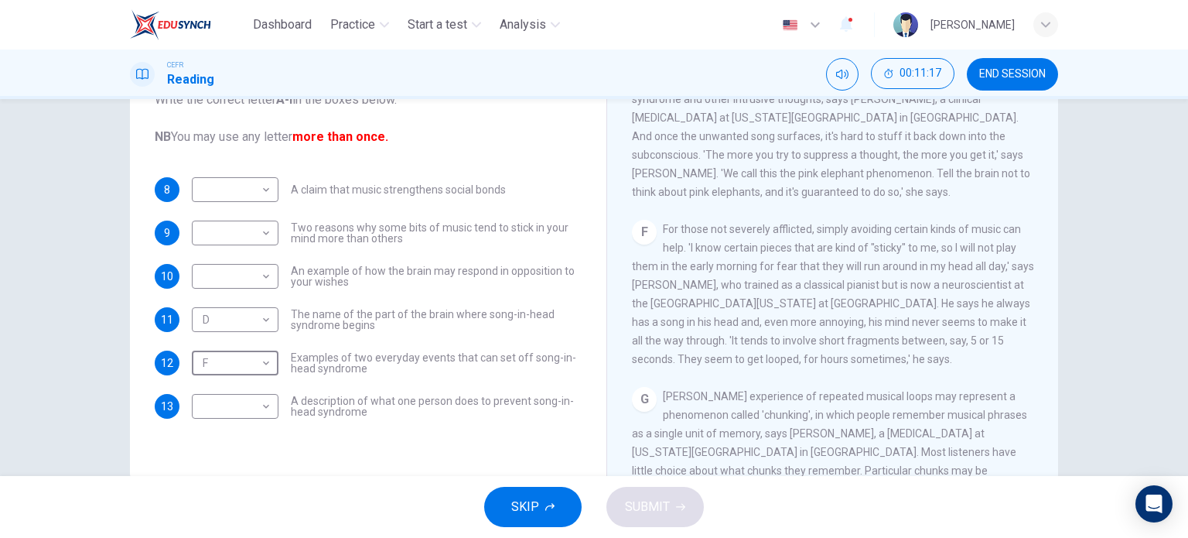
scroll to position [188, 0]
click at [251, 398] on body "Dashboard Practice Start a test Analysis English en ​ UMMI AMALIA HUDA BINTI PU…" at bounding box center [594, 269] width 1188 height 538
click at [236, 430] on li "F" at bounding box center [231, 438] width 87 height 25
type input "F"
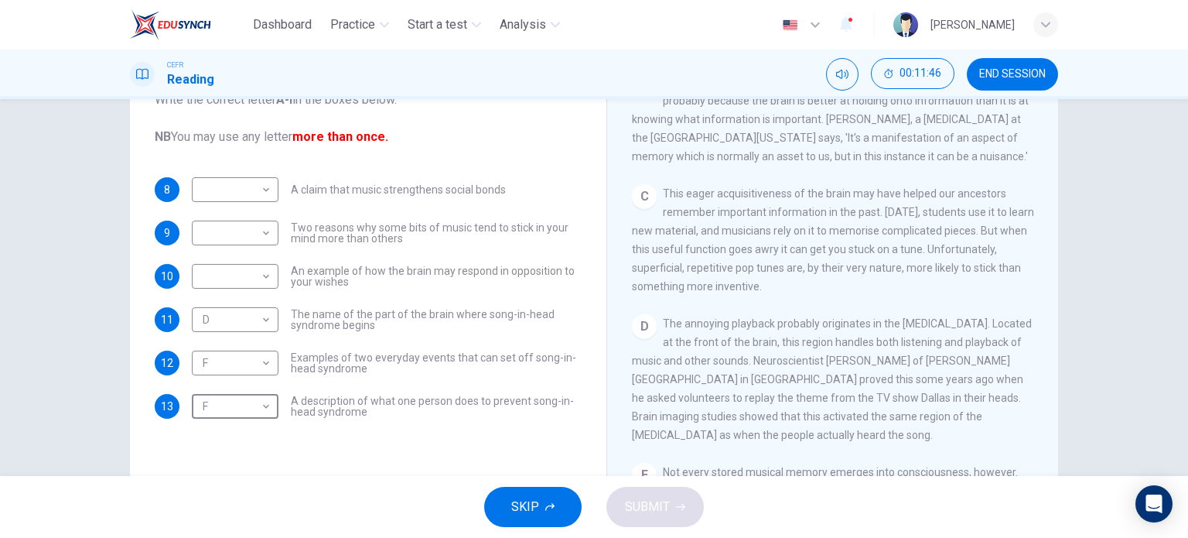
scroll to position [374, 0]
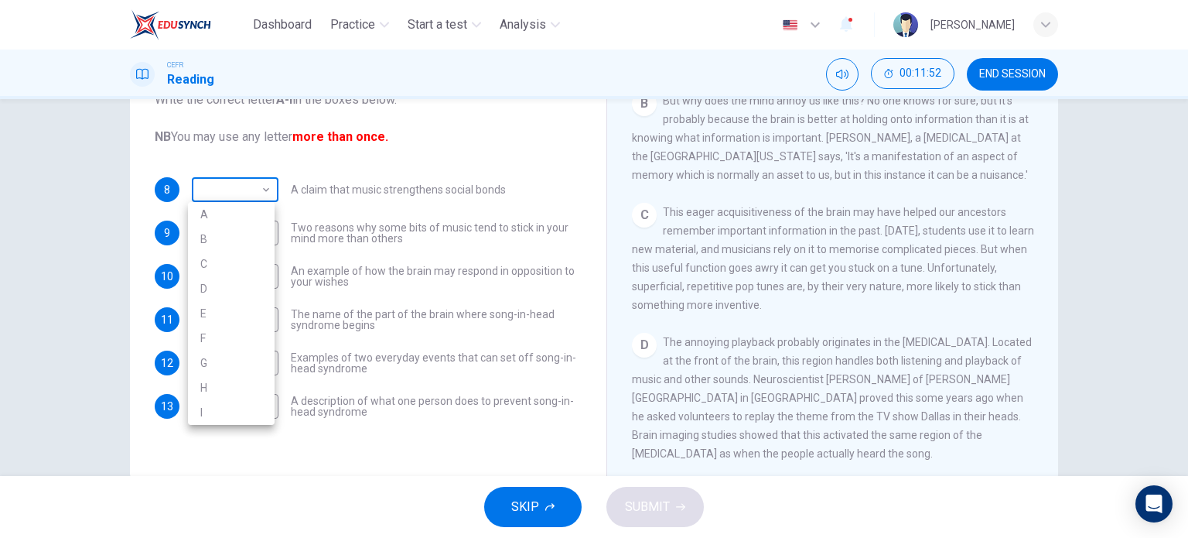
click at [251, 186] on body "Dashboard Practice Start a test Analysis English en ​ UMMI AMALIA HUDA BINTI PU…" at bounding box center [594, 269] width 1188 height 538
click at [241, 267] on li "C" at bounding box center [231, 263] width 87 height 25
type input "C"
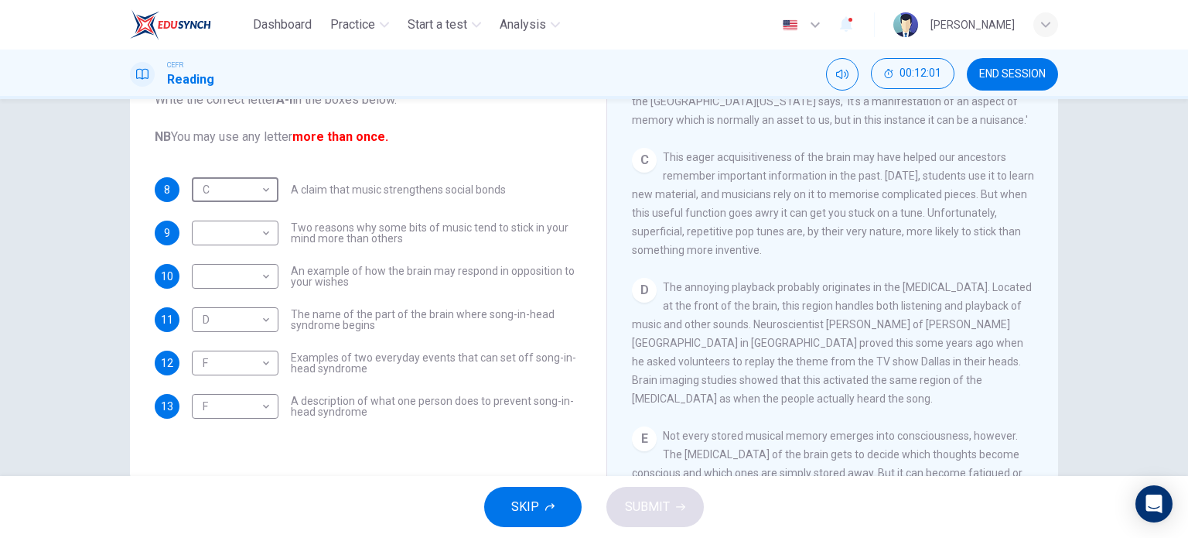
scroll to position [438, 0]
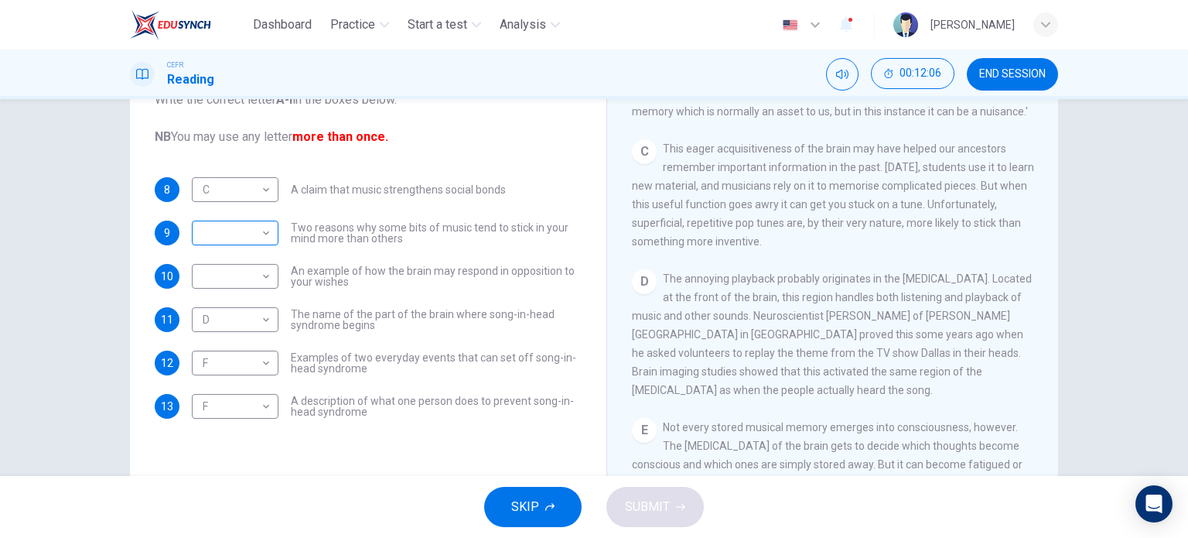
click at [269, 244] on div "​ ​" at bounding box center [235, 232] width 87 height 25
click at [264, 231] on body "Dashboard Practice Start a test Analysis English en ​ UMMI AMALIA HUDA BINTI PU…" at bounding box center [594, 269] width 1188 height 538
click at [248, 337] on li "D" at bounding box center [231, 332] width 87 height 25
type input "D"
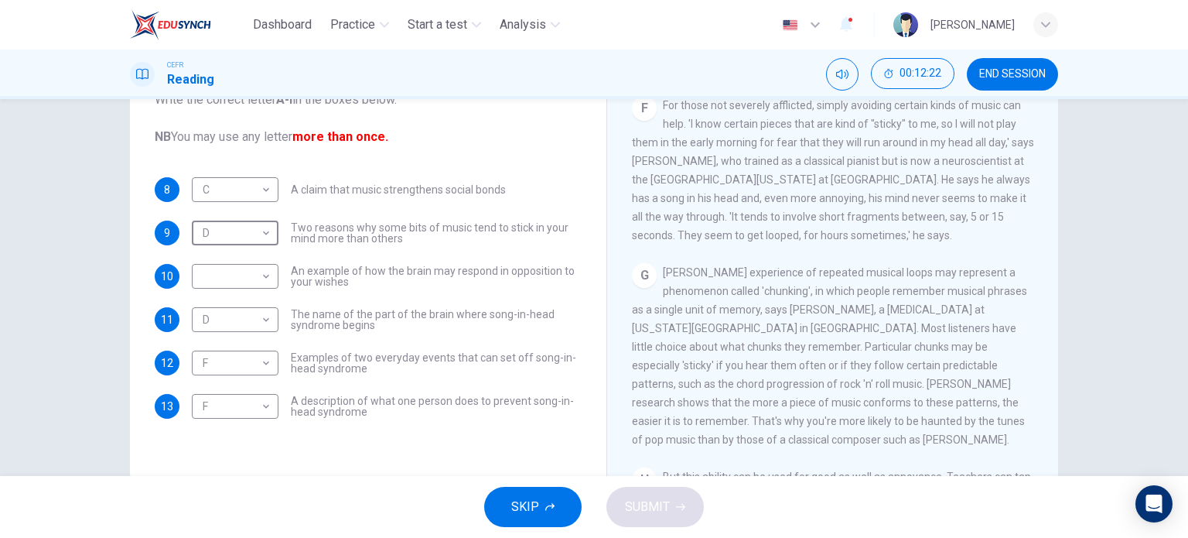
scroll to position [965, 0]
click at [266, 279] on body "Dashboard Practice Start a test Analysis English en ​ UMMI AMALIA HUDA BINTI PU…" at bounding box center [594, 269] width 1188 height 538
click at [241, 447] on li "G" at bounding box center [231, 449] width 87 height 25
type input "G"
click at [687, 516] on button "SUBMIT" at bounding box center [655, 507] width 97 height 40
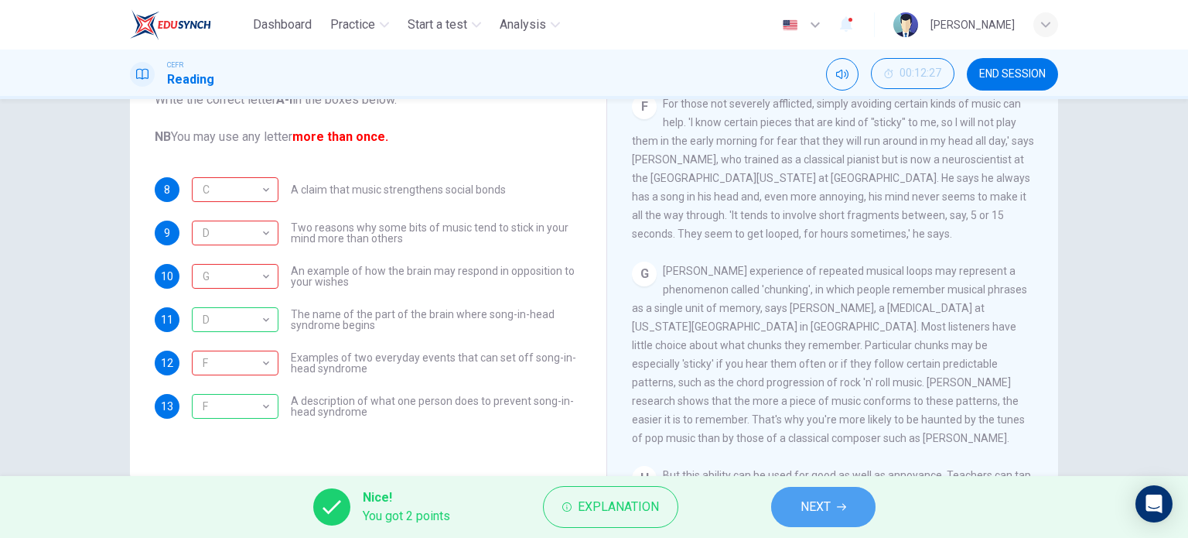
click at [792, 511] on button "NEXT" at bounding box center [823, 507] width 104 height 40
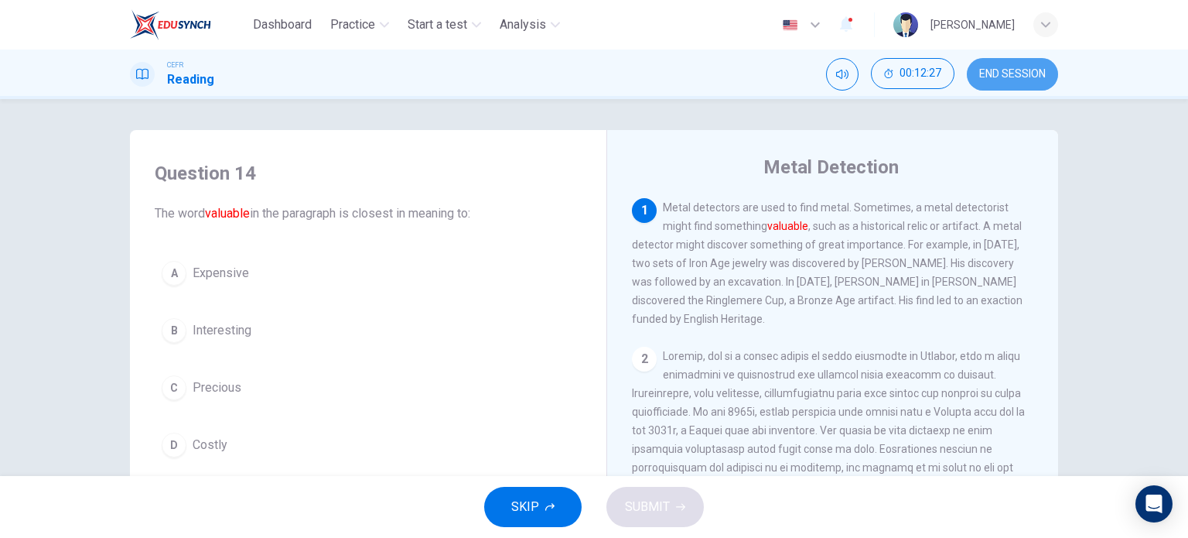
click at [1021, 73] on span "END SESSION" at bounding box center [1012, 74] width 67 height 12
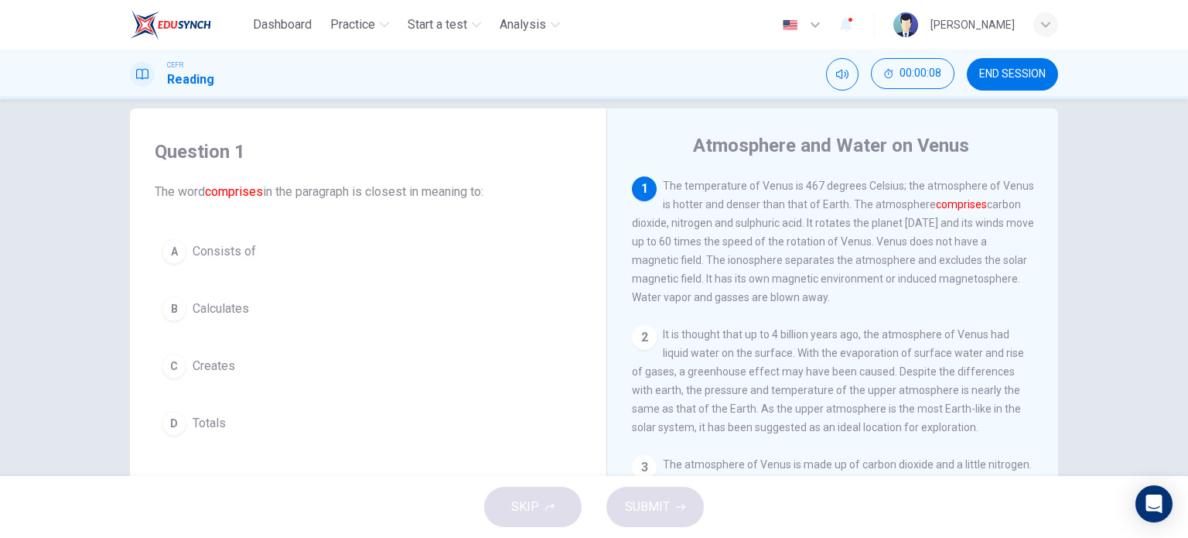
scroll to position [23, 0]
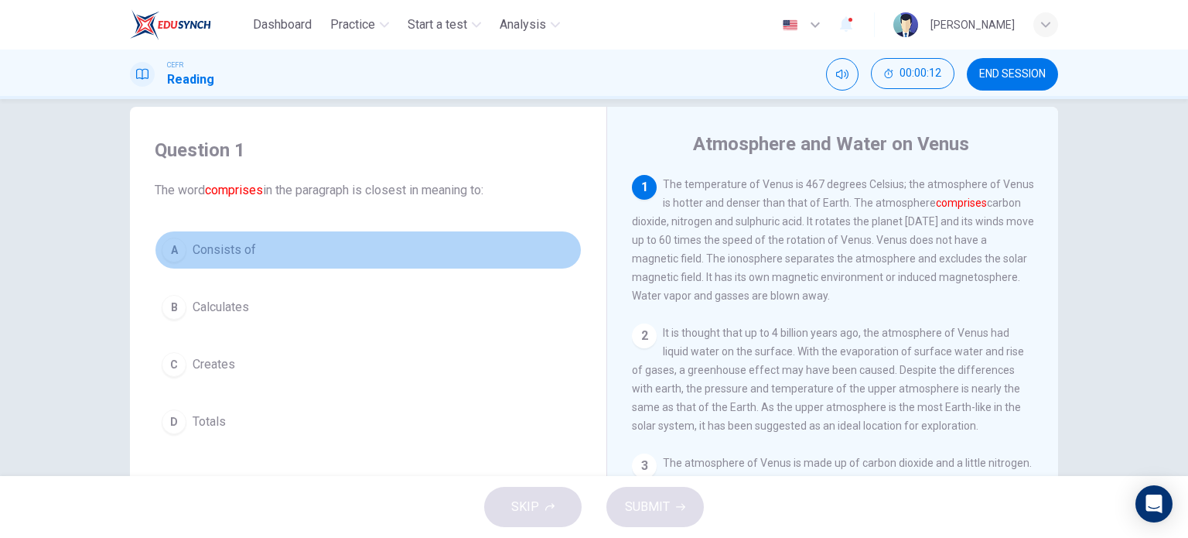
click at [176, 246] on div "A" at bounding box center [174, 250] width 25 height 25
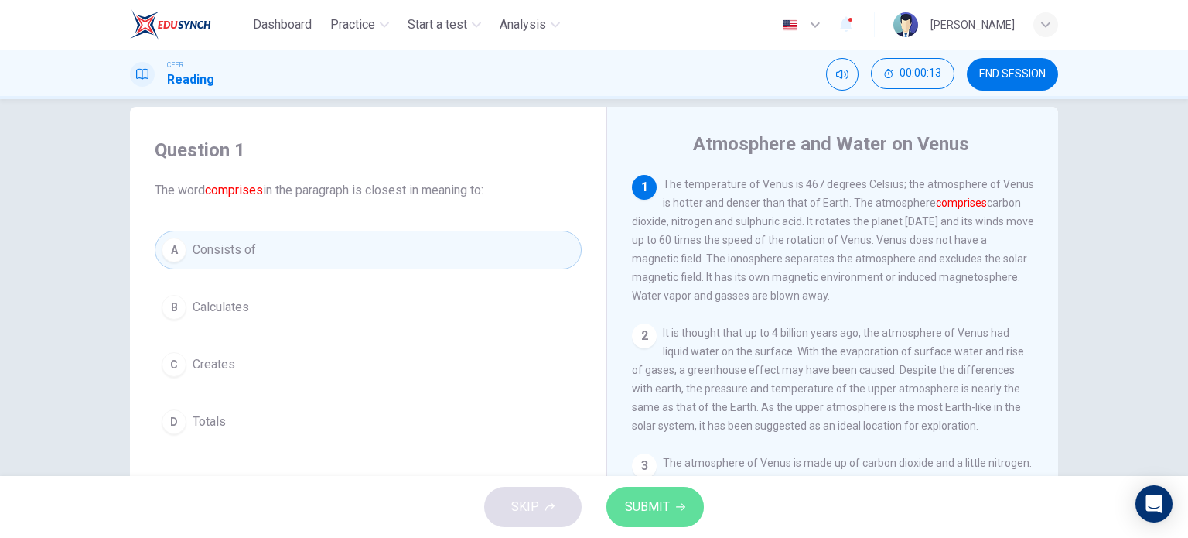
click at [628, 494] on button "SUBMIT" at bounding box center [655, 507] width 97 height 40
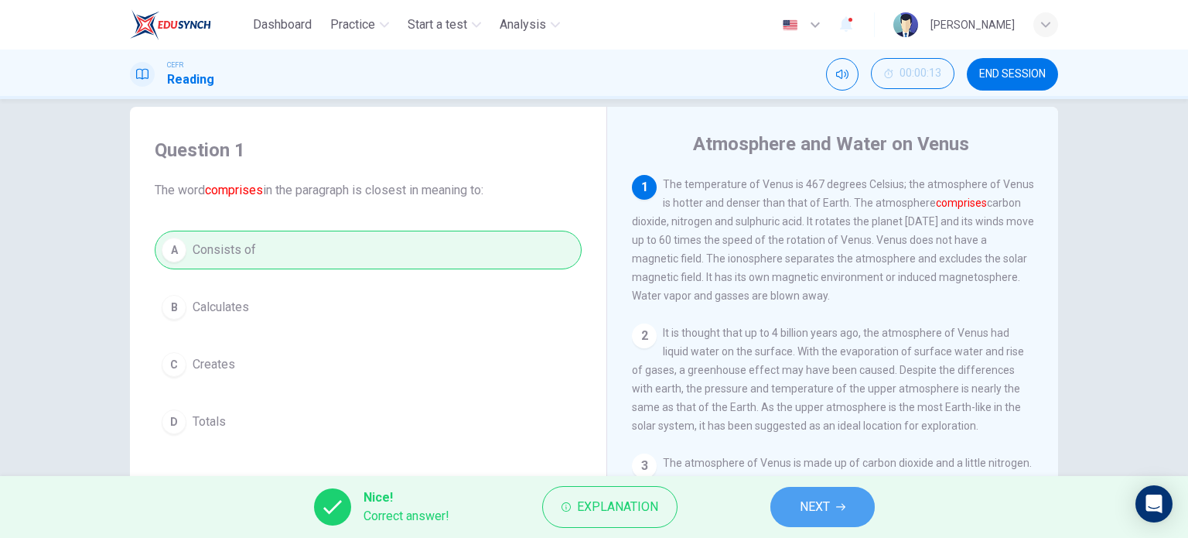
click at [795, 504] on button "NEXT" at bounding box center [823, 507] width 104 height 40
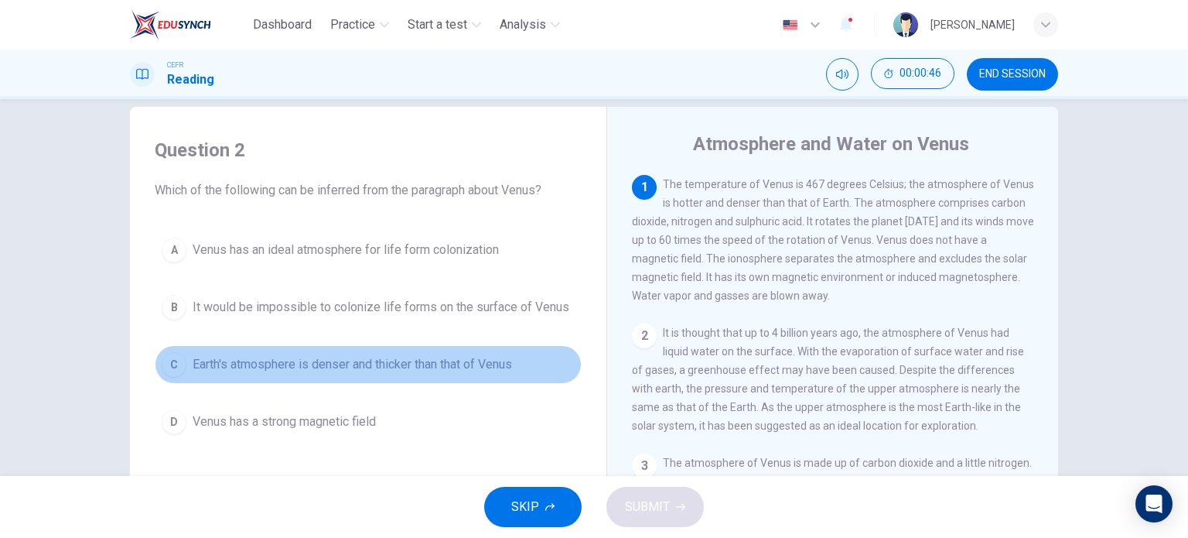
click at [203, 361] on span "Earth's atmosphere is denser and thicker than that of Venus" at bounding box center [353, 364] width 320 height 19
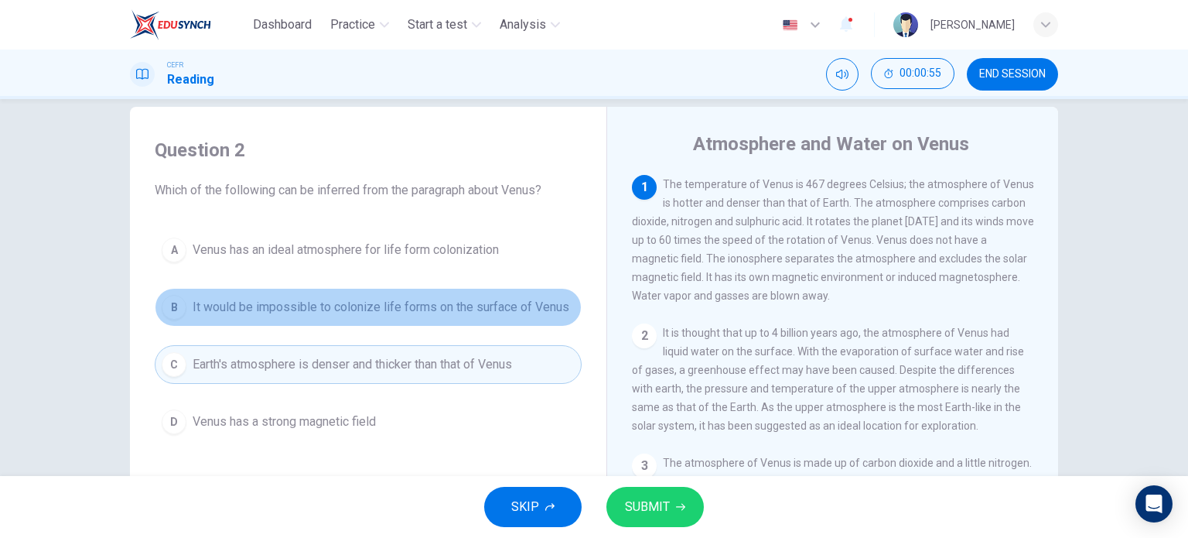
click at [264, 298] on span "It would be impossible to colonize life forms on the surface of Venus" at bounding box center [381, 307] width 377 height 19
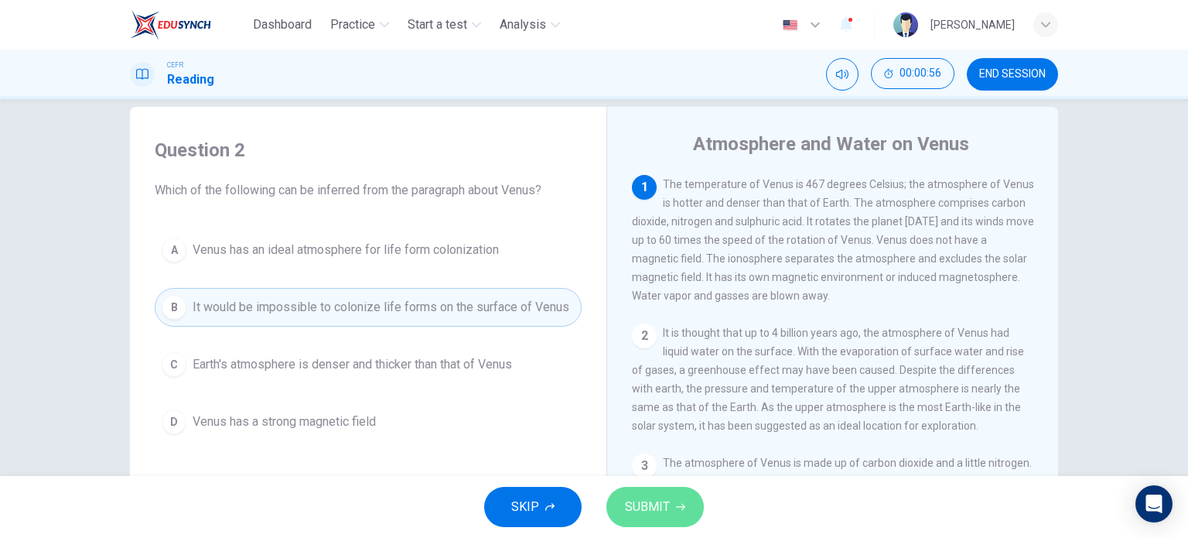
click at [676, 514] on button "SUBMIT" at bounding box center [655, 507] width 97 height 40
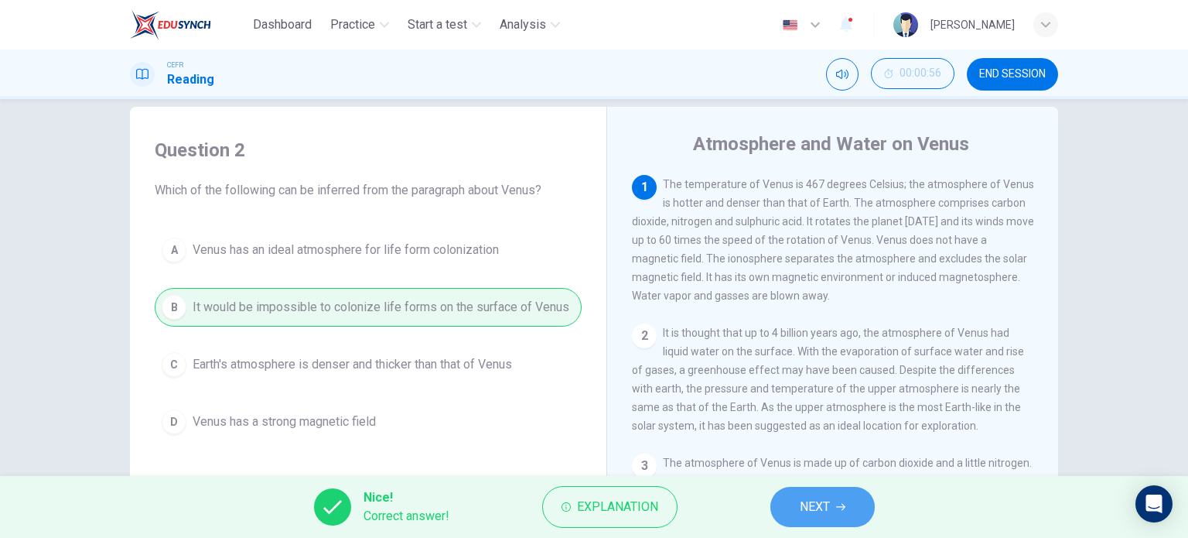
click at [806, 492] on button "NEXT" at bounding box center [823, 507] width 104 height 40
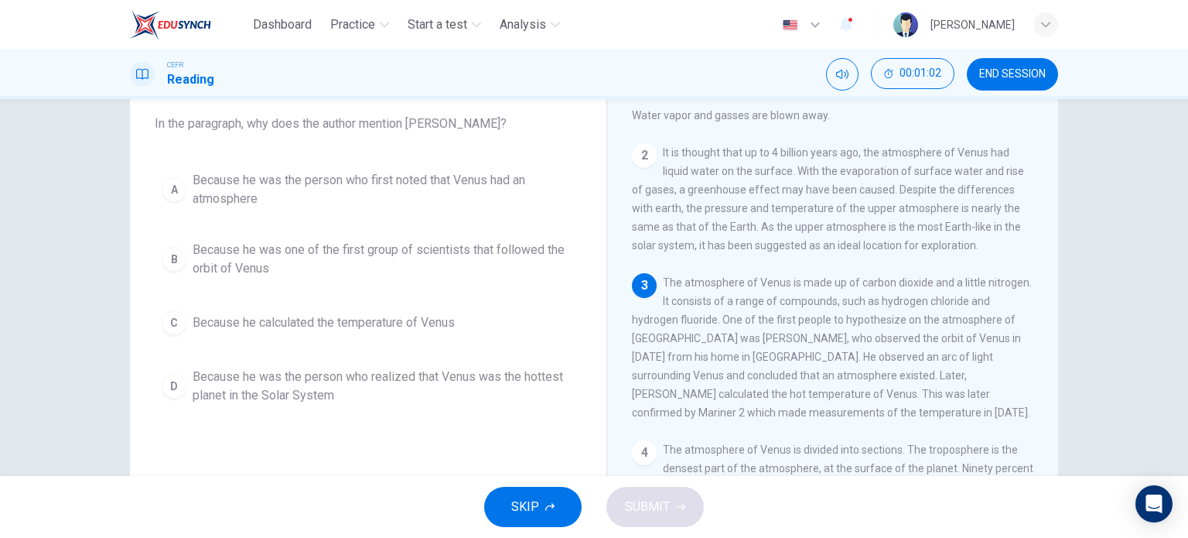
scroll to position [114, 0]
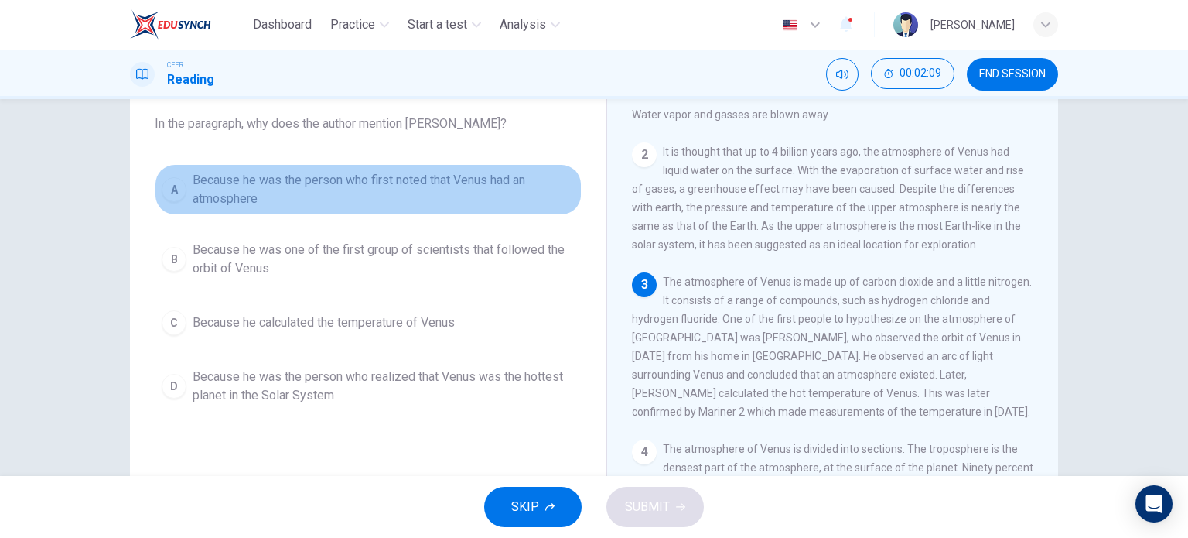
click at [434, 203] on span "Because he was the person who first noted that Venus had an atmosphere" at bounding box center [384, 189] width 382 height 37
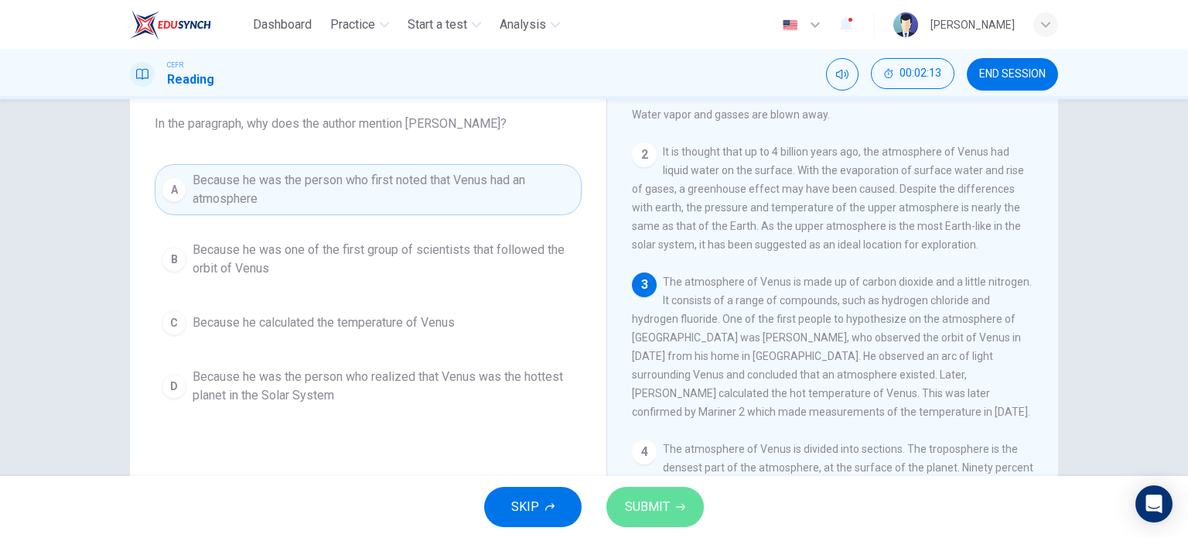
click at [680, 516] on button "SUBMIT" at bounding box center [655, 507] width 97 height 40
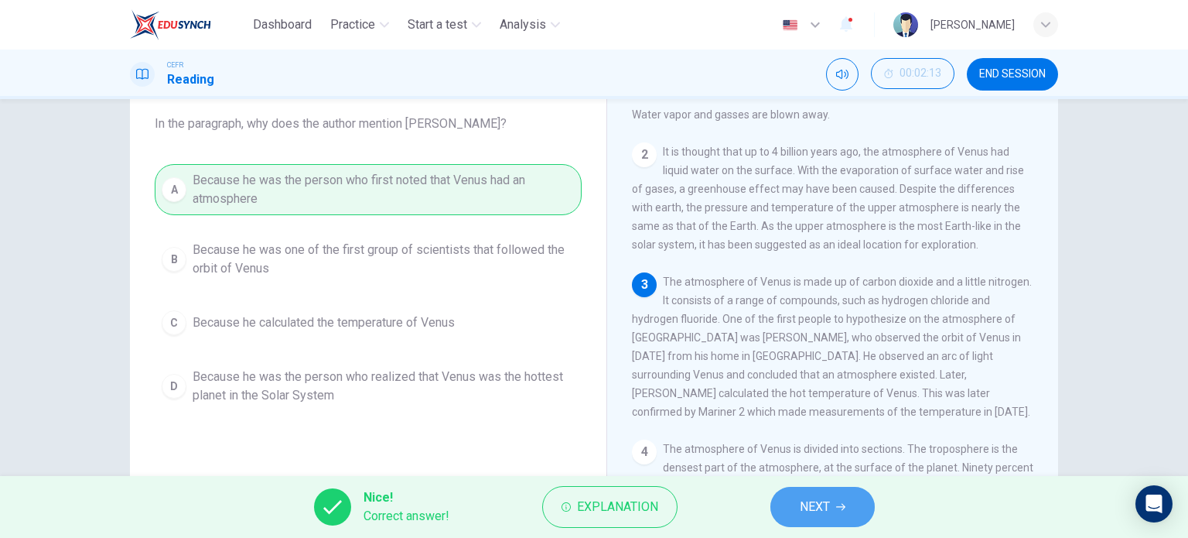
click at [808, 515] on span "NEXT" at bounding box center [815, 507] width 30 height 22
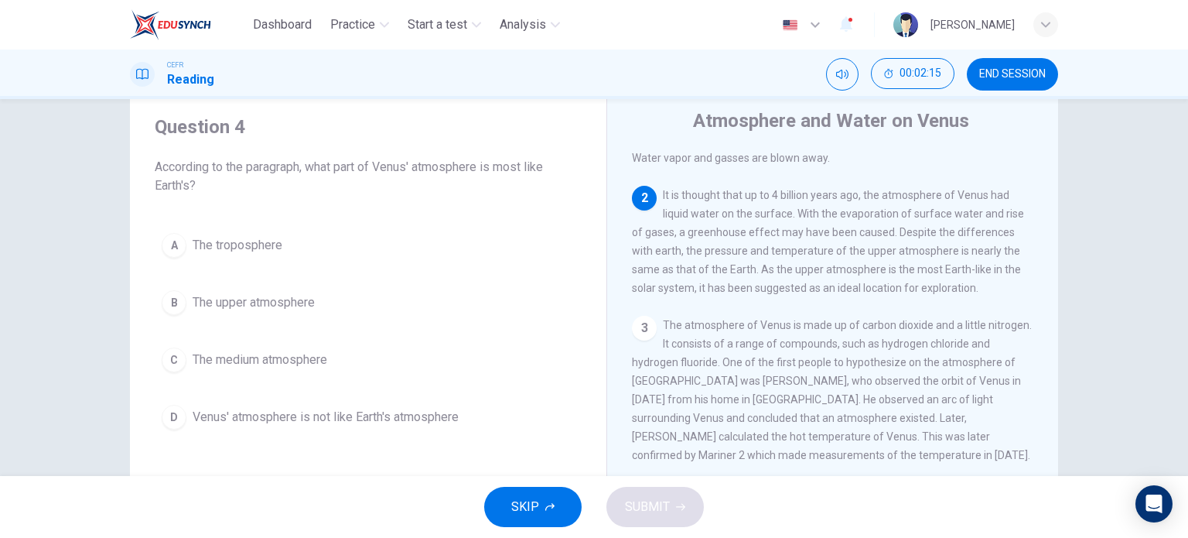
scroll to position [48, 0]
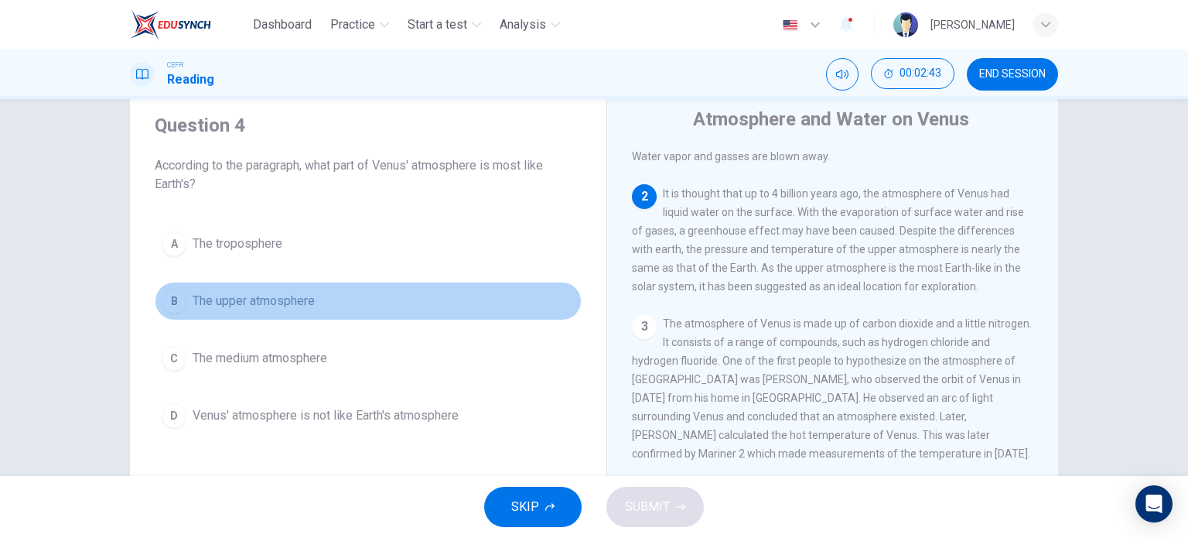
click at [260, 296] on span "The upper atmosphere" at bounding box center [254, 301] width 122 height 19
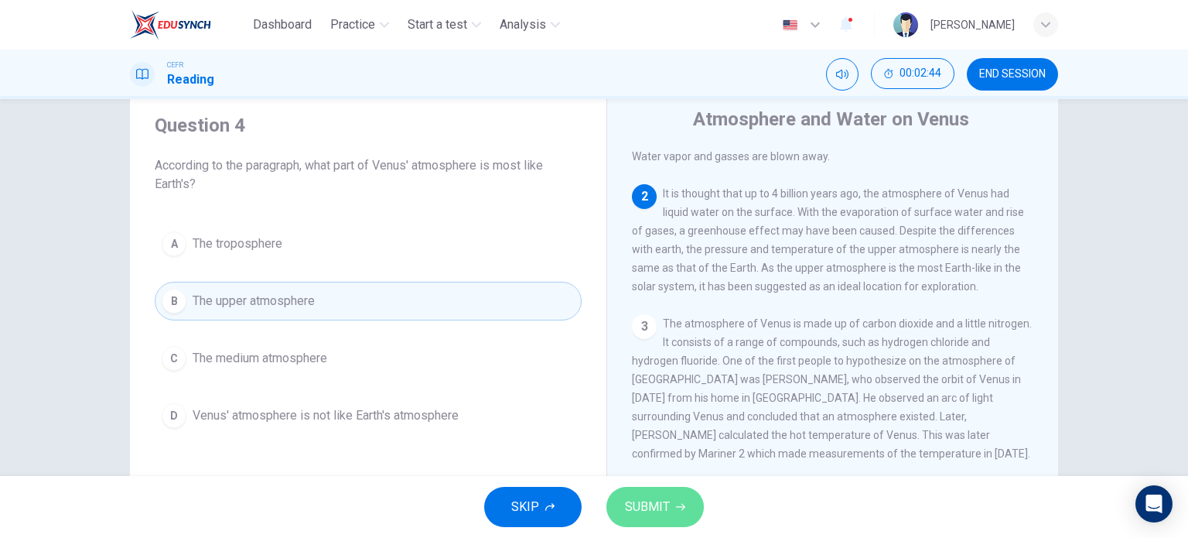
click at [654, 507] on span "SUBMIT" at bounding box center [647, 507] width 45 height 22
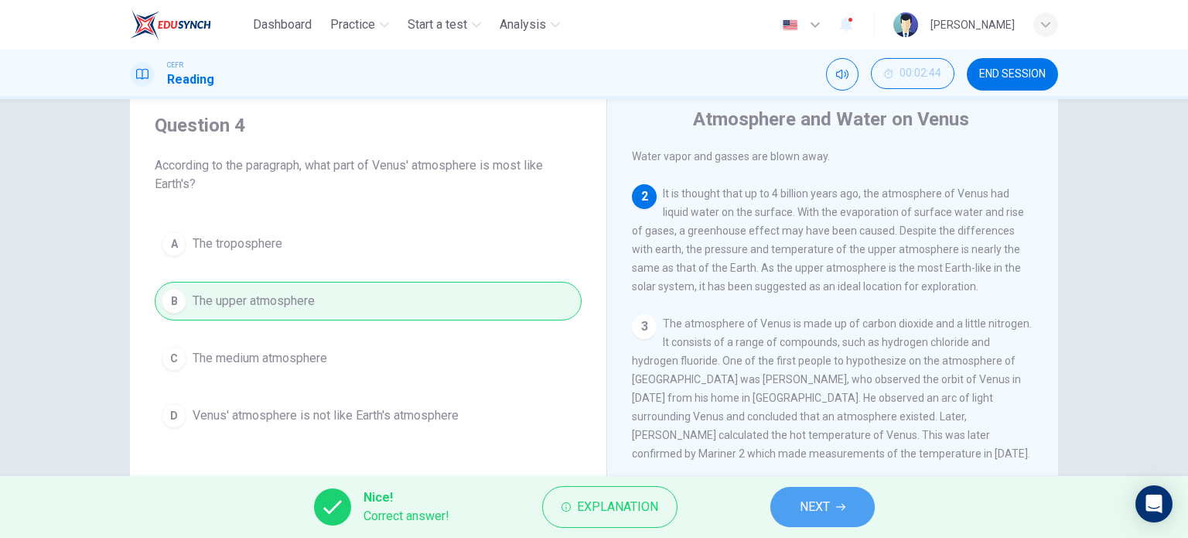
click at [794, 500] on button "NEXT" at bounding box center [823, 507] width 104 height 40
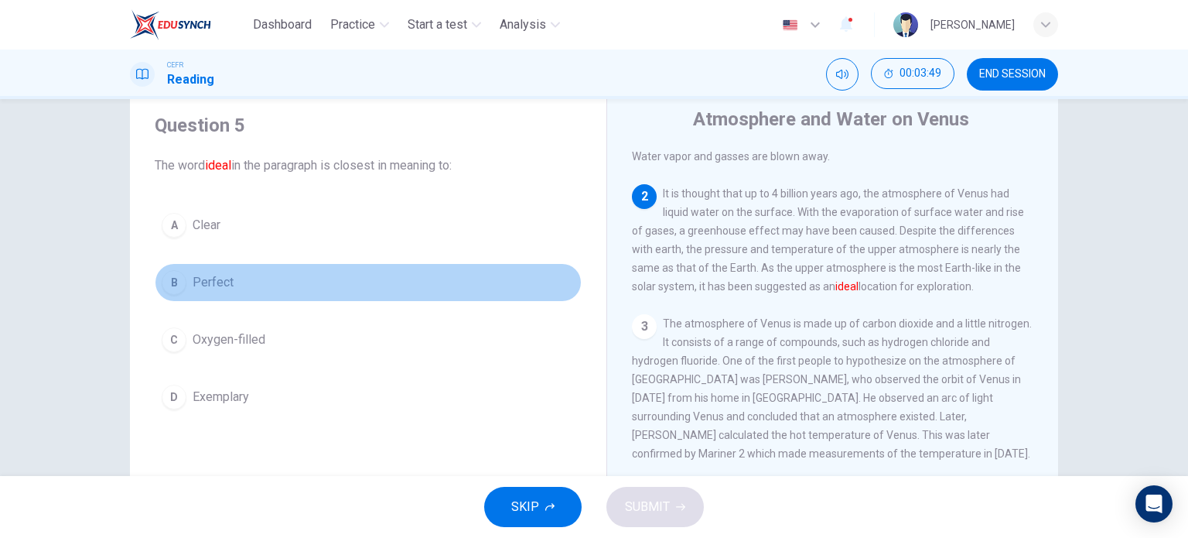
click at [184, 280] on button "B Perfect" at bounding box center [368, 282] width 427 height 39
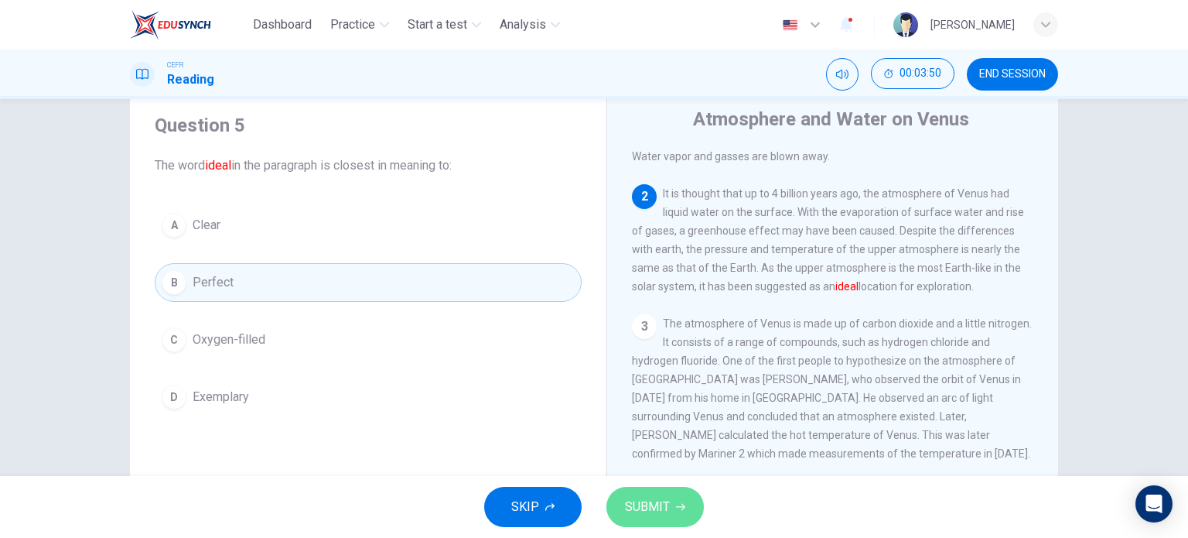
click at [653, 501] on span "SUBMIT" at bounding box center [647, 507] width 45 height 22
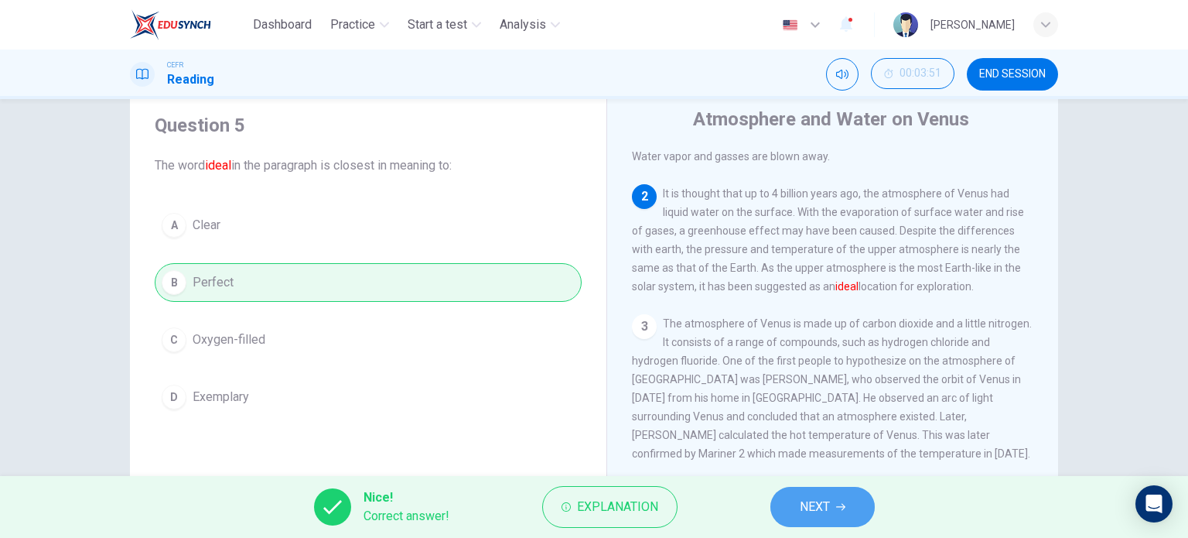
click at [829, 507] on span "NEXT" at bounding box center [815, 507] width 30 height 22
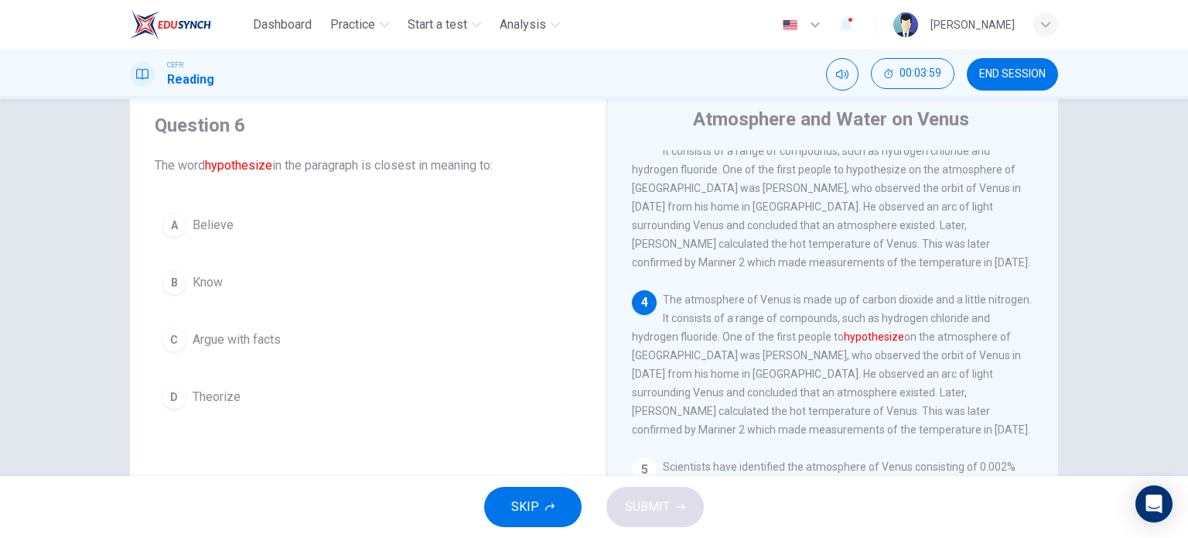
scroll to position [313, 0]
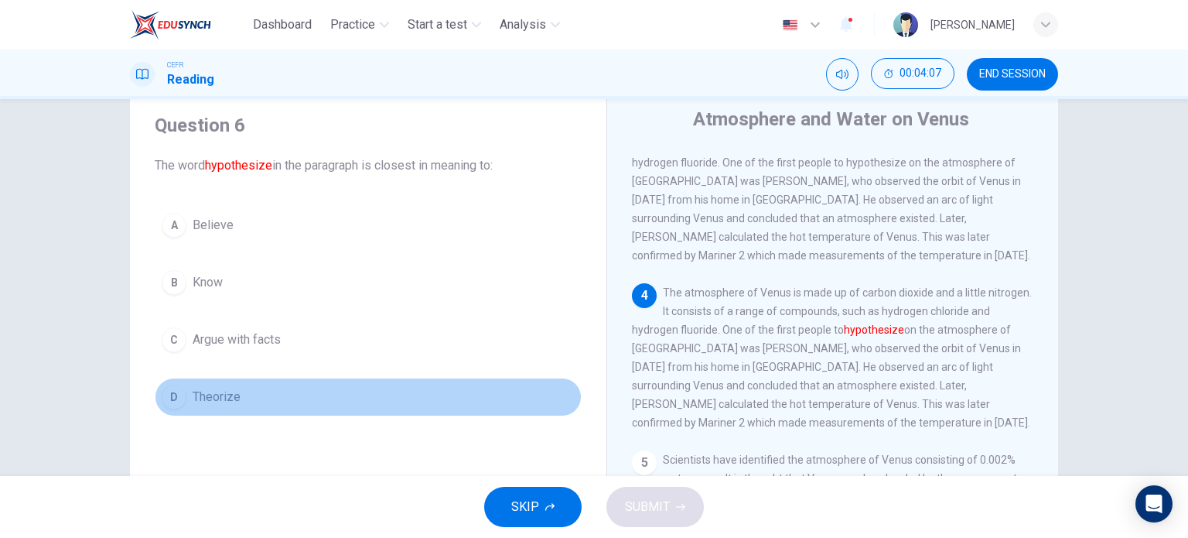
click at [173, 390] on div "D" at bounding box center [174, 396] width 25 height 25
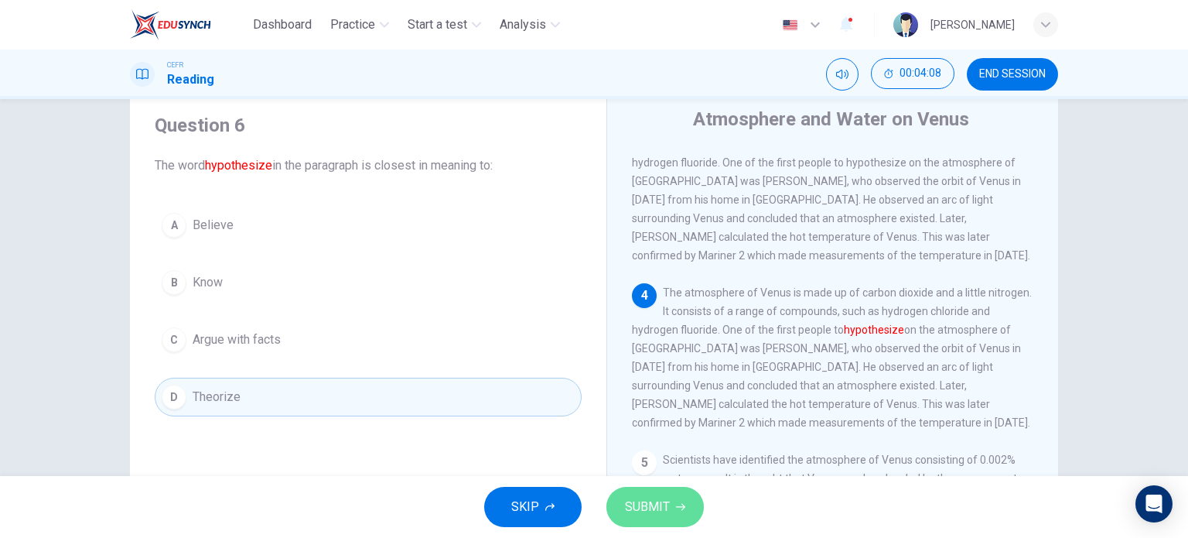
click at [657, 501] on span "SUBMIT" at bounding box center [647, 507] width 45 height 22
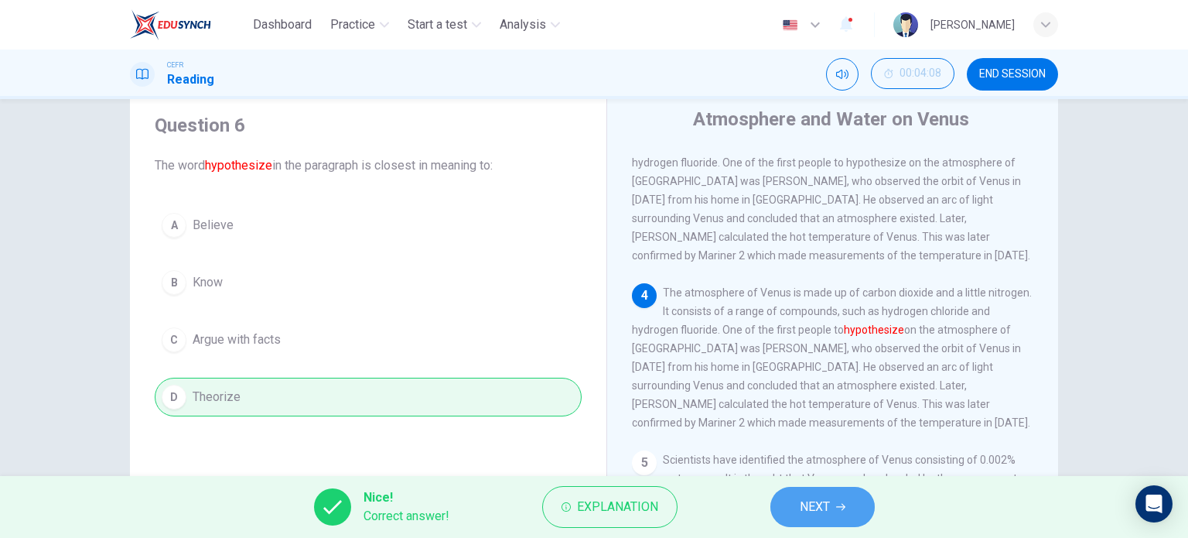
click at [829, 496] on span "NEXT" at bounding box center [815, 507] width 30 height 22
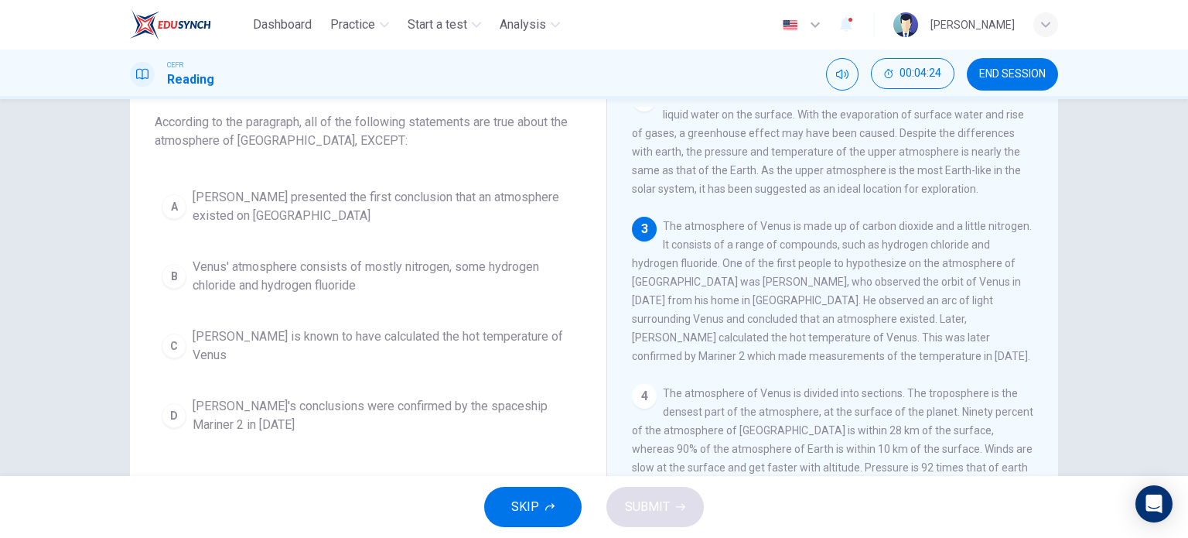
scroll to position [169, 0]
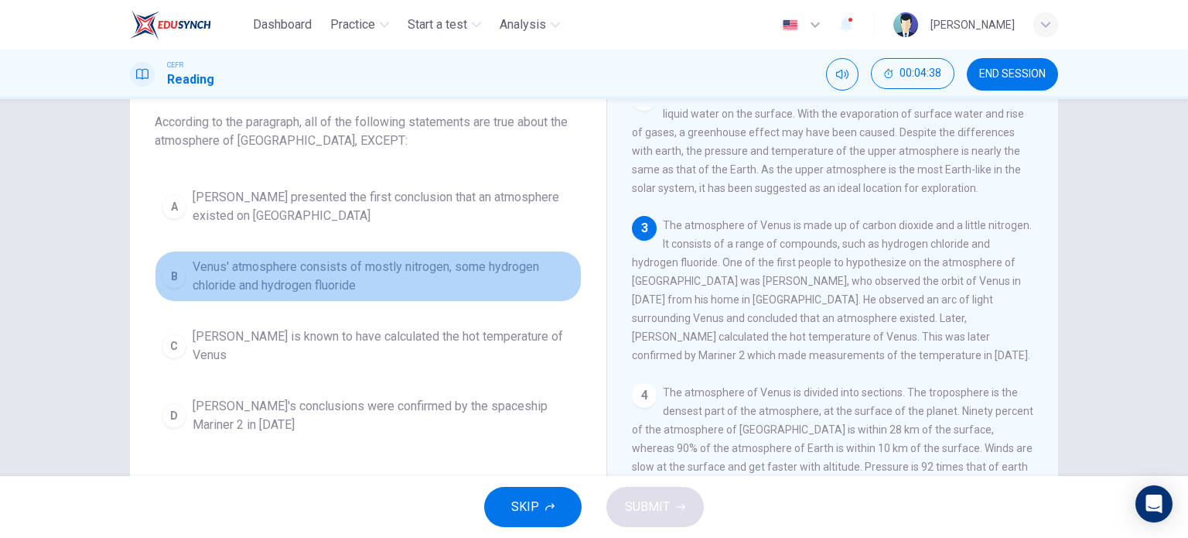
click at [179, 265] on button "B Venus' atmosphere consists of mostly nitrogen, some hydrogen chloride and hyd…" at bounding box center [368, 276] width 427 height 51
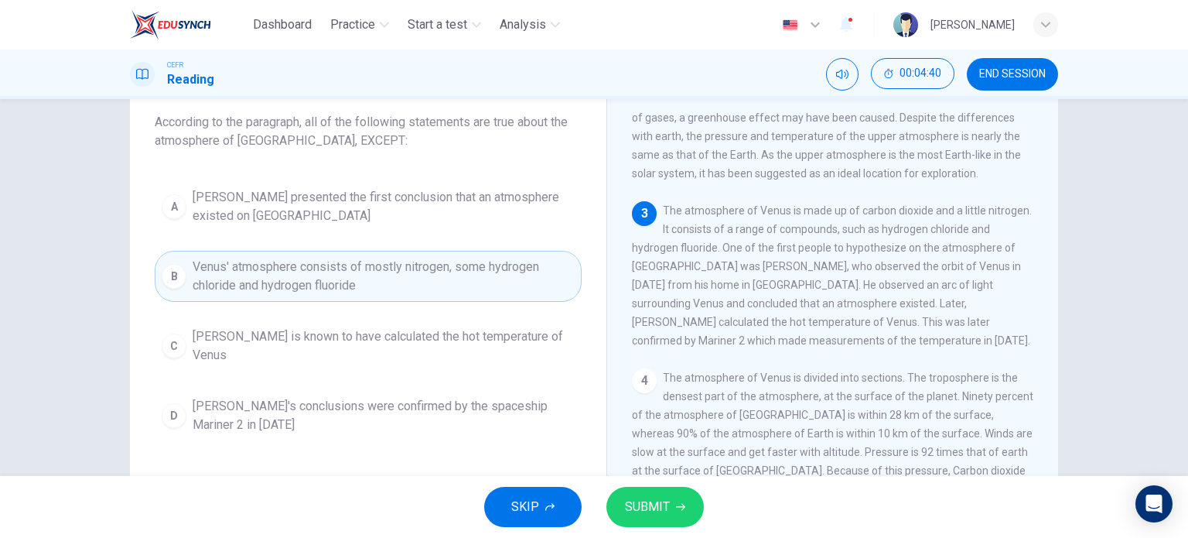
scroll to position [186, 0]
click at [672, 493] on button "SUBMIT" at bounding box center [655, 507] width 97 height 40
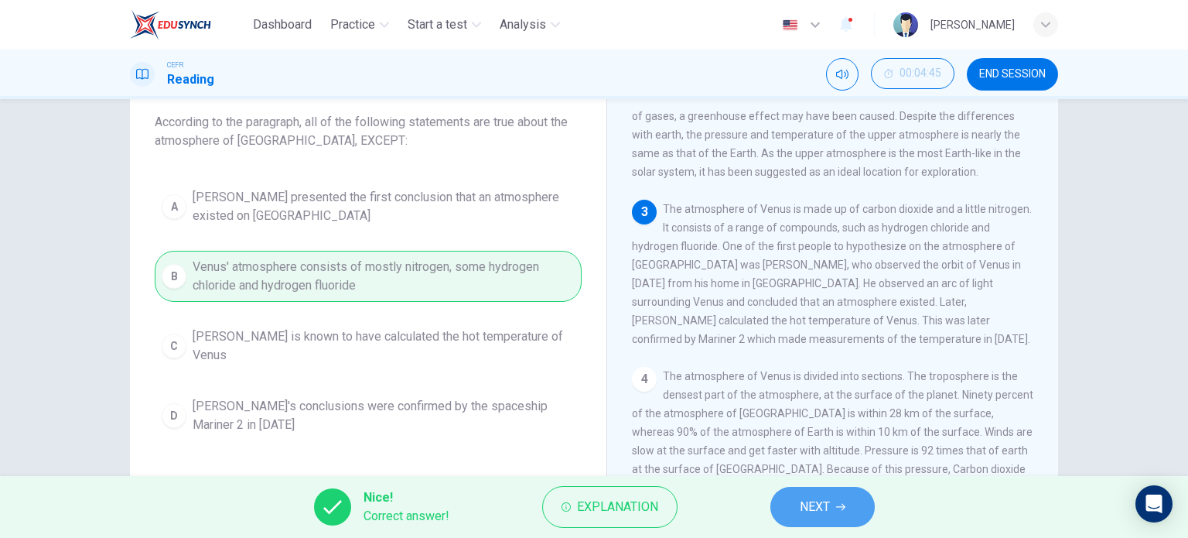
click at [842, 507] on icon "button" at bounding box center [840, 506] width 9 height 9
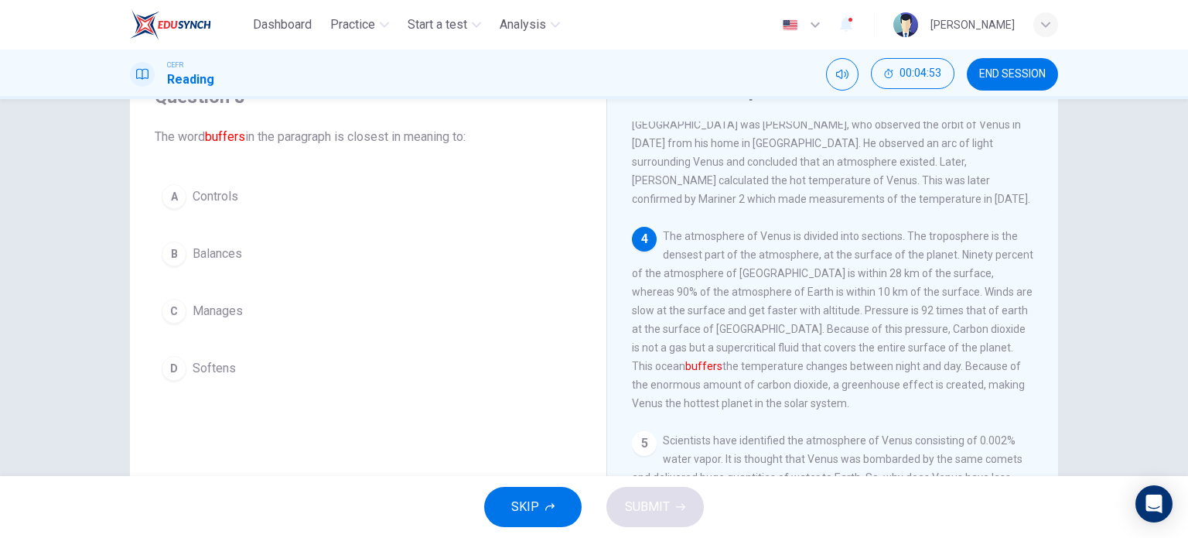
scroll to position [73, 0]
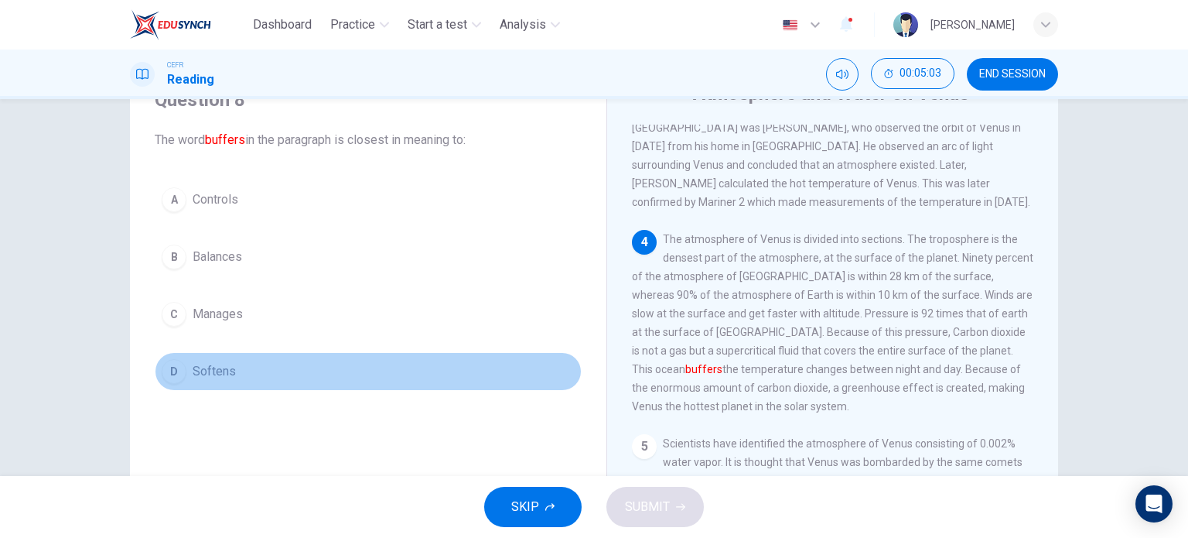
click at [201, 369] on span "Softens" at bounding box center [214, 371] width 43 height 19
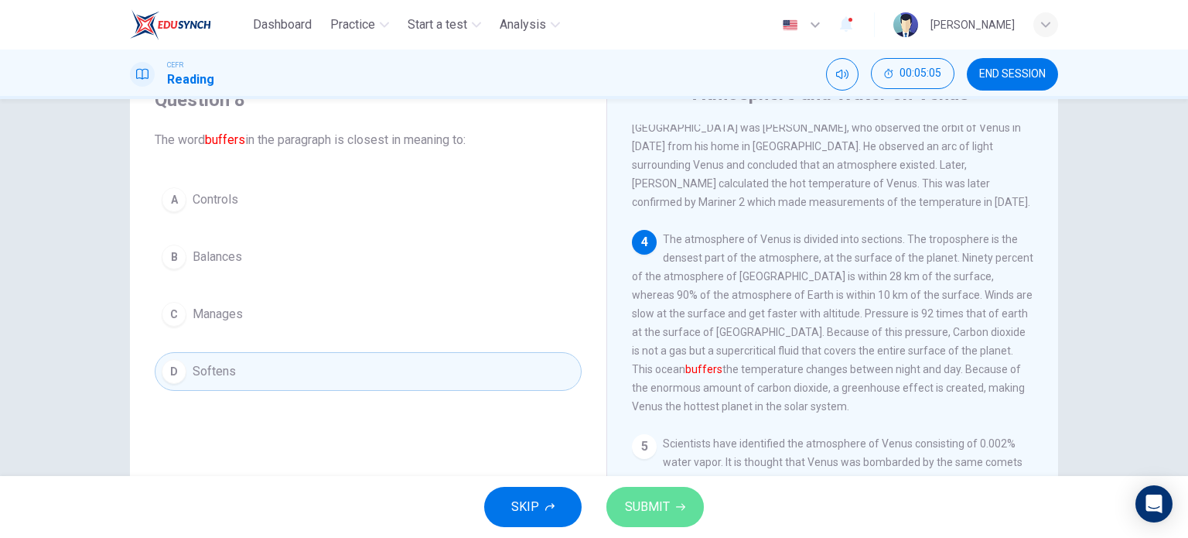
click at [641, 497] on span "SUBMIT" at bounding box center [647, 507] width 45 height 22
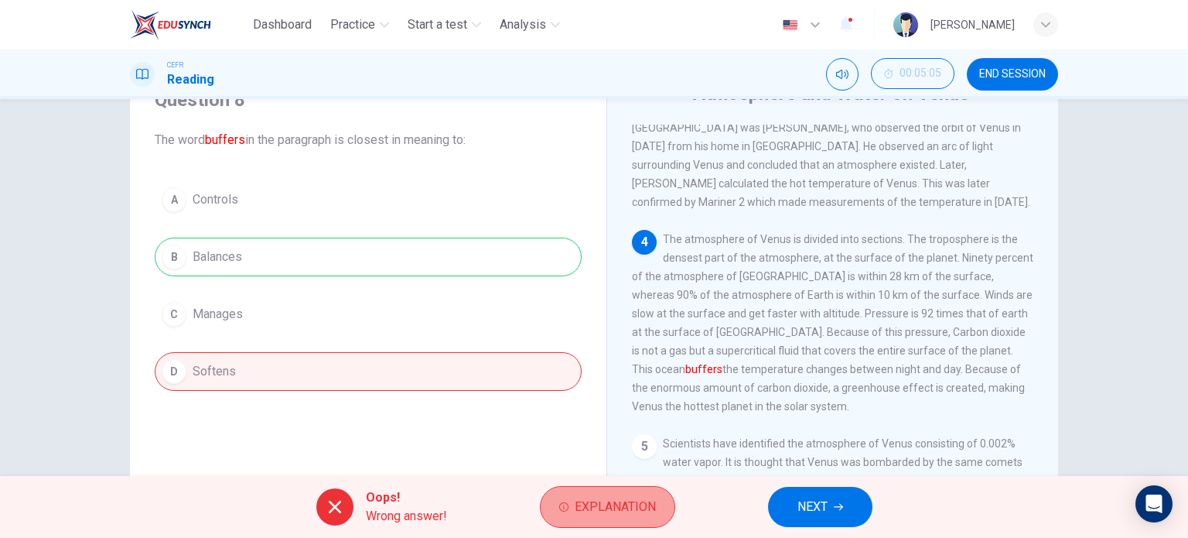
click at [629, 514] on span "Explanation" at bounding box center [615, 507] width 81 height 22
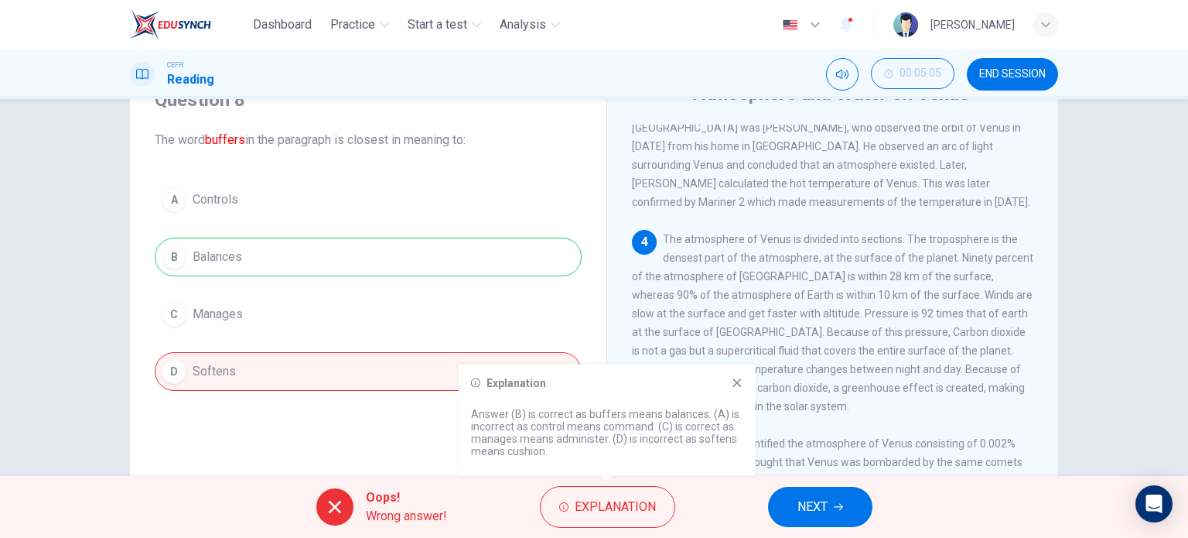
click at [748, 380] on div "Explanation Answer (B) is correct as buffers means balances. (A) is incorrect a…" at bounding box center [607, 419] width 297 height 111
click at [737, 378] on icon at bounding box center [737, 383] width 12 height 12
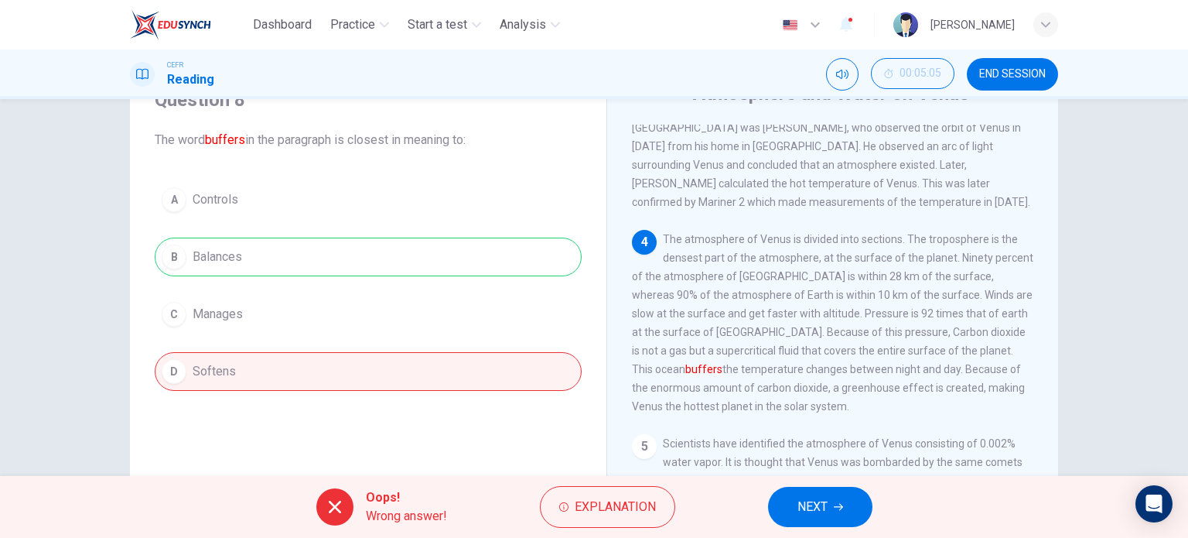
click at [816, 502] on span "NEXT" at bounding box center [813, 507] width 30 height 22
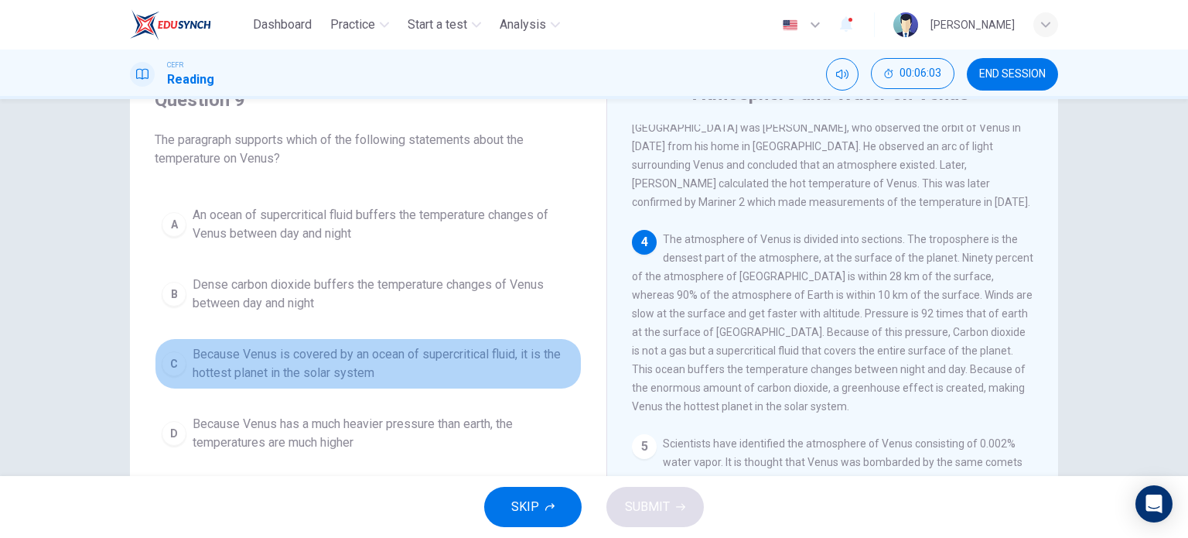
click at [358, 364] on span "Because Venus is covered by an ocean of supercritical fluid, it is the hottest …" at bounding box center [384, 363] width 382 height 37
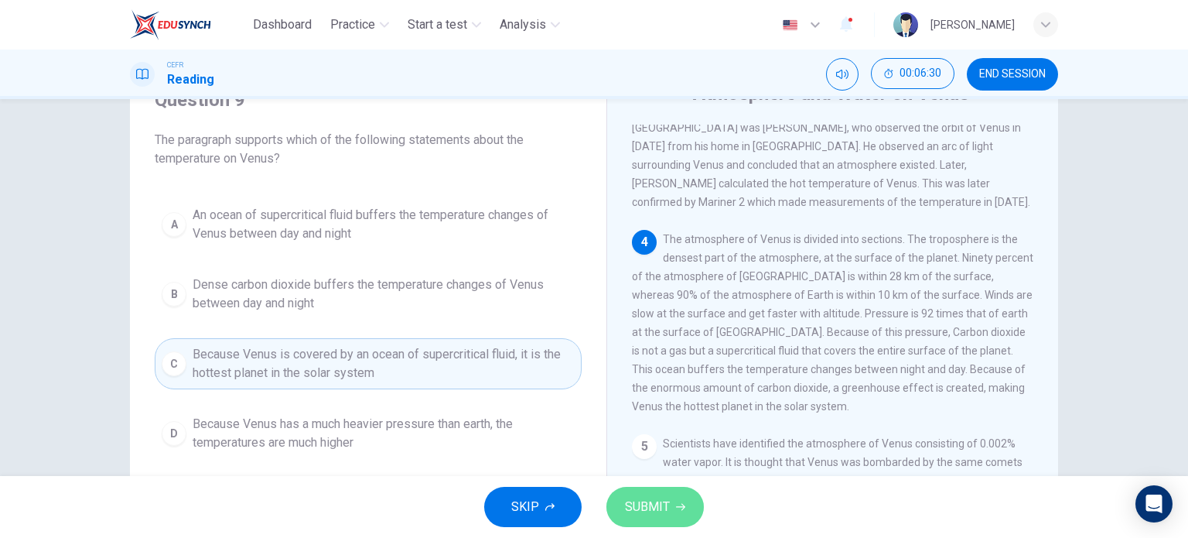
click at [668, 503] on span "SUBMIT" at bounding box center [647, 507] width 45 height 22
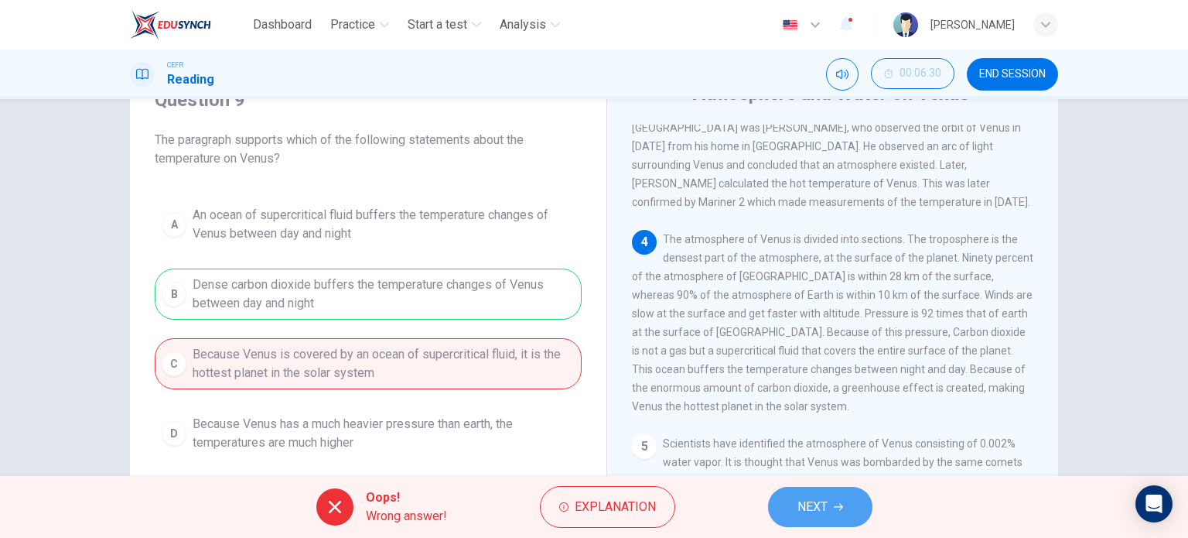
click at [788, 507] on button "NEXT" at bounding box center [820, 507] width 104 height 40
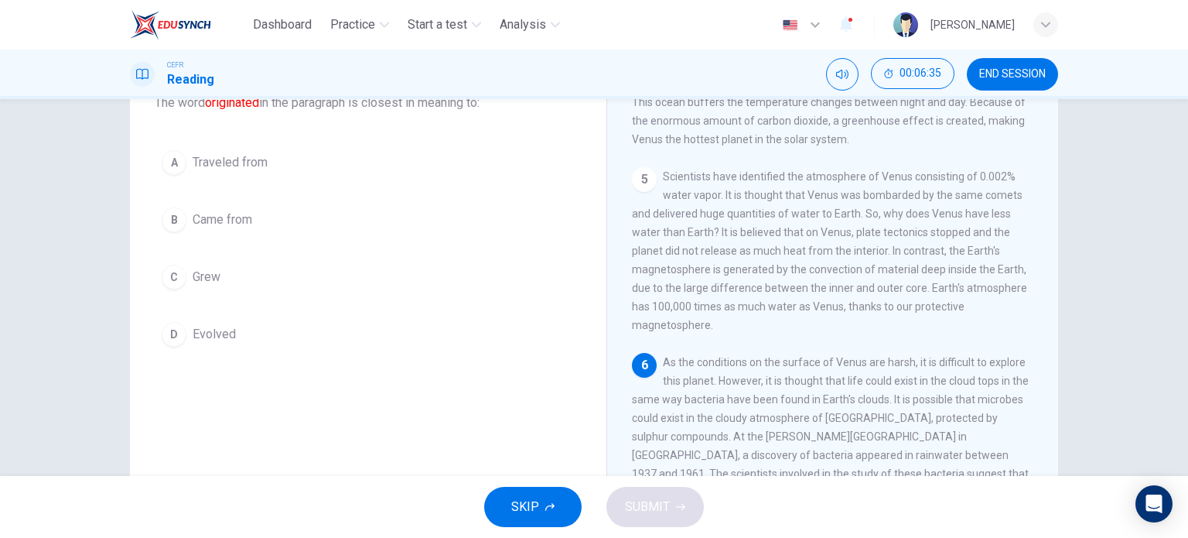
scroll to position [108, 0]
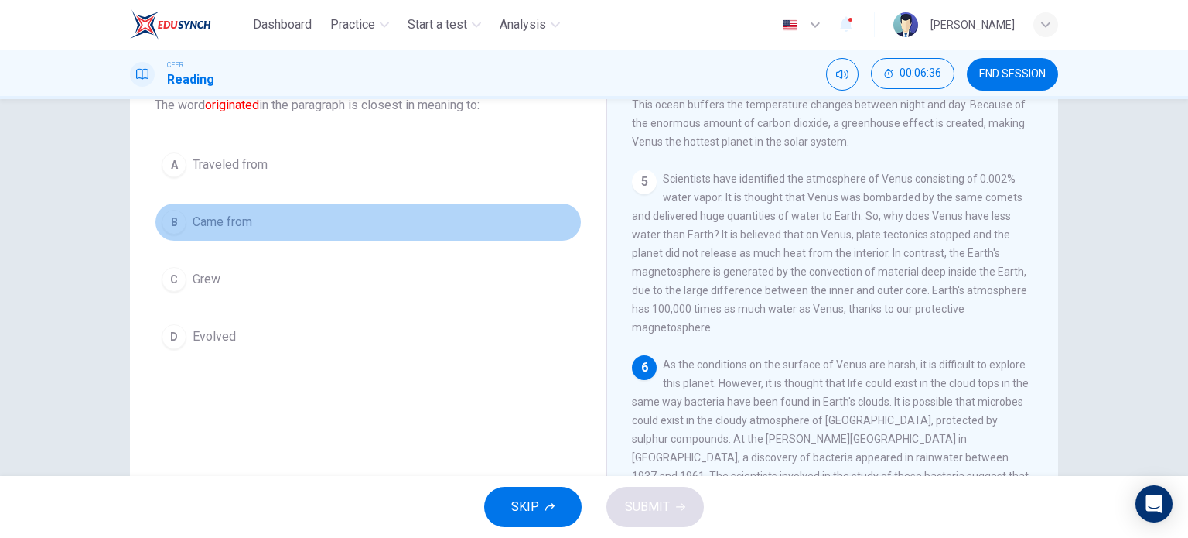
click at [207, 221] on span "Came from" at bounding box center [223, 222] width 60 height 19
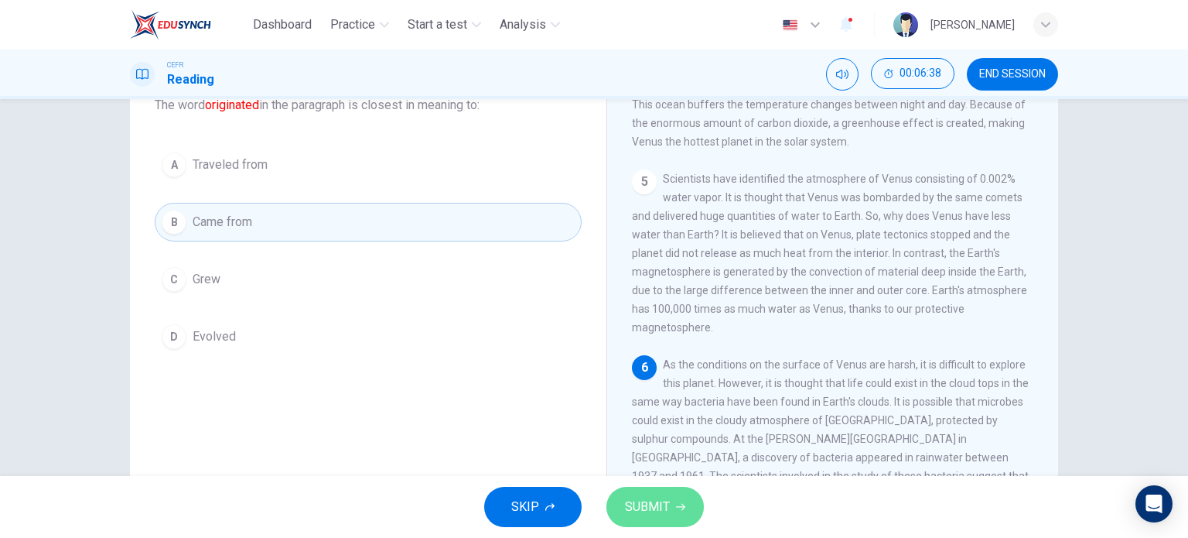
click at [651, 497] on span "SUBMIT" at bounding box center [647, 507] width 45 height 22
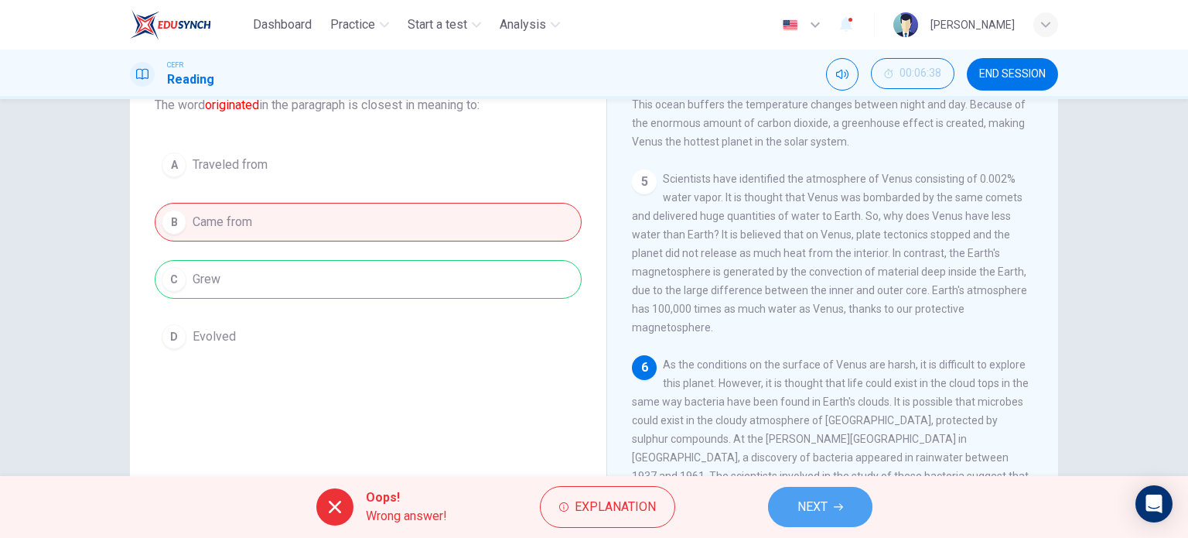
click at [808, 506] on span "NEXT" at bounding box center [813, 507] width 30 height 22
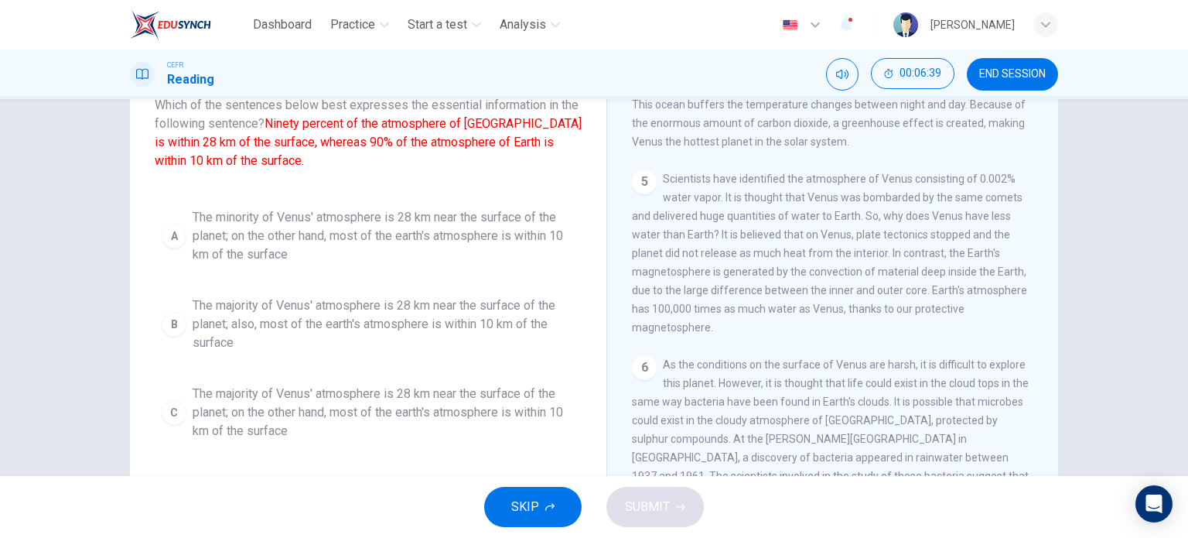
scroll to position [5, 0]
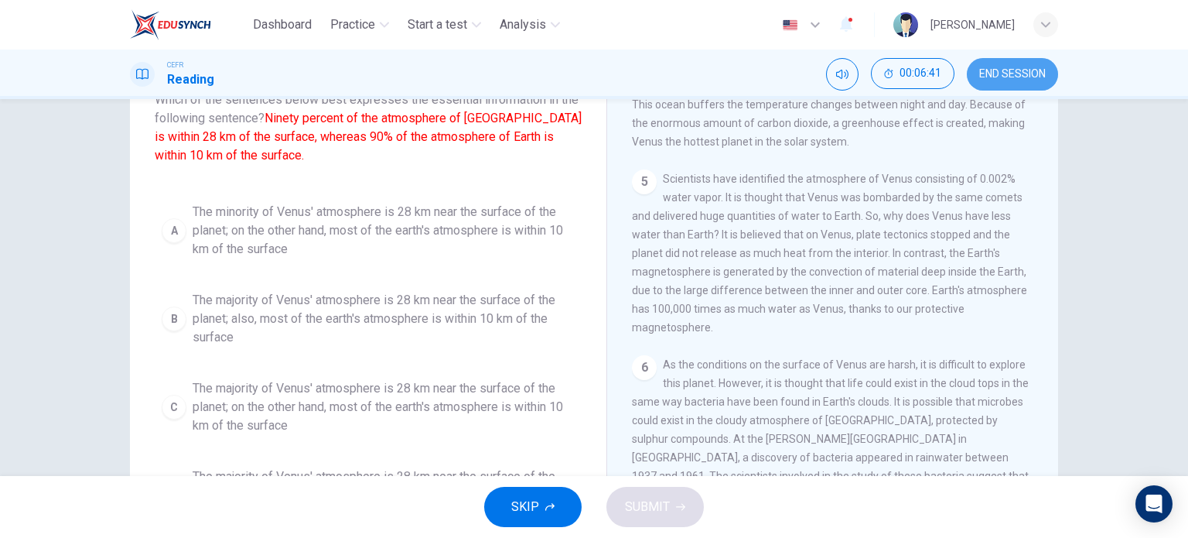
click at [989, 77] on span "END SESSION" at bounding box center [1012, 74] width 67 height 12
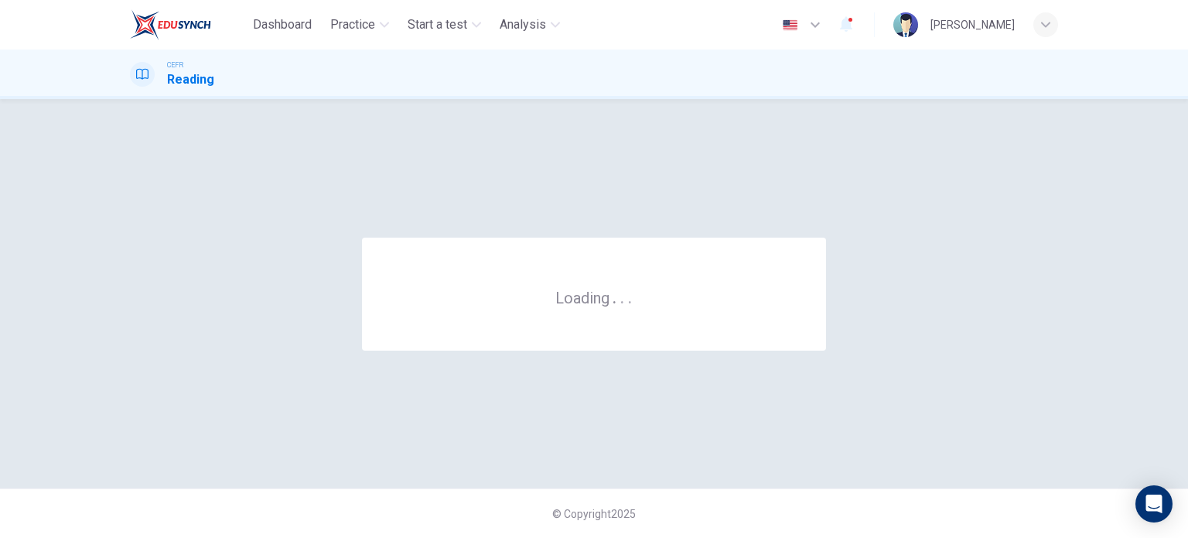
scroll to position [0, 0]
